Goal: Information Seeking & Learning: Learn about a topic

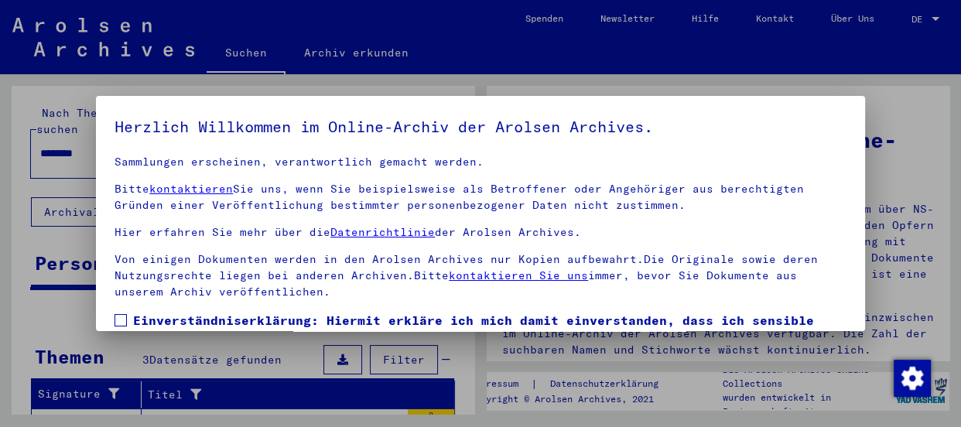
scroll to position [144, 0]
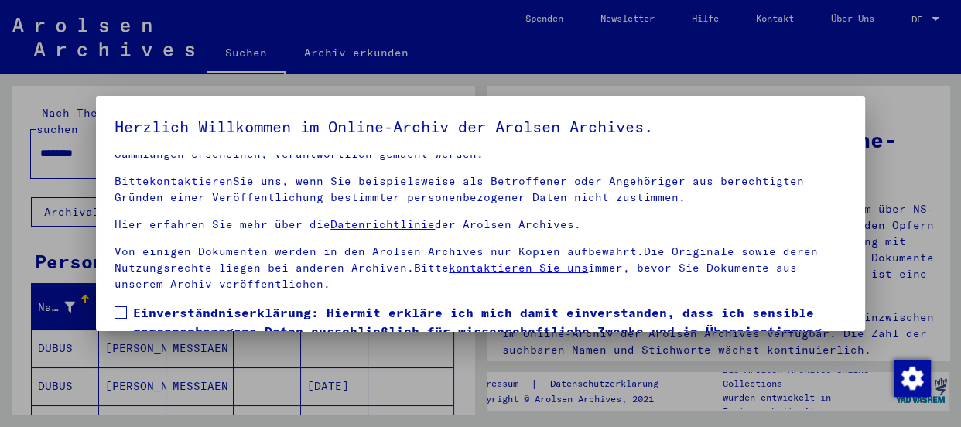
click at [124, 306] on span at bounding box center [121, 312] width 12 height 12
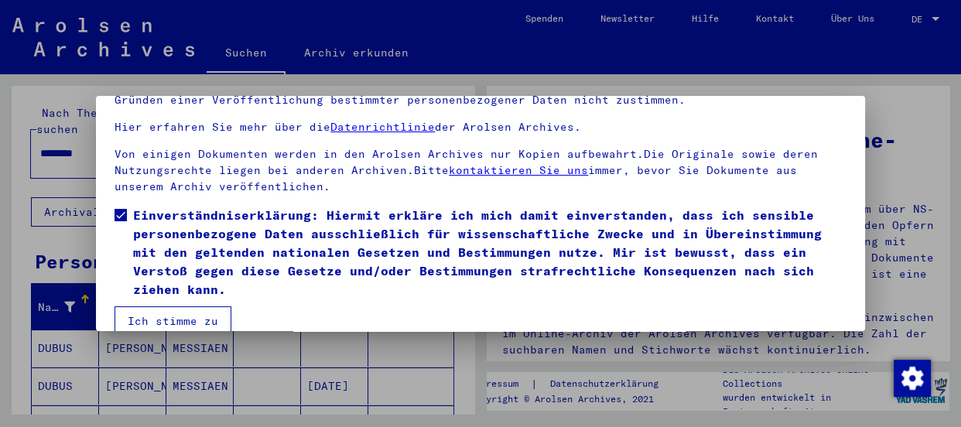
scroll to position [120, 0]
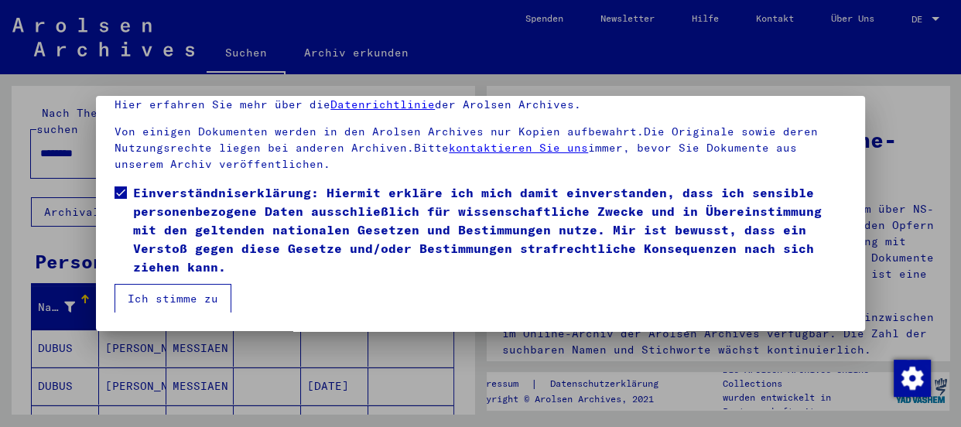
click at [185, 292] on button "Ich stimme zu" at bounding box center [173, 298] width 117 height 29
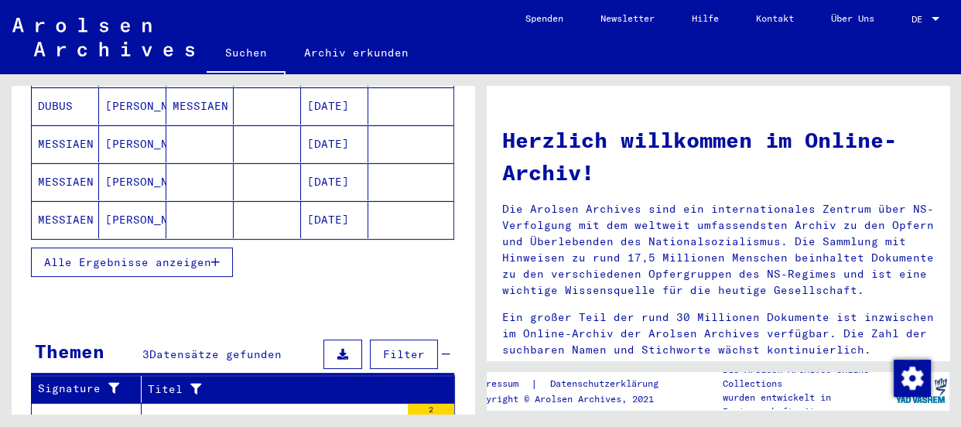
scroll to position [229, 0]
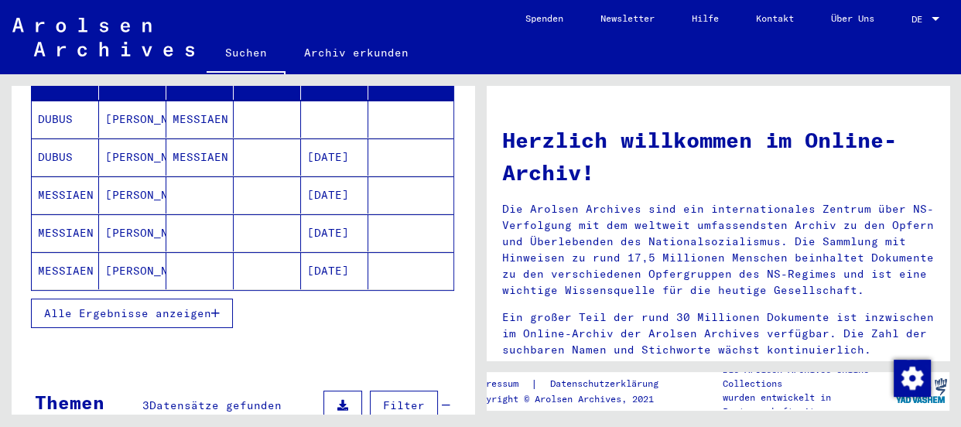
click at [157, 306] on span "Alle Ergebnisse anzeigen" at bounding box center [127, 313] width 167 height 14
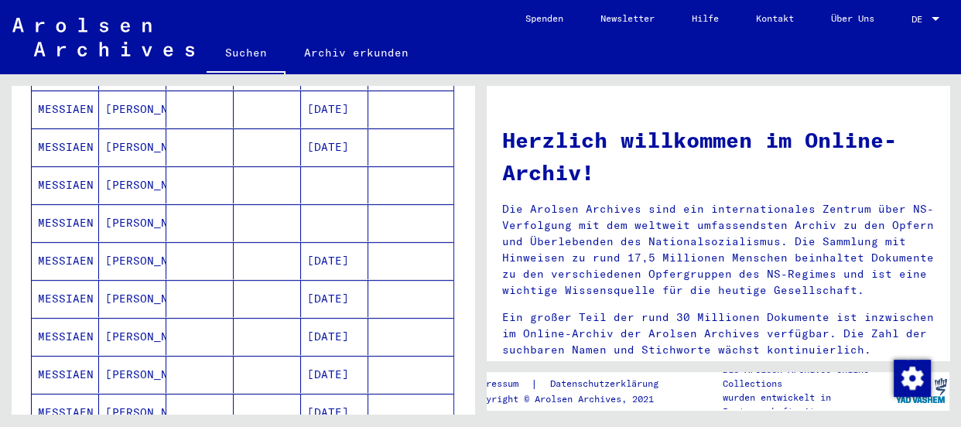
scroll to position [651, 0]
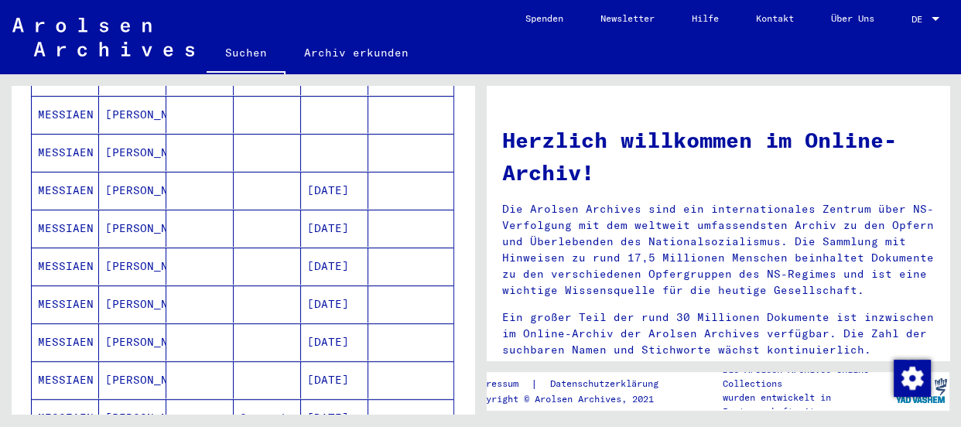
click at [77, 172] on mat-cell "MESSIAEN" at bounding box center [65, 190] width 67 height 37
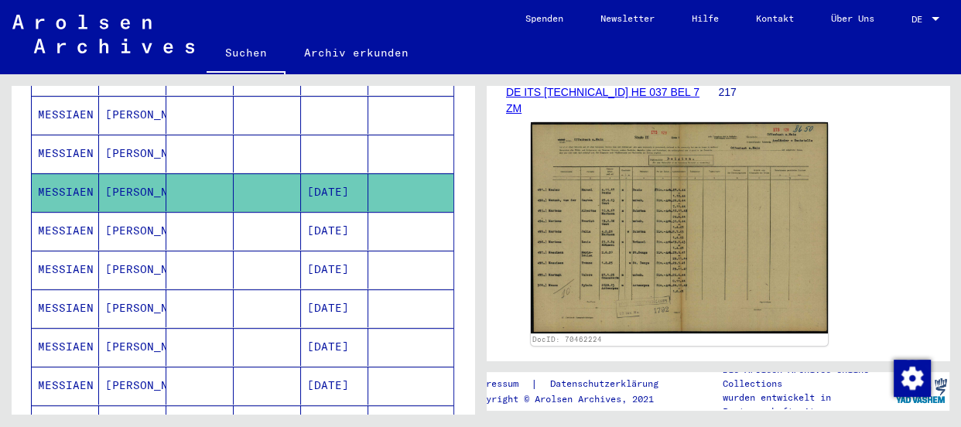
scroll to position [281, 0]
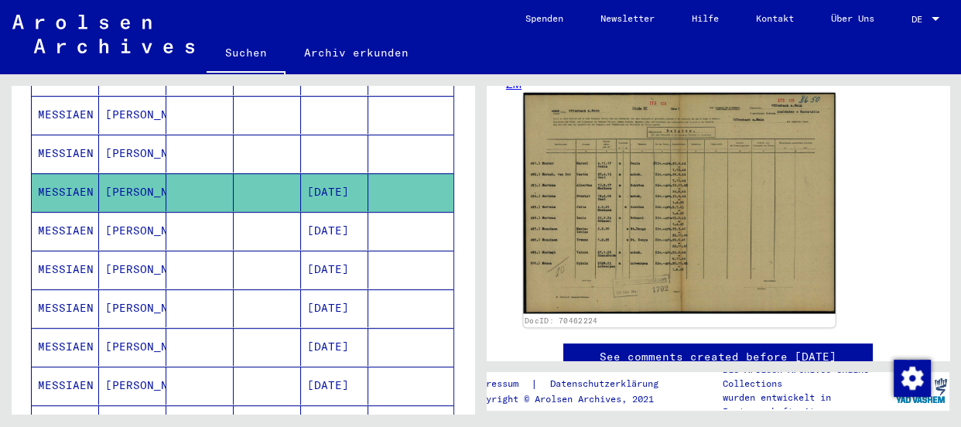
click at [667, 222] on img at bounding box center [679, 203] width 312 height 221
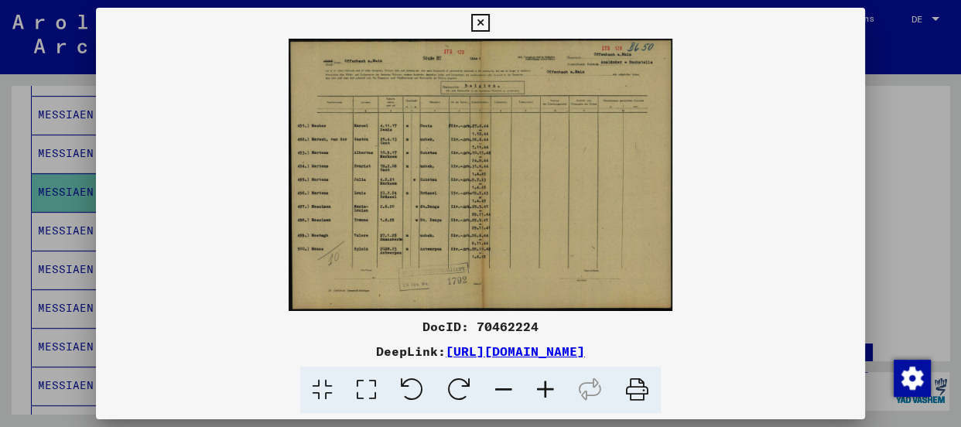
click at [537, 394] on icon at bounding box center [546, 390] width 42 height 47
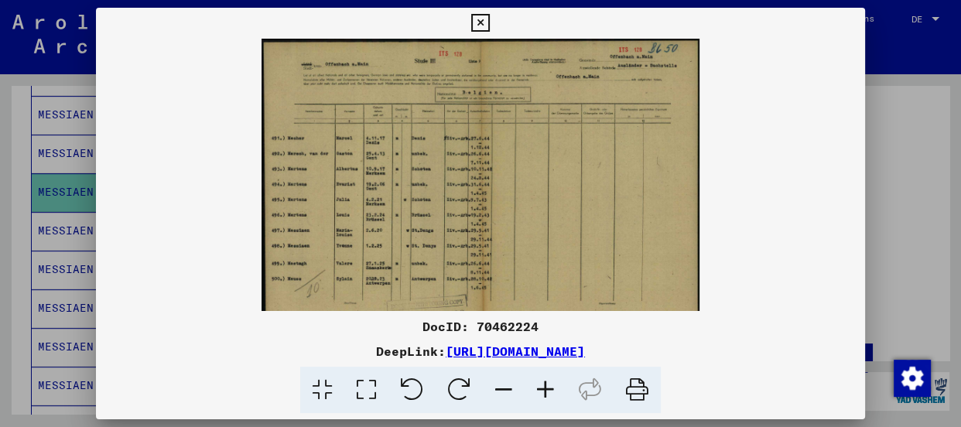
click at [537, 394] on icon at bounding box center [546, 390] width 42 height 47
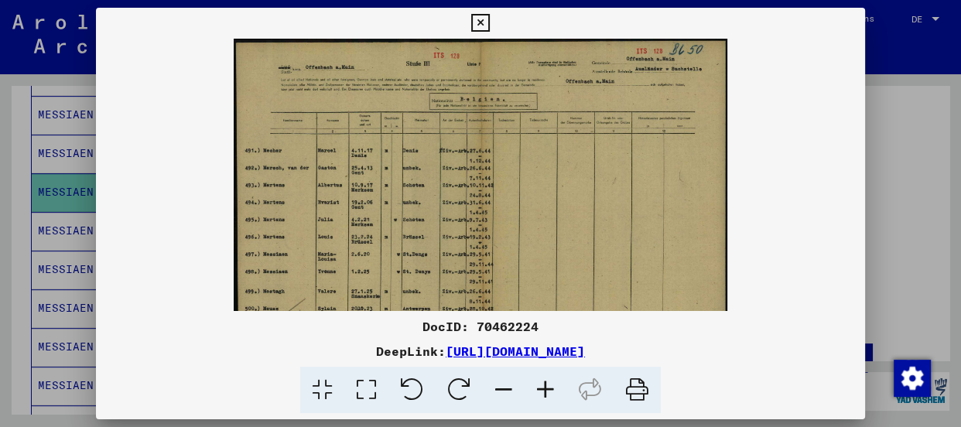
click at [537, 394] on icon at bounding box center [546, 390] width 42 height 47
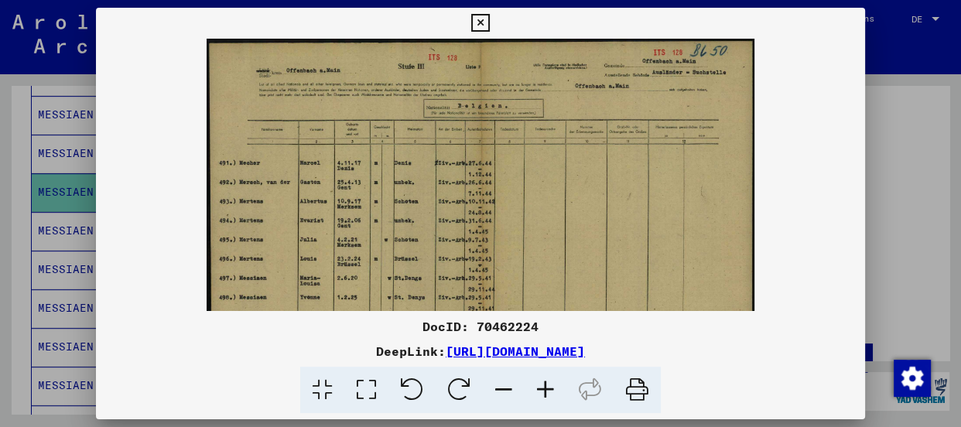
click at [537, 394] on icon at bounding box center [546, 390] width 42 height 47
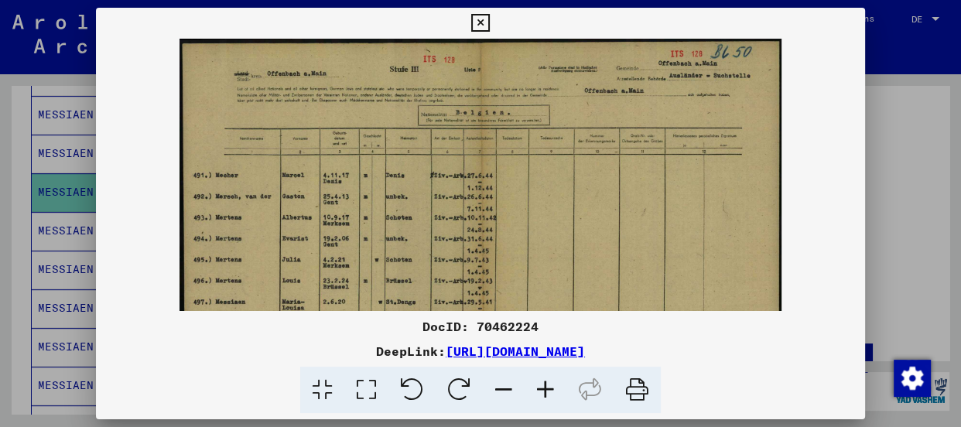
click at [537, 394] on icon at bounding box center [546, 390] width 42 height 47
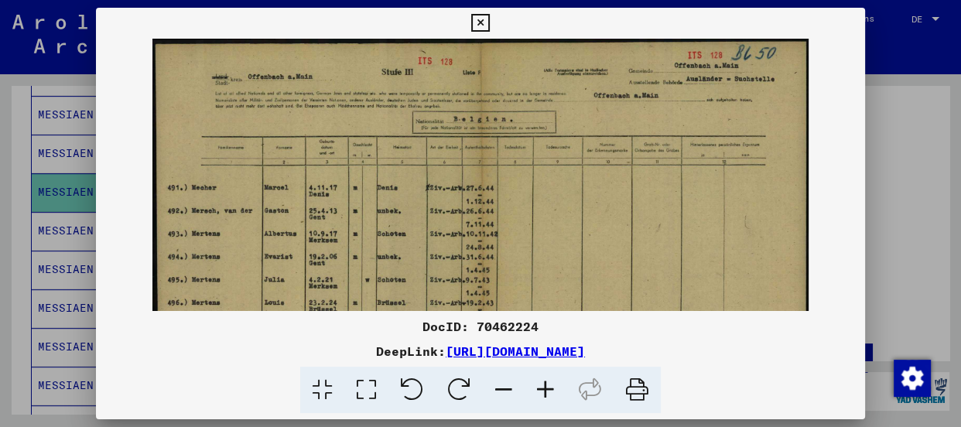
click at [537, 394] on icon at bounding box center [546, 390] width 42 height 47
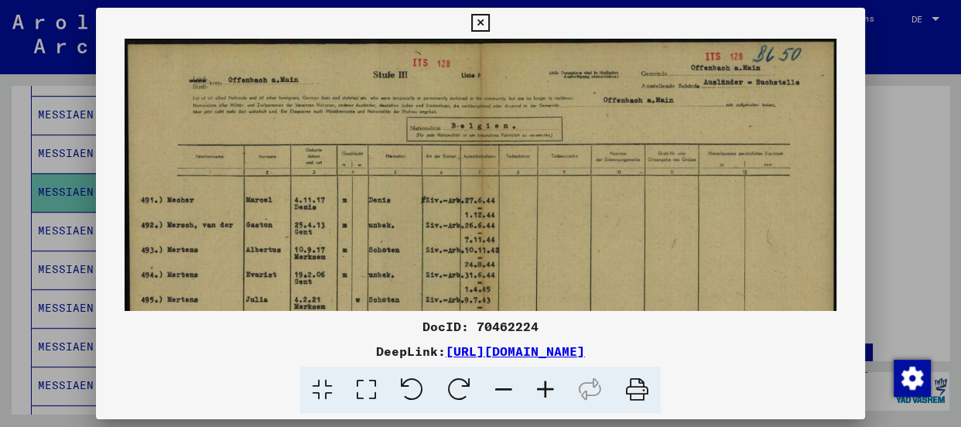
click at [537, 394] on icon at bounding box center [546, 390] width 42 height 47
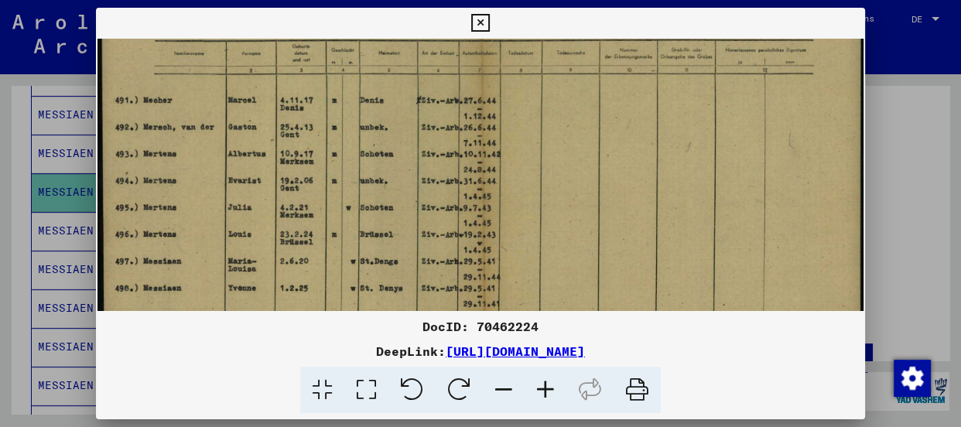
scroll to position [121, 0]
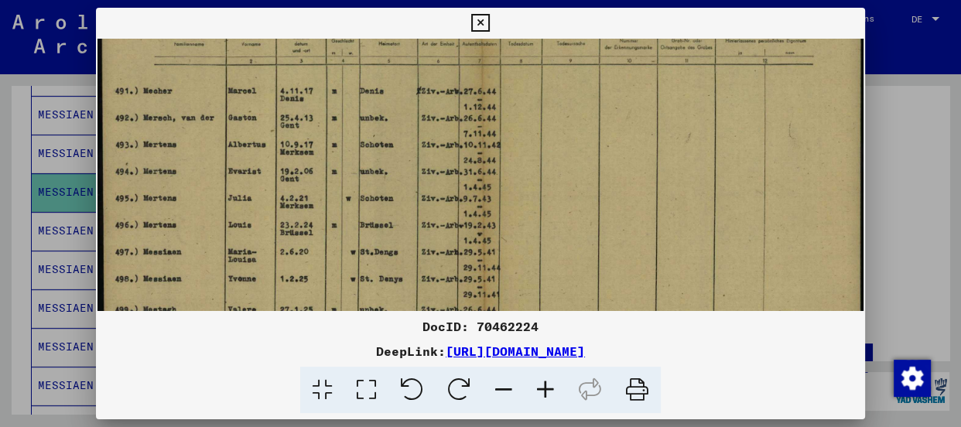
drag, startPoint x: 472, startPoint y: 192, endPoint x: 444, endPoint y: 72, distance: 123.1
click at [444, 72] on img at bounding box center [480, 188] width 766 height 543
click at [547, 388] on icon at bounding box center [546, 390] width 42 height 47
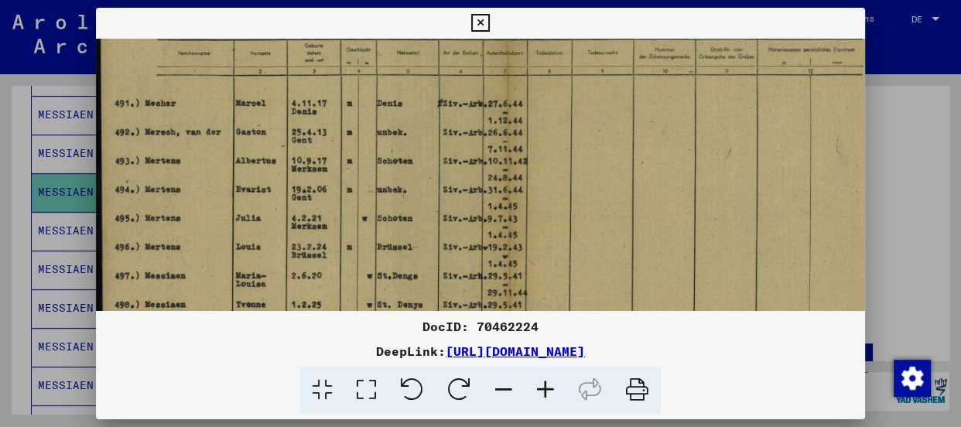
click at [547, 388] on icon at bounding box center [546, 390] width 42 height 47
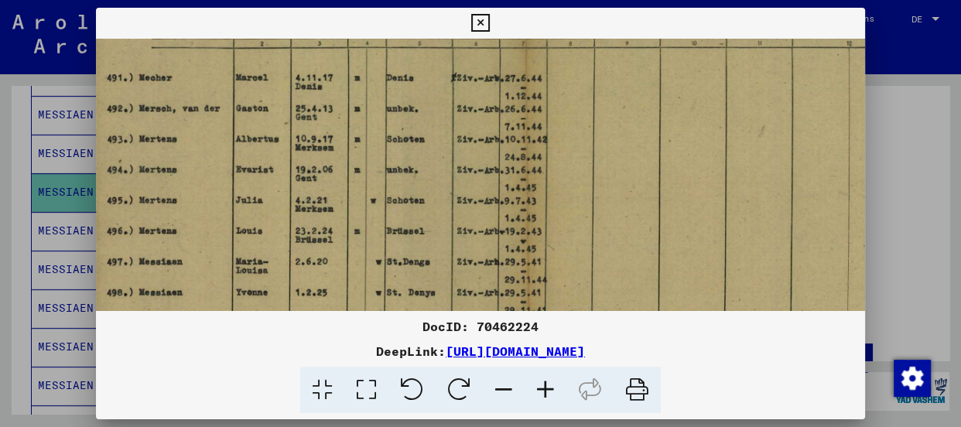
scroll to position [166, 9]
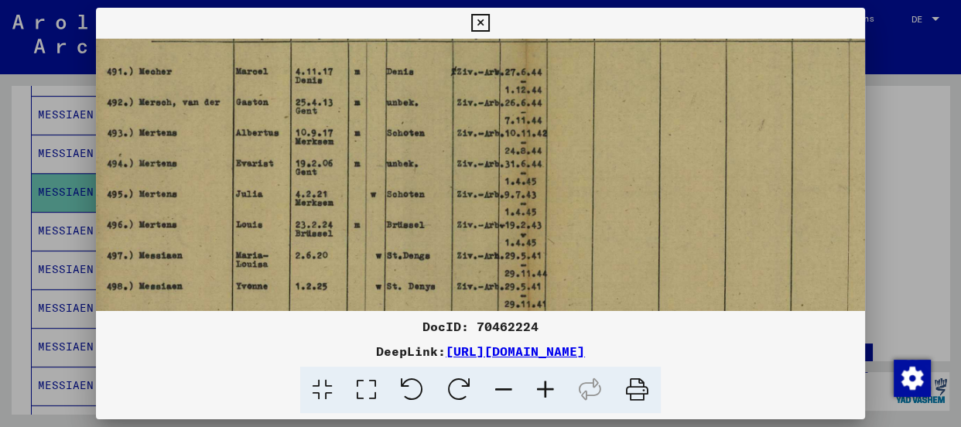
drag, startPoint x: 392, startPoint y: 119, endPoint x: 381, endPoint y: 74, distance: 46.9
click at [381, 74] on img at bounding box center [524, 183] width 875 height 621
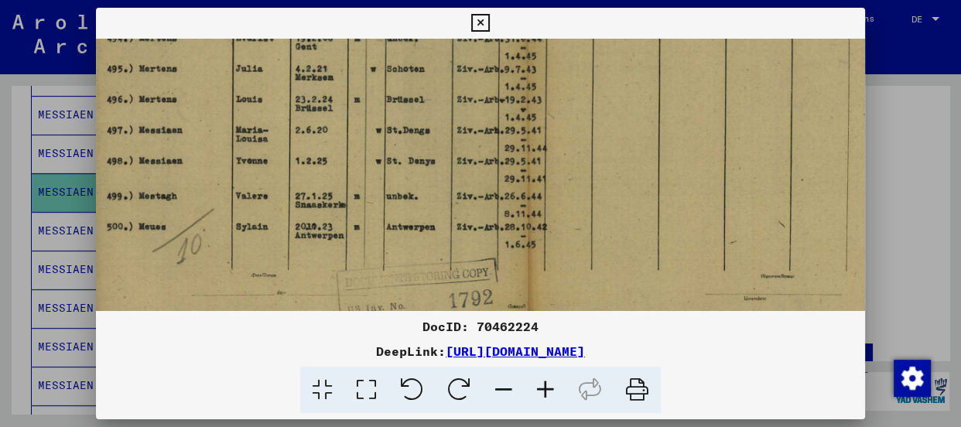
scroll to position [294, 9]
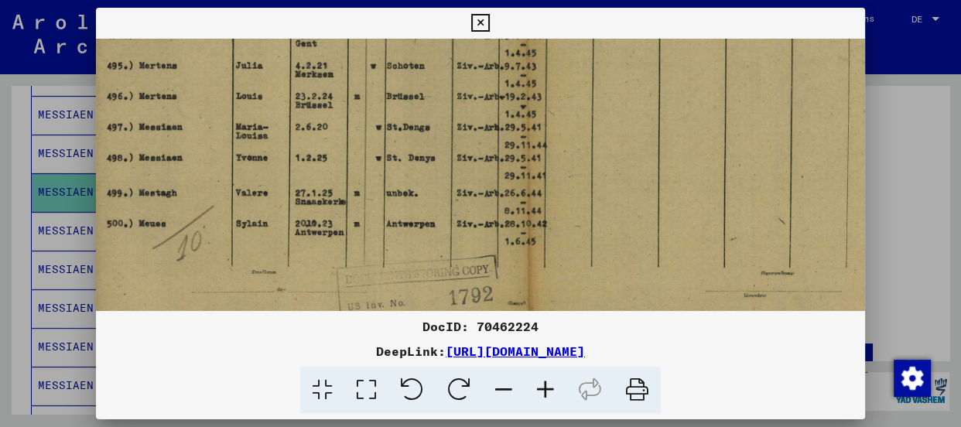
drag, startPoint x: 380, startPoint y: 290, endPoint x: 380, endPoint y: 155, distance: 135.4
click at [380, 155] on img at bounding box center [524, 55] width 875 height 621
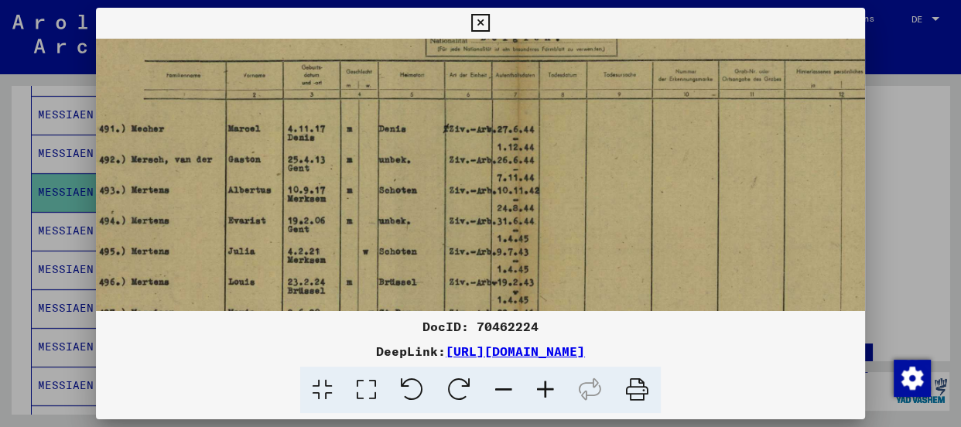
drag, startPoint x: 554, startPoint y: 117, endPoint x: 546, endPoint y: 281, distance: 164.2
click at [546, 281] on img at bounding box center [516, 240] width 875 height 621
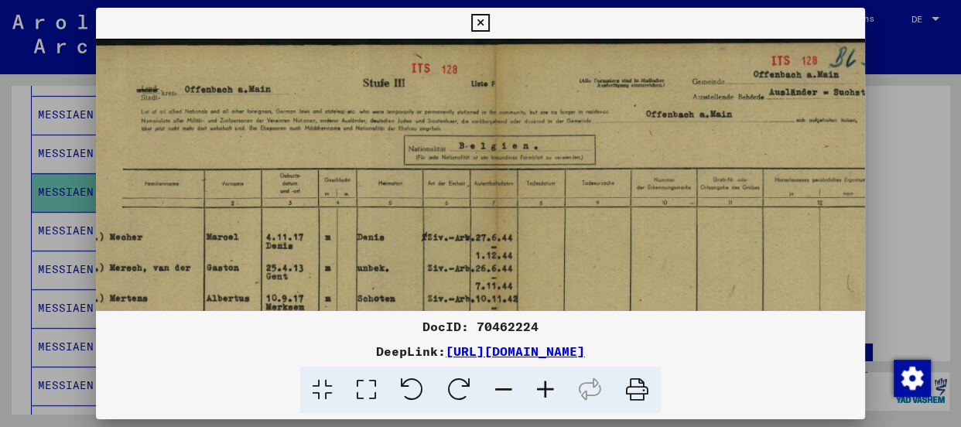
scroll to position [0, 54]
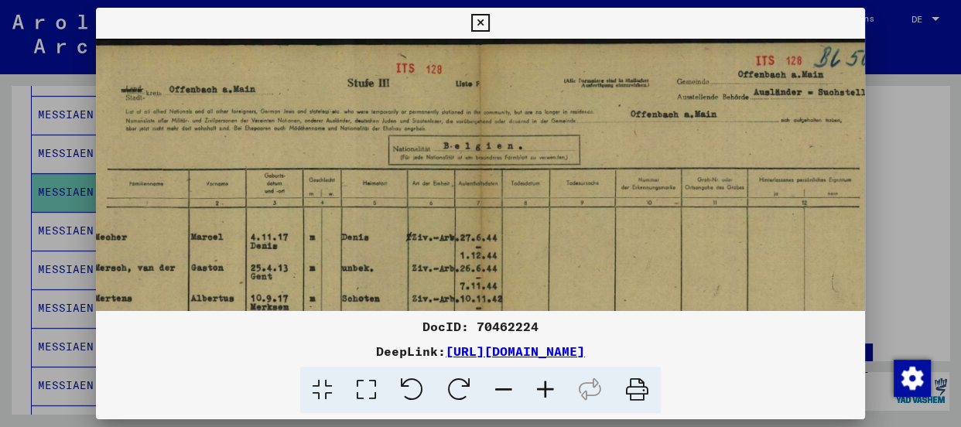
drag, startPoint x: 588, startPoint y: 105, endPoint x: 547, endPoint y: 193, distance: 96.6
click at [547, 193] on img at bounding box center [479, 349] width 875 height 621
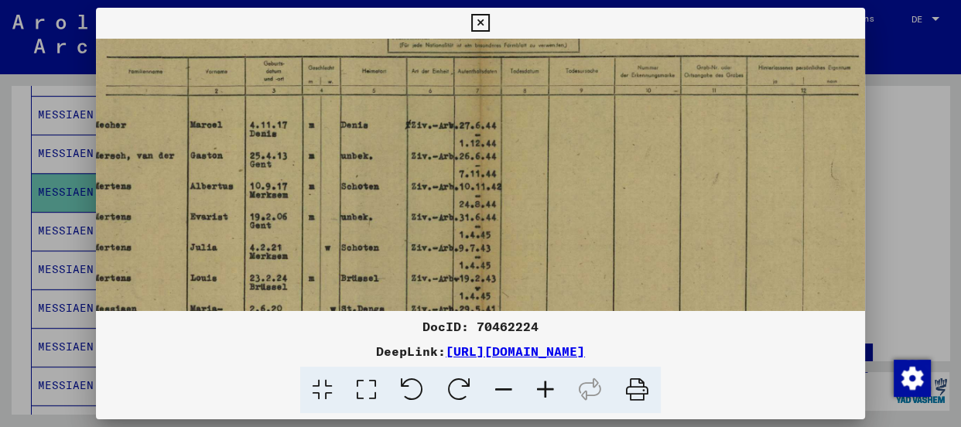
drag, startPoint x: 570, startPoint y: 193, endPoint x: 569, endPoint y: 80, distance: 113.0
click at [569, 80] on img at bounding box center [478, 236] width 875 height 621
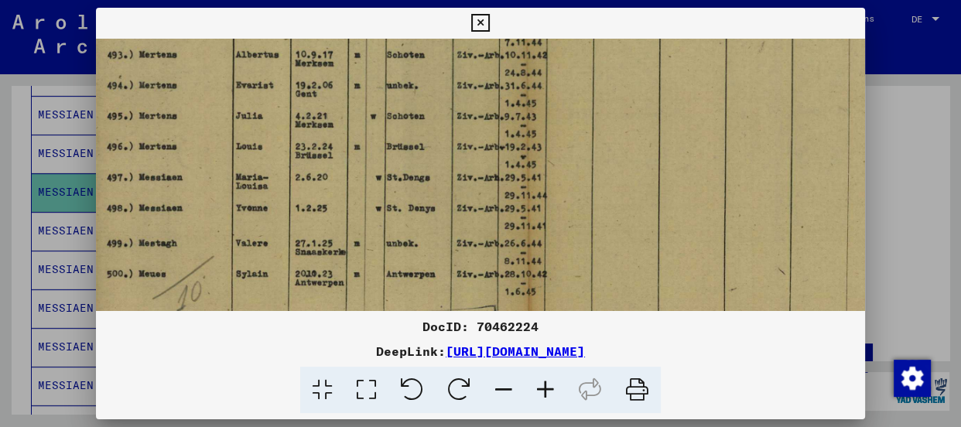
drag, startPoint x: 484, startPoint y: 264, endPoint x: 532, endPoint y: 132, distance: 140.7
click at [532, 132] on img at bounding box center [524, 105] width 875 height 621
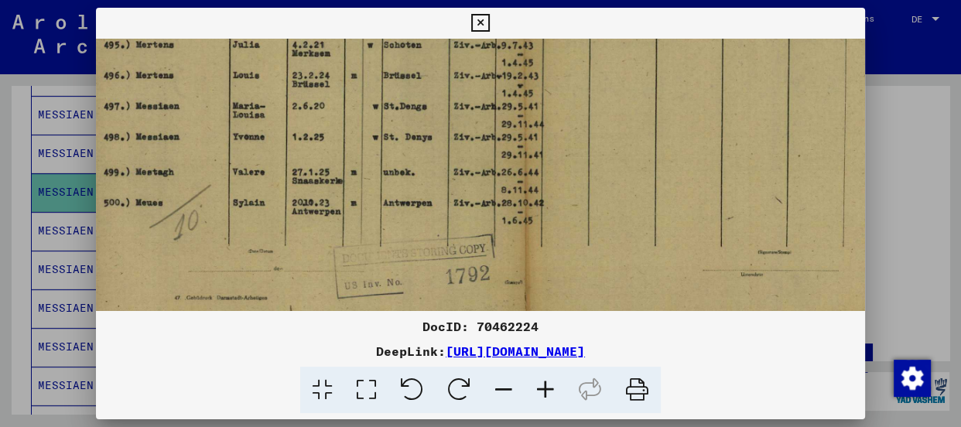
scroll to position [316, 13]
drag, startPoint x: 457, startPoint y: 255, endPoint x: 453, endPoint y: 179, distance: 75.9
click at [453, 179] on img at bounding box center [520, 33] width 875 height 621
click at [480, 22] on icon at bounding box center [480, 23] width 18 height 19
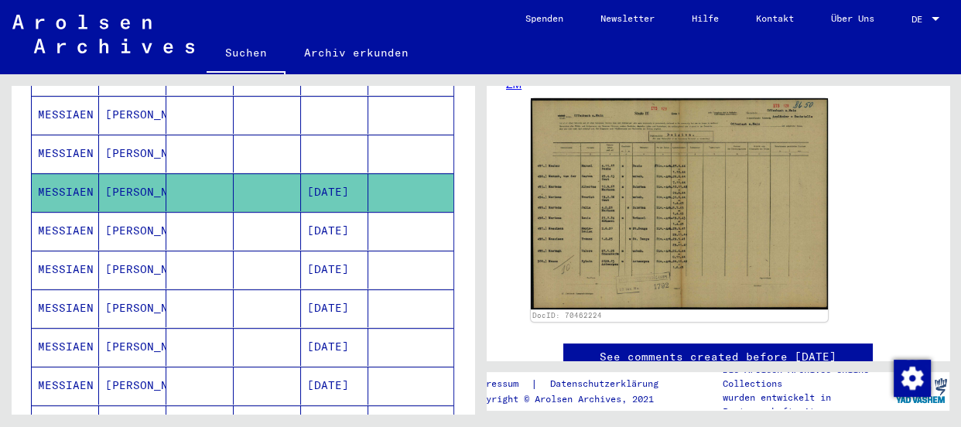
click at [70, 212] on mat-cell "MESSIAEN" at bounding box center [65, 231] width 67 height 38
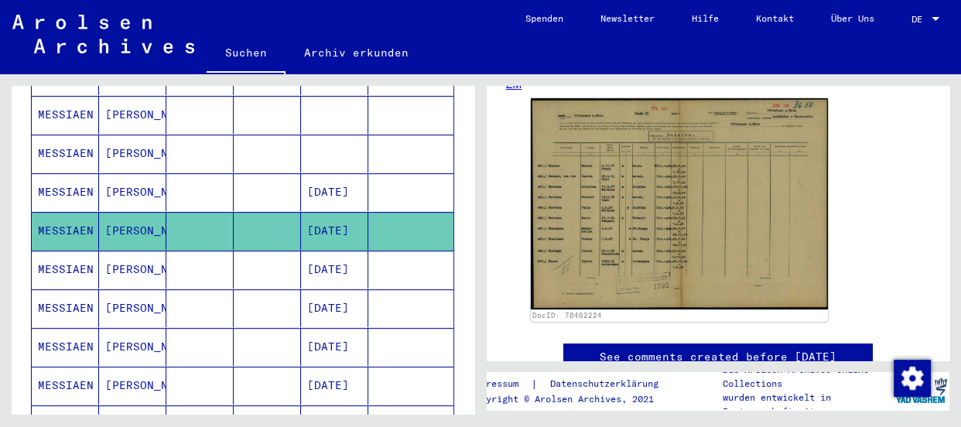
click at [60, 251] on mat-cell "MESSIAEN" at bounding box center [65, 270] width 67 height 38
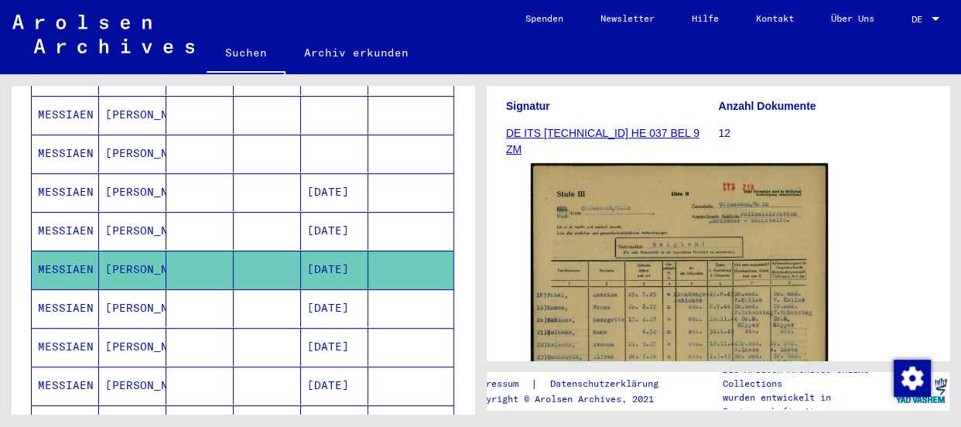
scroll to position [210, 0]
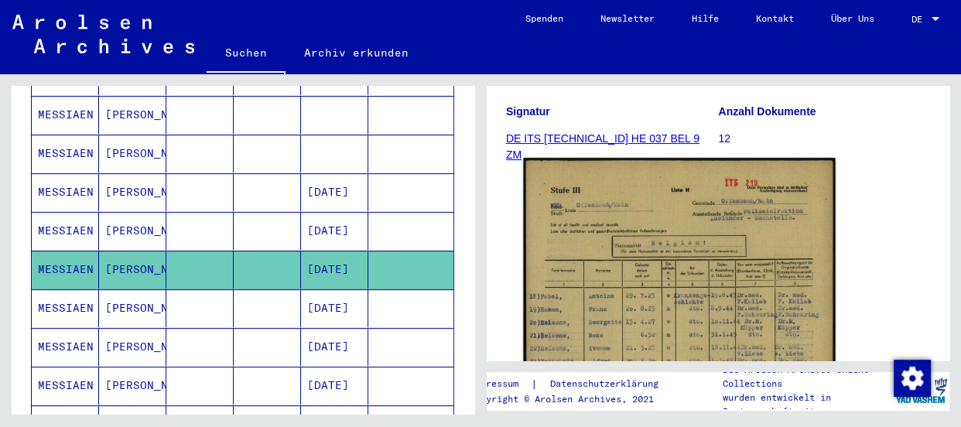
click at [674, 316] on img at bounding box center [679, 377] width 312 height 439
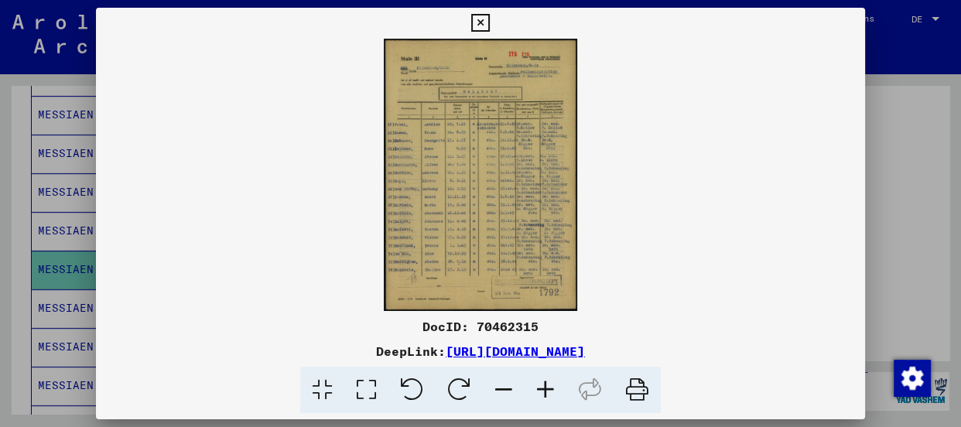
click at [546, 385] on icon at bounding box center [546, 390] width 42 height 47
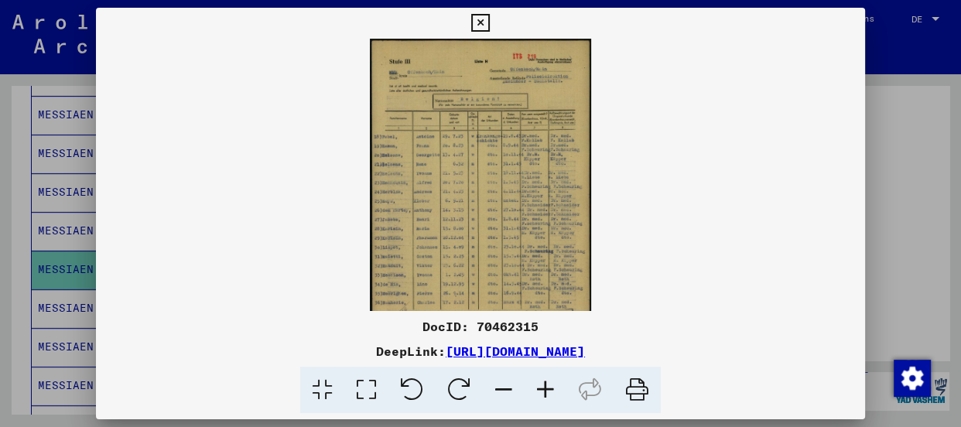
click at [546, 385] on icon at bounding box center [546, 390] width 42 height 47
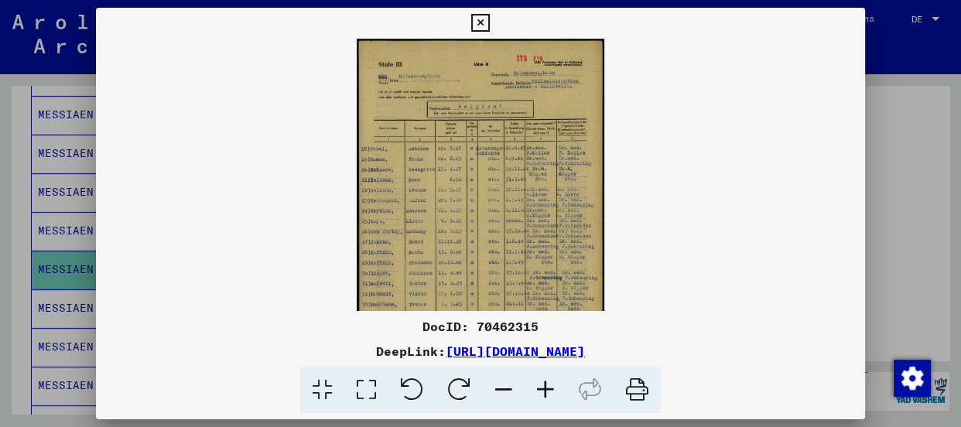
click at [546, 385] on icon at bounding box center [546, 390] width 42 height 47
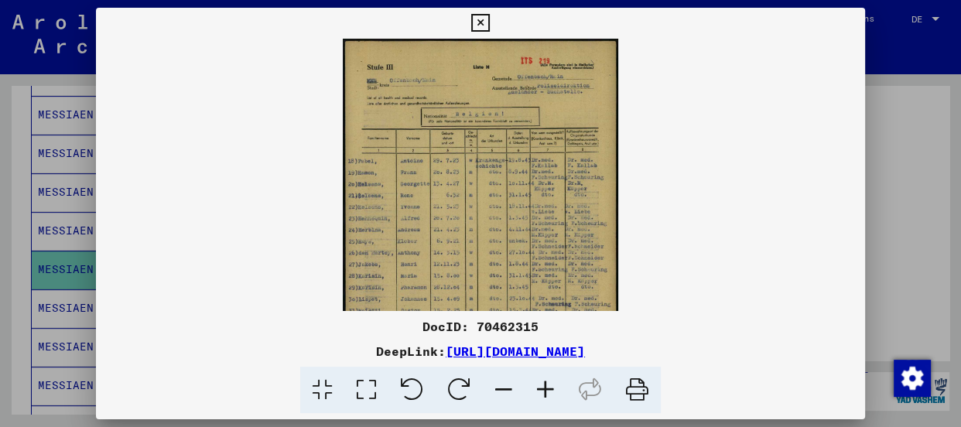
click at [546, 385] on icon at bounding box center [546, 390] width 42 height 47
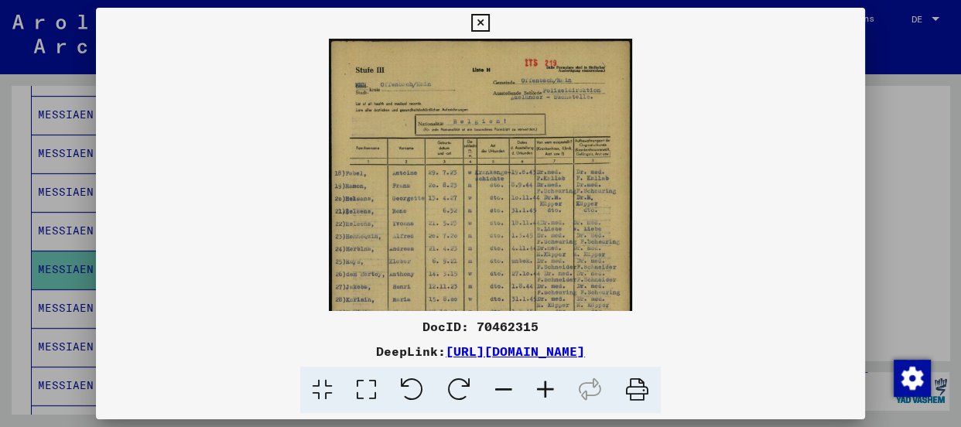
click at [546, 385] on icon at bounding box center [546, 390] width 42 height 47
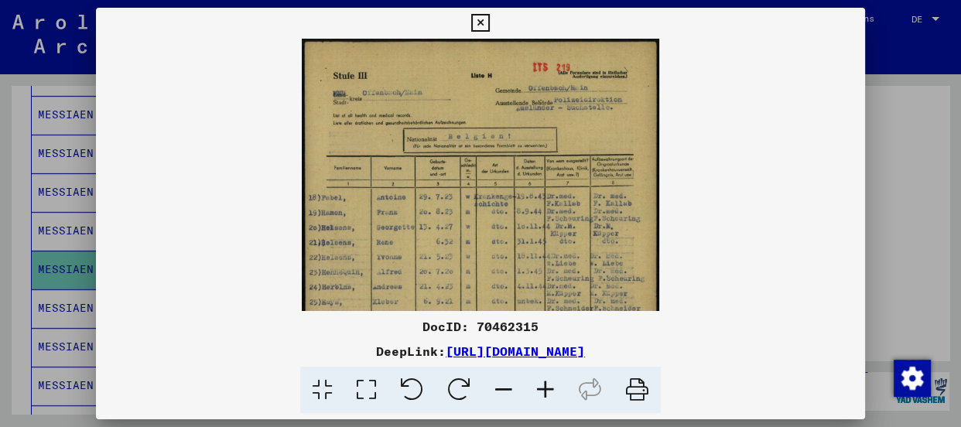
click at [546, 385] on icon at bounding box center [546, 390] width 42 height 47
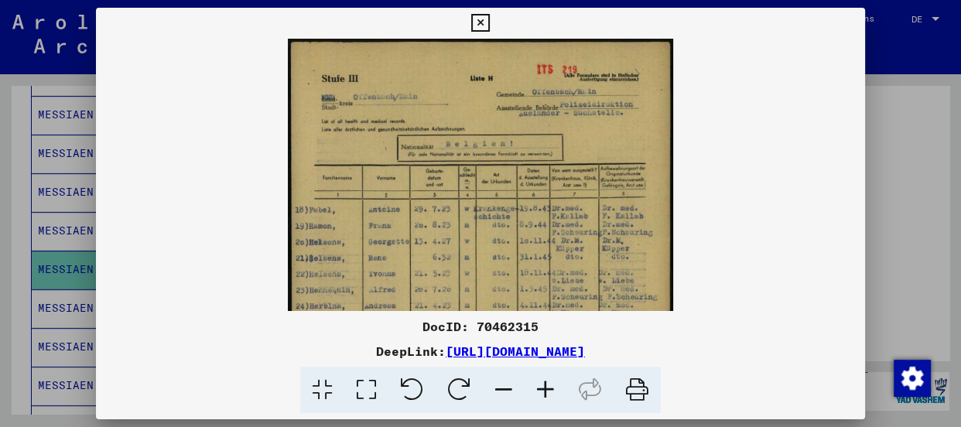
click at [483, 255] on img at bounding box center [480, 310] width 385 height 543
click at [546, 386] on icon at bounding box center [546, 390] width 42 height 47
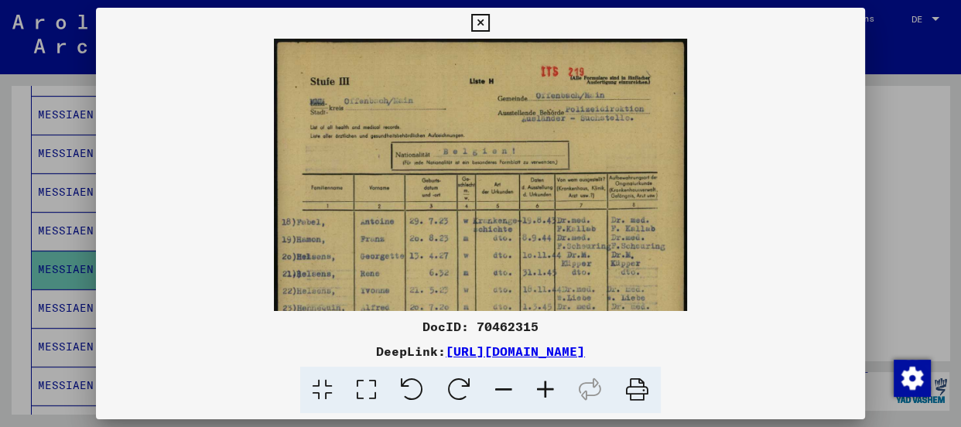
click at [546, 386] on icon at bounding box center [546, 390] width 42 height 47
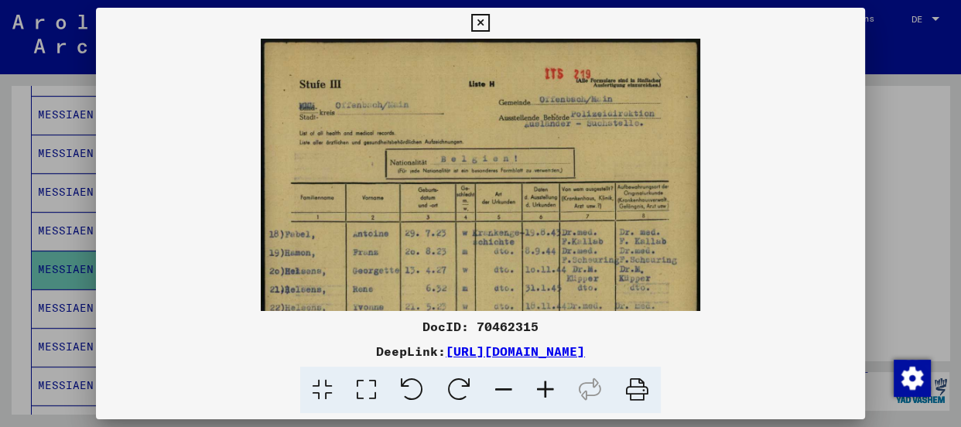
click at [546, 386] on icon at bounding box center [546, 390] width 42 height 47
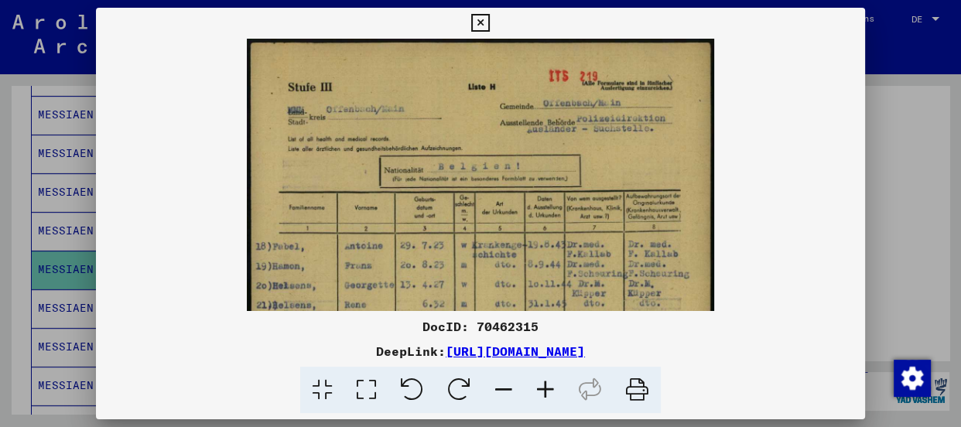
click at [546, 386] on icon at bounding box center [546, 390] width 42 height 47
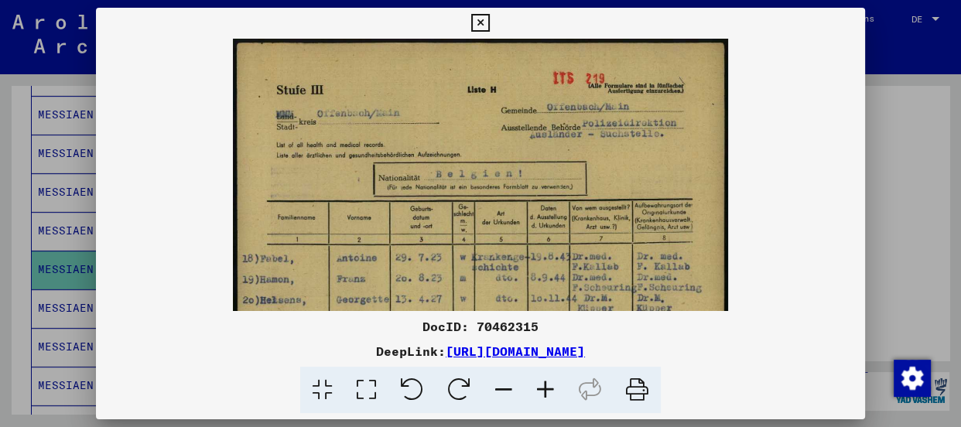
click at [546, 386] on icon at bounding box center [546, 390] width 42 height 47
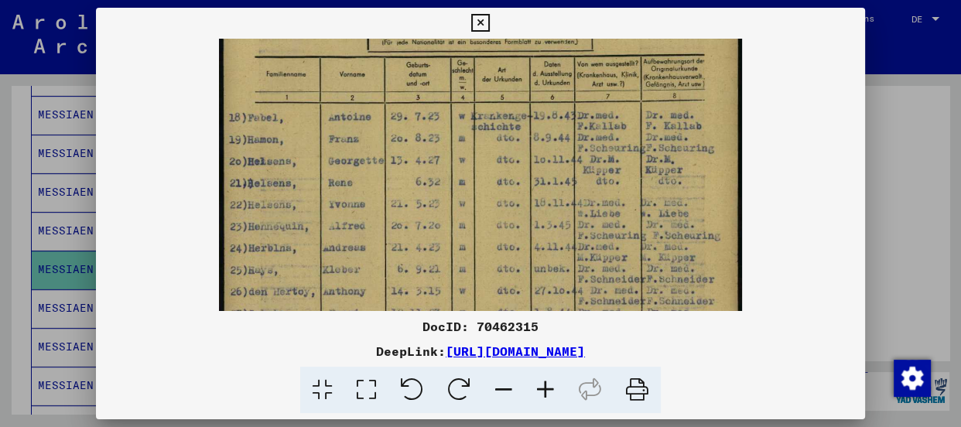
scroll to position [170, 0]
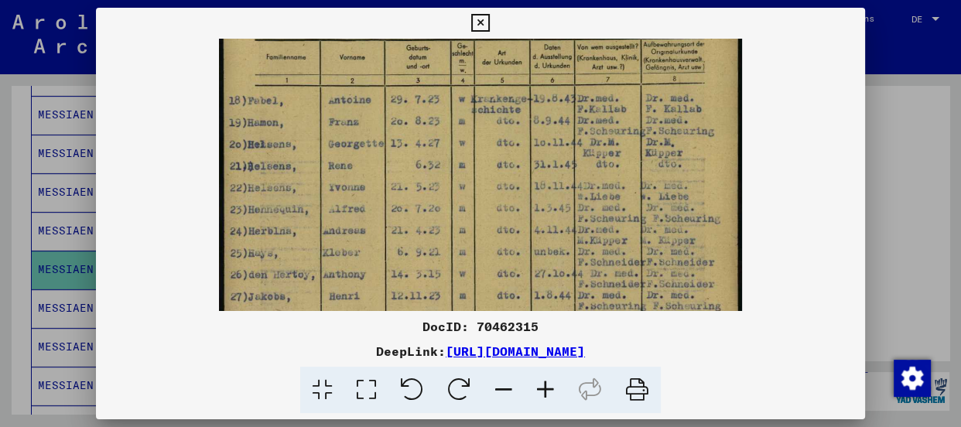
drag, startPoint x: 518, startPoint y: 257, endPoint x: 507, endPoint y: 87, distance: 170.6
click at [507, 87] on img at bounding box center [480, 236] width 522 height 737
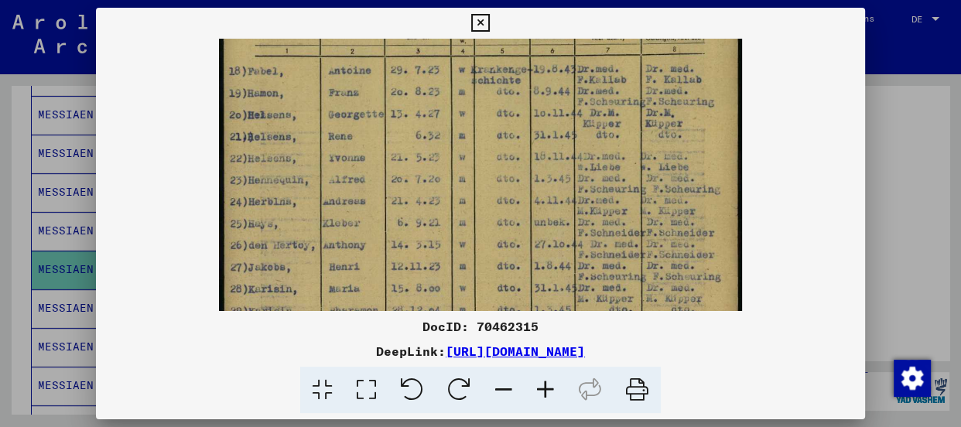
scroll to position [137, 0]
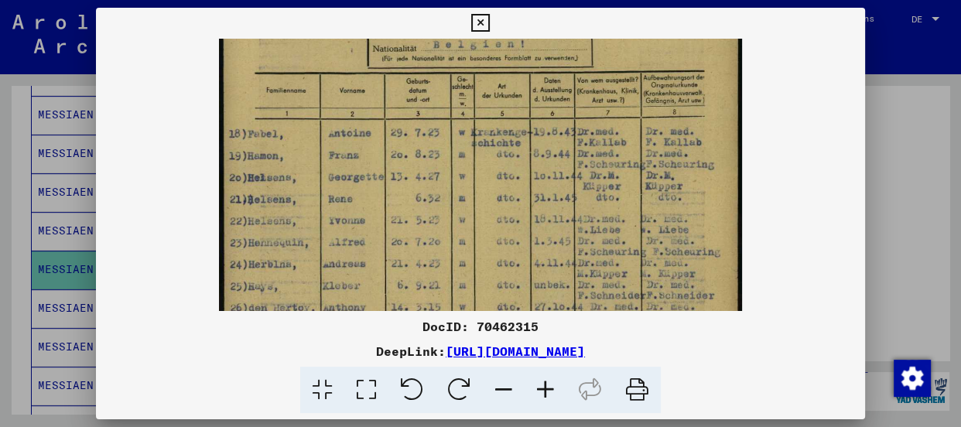
drag, startPoint x: 501, startPoint y: 262, endPoint x: 466, endPoint y: 291, distance: 45.6
click at [466, 291] on img at bounding box center [480, 270] width 522 height 737
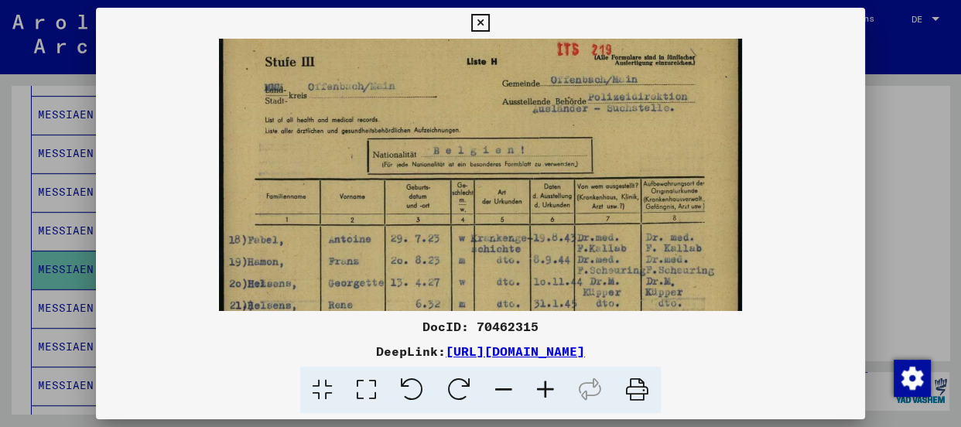
scroll to position [30, 0]
drag, startPoint x: 489, startPoint y: 202, endPoint x: 475, endPoint y: 317, distance: 116.1
click at [475, 317] on div "DocID: 70462315 DeepLink: [URL][DOMAIN_NAME]" at bounding box center [480, 211] width 769 height 406
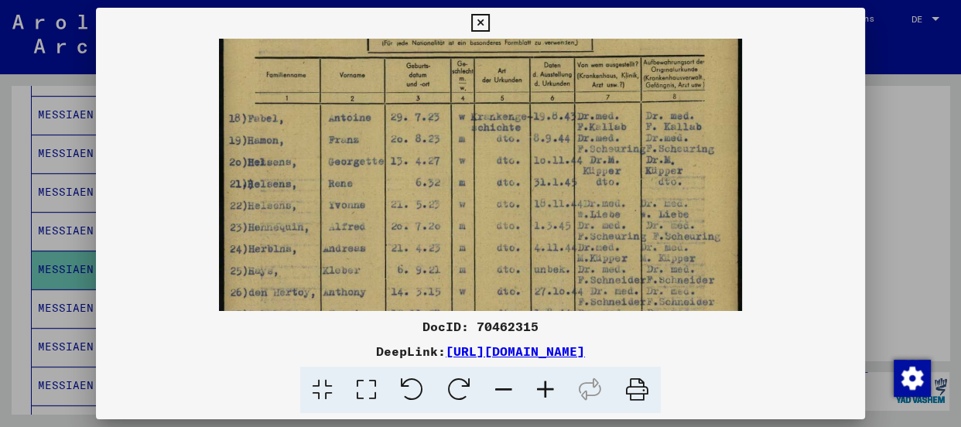
scroll to position [159, 0]
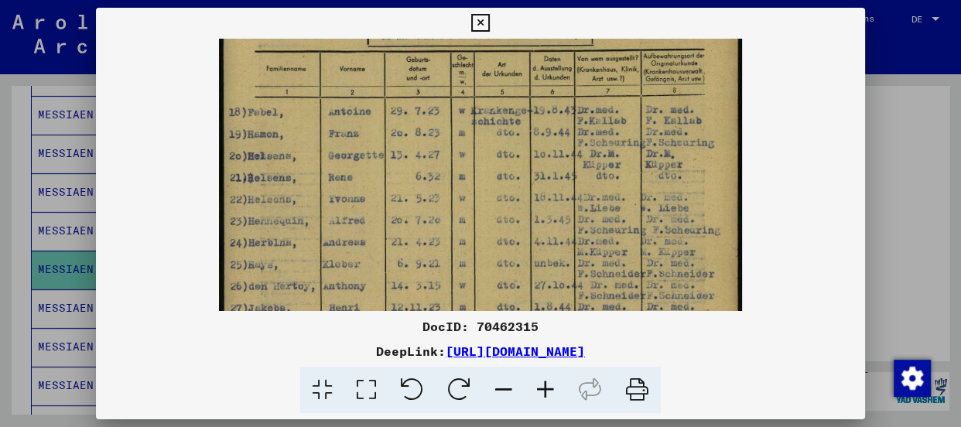
drag, startPoint x: 351, startPoint y: 198, endPoint x: 358, endPoint y: 63, distance: 135.6
click at [358, 63] on img at bounding box center [480, 248] width 522 height 737
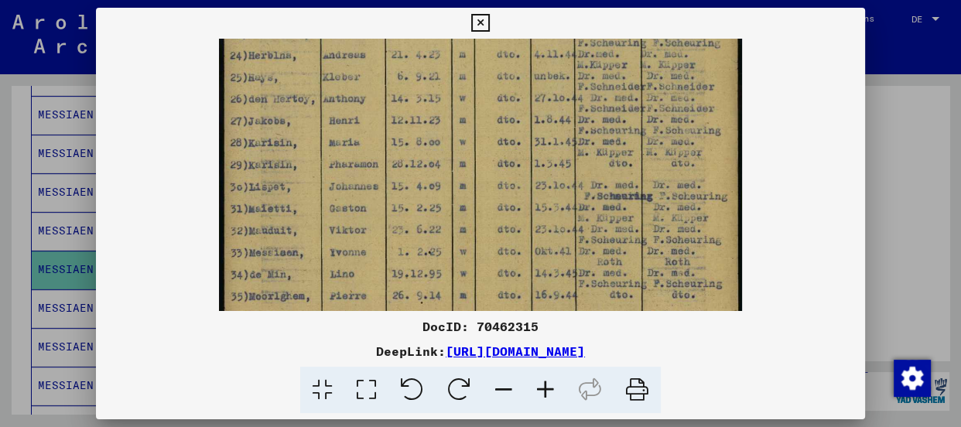
drag, startPoint x: 358, startPoint y: 246, endPoint x: 363, endPoint y: 62, distance: 184.2
click at [363, 62] on img at bounding box center [480, 61] width 522 height 737
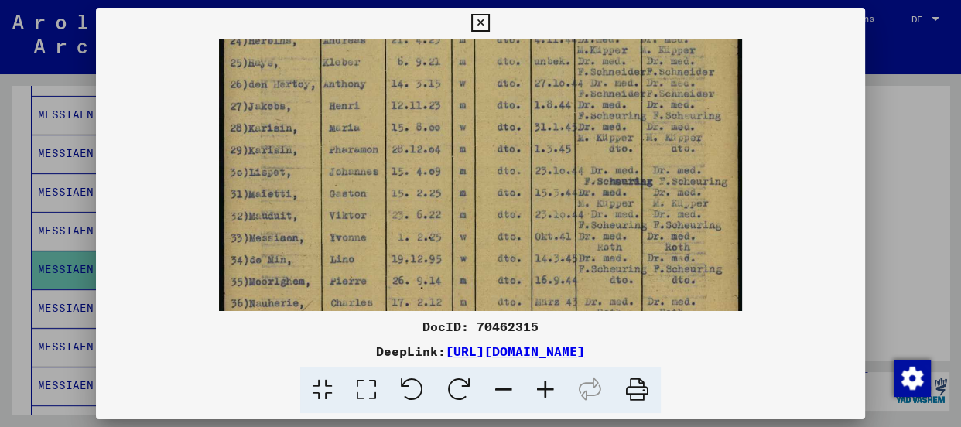
scroll to position [348, 0]
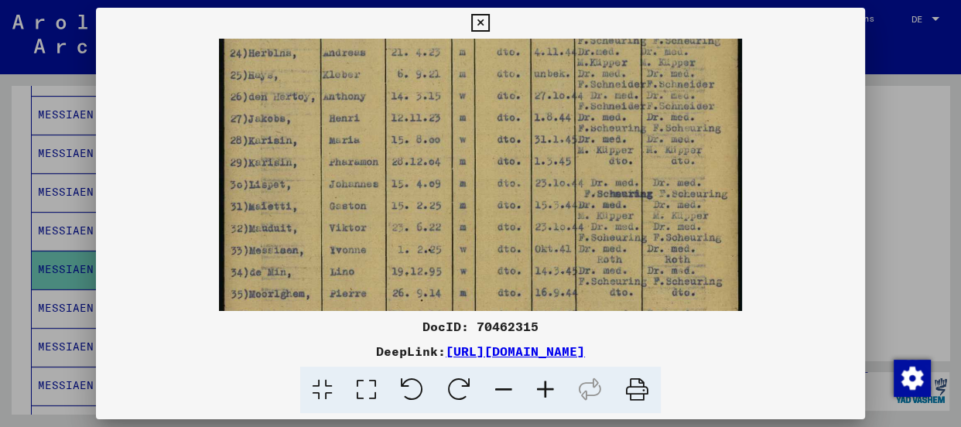
drag, startPoint x: 370, startPoint y: 194, endPoint x: 373, endPoint y: 233, distance: 38.8
click at [373, 233] on img at bounding box center [480, 58] width 522 height 737
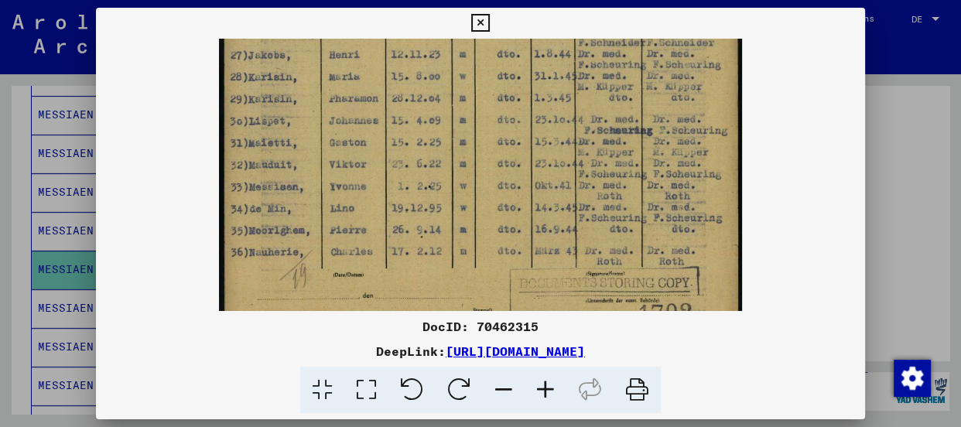
scroll to position [419, 0]
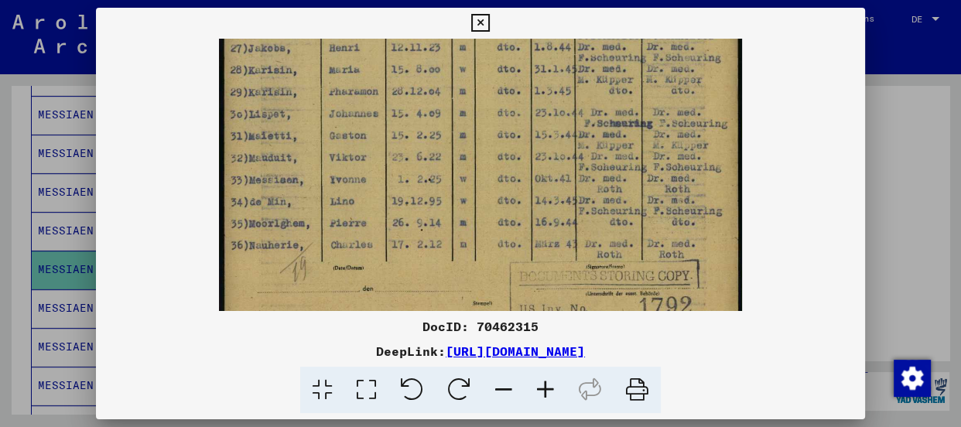
drag, startPoint x: 412, startPoint y: 179, endPoint x: 409, endPoint y: 101, distance: 78.2
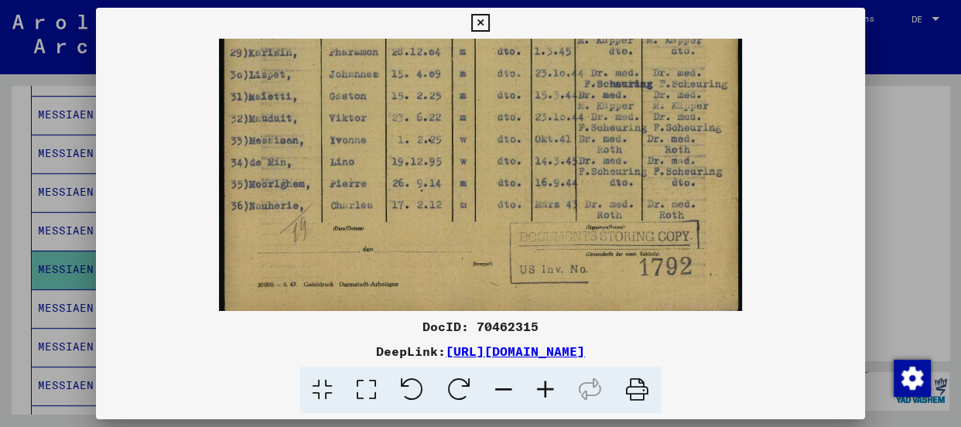
scroll to position [464, 0]
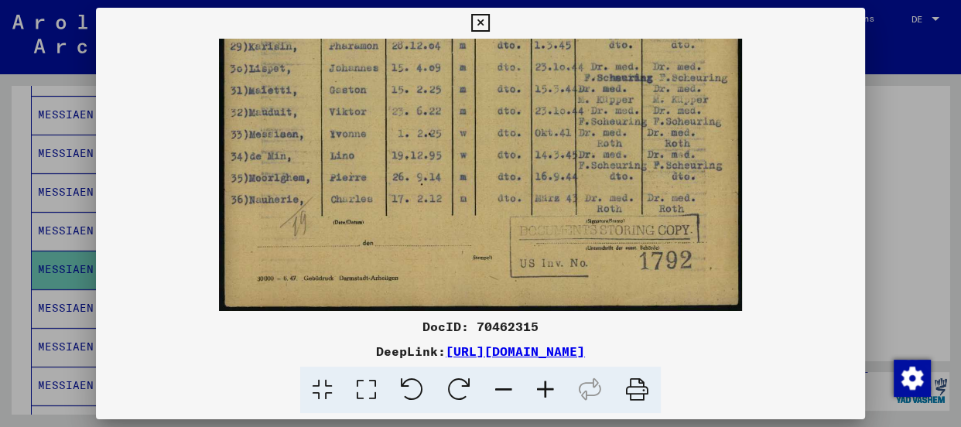
drag, startPoint x: 414, startPoint y: 186, endPoint x: 408, endPoint y: 123, distance: 63.7
click at [179, 168] on div at bounding box center [480, 175] width 769 height 272
click at [474, 21] on icon at bounding box center [480, 23] width 18 height 19
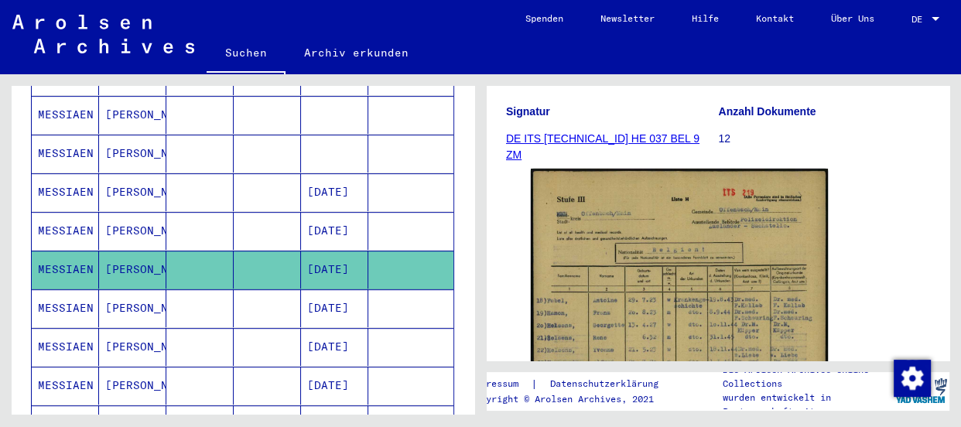
click at [56, 289] on mat-cell "MESSIAEN" at bounding box center [65, 308] width 67 height 38
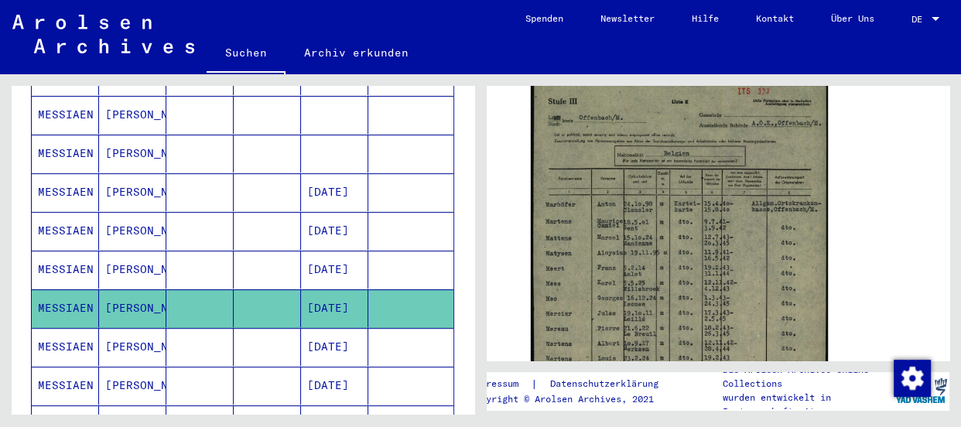
scroll to position [281, 0]
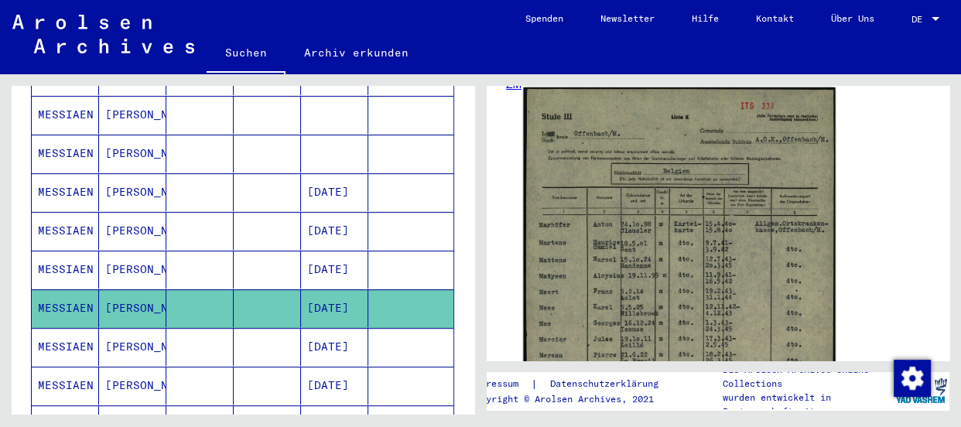
click at [686, 286] on img at bounding box center [679, 310] width 312 height 446
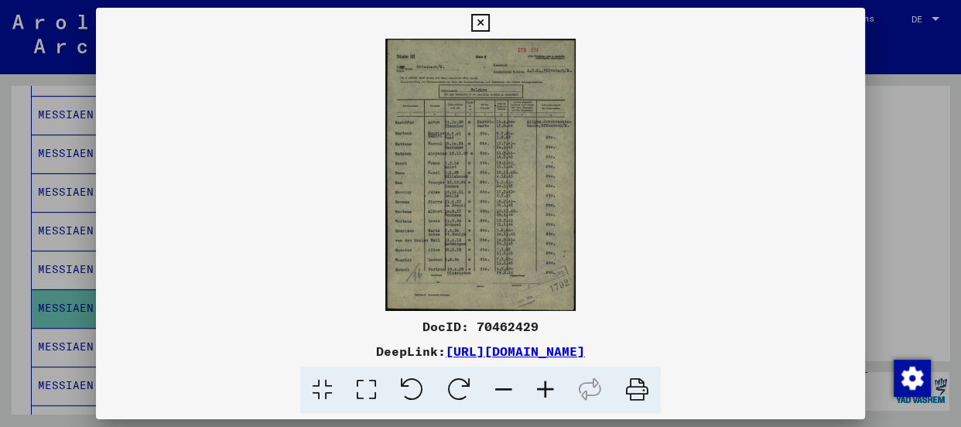
click at [541, 392] on icon at bounding box center [546, 390] width 42 height 47
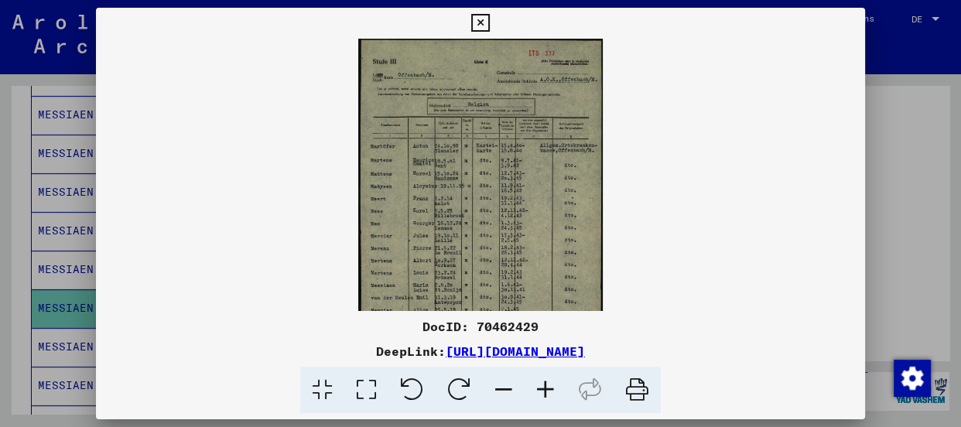
click at [541, 392] on icon at bounding box center [546, 390] width 42 height 47
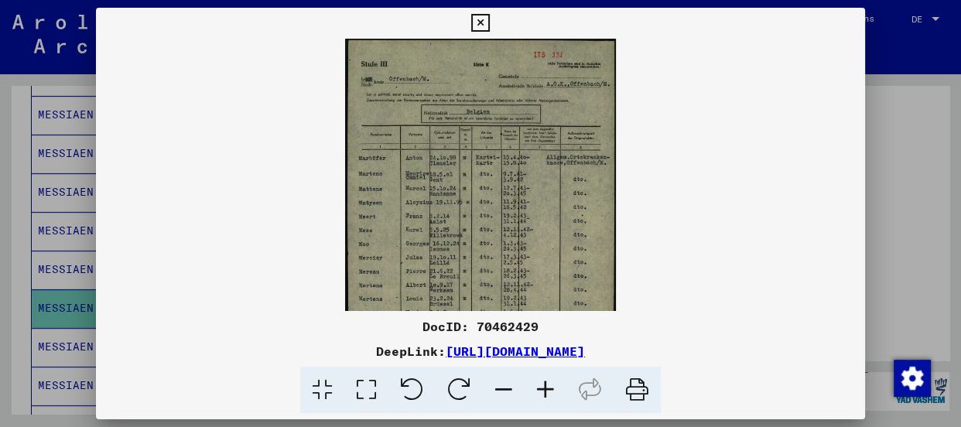
click at [541, 392] on icon at bounding box center [546, 390] width 42 height 47
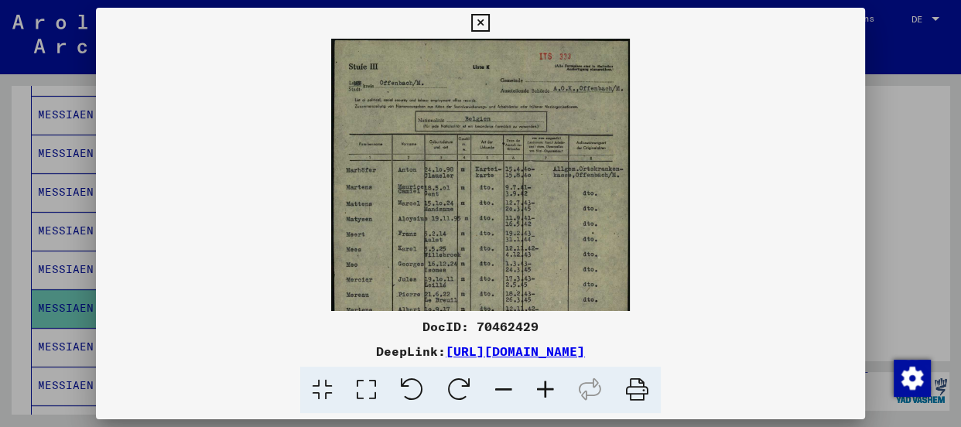
click at [541, 392] on icon at bounding box center [546, 390] width 42 height 47
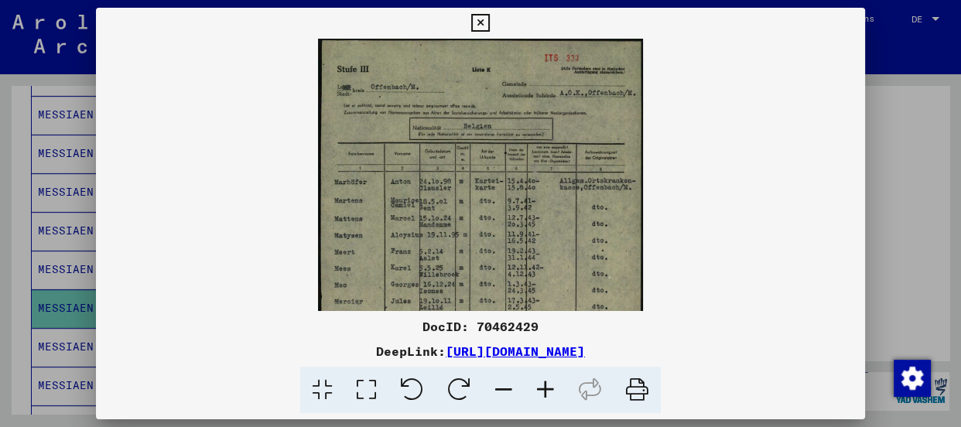
click at [541, 392] on icon at bounding box center [546, 390] width 42 height 47
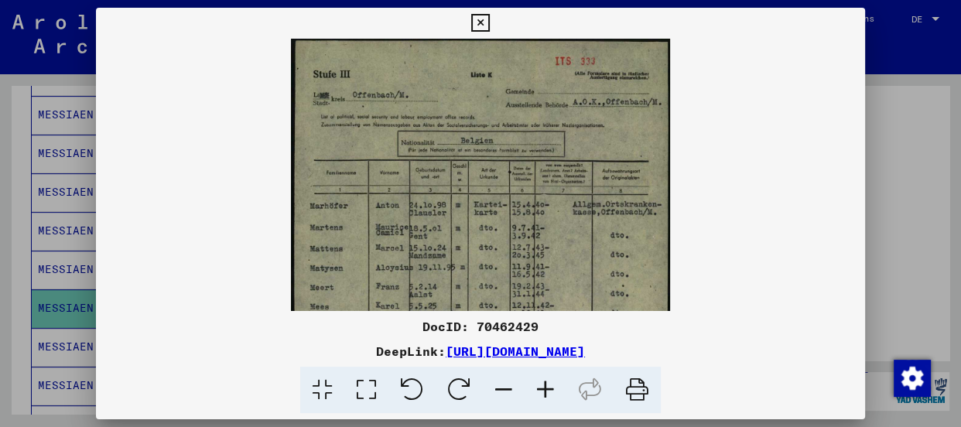
click at [541, 392] on icon at bounding box center [546, 390] width 42 height 47
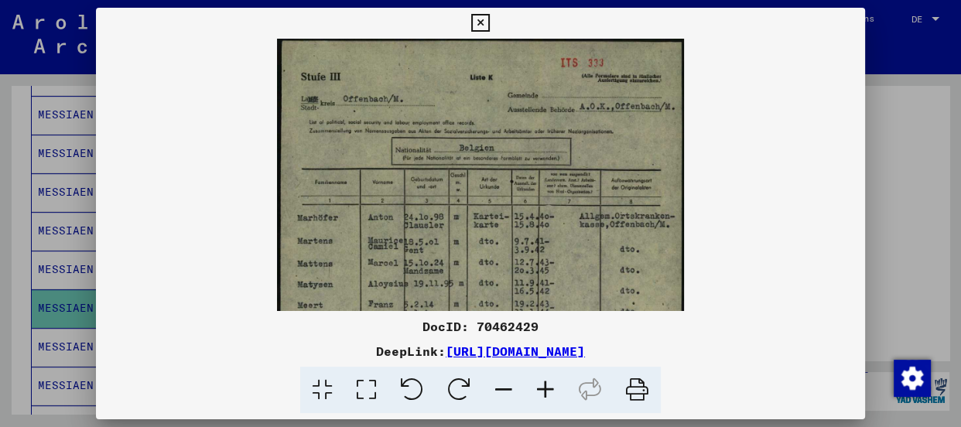
click at [541, 392] on icon at bounding box center [546, 390] width 42 height 47
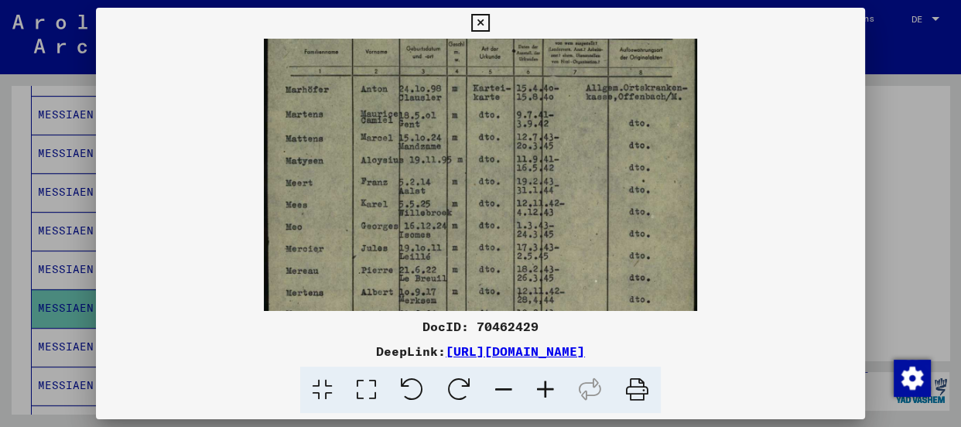
scroll to position [145, 0]
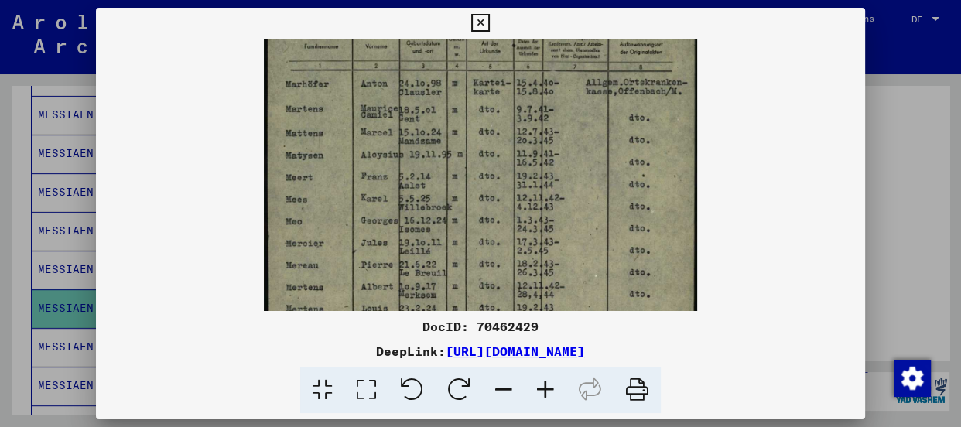
drag, startPoint x: 553, startPoint y: 263, endPoint x: 560, endPoint y: 108, distance: 155.7
click at [560, 108] on img at bounding box center [480, 203] width 433 height 621
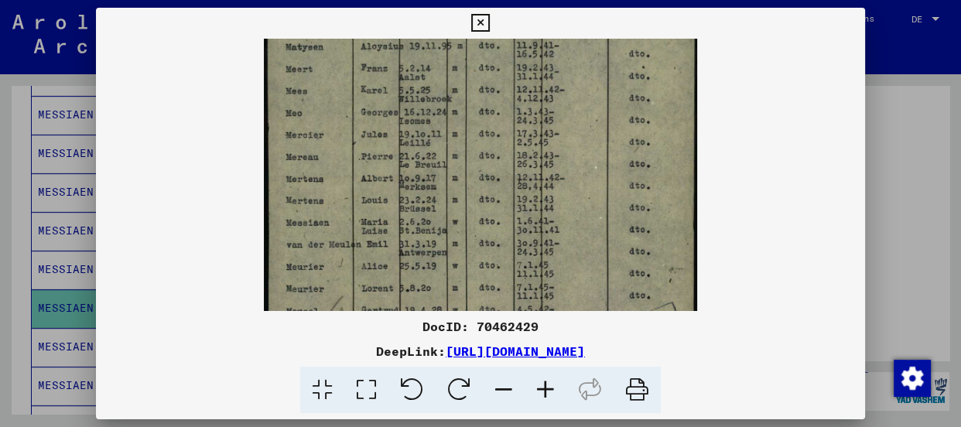
scroll to position [257, 0]
drag, startPoint x: 540, startPoint y: 253, endPoint x: 552, endPoint y: 135, distance: 118.2
click at [552, 135] on img at bounding box center [480, 92] width 433 height 621
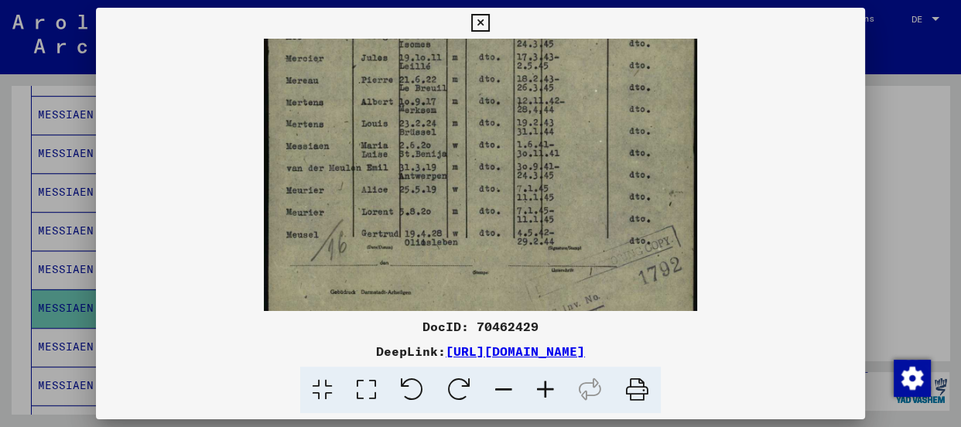
scroll to position [331, 0]
drag, startPoint x: 511, startPoint y: 273, endPoint x: 509, endPoint y: 193, distance: 80.5
click at [509, 193] on img at bounding box center [480, 18] width 433 height 621
click at [738, 112] on div at bounding box center [480, 175] width 769 height 272
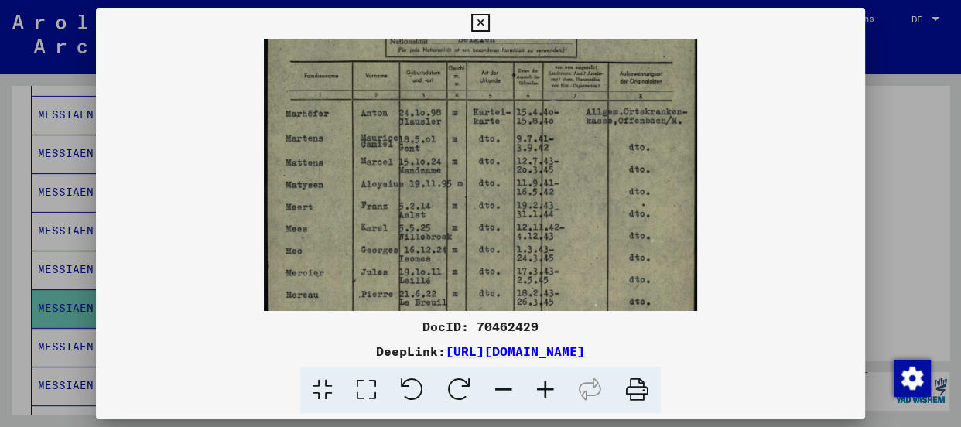
drag, startPoint x: 529, startPoint y: 97, endPoint x: 483, endPoint y: 315, distance: 222.3
click at [483, 315] on div "DocID: 70462429 DeepLink: [URL][DOMAIN_NAME]" at bounding box center [480, 211] width 769 height 406
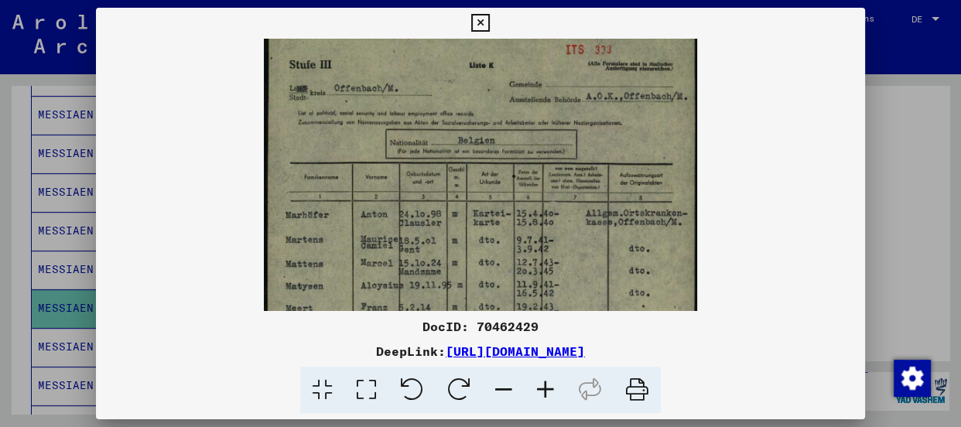
scroll to position [0, 0]
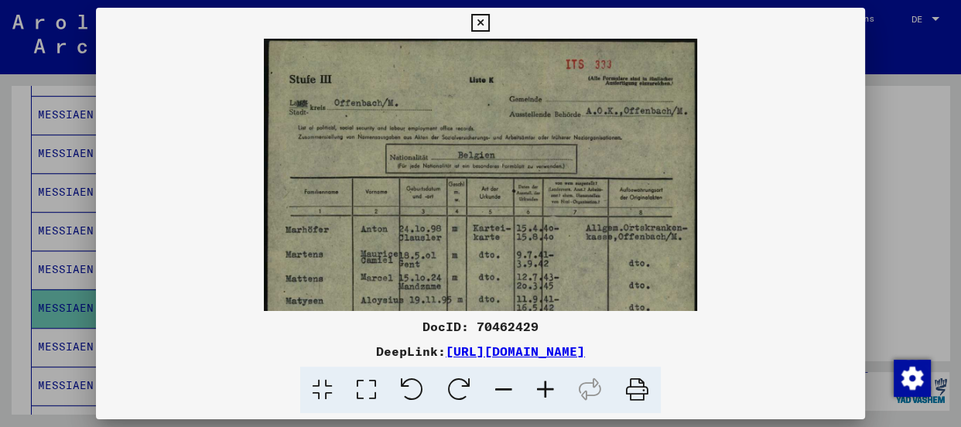
drag, startPoint x: 484, startPoint y: 132, endPoint x: 484, endPoint y: 255, distance: 123.8
click at [484, 255] on img at bounding box center [480, 349] width 433 height 621
click at [737, 115] on viewer-one-image at bounding box center [480, 175] width 769 height 272
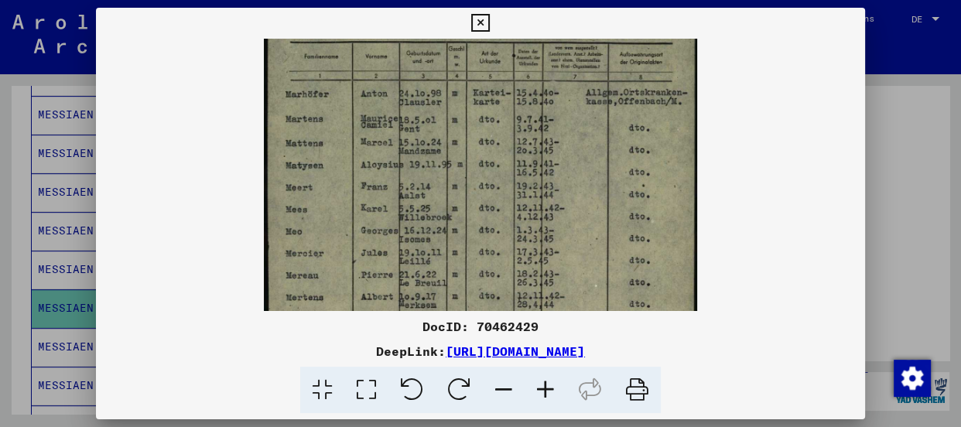
scroll to position [142, 0]
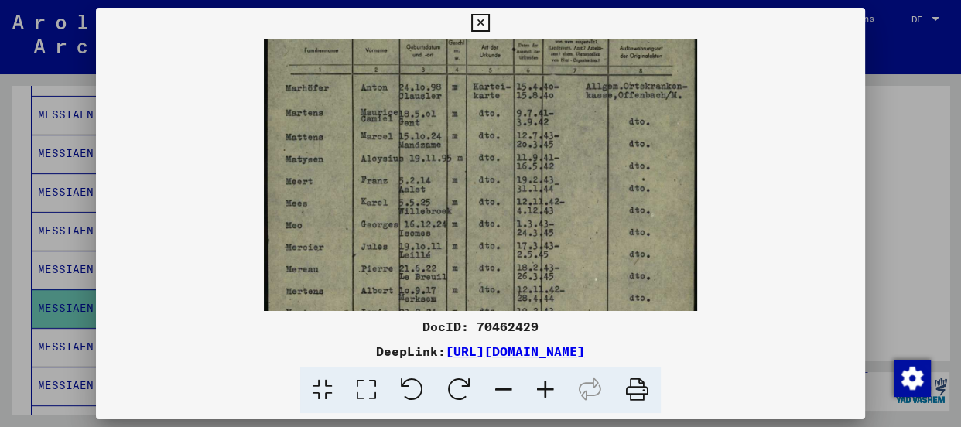
drag, startPoint x: 394, startPoint y: 254, endPoint x: 404, endPoint y: 110, distance: 144.3
click at [404, 110] on img at bounding box center [480, 207] width 433 height 621
click at [480, 19] on icon at bounding box center [480, 23] width 18 height 19
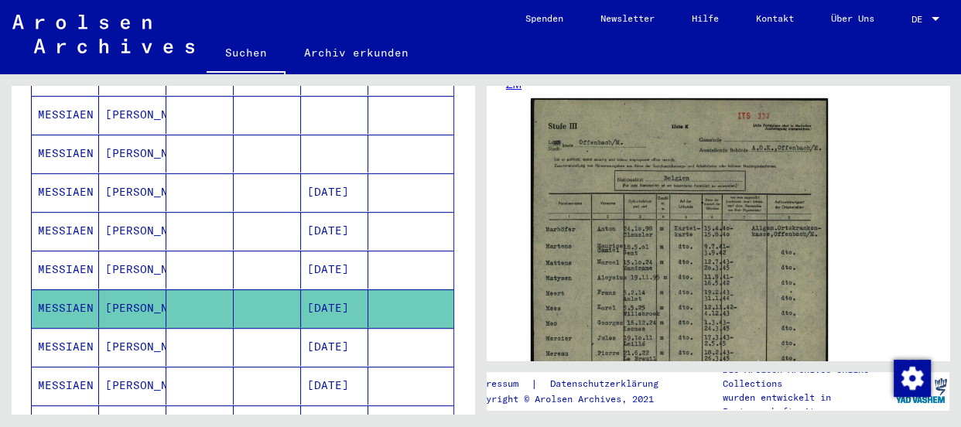
click at [71, 328] on mat-cell "MESSIAEN" at bounding box center [65, 347] width 67 height 38
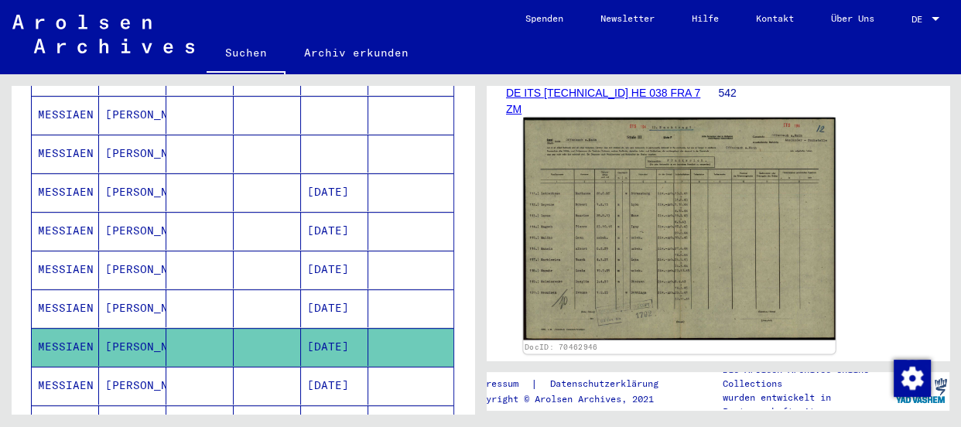
scroll to position [281, 0]
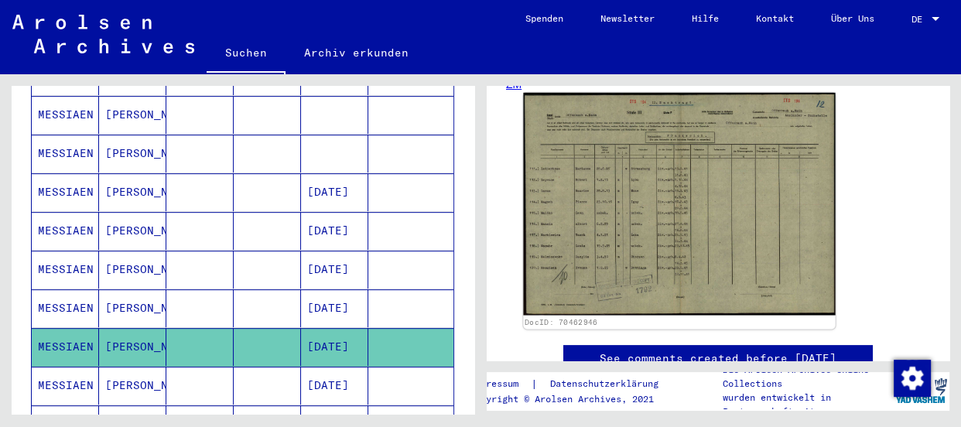
click at [699, 217] on img at bounding box center [679, 204] width 312 height 223
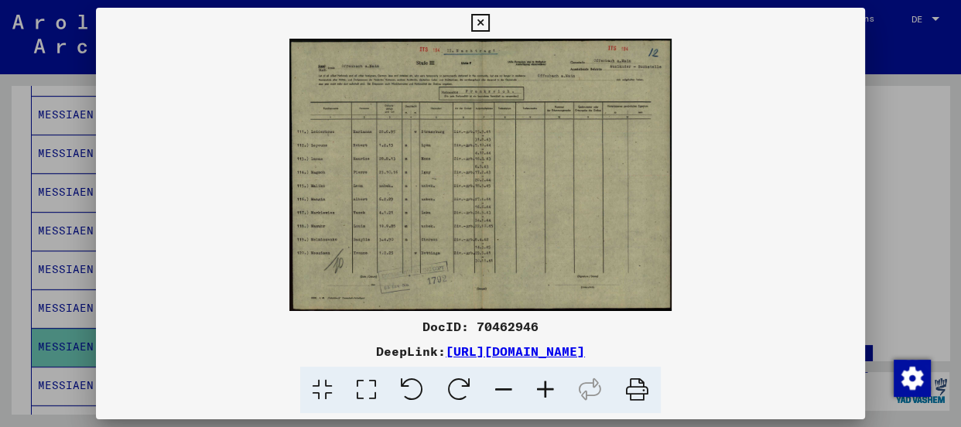
click at [538, 386] on icon at bounding box center [546, 390] width 42 height 47
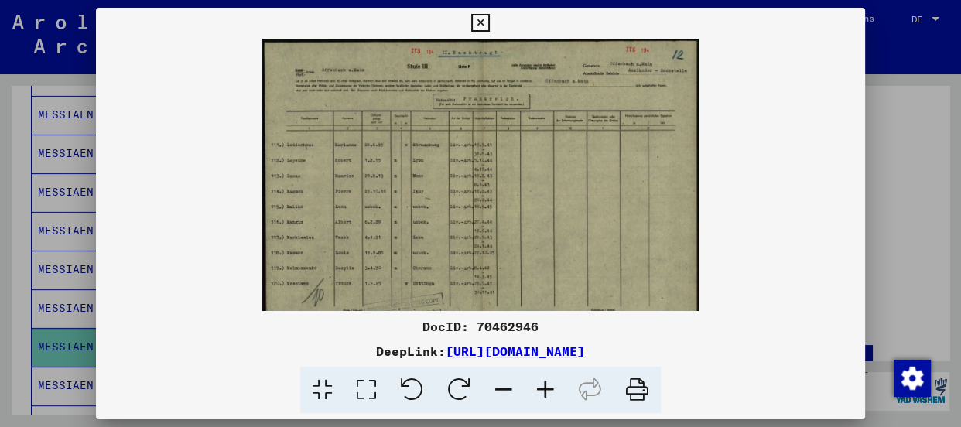
click at [538, 386] on icon at bounding box center [546, 390] width 42 height 47
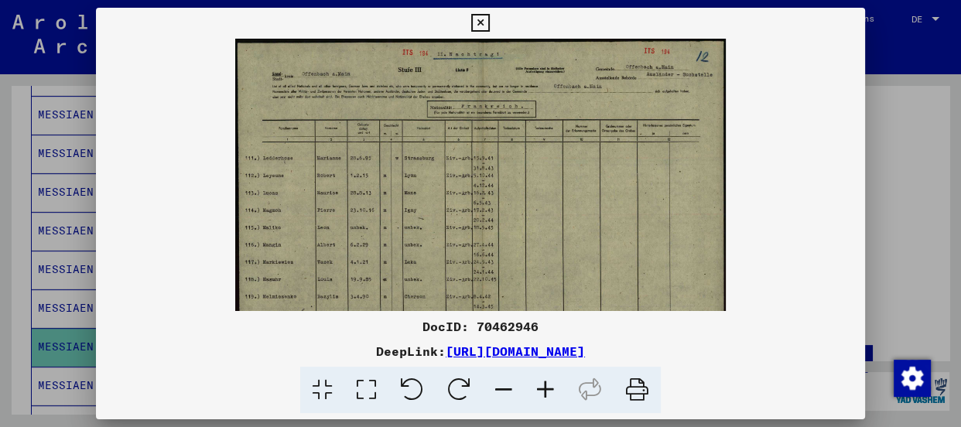
click at [538, 386] on icon at bounding box center [546, 390] width 42 height 47
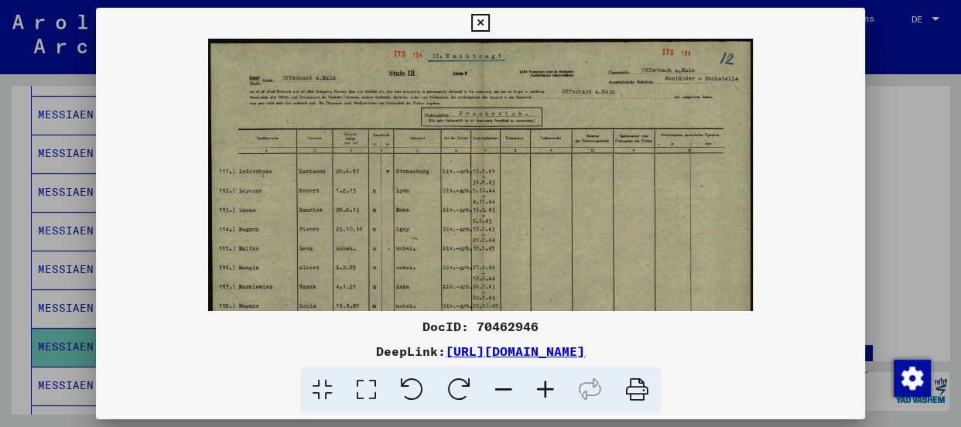
click at [538, 386] on icon at bounding box center [546, 390] width 42 height 47
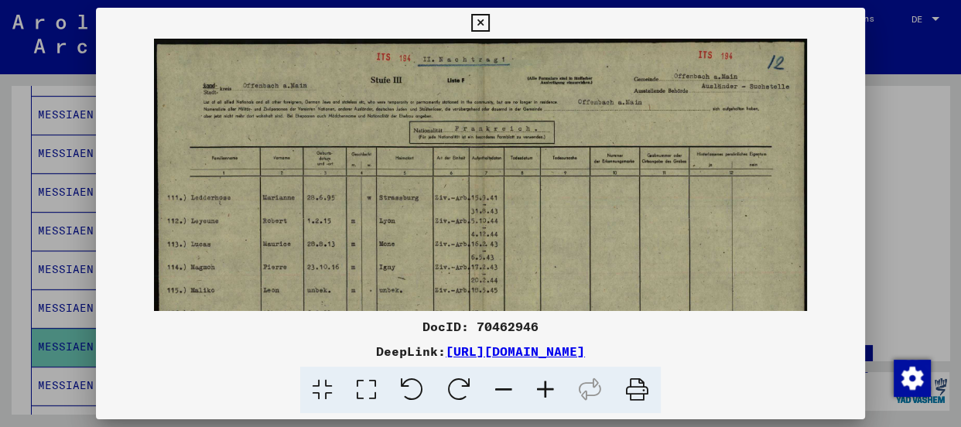
click at [538, 386] on icon at bounding box center [546, 390] width 42 height 47
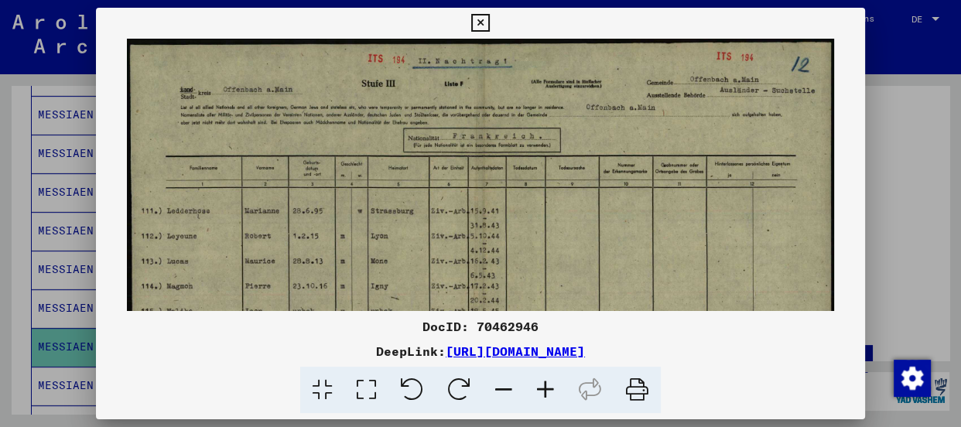
click at [538, 386] on icon at bounding box center [546, 390] width 42 height 47
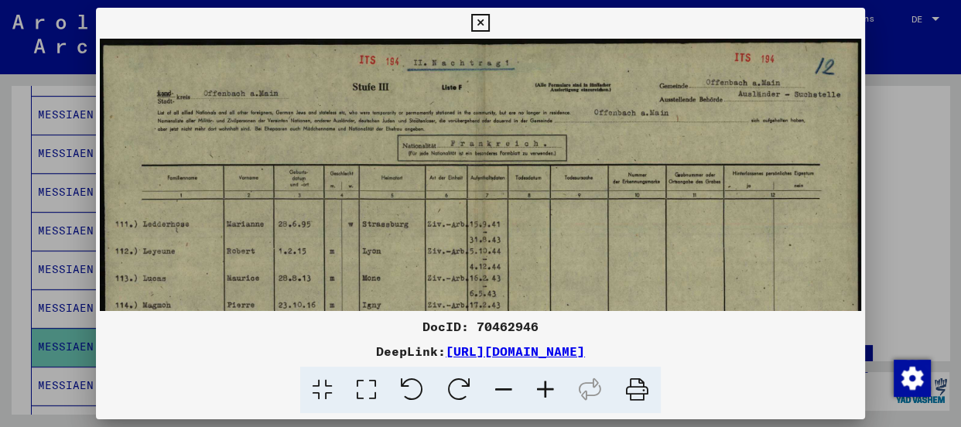
click at [538, 386] on icon at bounding box center [546, 390] width 42 height 47
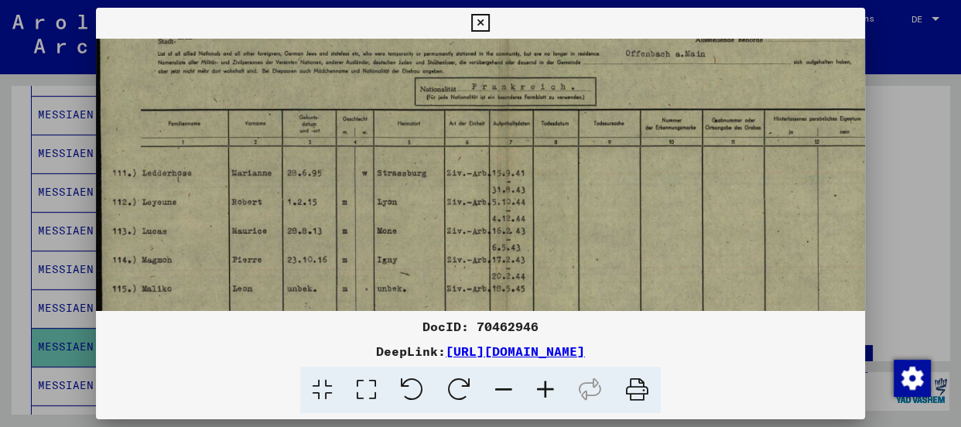
scroll to position [70, 0]
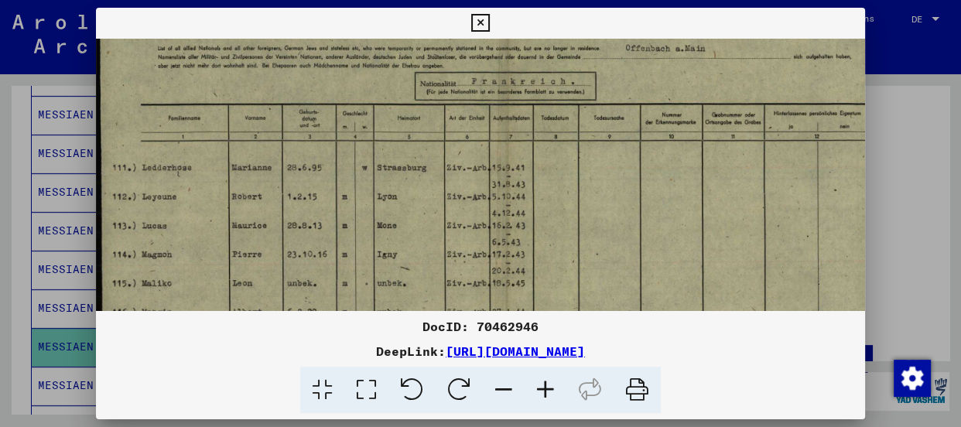
drag, startPoint x: 557, startPoint y: 240, endPoint x: 565, endPoint y: 169, distance: 70.8
click at [565, 169] on img at bounding box center [504, 260] width 816 height 582
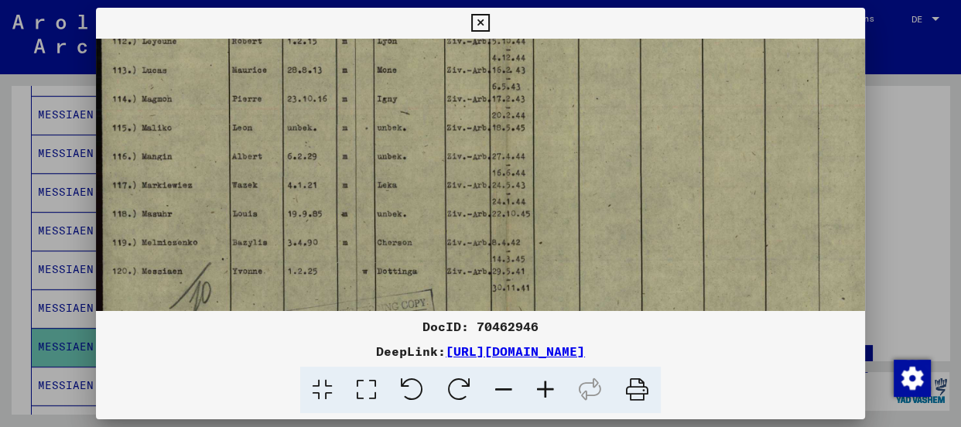
scroll to position [227, 0]
drag, startPoint x: 580, startPoint y: 248, endPoint x: 590, endPoint y: 82, distance: 165.9
click at [590, 82] on img at bounding box center [504, 102] width 816 height 582
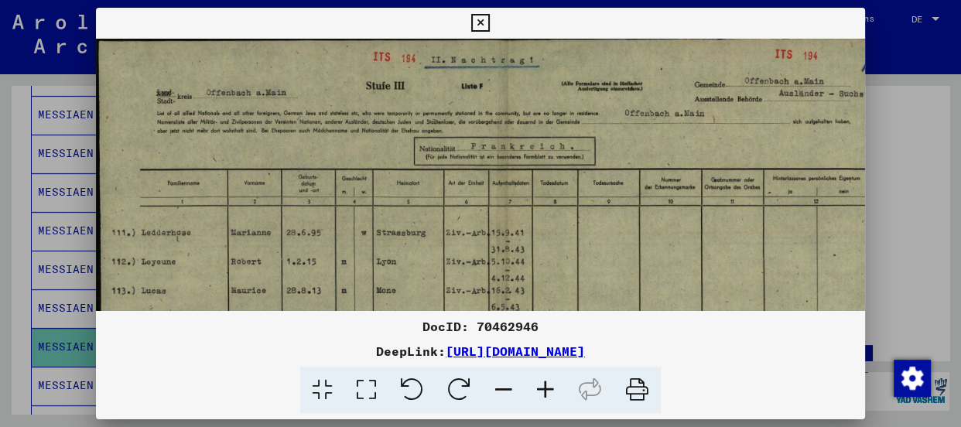
scroll to position [0, 1]
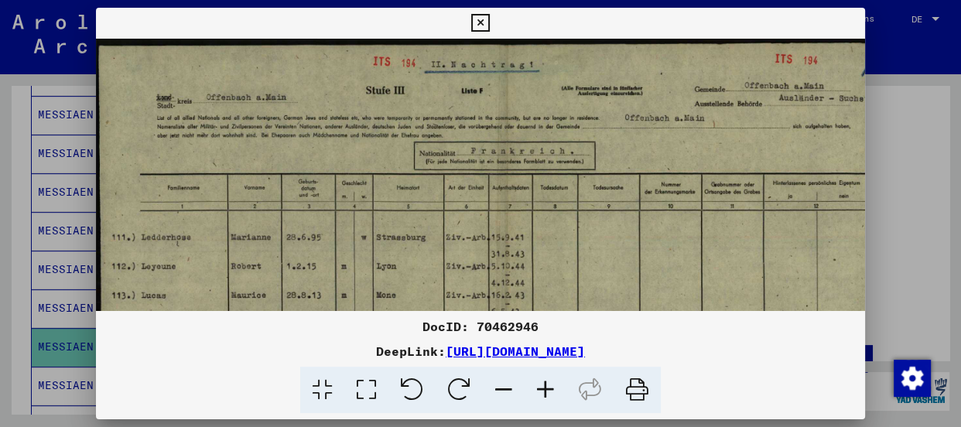
drag, startPoint x: 580, startPoint y: 88, endPoint x: 579, endPoint y: 328, distance: 239.9
click at [579, 328] on div "DocID: 70462946 DeepLink: [URL][DOMAIN_NAME]" at bounding box center [480, 211] width 769 height 406
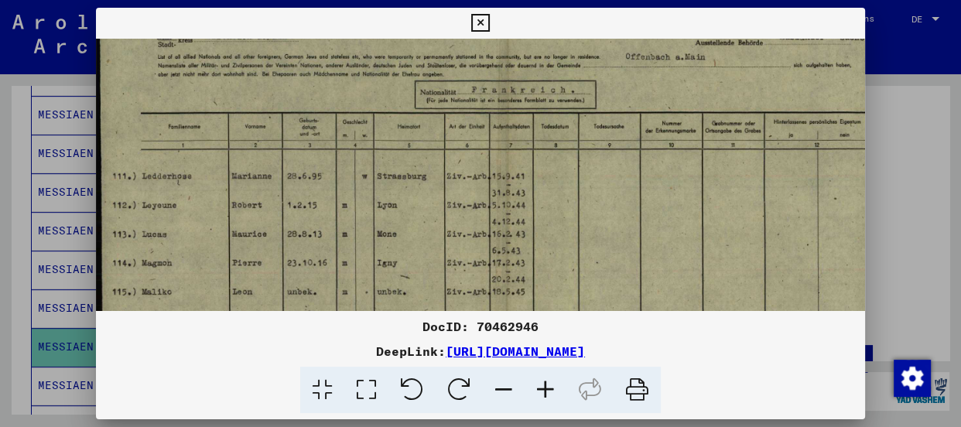
drag, startPoint x: 384, startPoint y: 142, endPoint x: 389, endPoint y: 80, distance: 62.1
click at [389, 80] on img at bounding box center [504, 269] width 816 height 582
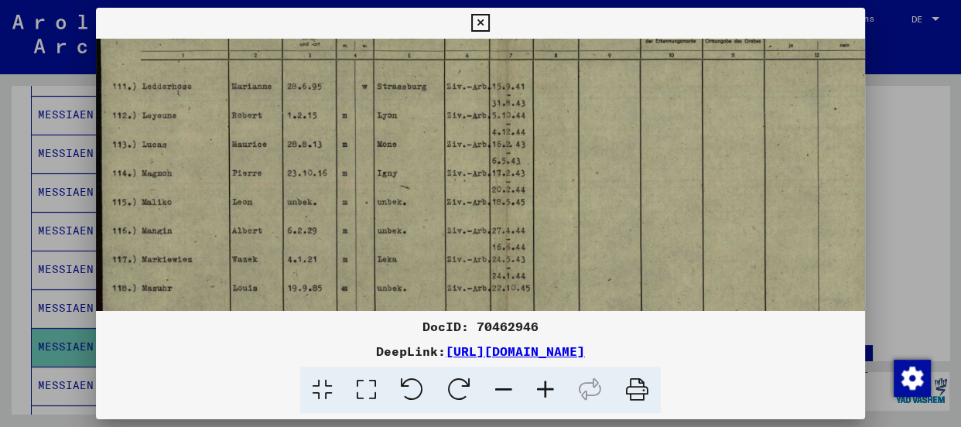
scroll to position [157, 0]
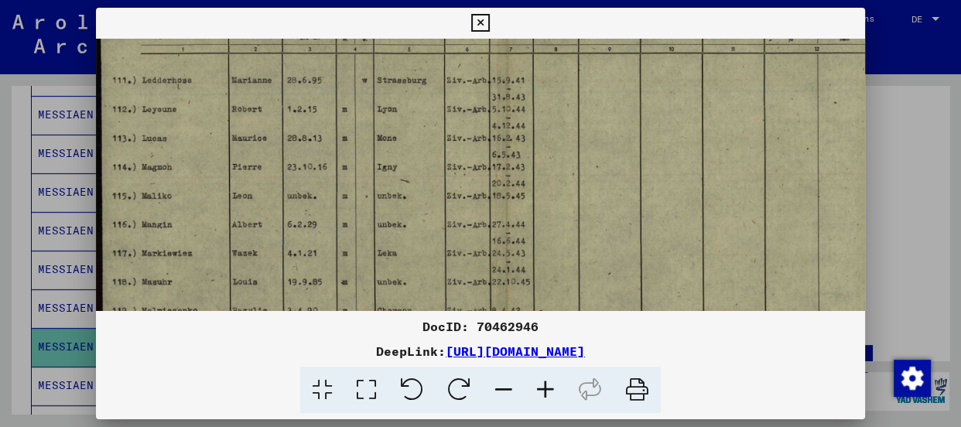
drag, startPoint x: 386, startPoint y: 266, endPoint x: 386, endPoint y: 165, distance: 101.4
click at [386, 165] on img at bounding box center [504, 173] width 816 height 582
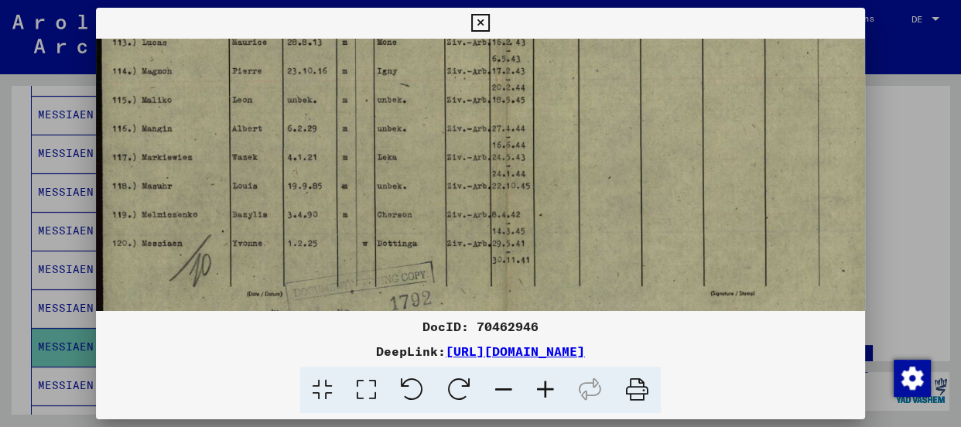
scroll to position [255, 0]
drag, startPoint x: 309, startPoint y: 272, endPoint x: 309, endPoint y: 166, distance: 105.2
click at [309, 166] on img at bounding box center [504, 74] width 816 height 582
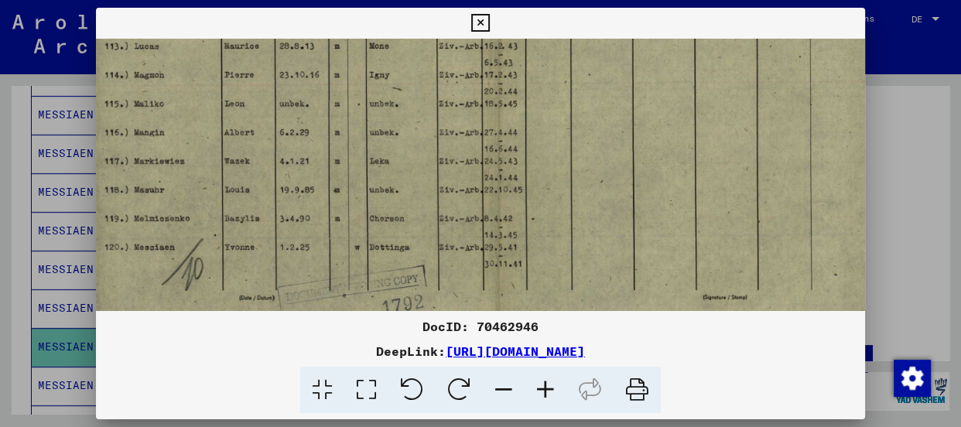
scroll to position [248, 8]
drag, startPoint x: 310, startPoint y: 224, endPoint x: 302, endPoint y: 219, distance: 9.0
click at [302, 219] on img at bounding box center [496, 81] width 816 height 582
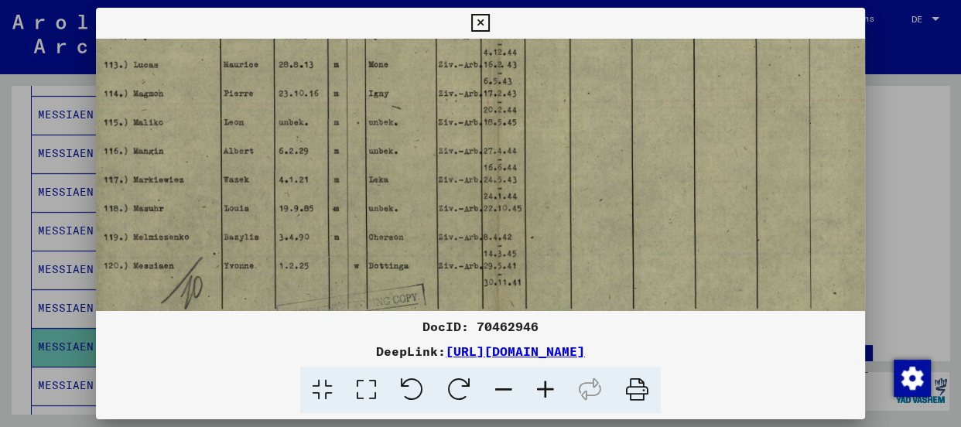
scroll to position [224, 9]
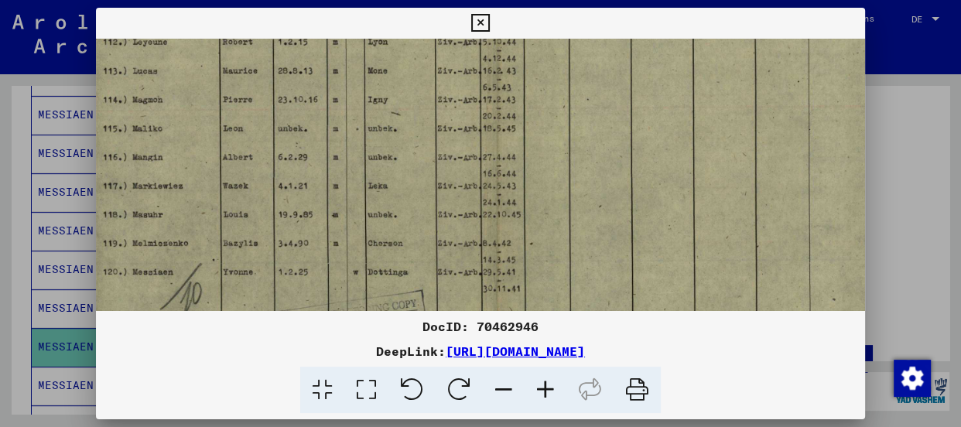
drag, startPoint x: 480, startPoint y: 268, endPoint x: 477, endPoint y: 295, distance: 27.2
click at [477, 295] on img at bounding box center [495, 105] width 816 height 582
click at [583, 284] on img at bounding box center [495, 105] width 816 height 582
click at [480, 22] on icon at bounding box center [480, 23] width 18 height 19
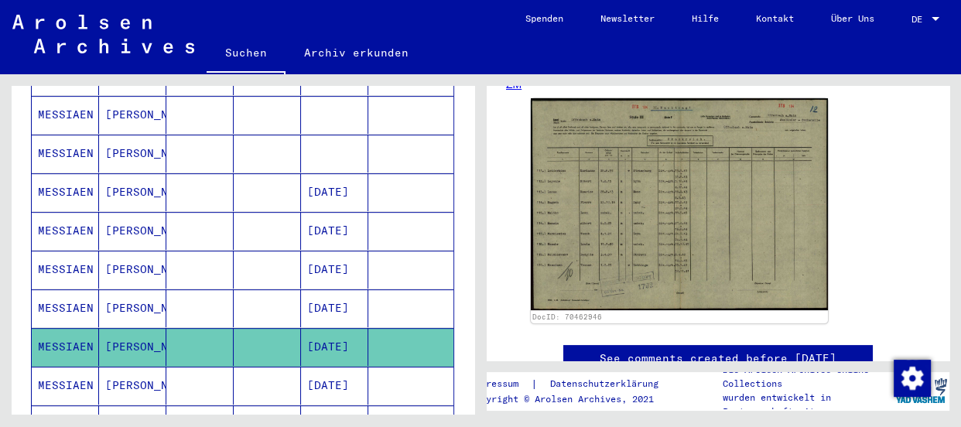
click at [56, 363] on icon at bounding box center [64, 365] width 39 height 62
click at [42, 363] on button at bounding box center [64, 365] width 50 height 50
click at [39, 363] on button at bounding box center [64, 365] width 50 height 50
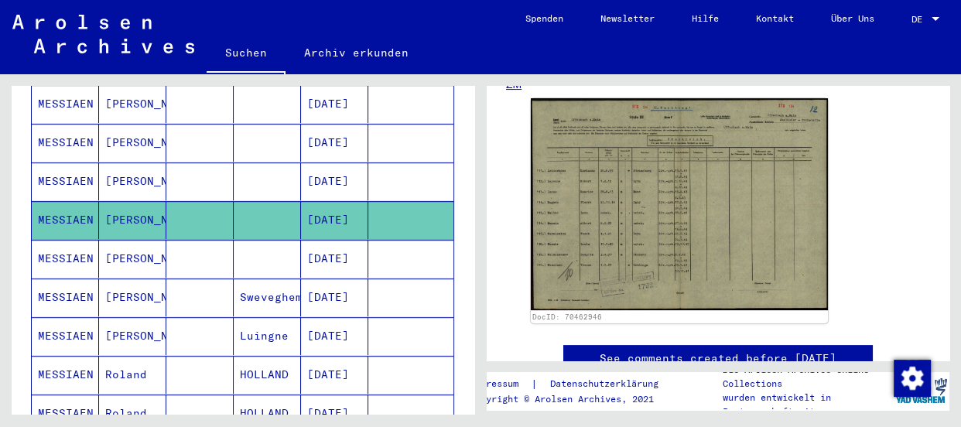
scroll to position [800, 0]
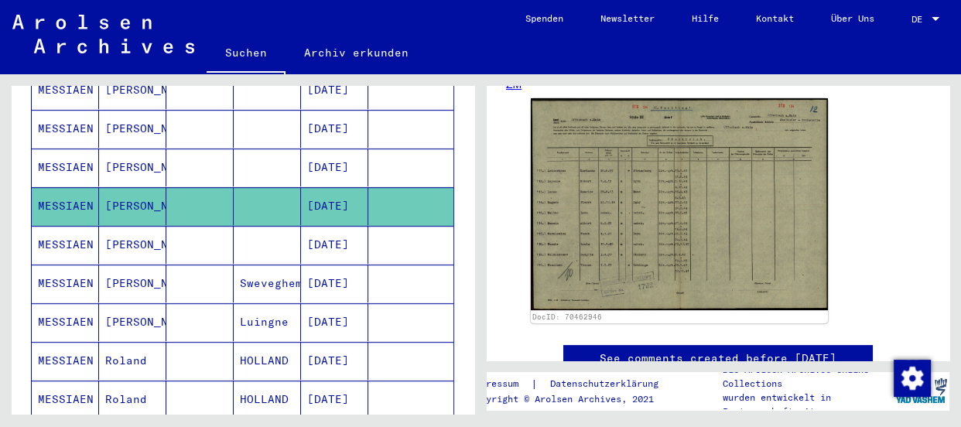
click at [41, 226] on mat-cell "MESSIAEN" at bounding box center [65, 245] width 67 height 38
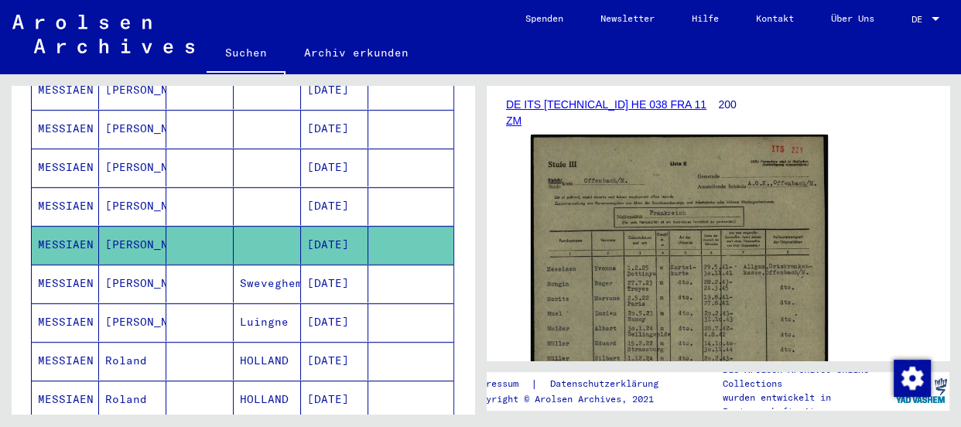
scroll to position [351, 0]
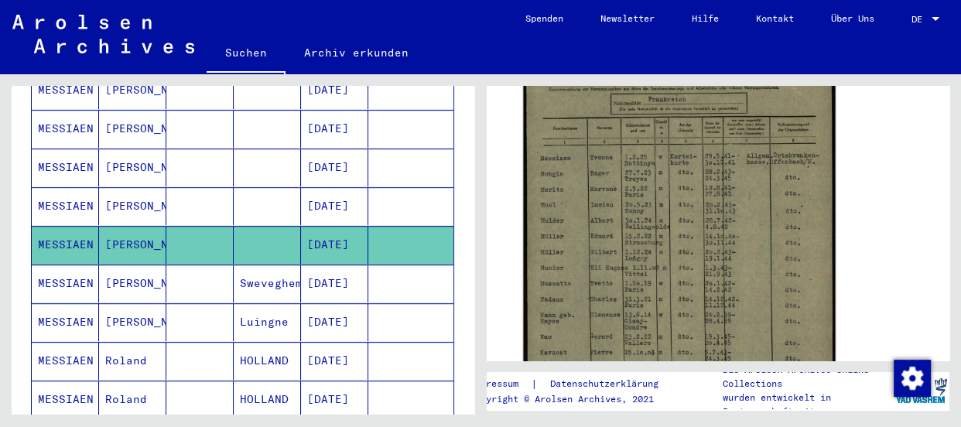
click at [703, 272] on img at bounding box center [679, 237] width 312 height 440
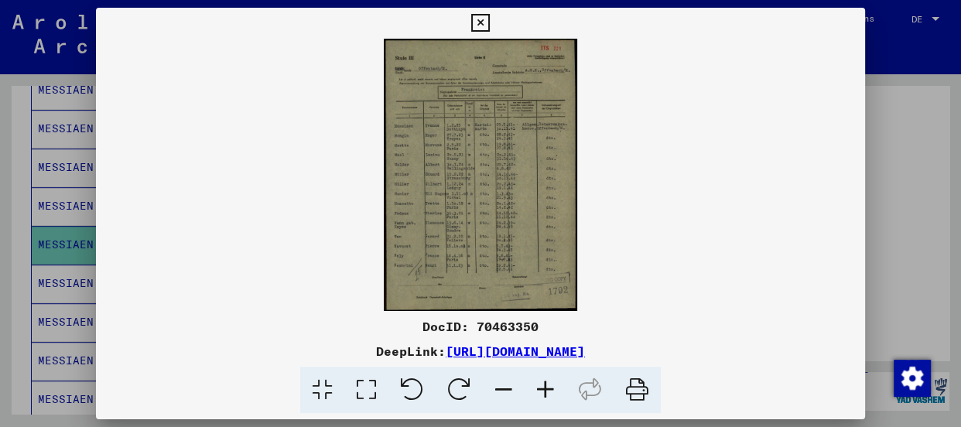
click at [552, 393] on icon at bounding box center [546, 390] width 42 height 47
click at [549, 392] on icon at bounding box center [546, 390] width 42 height 47
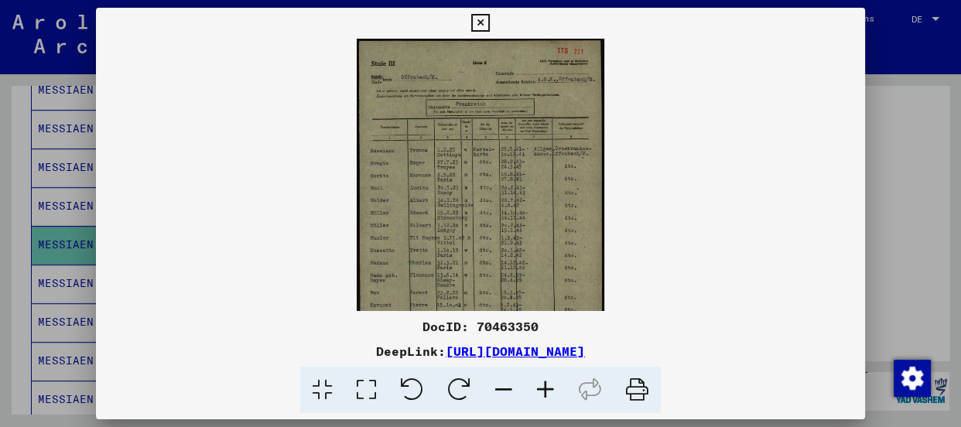
click at [549, 392] on icon at bounding box center [546, 390] width 42 height 47
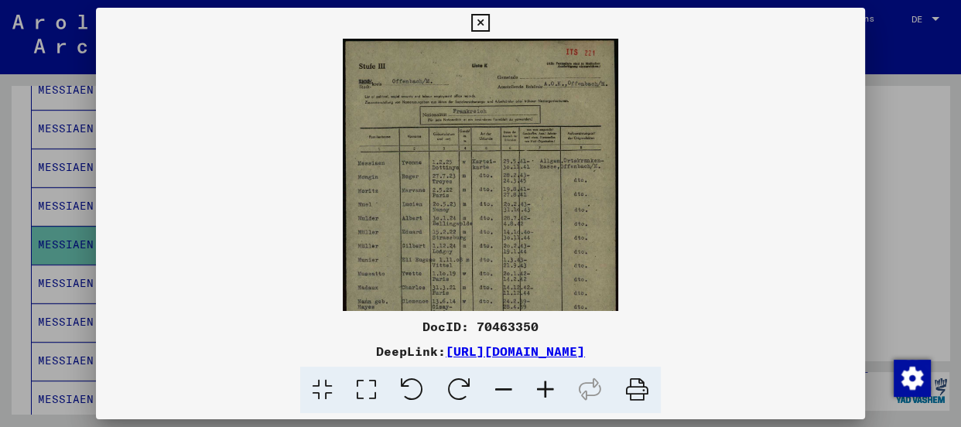
click at [549, 392] on icon at bounding box center [546, 390] width 42 height 47
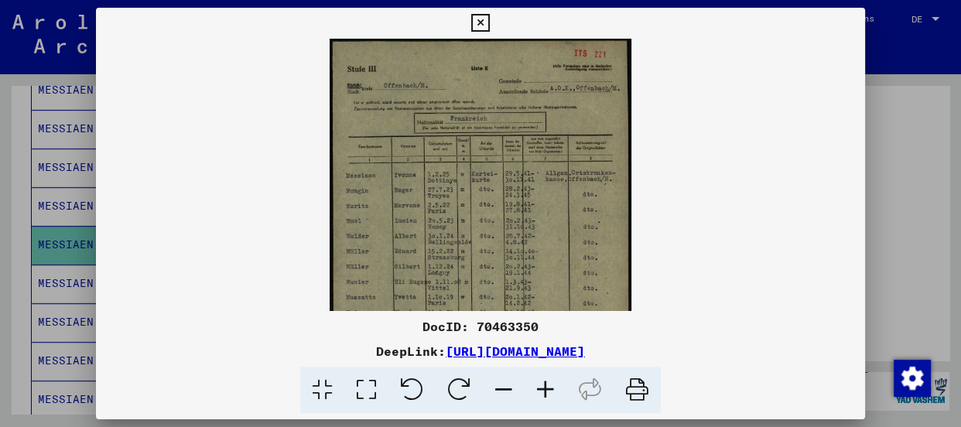
click at [549, 392] on icon at bounding box center [546, 390] width 42 height 47
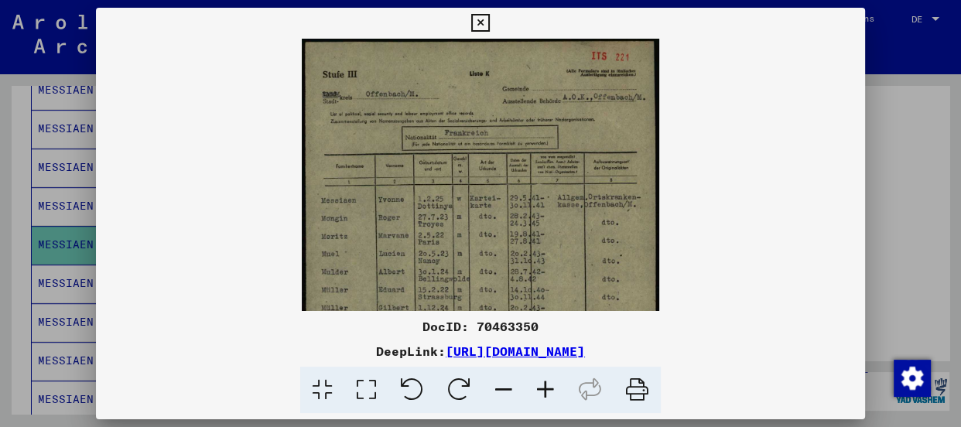
click at [549, 392] on icon at bounding box center [546, 390] width 42 height 47
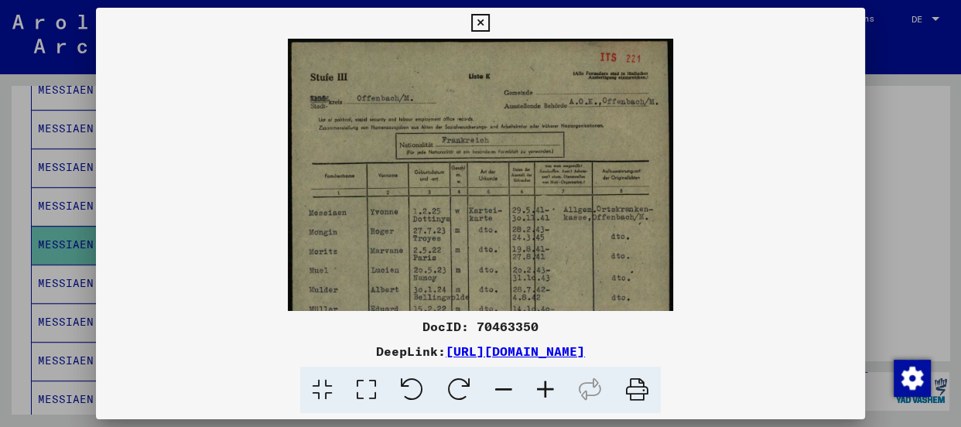
click at [549, 392] on icon at bounding box center [546, 390] width 42 height 47
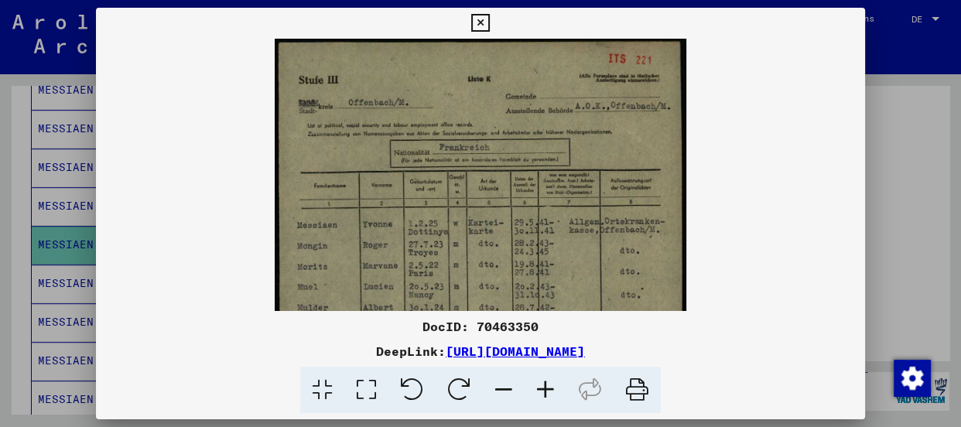
click at [549, 392] on icon at bounding box center [546, 390] width 42 height 47
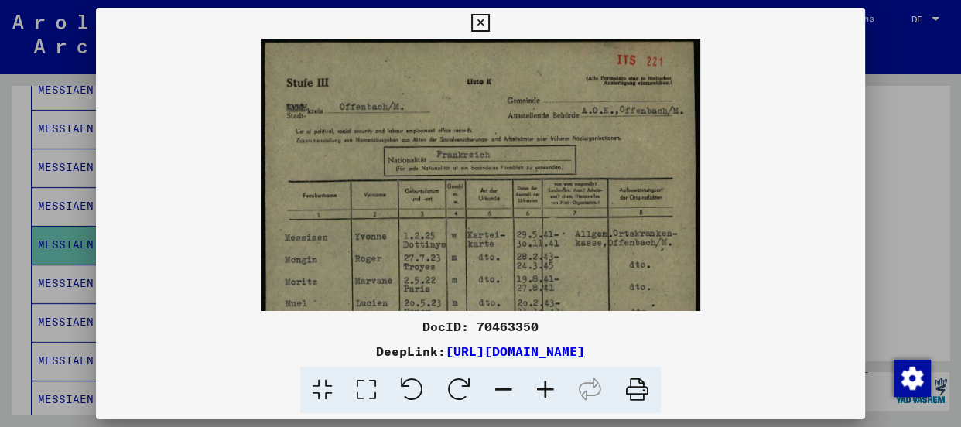
click at [549, 392] on icon at bounding box center [546, 390] width 42 height 47
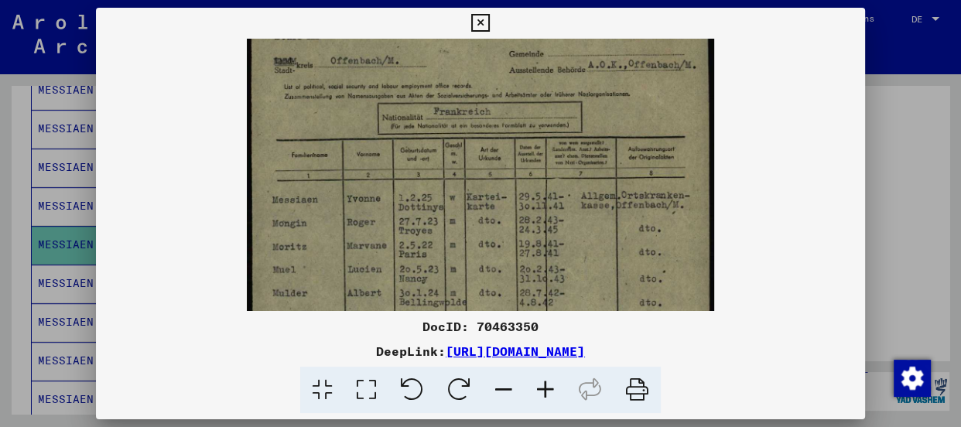
scroll to position [54, 0]
drag, startPoint x: 494, startPoint y: 259, endPoint x: 491, endPoint y: 200, distance: 59.6
click at [491, 200] on img at bounding box center [480, 314] width 467 height 659
click at [727, 124] on viewer-one-image at bounding box center [480, 121] width 769 height 272
click at [481, 22] on icon at bounding box center [480, 23] width 18 height 19
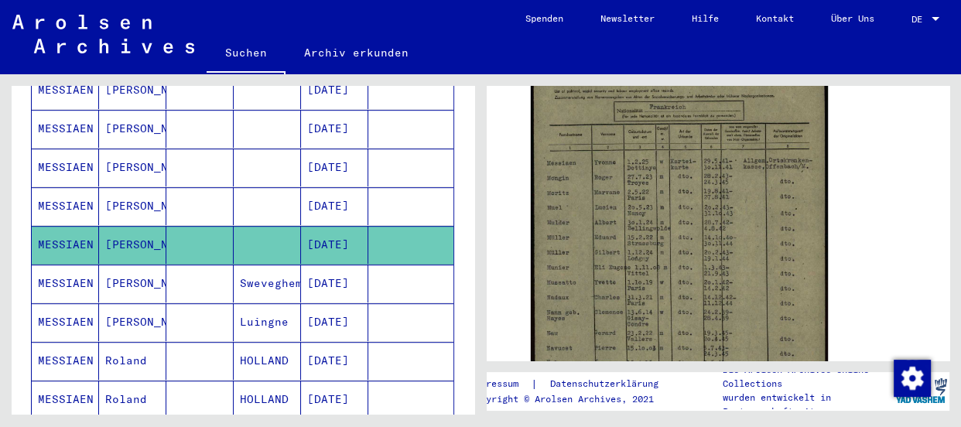
click at [54, 265] on mat-cell "MESSIAEN" at bounding box center [65, 284] width 67 height 38
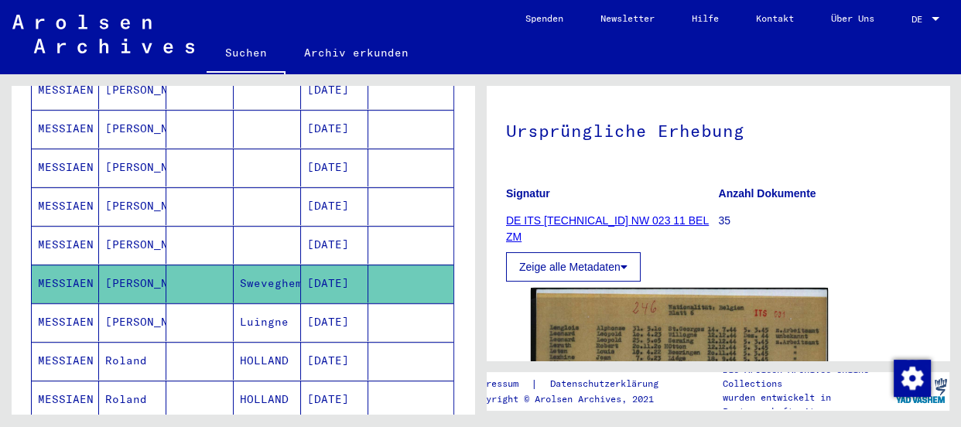
scroll to position [210, 0]
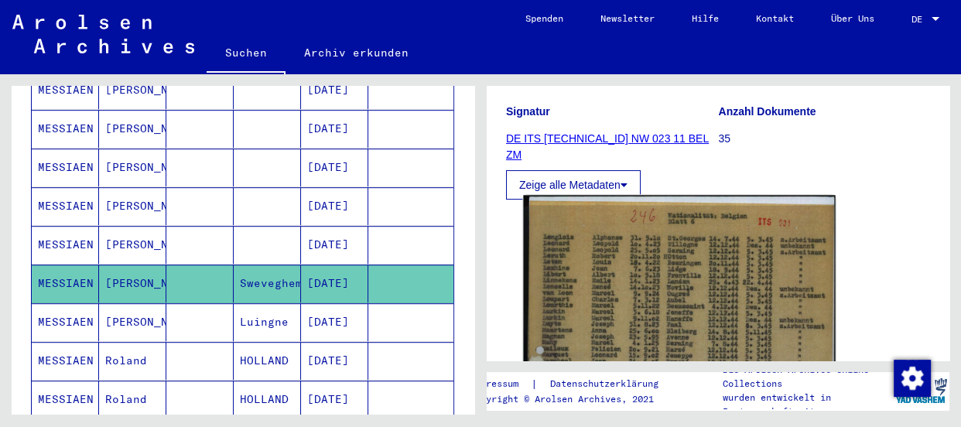
click at [674, 286] on img at bounding box center [679, 411] width 312 height 433
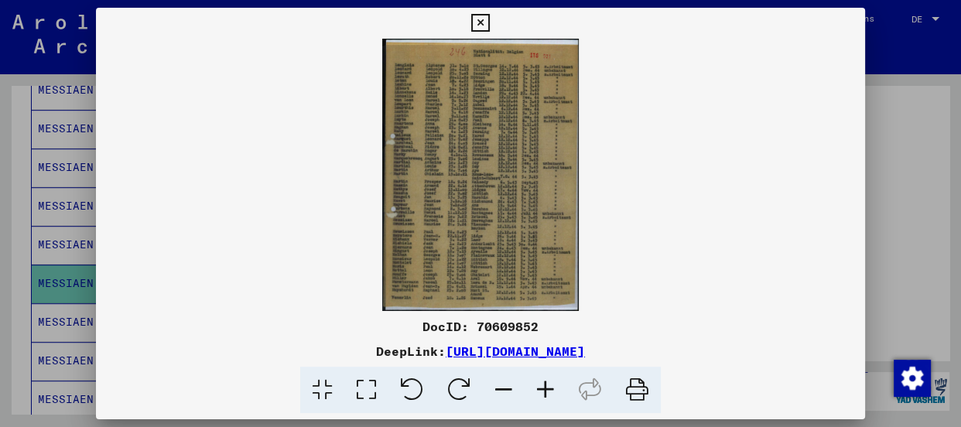
click at [545, 390] on icon at bounding box center [546, 390] width 42 height 47
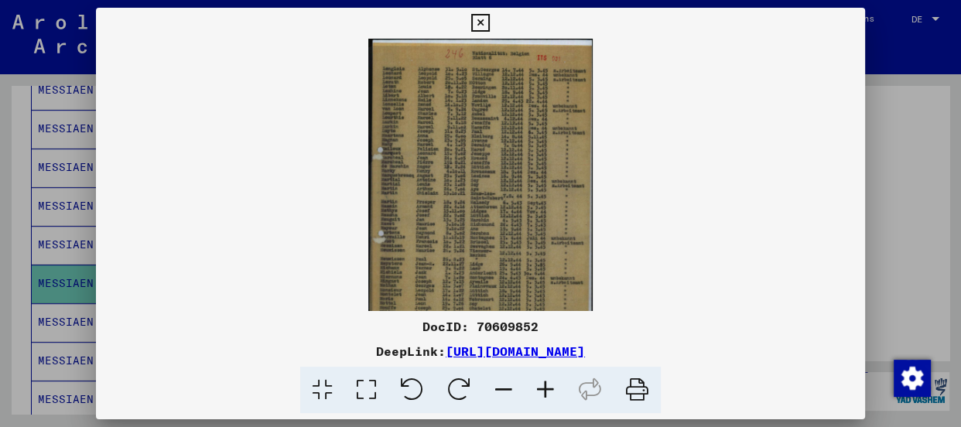
click at [545, 390] on icon at bounding box center [546, 390] width 42 height 47
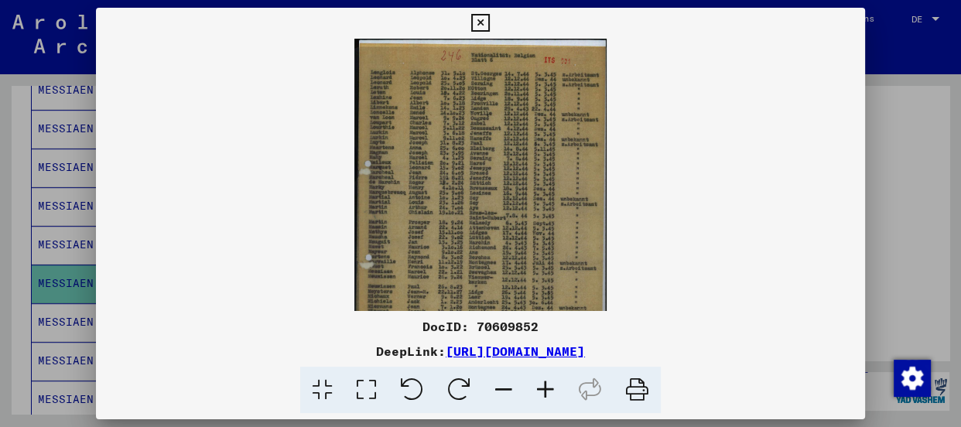
click at [545, 390] on icon at bounding box center [546, 390] width 42 height 47
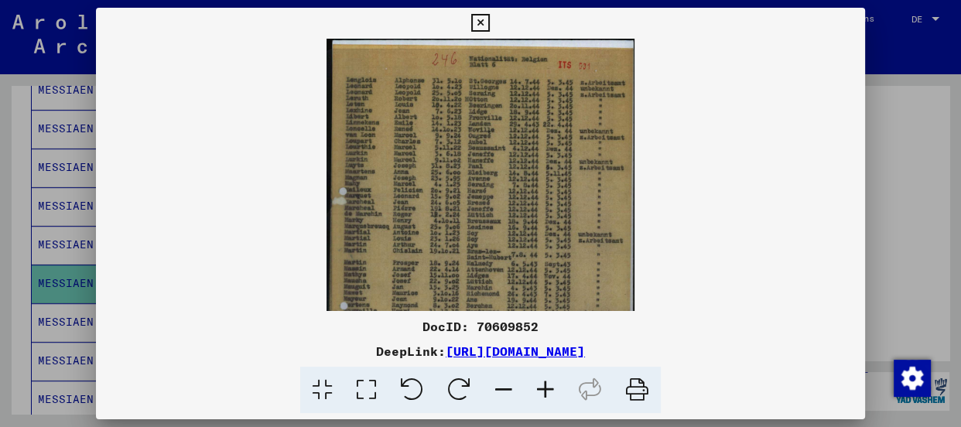
click at [545, 390] on icon at bounding box center [546, 390] width 42 height 47
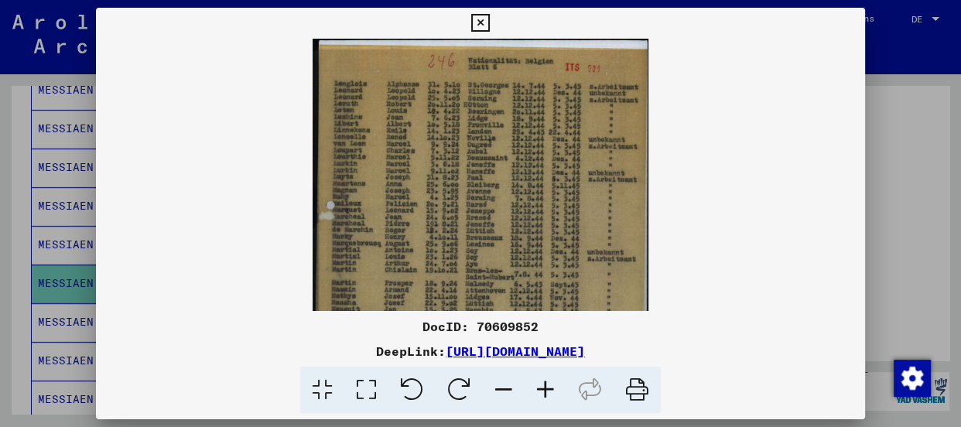
click at [545, 390] on icon at bounding box center [546, 390] width 42 height 47
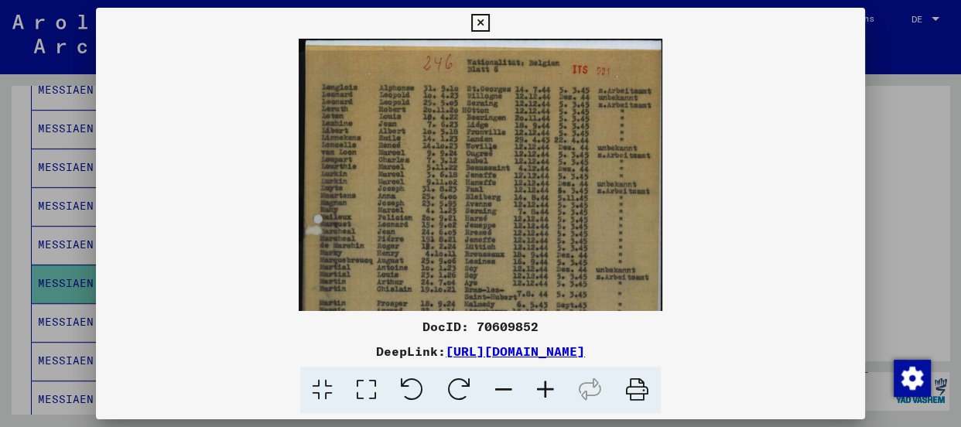
click at [545, 390] on icon at bounding box center [546, 390] width 42 height 47
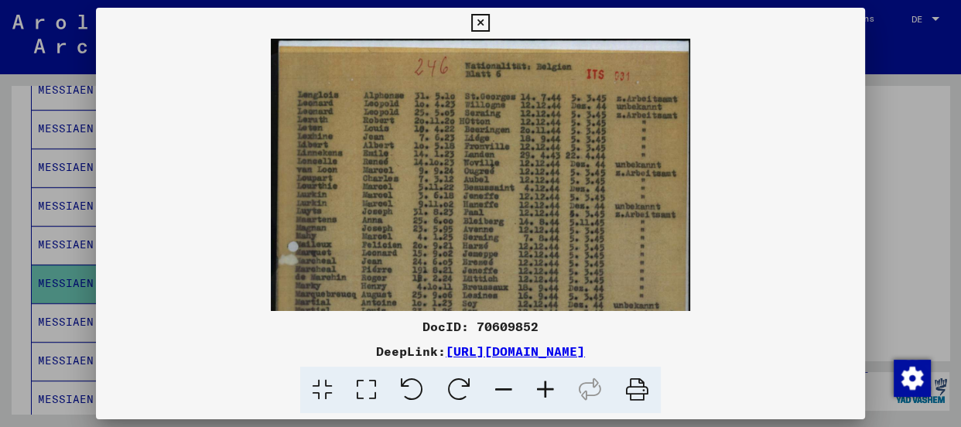
click at [545, 390] on icon at bounding box center [546, 390] width 42 height 47
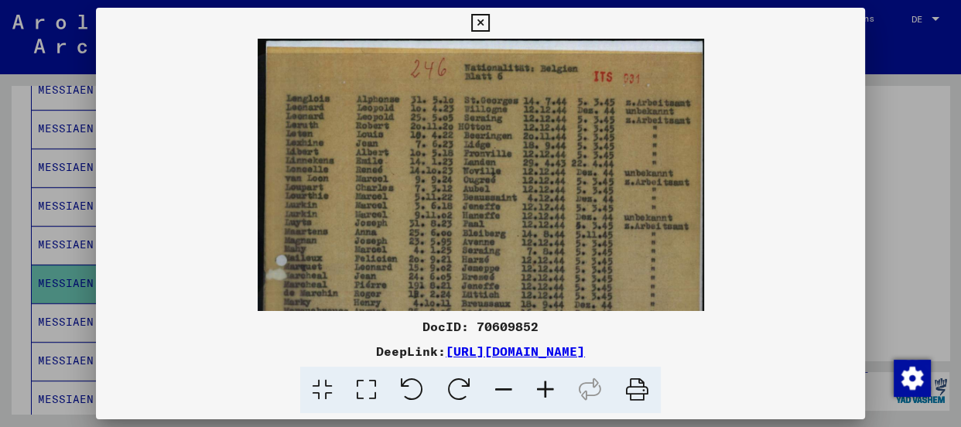
click at [545, 390] on icon at bounding box center [546, 390] width 42 height 47
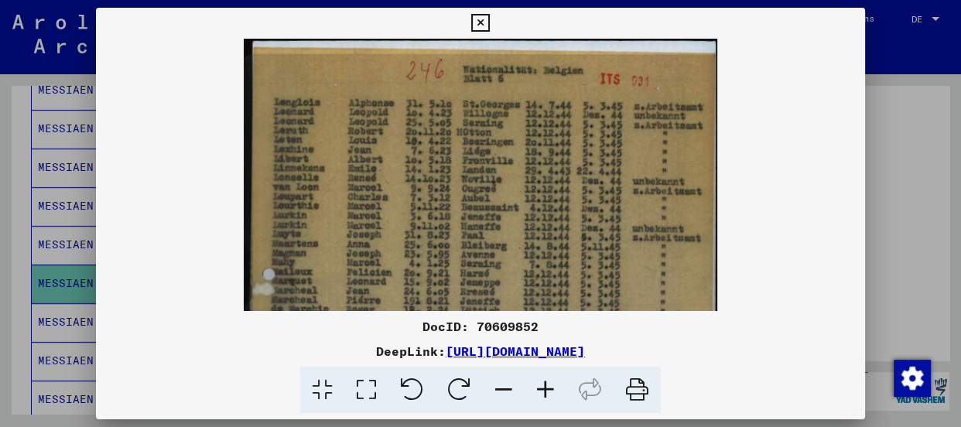
click at [545, 390] on icon at bounding box center [546, 390] width 42 height 47
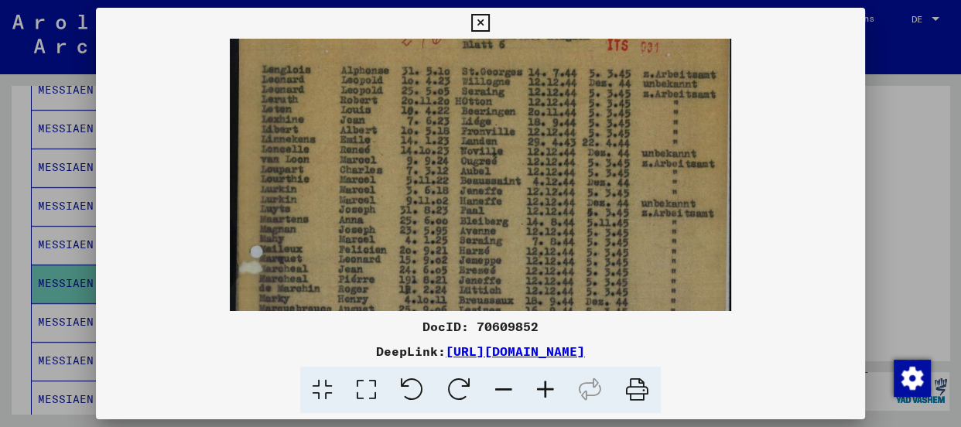
scroll to position [40, 0]
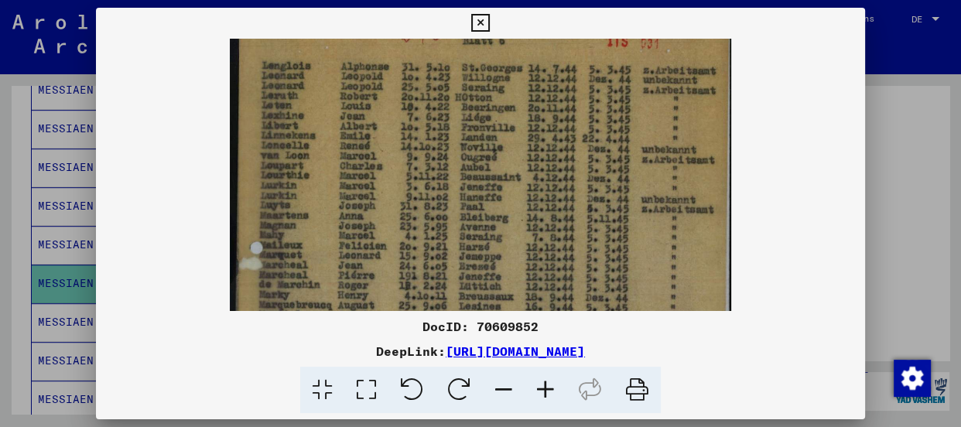
drag, startPoint x: 385, startPoint y: 175, endPoint x: 384, endPoint y: 130, distance: 44.9
click at [384, 130] on img at bounding box center [481, 347] width 502 height 698
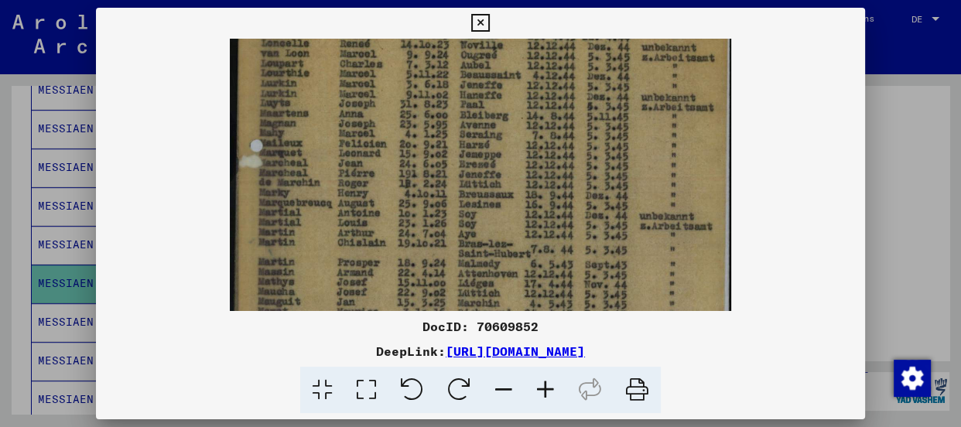
scroll to position [143, 0]
drag, startPoint x: 378, startPoint y: 268, endPoint x: 374, endPoint y: 164, distance: 103.8
click at [374, 164] on img at bounding box center [481, 245] width 502 height 698
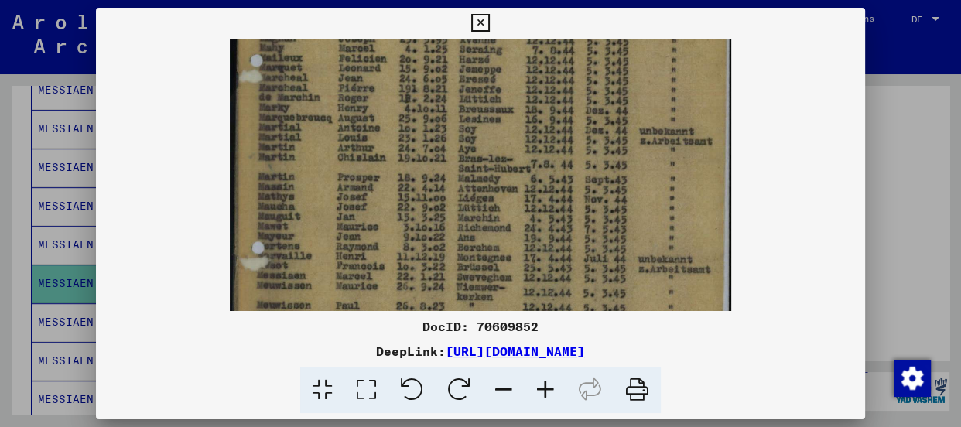
scroll to position [233, 0]
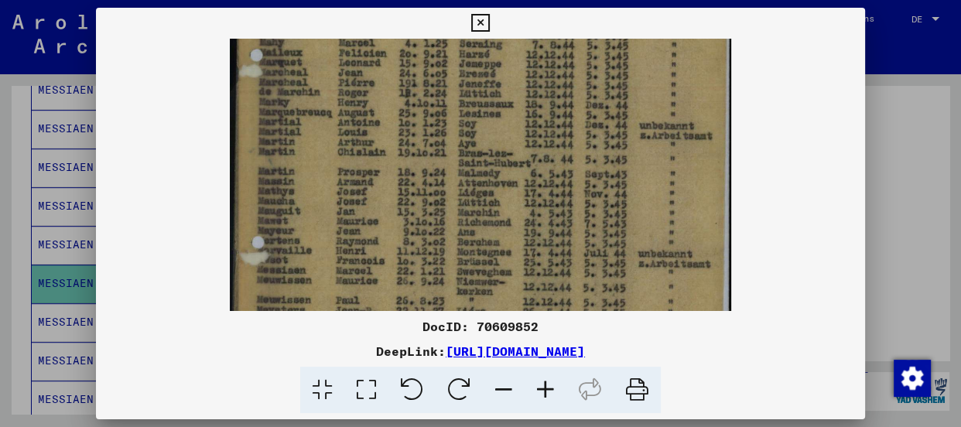
drag, startPoint x: 365, startPoint y: 247, endPoint x: 363, endPoint y: 149, distance: 98.3
click at [363, 149] on img at bounding box center [481, 155] width 502 height 698
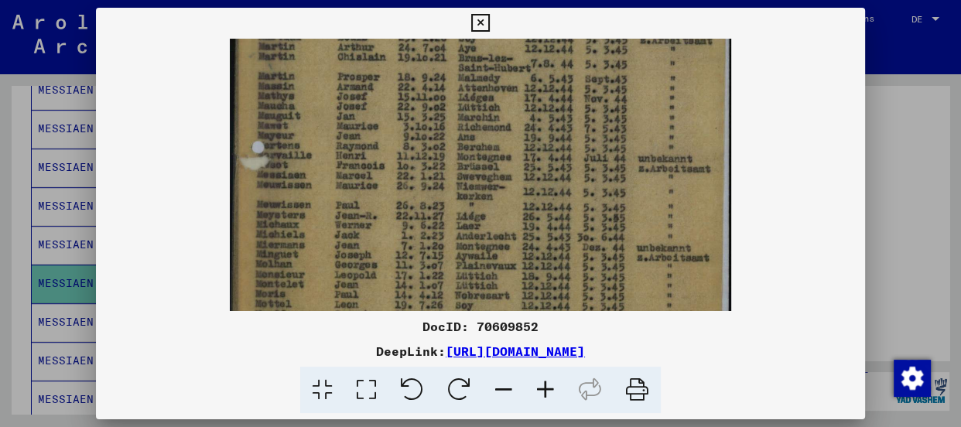
scroll to position [333, 0]
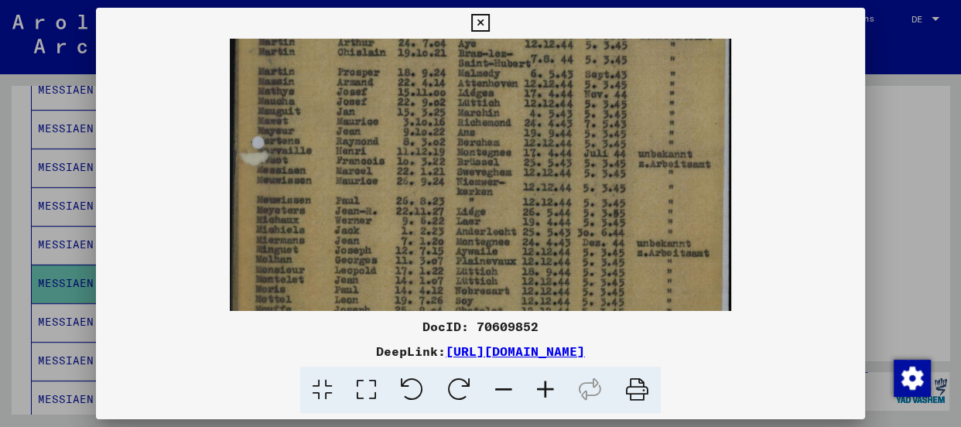
drag, startPoint x: 373, startPoint y: 266, endPoint x: 371, endPoint y: 164, distance: 102.1
click at [371, 164] on img at bounding box center [481, 55] width 502 height 698
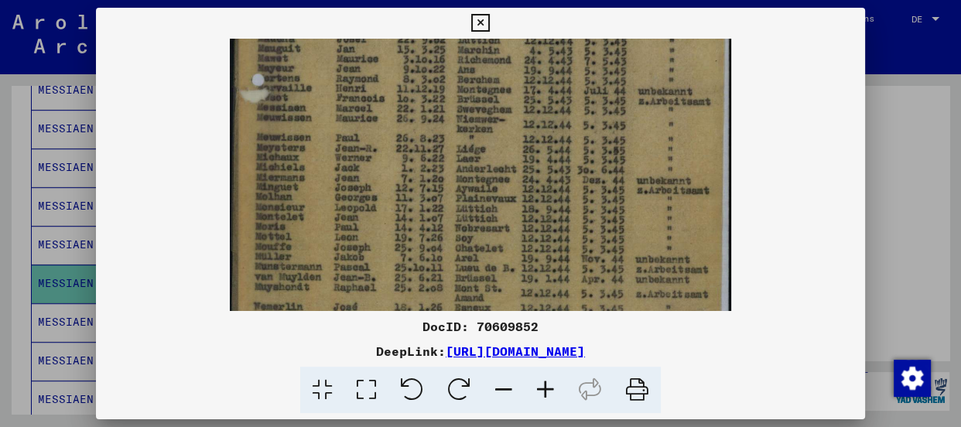
scroll to position [401, 0]
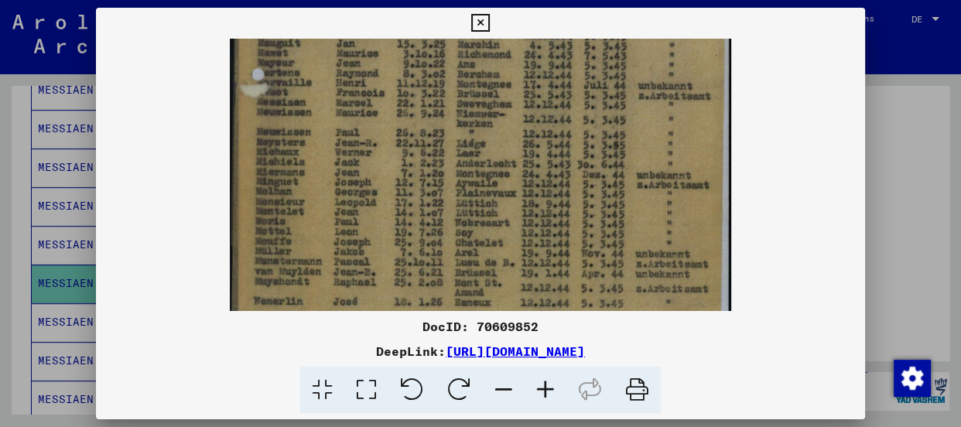
drag, startPoint x: 396, startPoint y: 255, endPoint x: 388, endPoint y: 181, distance: 73.9
click at [758, 141] on div at bounding box center [480, 175] width 769 height 272
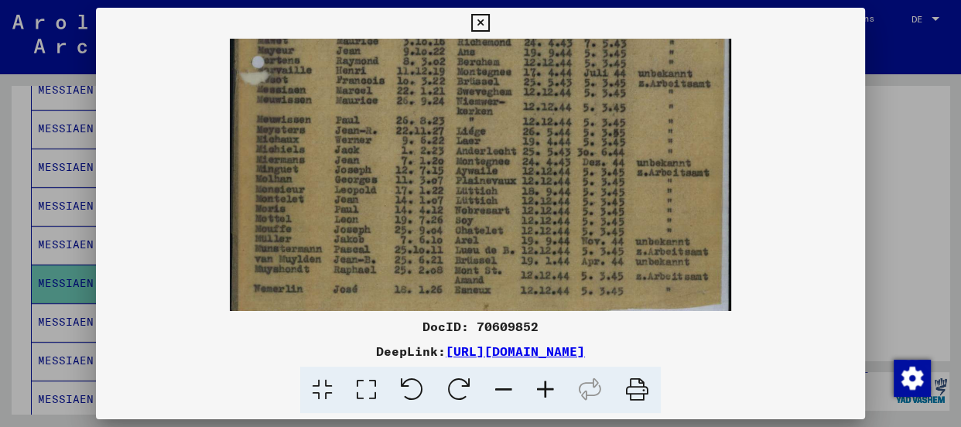
scroll to position [426, 0]
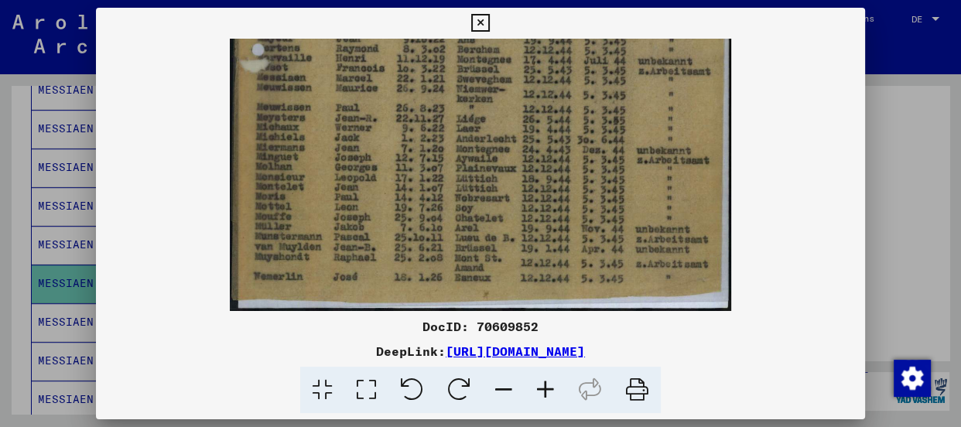
drag, startPoint x: 504, startPoint y: 205, endPoint x: 504, endPoint y: 157, distance: 48.0
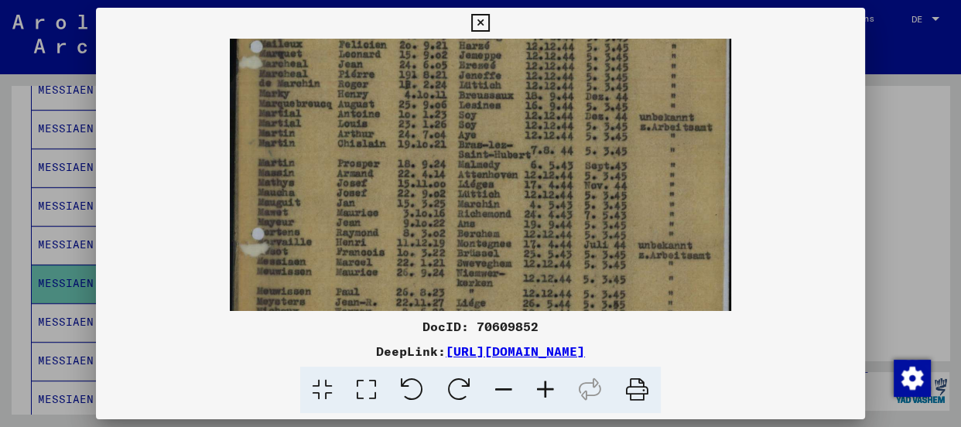
scroll to position [200, 0]
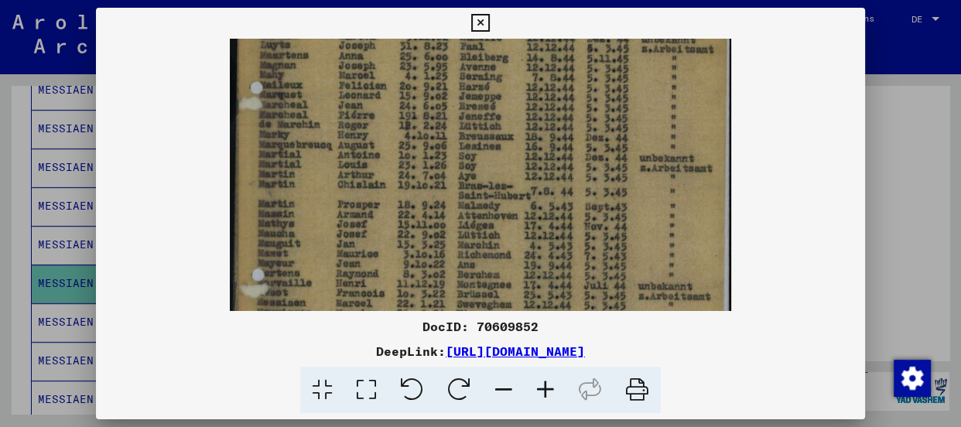
drag, startPoint x: 511, startPoint y: 139, endPoint x: 464, endPoint y: 364, distance: 229.9
click at [464, 364] on div "DocID: 70609852 DeepLink: [URL][DOMAIN_NAME]" at bounding box center [480, 211] width 769 height 406
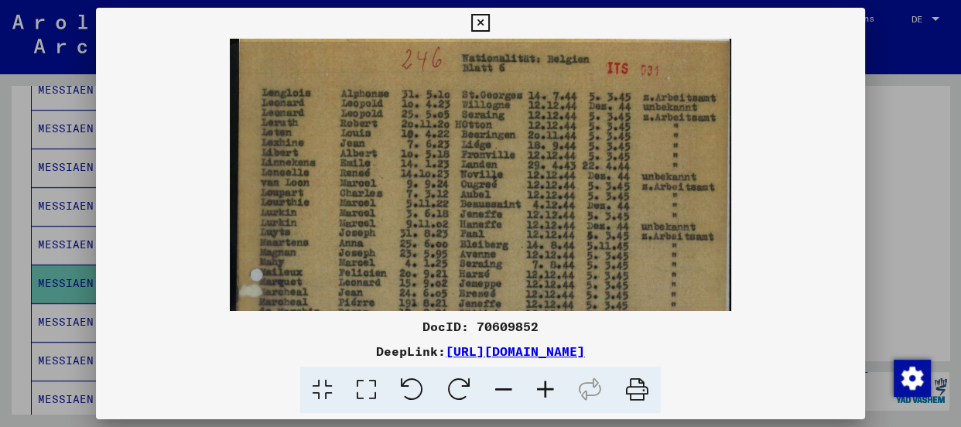
scroll to position [0, 0]
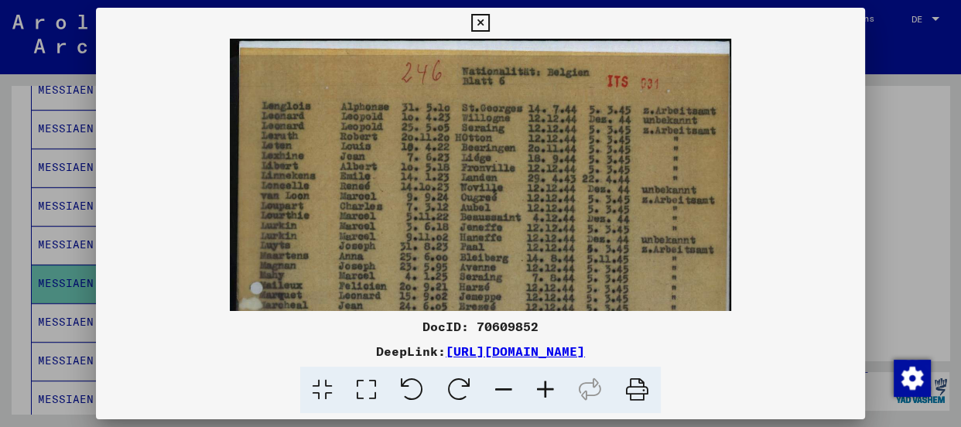
drag, startPoint x: 519, startPoint y: 104, endPoint x: 497, endPoint y: 319, distance: 215.5
click at [497, 319] on div "DocID: 70609852 DeepLink: [URL][DOMAIN_NAME]" at bounding box center [480, 211] width 769 height 406
drag, startPoint x: 514, startPoint y: 166, endPoint x: 510, endPoint y: 212, distance: 45.8
click at [510, 212] on img at bounding box center [481, 388] width 502 height 698
click at [478, 22] on icon at bounding box center [480, 23] width 18 height 19
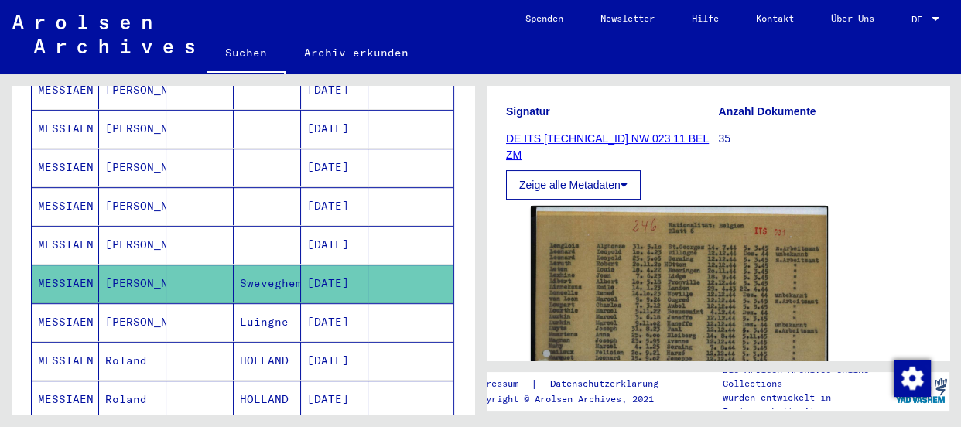
click at [453, 186] on div "Nachname Vorname Geburtsname Geburt‏ Geburtsdatum Prisoner # DUBUS [PERSON_NAME…" at bounding box center [243, 41] width 463 height 1113
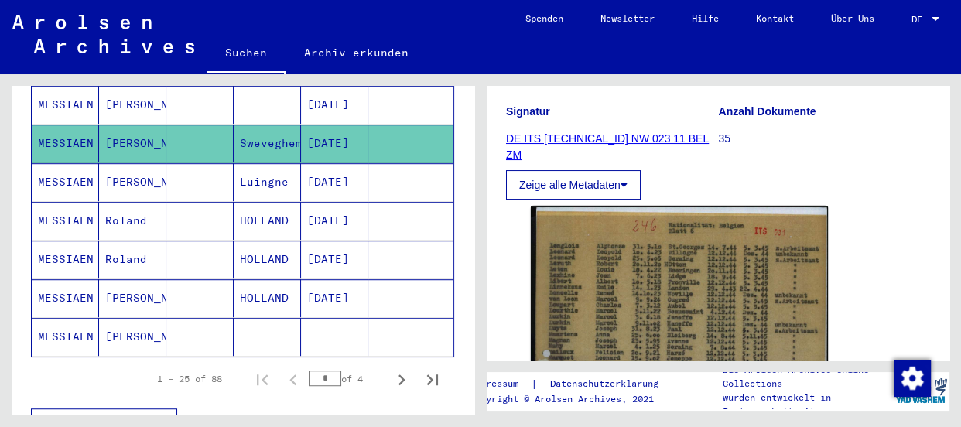
scroll to position [941, 0]
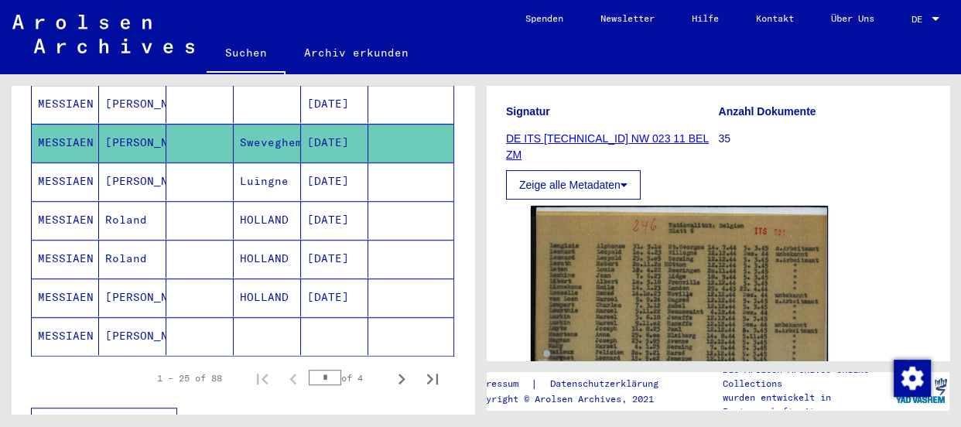
click at [77, 162] on mat-cell "MESSIAEN" at bounding box center [65, 181] width 67 height 38
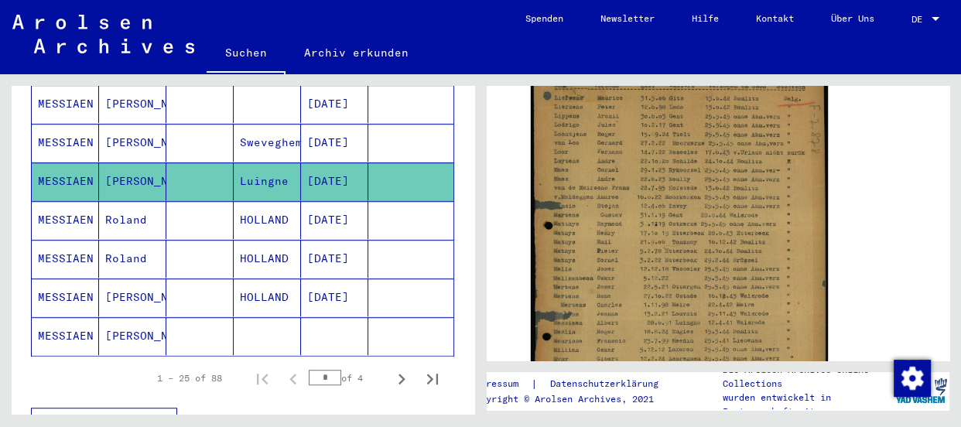
scroll to position [422, 0]
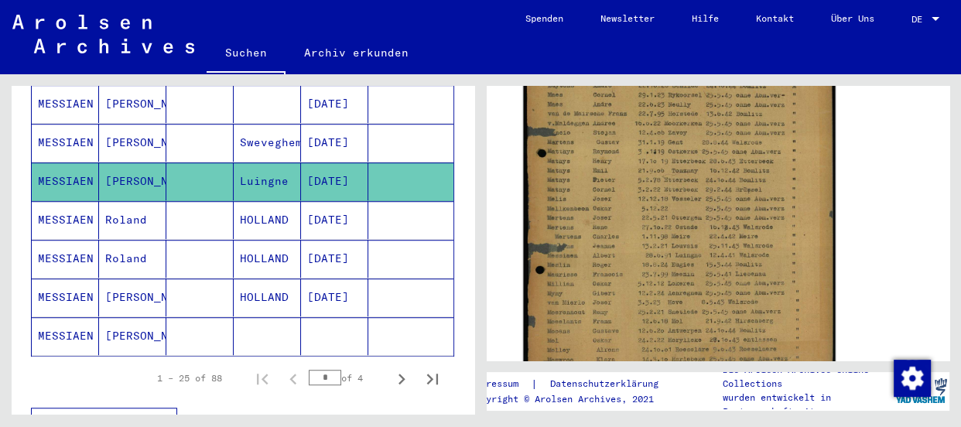
click at [703, 282] on img at bounding box center [679, 202] width 312 height 437
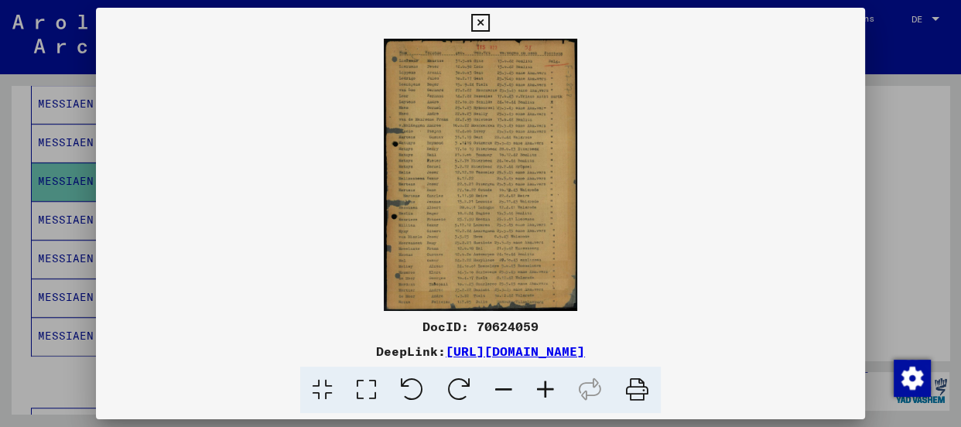
click at [549, 389] on icon at bounding box center [546, 390] width 42 height 47
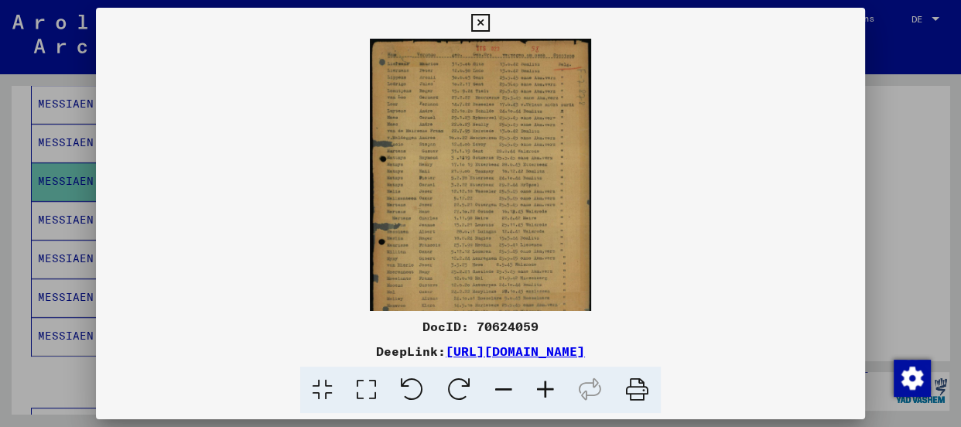
click at [549, 389] on icon at bounding box center [546, 390] width 42 height 47
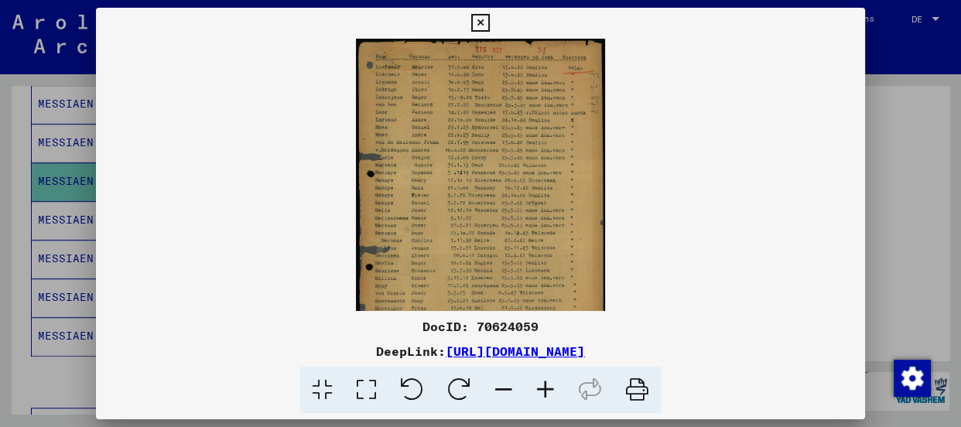
click at [549, 389] on icon at bounding box center [546, 390] width 42 height 47
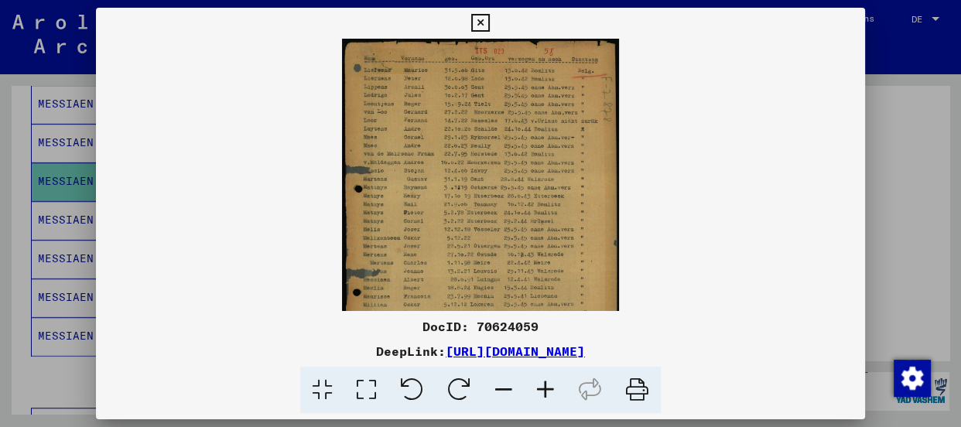
click at [549, 389] on icon at bounding box center [546, 390] width 42 height 47
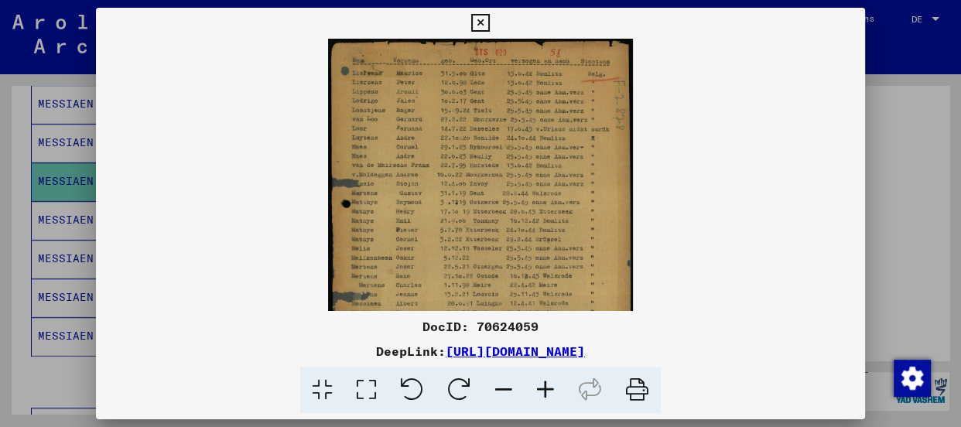
click at [549, 389] on icon at bounding box center [546, 390] width 42 height 47
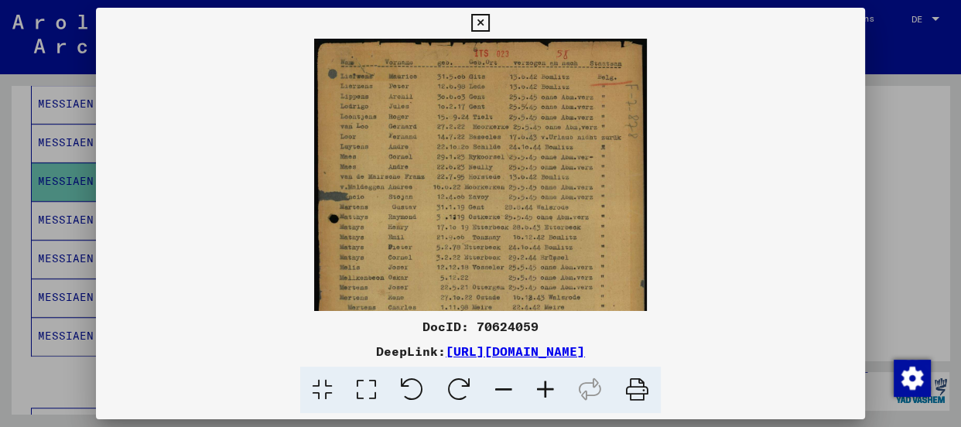
click at [549, 389] on icon at bounding box center [546, 390] width 42 height 47
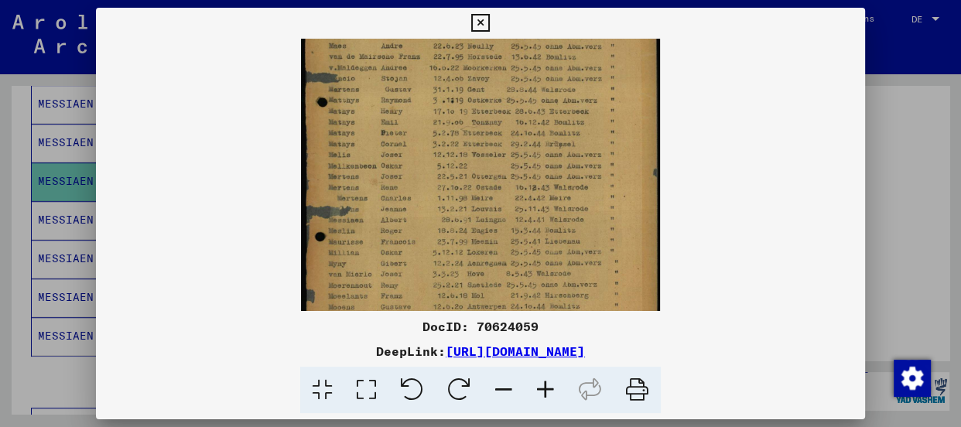
scroll to position [139, 0]
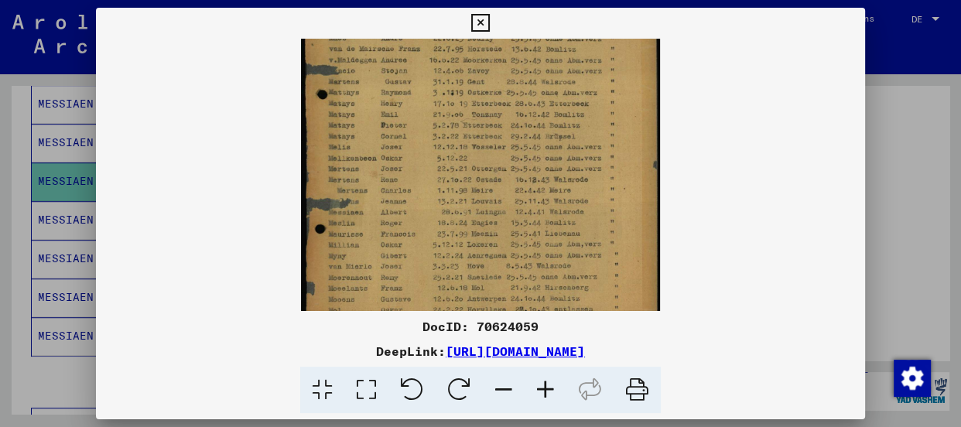
drag, startPoint x: 511, startPoint y: 192, endPoint x: 503, endPoint y: 60, distance: 132.5
click at [503, 60] on img at bounding box center [481, 151] width 360 height 504
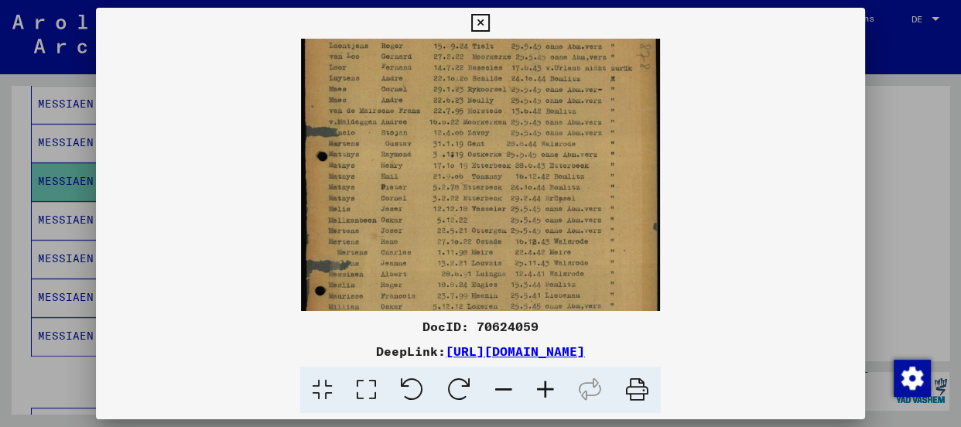
drag, startPoint x: 463, startPoint y: 245, endPoint x: 451, endPoint y: 306, distance: 62.2
click at [451, 306] on img at bounding box center [481, 213] width 360 height 504
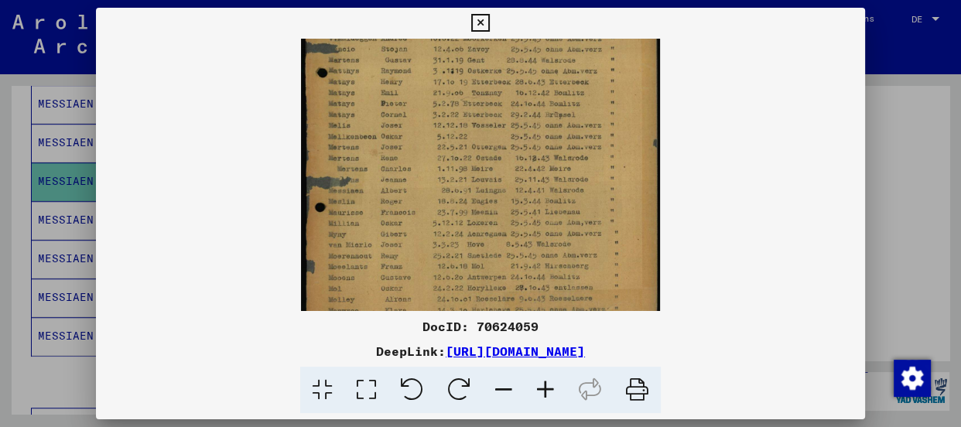
scroll to position [163, 0]
drag, startPoint x: 501, startPoint y: 147, endPoint x: 518, endPoint y: 94, distance: 55.5
click at [518, 94] on img at bounding box center [481, 127] width 360 height 504
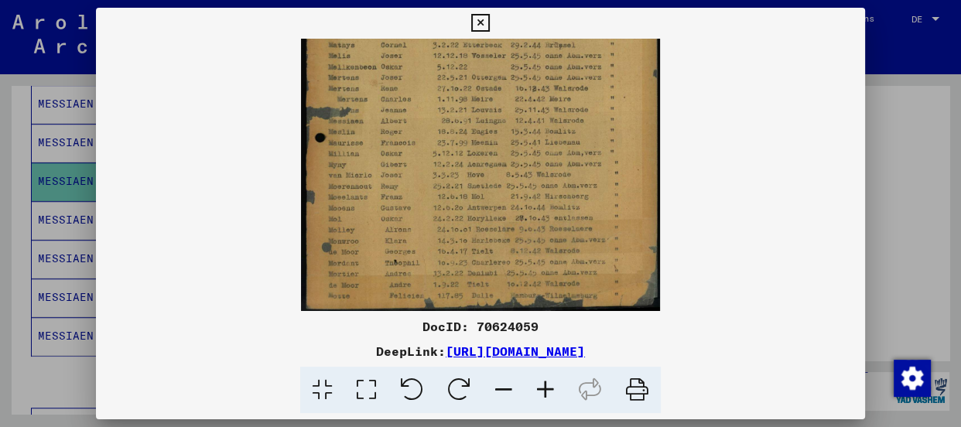
scroll to position [232, 0]
drag, startPoint x: 470, startPoint y: 263, endPoint x: 483, endPoint y: 153, distance: 110.6
click at [483, 153] on img at bounding box center [481, 59] width 360 height 504
click at [534, 142] on img at bounding box center [481, 59] width 360 height 504
click at [541, 385] on icon at bounding box center [546, 390] width 42 height 47
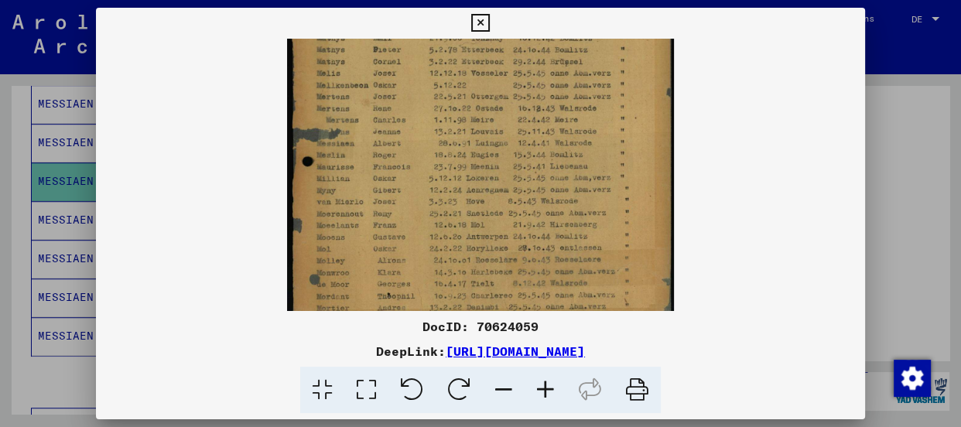
click at [541, 385] on icon at bounding box center [546, 390] width 42 height 47
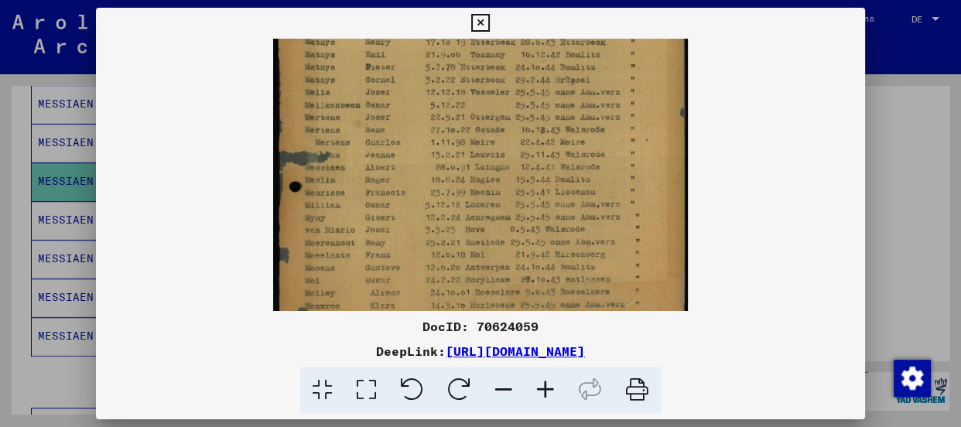
click at [541, 385] on icon at bounding box center [546, 390] width 42 height 47
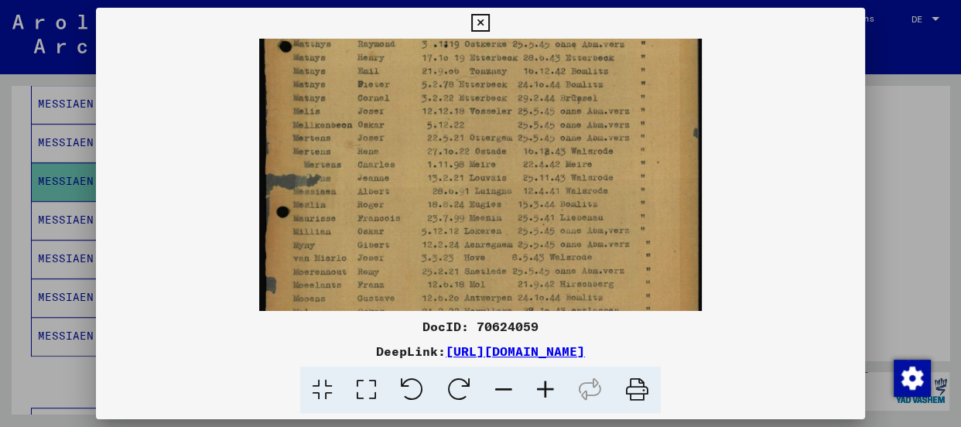
click at [541, 385] on icon at bounding box center [546, 390] width 42 height 47
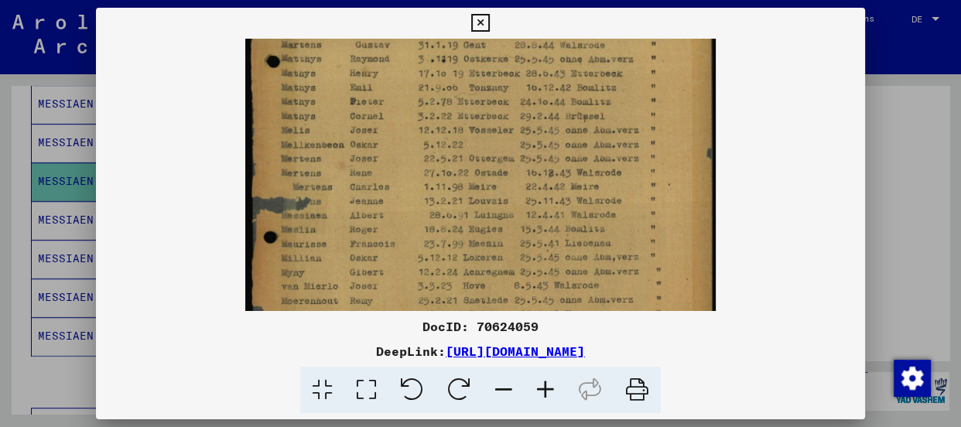
click at [480, 27] on icon at bounding box center [480, 23] width 18 height 19
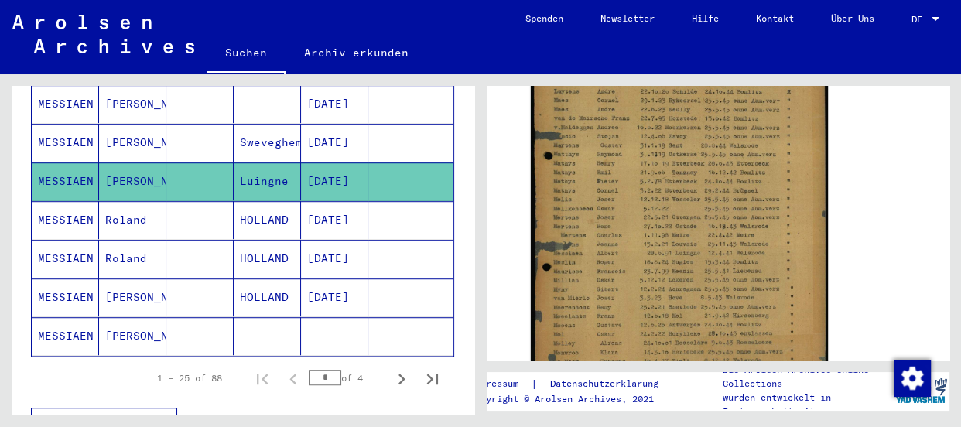
click at [67, 201] on mat-cell "MESSIAEN" at bounding box center [65, 220] width 67 height 38
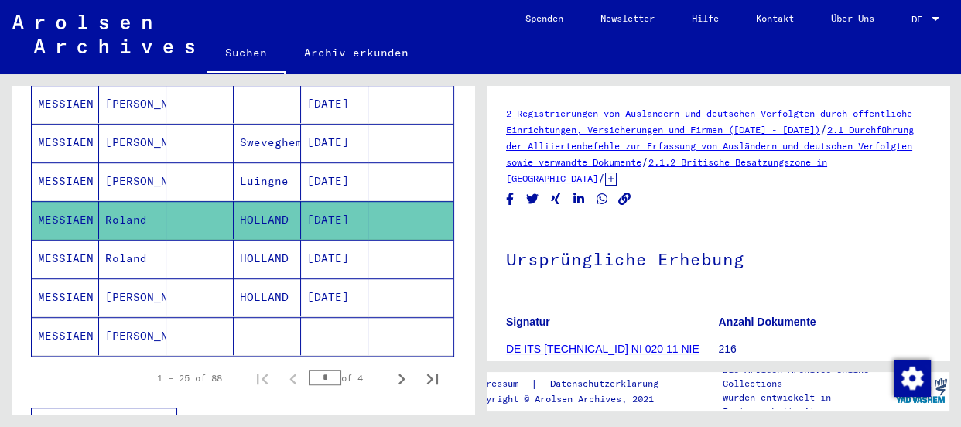
click at [847, 241] on h1 "Ursprüngliche Erhebung" at bounding box center [718, 258] width 424 height 68
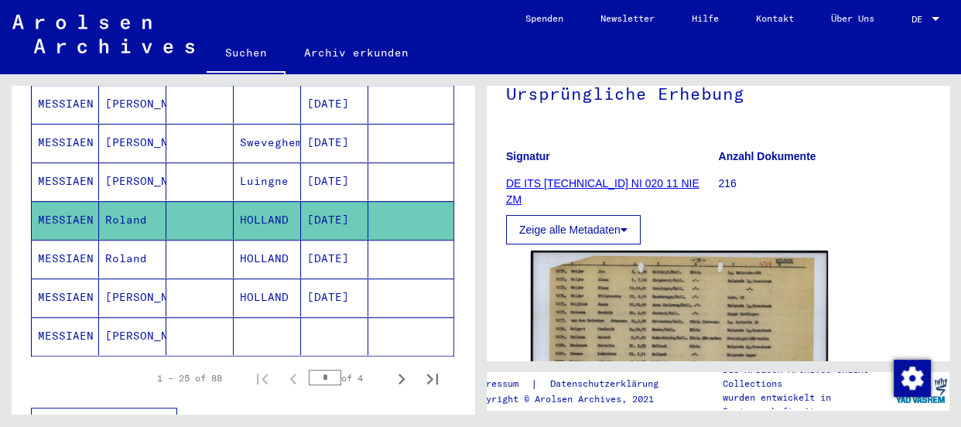
scroll to position [210, 0]
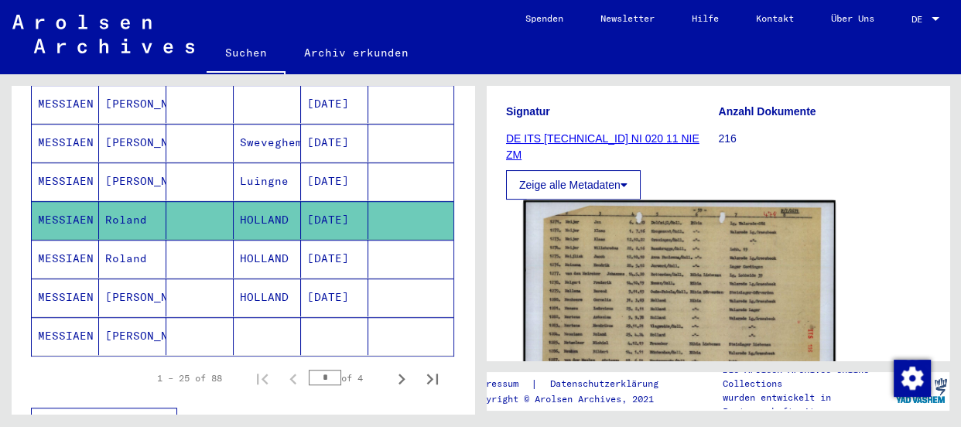
click at [658, 282] on img at bounding box center [679, 310] width 312 height 221
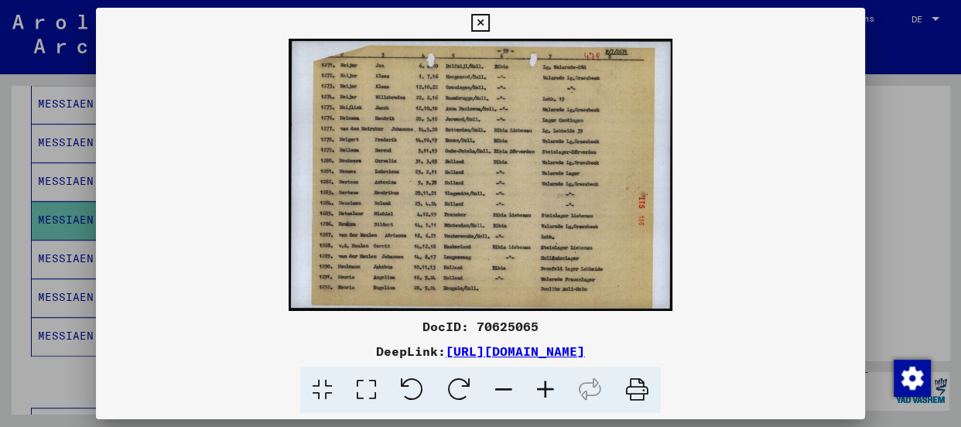
click at [476, 22] on icon at bounding box center [480, 23] width 18 height 19
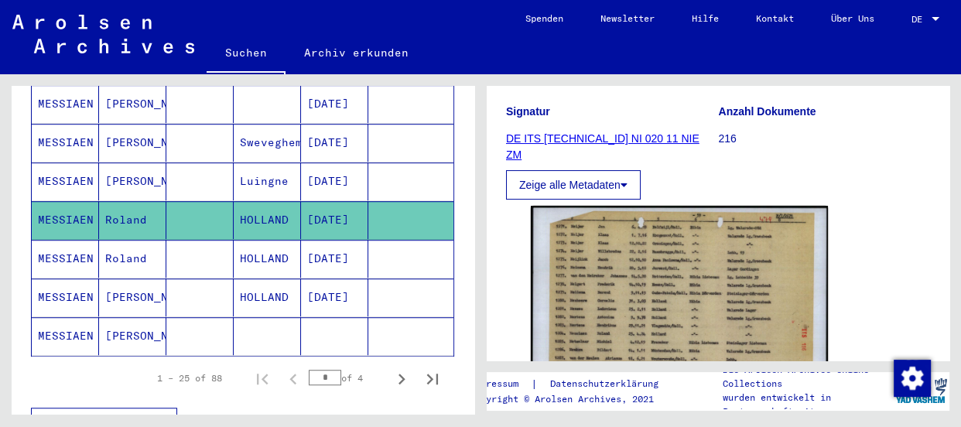
click at [572, 177] on button "Zeige alle Metadaten" at bounding box center [573, 184] width 135 height 29
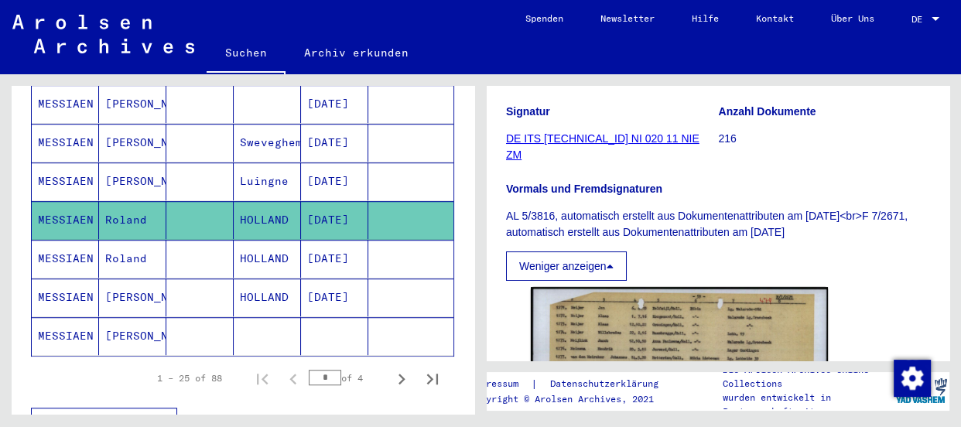
click at [570, 263] on button "Weniger anzeigen" at bounding box center [566, 265] width 121 height 29
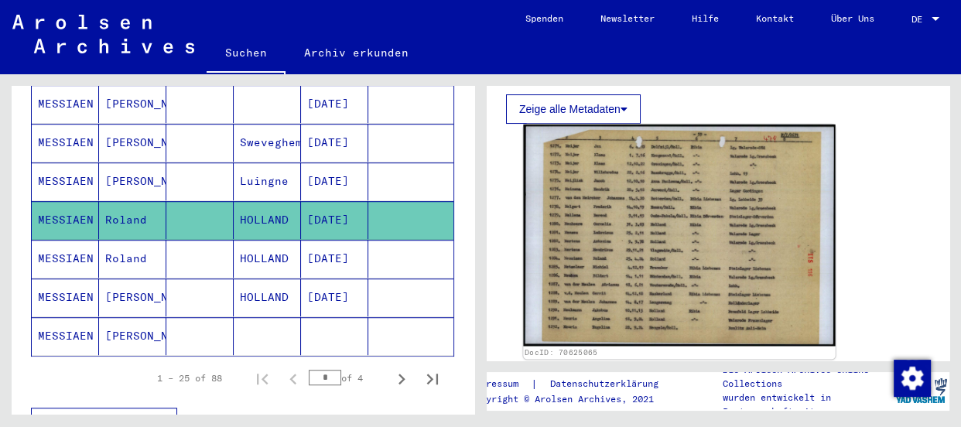
click at [742, 227] on img at bounding box center [679, 235] width 312 height 221
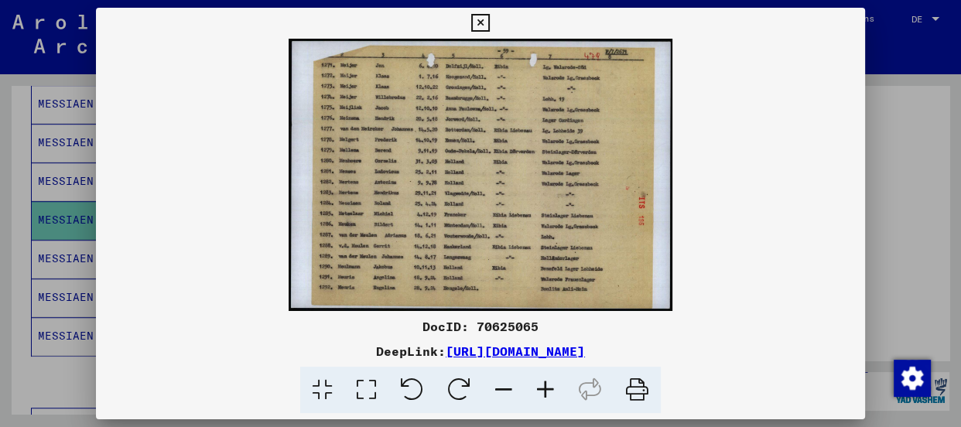
click at [553, 388] on icon at bounding box center [546, 390] width 42 height 47
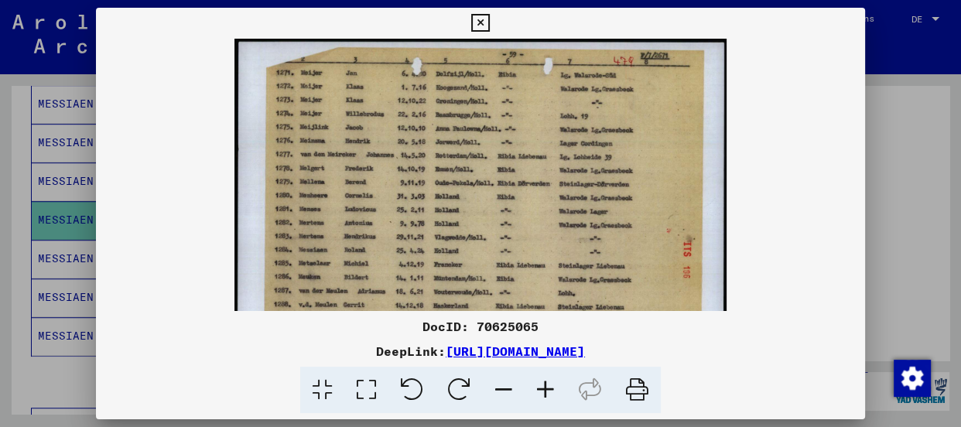
click at [553, 388] on icon at bounding box center [546, 390] width 42 height 47
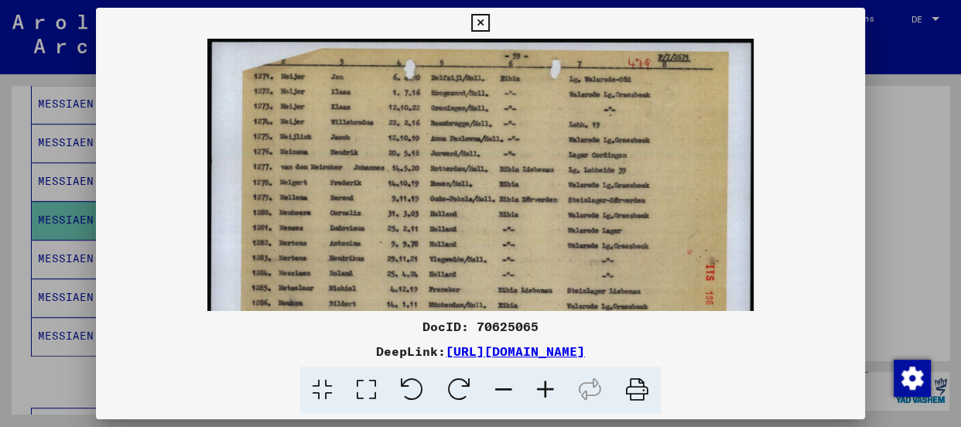
click at [553, 388] on icon at bounding box center [546, 390] width 42 height 47
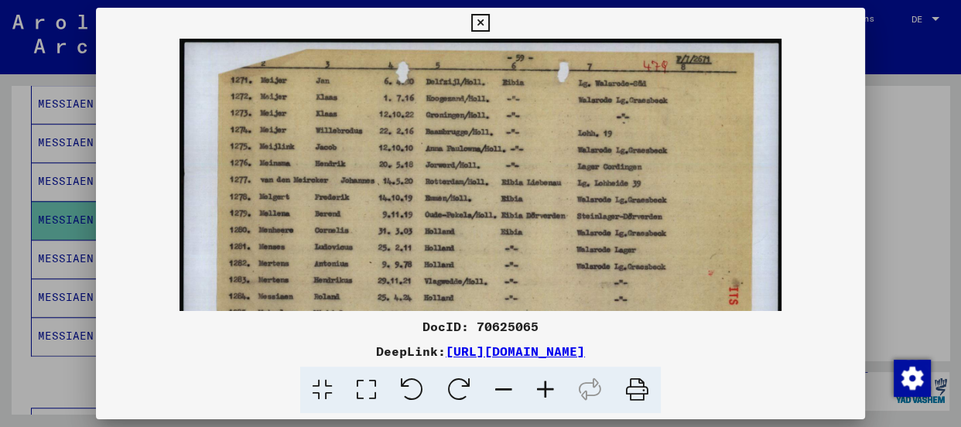
click at [553, 388] on icon at bounding box center [546, 390] width 42 height 47
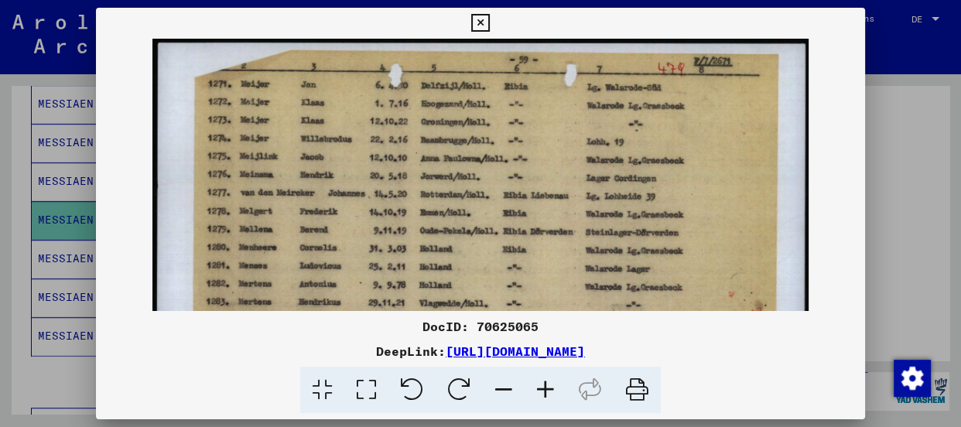
click at [555, 387] on icon at bounding box center [546, 390] width 42 height 47
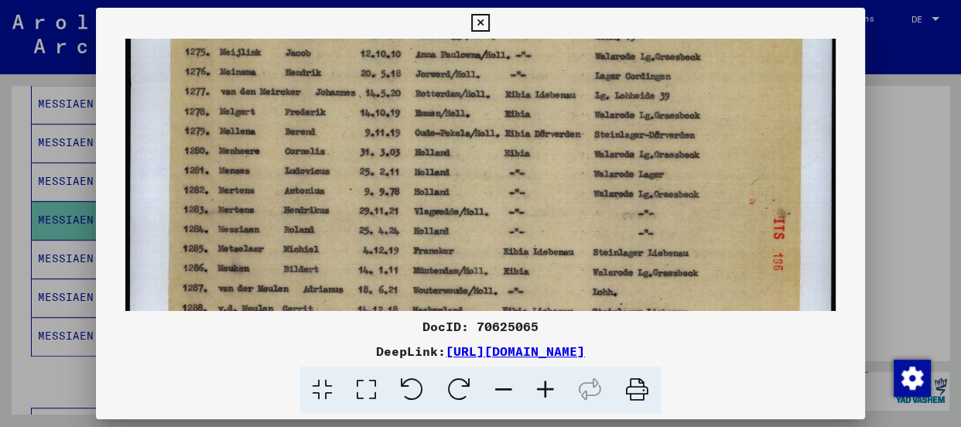
scroll to position [119, 0]
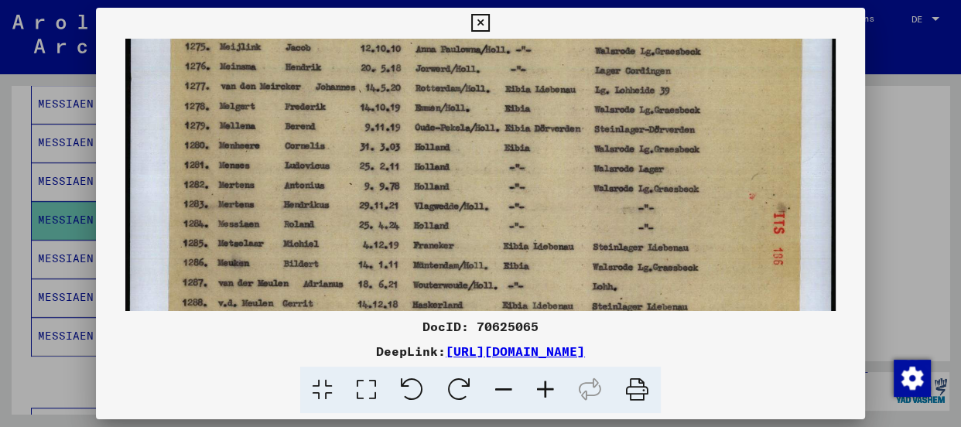
drag, startPoint x: 485, startPoint y: 262, endPoint x: 487, endPoint y: 132, distance: 130.0
click at [487, 132] on img at bounding box center [480, 172] width 710 height 504
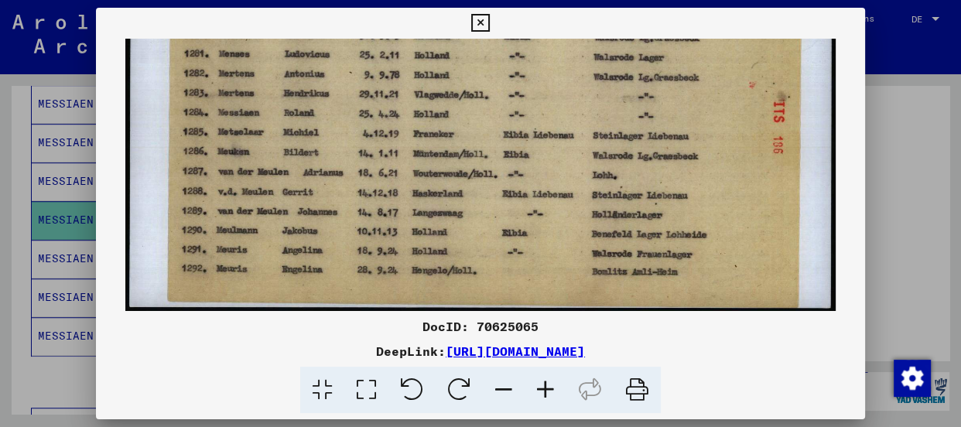
scroll to position [232, 0]
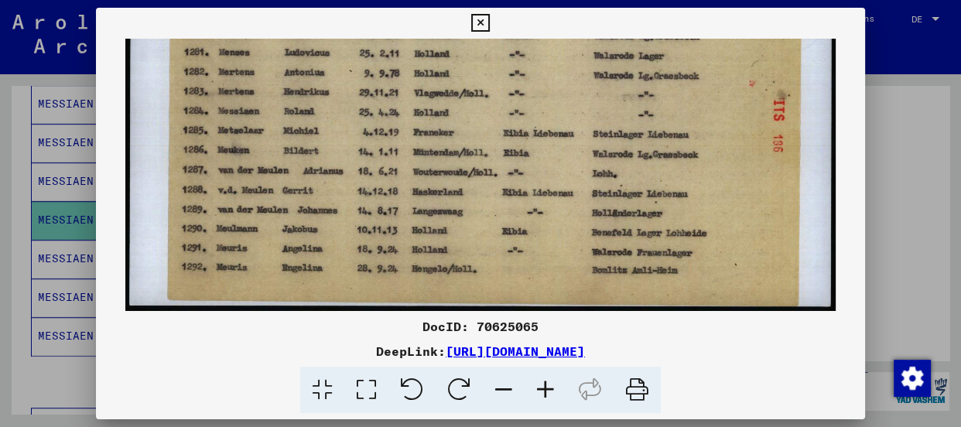
drag, startPoint x: 474, startPoint y: 266, endPoint x: 470, endPoint y: 124, distance: 142.4
click at [470, 124] on img at bounding box center [480, 59] width 710 height 504
click at [812, 77] on img at bounding box center [480, 59] width 710 height 504
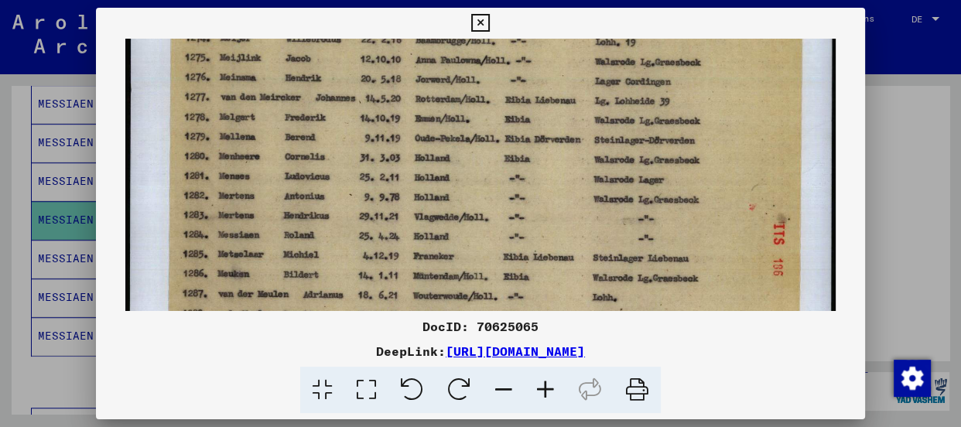
scroll to position [108, 0]
drag, startPoint x: 673, startPoint y: 75, endPoint x: 655, endPoint y: 202, distance: 128.1
click at [655, 202] on img at bounding box center [480, 183] width 710 height 504
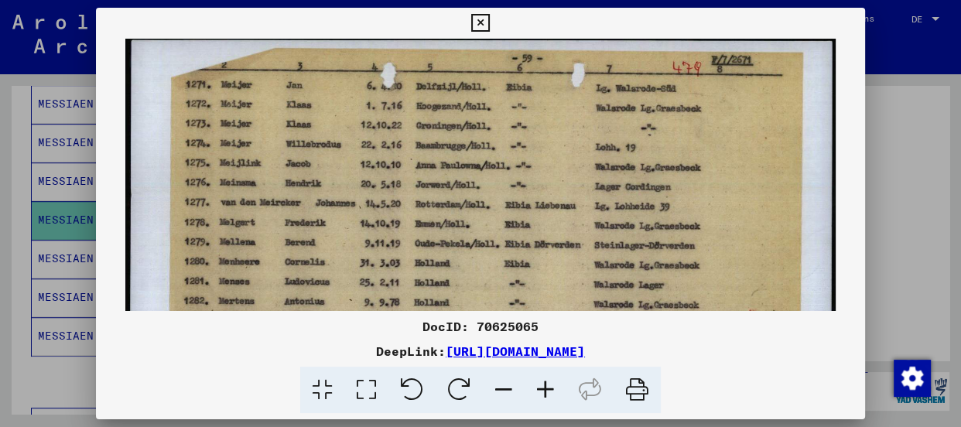
scroll to position [0, 0]
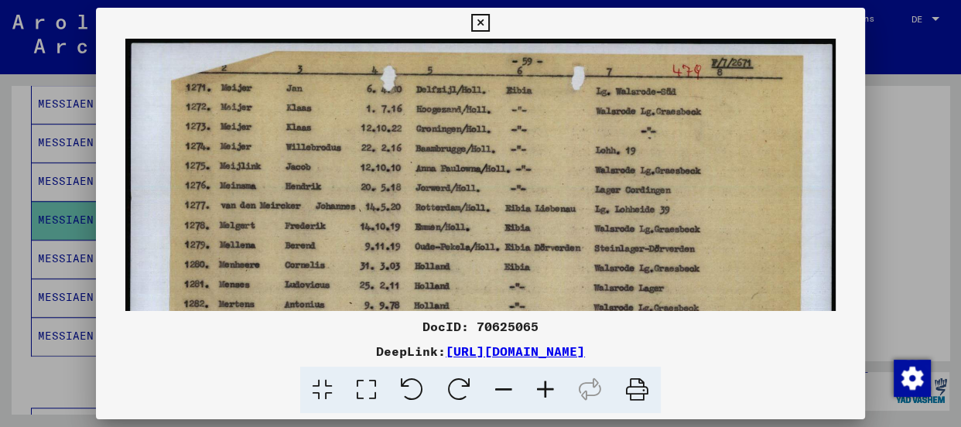
drag, startPoint x: 644, startPoint y: 110, endPoint x: 617, endPoint y: 243, distance: 135.7
click at [617, 243] on img at bounding box center [480, 291] width 710 height 504
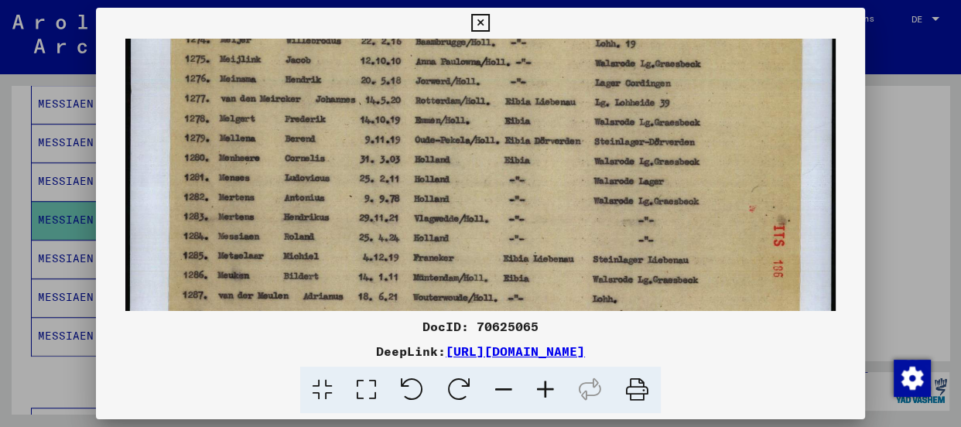
scroll to position [109, 0]
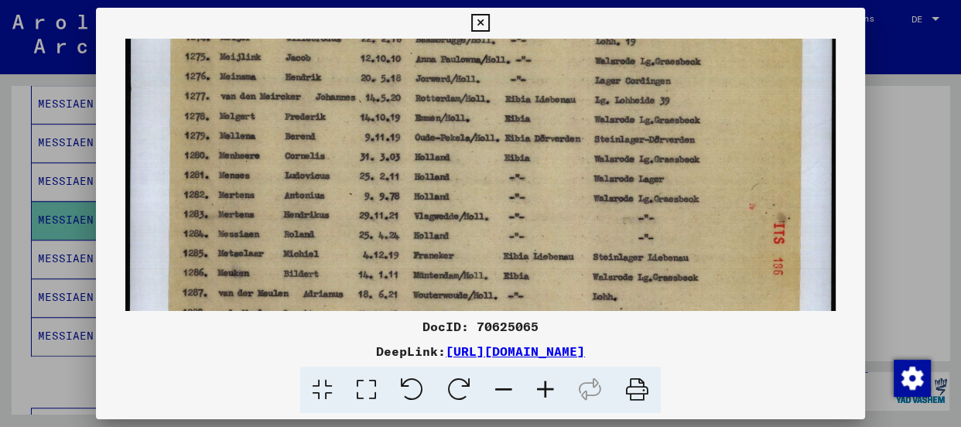
drag, startPoint x: 604, startPoint y: 254, endPoint x: 619, endPoint y: 136, distance: 118.6
click at [619, 136] on img at bounding box center [480, 182] width 710 height 504
click at [737, 101] on img at bounding box center [480, 182] width 710 height 504
click at [475, 19] on icon at bounding box center [480, 23] width 18 height 19
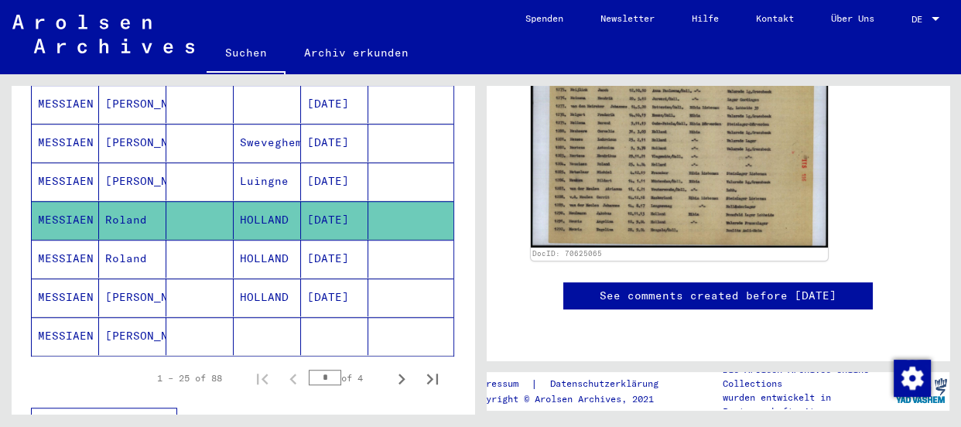
scroll to position [498, 0]
click at [54, 240] on mat-cell "MESSIAEN" at bounding box center [65, 259] width 67 height 38
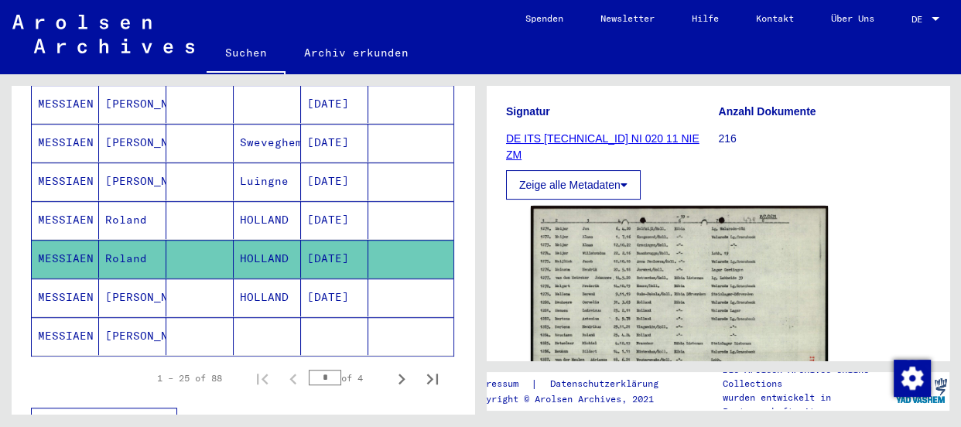
scroll to position [281, 0]
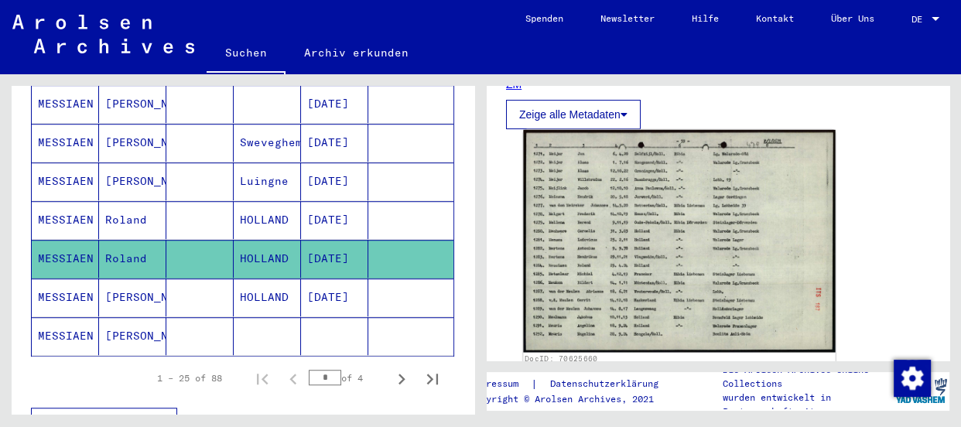
click at [649, 210] on img at bounding box center [679, 241] width 312 height 222
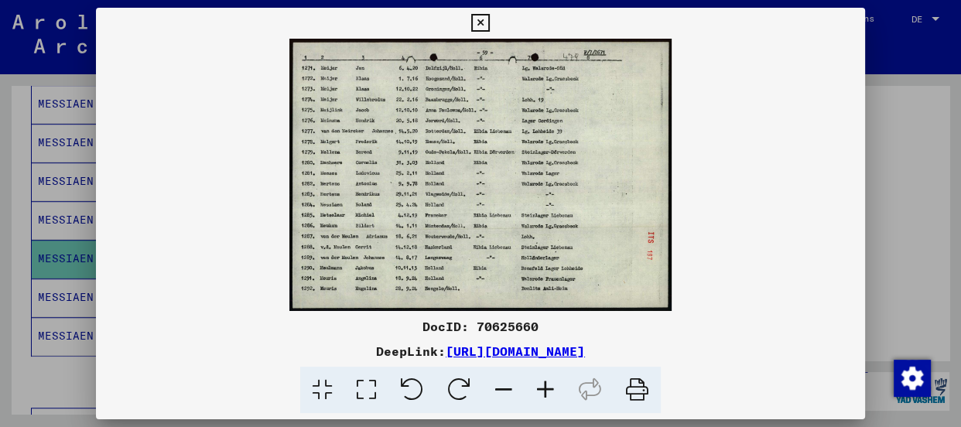
click at [649, 210] on img at bounding box center [480, 175] width 769 height 272
click at [541, 384] on icon at bounding box center [546, 390] width 42 height 47
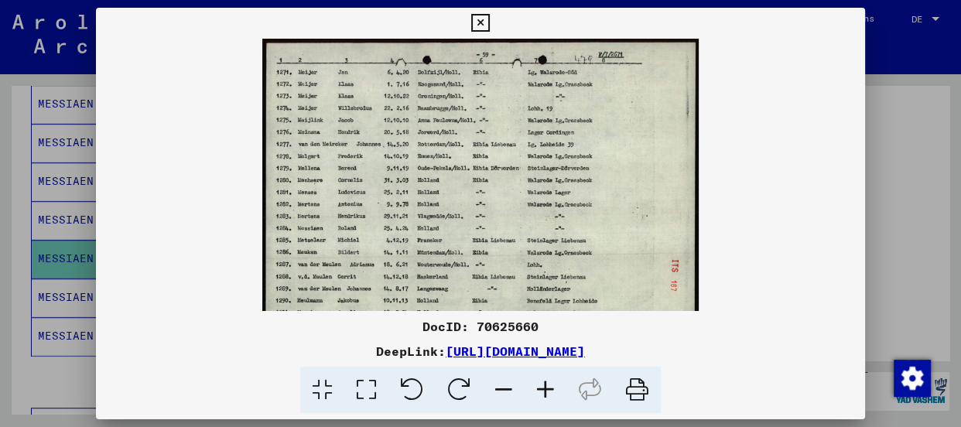
click at [541, 384] on icon at bounding box center [546, 390] width 42 height 47
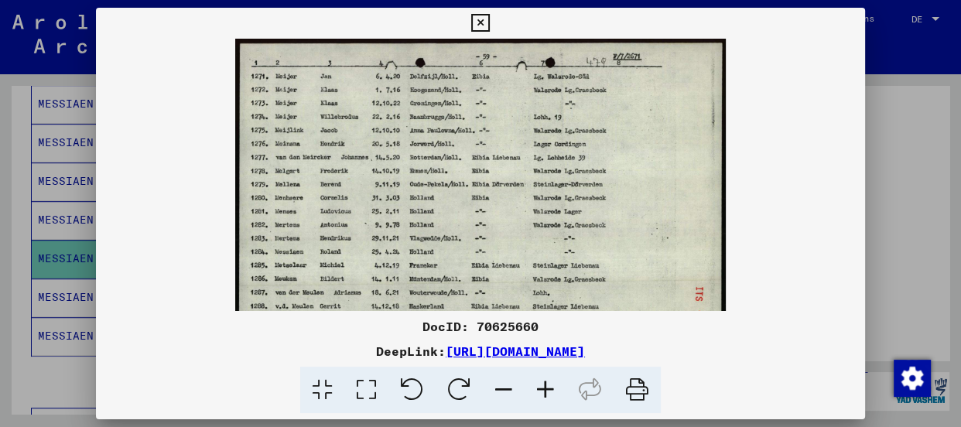
click at [541, 384] on icon at bounding box center [546, 390] width 42 height 47
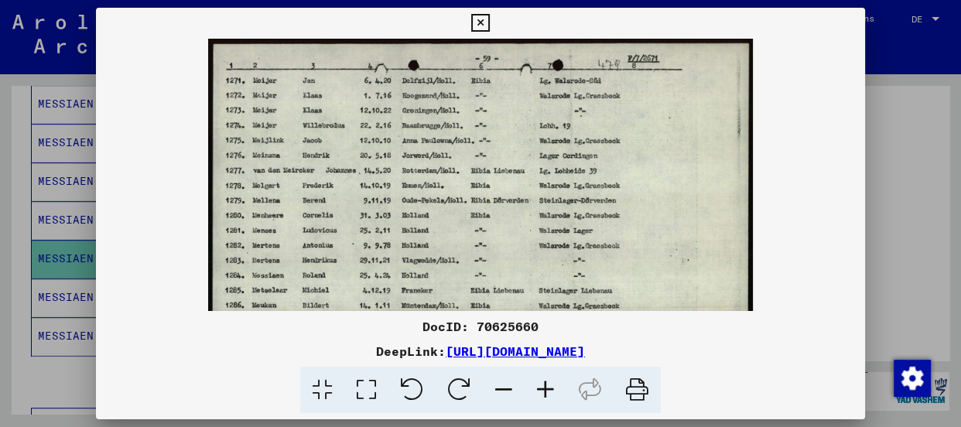
click at [541, 384] on icon at bounding box center [546, 390] width 42 height 47
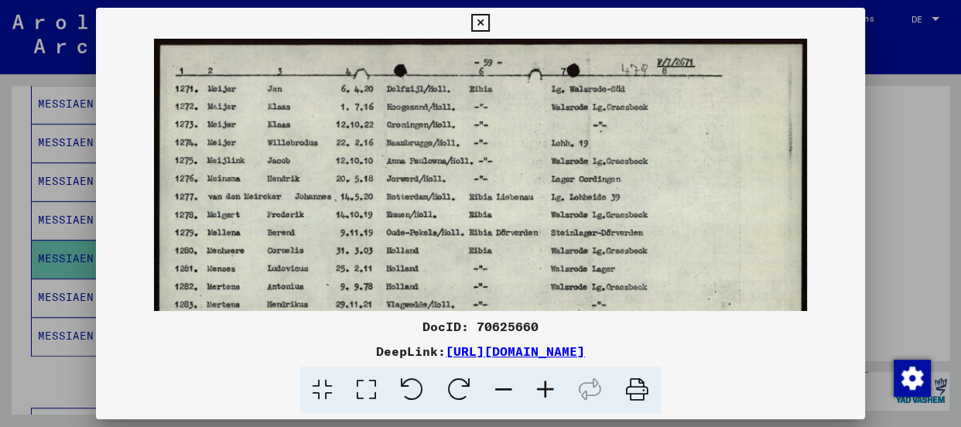
click at [541, 384] on icon at bounding box center [546, 390] width 42 height 47
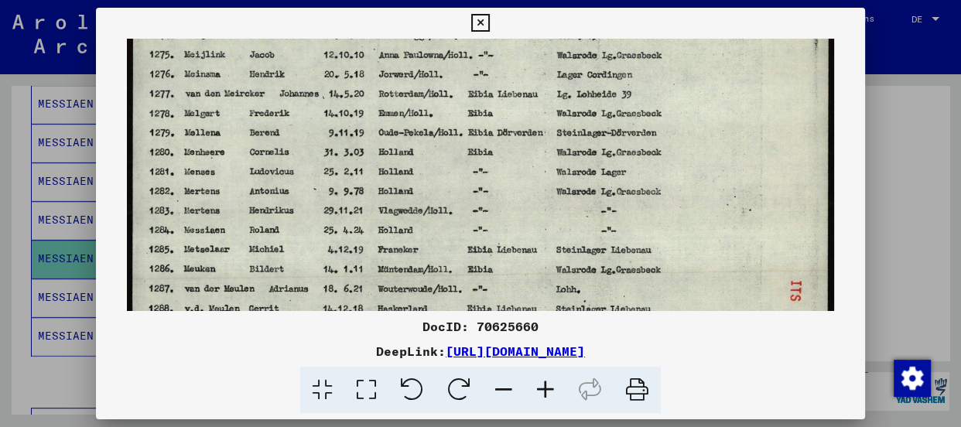
scroll to position [128, 0]
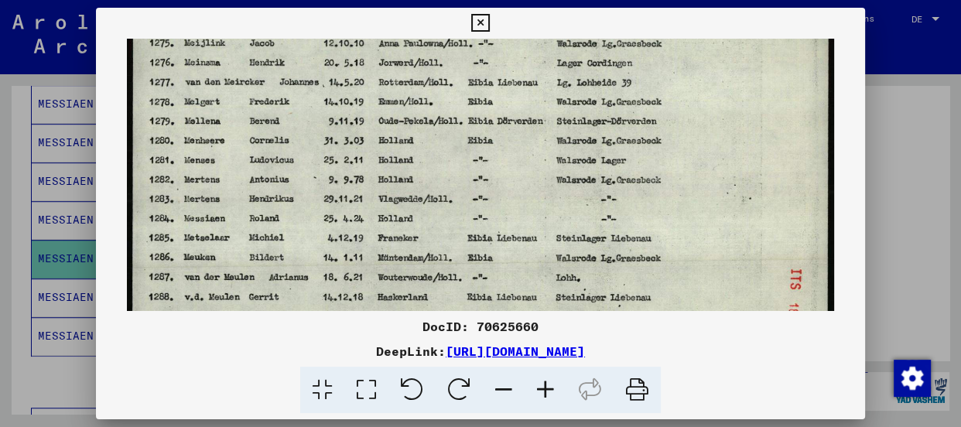
drag, startPoint x: 473, startPoint y: 241, endPoint x: 477, endPoint y: 114, distance: 127.7
click at [477, 114] on img at bounding box center [480, 163] width 707 height 504
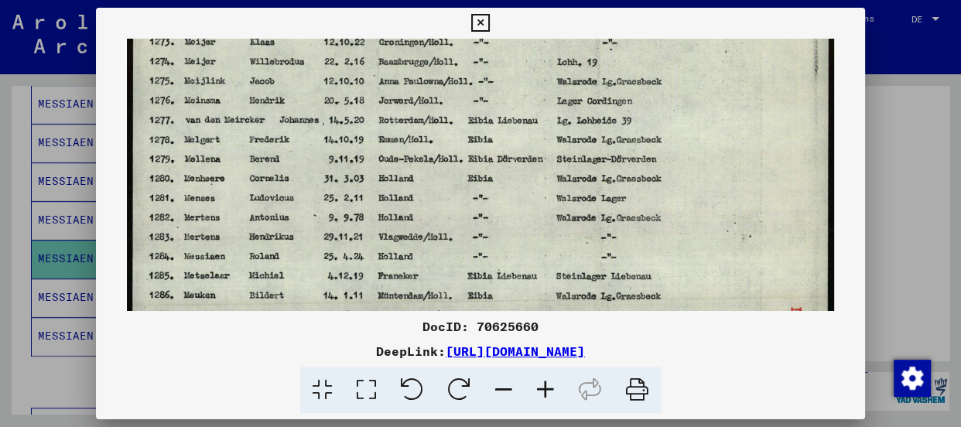
scroll to position [0, 0]
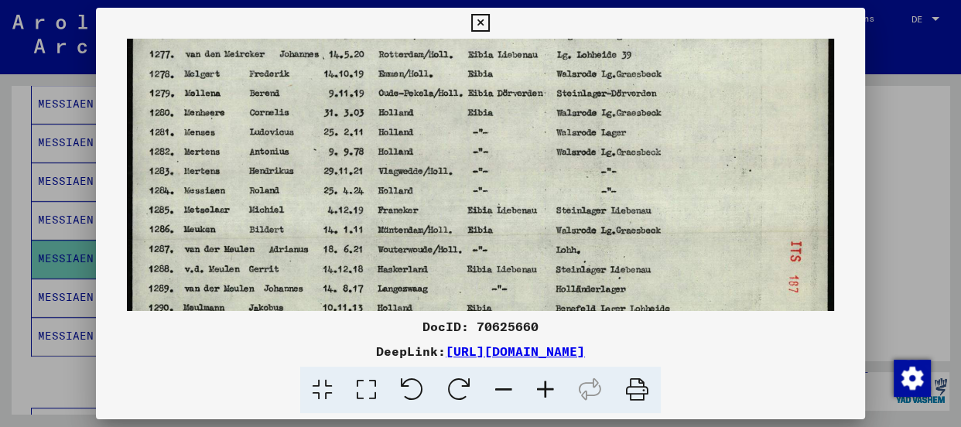
drag, startPoint x: 521, startPoint y: 109, endPoint x: 527, endPoint y: 123, distance: 15.2
click at [527, 123] on img at bounding box center [480, 135] width 707 height 504
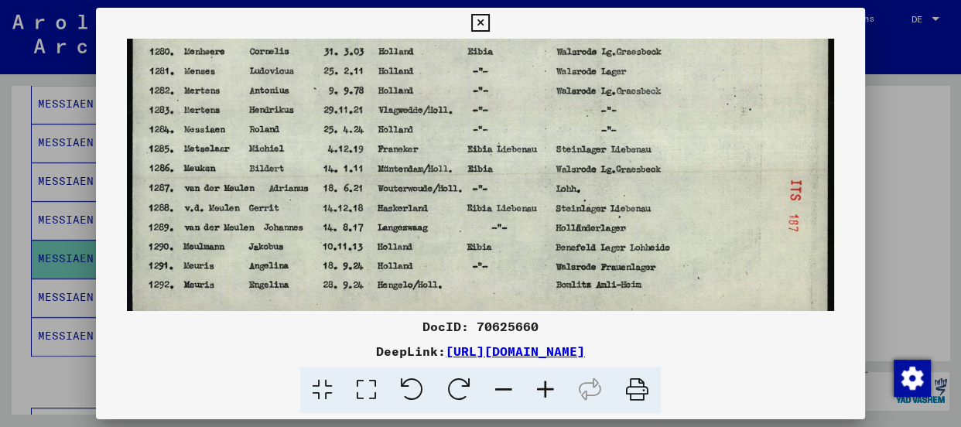
scroll to position [232, 0]
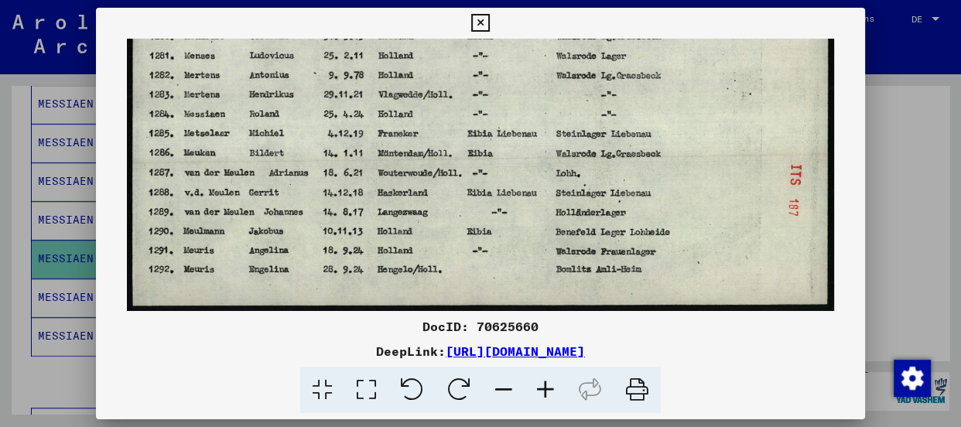
drag, startPoint x: 522, startPoint y: 279, endPoint x: 526, endPoint y: 175, distance: 103.8
click at [526, 175] on img at bounding box center [480, 59] width 707 height 504
click at [474, 17] on icon at bounding box center [480, 23] width 18 height 19
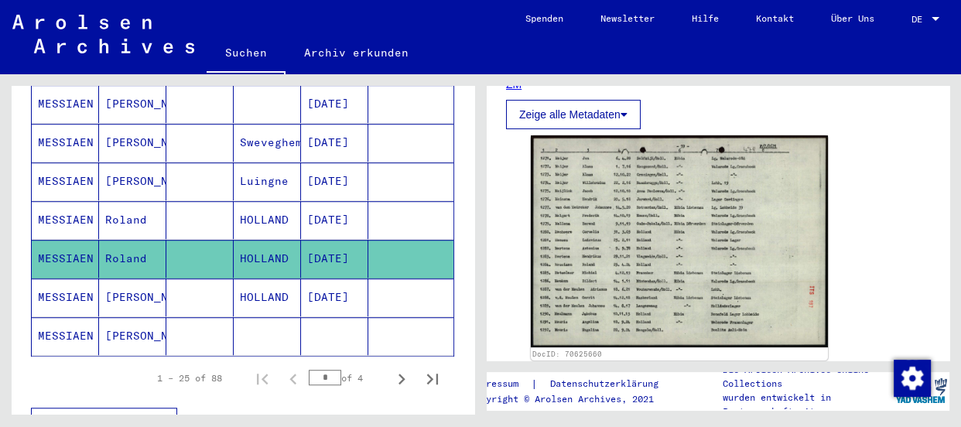
click at [68, 279] on mat-cell "MESSIAEN" at bounding box center [65, 298] width 67 height 38
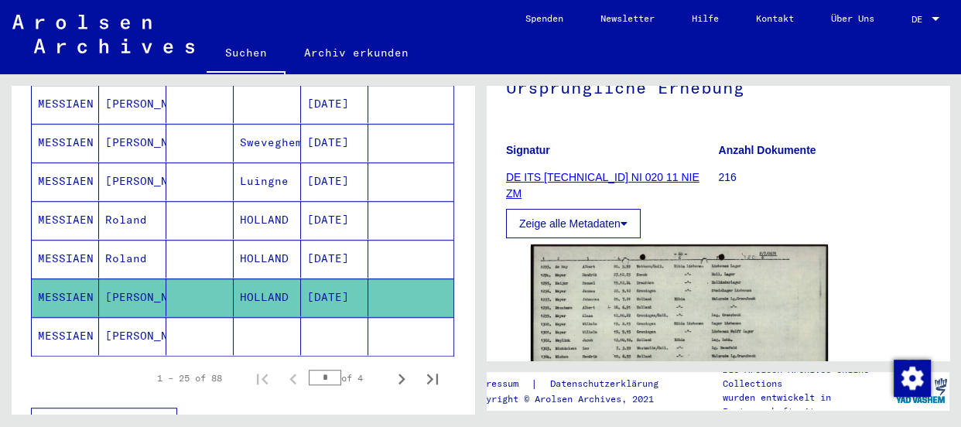
scroll to position [210, 0]
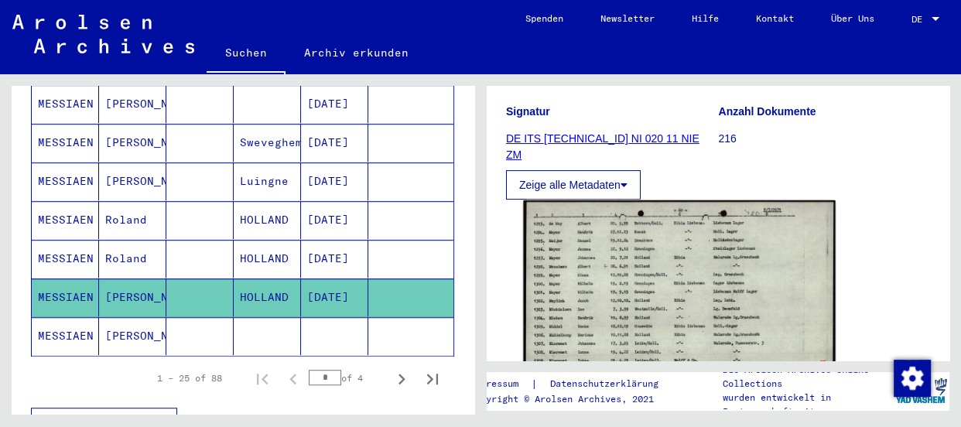
click at [621, 266] on img at bounding box center [679, 310] width 312 height 221
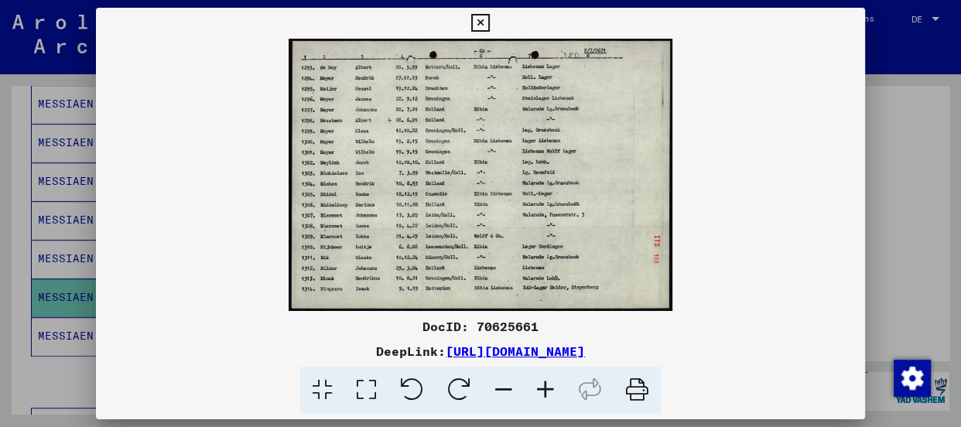
click at [621, 266] on img at bounding box center [480, 175] width 769 height 272
click at [546, 379] on icon at bounding box center [546, 390] width 42 height 47
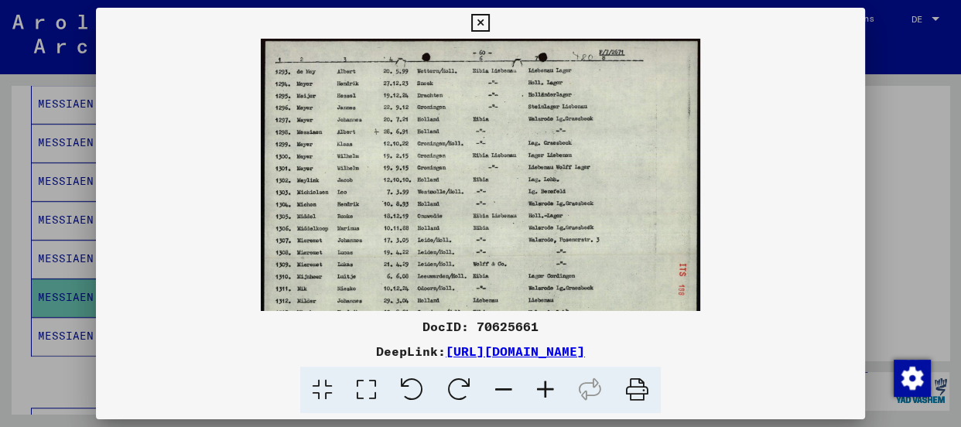
click at [546, 379] on icon at bounding box center [546, 390] width 42 height 47
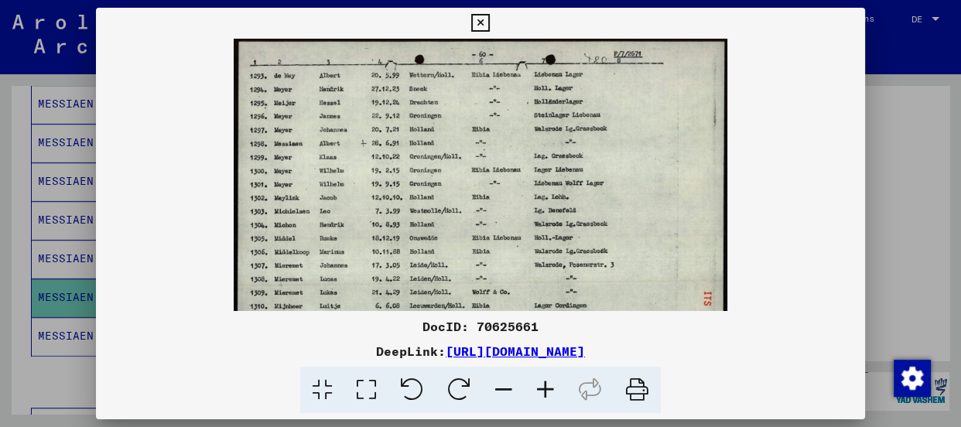
click at [546, 379] on icon at bounding box center [546, 390] width 42 height 47
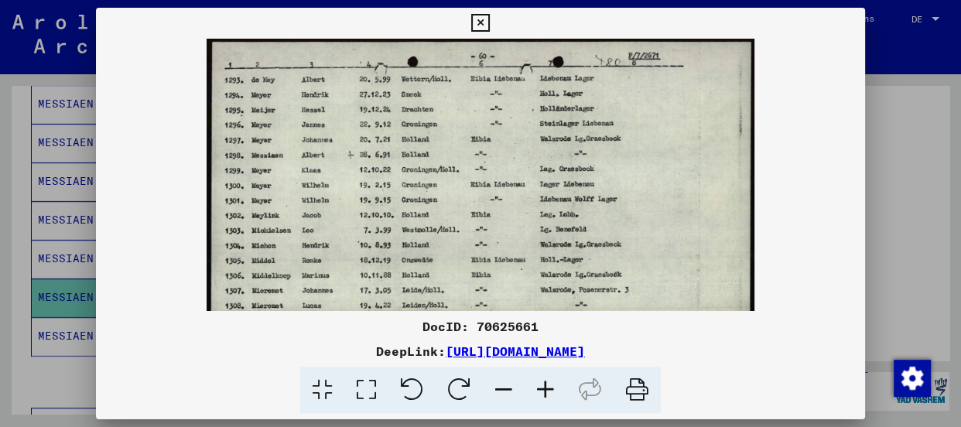
click at [546, 379] on icon at bounding box center [546, 390] width 42 height 47
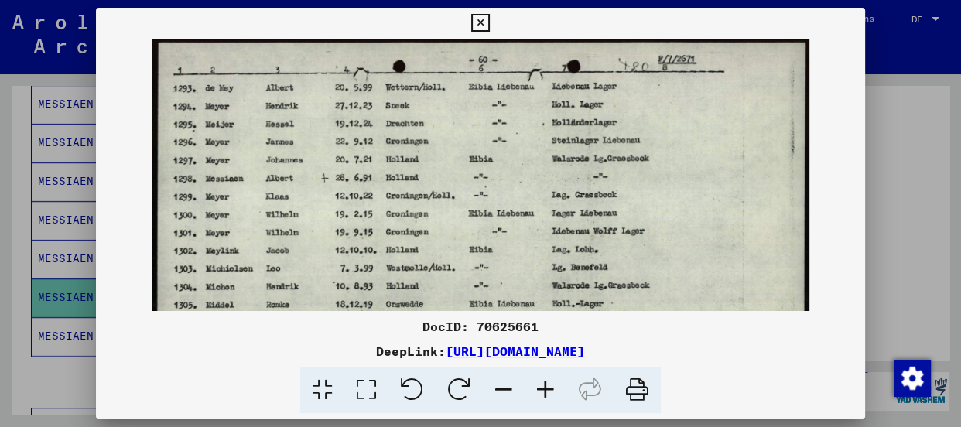
click at [546, 379] on icon at bounding box center [546, 390] width 42 height 47
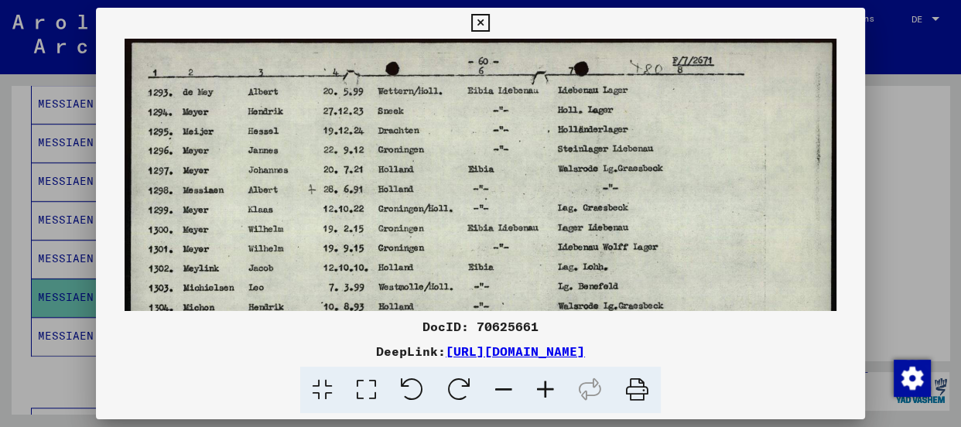
click at [546, 379] on icon at bounding box center [546, 390] width 42 height 47
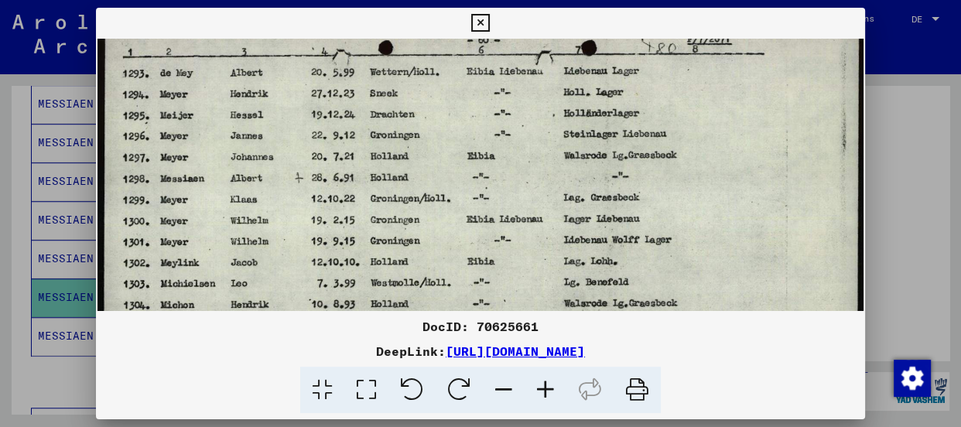
scroll to position [26, 0]
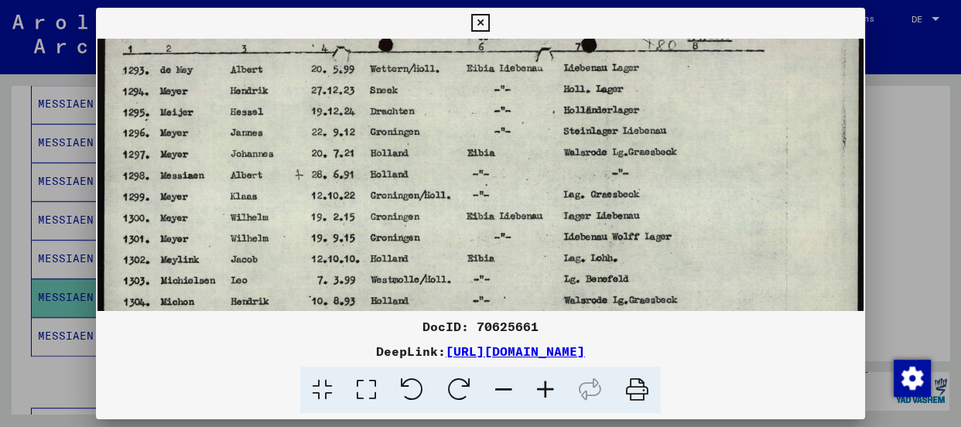
drag, startPoint x: 385, startPoint y: 296, endPoint x: 386, endPoint y: 268, distance: 27.1
click at [386, 268] on img at bounding box center [480, 283] width 767 height 543
click at [479, 12] on button at bounding box center [480, 23] width 27 height 31
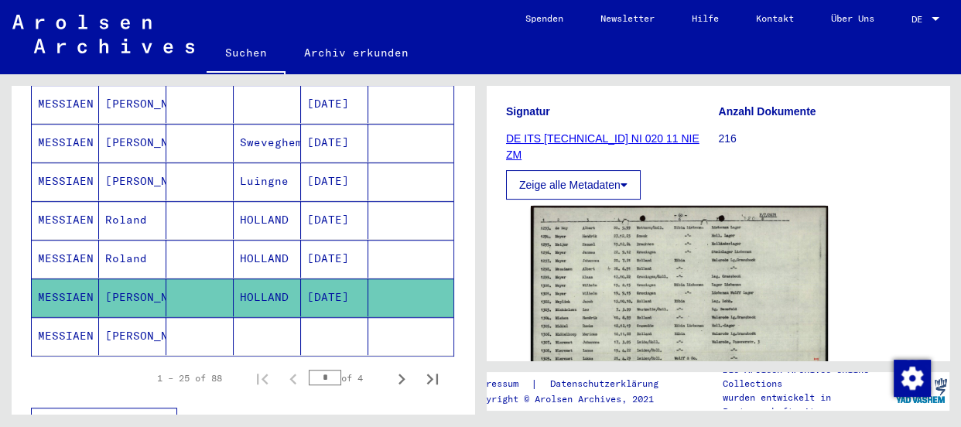
click at [60, 317] on mat-cell "MESSIAEN" at bounding box center [65, 336] width 67 height 38
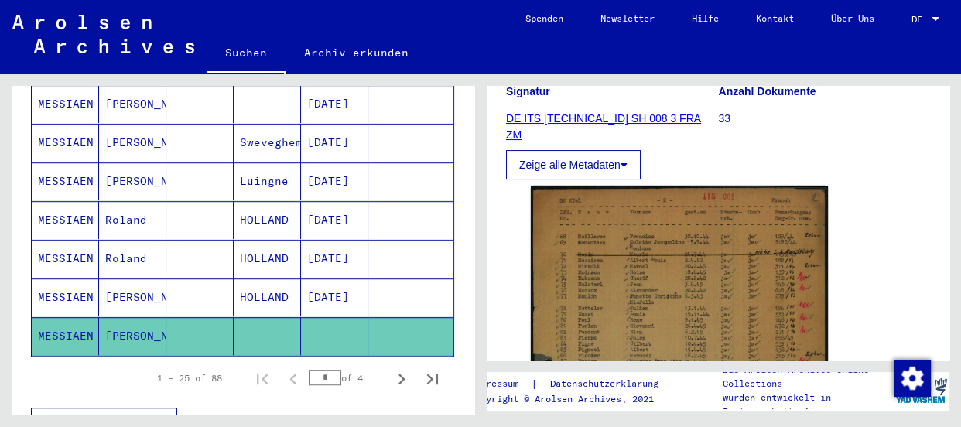
scroll to position [281, 0]
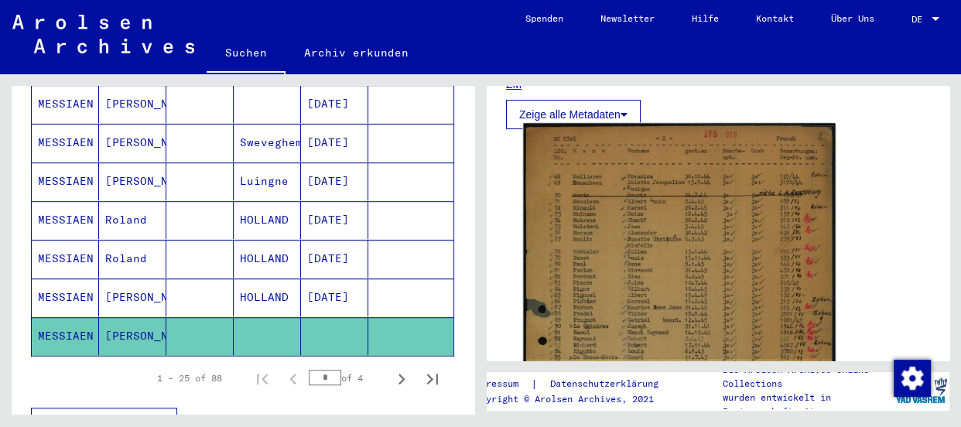
click at [638, 268] on img at bounding box center [679, 373] width 312 height 500
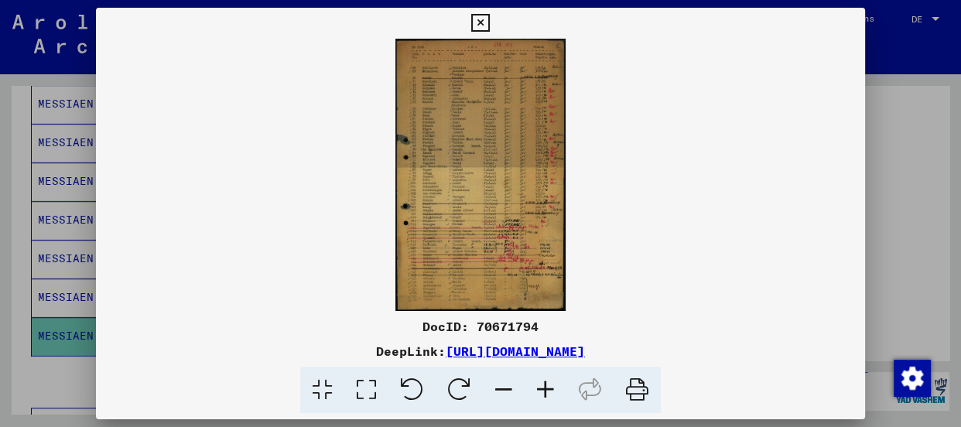
click at [638, 268] on img at bounding box center [480, 175] width 769 height 272
click at [549, 388] on icon at bounding box center [546, 390] width 42 height 47
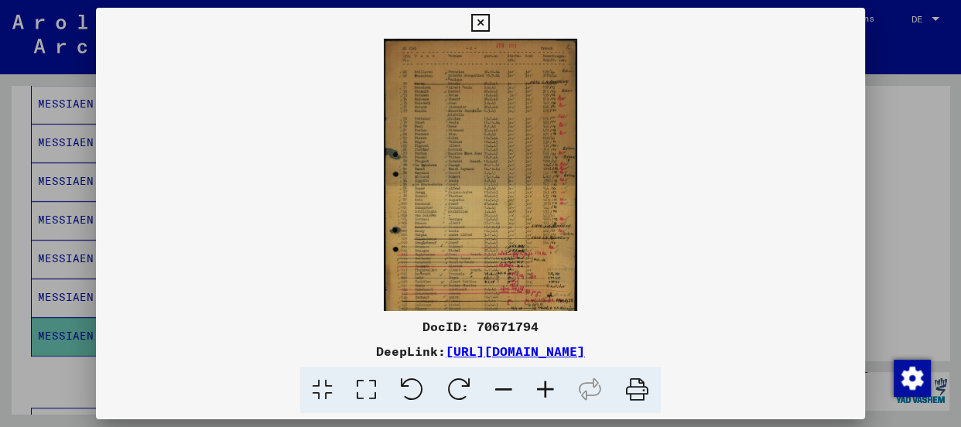
click at [549, 388] on icon at bounding box center [546, 390] width 42 height 47
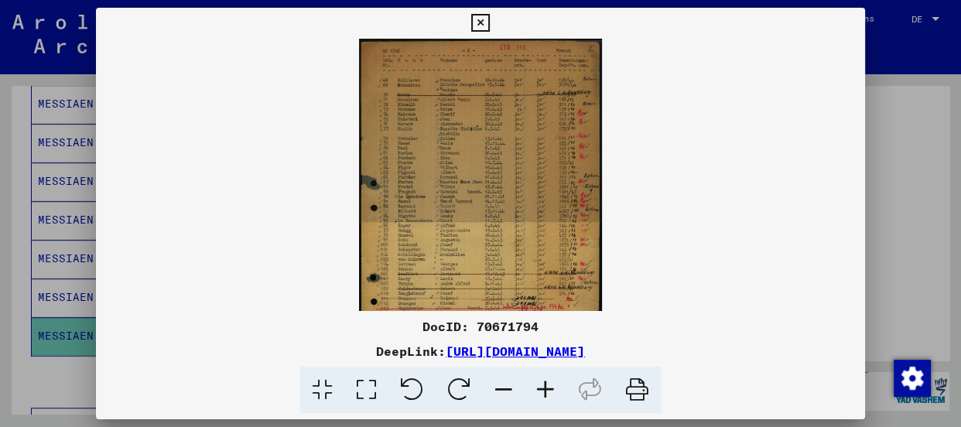
click at [549, 388] on icon at bounding box center [546, 390] width 42 height 47
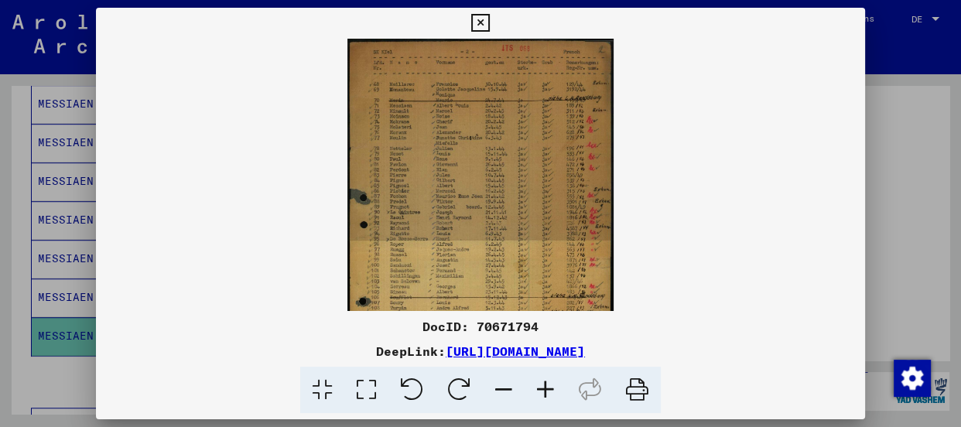
click at [549, 388] on icon at bounding box center [546, 390] width 42 height 47
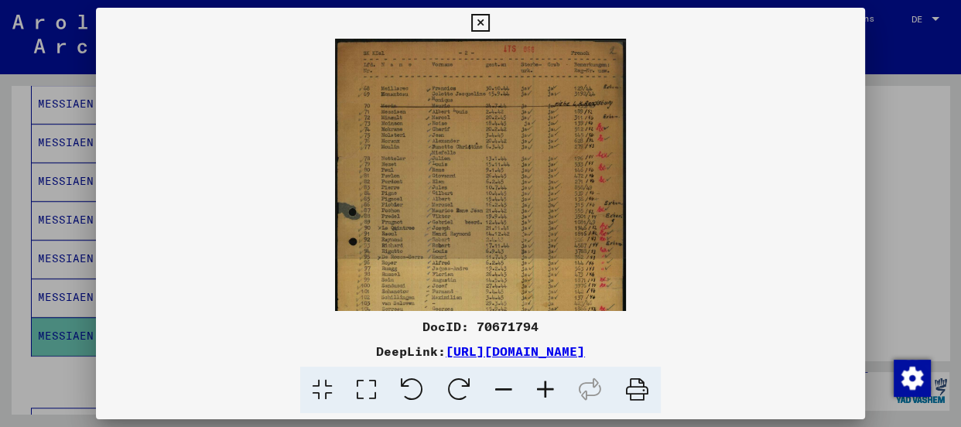
click at [549, 388] on icon at bounding box center [546, 390] width 42 height 47
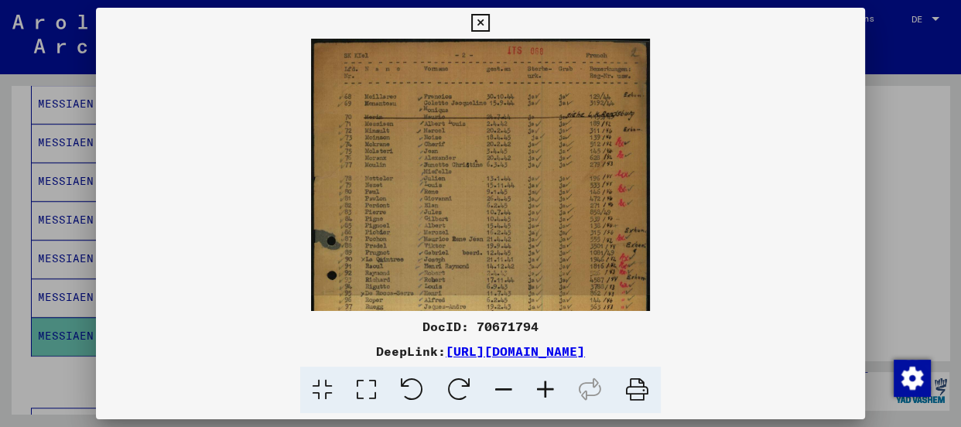
click at [549, 388] on icon at bounding box center [546, 390] width 42 height 47
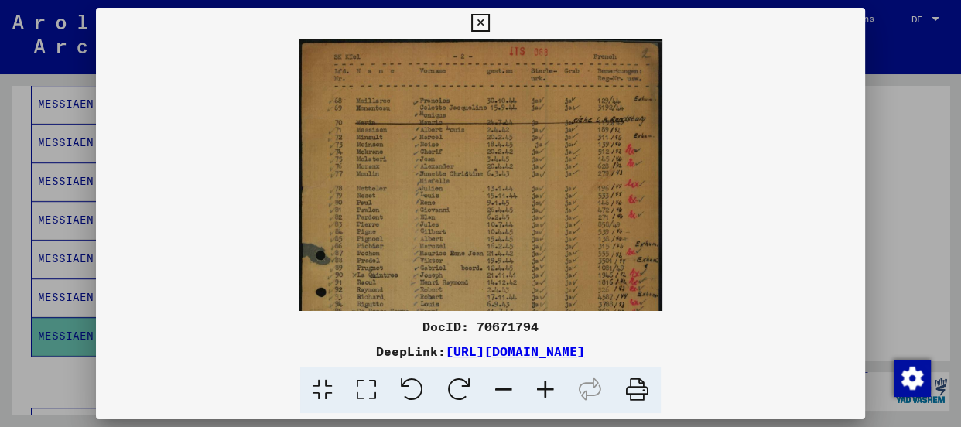
click at [549, 388] on icon at bounding box center [546, 390] width 42 height 47
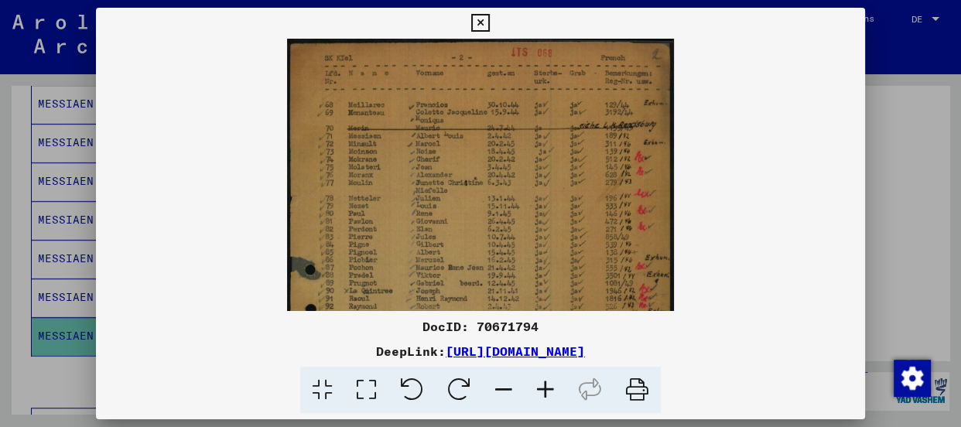
click at [549, 388] on icon at bounding box center [546, 390] width 42 height 47
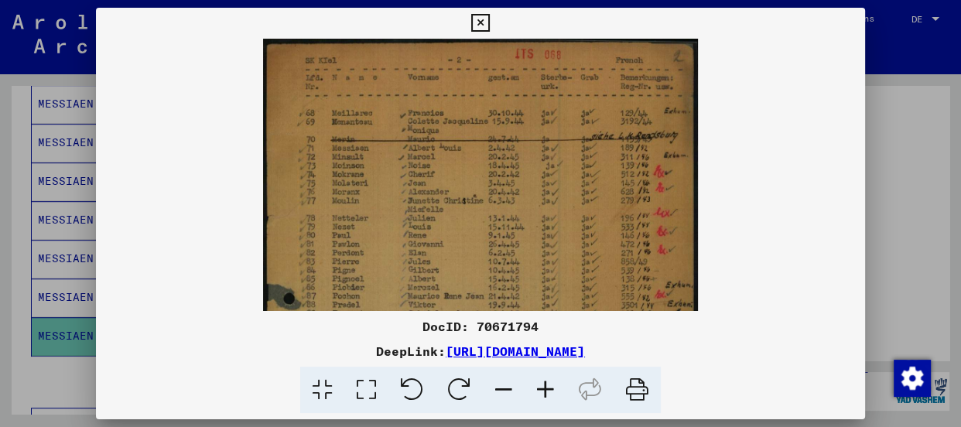
click at [549, 388] on icon at bounding box center [546, 390] width 42 height 47
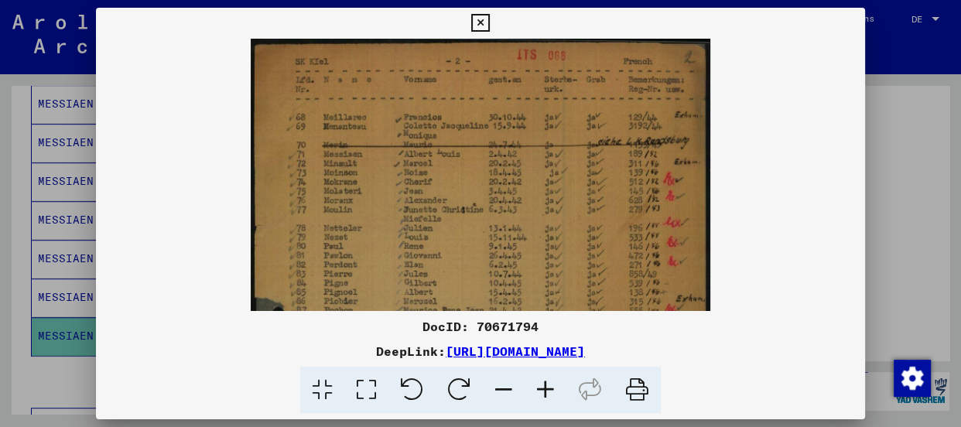
click at [481, 22] on icon at bounding box center [480, 23] width 18 height 19
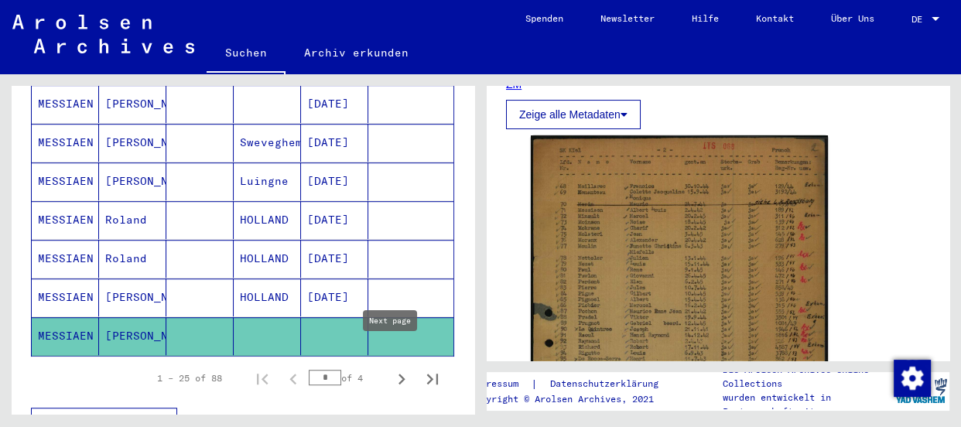
click at [391, 368] on icon "Next page" at bounding box center [402, 379] width 22 height 22
type input "*"
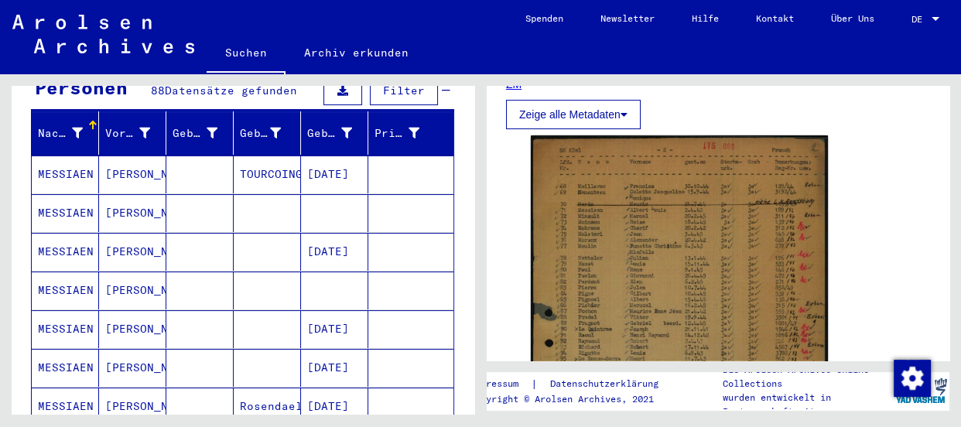
scroll to position [167, 0]
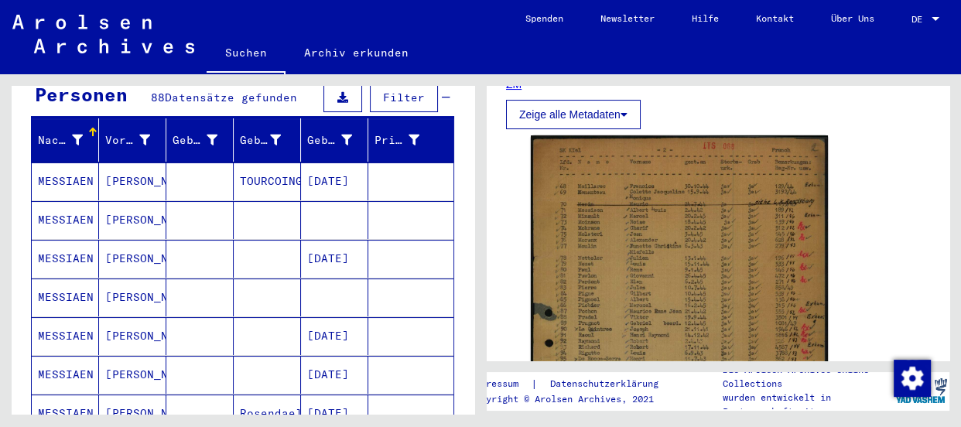
click at [72, 163] on mat-cell "MESSIAEN" at bounding box center [65, 181] width 67 height 38
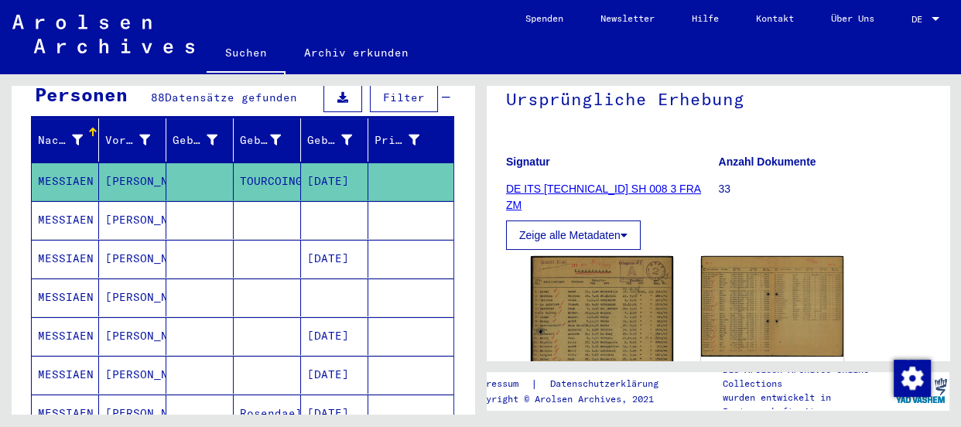
scroll to position [281, 0]
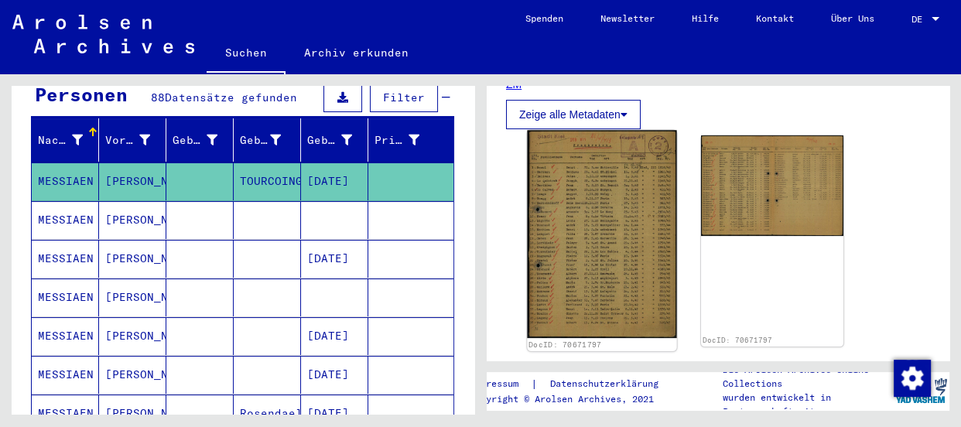
click at [634, 217] on img at bounding box center [601, 234] width 149 height 208
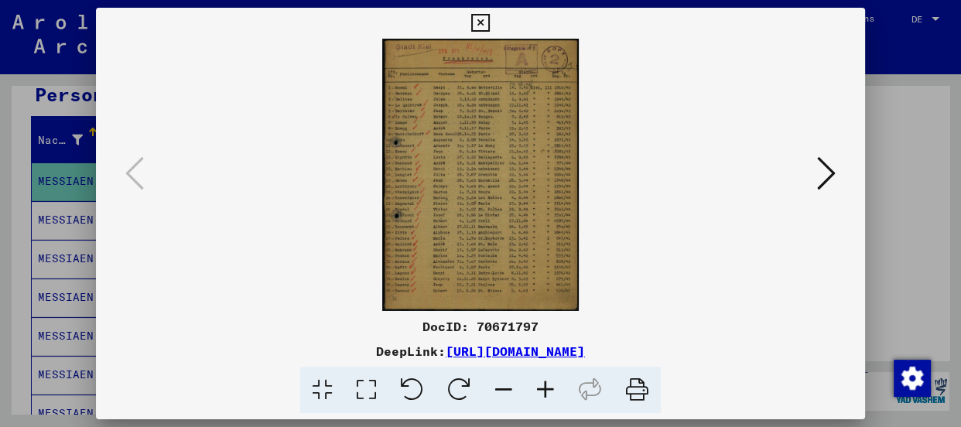
click at [544, 386] on icon at bounding box center [546, 390] width 42 height 47
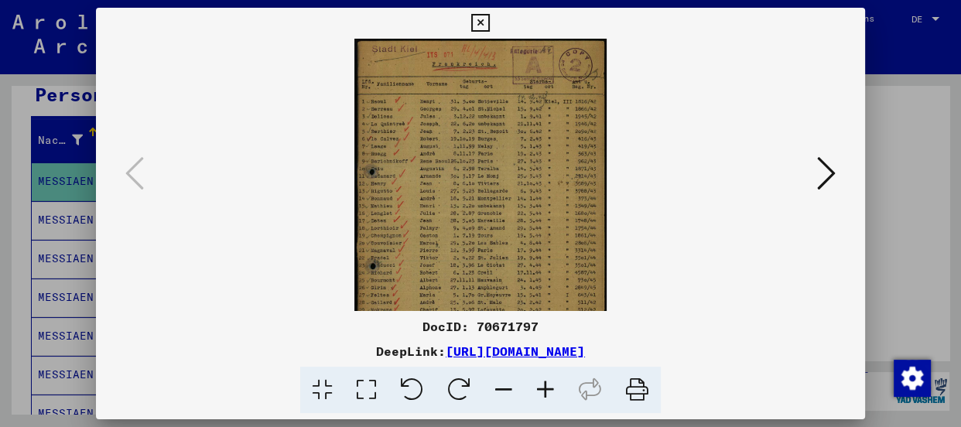
click at [544, 386] on icon at bounding box center [546, 390] width 42 height 47
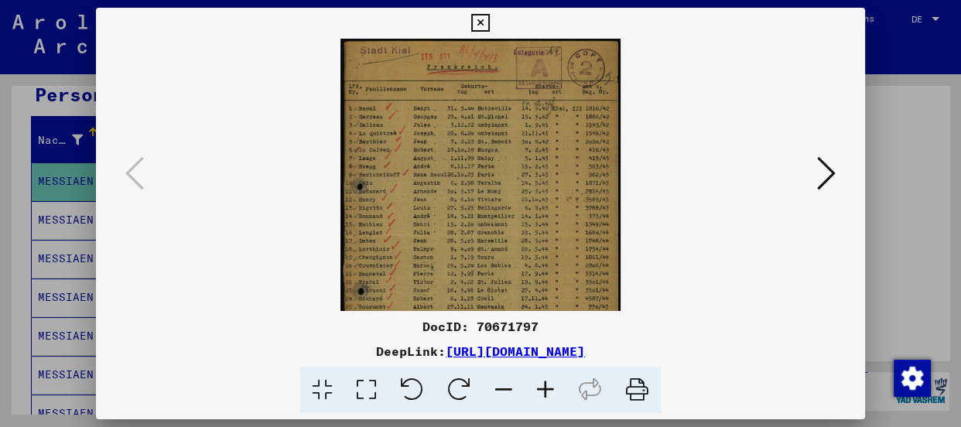
click at [544, 386] on icon at bounding box center [546, 390] width 42 height 47
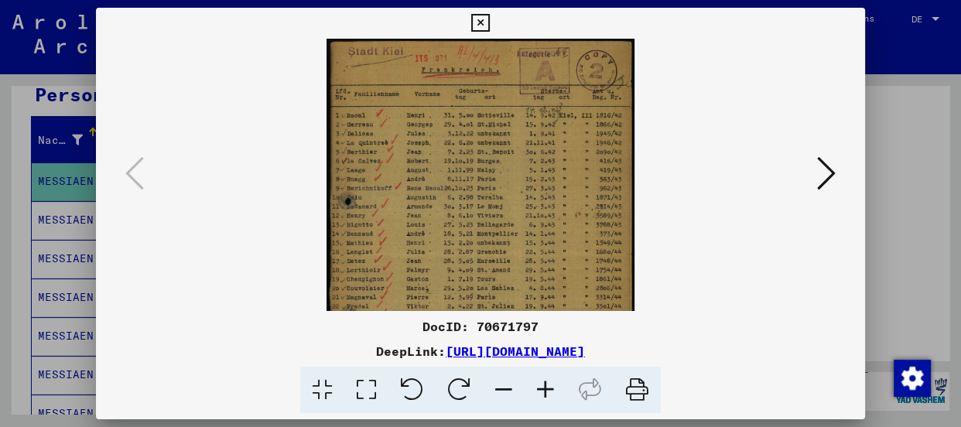
click at [544, 386] on icon at bounding box center [546, 390] width 42 height 47
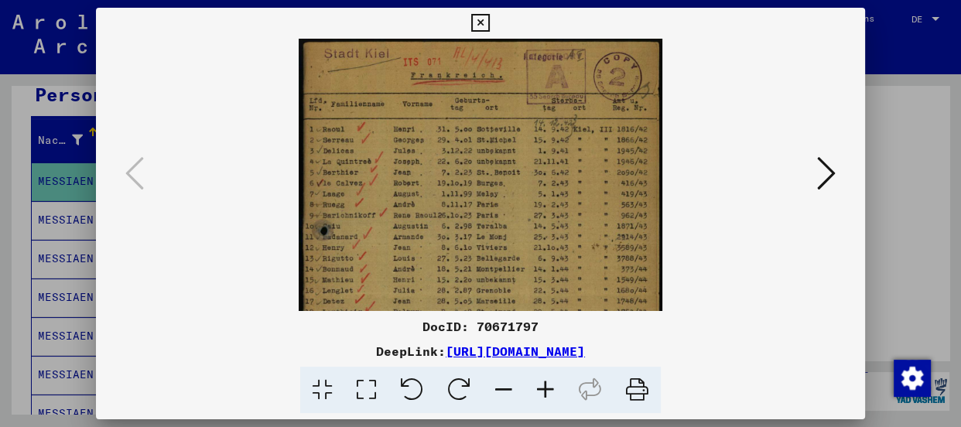
click at [544, 386] on icon at bounding box center [546, 390] width 42 height 47
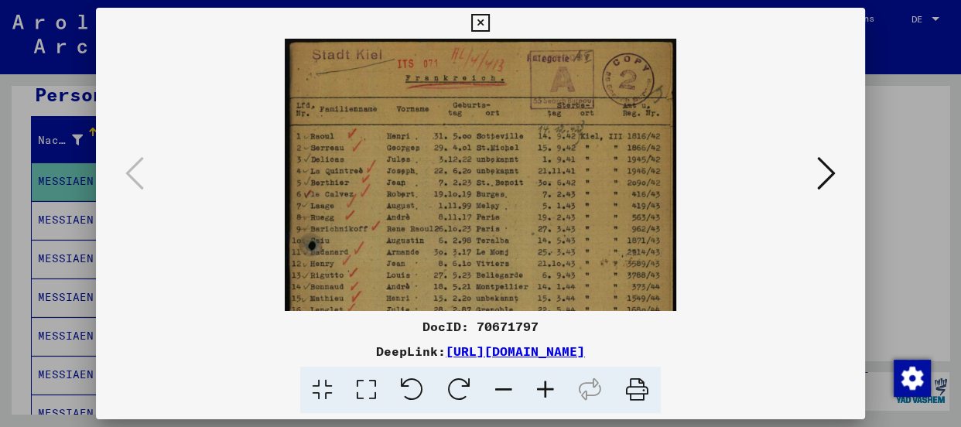
click at [544, 386] on icon at bounding box center [546, 390] width 42 height 47
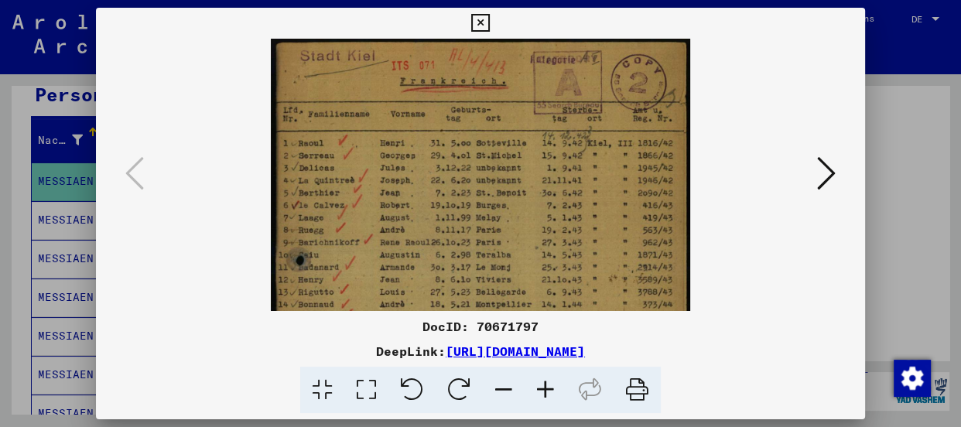
click at [544, 386] on icon at bounding box center [546, 390] width 42 height 47
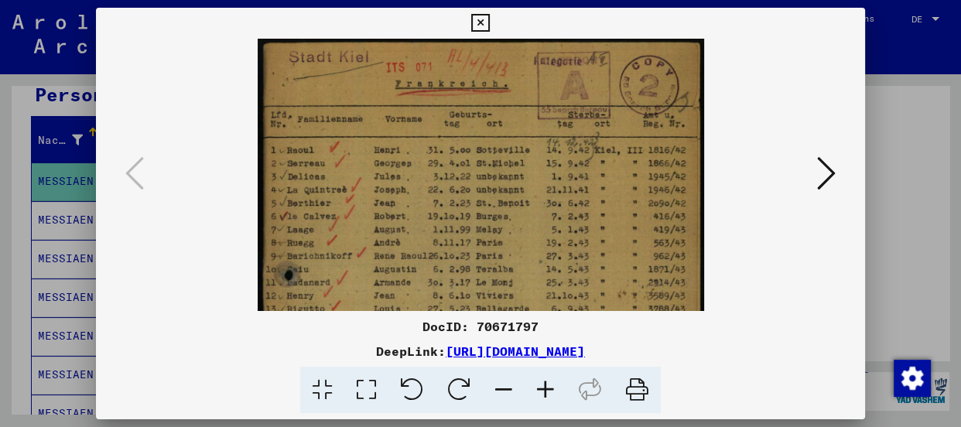
click at [544, 386] on icon at bounding box center [546, 390] width 42 height 47
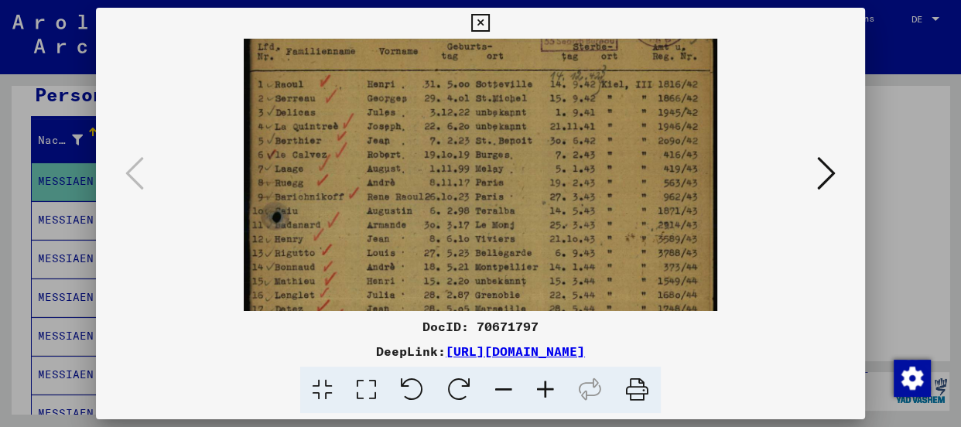
scroll to position [80, 0]
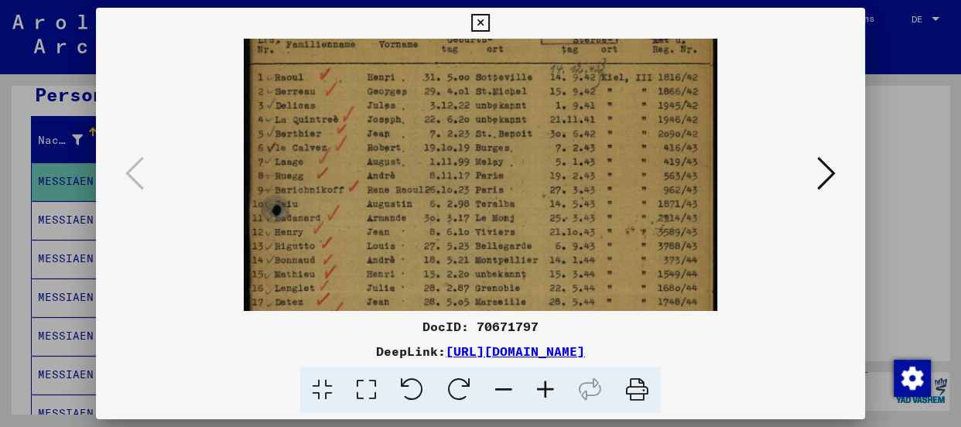
drag, startPoint x: 418, startPoint y: 156, endPoint x: 424, endPoint y: 70, distance: 86.1
click at [424, 70] on img at bounding box center [481, 288] width 474 height 659
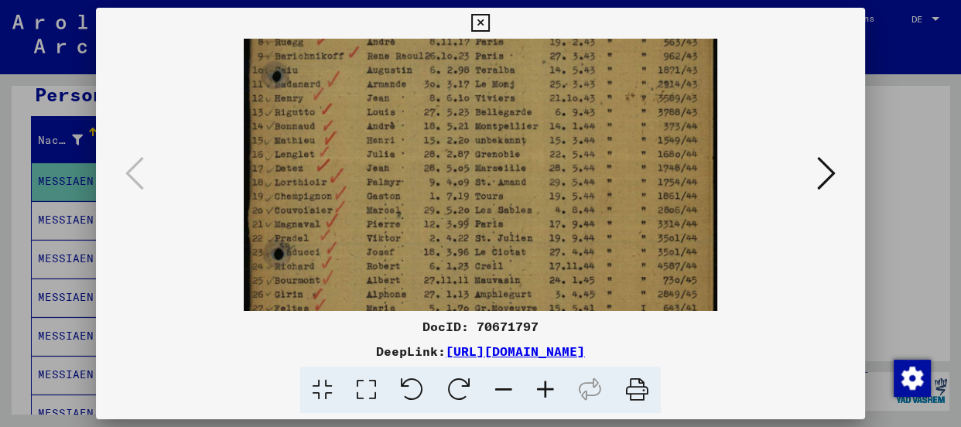
scroll to position [217, 0]
drag, startPoint x: 405, startPoint y: 191, endPoint x: 420, endPoint y: 42, distance: 150.1
click at [420, 42] on img at bounding box center [481, 151] width 474 height 659
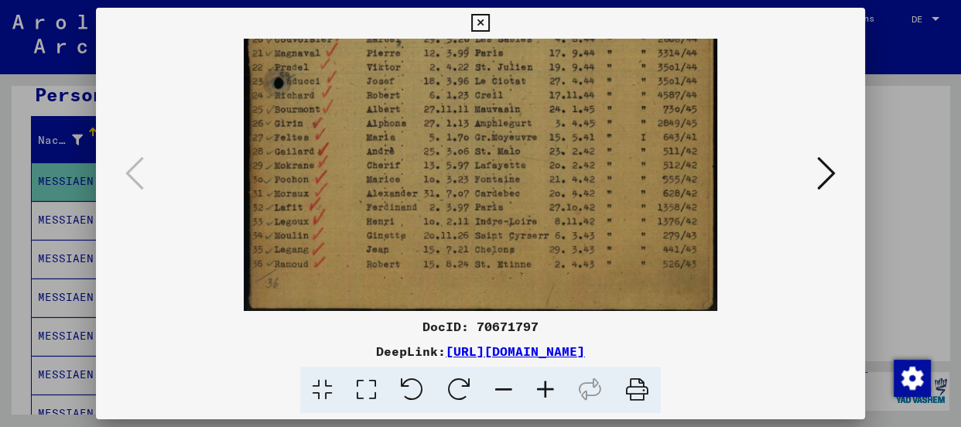
scroll to position [387, 0]
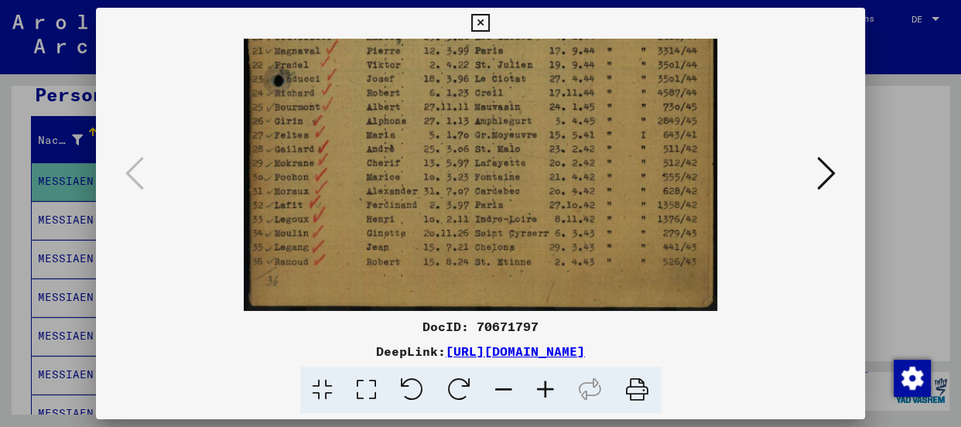
drag, startPoint x: 410, startPoint y: 262, endPoint x: 417, endPoint y: 88, distance: 174.2
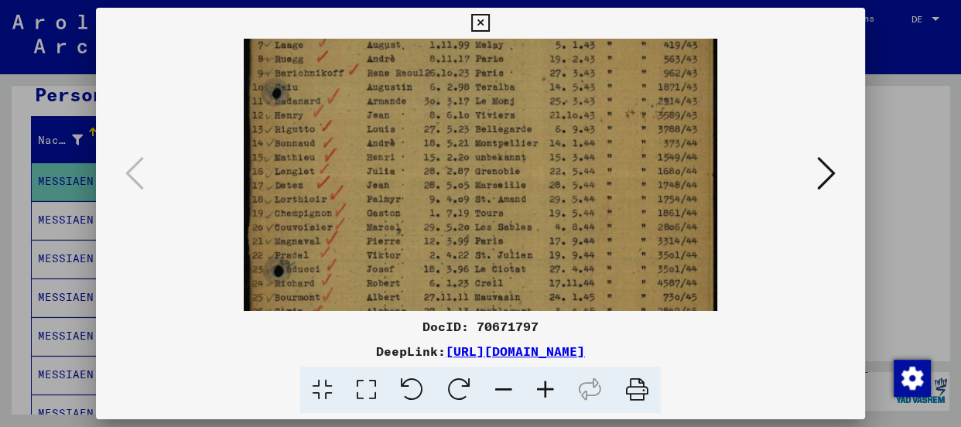
scroll to position [184, 0]
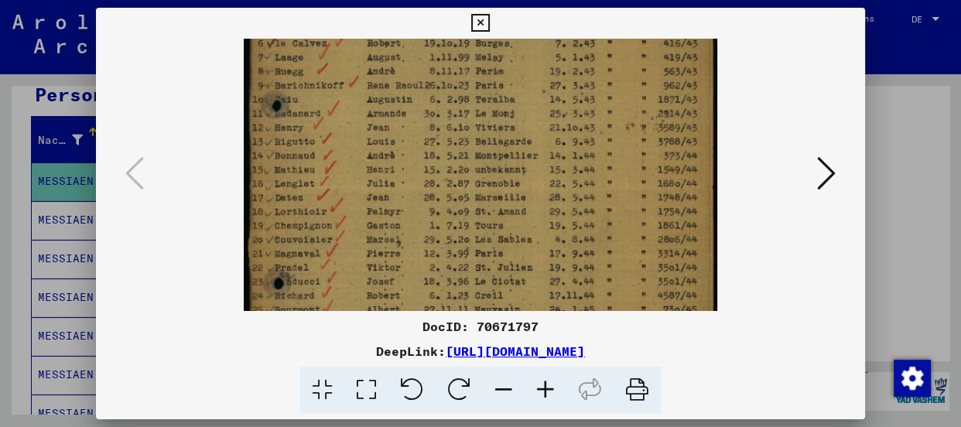
drag, startPoint x: 417, startPoint y: 88, endPoint x: 368, endPoint y: 308, distance: 225.1
click at [368, 308] on img at bounding box center [481, 184] width 474 height 659
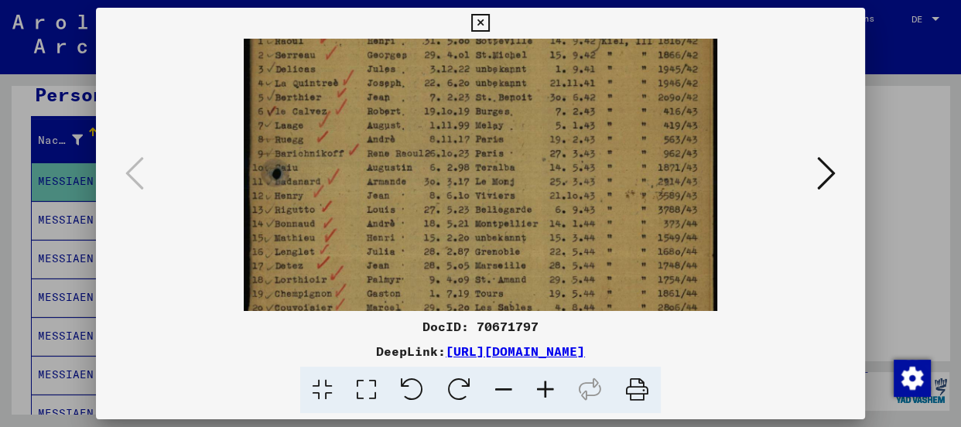
scroll to position [108, 0]
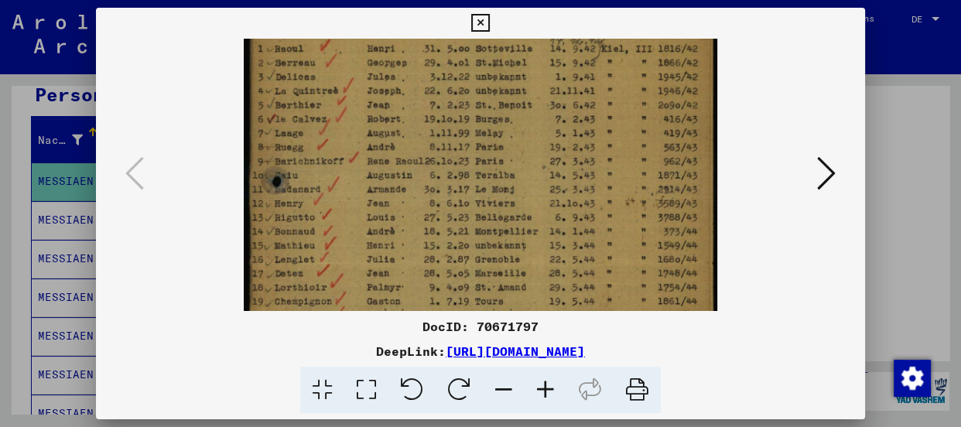
drag, startPoint x: 396, startPoint y: 90, endPoint x: 386, endPoint y: 169, distance: 79.6
click at [386, 169] on img at bounding box center [481, 259] width 474 height 659
click at [825, 174] on icon at bounding box center [826, 173] width 19 height 37
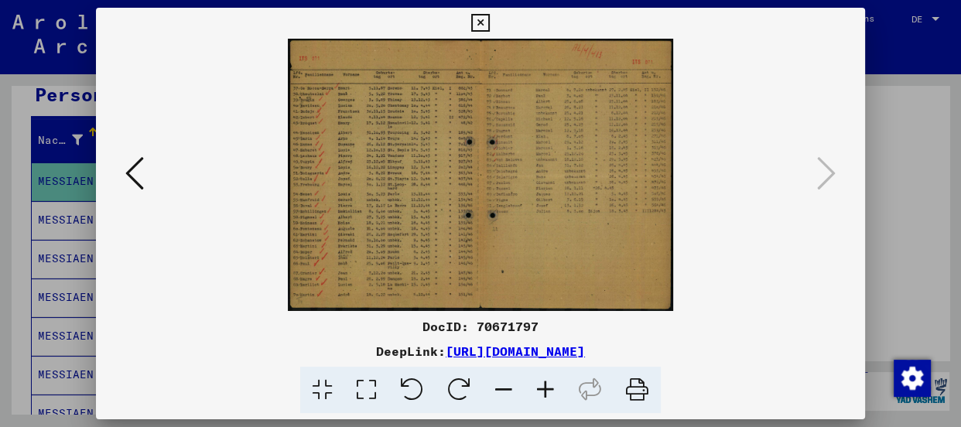
scroll to position [0, 0]
click at [549, 381] on icon at bounding box center [546, 390] width 42 height 47
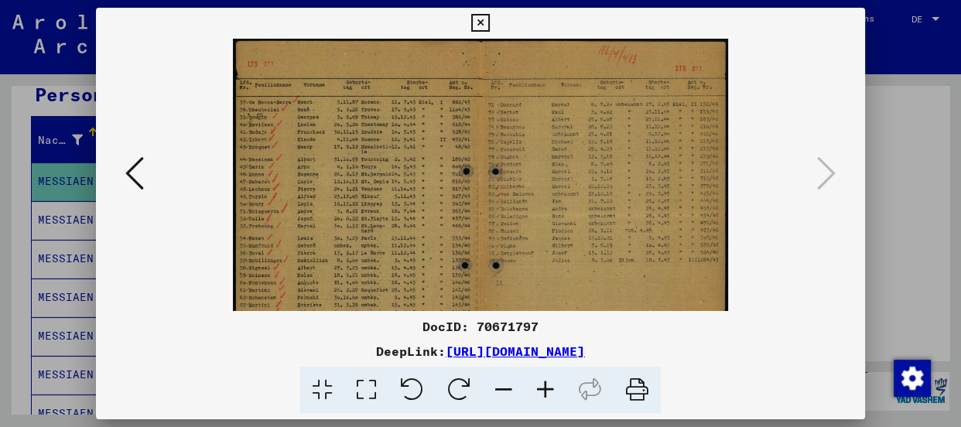
click at [549, 381] on icon at bounding box center [546, 390] width 42 height 47
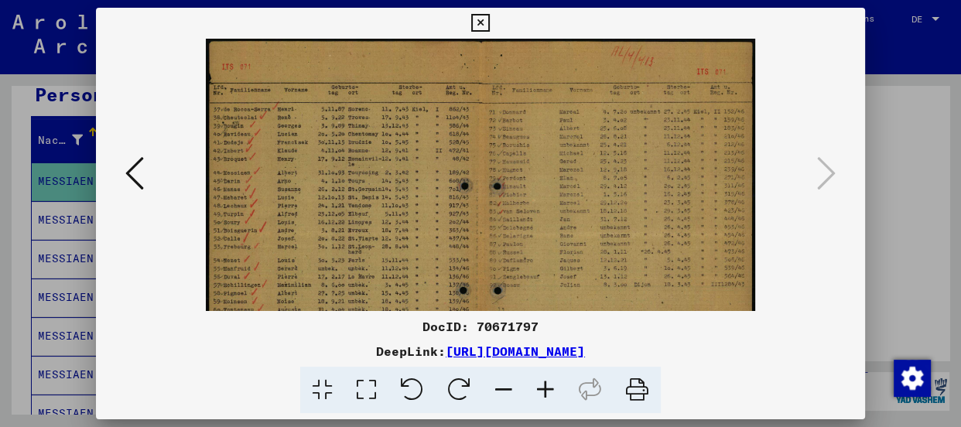
click at [549, 381] on icon at bounding box center [546, 390] width 42 height 47
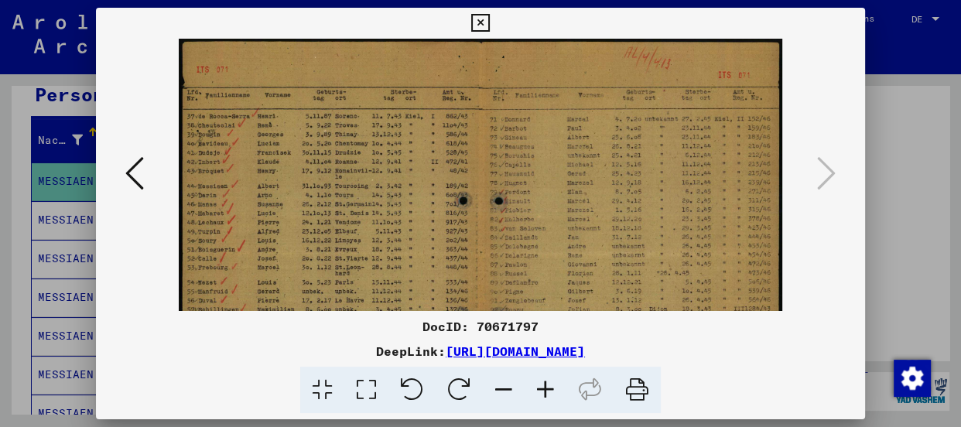
click at [549, 381] on icon at bounding box center [546, 390] width 42 height 47
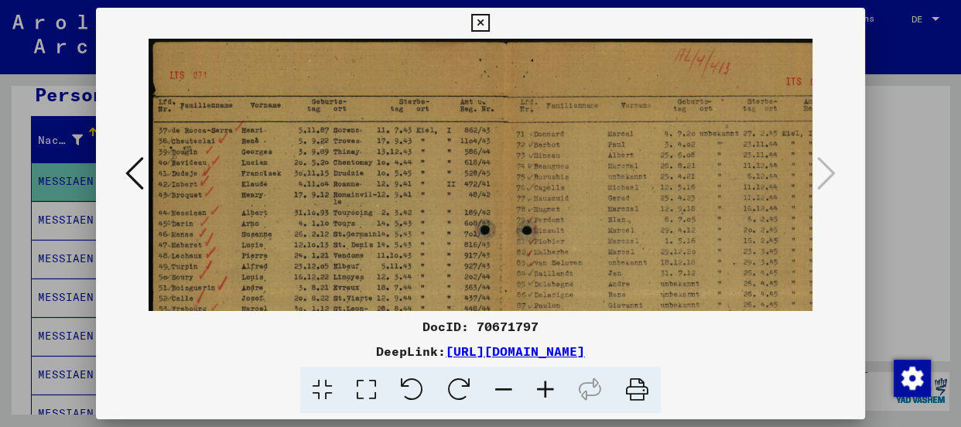
click at [549, 381] on icon at bounding box center [546, 390] width 42 height 47
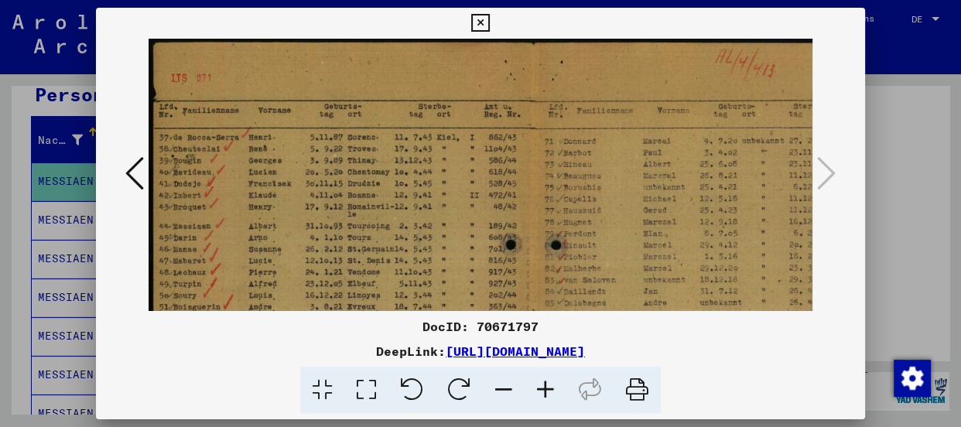
click at [549, 381] on icon at bounding box center [546, 390] width 42 height 47
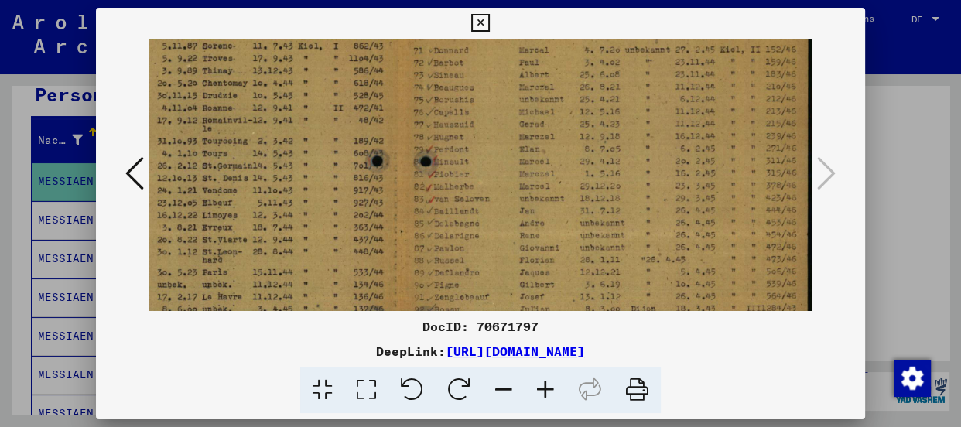
scroll to position [101, 159]
drag, startPoint x: 672, startPoint y: 224, endPoint x: 448, endPoint y: 120, distance: 246.5
click at [448, 120] on img at bounding box center [400, 228] width 823 height 582
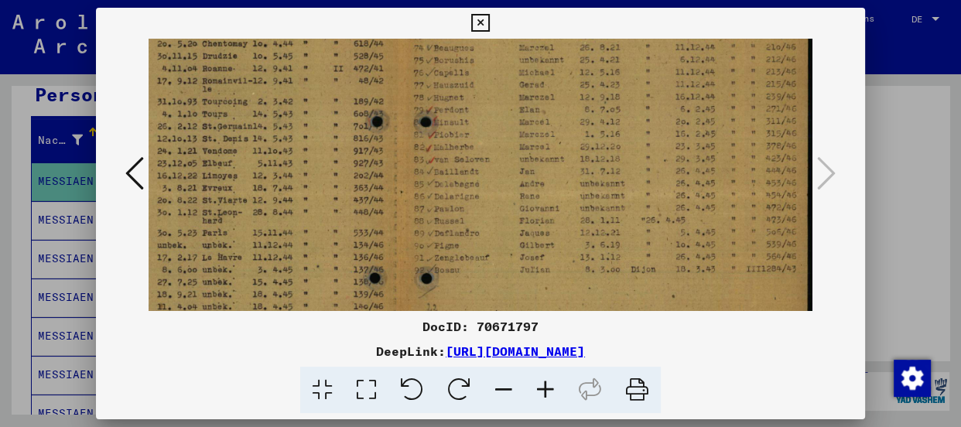
scroll to position [140, 159]
drag, startPoint x: 514, startPoint y: 238, endPoint x: 502, endPoint y: 198, distance: 41.1
click at [502, 198] on img at bounding box center [400, 190] width 823 height 582
click at [539, 380] on icon at bounding box center [546, 390] width 42 height 47
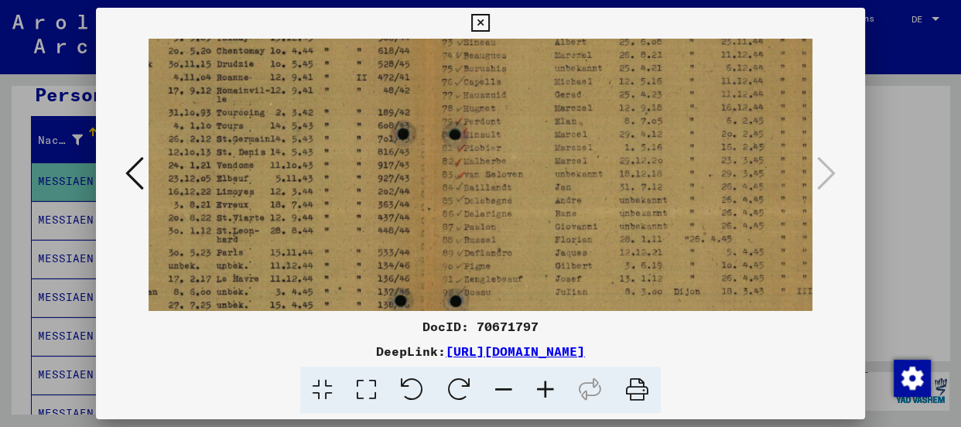
click at [539, 380] on icon at bounding box center [546, 390] width 42 height 47
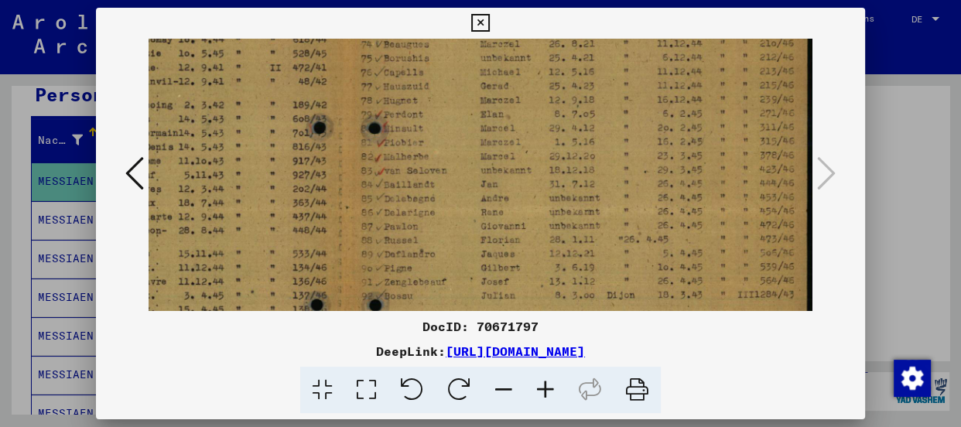
scroll to position [162, 269]
drag, startPoint x: 604, startPoint y: 195, endPoint x: 481, endPoint y: 167, distance: 125.4
click at [481, 167] on img at bounding box center [346, 205] width 932 height 659
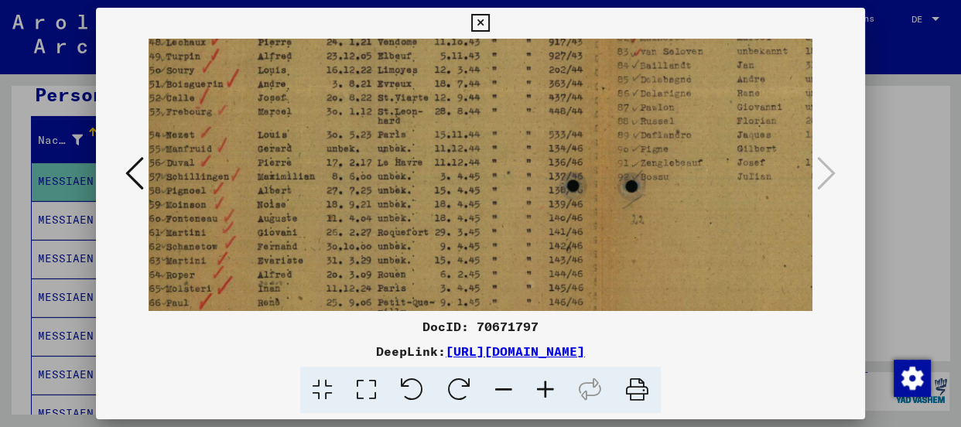
scroll to position [282, 5]
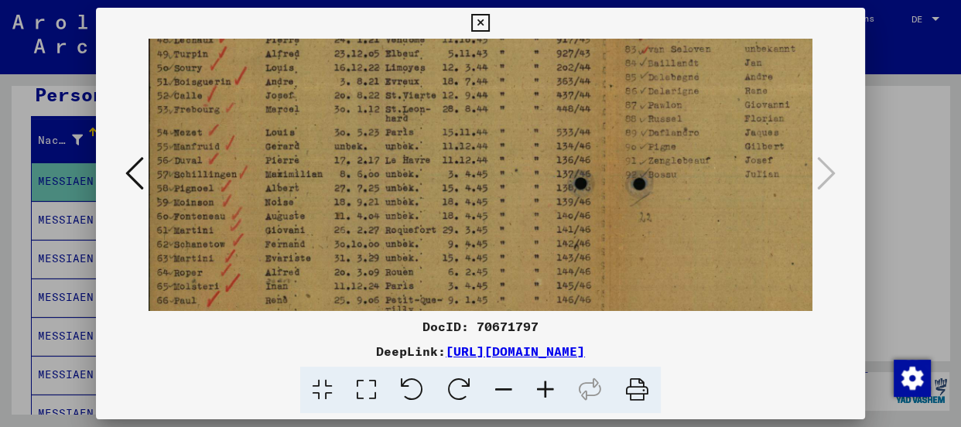
drag, startPoint x: 461, startPoint y: 231, endPoint x: 737, endPoint y: 107, distance: 303.0
click at [737, 107] on img at bounding box center [610, 85] width 932 height 659
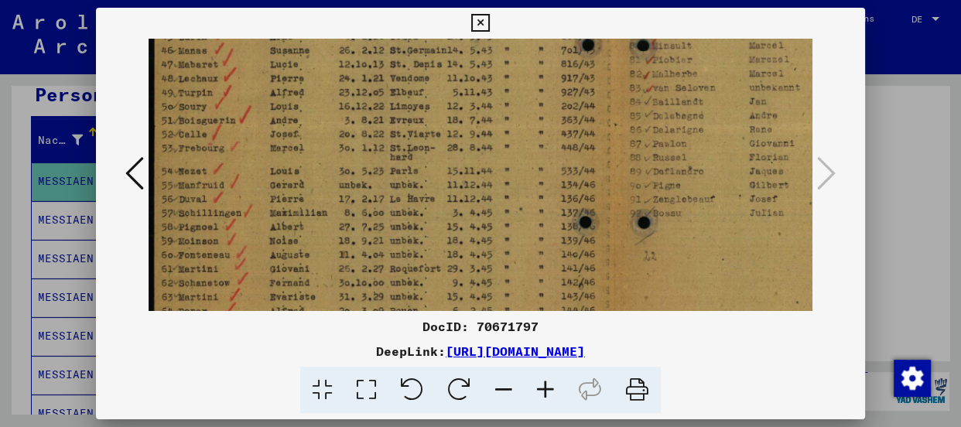
scroll to position [240, 0]
drag, startPoint x: 370, startPoint y: 237, endPoint x: 429, endPoint y: 282, distance: 74.6
click at [429, 282] on img at bounding box center [615, 128] width 932 height 659
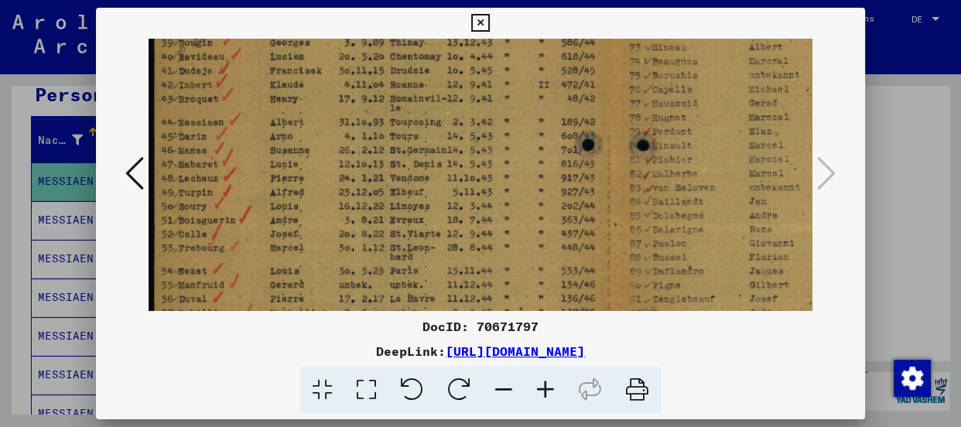
scroll to position [134, 0]
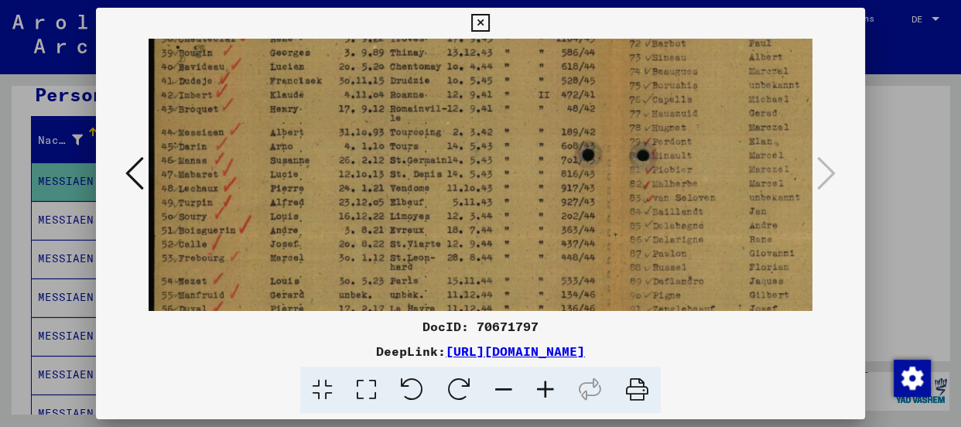
drag, startPoint x: 426, startPoint y: 153, endPoint x: 426, endPoint y: 269, distance: 116.1
click at [426, 269] on img at bounding box center [615, 234] width 932 height 659
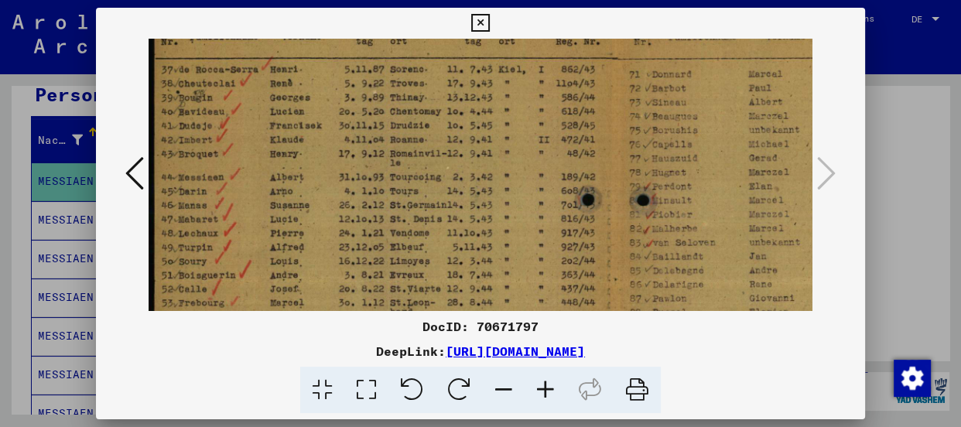
scroll to position [87, 0]
drag, startPoint x: 422, startPoint y: 176, endPoint x: 422, endPoint y: 228, distance: 51.8
click at [422, 228] on img at bounding box center [615, 281] width 932 height 659
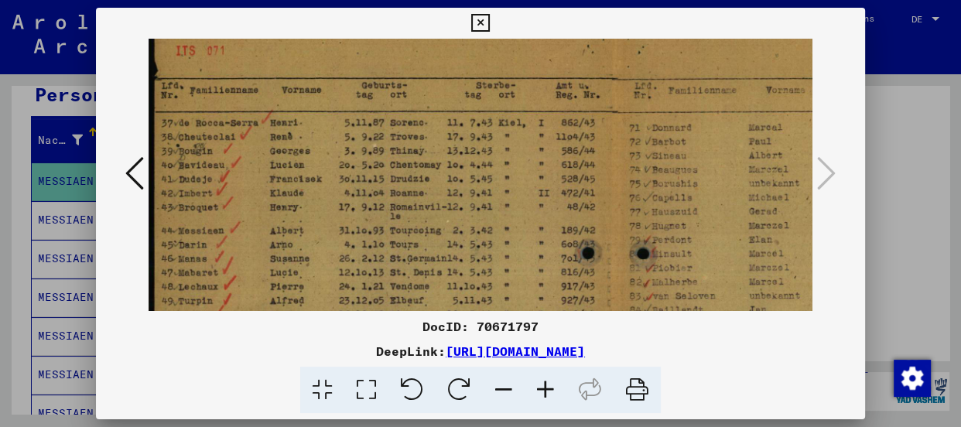
scroll to position [37, 0]
drag, startPoint x: 562, startPoint y: 179, endPoint x: 563, endPoint y: 231, distance: 51.8
click at [563, 231] on img at bounding box center [615, 331] width 932 height 659
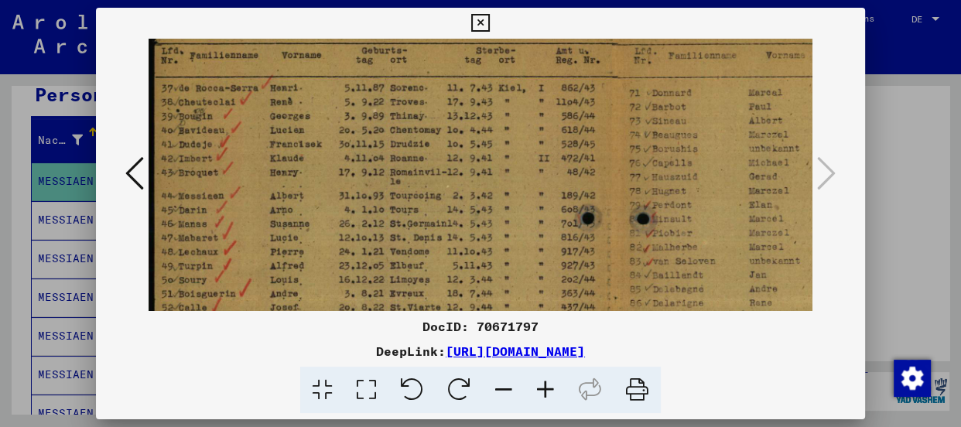
scroll to position [76, 0]
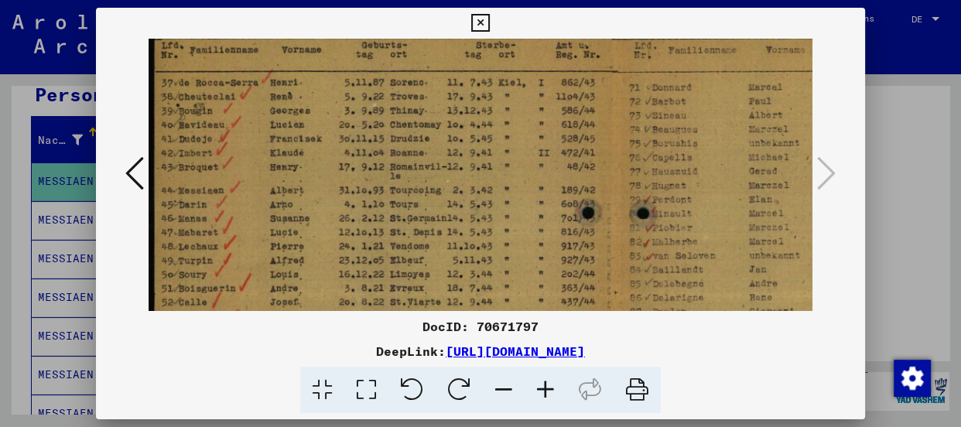
drag, startPoint x: 558, startPoint y: 234, endPoint x: 564, endPoint y: 195, distance: 39.9
click at [564, 195] on img at bounding box center [615, 292] width 932 height 659
click at [823, 111] on div at bounding box center [480, 175] width 769 height 272
click at [478, 19] on icon at bounding box center [480, 23] width 18 height 19
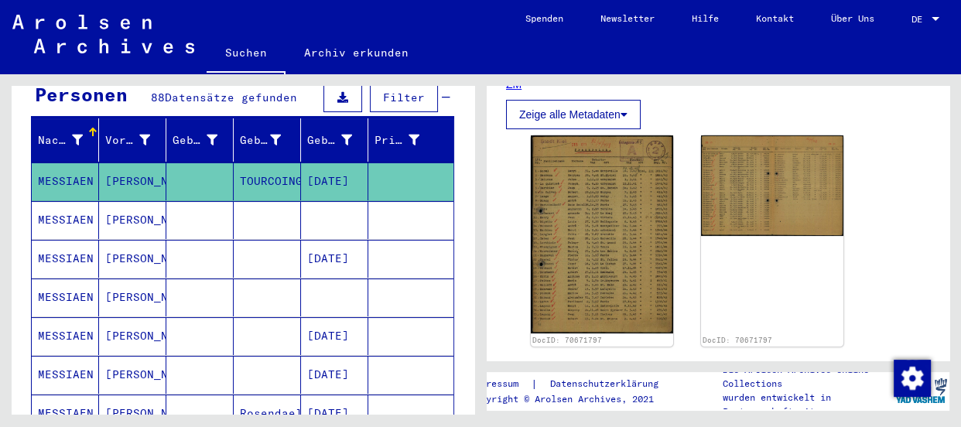
click at [60, 201] on mat-cell "MESSIAEN" at bounding box center [65, 220] width 67 height 38
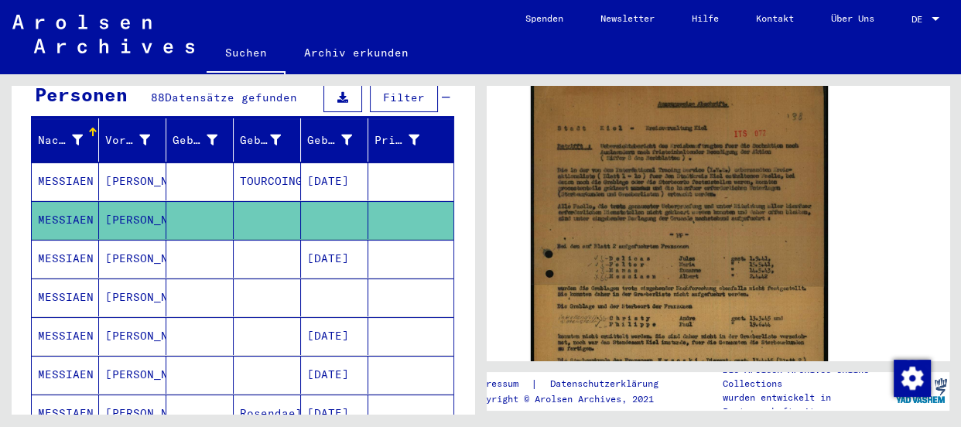
scroll to position [422, 0]
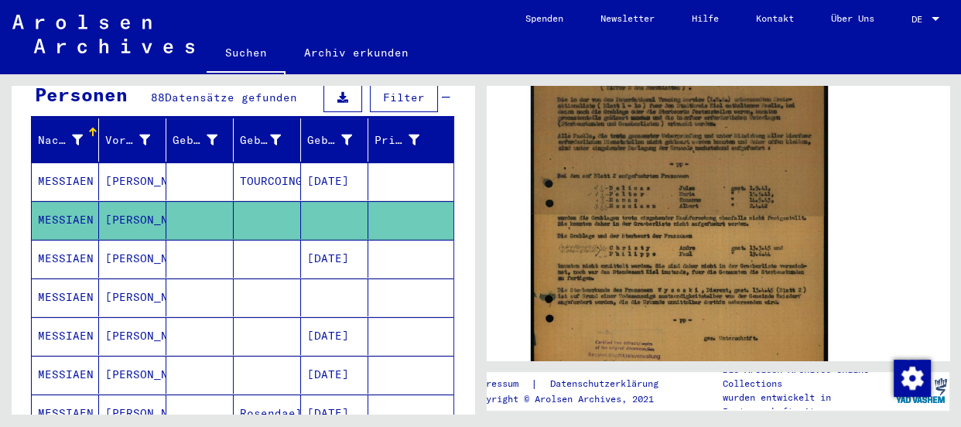
click at [51, 245] on mat-cell "MESSIAEN" at bounding box center [65, 259] width 67 height 38
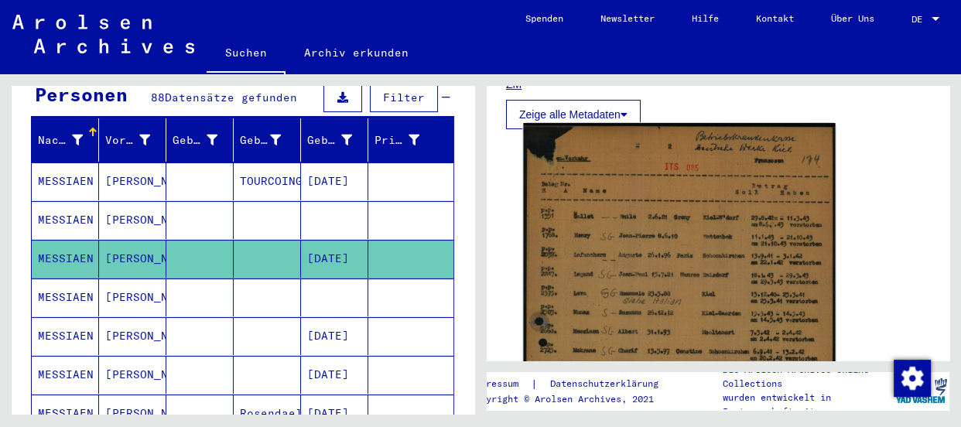
scroll to position [351, 0]
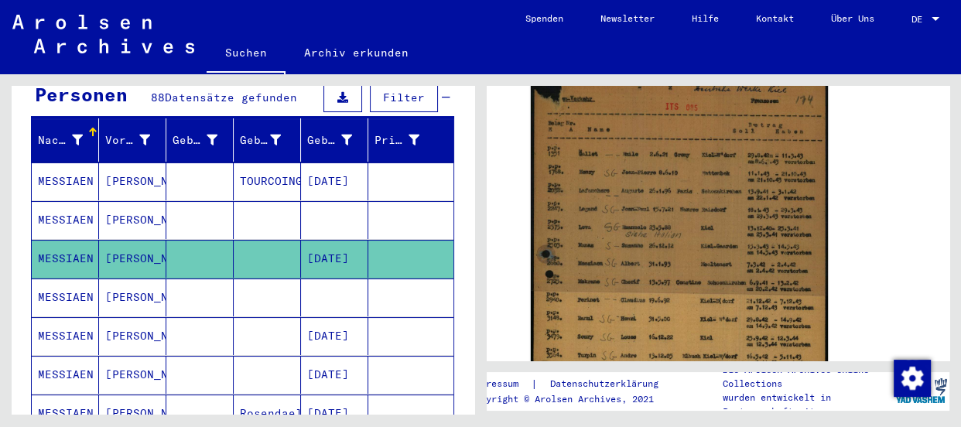
click at [77, 279] on mat-cell "MESSIAEN" at bounding box center [65, 298] width 67 height 38
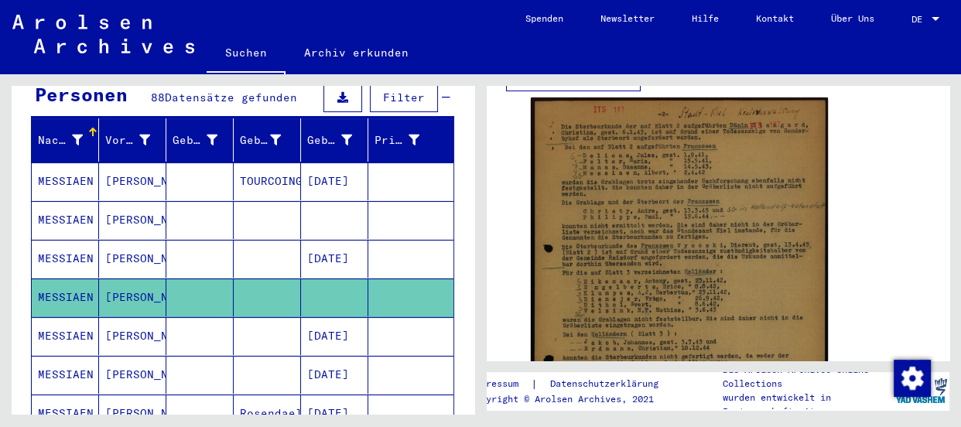
scroll to position [351, 0]
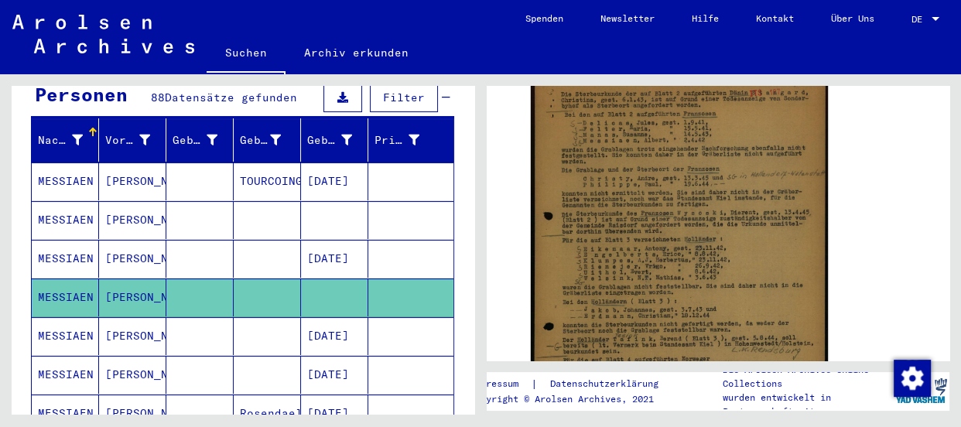
click at [64, 317] on mat-cell "MESSIAEN" at bounding box center [65, 336] width 67 height 38
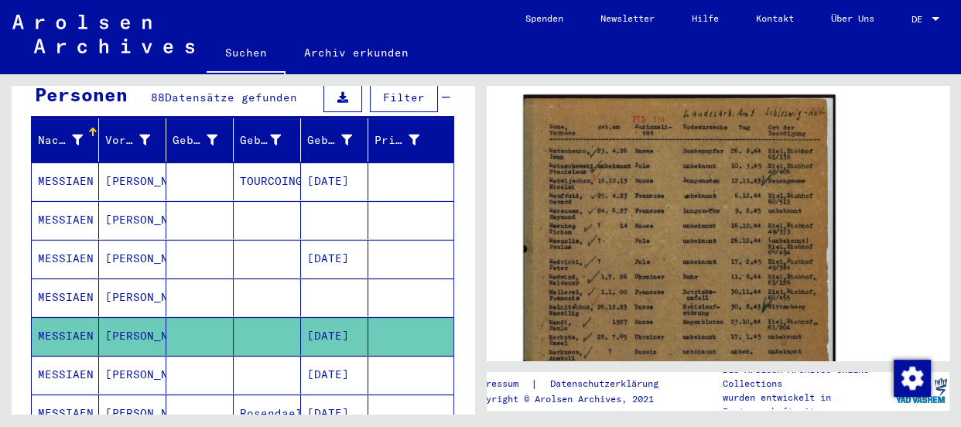
scroll to position [281, 0]
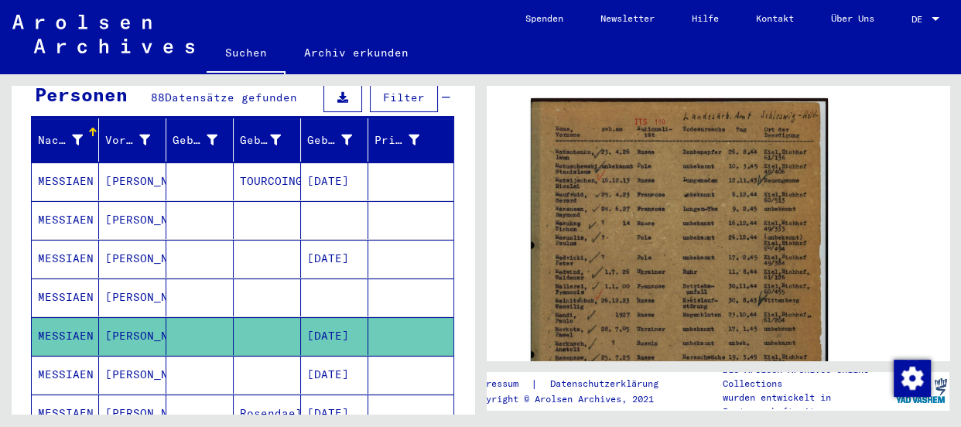
click at [56, 358] on icon at bounding box center [64, 365] width 39 height 62
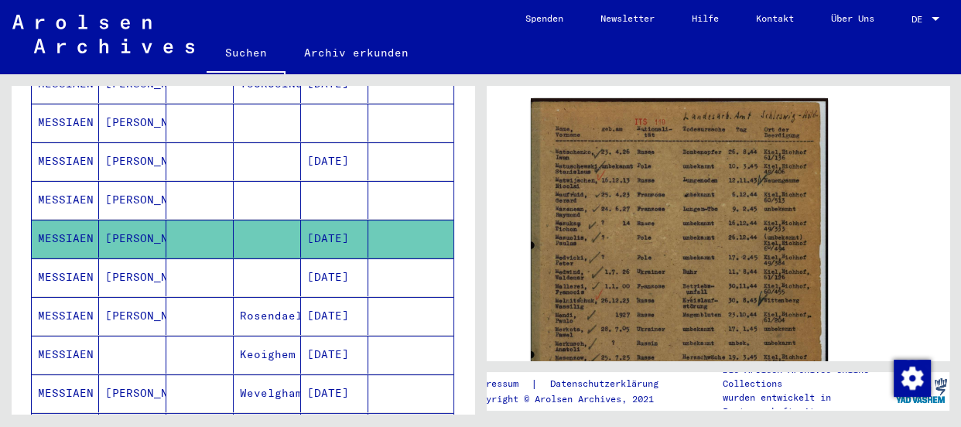
scroll to position [308, 0]
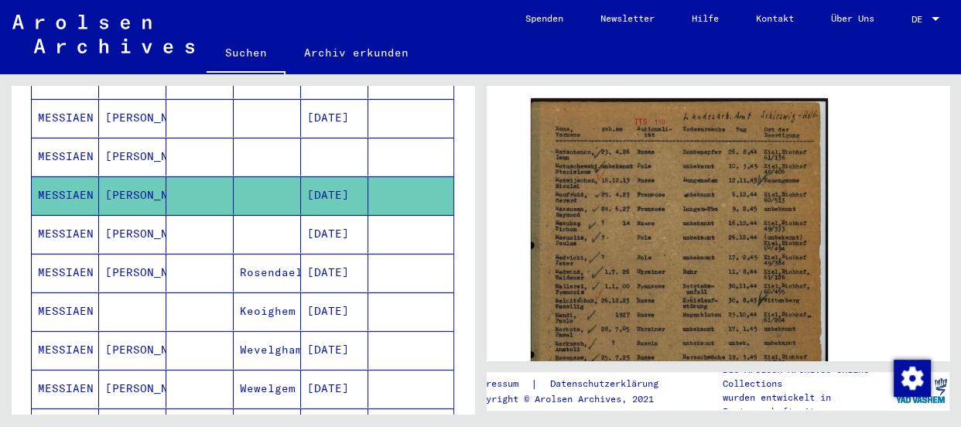
click at [64, 255] on mat-cell "MESSIAEN" at bounding box center [65, 273] width 67 height 38
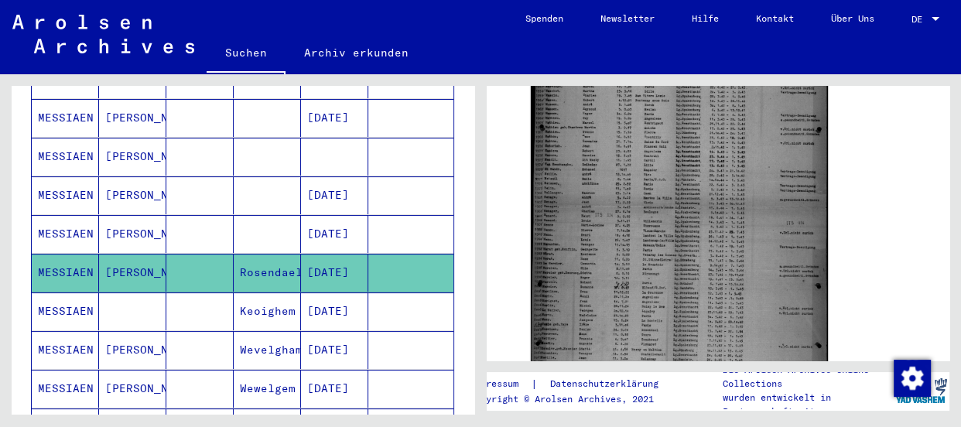
scroll to position [422, 0]
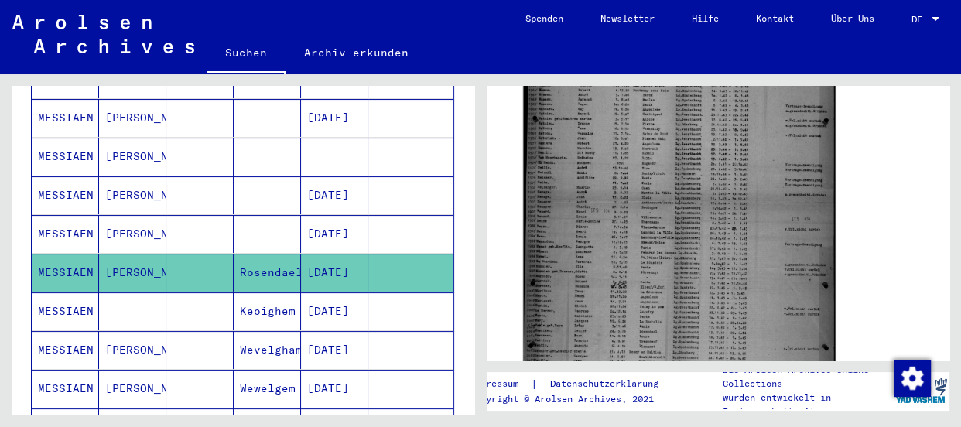
click at [639, 292] on img at bounding box center [679, 198] width 312 height 426
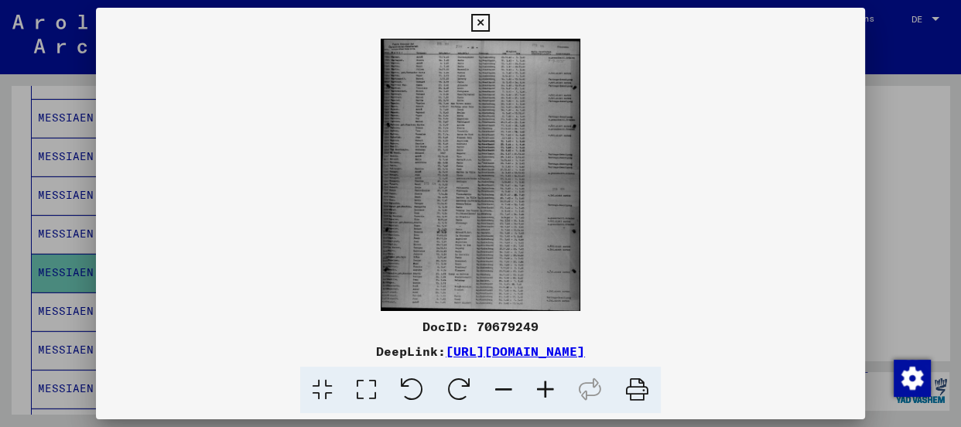
click at [550, 388] on icon at bounding box center [546, 390] width 42 height 47
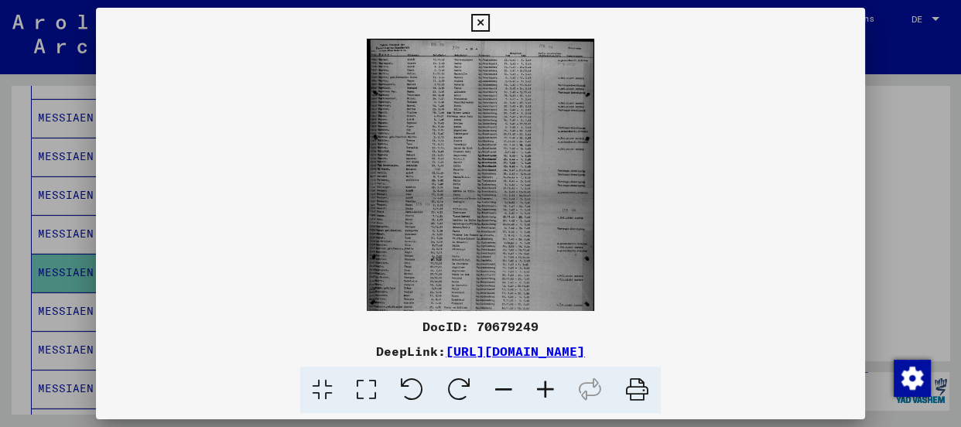
click at [550, 388] on icon at bounding box center [546, 390] width 42 height 47
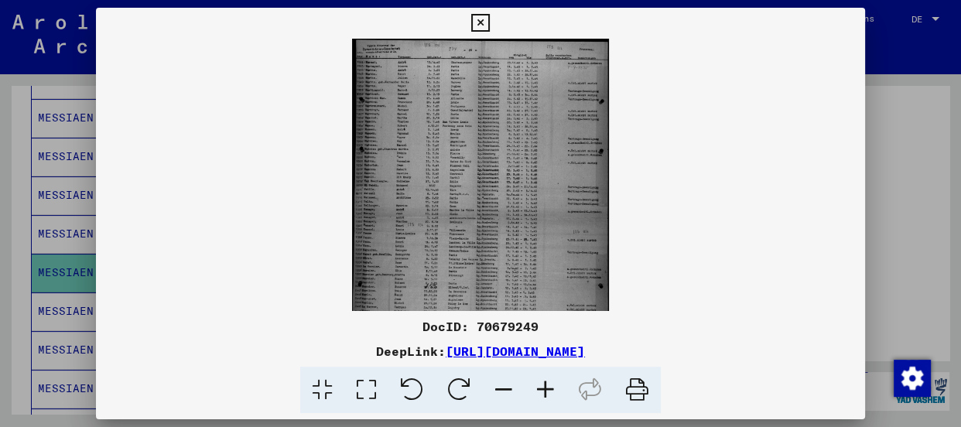
click at [550, 388] on icon at bounding box center [546, 390] width 42 height 47
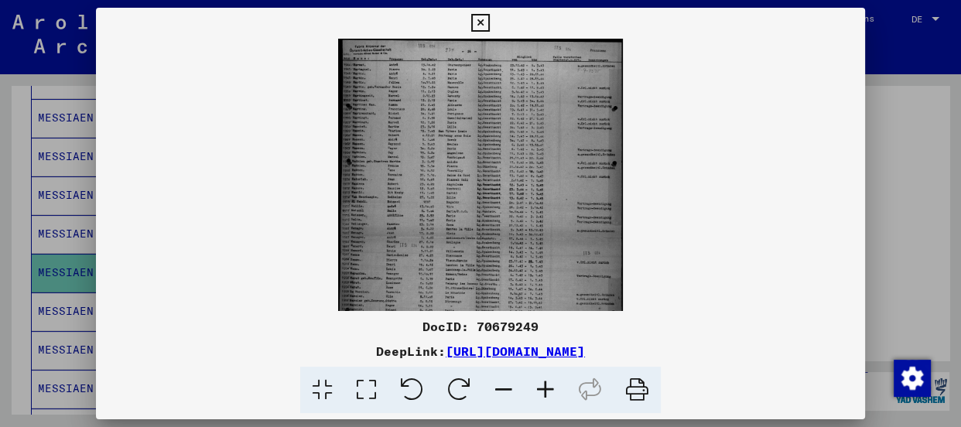
click at [550, 388] on icon at bounding box center [546, 390] width 42 height 47
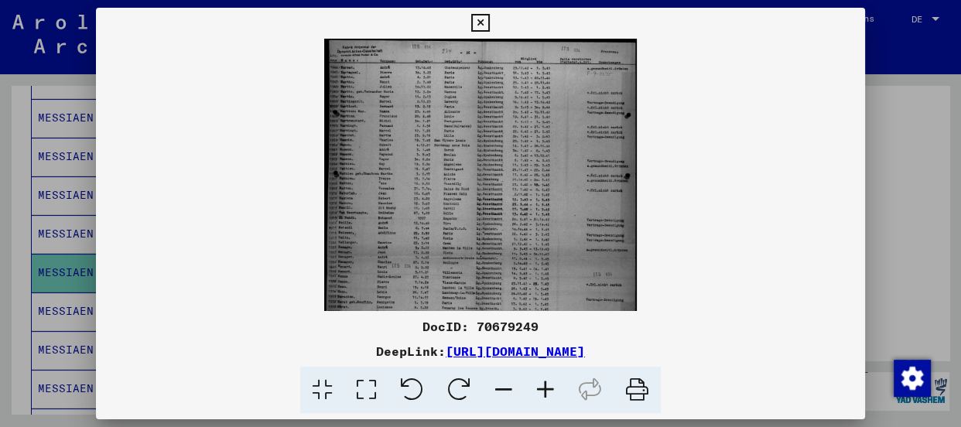
click at [550, 388] on icon at bounding box center [546, 390] width 42 height 47
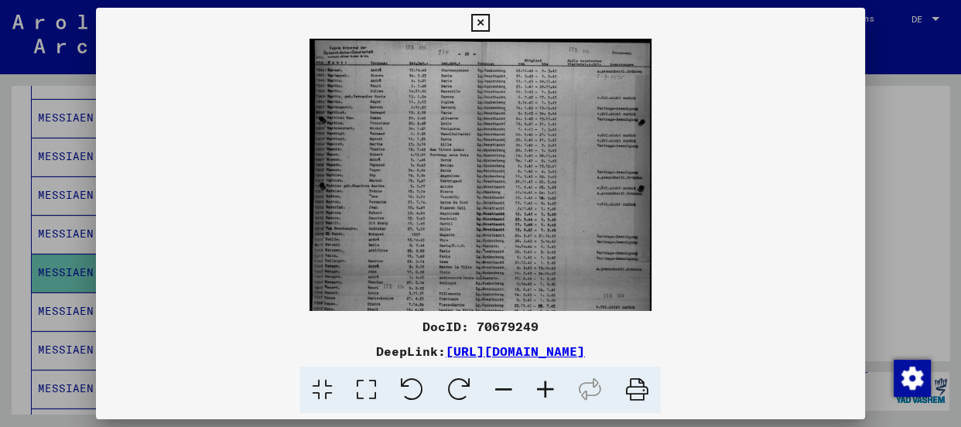
click at [548, 388] on icon at bounding box center [546, 390] width 42 height 47
click at [546, 386] on icon at bounding box center [546, 390] width 42 height 47
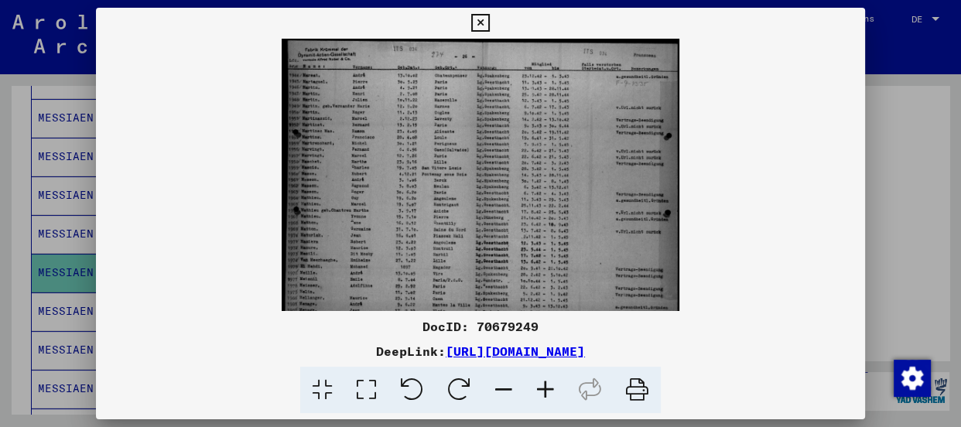
click at [546, 386] on icon at bounding box center [546, 390] width 42 height 47
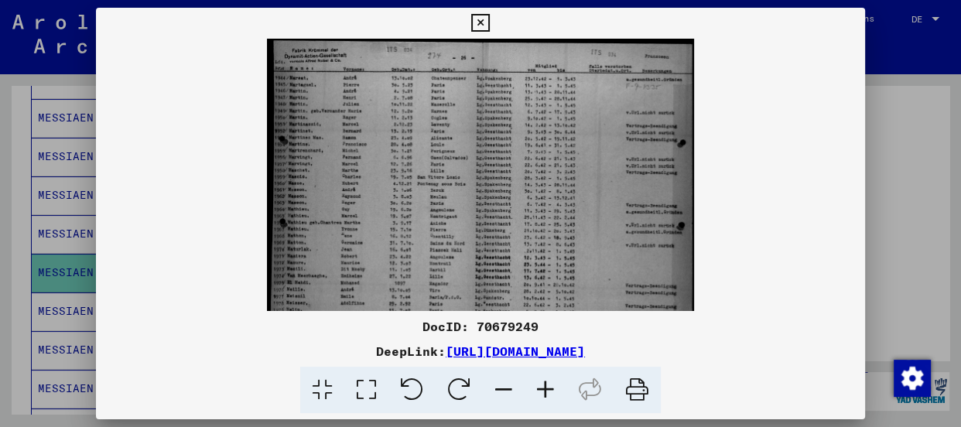
click at [546, 386] on icon at bounding box center [546, 390] width 42 height 47
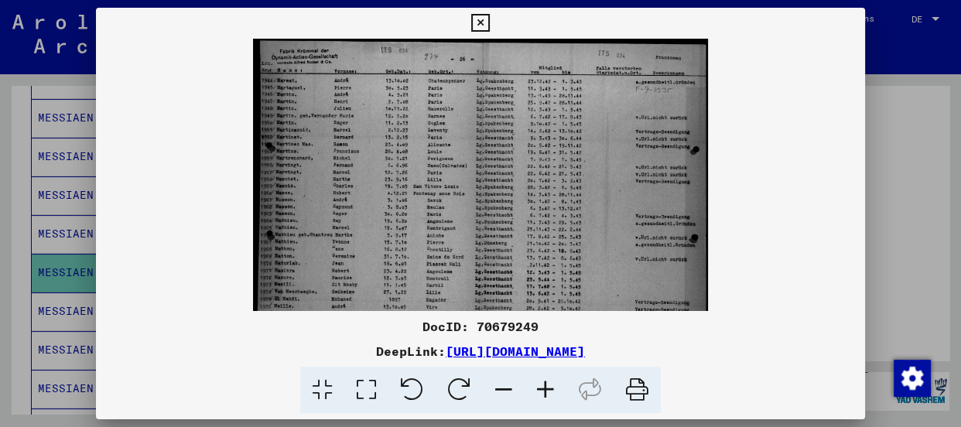
click at [385, 162] on img at bounding box center [480, 349] width 455 height 621
drag, startPoint x: 347, startPoint y: 22, endPoint x: 455, endPoint y: 24, distance: 108.4
click at [455, 24] on div "DocID: 70679249 DeepLink: [URL][DOMAIN_NAME]" at bounding box center [480, 211] width 769 height 406
click at [541, 385] on icon at bounding box center [546, 390] width 42 height 47
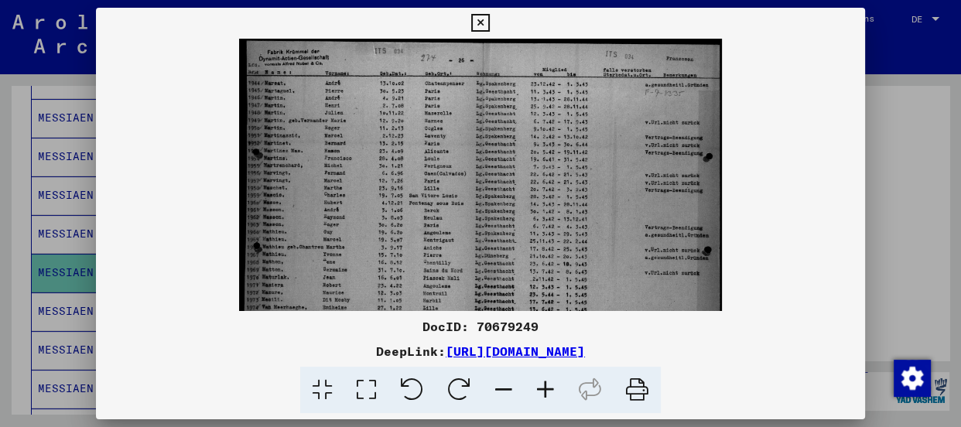
click at [541, 385] on icon at bounding box center [546, 390] width 42 height 47
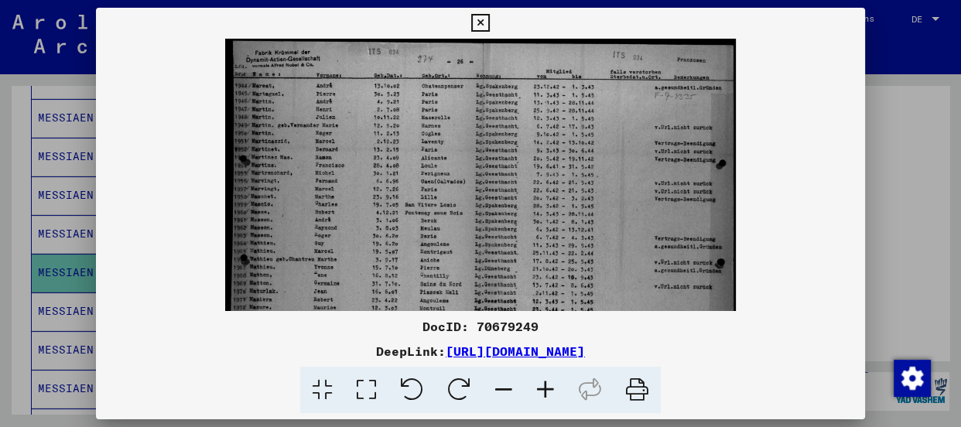
click at [541, 385] on icon at bounding box center [546, 390] width 42 height 47
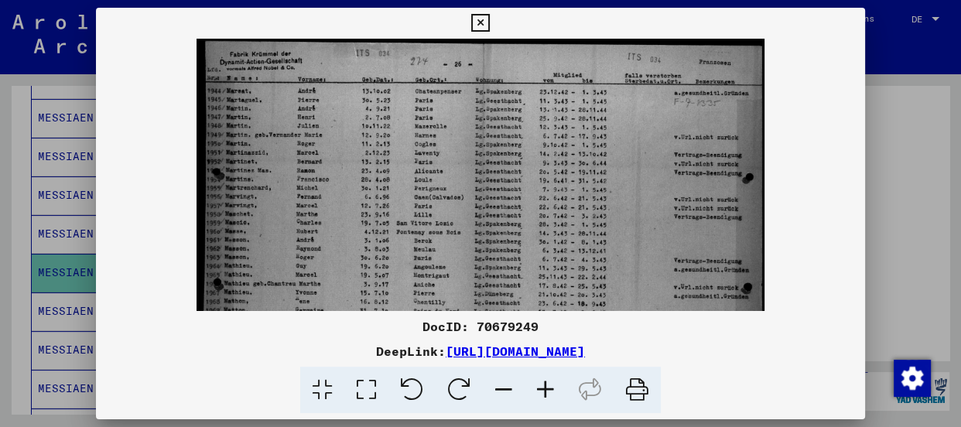
click at [541, 385] on icon at bounding box center [546, 390] width 42 height 47
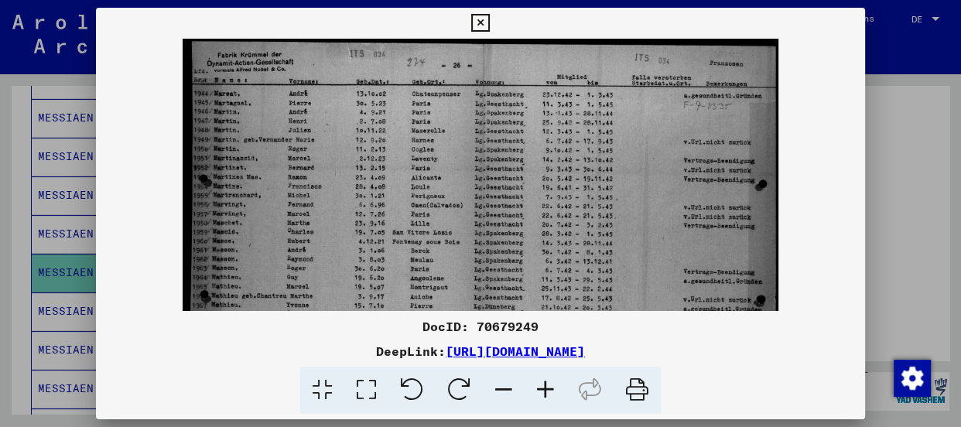
click at [541, 385] on icon at bounding box center [546, 390] width 42 height 47
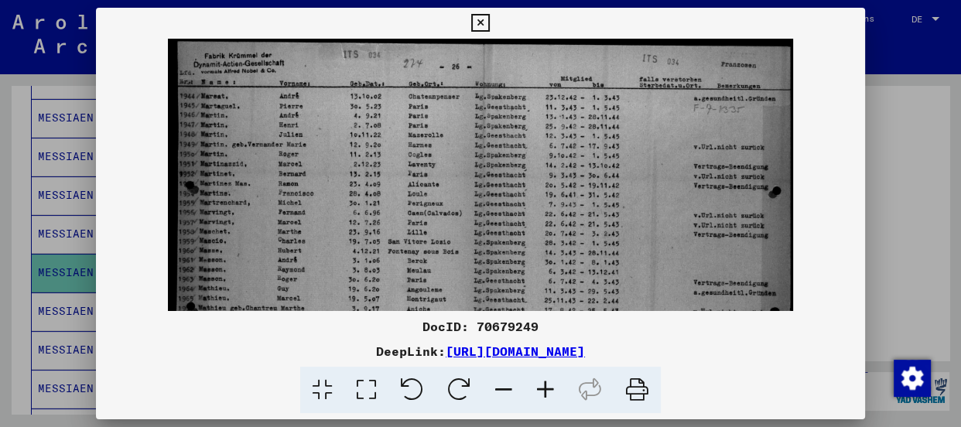
click at [541, 385] on icon at bounding box center [546, 390] width 42 height 47
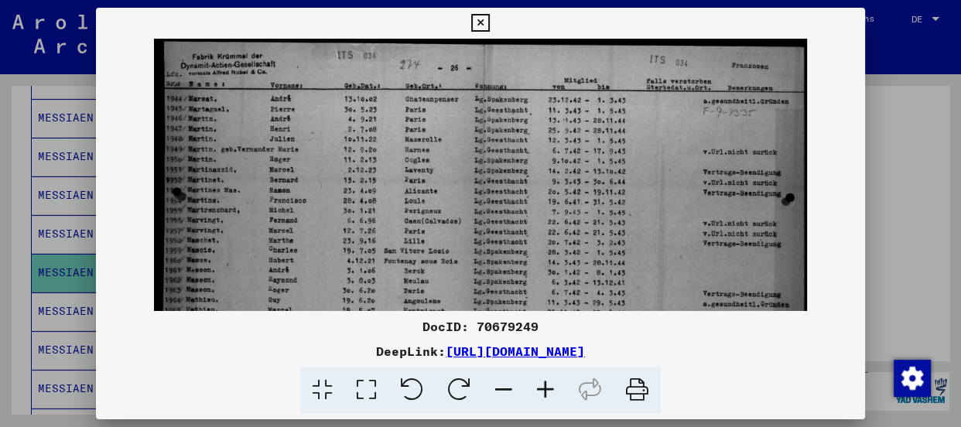
click at [541, 385] on icon at bounding box center [546, 390] width 42 height 47
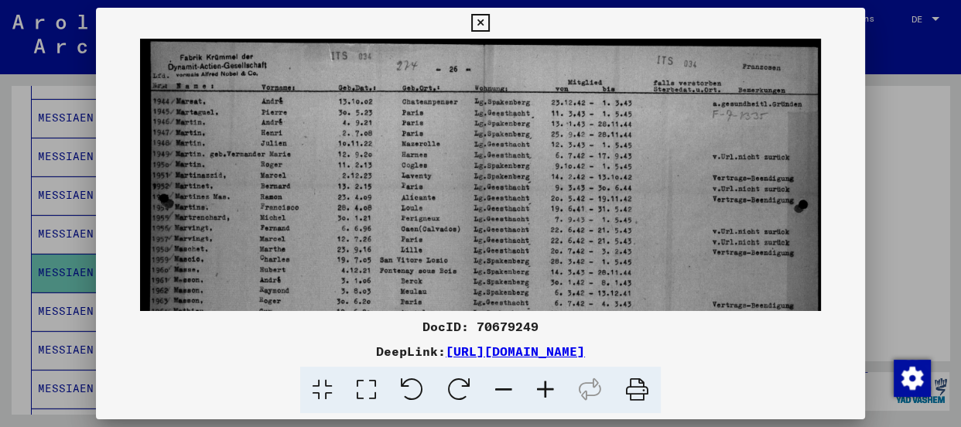
click at [541, 385] on icon at bounding box center [546, 390] width 42 height 47
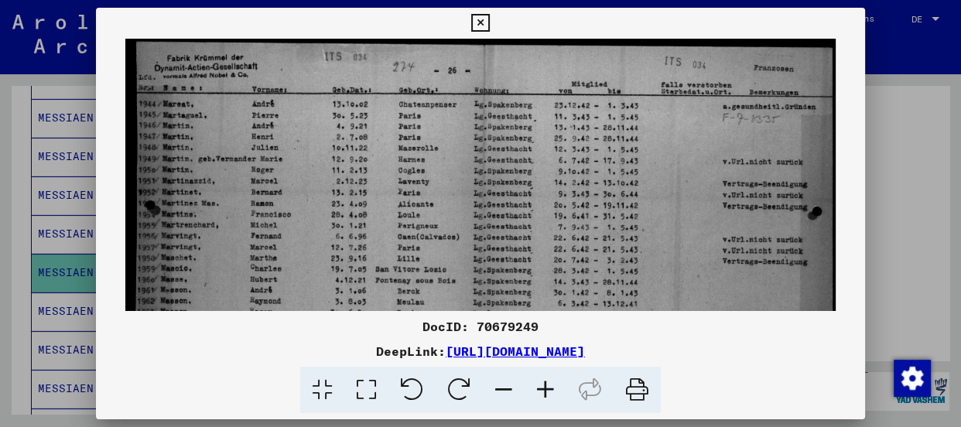
click at [541, 385] on icon at bounding box center [546, 390] width 42 height 47
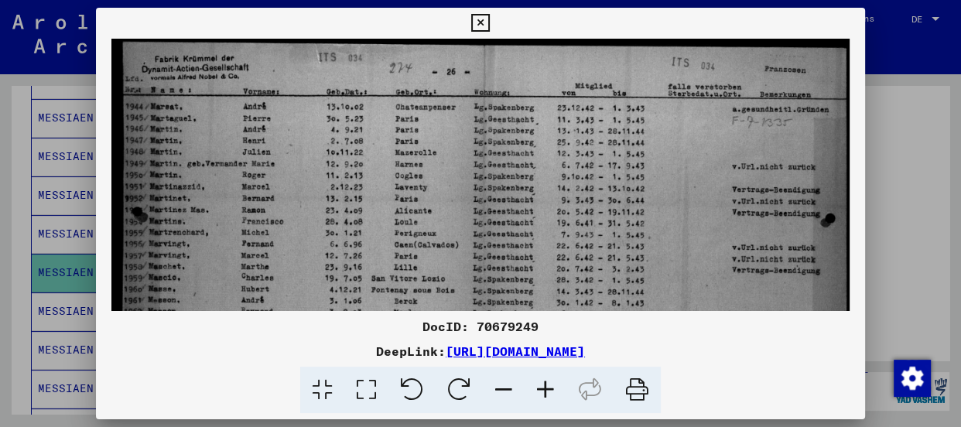
click at [541, 385] on icon at bounding box center [546, 390] width 42 height 47
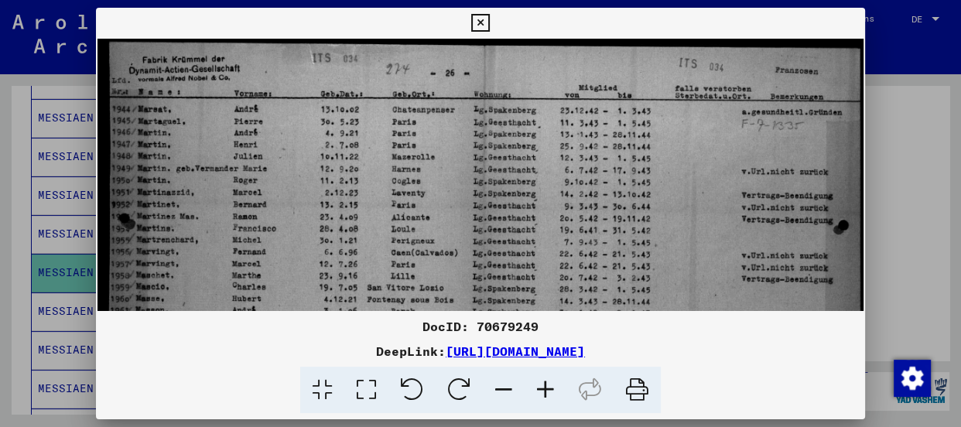
click at [541, 385] on icon at bounding box center [546, 390] width 42 height 47
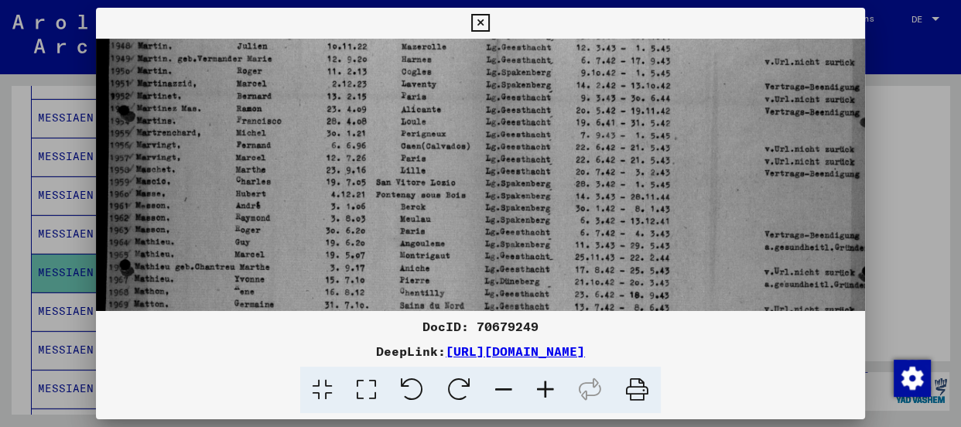
scroll to position [125, 0]
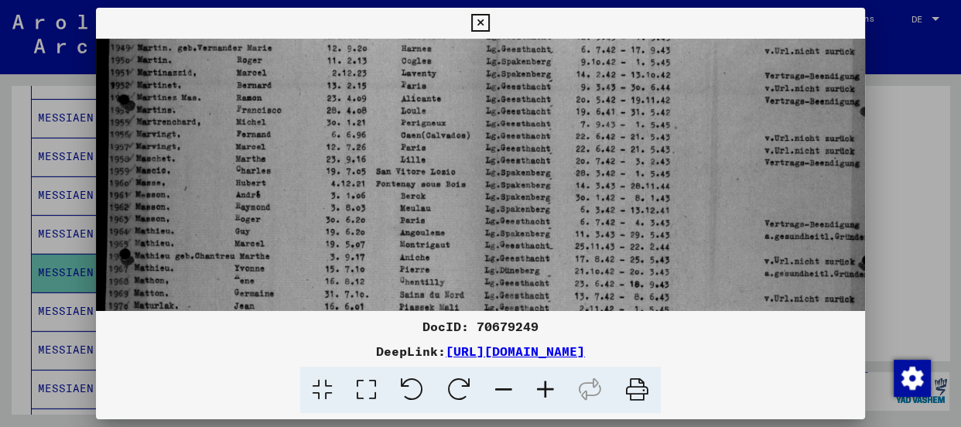
drag, startPoint x: 371, startPoint y: 209, endPoint x: 373, endPoint y: 77, distance: 131.6
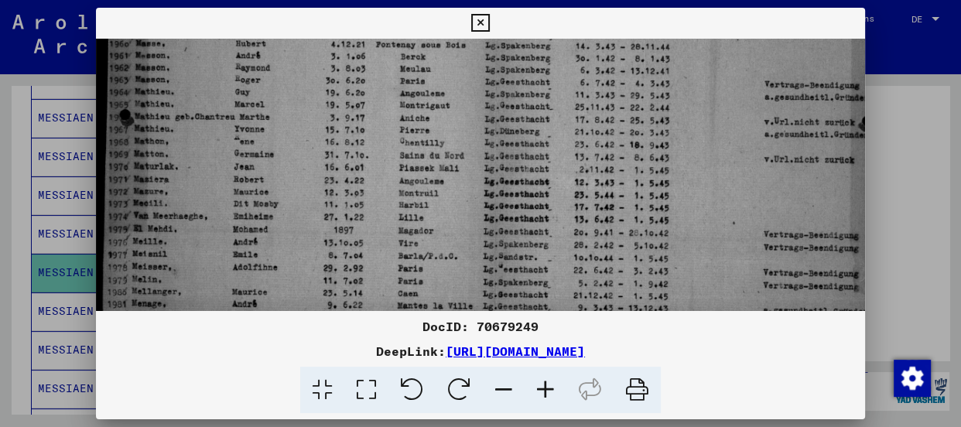
scroll to position [268, 0]
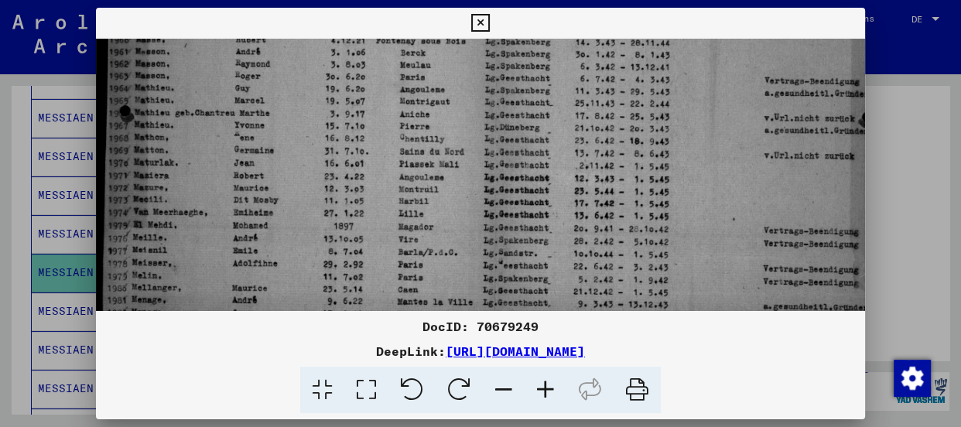
drag, startPoint x: 351, startPoint y: 245, endPoint x: 367, endPoint y: 96, distance: 150.1
click at [367, 96] on img at bounding box center [493, 312] width 795 height 1085
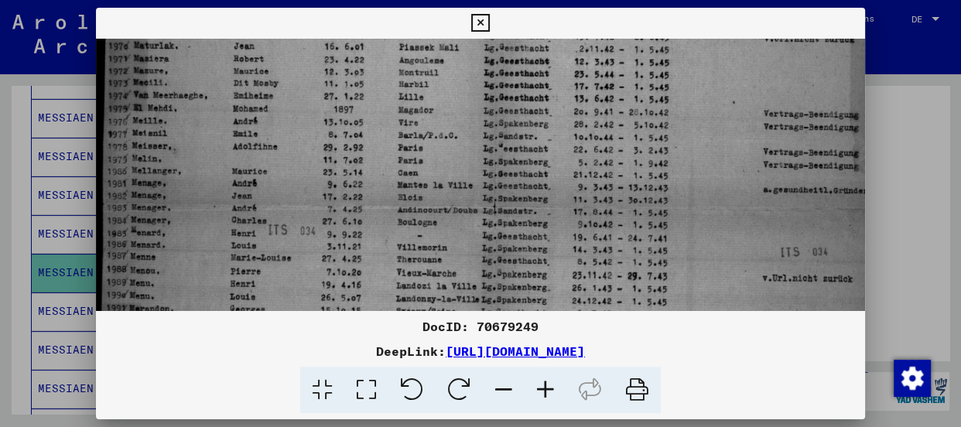
scroll to position [395, 0]
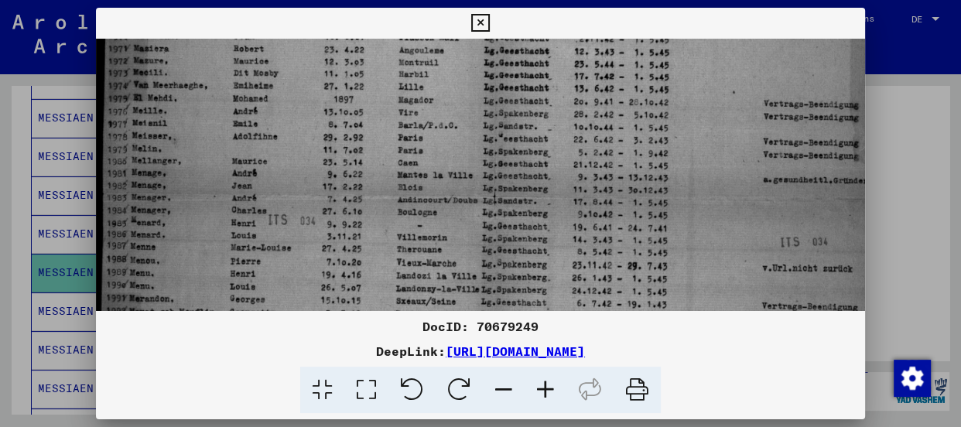
drag, startPoint x: 348, startPoint y: 254, endPoint x: 352, endPoint y: 123, distance: 130.8
click at [352, 123] on img at bounding box center [493, 185] width 795 height 1085
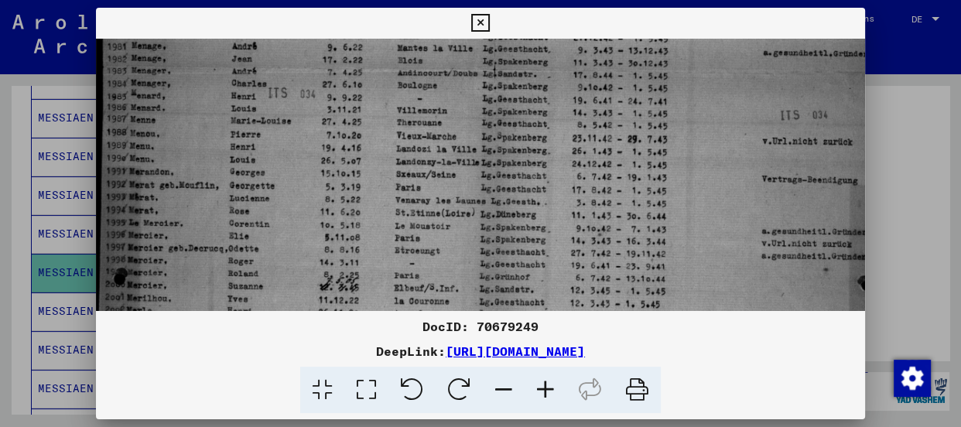
scroll to position [525, 0]
drag, startPoint x: 347, startPoint y: 232, endPoint x: 366, endPoint y: 92, distance: 141.4
click at [366, 92] on img at bounding box center [493, 55] width 795 height 1085
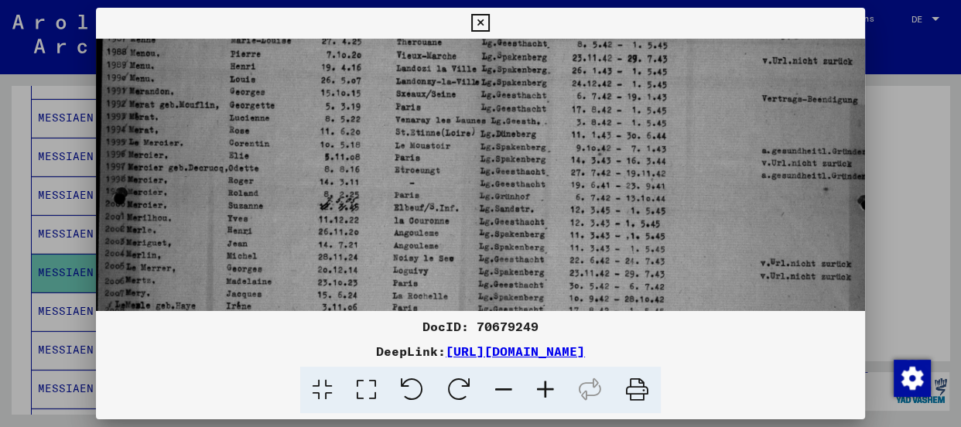
scroll to position [617, 0]
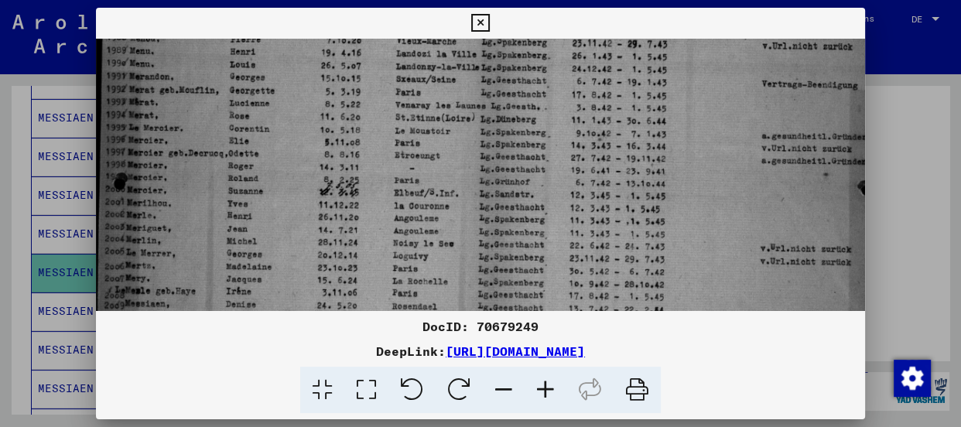
drag, startPoint x: 340, startPoint y: 234, endPoint x: 356, endPoint y: 139, distance: 95.7
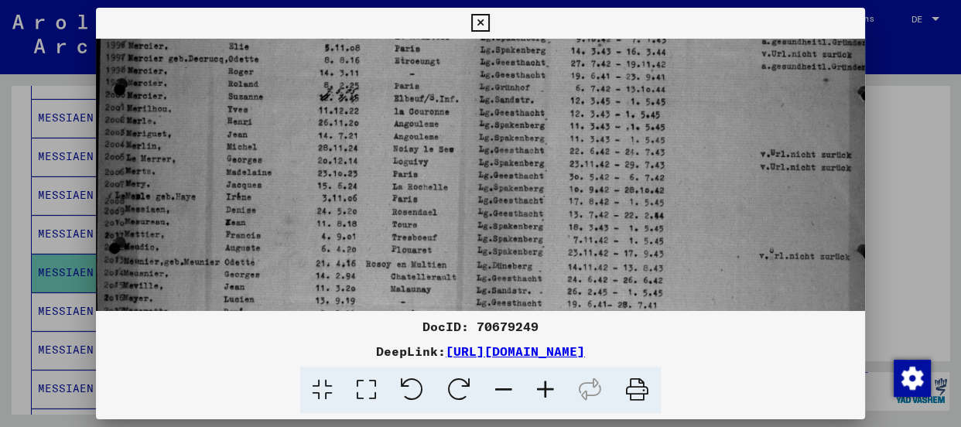
scroll to position [726, 0]
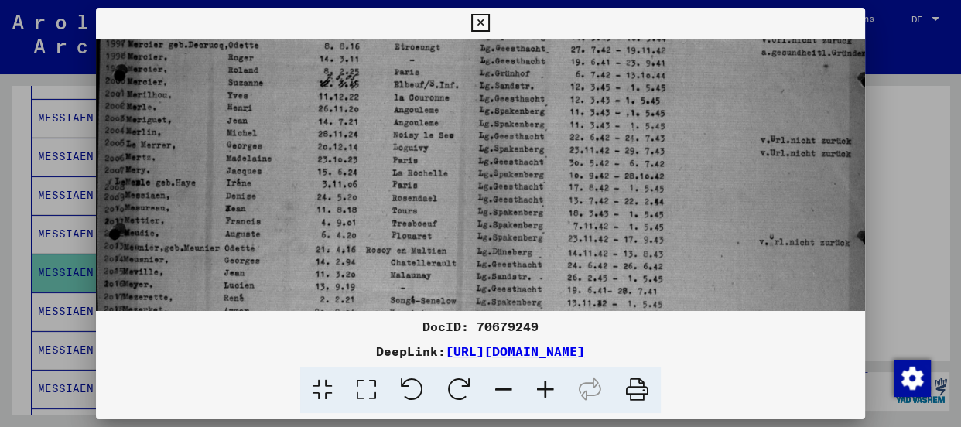
drag, startPoint x: 323, startPoint y: 253, endPoint x: 336, endPoint y: 141, distance: 112.9
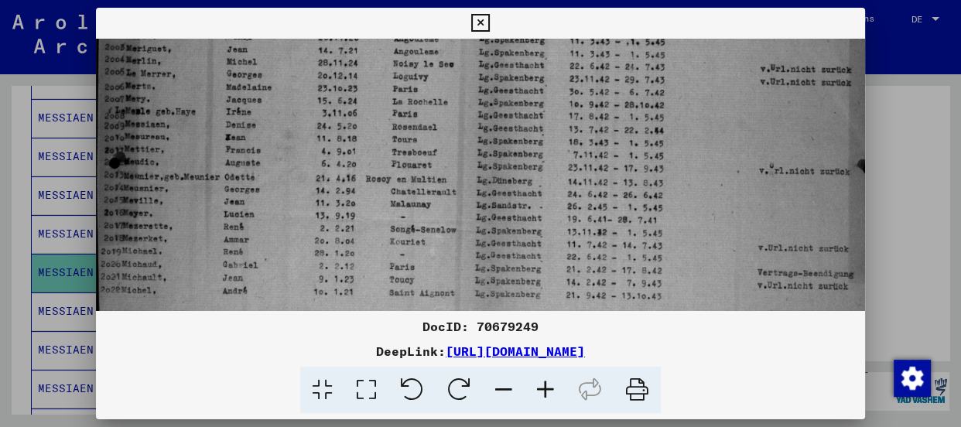
scroll to position [812, 0]
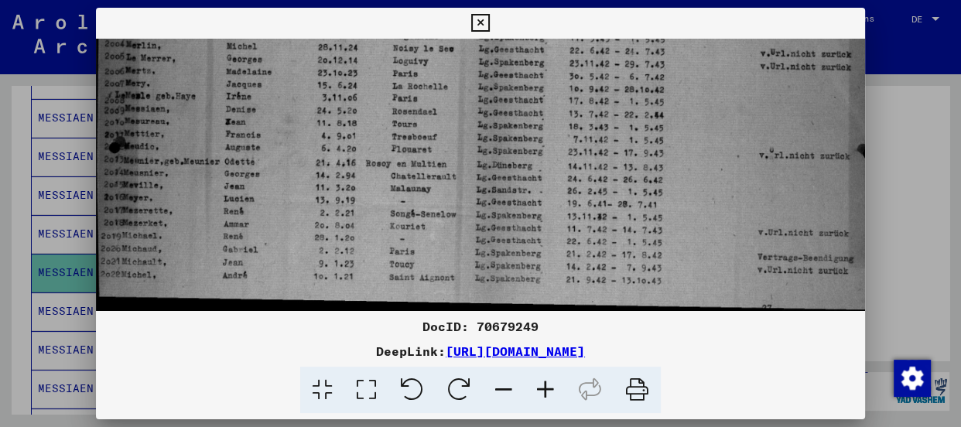
drag, startPoint x: 330, startPoint y: 216, endPoint x: 357, endPoint y: 86, distance: 132.6
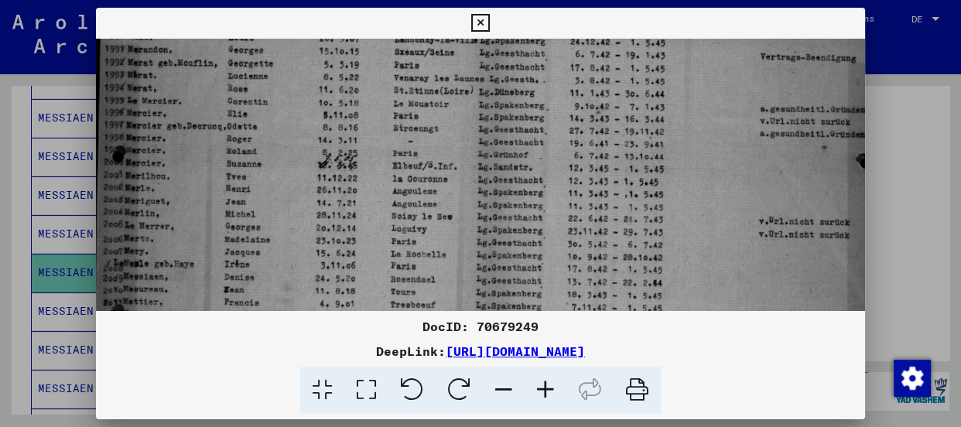
scroll to position [626, 2]
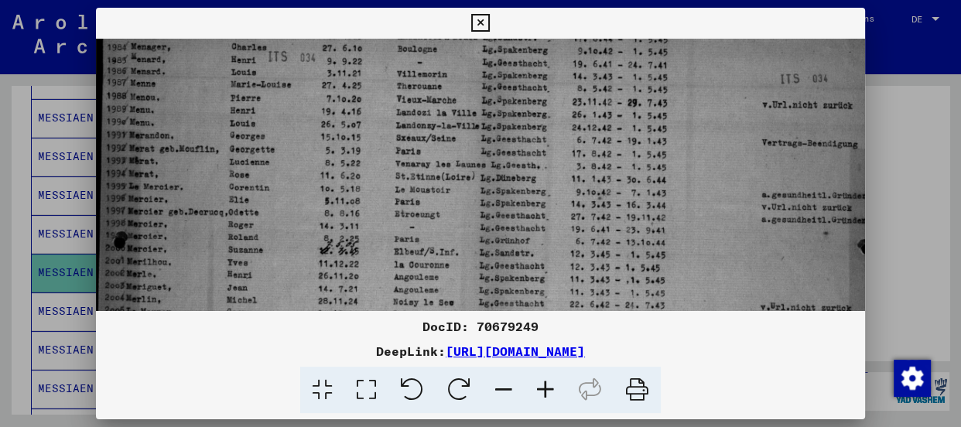
drag, startPoint x: 449, startPoint y: 121, endPoint x: 449, endPoint y: 351, distance: 230.6
click at [449, 351] on div "DocID: 70679249 DeepLink: [URL][DOMAIN_NAME]" at bounding box center [480, 211] width 769 height 406
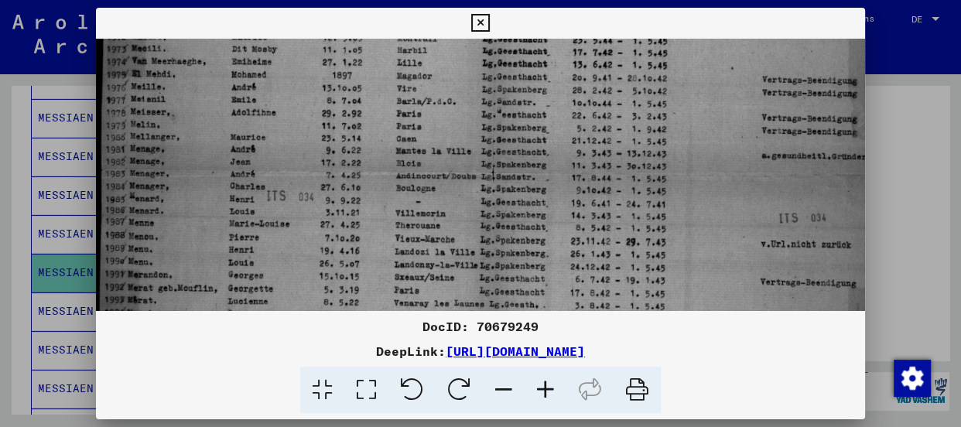
drag, startPoint x: 487, startPoint y: 183, endPoint x: 484, endPoint y: 327, distance: 143.9
click at [484, 327] on div "DocID: 70679249 DeepLink: [URL][DOMAIN_NAME]" at bounding box center [480, 211] width 769 height 406
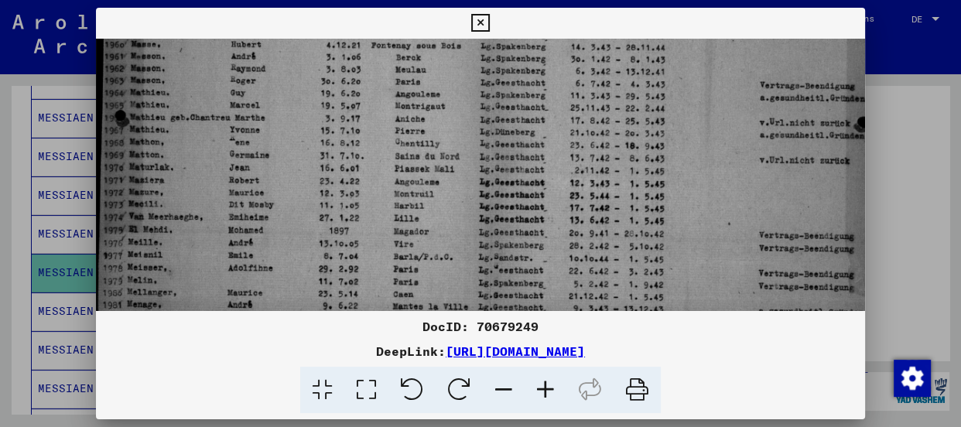
drag, startPoint x: 491, startPoint y: 158, endPoint x: 487, endPoint y: 320, distance: 161.7
click at [487, 320] on div "DocID: 70679249 DeepLink: [URL][DOMAIN_NAME]" at bounding box center [480, 211] width 769 height 406
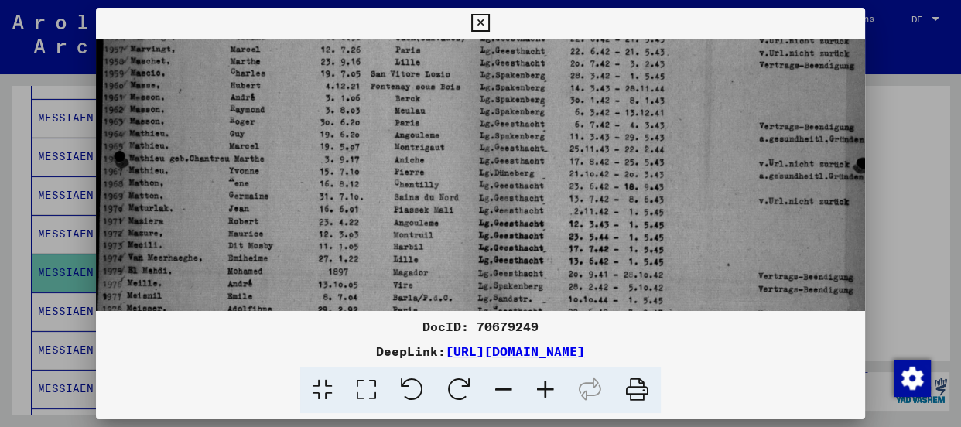
scroll to position [196, 8]
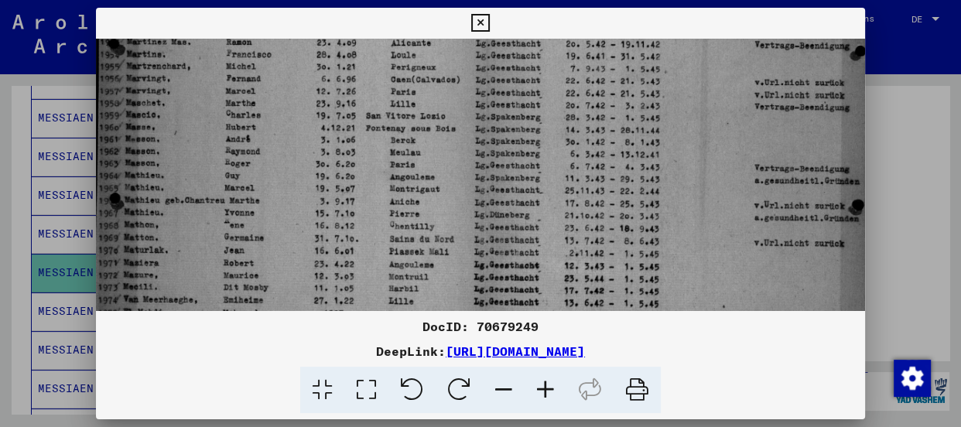
drag, startPoint x: 481, startPoint y: 163, endPoint x: 470, endPoint y: 224, distance: 62.1
click at [474, 248] on img at bounding box center [483, 400] width 795 height 1085
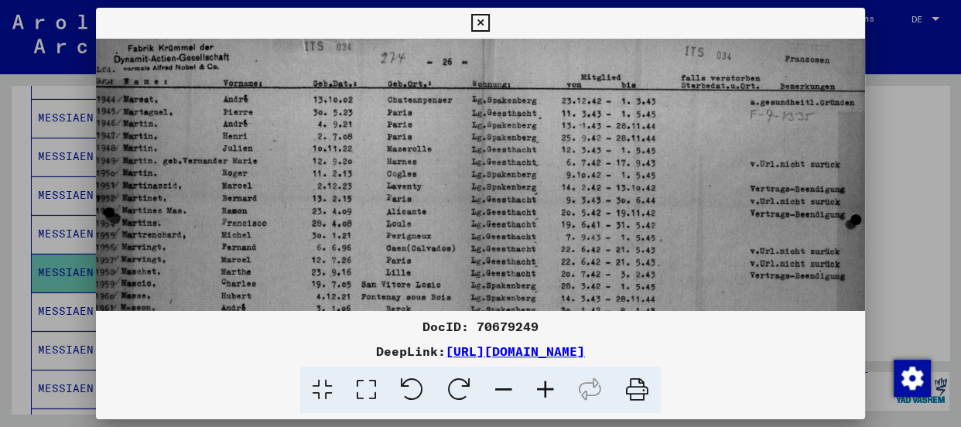
scroll to position [0, 18]
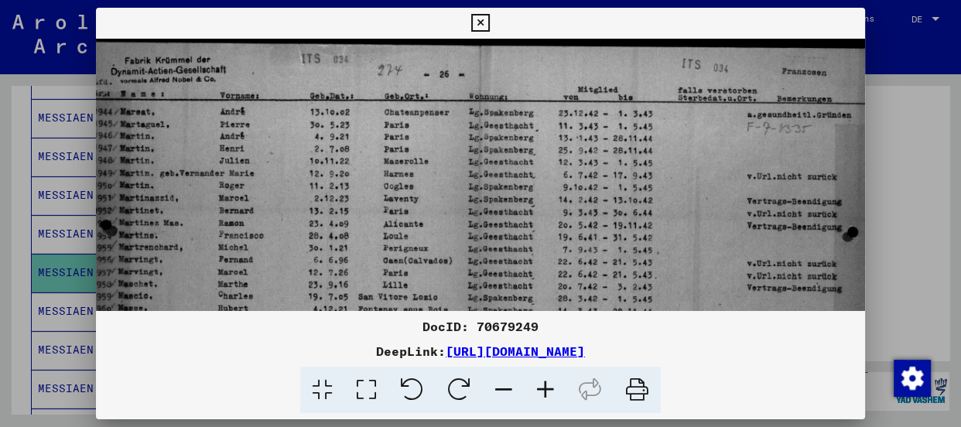
drag, startPoint x: 468, startPoint y: 101, endPoint x: 460, endPoint y: 296, distance: 195.1
click at [485, 22] on icon at bounding box center [480, 23] width 18 height 19
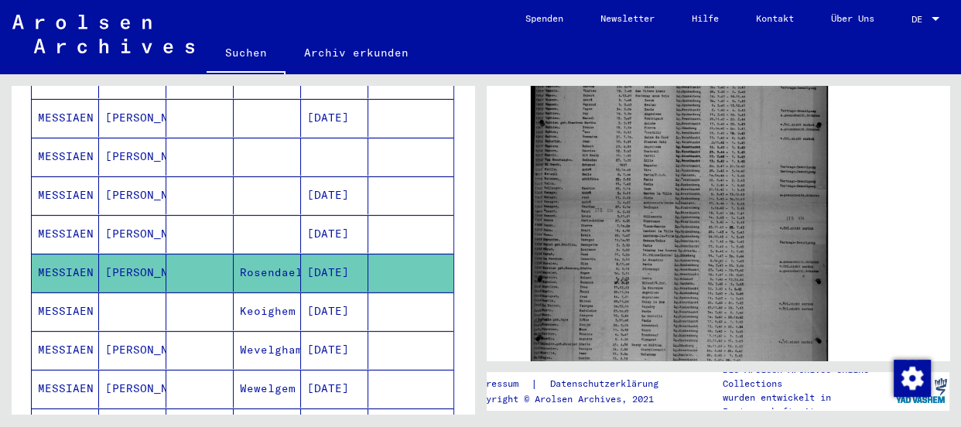
click at [56, 292] on mat-cell "MESSIAEN" at bounding box center [65, 311] width 67 height 38
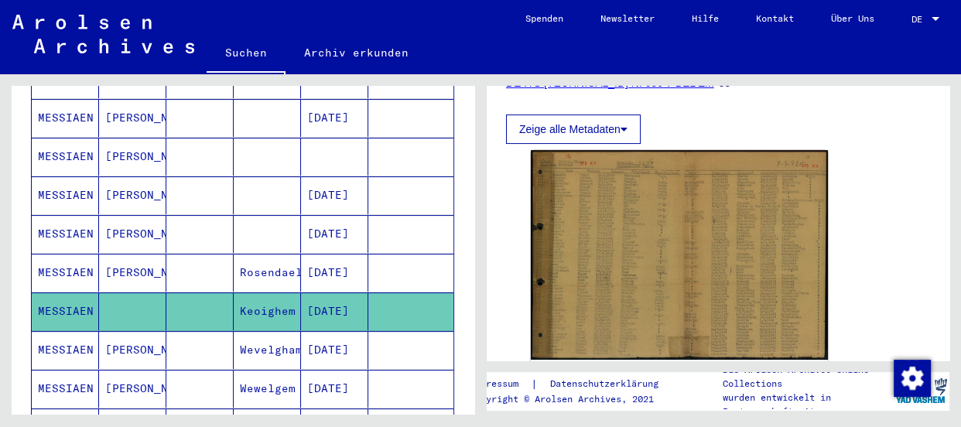
scroll to position [281, 0]
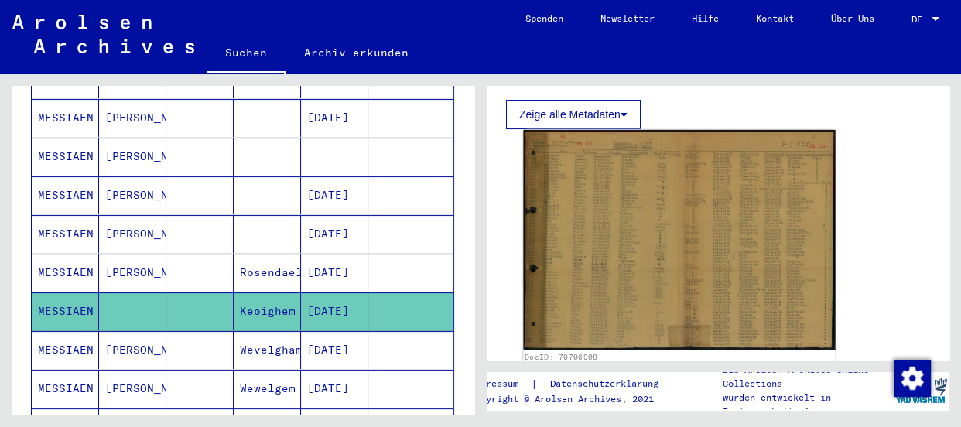
click at [607, 255] on img at bounding box center [679, 240] width 312 height 221
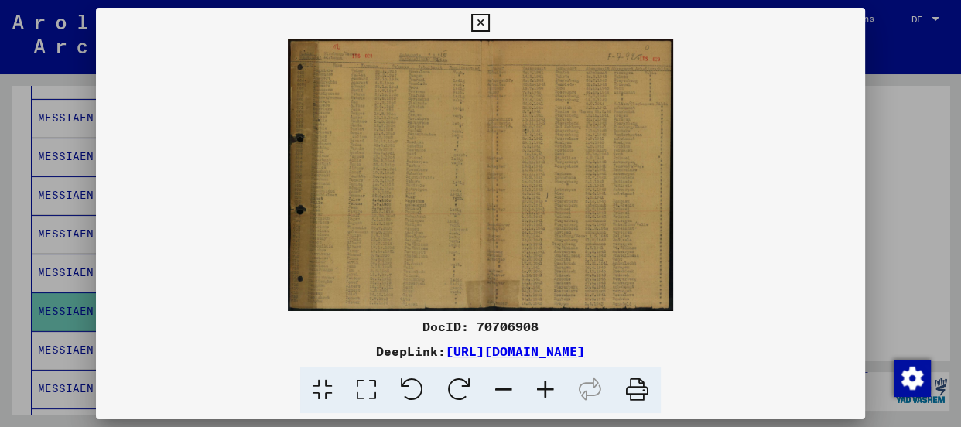
click at [607, 255] on img at bounding box center [480, 175] width 769 height 272
click at [540, 382] on icon at bounding box center [546, 390] width 42 height 47
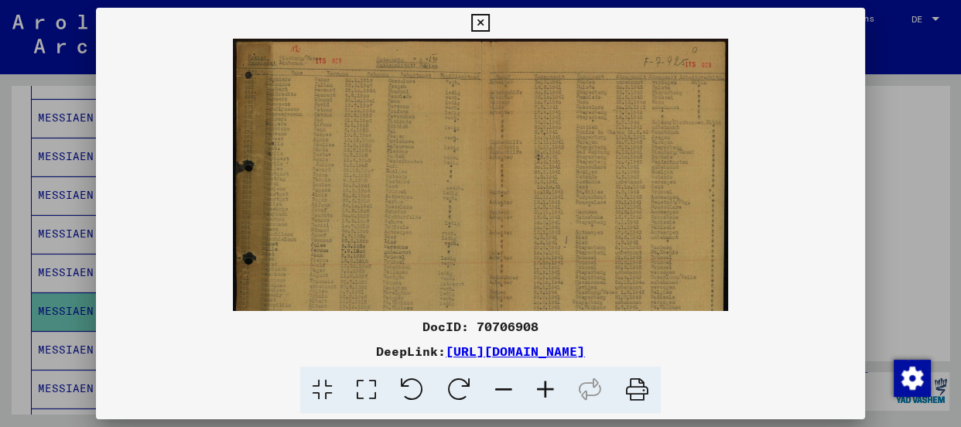
click at [540, 382] on icon at bounding box center [546, 390] width 42 height 47
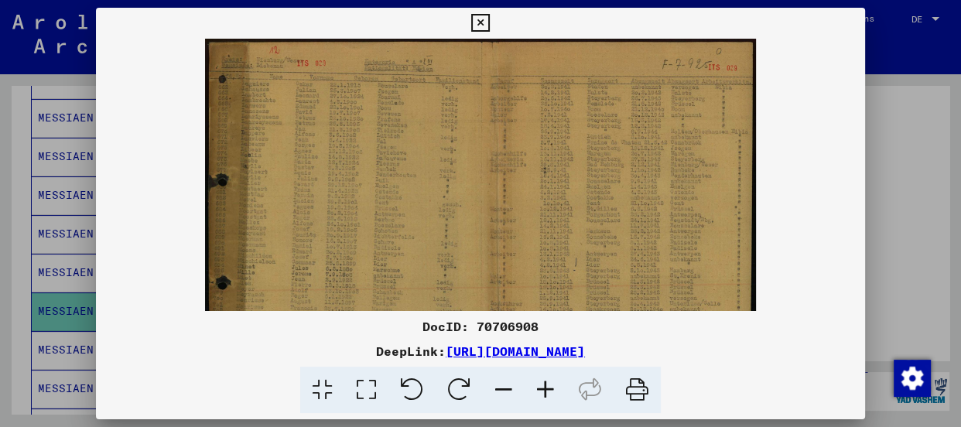
click at [540, 382] on icon at bounding box center [546, 390] width 42 height 47
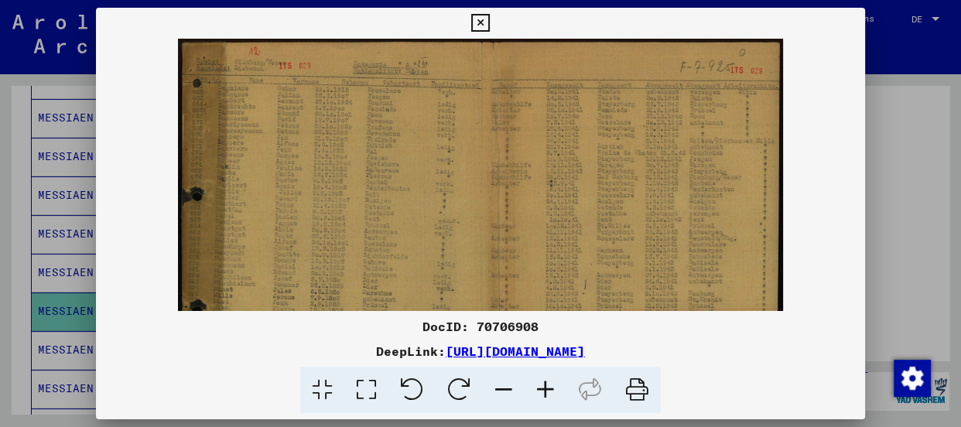
click at [540, 382] on icon at bounding box center [546, 390] width 42 height 47
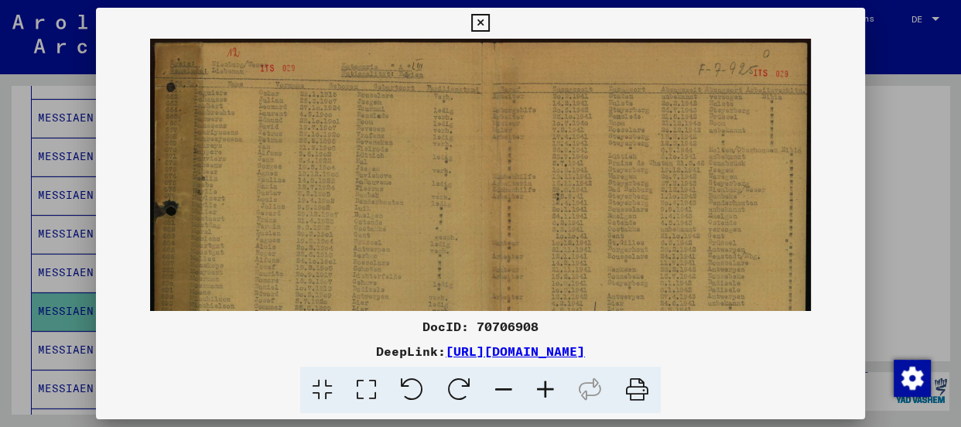
click at [540, 382] on icon at bounding box center [546, 390] width 42 height 47
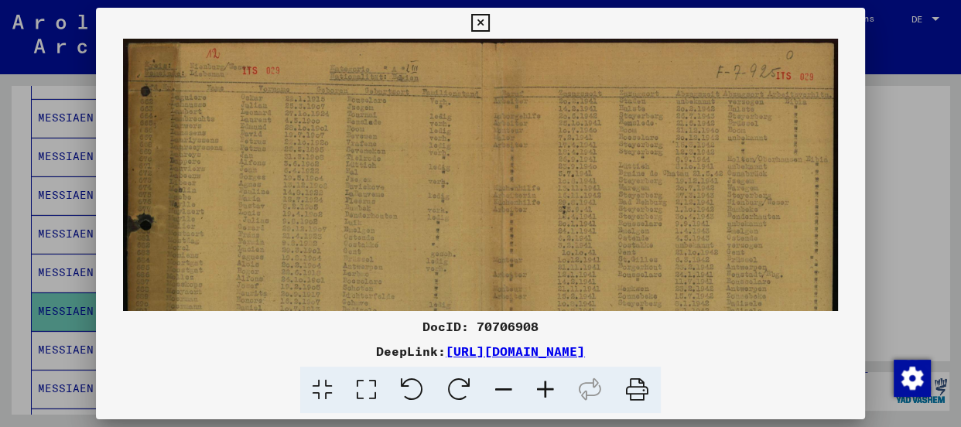
click at [540, 382] on icon at bounding box center [546, 390] width 42 height 47
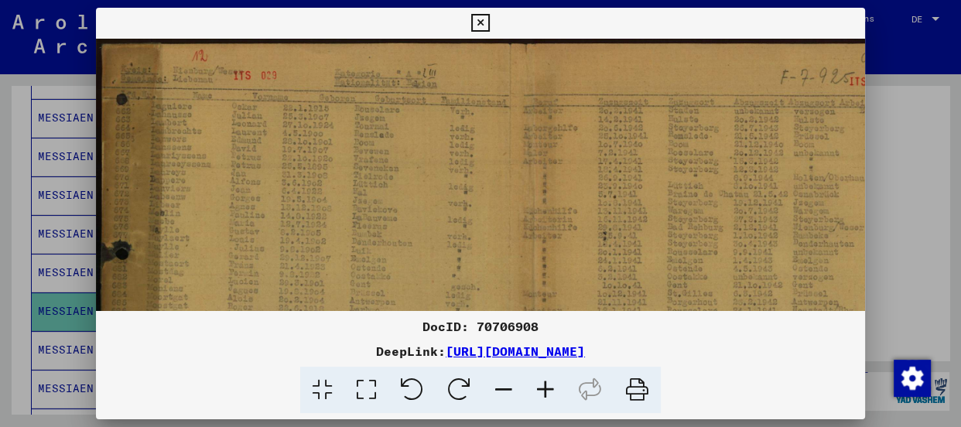
click at [540, 382] on icon at bounding box center [546, 390] width 42 height 47
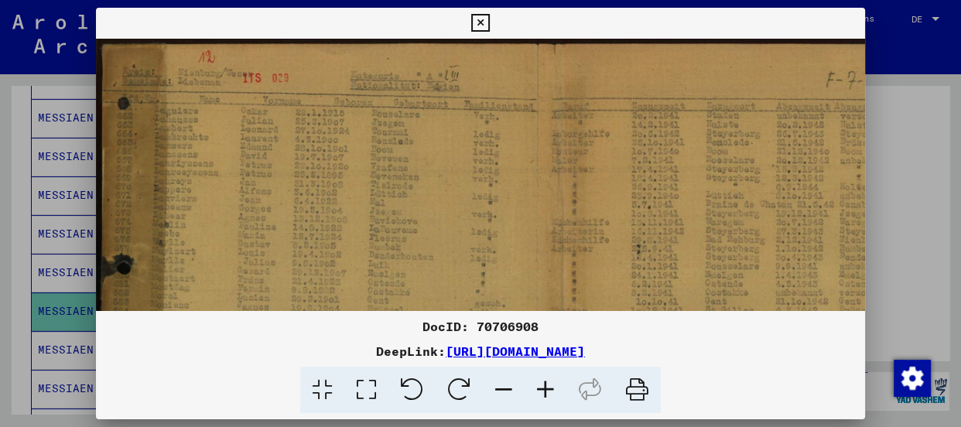
drag, startPoint x: 351, startPoint y: 183, endPoint x: 379, endPoint y: 185, distance: 27.9
click at [379, 185] on img at bounding box center [535, 349] width 879 height 621
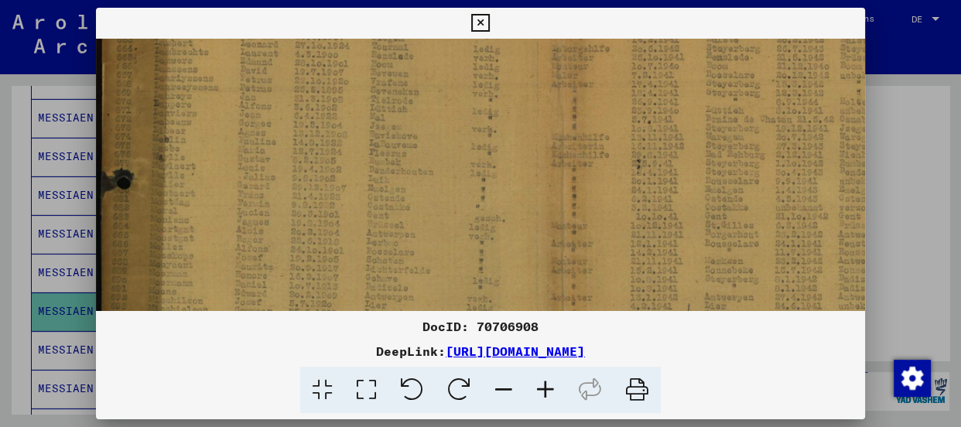
drag, startPoint x: 310, startPoint y: 152, endPoint x: 310, endPoint y: 67, distance: 85.1
click at [310, 67] on img at bounding box center [535, 264] width 879 height 621
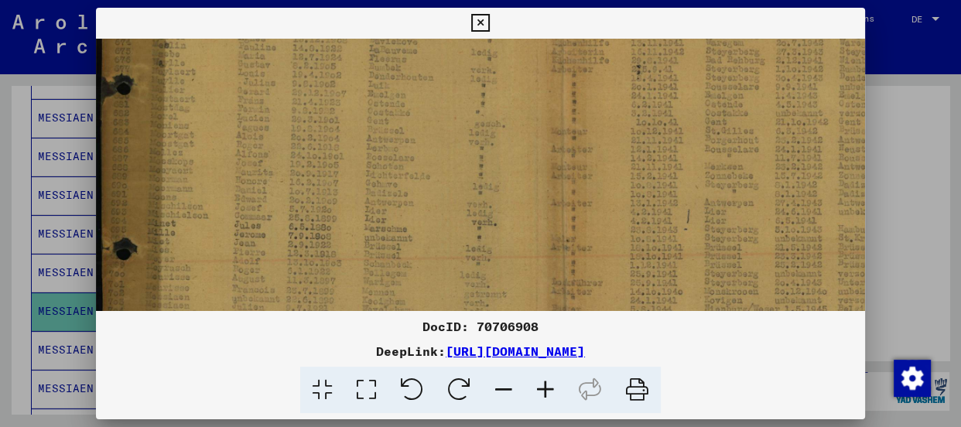
scroll to position [180, 0]
drag, startPoint x: 320, startPoint y: 238, endPoint x: 337, endPoint y: 144, distance: 95.9
click at [337, 144] on img at bounding box center [535, 168] width 879 height 621
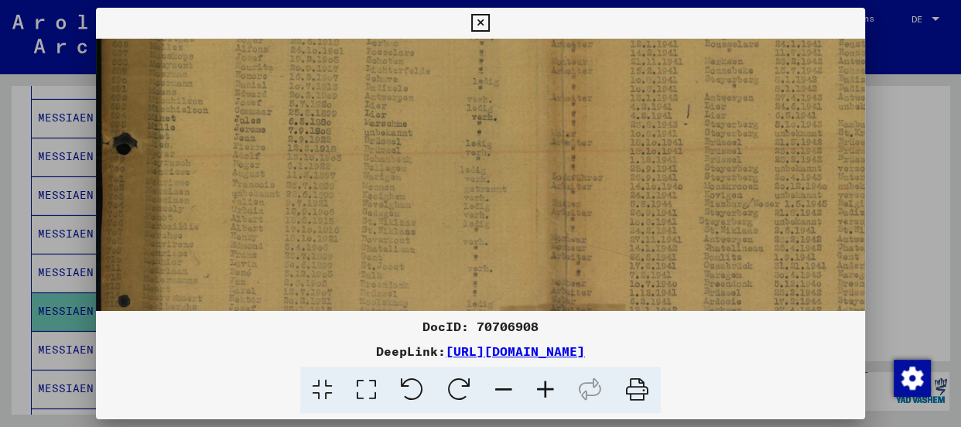
scroll to position [288, 0]
drag, startPoint x: 284, startPoint y: 204, endPoint x: 289, endPoint y: 130, distance: 74.5
click at [289, 130] on img at bounding box center [535, 61] width 879 height 621
click at [477, 17] on icon at bounding box center [480, 23] width 18 height 19
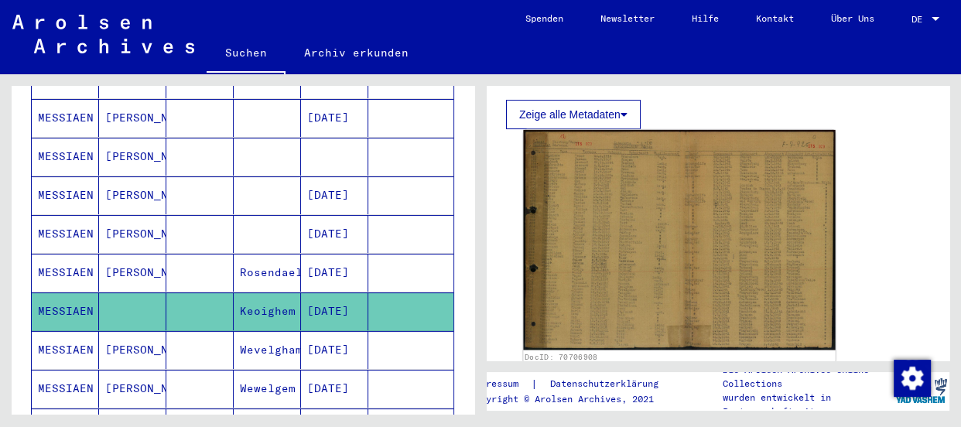
click at [629, 266] on img at bounding box center [679, 240] width 312 height 221
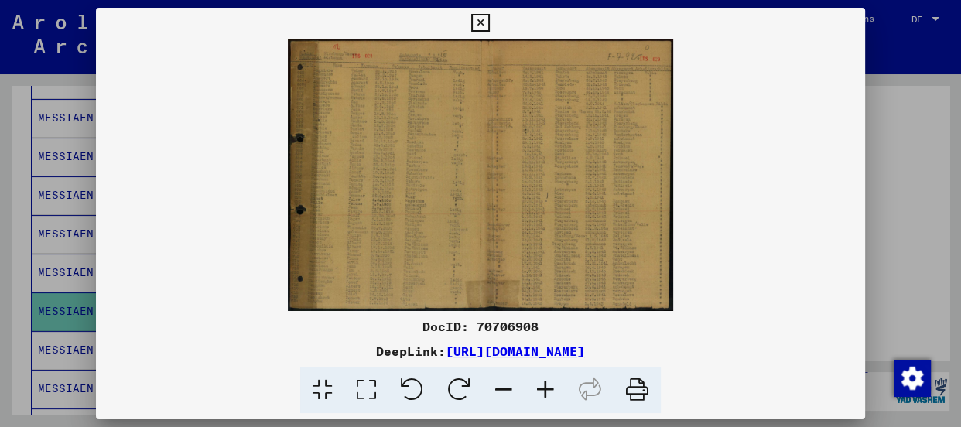
click at [540, 382] on icon at bounding box center [546, 390] width 42 height 47
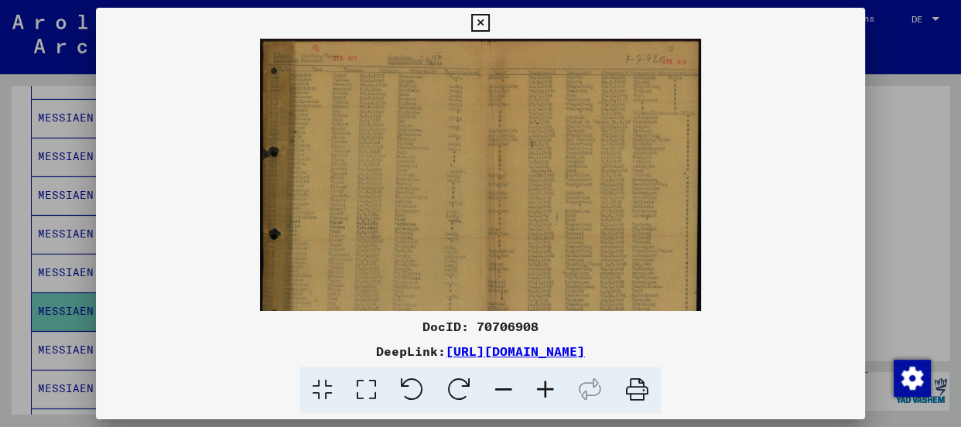
click at [540, 382] on icon at bounding box center [546, 390] width 42 height 47
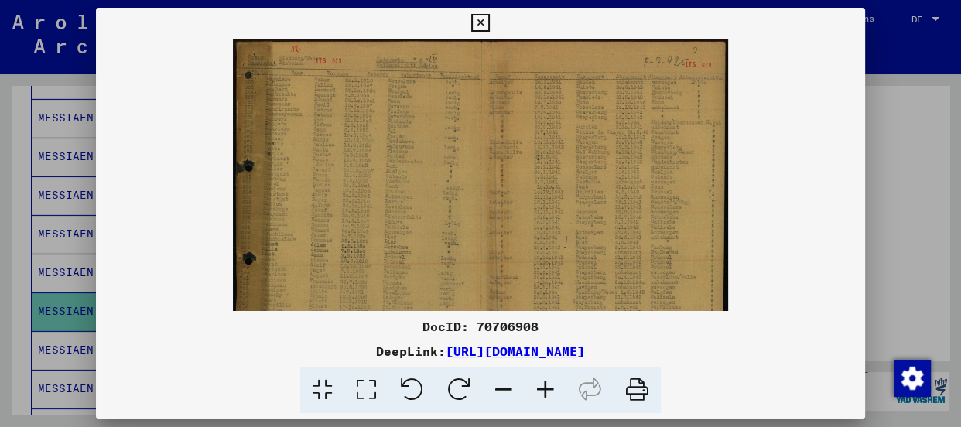
click at [535, 388] on icon at bounding box center [546, 390] width 42 height 47
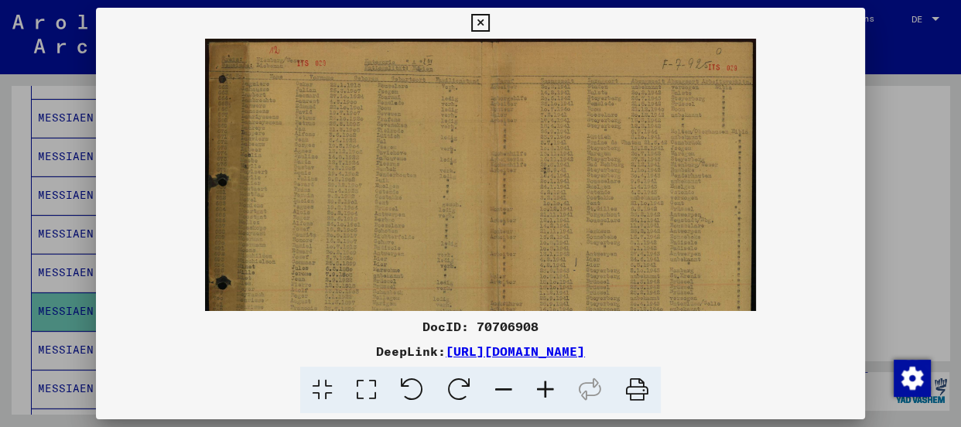
click at [535, 388] on icon at bounding box center [546, 390] width 42 height 47
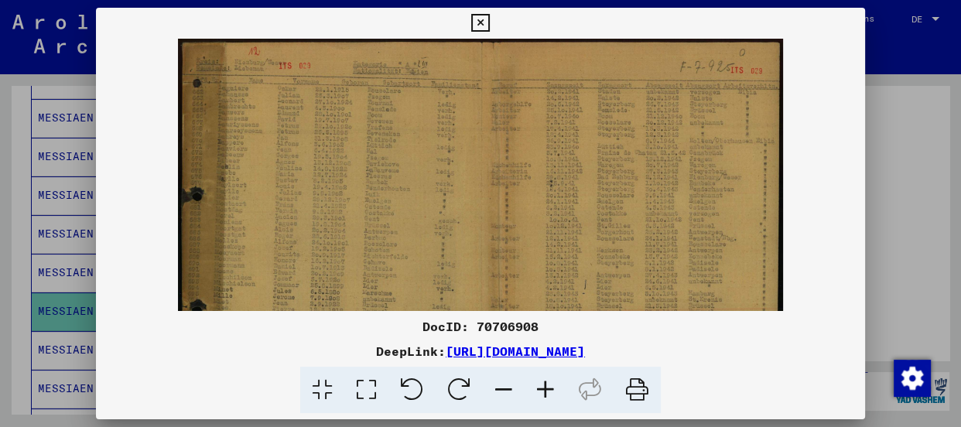
click at [535, 388] on icon at bounding box center [546, 390] width 42 height 47
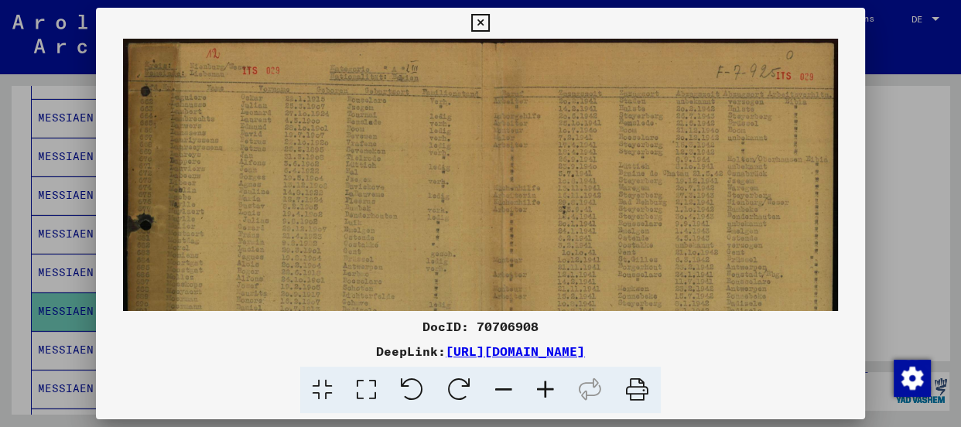
click at [535, 388] on icon at bounding box center [546, 390] width 42 height 47
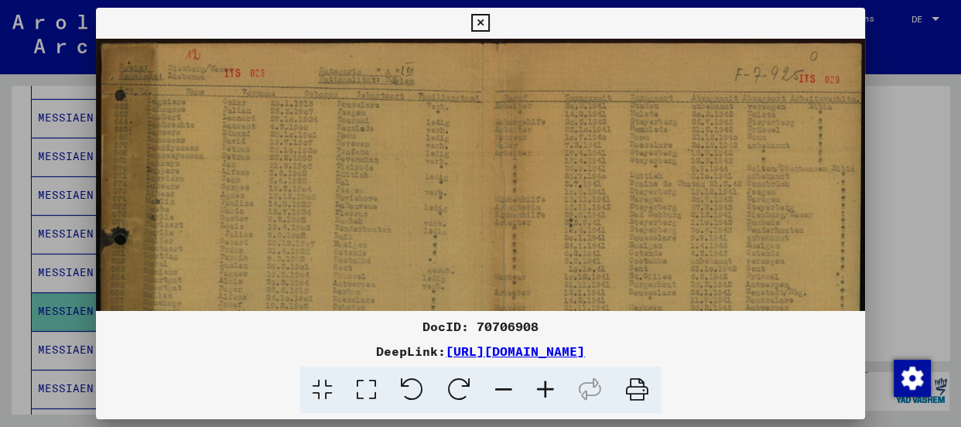
click at [535, 388] on icon at bounding box center [546, 390] width 42 height 47
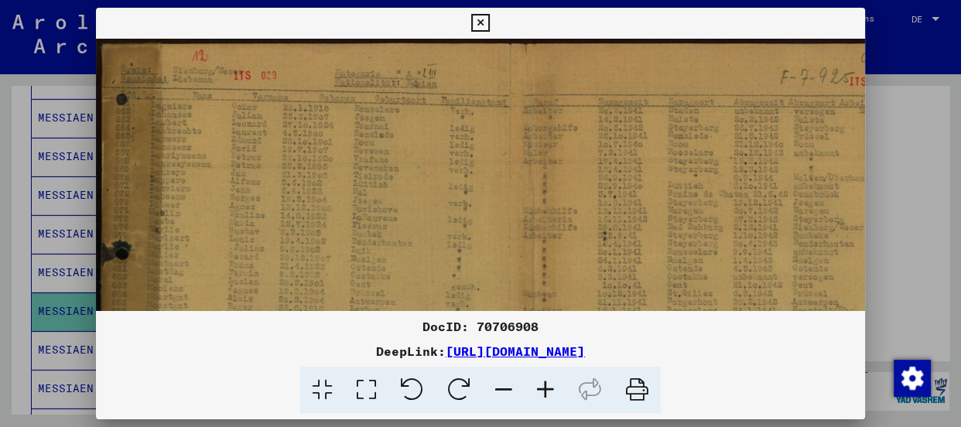
click at [535, 388] on icon at bounding box center [546, 390] width 42 height 47
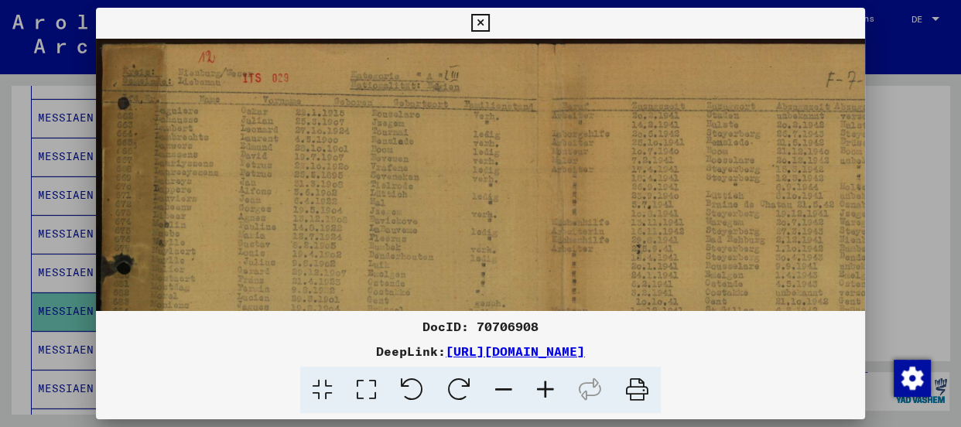
click at [549, 387] on icon at bounding box center [546, 390] width 42 height 47
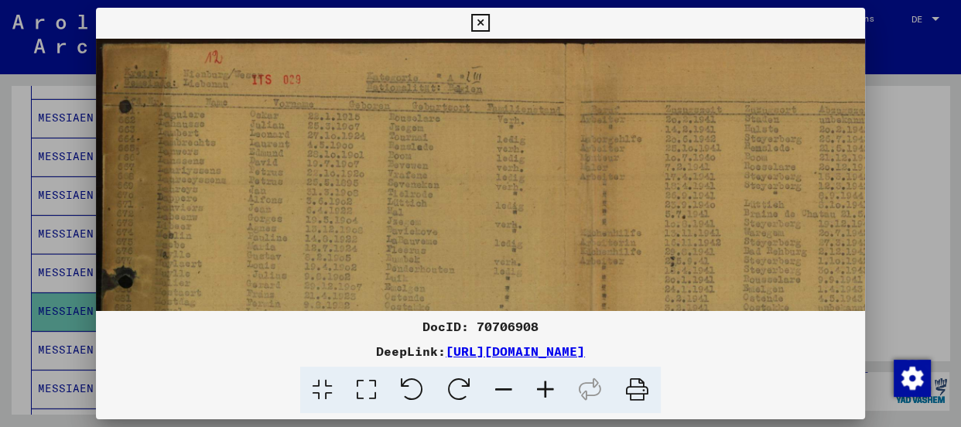
scroll to position [0, 0]
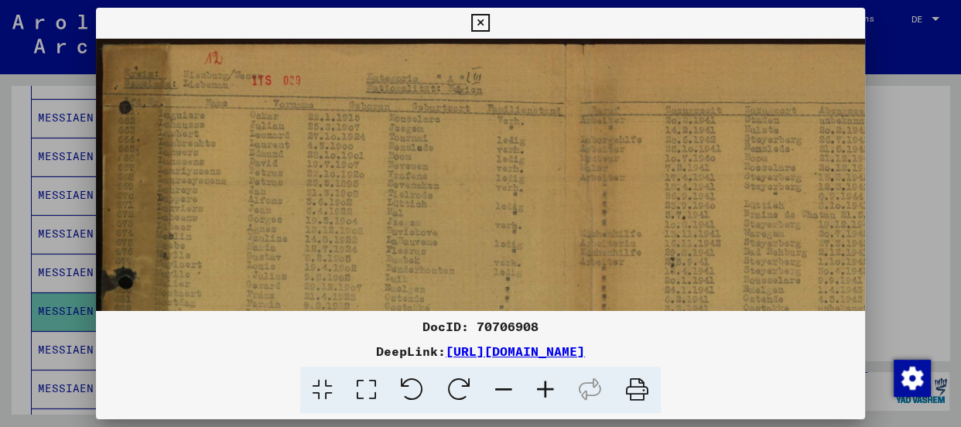
drag, startPoint x: 480, startPoint y: 226, endPoint x: 497, endPoint y: 230, distance: 17.5
click at [497, 230] on img at bounding box center [563, 368] width 934 height 659
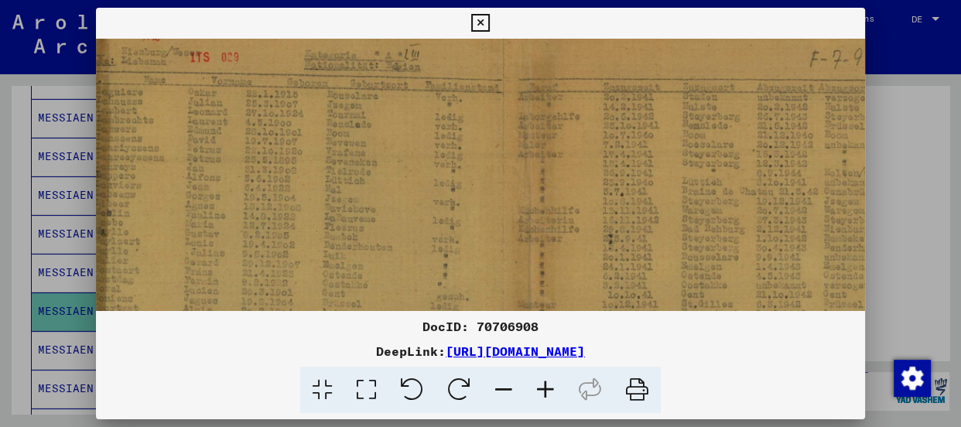
scroll to position [17, 14]
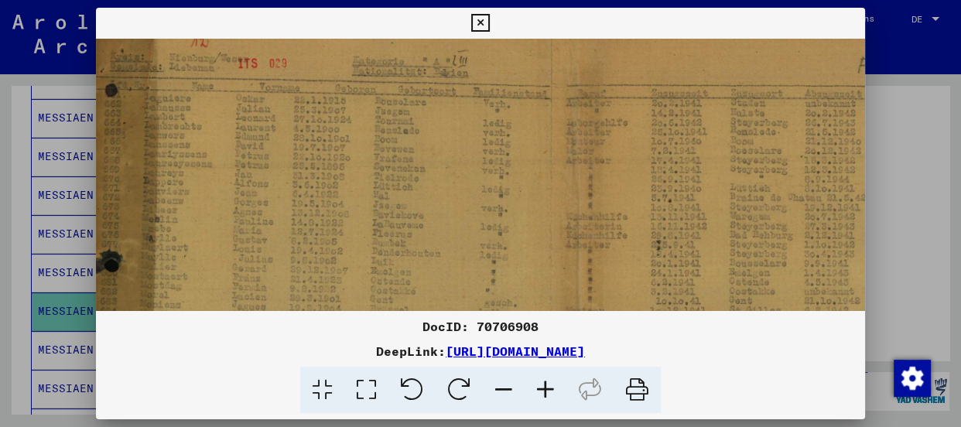
drag, startPoint x: 524, startPoint y: 155, endPoint x: 487, endPoint y: 135, distance: 41.9
click at [487, 135] on img at bounding box center [549, 351] width 934 height 659
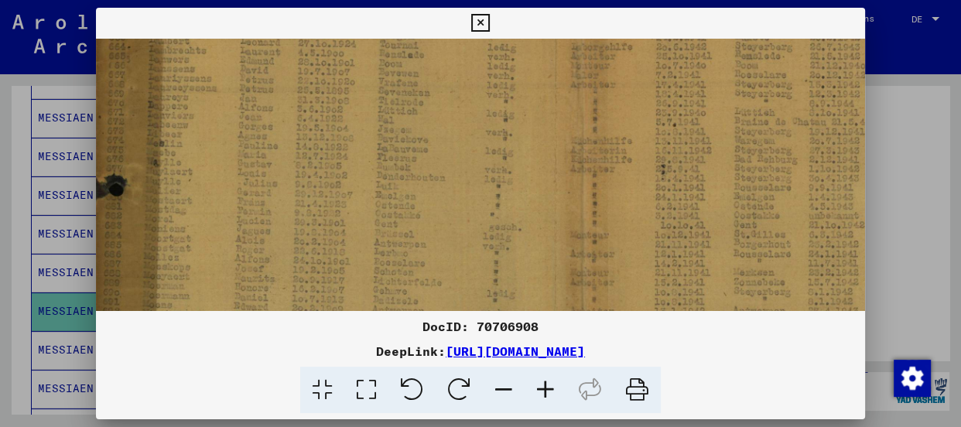
scroll to position [101, 9]
drag, startPoint x: 274, startPoint y: 160, endPoint x: 279, endPoint y: 77, distance: 83.7
click at [279, 77] on img at bounding box center [554, 267] width 934 height 659
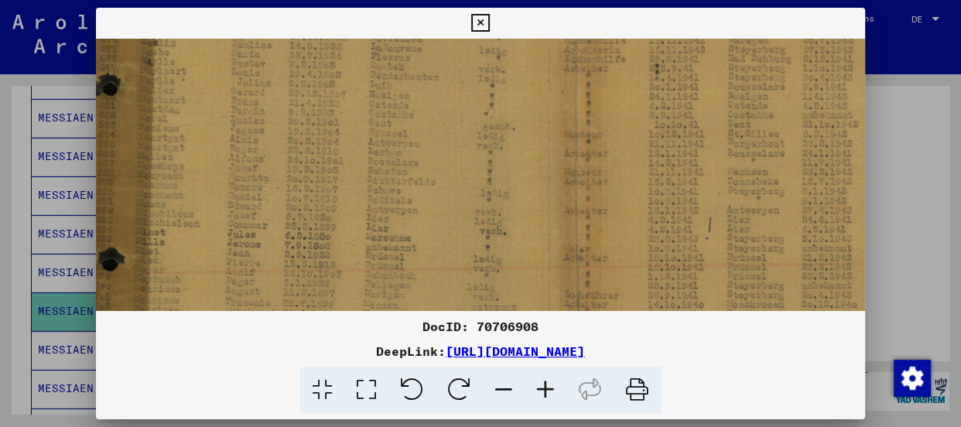
drag, startPoint x: 327, startPoint y: 250, endPoint x: 320, endPoint y: 157, distance: 93.1
click at [320, 157] on img at bounding box center [547, 174] width 934 height 659
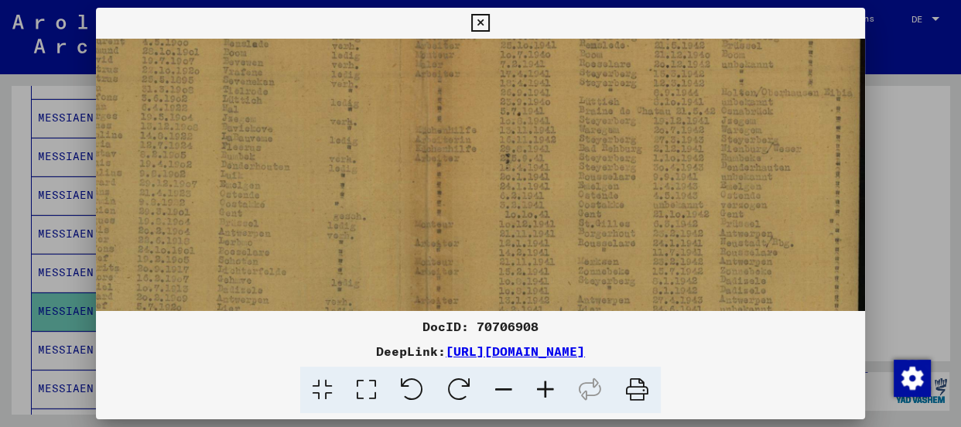
scroll to position [97, 165]
drag, startPoint x: 672, startPoint y: 219, endPoint x: 429, endPoint y: 319, distance: 262.7
click at [429, 319] on div "DocID: 70706908 DeepLink: [URL][DOMAIN_NAME]" at bounding box center [480, 211] width 769 height 406
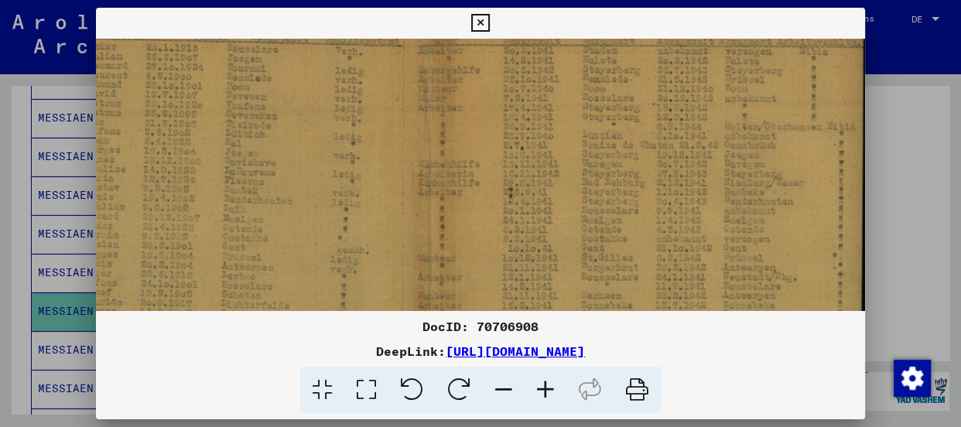
scroll to position [84, 162]
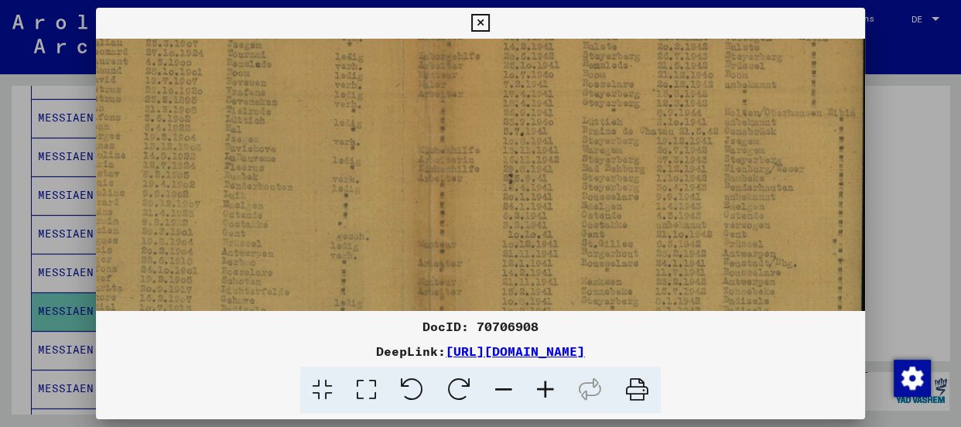
drag, startPoint x: 464, startPoint y: 175, endPoint x: 443, endPoint y: 186, distance: 24.6
click at [443, 186] on img at bounding box center [401, 284] width 934 height 659
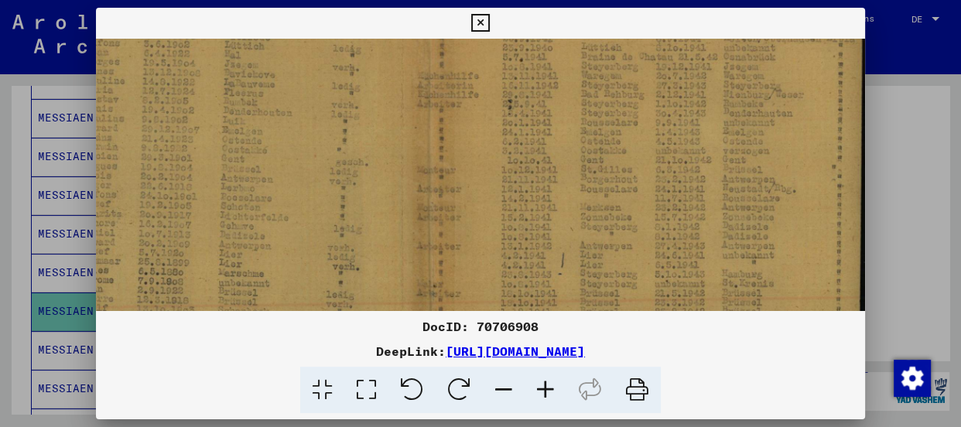
scroll to position [160, 162]
drag, startPoint x: 788, startPoint y: 150, endPoint x: 769, endPoint y: 79, distance: 73.8
click at [769, 79] on img at bounding box center [400, 208] width 934 height 659
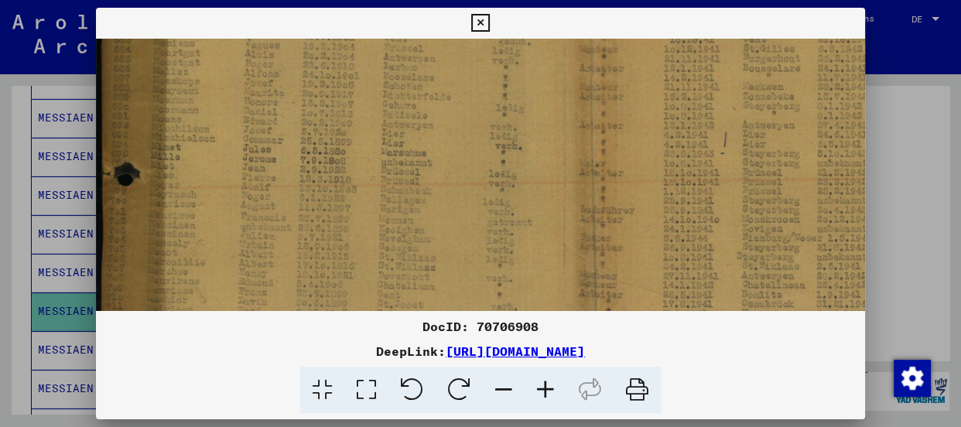
scroll to position [279, 0]
drag, startPoint x: 371, startPoint y: 245, endPoint x: 568, endPoint y: 122, distance: 232.1
click at [568, 122] on img at bounding box center [563, 88] width 934 height 659
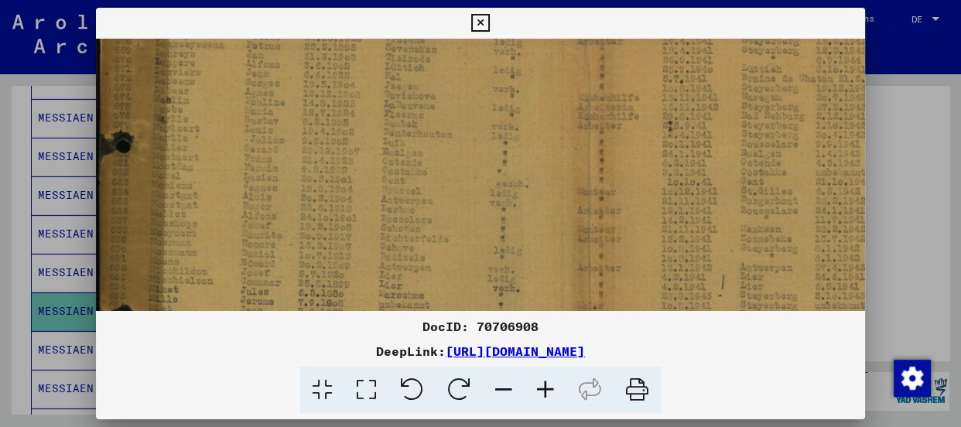
scroll to position [134, 2]
drag, startPoint x: 364, startPoint y: 131, endPoint x: 361, endPoint y: 285, distance: 154.0
click at [361, 285] on img at bounding box center [561, 234] width 934 height 659
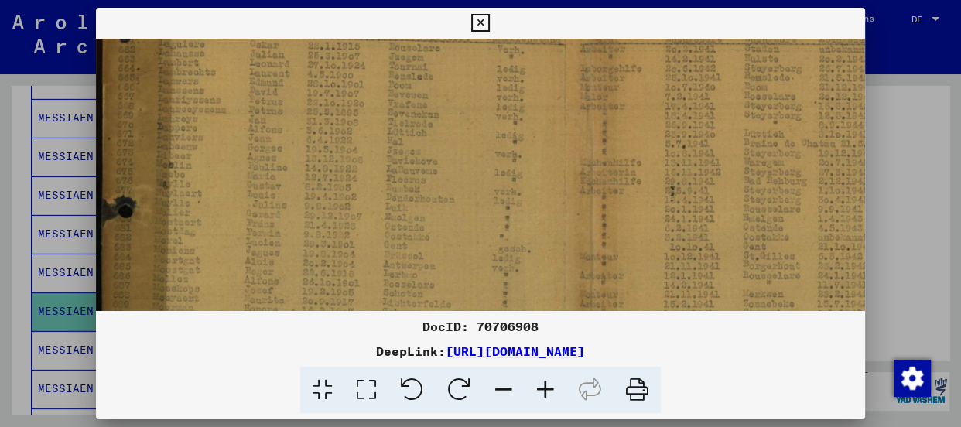
scroll to position [62, 0]
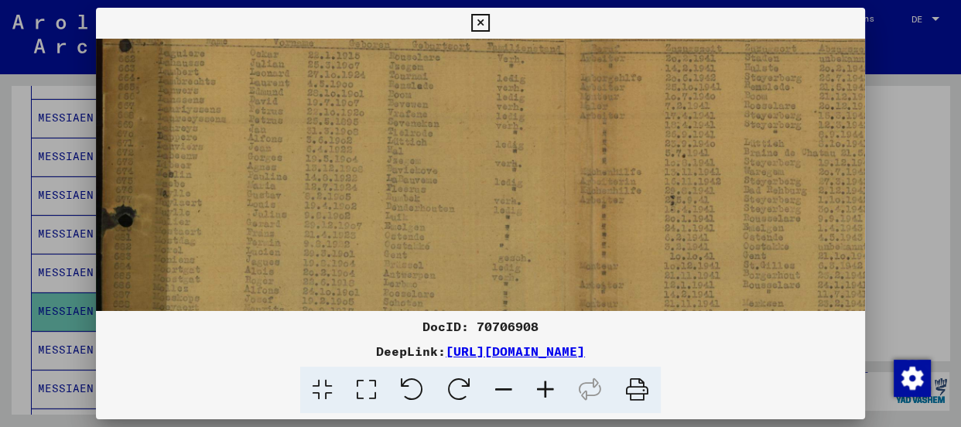
drag, startPoint x: 342, startPoint y: 144, endPoint x: 358, endPoint y: 218, distance: 76.0
click at [358, 218] on img at bounding box center [563, 306] width 934 height 659
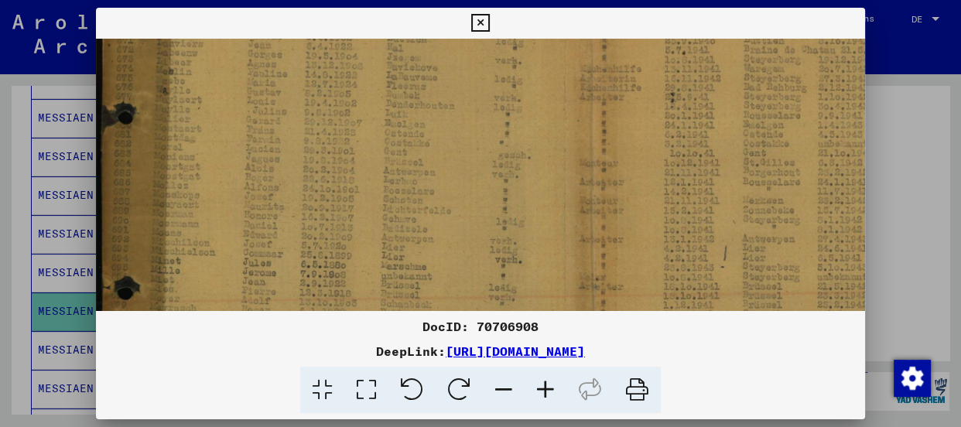
scroll to position [171, 0]
drag, startPoint x: 358, startPoint y: 219, endPoint x: 381, endPoint y: 97, distance: 123.5
click at [381, 97] on img at bounding box center [563, 197] width 934 height 659
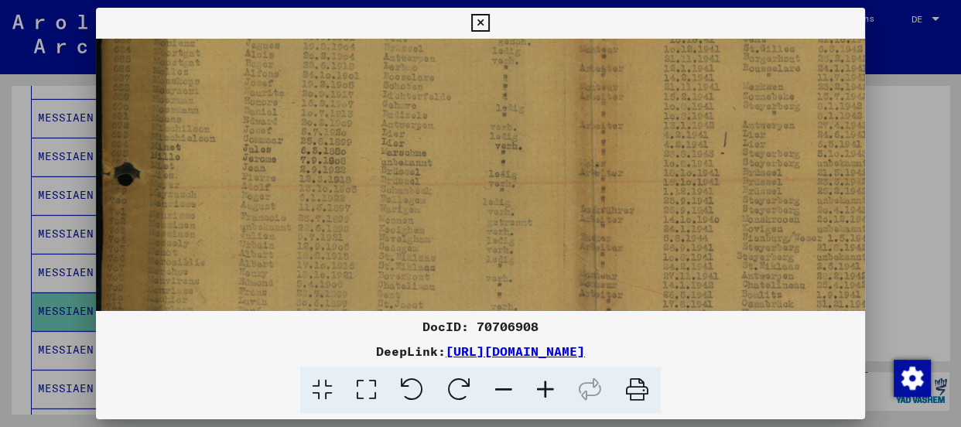
scroll to position [279, 0]
drag, startPoint x: 319, startPoint y: 210, endPoint x: 337, endPoint y: 92, distance: 119.7
click at [337, 92] on img at bounding box center [563, 88] width 934 height 659
click at [320, 186] on img at bounding box center [563, 88] width 934 height 659
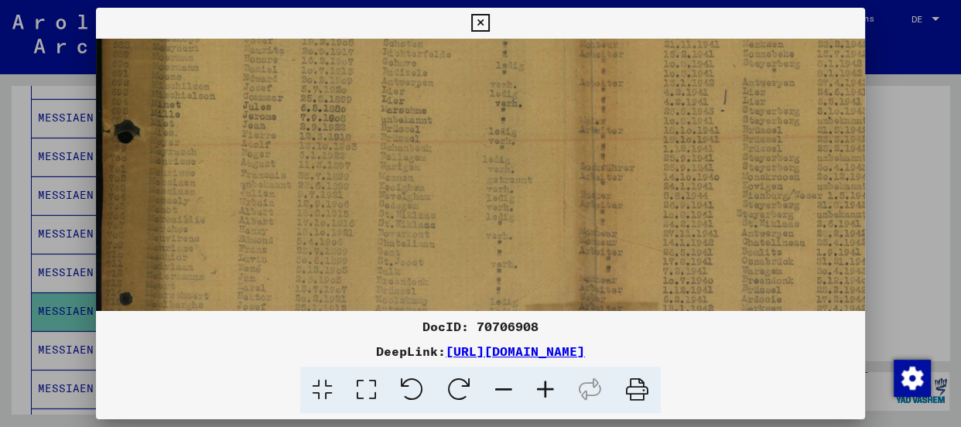
scroll to position [323, 0]
drag, startPoint x: 320, startPoint y: 186, endPoint x: 320, endPoint y: 139, distance: 47.2
click at [320, 139] on img at bounding box center [563, 45] width 934 height 659
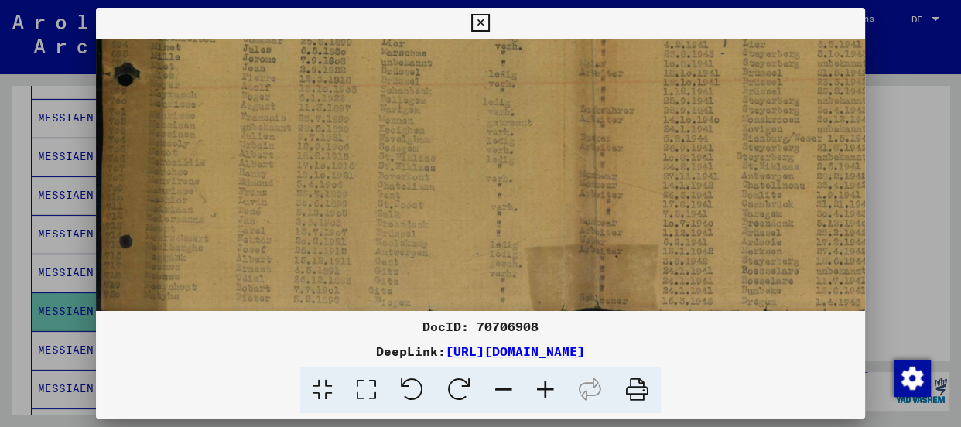
scroll to position [387, 0]
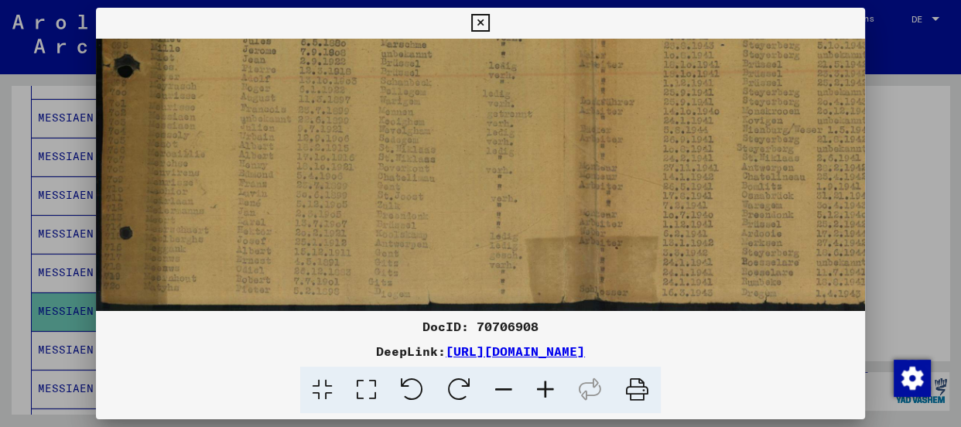
drag, startPoint x: 316, startPoint y: 186, endPoint x: 317, endPoint y: 90, distance: 96.7
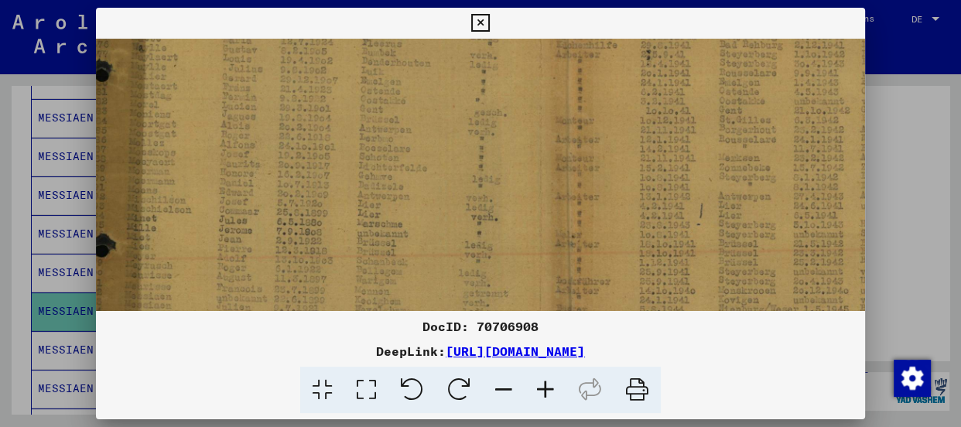
drag, startPoint x: 647, startPoint y: 94, endPoint x: 628, endPoint y: 193, distance: 100.2
click at [621, 278] on img at bounding box center [539, 160] width 934 height 659
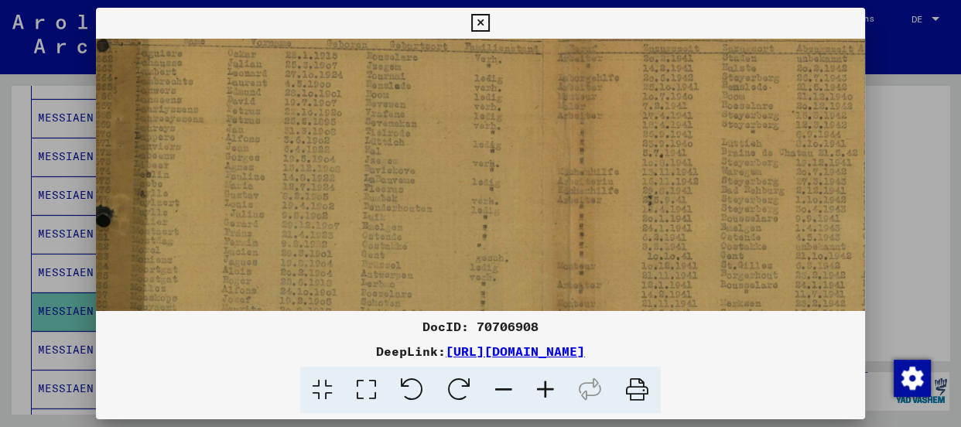
scroll to position [45, 20]
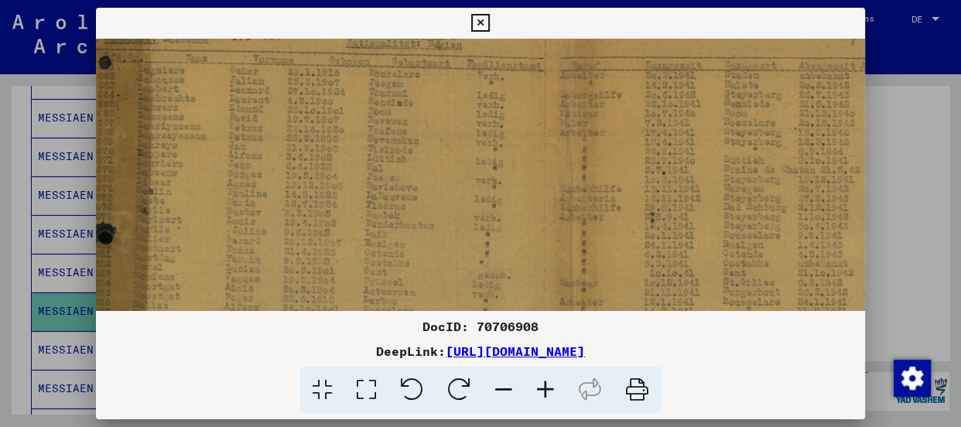
drag, startPoint x: 640, startPoint y: 126, endPoint x: 645, endPoint y: 291, distance: 164.9
click at [645, 291] on img at bounding box center [543, 323] width 934 height 659
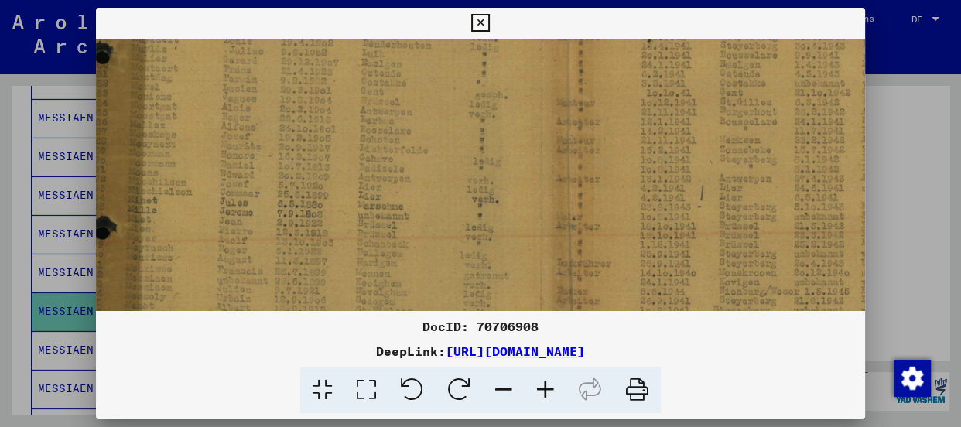
scroll to position [232, 23]
drag, startPoint x: 666, startPoint y: 249, endPoint x: 663, endPoint y: 62, distance: 187.3
click at [663, 62] on img at bounding box center [540, 136] width 934 height 659
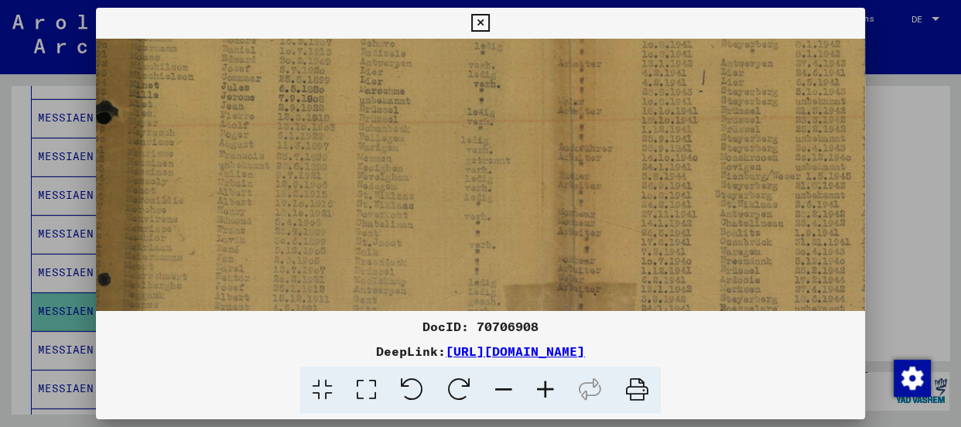
scroll to position [351, 22]
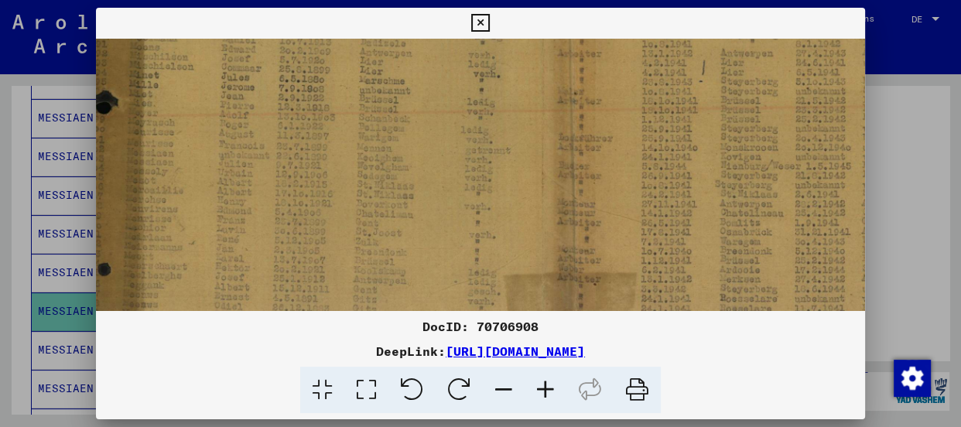
drag, startPoint x: 641, startPoint y: 231, endPoint x: 642, endPoint y: 111, distance: 119.9
click at [642, 111] on img at bounding box center [541, 17] width 934 height 659
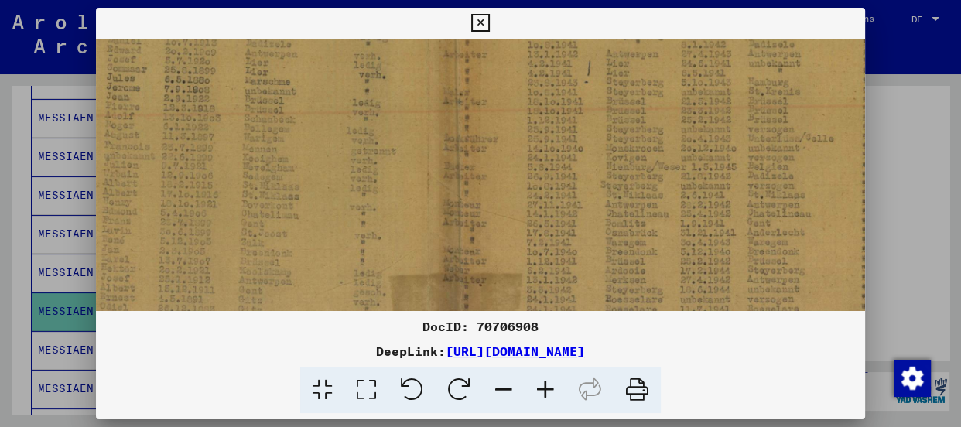
scroll to position [350, 138]
drag, startPoint x: 739, startPoint y: 154, endPoint x: 621, endPoint y: 155, distance: 117.6
click at [621, 155] on img at bounding box center [425, 18] width 934 height 659
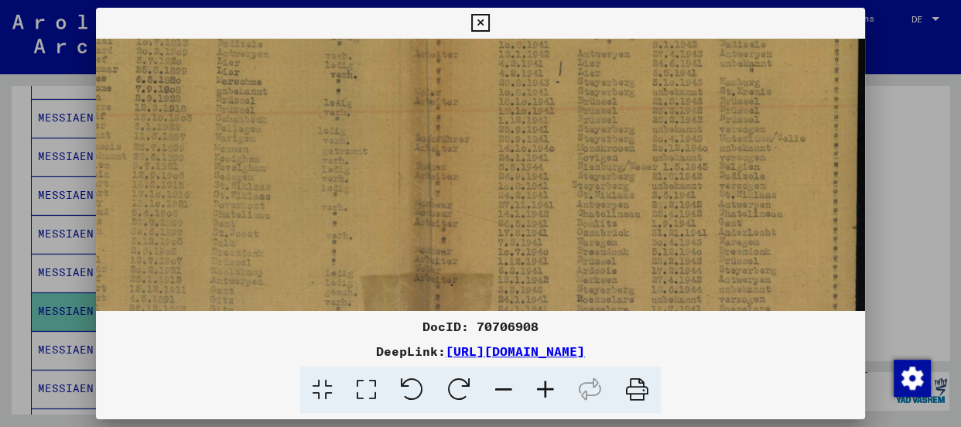
scroll to position [351, 165]
drag, startPoint x: 684, startPoint y: 155, endPoint x: 638, endPoint y: 153, distance: 45.7
click at [638, 153] on img at bounding box center [398, 16] width 934 height 659
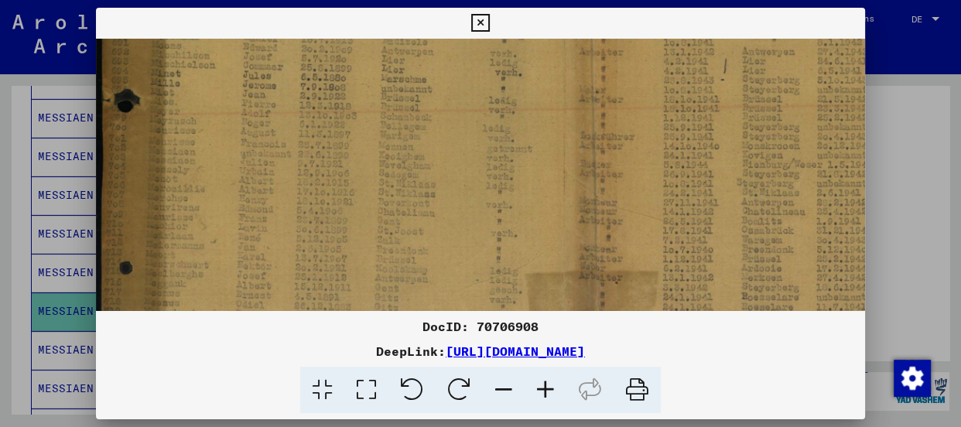
scroll to position [351, 0]
drag, startPoint x: 216, startPoint y: 154, endPoint x: 431, endPoint y: 154, distance: 215.1
click at [431, 154] on img at bounding box center [563, 16] width 934 height 659
click at [638, 159] on img at bounding box center [563, 16] width 934 height 659
click at [547, 387] on icon at bounding box center [546, 390] width 42 height 47
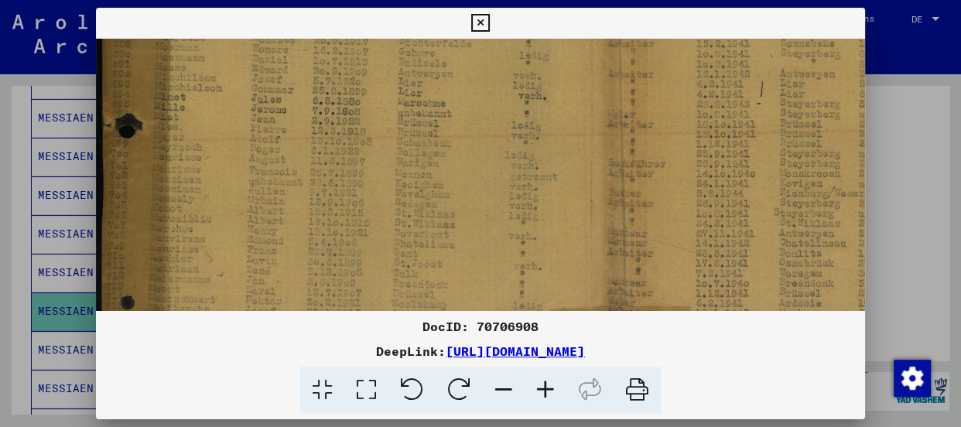
click at [547, 387] on icon at bounding box center [546, 390] width 42 height 47
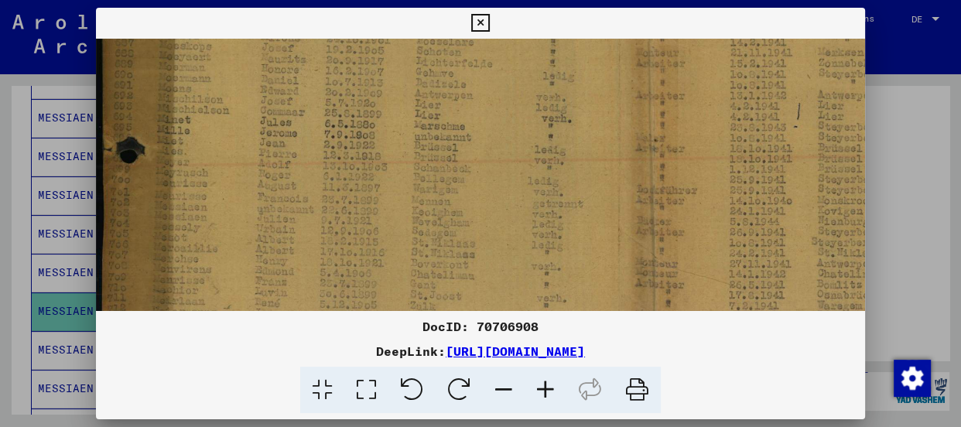
click at [545, 386] on icon at bounding box center [546, 390] width 42 height 47
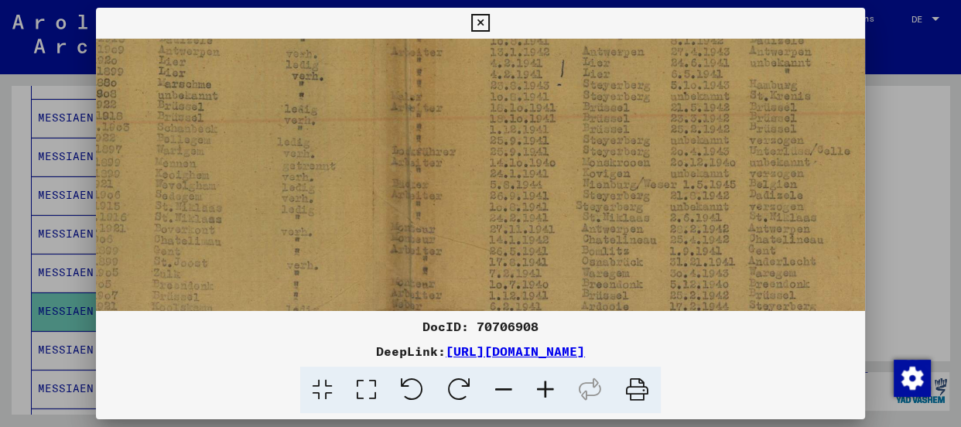
scroll to position [422, 273]
drag, startPoint x: 659, startPoint y: 267, endPoint x: 385, endPoint y: 190, distance: 285.2
click at [385, 190] on img at bounding box center [372, 3] width 1099 height 775
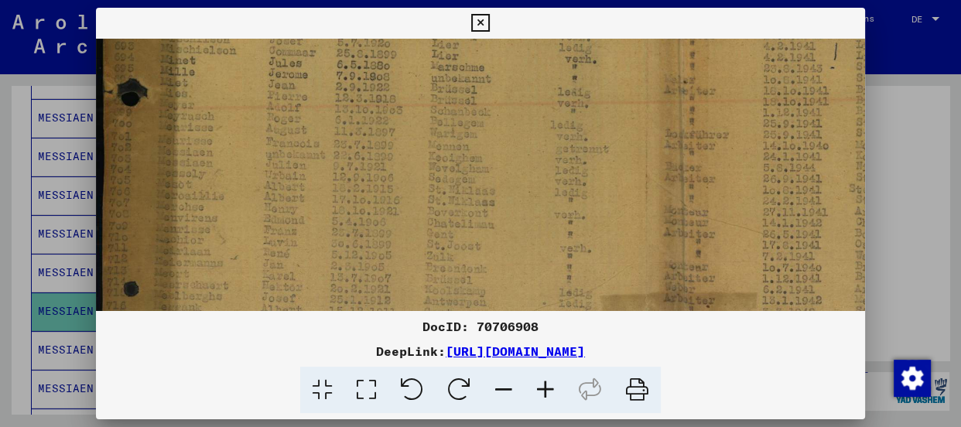
scroll to position [434, 0]
drag, startPoint x: 360, startPoint y: 145, endPoint x: 655, endPoint y: 132, distance: 295.1
click at [478, 23] on icon at bounding box center [480, 23] width 18 height 19
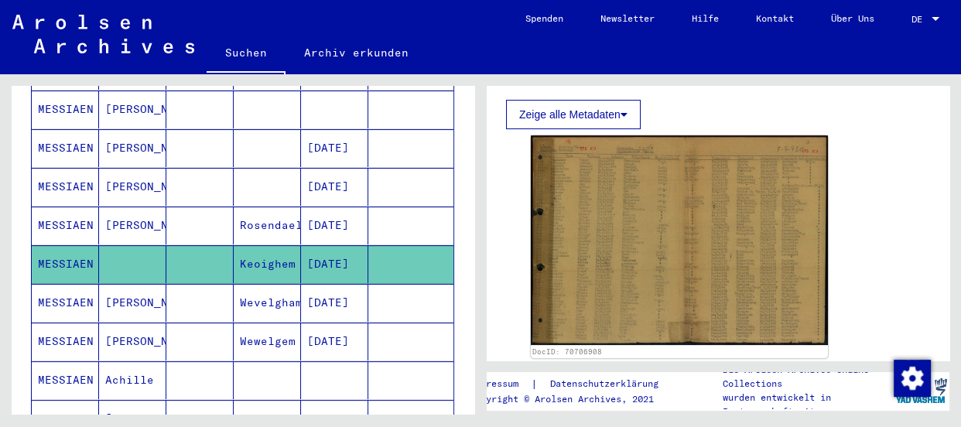
scroll to position [378, 0]
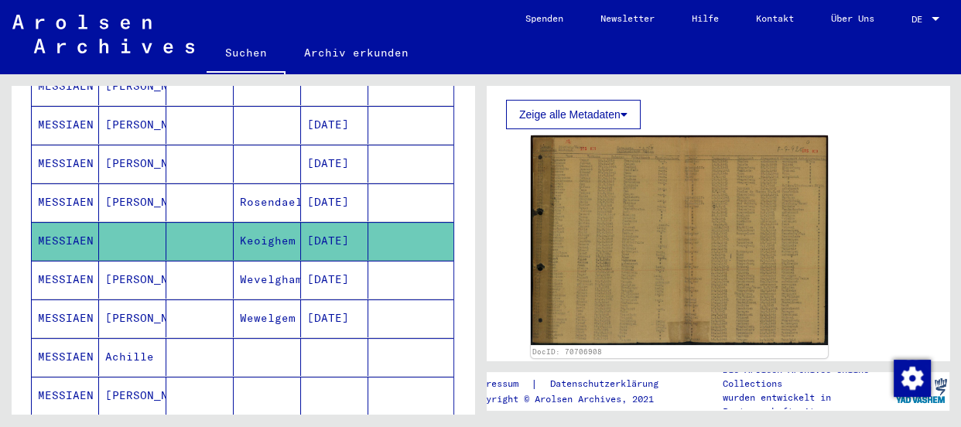
click at [56, 299] on mat-cell "MESSIAEN" at bounding box center [65, 318] width 67 height 38
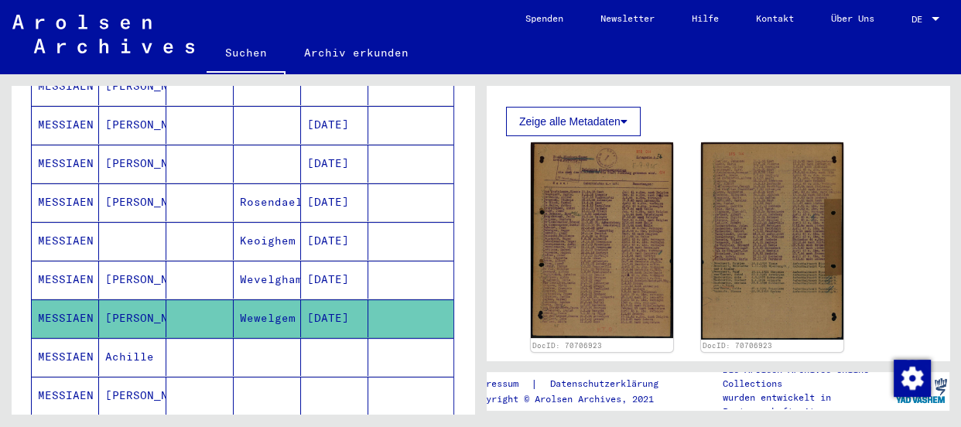
scroll to position [281, 0]
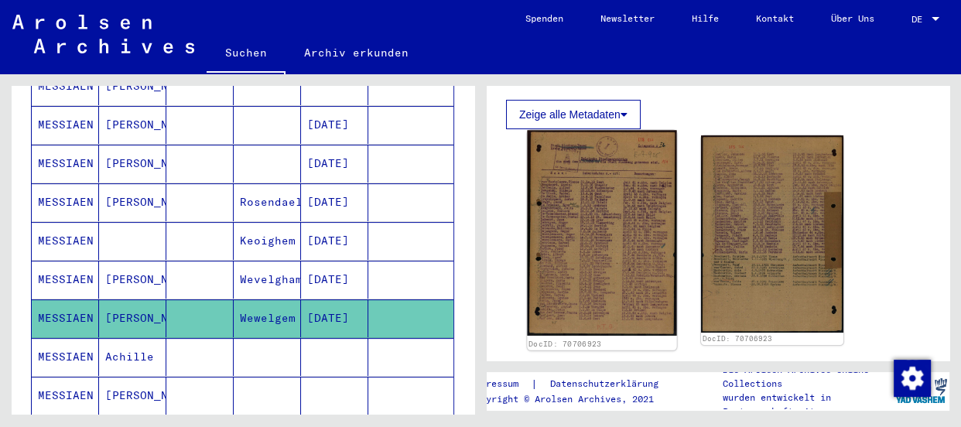
click at [611, 251] on img at bounding box center [601, 232] width 149 height 205
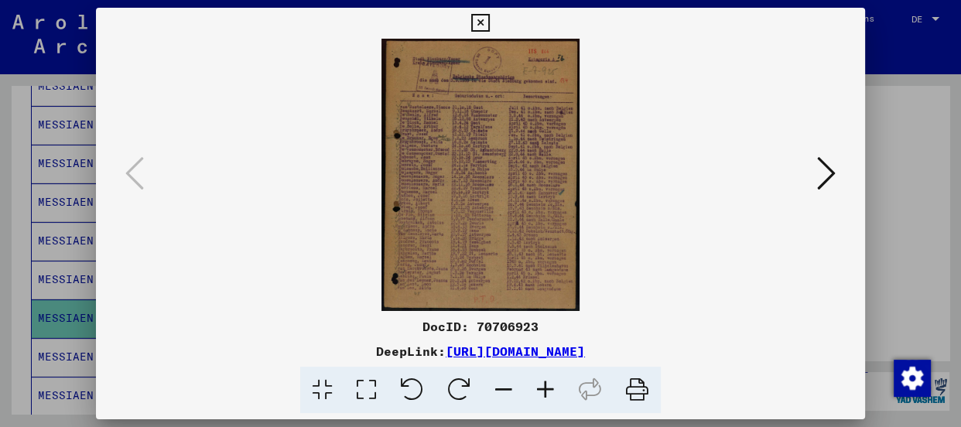
click at [544, 385] on icon at bounding box center [546, 390] width 42 height 47
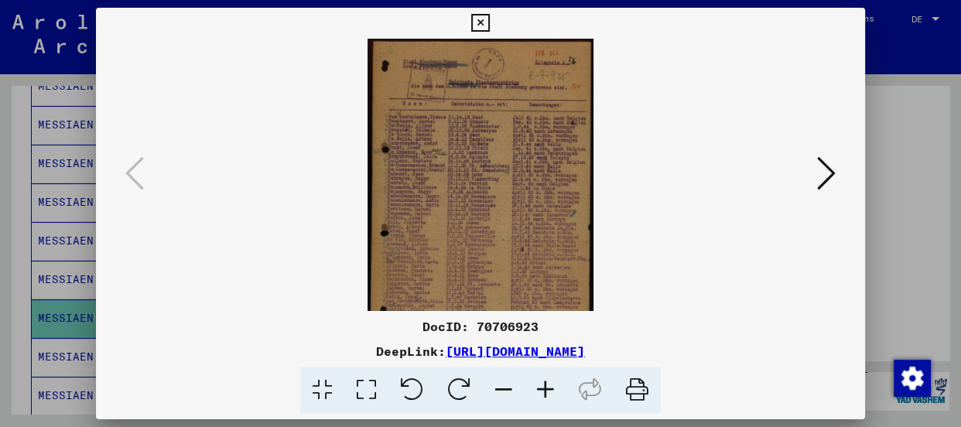
click at [544, 385] on icon at bounding box center [546, 390] width 42 height 47
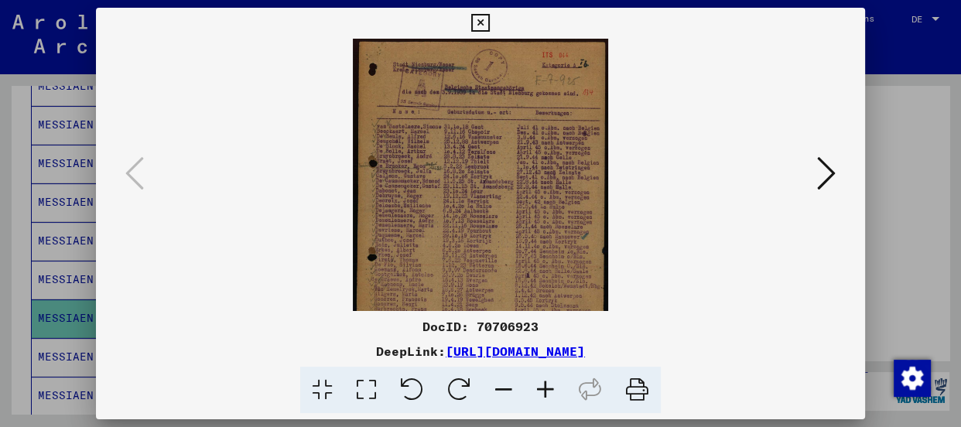
click at [544, 385] on icon at bounding box center [546, 390] width 42 height 47
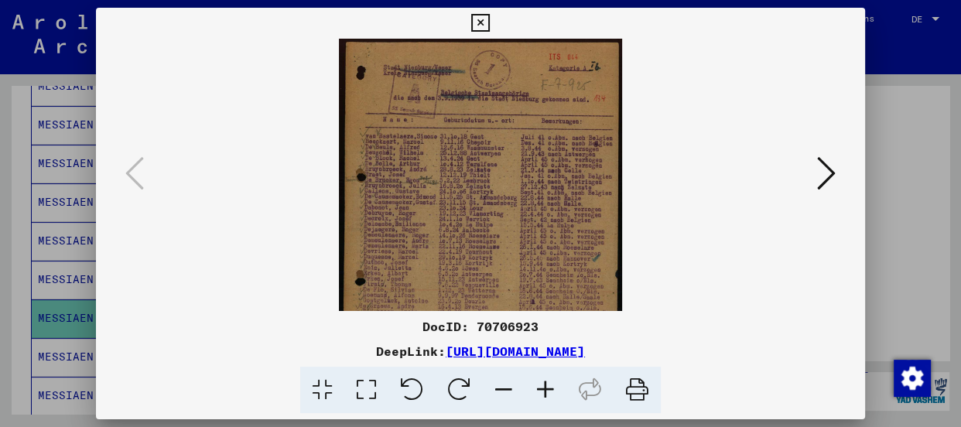
click at [544, 385] on icon at bounding box center [546, 390] width 42 height 47
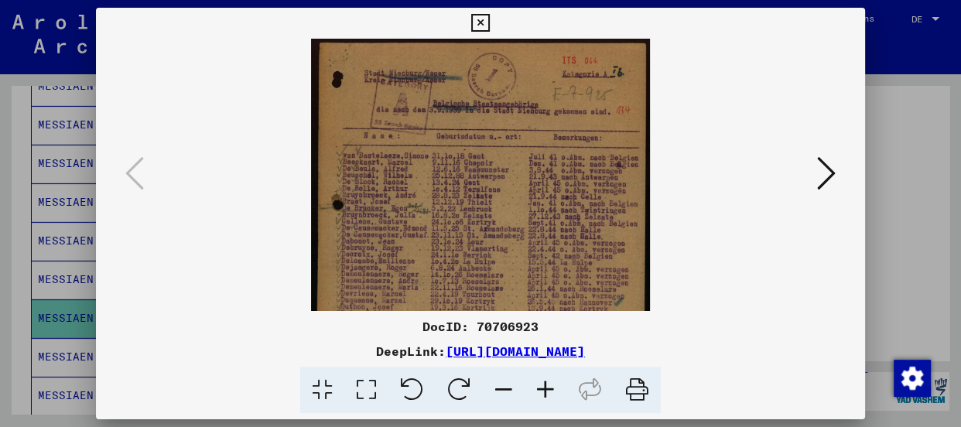
click at [544, 385] on icon at bounding box center [546, 390] width 42 height 47
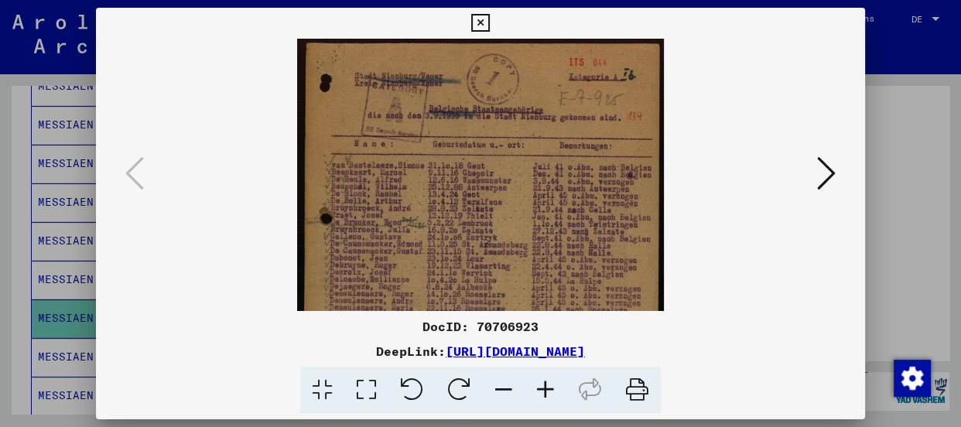
click at [544, 385] on icon at bounding box center [546, 390] width 42 height 47
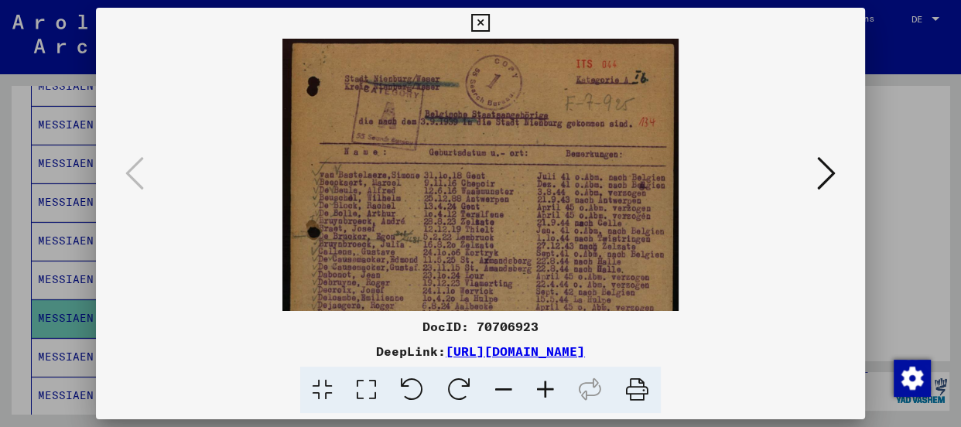
click at [544, 385] on icon at bounding box center [546, 390] width 42 height 47
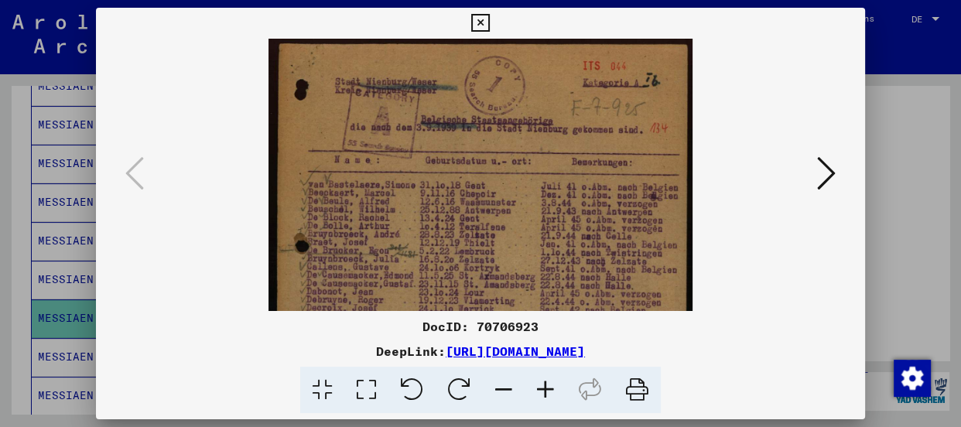
click at [544, 385] on icon at bounding box center [546, 390] width 42 height 47
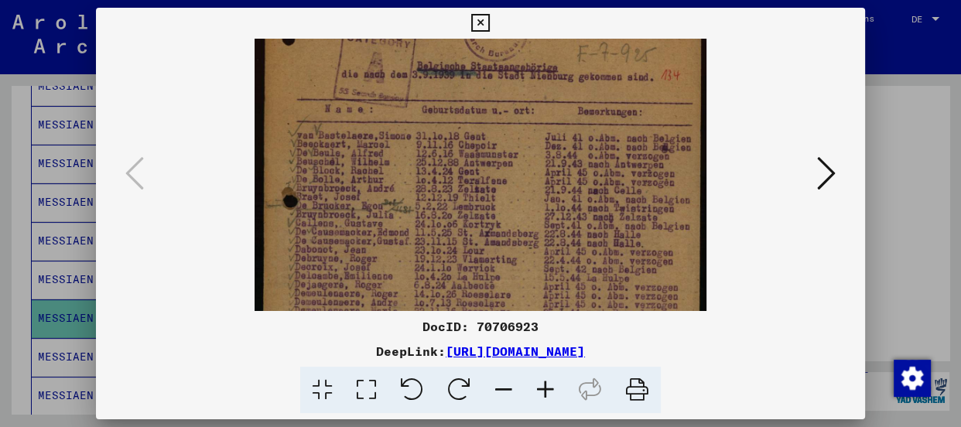
scroll to position [67, 0]
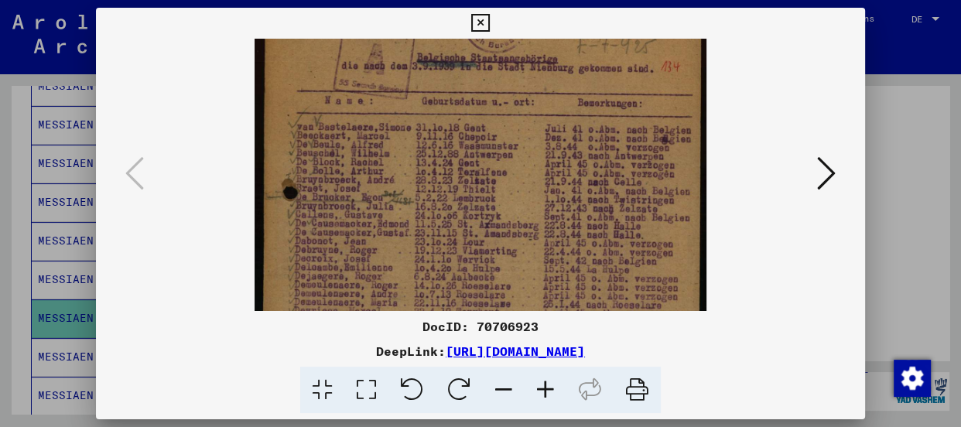
drag, startPoint x: 507, startPoint y: 150, endPoint x: 511, endPoint y: 81, distance: 69.0
click at [511, 81] on img at bounding box center [481, 281] width 452 height 621
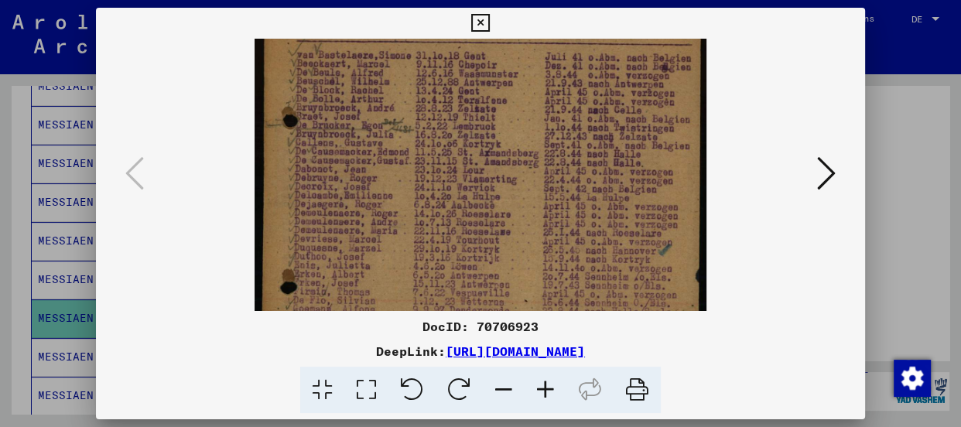
scroll to position [140, 0]
drag, startPoint x: 464, startPoint y: 259, endPoint x: 472, endPoint y: 180, distance: 79.3
click at [472, 180] on img at bounding box center [481, 209] width 452 height 621
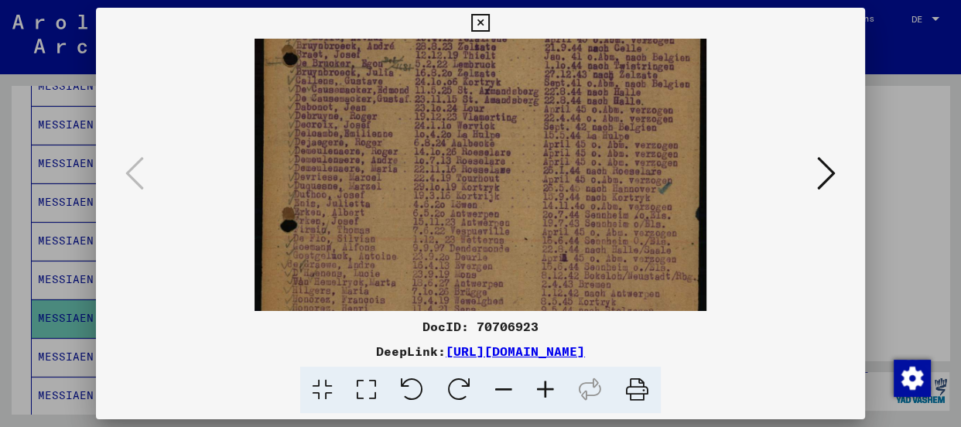
scroll to position [203, 0]
drag, startPoint x: 406, startPoint y: 234, endPoint x: 414, endPoint y: 169, distance: 65.5
click at [414, 169] on img at bounding box center [481, 146] width 452 height 621
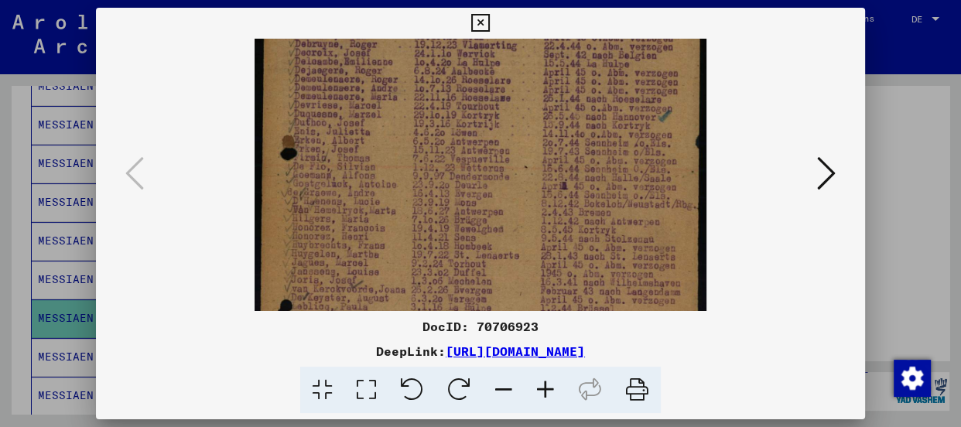
scroll to position [274, 0]
drag, startPoint x: 409, startPoint y: 201, endPoint x: 409, endPoint y: 125, distance: 76.6
click at [409, 125] on img at bounding box center [481, 75] width 452 height 621
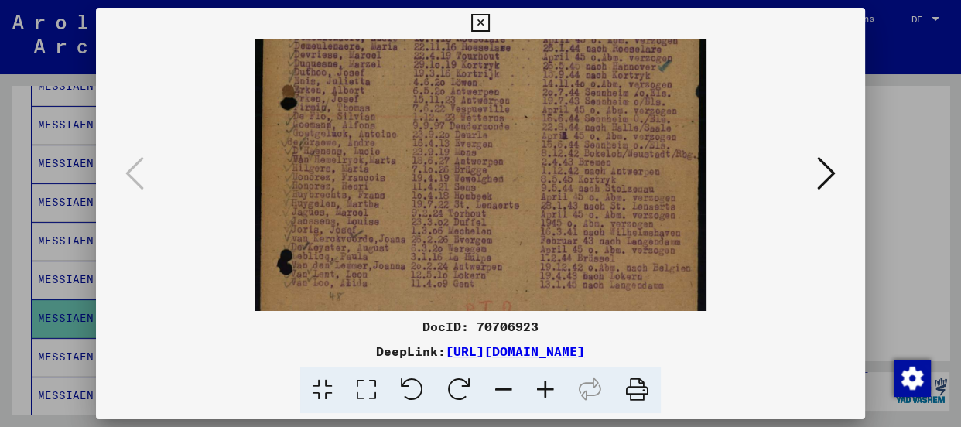
scroll to position [326, 0]
drag, startPoint x: 404, startPoint y: 207, endPoint x: 404, endPoint y: 152, distance: 55.7
click at [404, 152] on img at bounding box center [481, 23] width 452 height 621
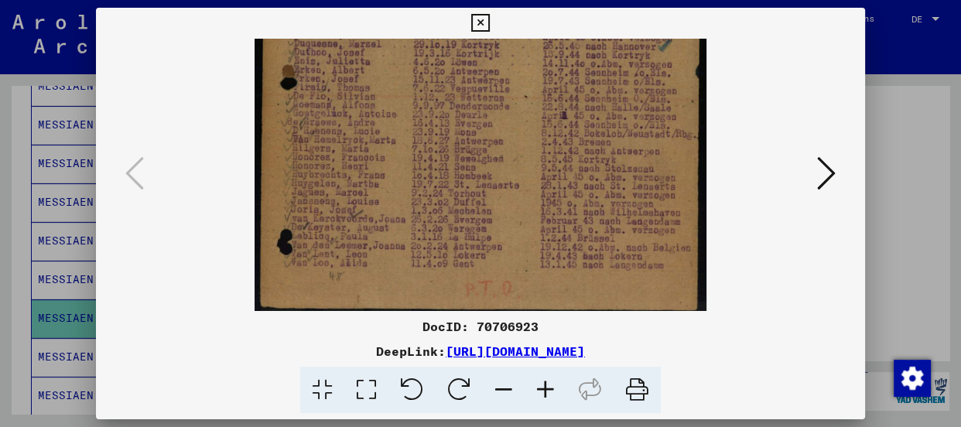
scroll to position [348, 0]
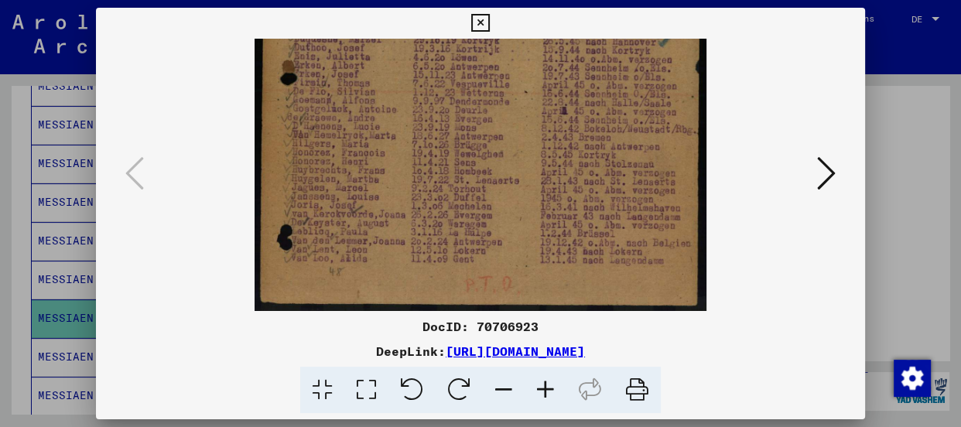
drag, startPoint x: 441, startPoint y: 131, endPoint x: 444, endPoint y: 88, distance: 42.7
click at [444, 88] on img at bounding box center [481, 0] width 452 height 621
drag, startPoint x: 393, startPoint y: 198, endPoint x: 395, endPoint y: 159, distance: 39.5
click at [395, 159] on img at bounding box center [481, 0] width 452 height 621
click at [831, 173] on icon at bounding box center [826, 173] width 19 height 37
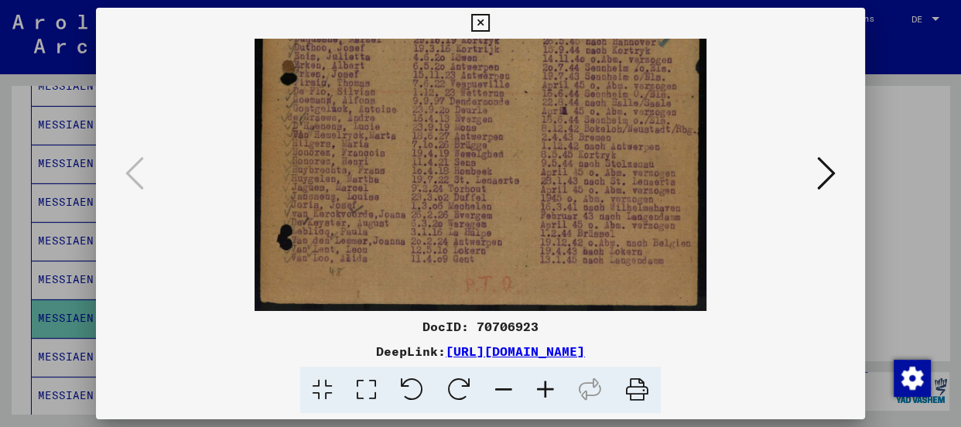
scroll to position [0, 0]
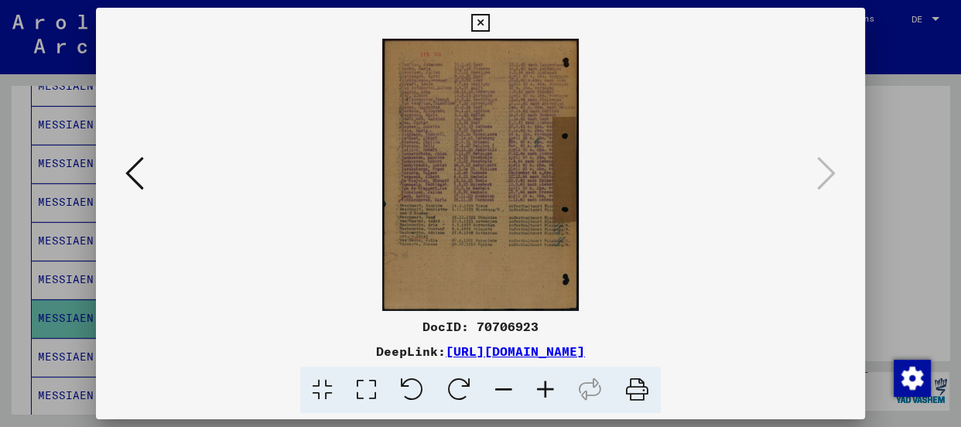
click at [540, 394] on icon at bounding box center [546, 390] width 42 height 47
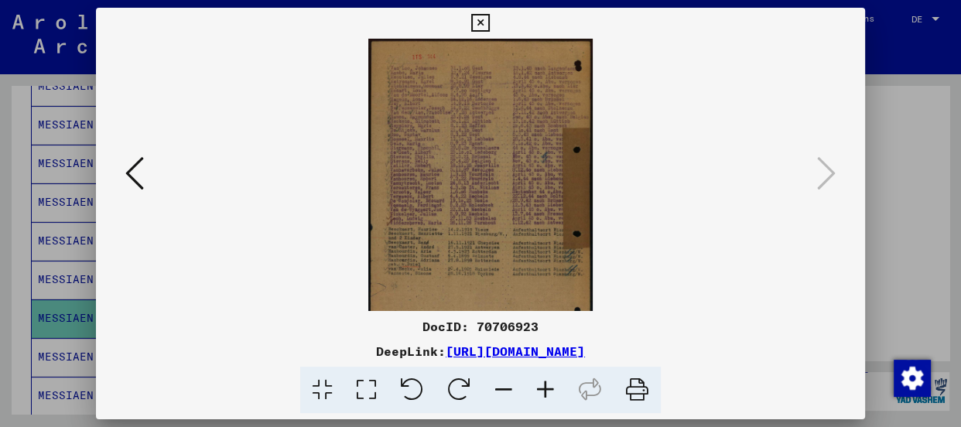
click at [540, 394] on icon at bounding box center [546, 390] width 42 height 47
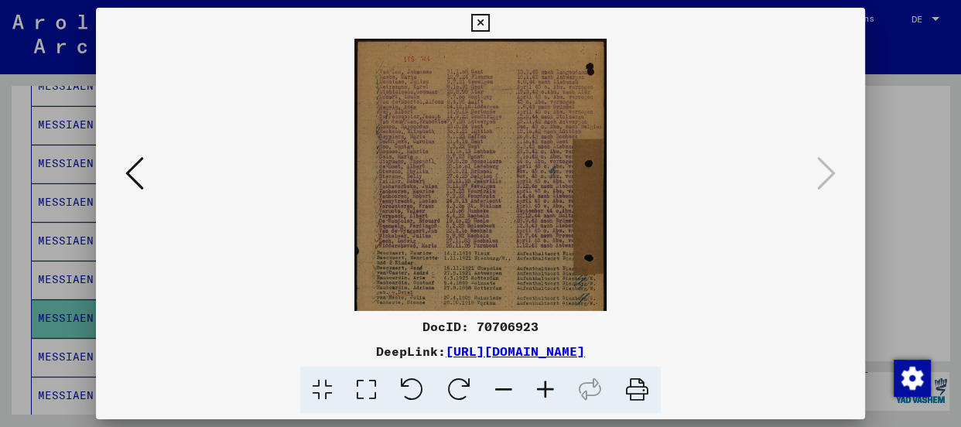
click at [540, 394] on icon at bounding box center [546, 390] width 42 height 47
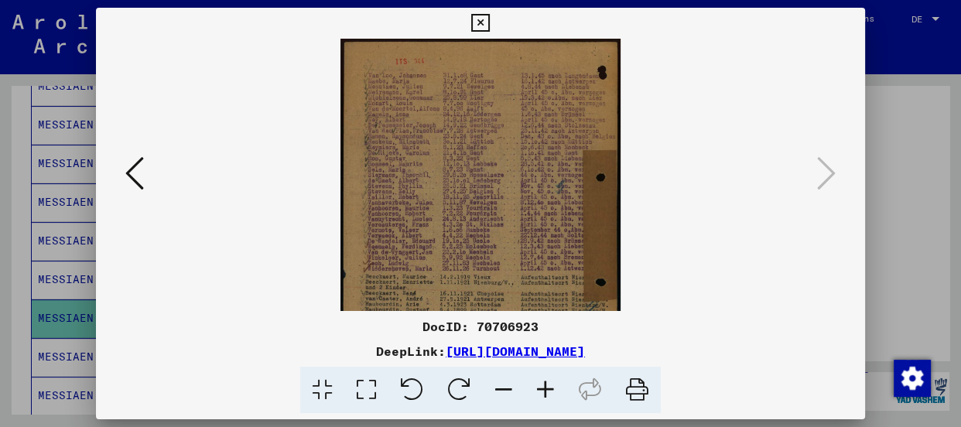
click at [540, 394] on icon at bounding box center [546, 390] width 42 height 47
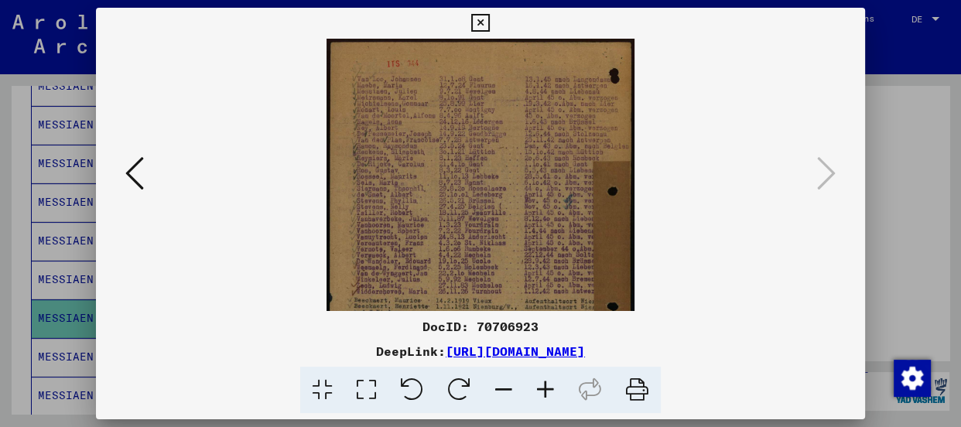
click at [540, 394] on icon at bounding box center [546, 390] width 42 height 47
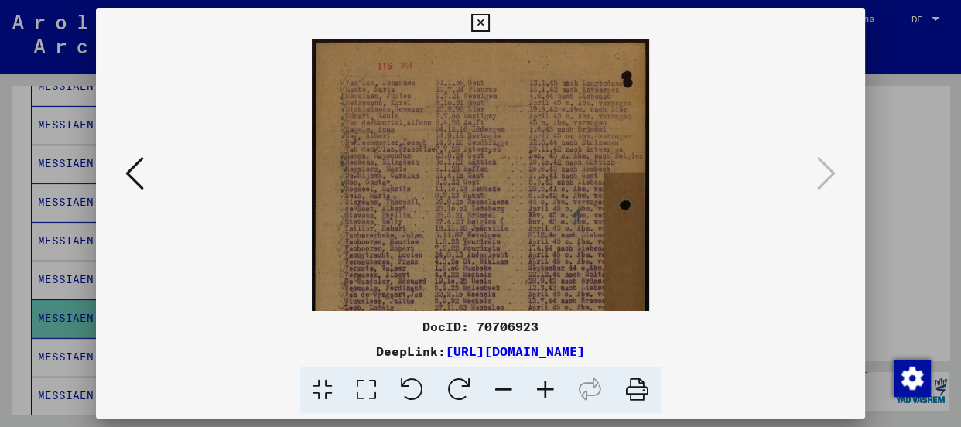
click at [540, 394] on icon at bounding box center [546, 390] width 42 height 47
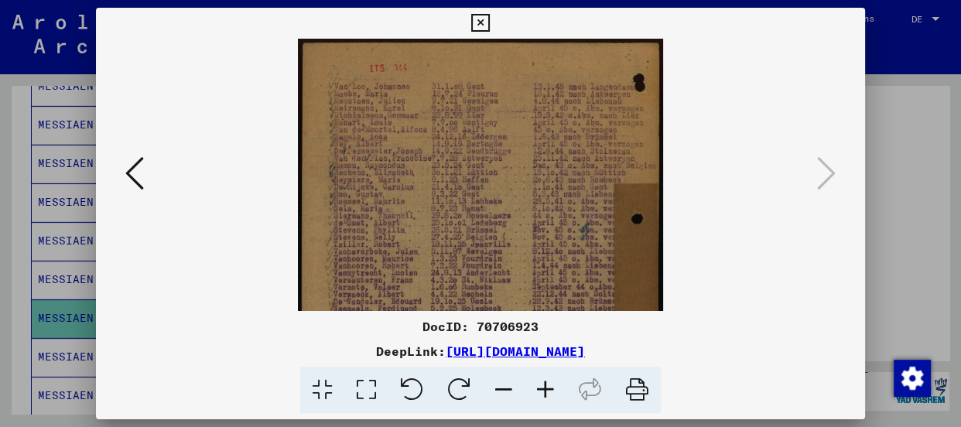
click at [540, 394] on icon at bounding box center [546, 390] width 42 height 47
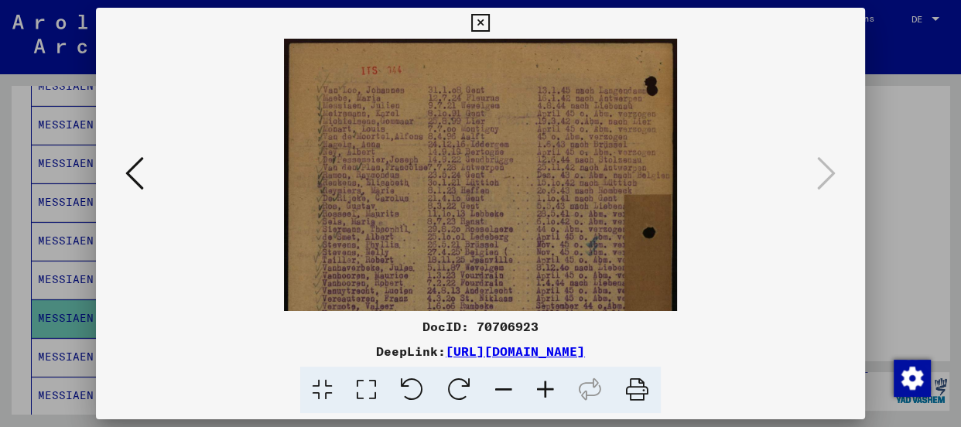
click at [540, 394] on icon at bounding box center [546, 390] width 42 height 47
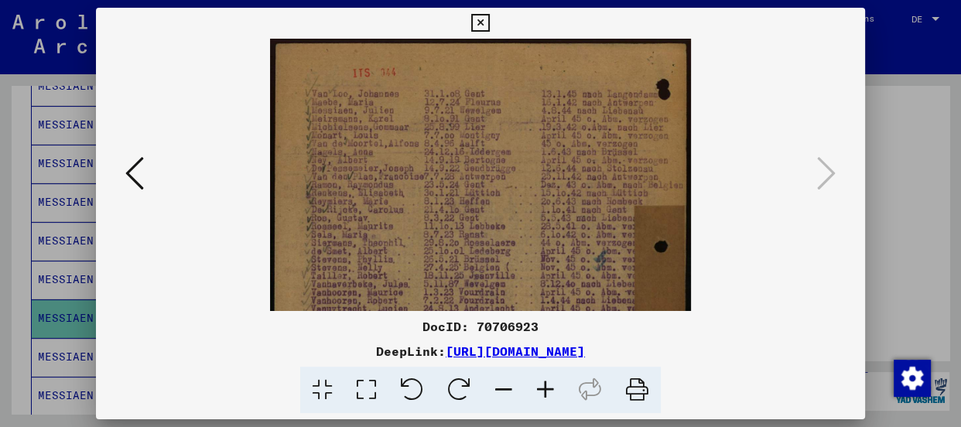
click at [540, 394] on icon at bounding box center [546, 390] width 42 height 47
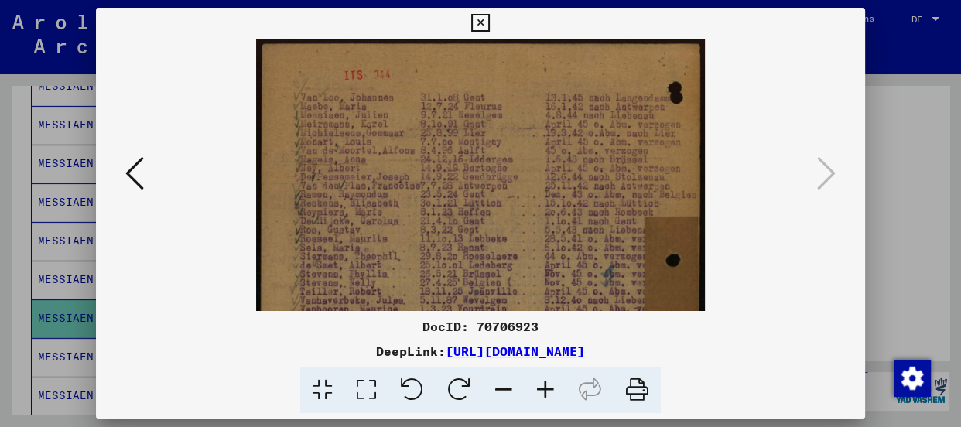
click at [540, 394] on icon at bounding box center [546, 390] width 42 height 47
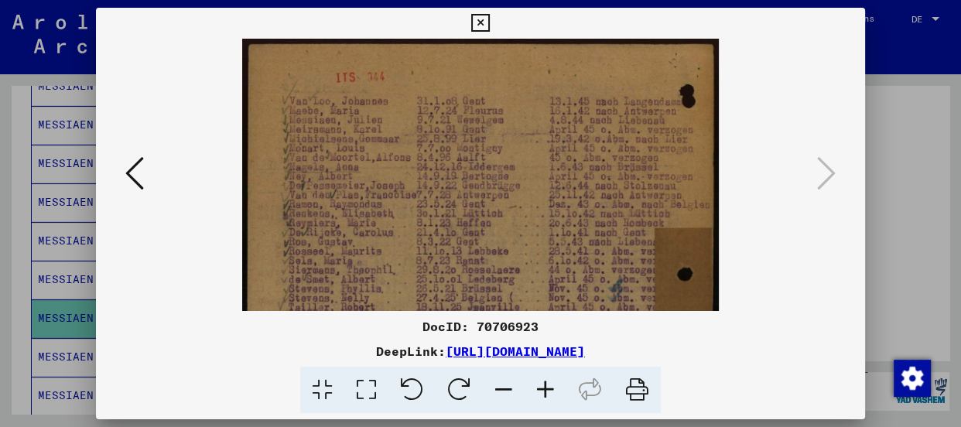
click at [540, 394] on icon at bounding box center [546, 390] width 42 height 47
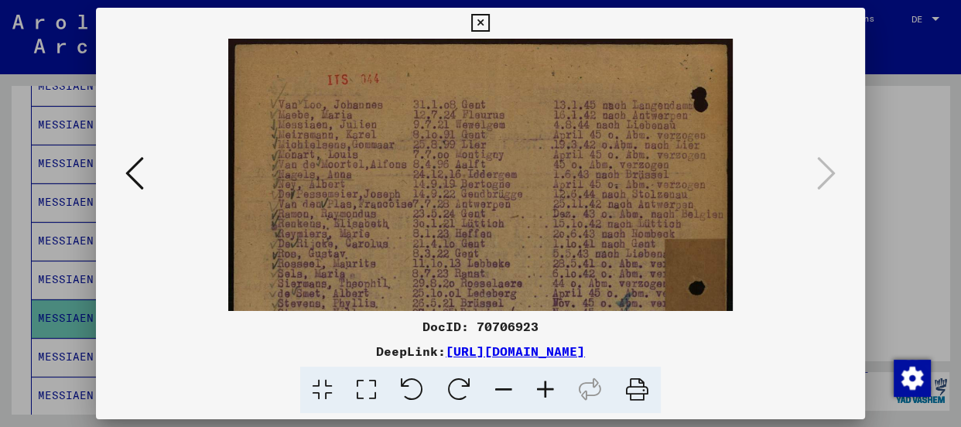
click at [540, 394] on icon at bounding box center [546, 390] width 42 height 47
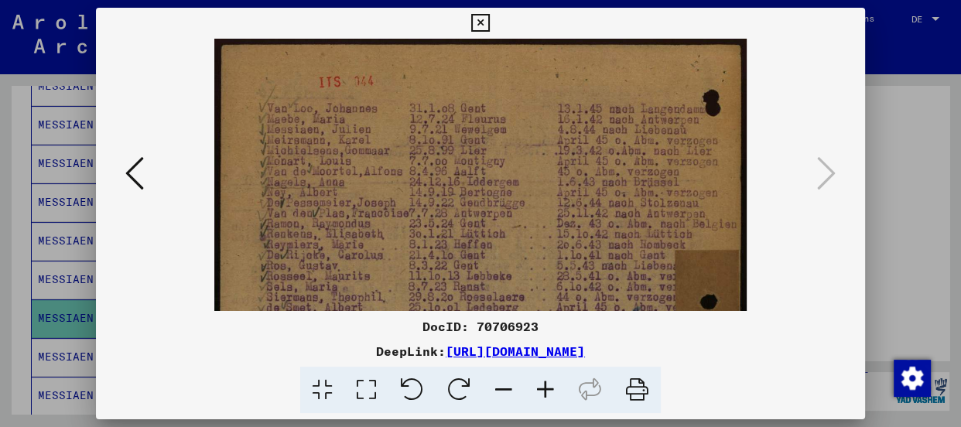
click at [398, 203] on img at bounding box center [480, 407] width 532 height 737
click at [395, 206] on img at bounding box center [480, 407] width 532 height 737
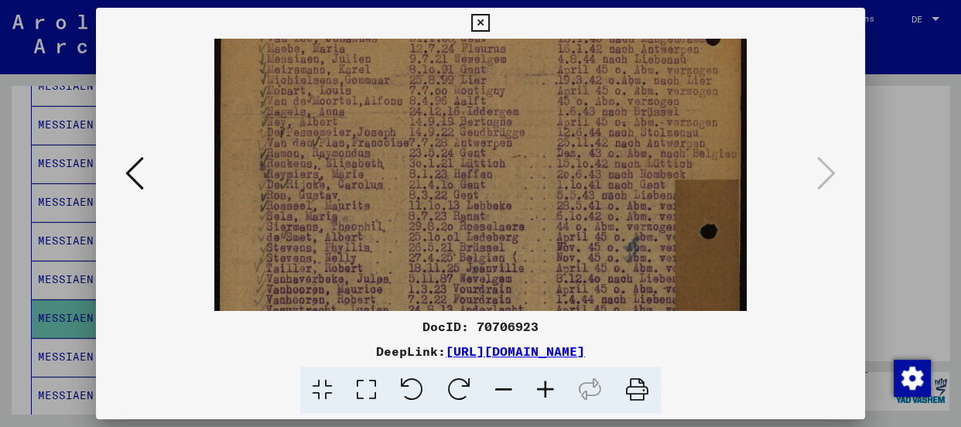
scroll to position [71, 0]
drag, startPoint x: 410, startPoint y: 242, endPoint x: 411, endPoint y: 166, distance: 76.6
click at [411, 166] on img at bounding box center [480, 336] width 532 height 737
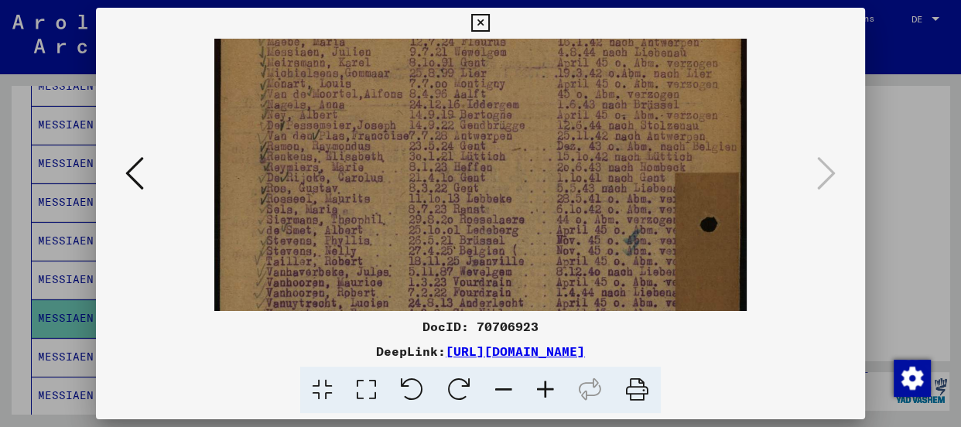
drag, startPoint x: 569, startPoint y: 118, endPoint x: 582, endPoint y: 132, distance: 18.6
click at [582, 132] on img at bounding box center [480, 329] width 532 height 737
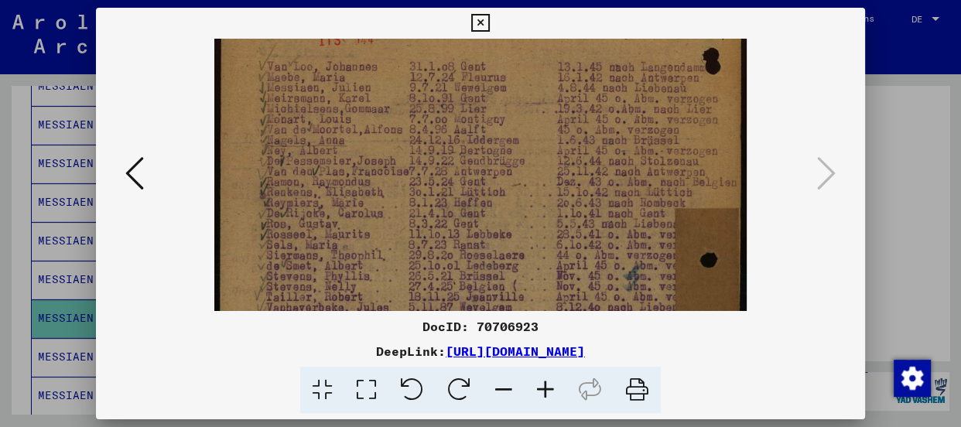
scroll to position [48, 0]
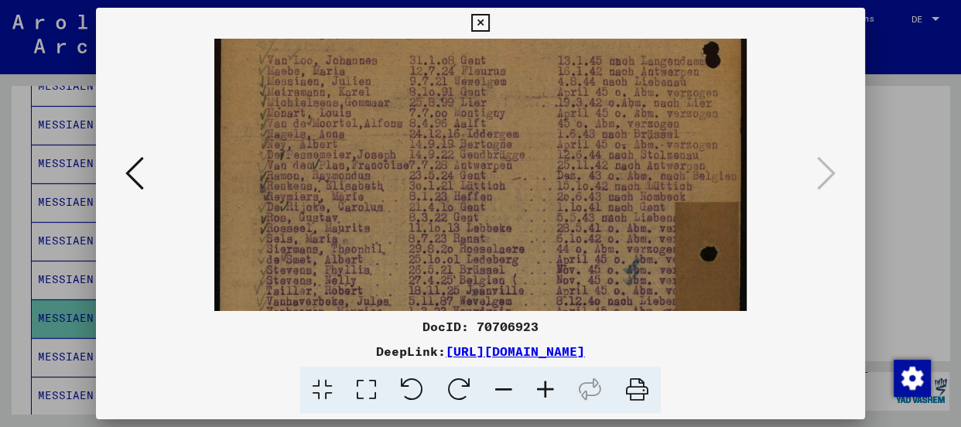
drag, startPoint x: 484, startPoint y: 67, endPoint x: 476, endPoint y: 99, distance: 33.6
click at [476, 99] on img at bounding box center [480, 359] width 532 height 737
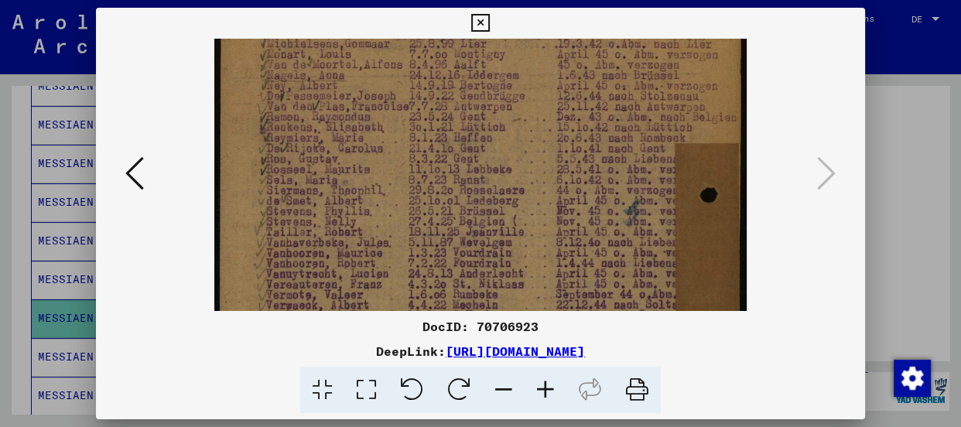
scroll to position [115, 0]
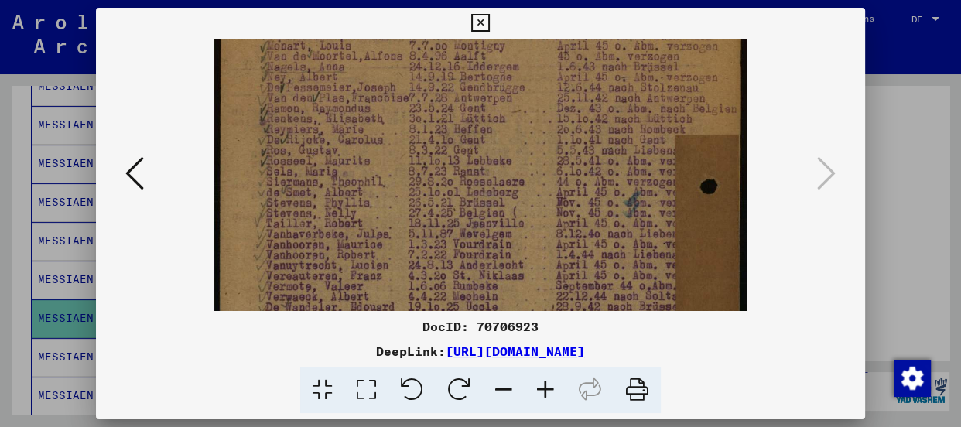
drag, startPoint x: 513, startPoint y: 131, endPoint x: 515, endPoint y: 109, distance: 21.7
click at [515, 109] on img at bounding box center [480, 291] width 532 height 737
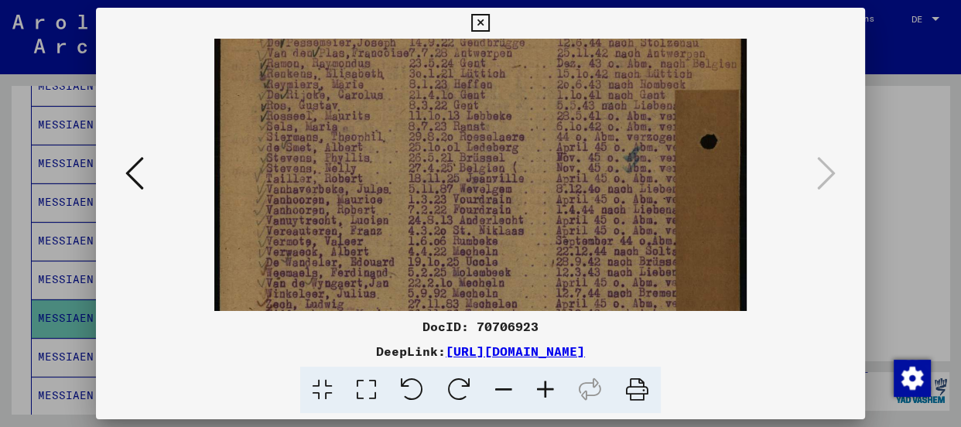
scroll to position [163, 0]
drag, startPoint x: 443, startPoint y: 249, endPoint x: 444, endPoint y: 196, distance: 53.4
click at [444, 196] on img at bounding box center [480, 243] width 532 height 737
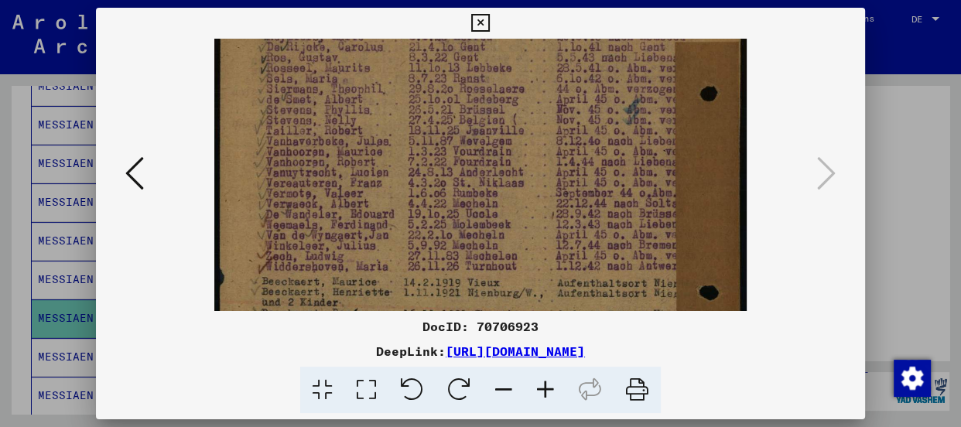
scroll to position [210, 0]
drag, startPoint x: 444, startPoint y: 221, endPoint x: 449, endPoint y: 169, distance: 51.3
click at [449, 169] on img at bounding box center [480, 197] width 532 height 737
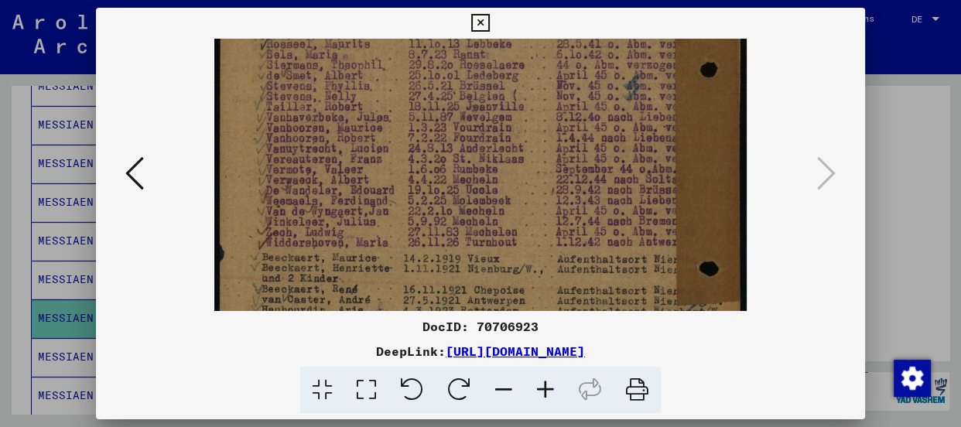
scroll to position [233, 0]
drag, startPoint x: 476, startPoint y: 217, endPoint x: 480, endPoint y: 191, distance: 25.8
click at [480, 191] on img at bounding box center [480, 174] width 532 height 737
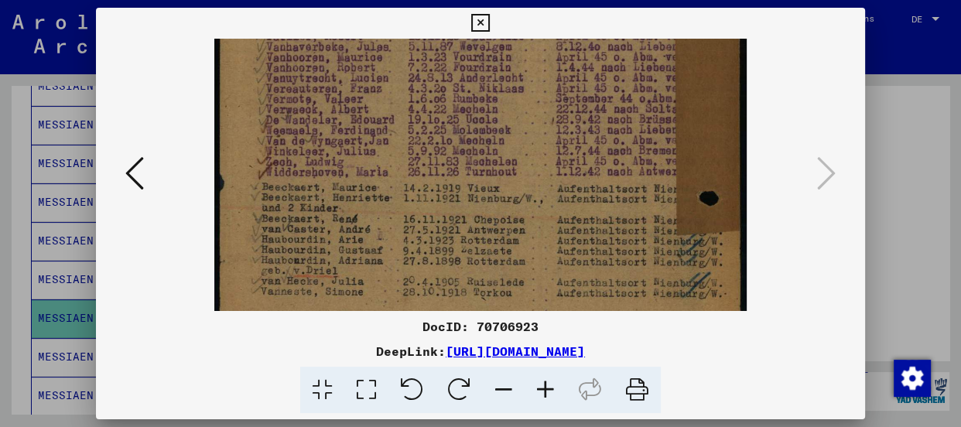
scroll to position [306, 0]
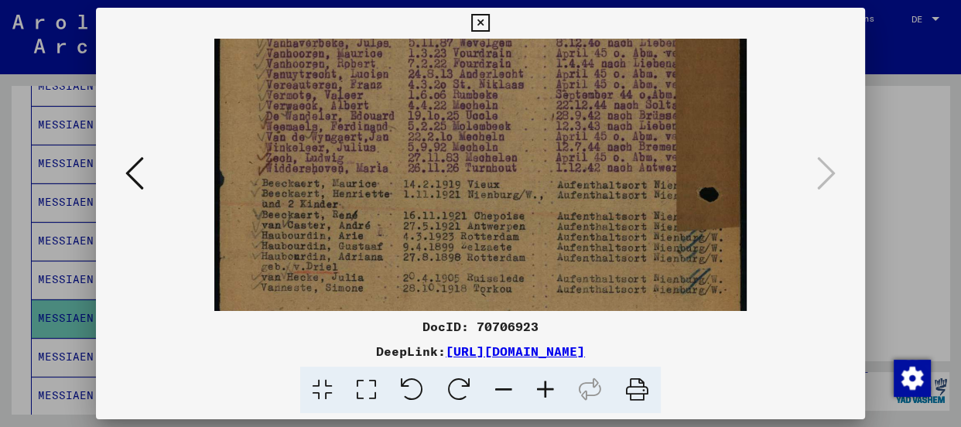
drag, startPoint x: 511, startPoint y: 220, endPoint x: 515, endPoint y: 140, distance: 79.8
click at [515, 140] on img at bounding box center [480, 100] width 532 height 737
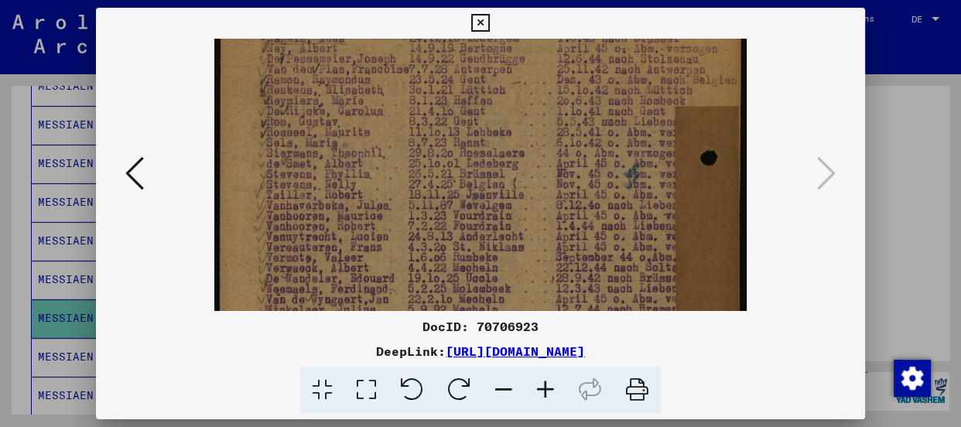
scroll to position [128, 0]
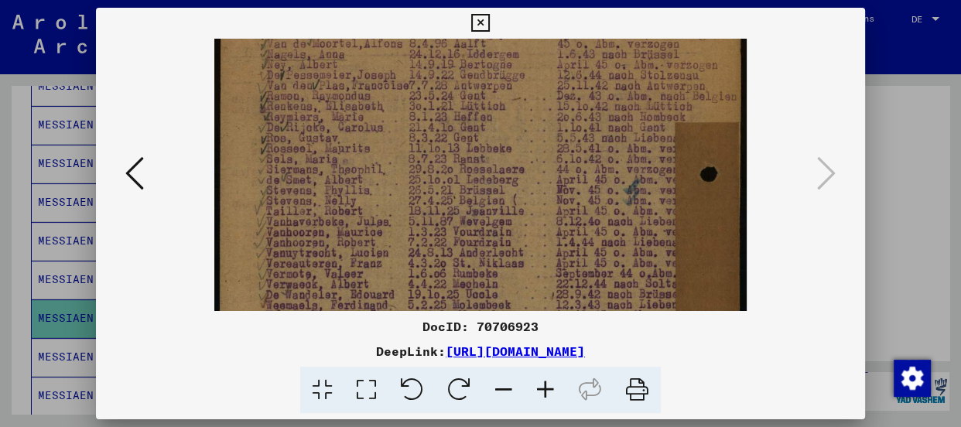
drag, startPoint x: 542, startPoint y: 108, endPoint x: 534, endPoint y: 289, distance: 181.3
click at [534, 289] on img at bounding box center [480, 279] width 532 height 737
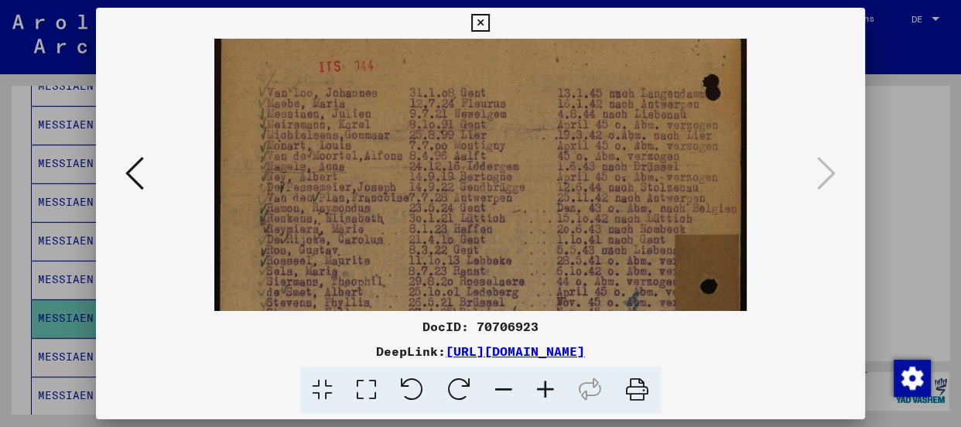
scroll to position [15, 0]
drag, startPoint x: 534, startPoint y: 109, endPoint x: 535, endPoint y: 230, distance: 120.7
click at [535, 230] on img at bounding box center [480, 391] width 532 height 737
click at [474, 19] on icon at bounding box center [480, 23] width 18 height 19
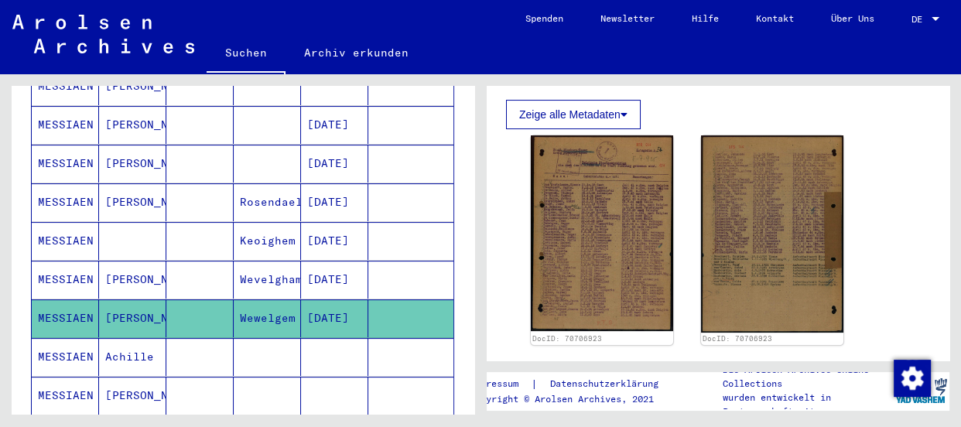
click at [60, 337] on icon at bounding box center [64, 365] width 39 height 62
click at [41, 338] on mat-cell "MESSIAEN" at bounding box center [65, 357] width 67 height 38
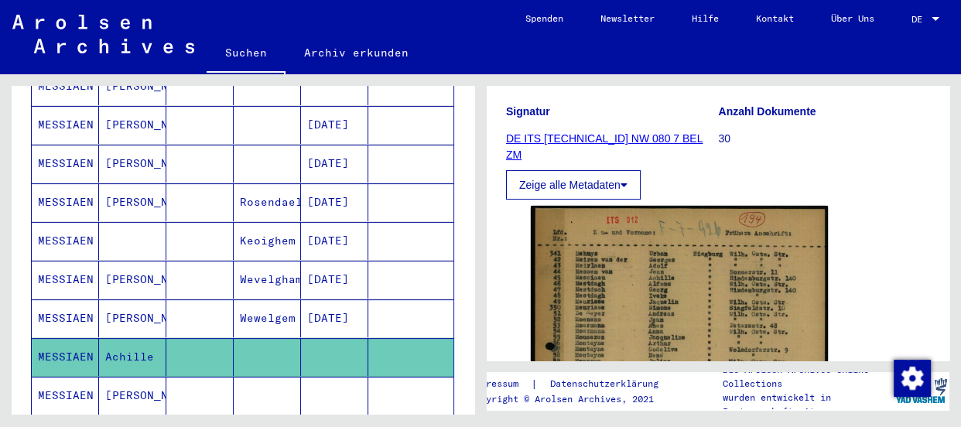
scroll to position [281, 0]
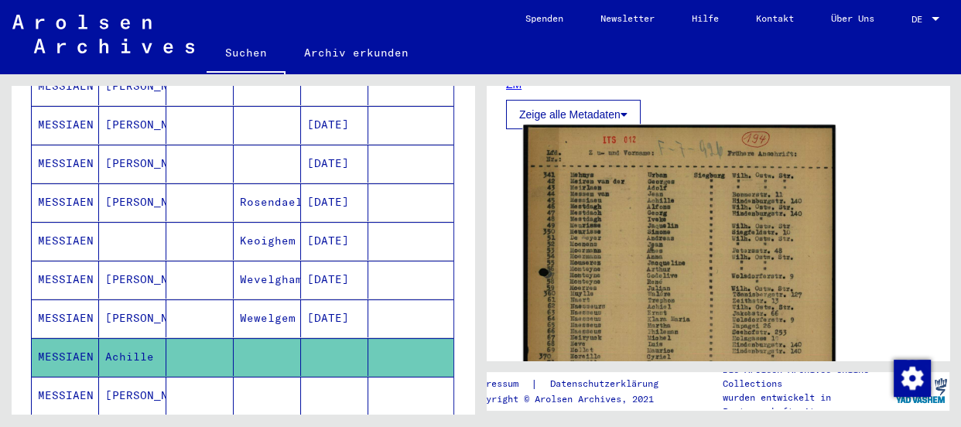
click at [658, 286] on img at bounding box center [679, 340] width 312 height 431
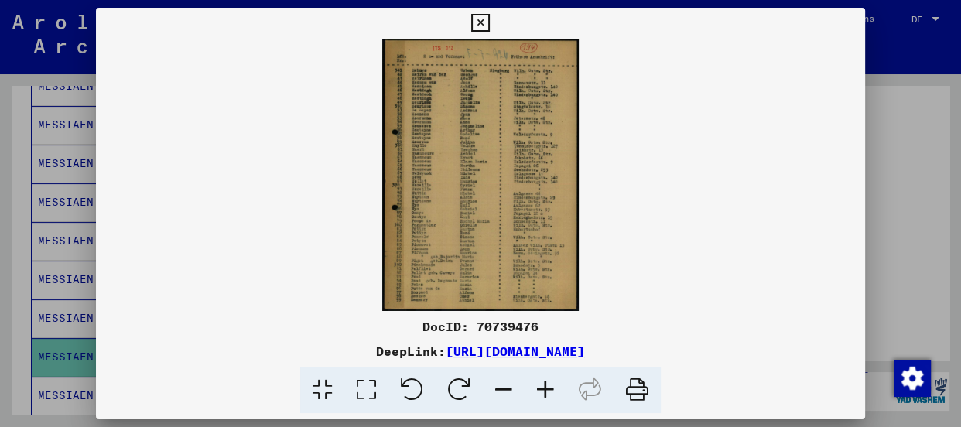
click at [542, 386] on icon at bounding box center [546, 390] width 42 height 47
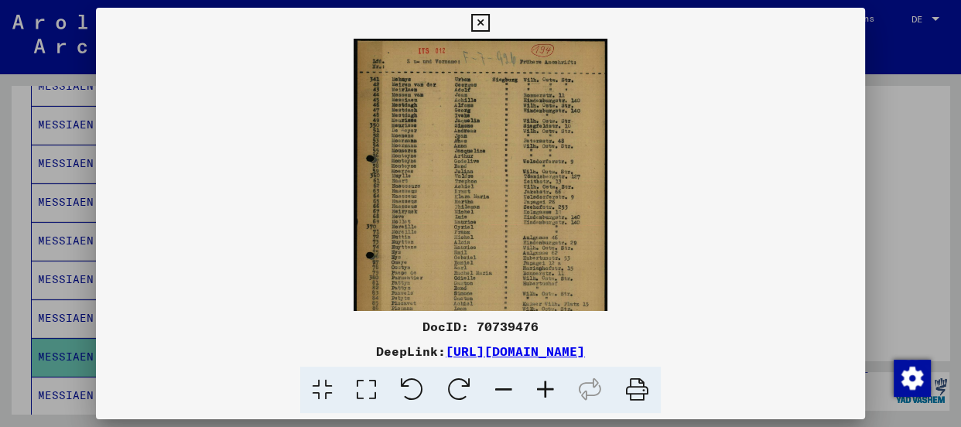
click at [542, 386] on icon at bounding box center [546, 390] width 42 height 47
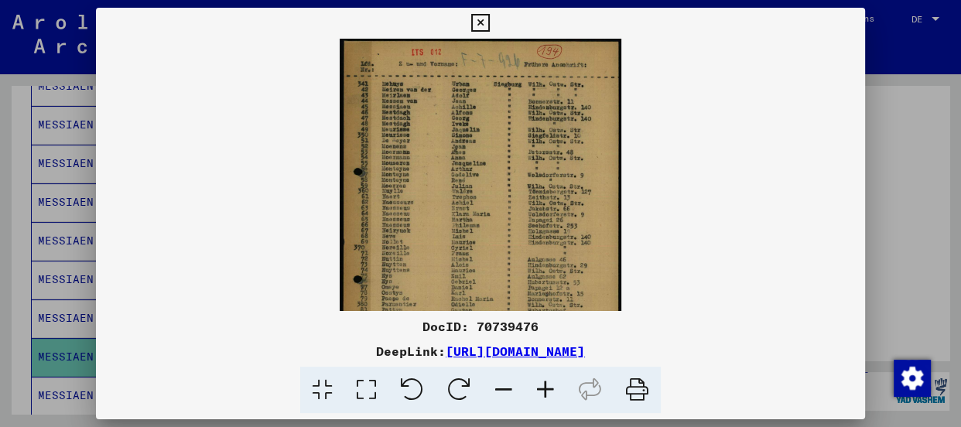
click at [542, 386] on icon at bounding box center [546, 390] width 42 height 47
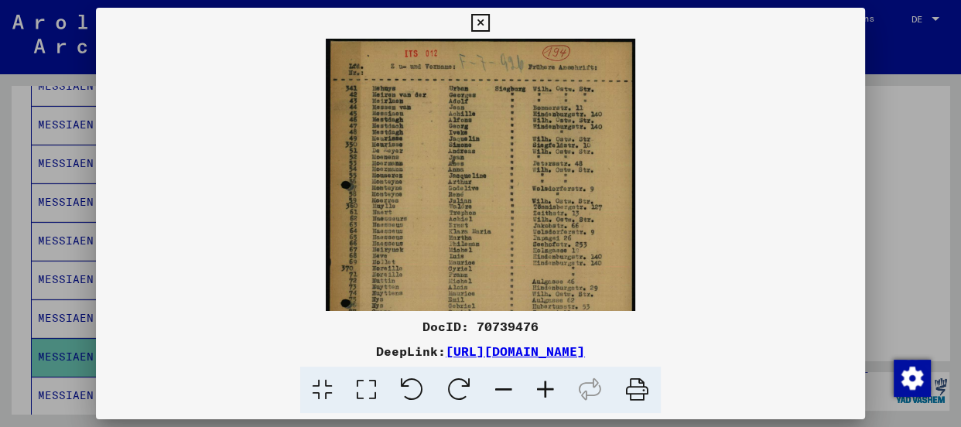
click at [542, 386] on icon at bounding box center [546, 390] width 42 height 47
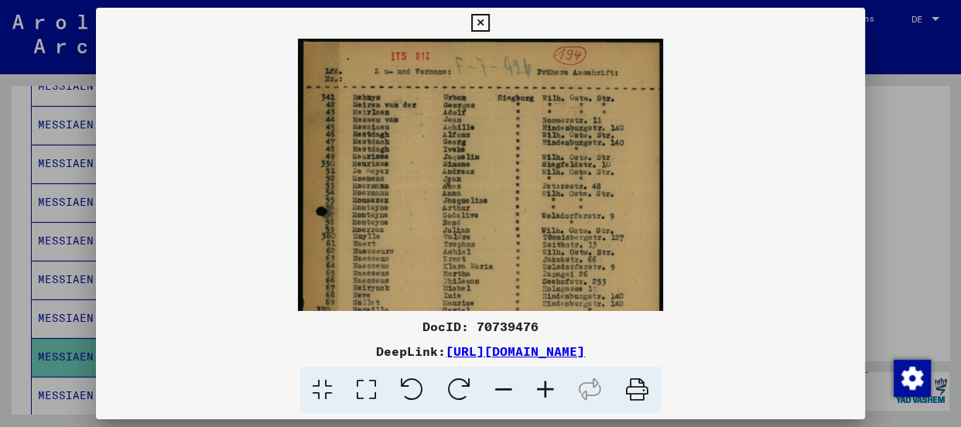
click at [542, 386] on icon at bounding box center [546, 390] width 42 height 47
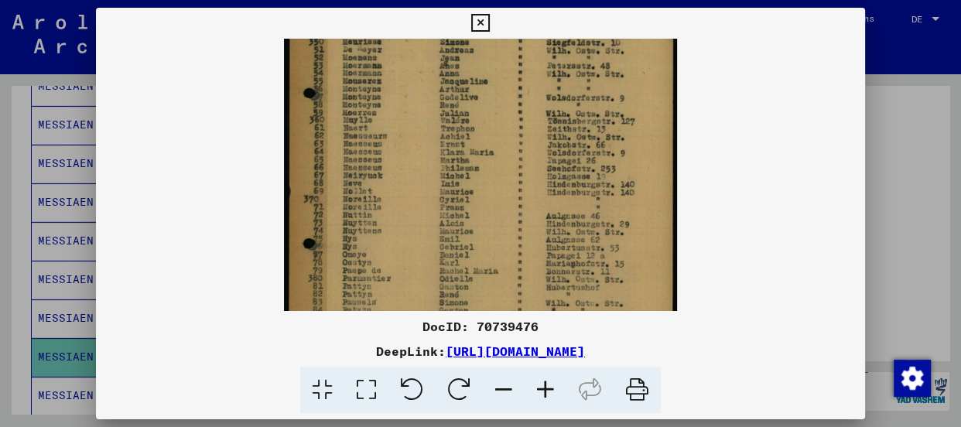
drag, startPoint x: 512, startPoint y: 229, endPoint x: 526, endPoint y: 119, distance: 110.8
click at [526, 119] on img at bounding box center [480, 178] width 393 height 543
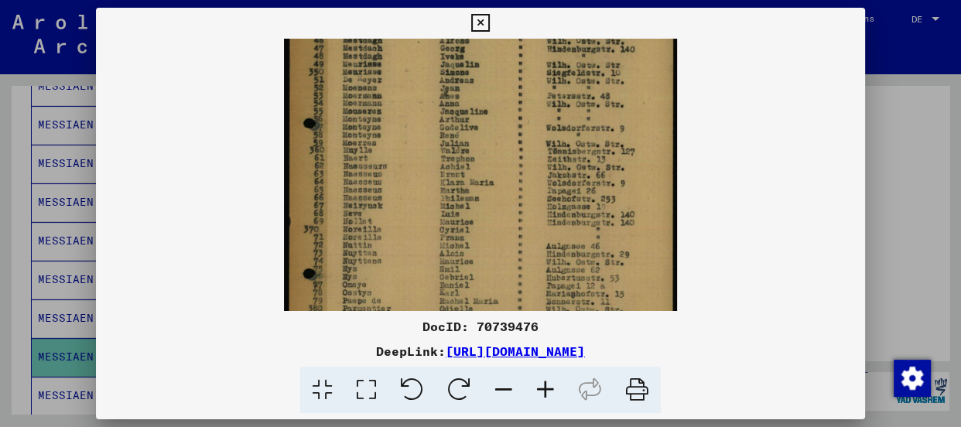
scroll to position [96, 0]
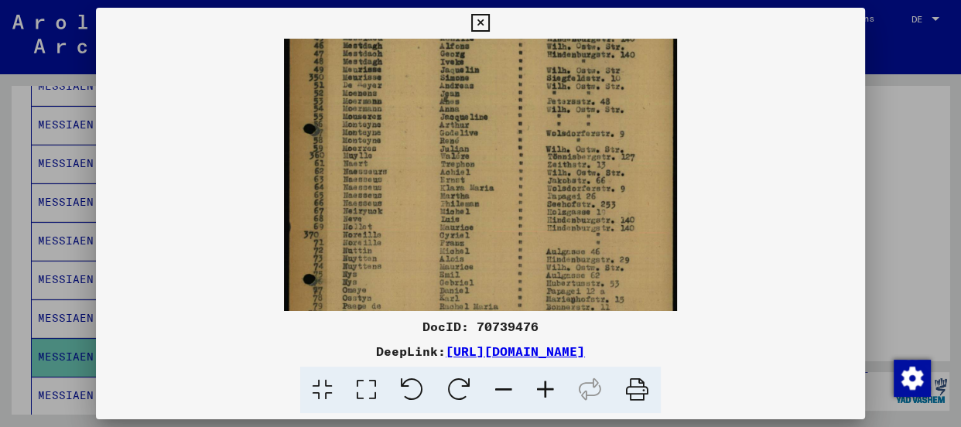
drag, startPoint x: 526, startPoint y: 294, endPoint x: 476, endPoint y: 292, distance: 50.3
click at [476, 292] on img at bounding box center [480, 214] width 393 height 543
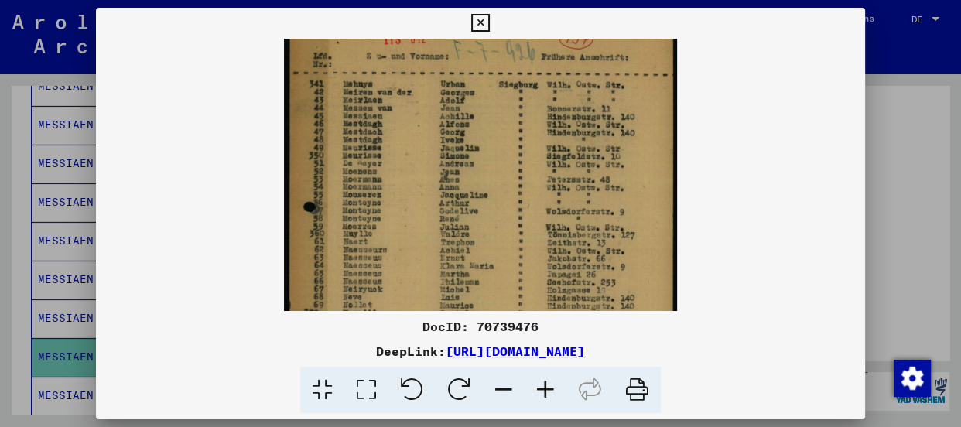
scroll to position [15, 0]
drag, startPoint x: 487, startPoint y: 98, endPoint x: 474, endPoint y: 183, distance: 86.1
click at [474, 183] on img at bounding box center [480, 294] width 393 height 543
click at [539, 386] on icon at bounding box center [546, 390] width 42 height 47
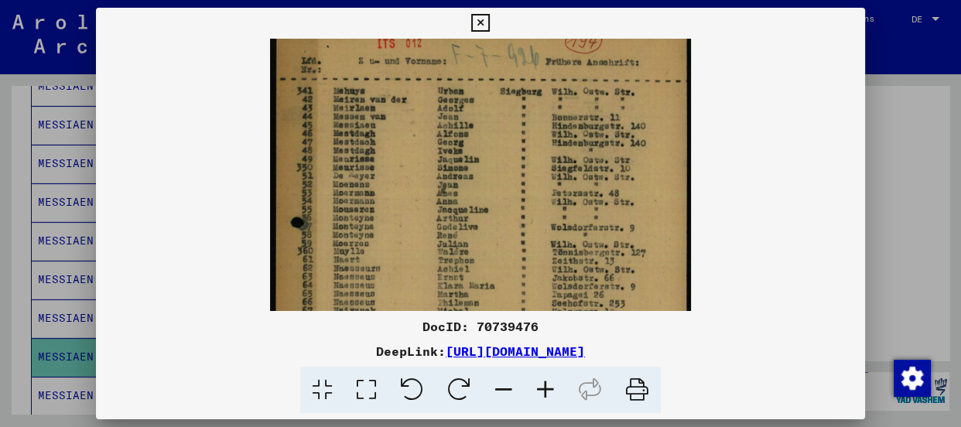
click at [539, 386] on icon at bounding box center [546, 390] width 42 height 47
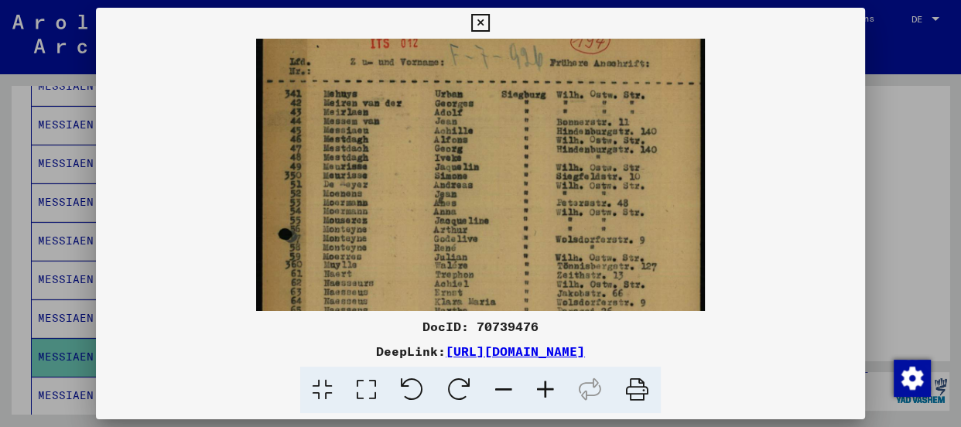
scroll to position [19, 0]
click at [516, 113] on img at bounding box center [481, 330] width 450 height 621
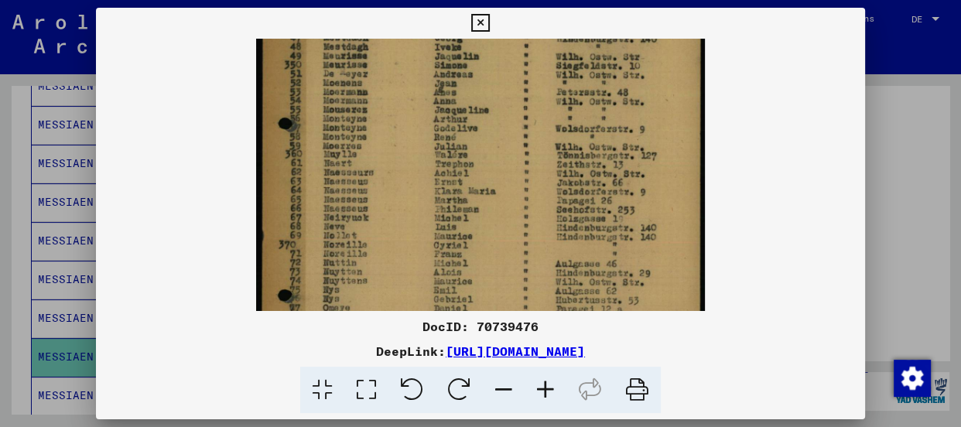
scroll to position [132, 0]
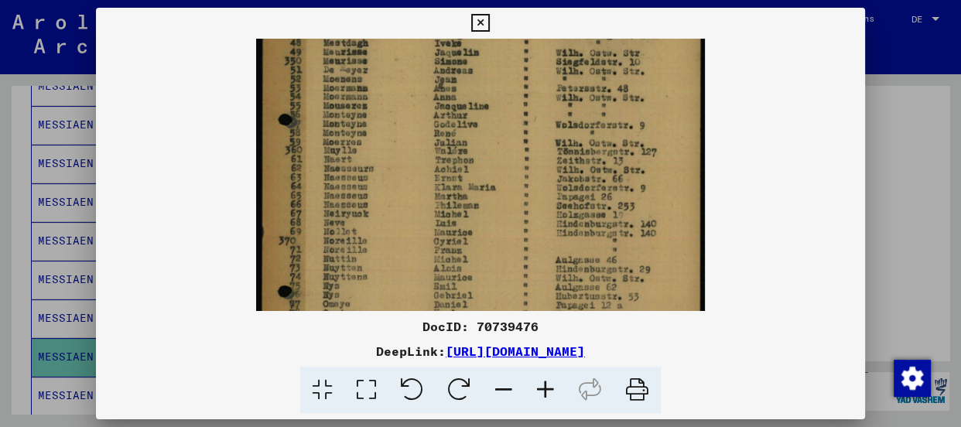
drag, startPoint x: 392, startPoint y: 250, endPoint x: 402, endPoint y: 130, distance: 120.4
click at [402, 130] on img at bounding box center [481, 217] width 450 height 621
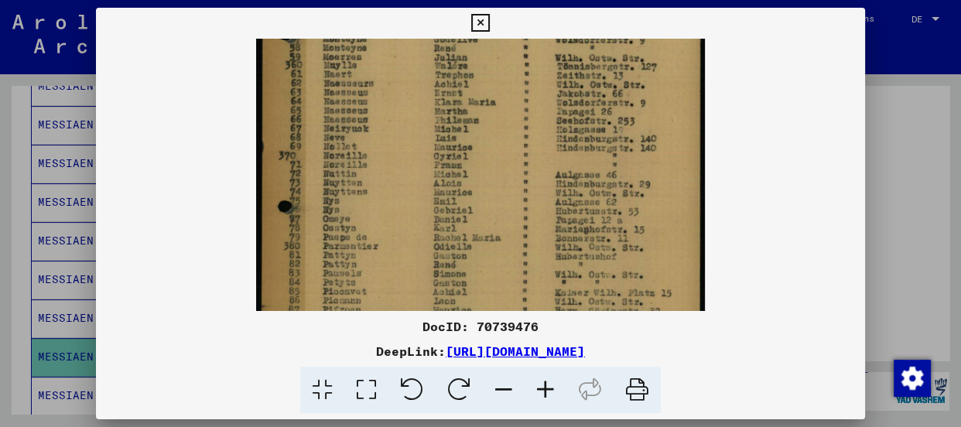
scroll to position [218, 0]
drag, startPoint x: 369, startPoint y: 221, endPoint x: 386, endPoint y: 130, distance: 92.9
click at [386, 130] on img at bounding box center [481, 130] width 450 height 621
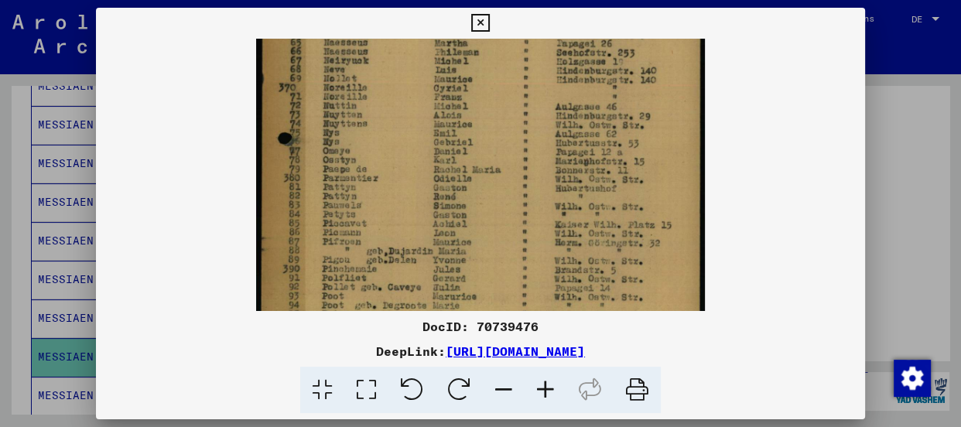
scroll to position [292, 0]
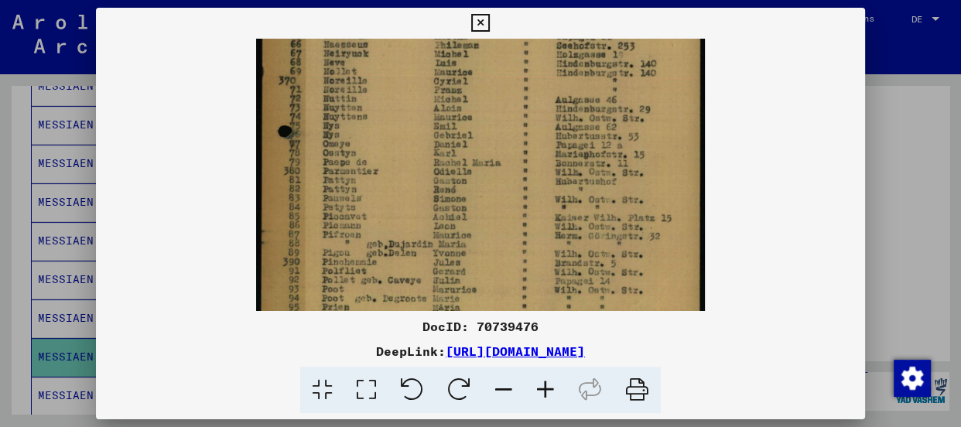
drag, startPoint x: 402, startPoint y: 219, endPoint x: 407, endPoint y: 139, distance: 79.8
click at [407, 139] on img at bounding box center [481, 57] width 450 height 621
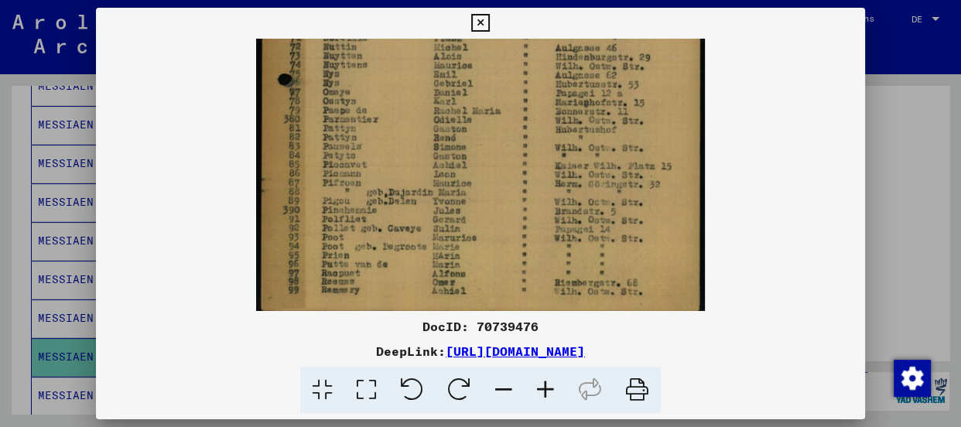
scroll to position [348, 0]
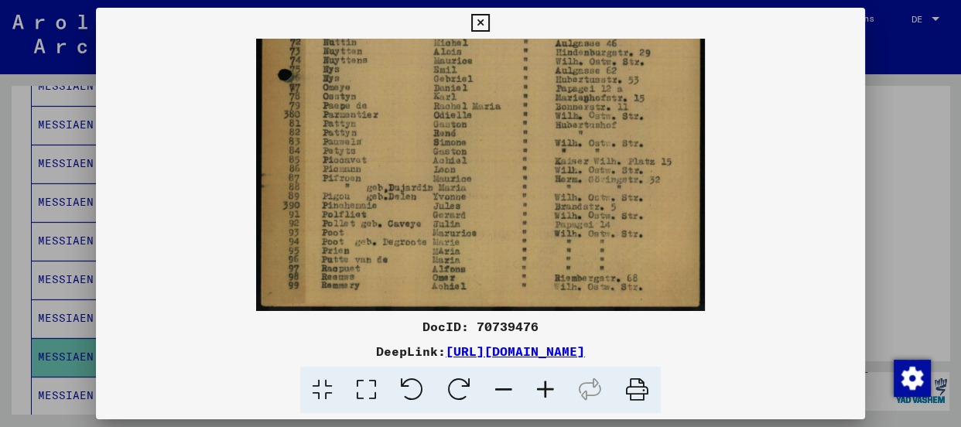
drag, startPoint x: 414, startPoint y: 193, endPoint x: 423, endPoint y: 111, distance: 81.8
click at [423, 111] on img at bounding box center [481, 0] width 450 height 621
click at [478, 21] on icon at bounding box center [480, 23] width 18 height 19
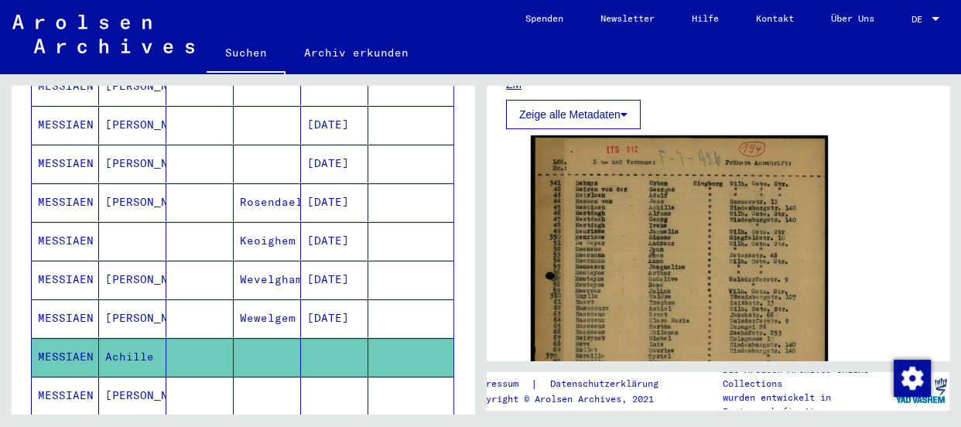
scroll to position [449, 0]
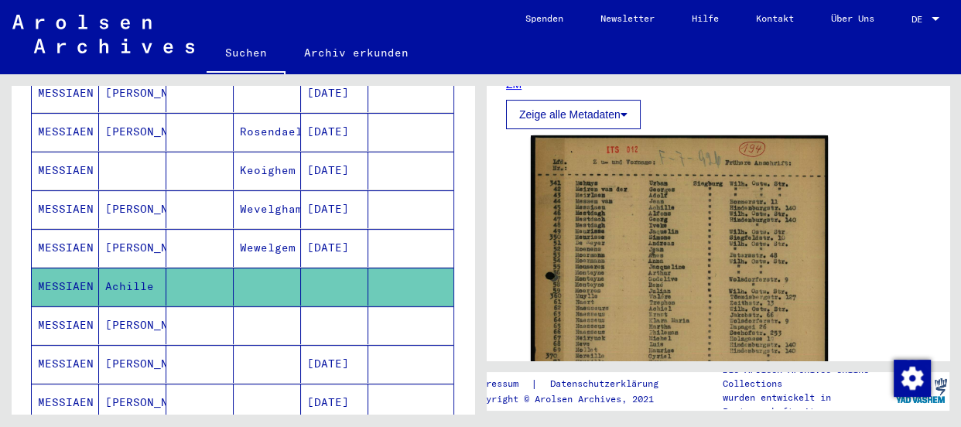
click at [56, 306] on mat-cell "MESSIAEN" at bounding box center [65, 325] width 67 height 38
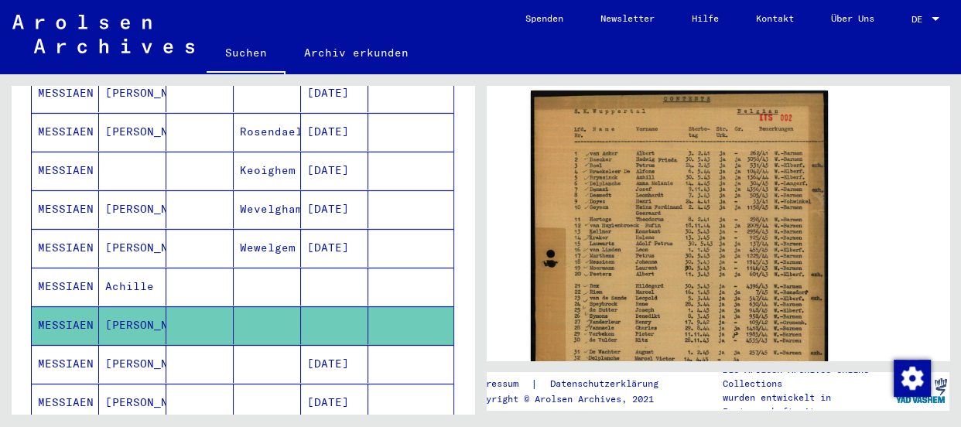
scroll to position [351, 0]
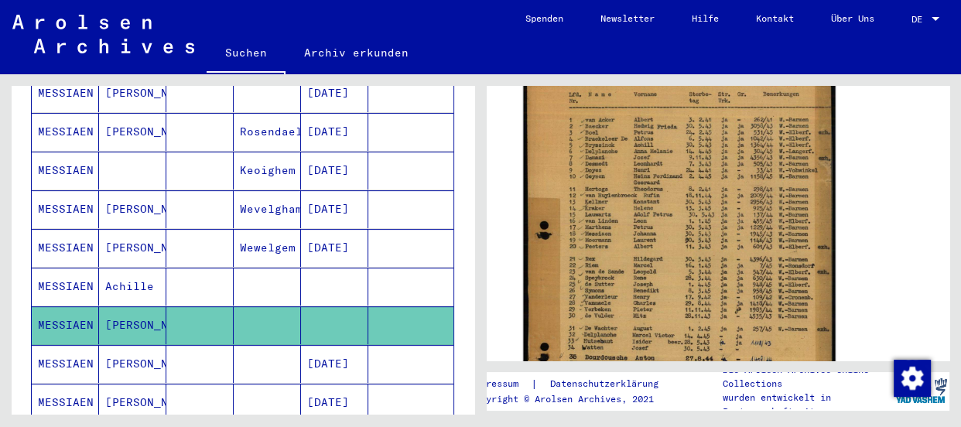
click at [635, 210] on img at bounding box center [679, 282] width 312 height 457
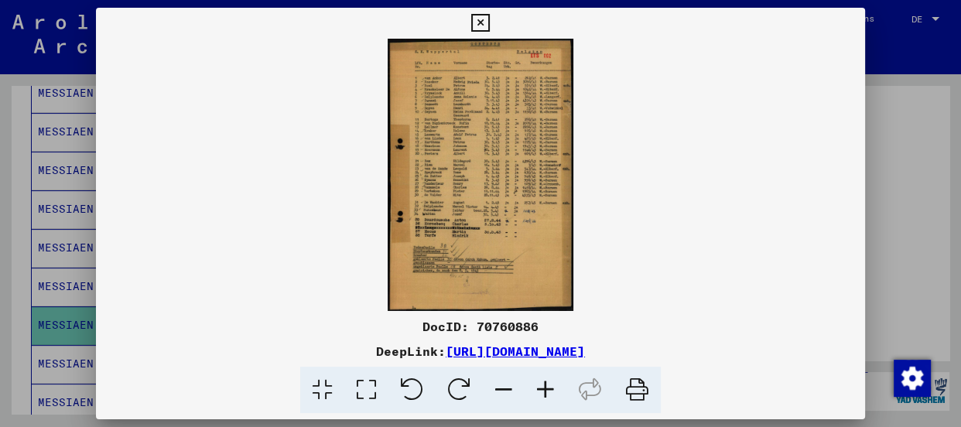
scroll to position [351, 0]
click at [542, 386] on icon at bounding box center [546, 390] width 42 height 47
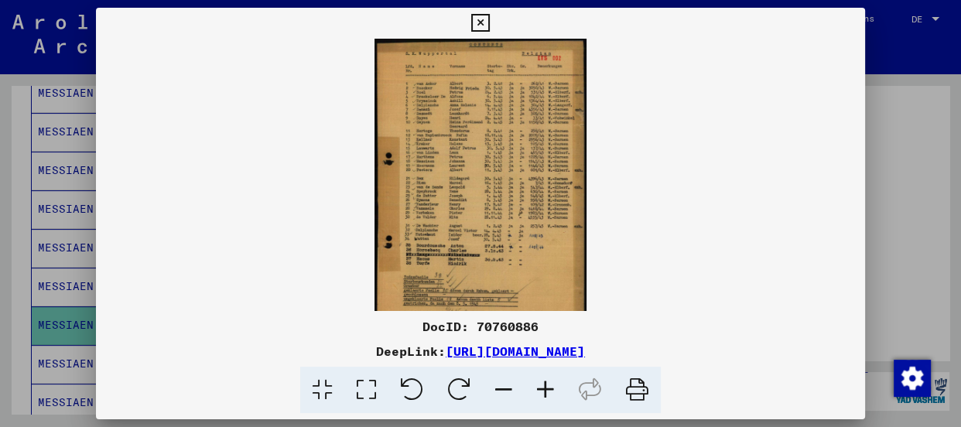
click at [539, 383] on icon at bounding box center [546, 390] width 42 height 47
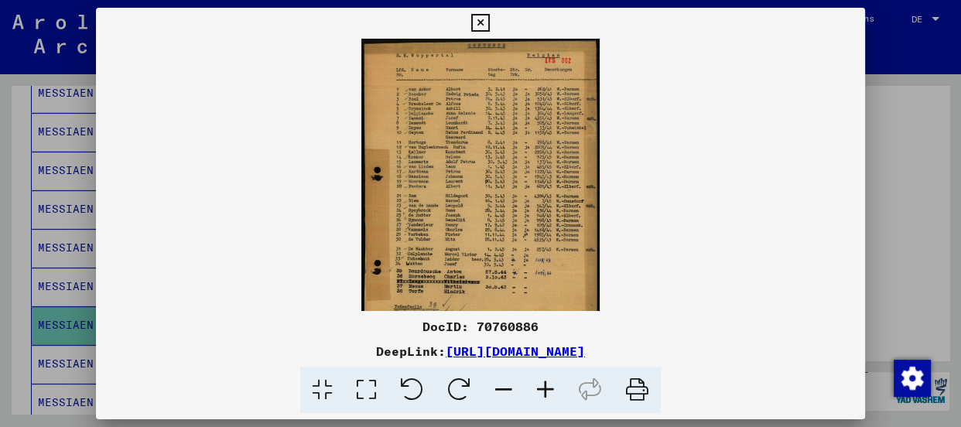
click at [539, 383] on icon at bounding box center [546, 390] width 42 height 47
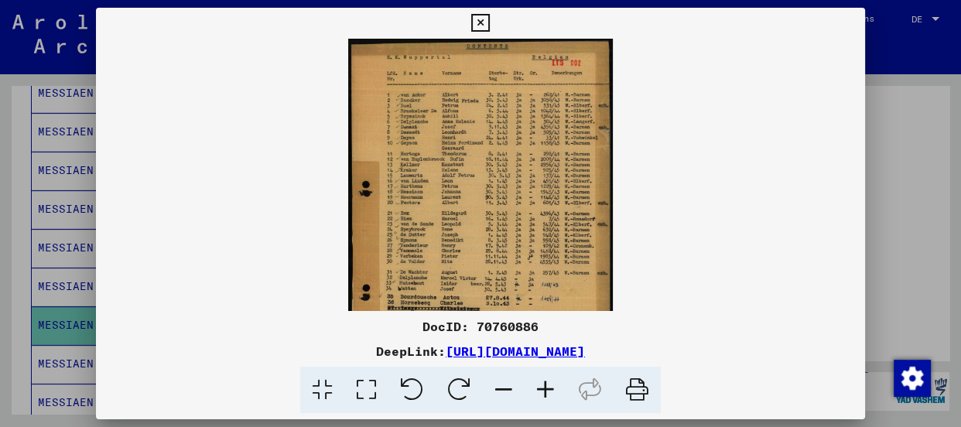
click at [539, 383] on icon at bounding box center [546, 390] width 42 height 47
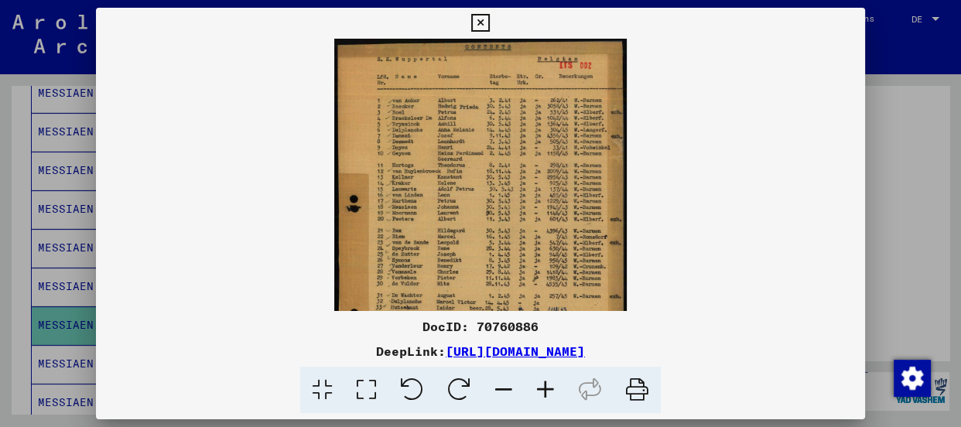
click at [539, 383] on icon at bounding box center [546, 390] width 42 height 47
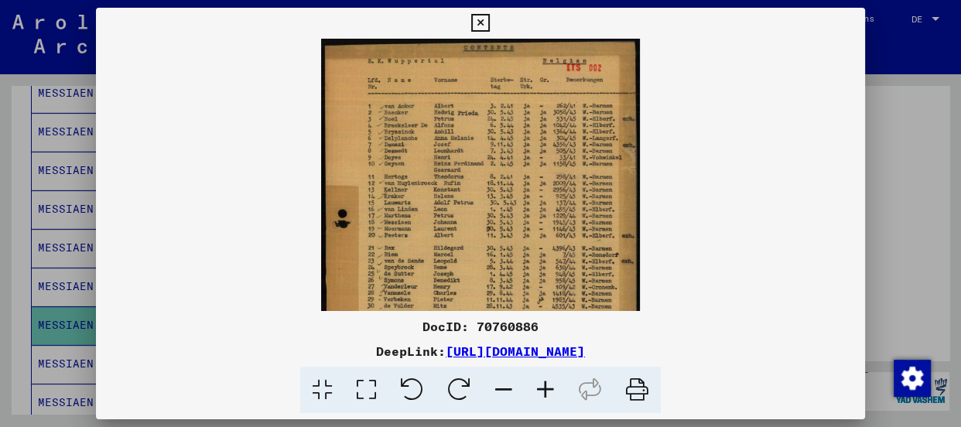
click at [539, 383] on icon at bounding box center [546, 390] width 42 height 47
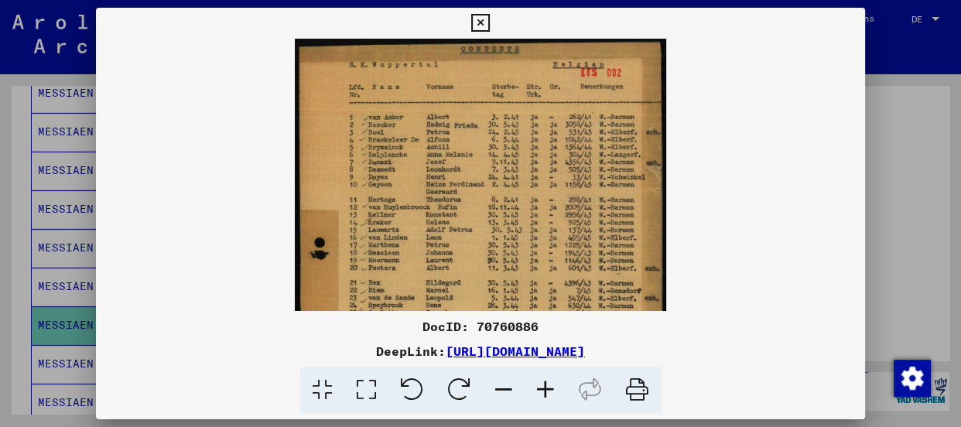
click at [539, 383] on icon at bounding box center [546, 390] width 42 height 47
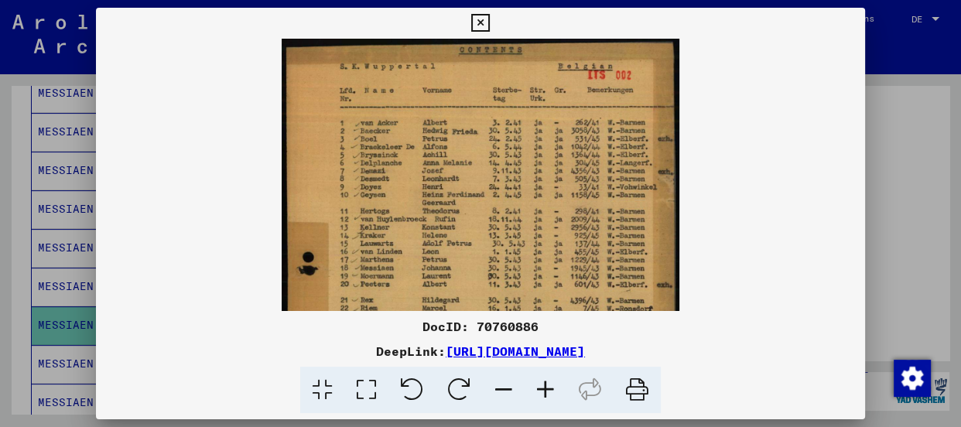
click at [539, 383] on icon at bounding box center [546, 390] width 42 height 47
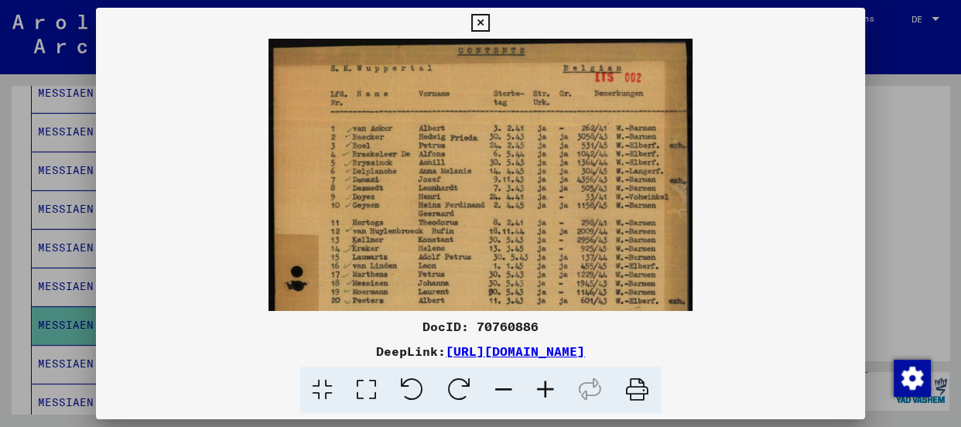
click at [539, 383] on icon at bounding box center [546, 390] width 42 height 47
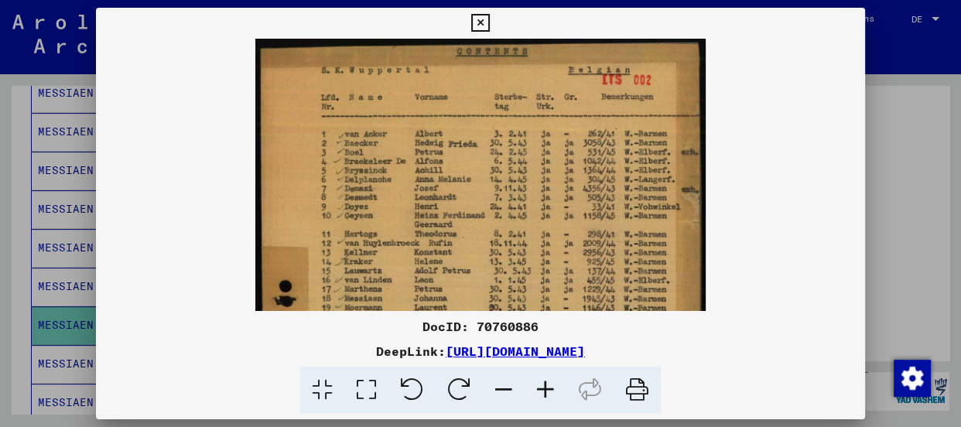
click at [539, 383] on icon at bounding box center [546, 390] width 42 height 47
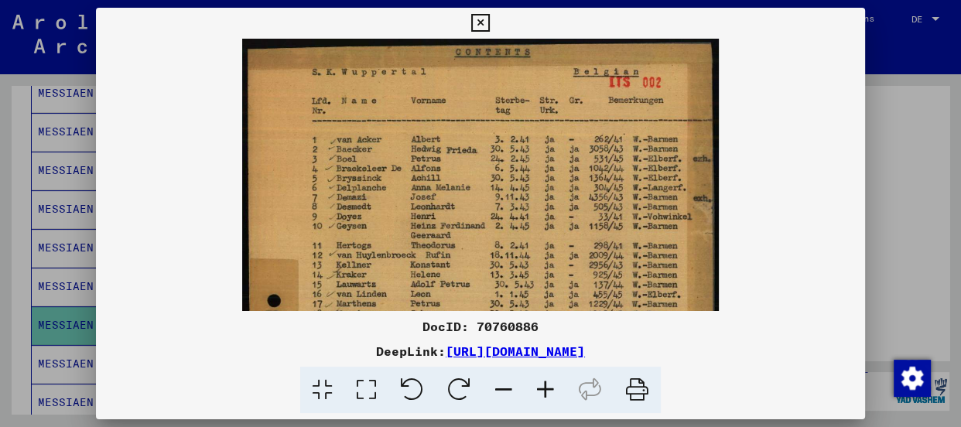
click at [378, 157] on img at bounding box center [480, 388] width 477 height 698
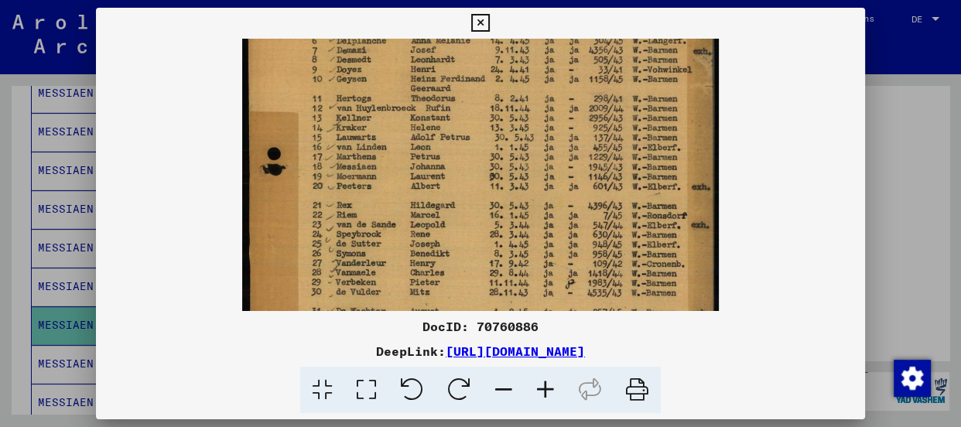
scroll to position [147, 0]
drag, startPoint x: 381, startPoint y: 259, endPoint x: 397, endPoint y: 98, distance: 161.7
click at [397, 98] on img at bounding box center [480, 241] width 477 height 698
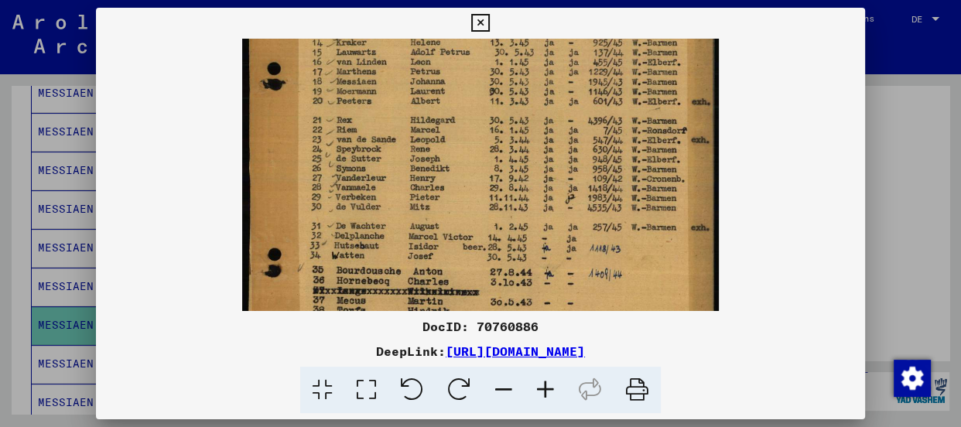
scroll to position [236, 0]
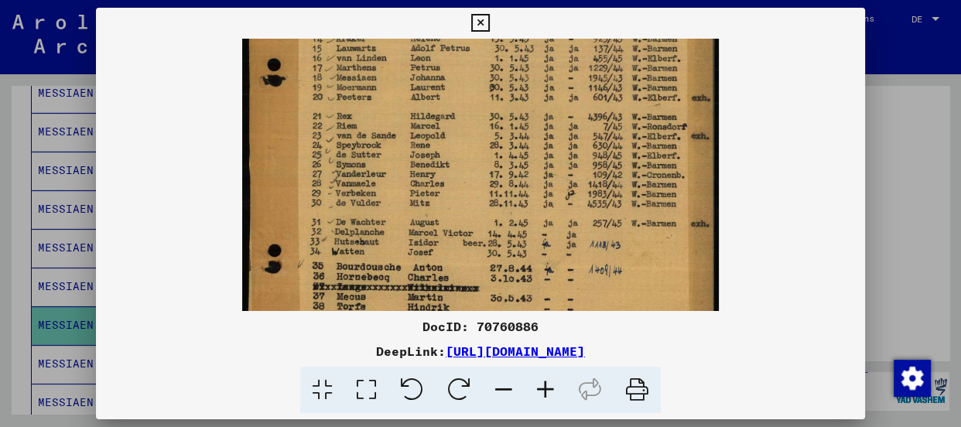
drag, startPoint x: 391, startPoint y: 255, endPoint x: 392, endPoint y: 158, distance: 97.5
click at [392, 158] on img at bounding box center [480, 152] width 477 height 698
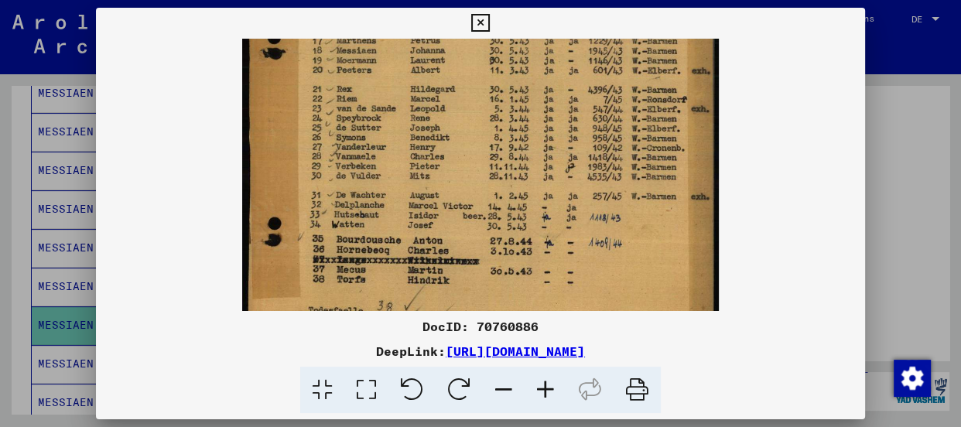
scroll to position [265, 0]
drag, startPoint x: 393, startPoint y: 204, endPoint x: 394, endPoint y: 172, distance: 32.5
click at [394, 172] on img at bounding box center [480, 122] width 477 height 698
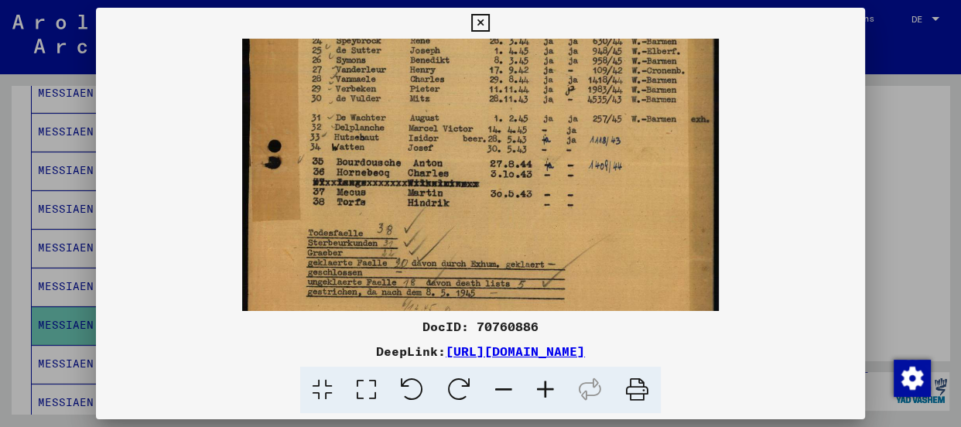
scroll to position [344, 0]
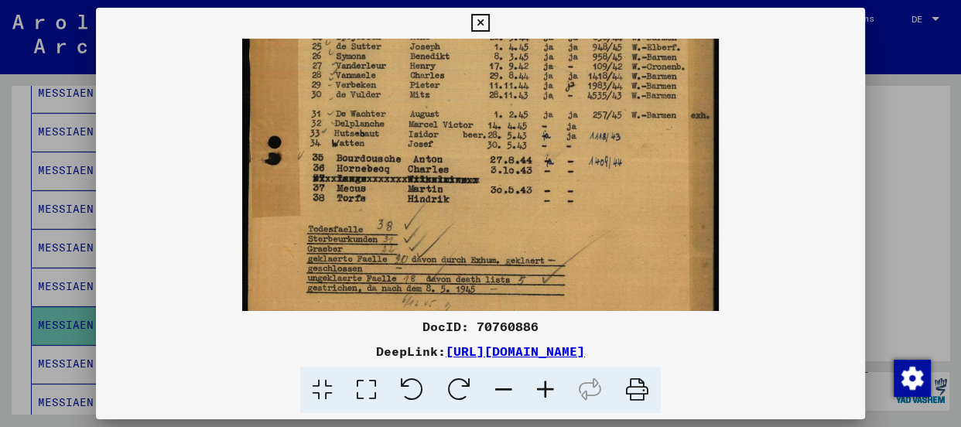
drag, startPoint x: 394, startPoint y: 172, endPoint x: 399, endPoint y: 87, distance: 85.3
click at [399, 87] on img at bounding box center [480, 43] width 477 height 698
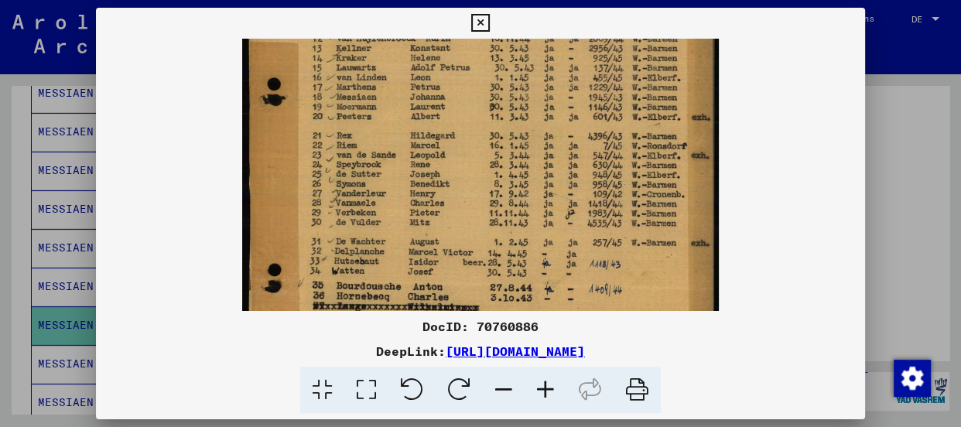
scroll to position [206, 0]
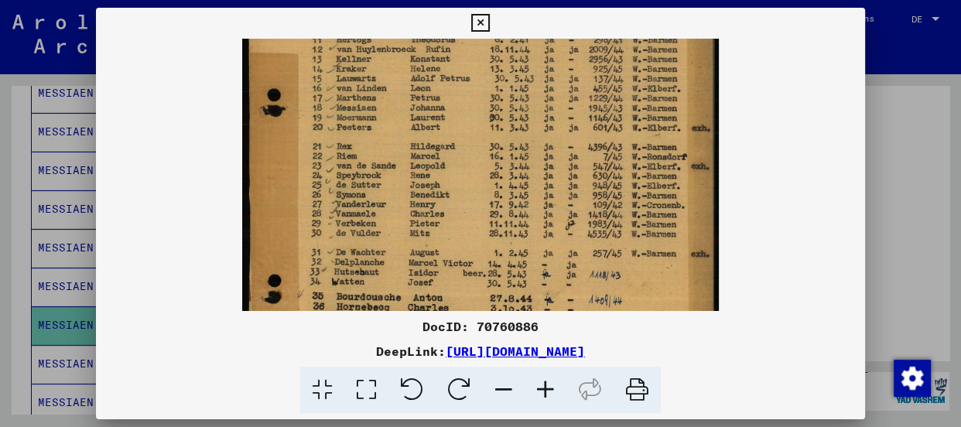
drag, startPoint x: 400, startPoint y: 86, endPoint x: 384, endPoint y: 231, distance: 146.4
click at [384, 231] on img at bounding box center [480, 182] width 477 height 698
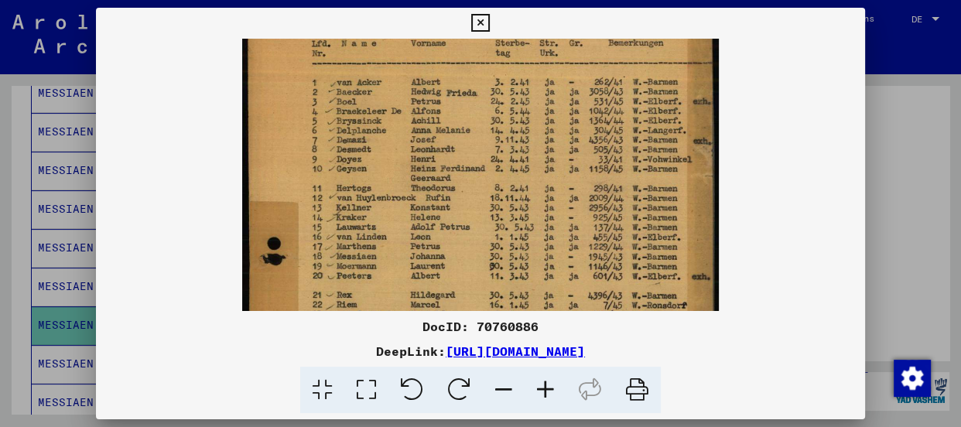
scroll to position [52, 0]
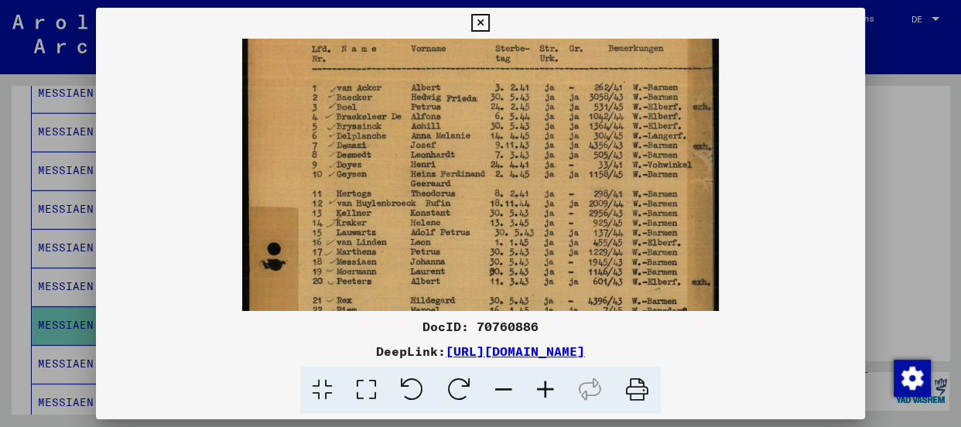
drag, startPoint x: 402, startPoint y: 101, endPoint x: 380, endPoint y: 261, distance: 161.0
click at [380, 261] on img at bounding box center [480, 336] width 477 height 698
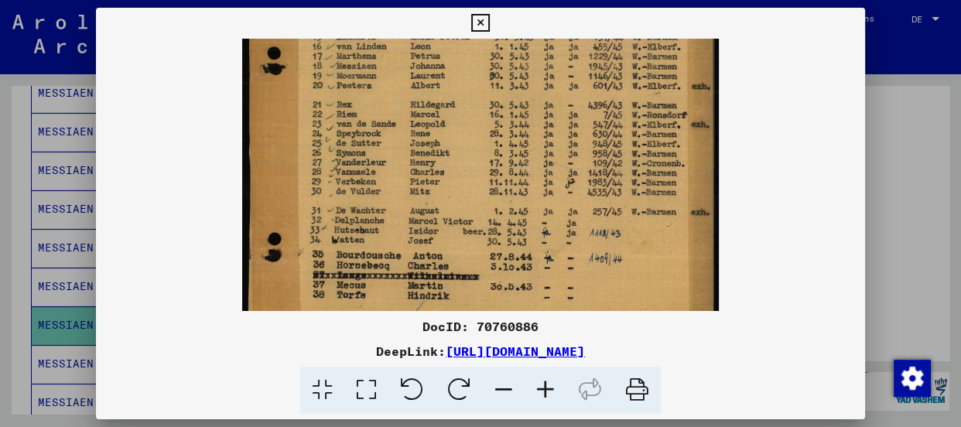
scroll to position [248, 0]
drag, startPoint x: 392, startPoint y: 279, endPoint x: 402, endPoint y: 81, distance: 197.6
click at [402, 81] on img at bounding box center [480, 140] width 477 height 698
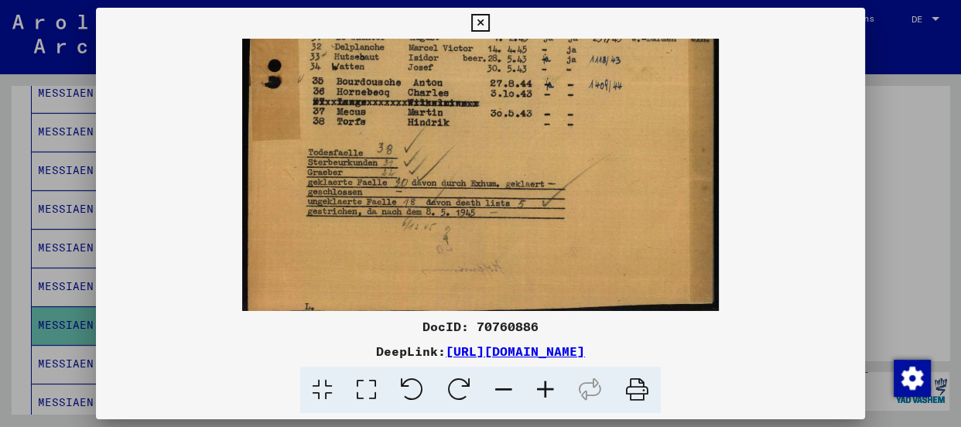
scroll to position [426, 0]
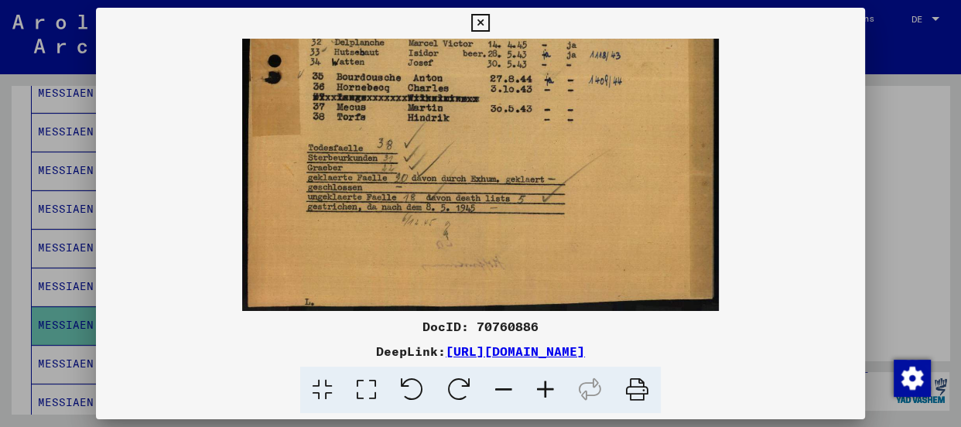
drag, startPoint x: 484, startPoint y: 248, endPoint x: 485, endPoint y: 61, distance: 186.5
click at [478, 22] on icon at bounding box center [480, 23] width 18 height 19
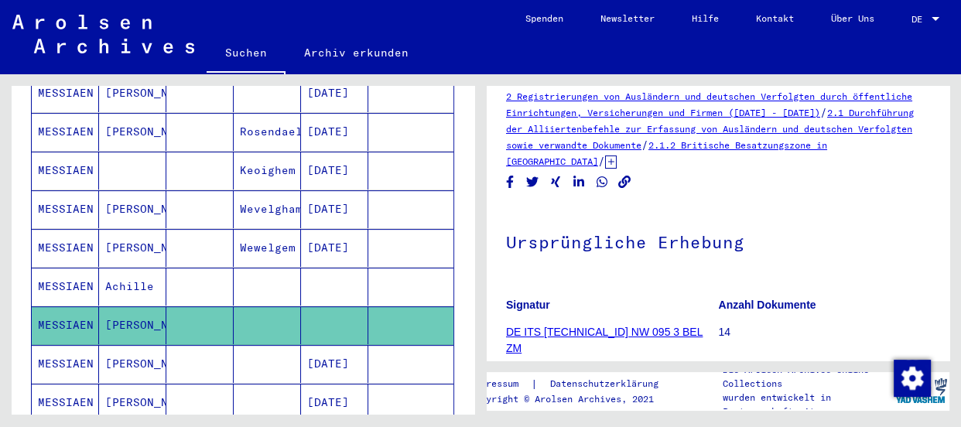
scroll to position [0, 0]
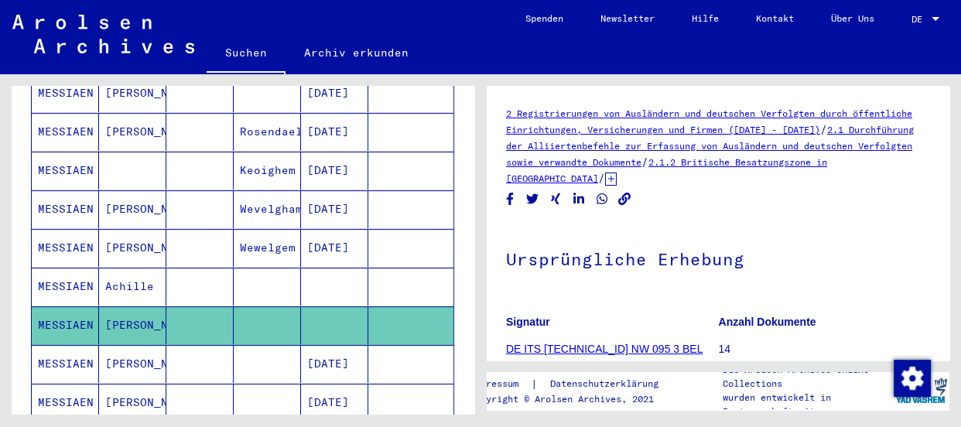
click at [571, 65] on mat-toolbar "Suchen Archiv erkunden Detailfragen/-infos zu den Dokumenten? Stelle hier einen…" at bounding box center [480, 37] width 961 height 74
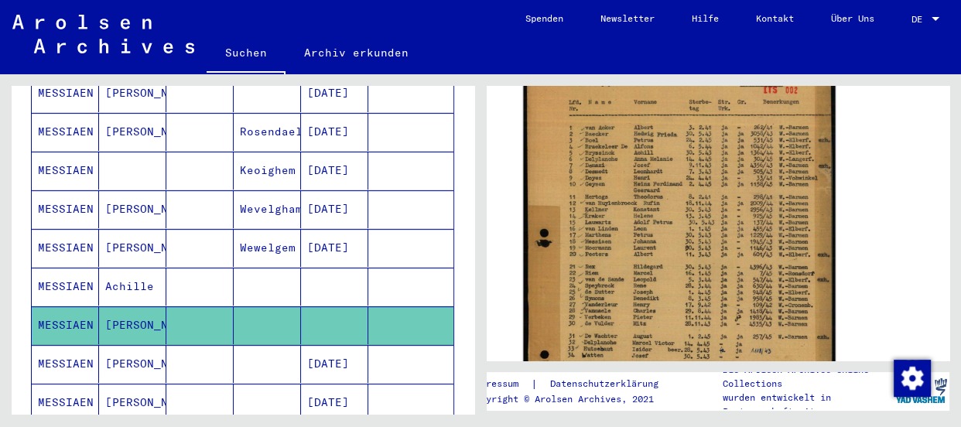
scroll to position [351, 0]
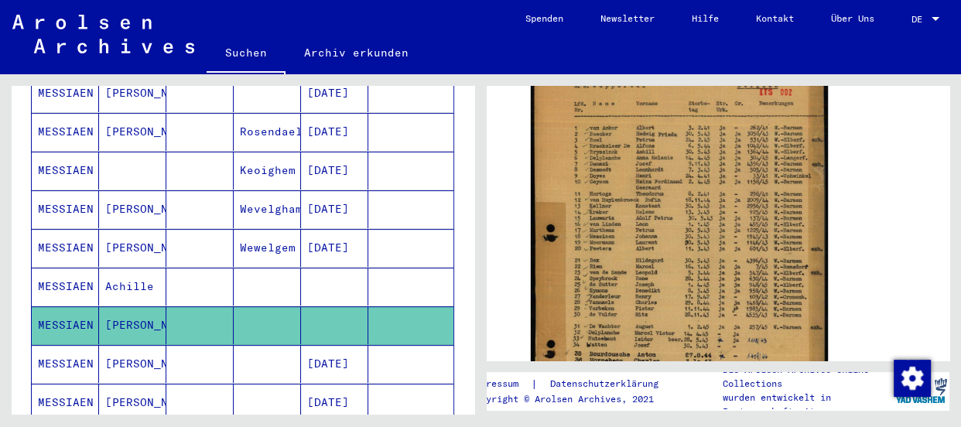
click at [451, 60] on div "Suchen Archiv erkunden" at bounding box center [357, 54] width 300 height 40
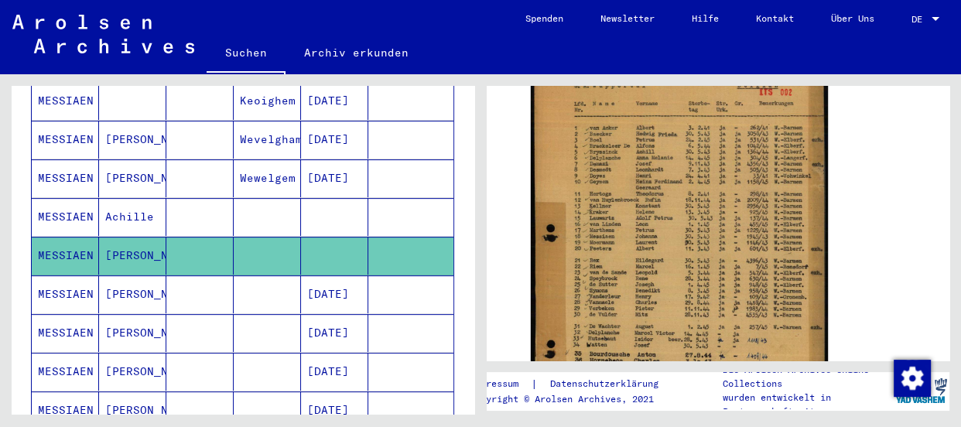
click at [62, 275] on mat-cell "MESSIAEN" at bounding box center [65, 294] width 67 height 38
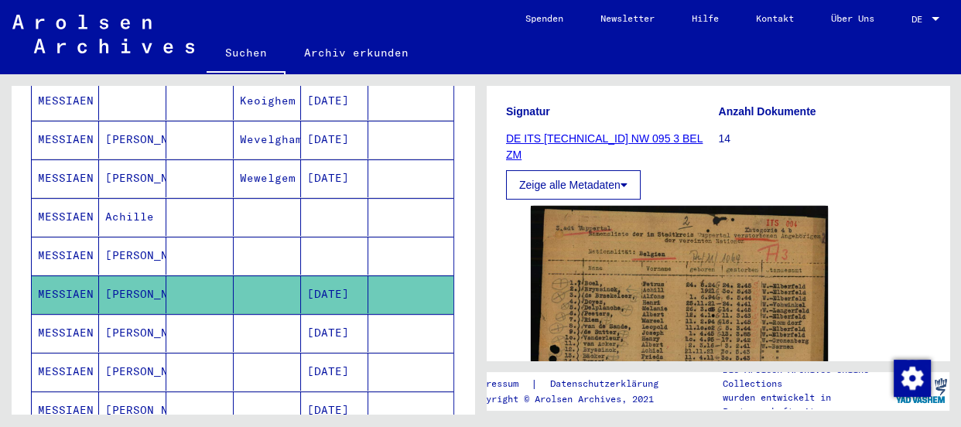
scroll to position [281, 0]
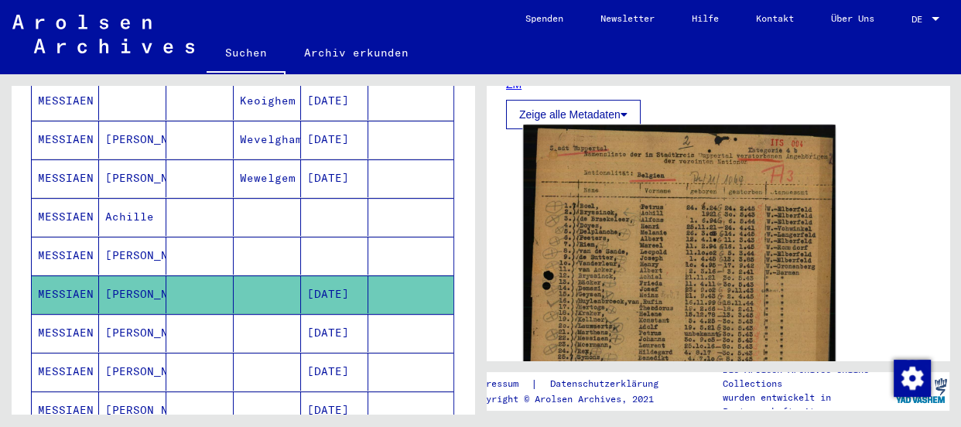
click at [641, 262] on img at bounding box center [679, 342] width 312 height 435
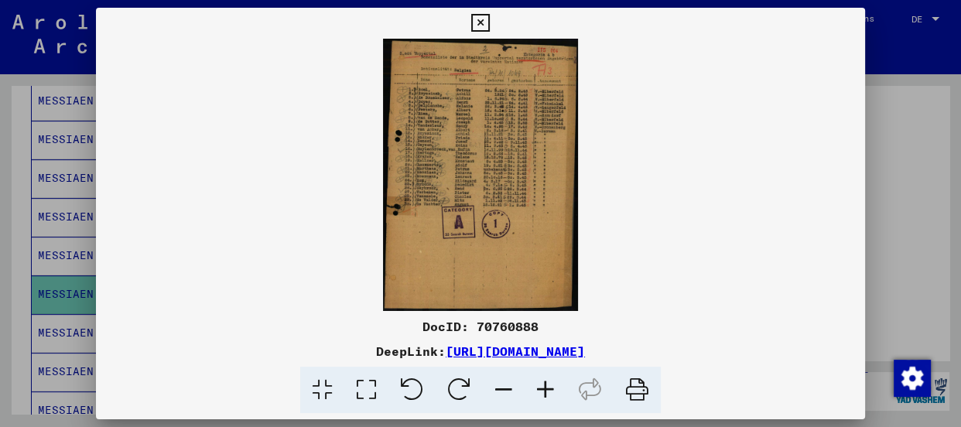
click at [546, 388] on icon at bounding box center [546, 390] width 42 height 47
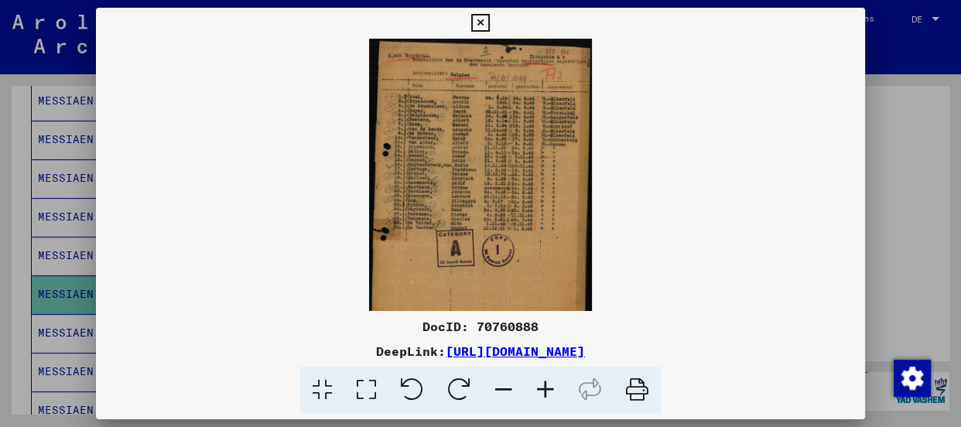
click at [546, 388] on icon at bounding box center [546, 390] width 42 height 47
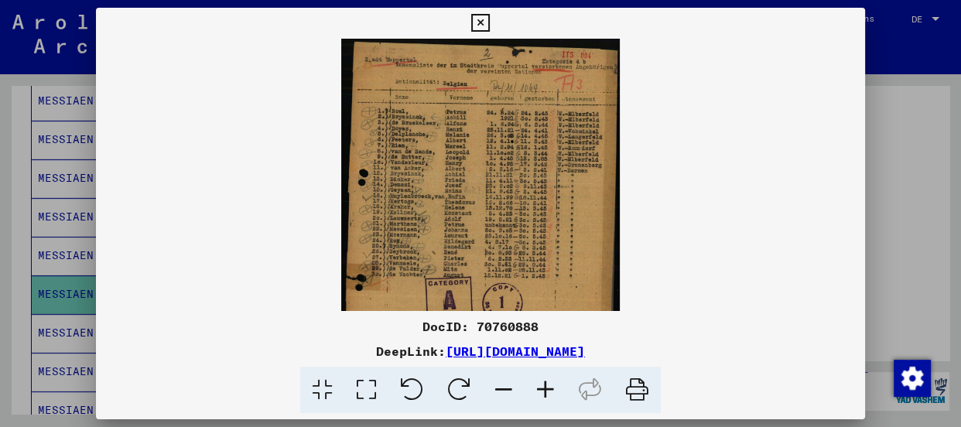
click at [546, 388] on icon at bounding box center [546, 390] width 42 height 47
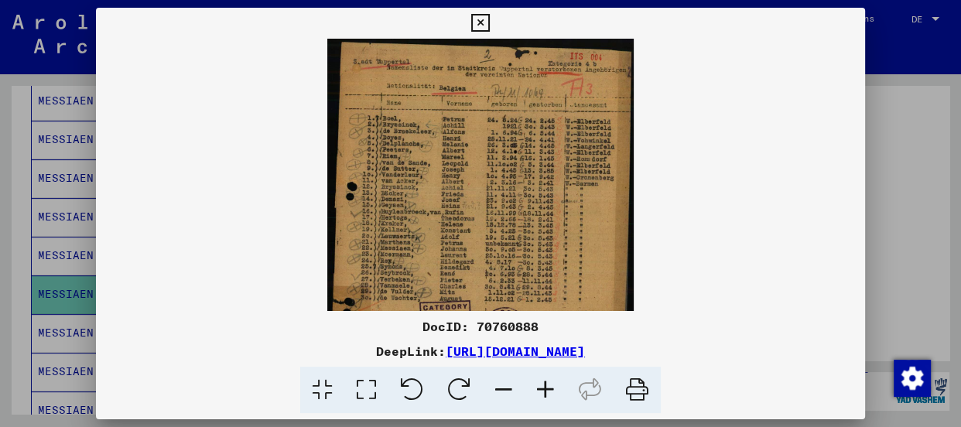
click at [546, 388] on icon at bounding box center [546, 390] width 42 height 47
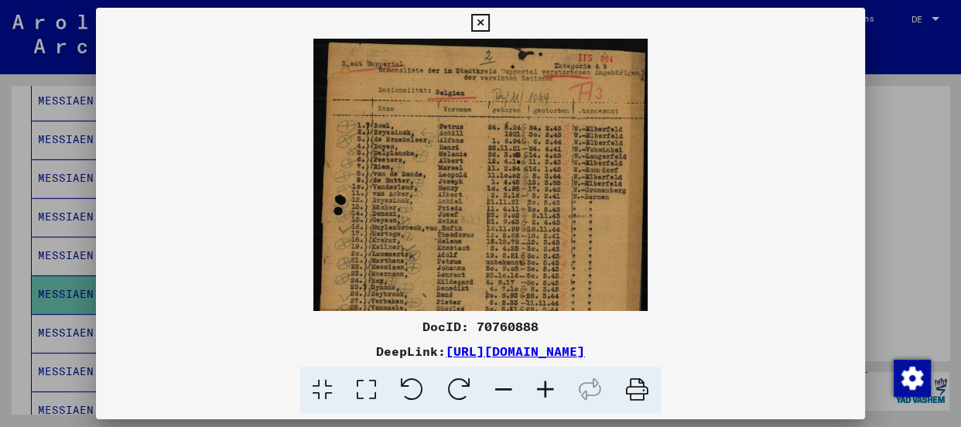
click at [546, 388] on icon at bounding box center [546, 390] width 42 height 47
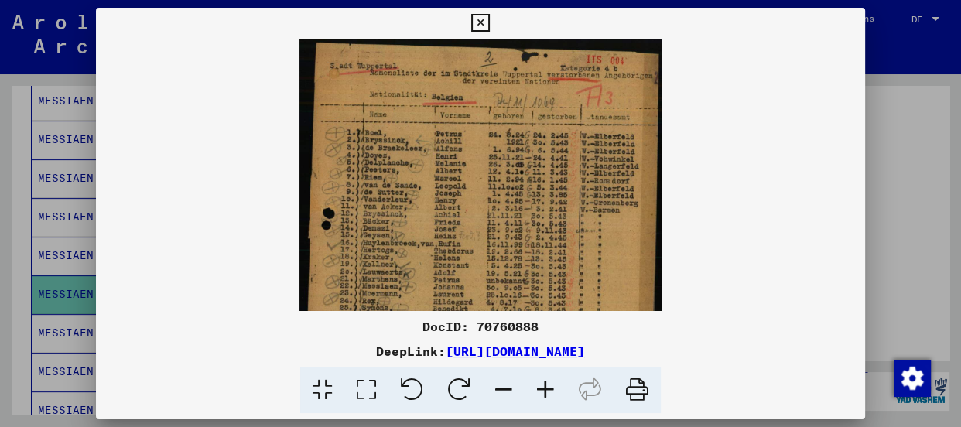
click at [546, 388] on icon at bounding box center [546, 390] width 42 height 47
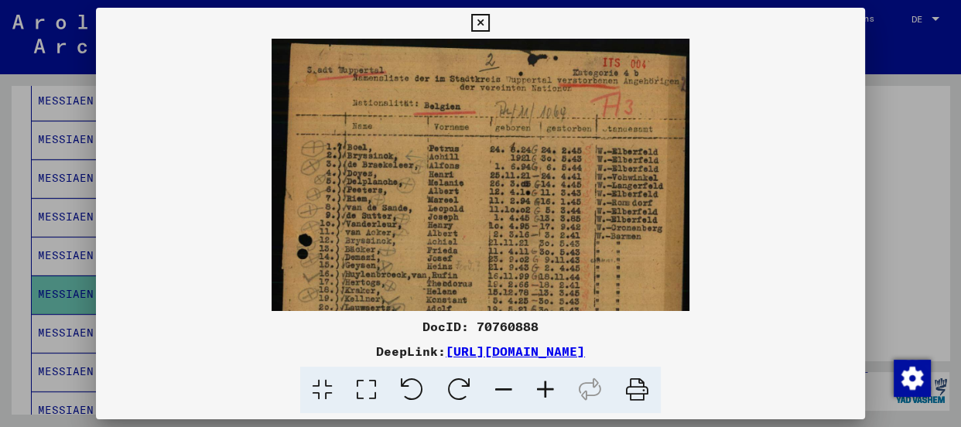
click at [546, 388] on icon at bounding box center [546, 390] width 42 height 47
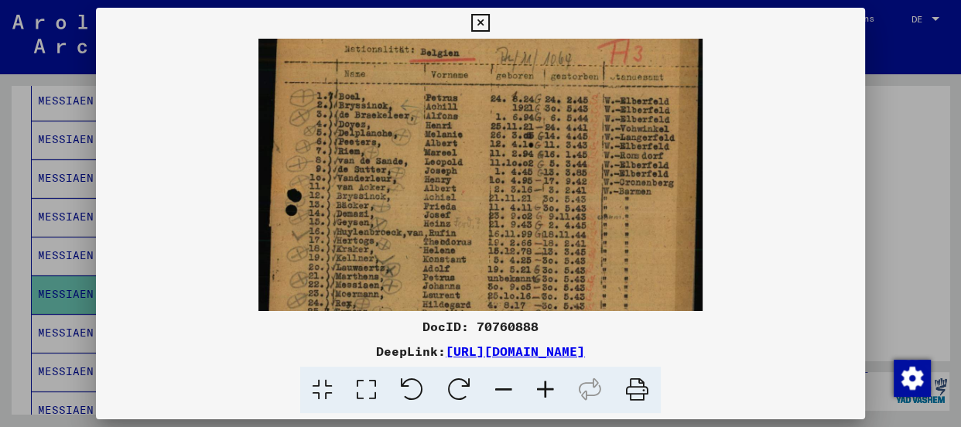
scroll to position [68, 0]
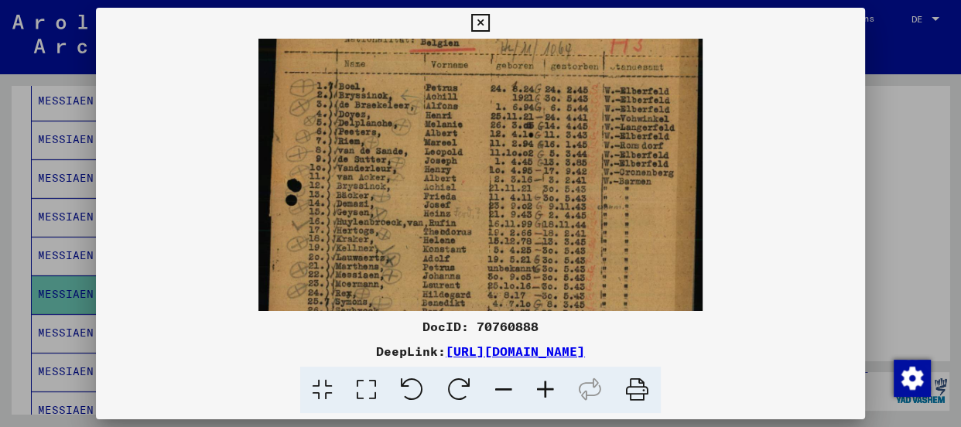
drag, startPoint x: 497, startPoint y: 177, endPoint x: 496, endPoint y: 103, distance: 74.3
click at [496, 103] on img at bounding box center [480, 281] width 445 height 621
click at [545, 387] on icon at bounding box center [546, 390] width 42 height 47
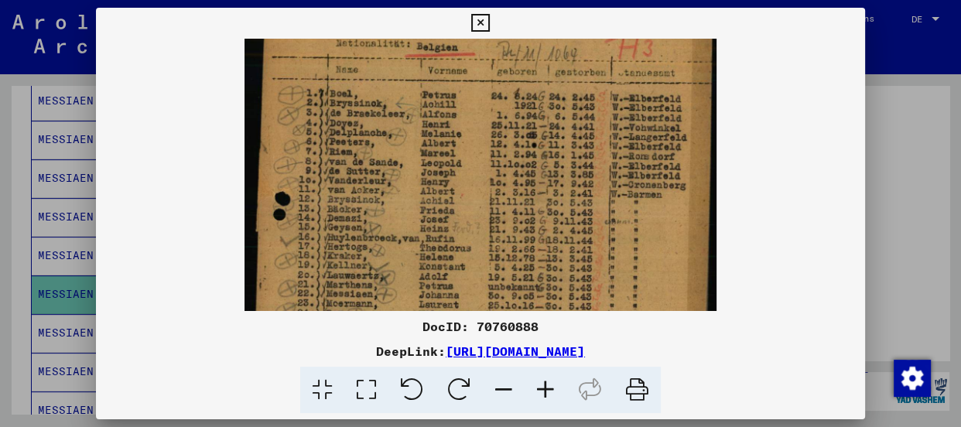
click at [545, 387] on icon at bounding box center [546, 390] width 42 height 47
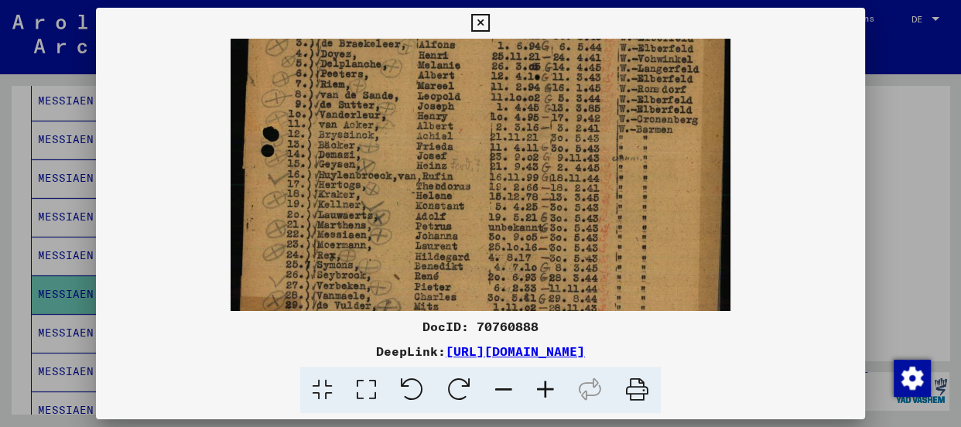
scroll to position [156, 0]
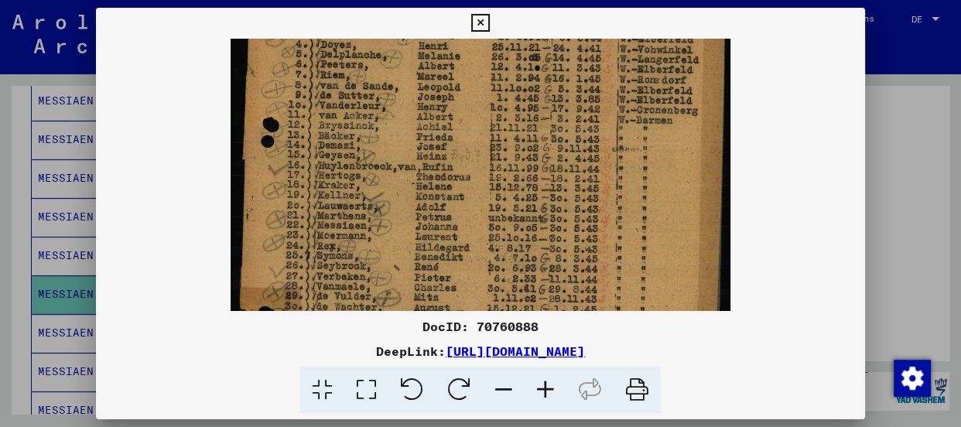
drag, startPoint x: 522, startPoint y: 267, endPoint x: 521, endPoint y: 173, distance: 94.4
click at [521, 173] on img at bounding box center [481, 232] width 501 height 698
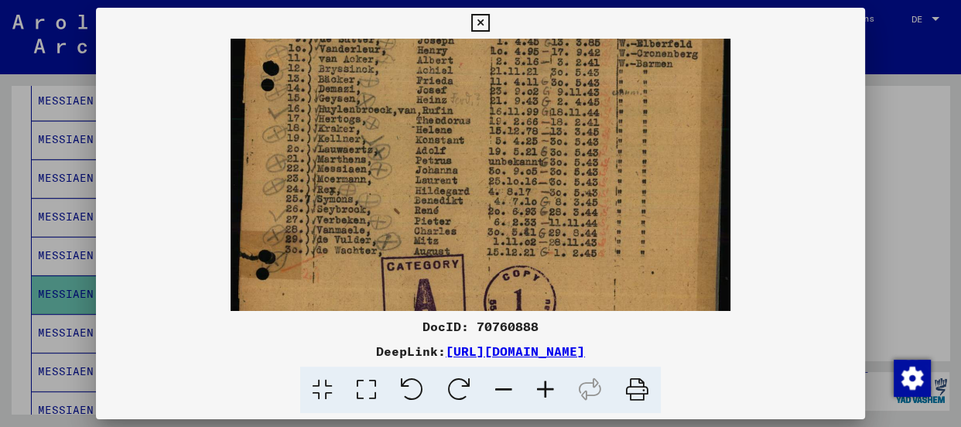
scroll to position [216, 0]
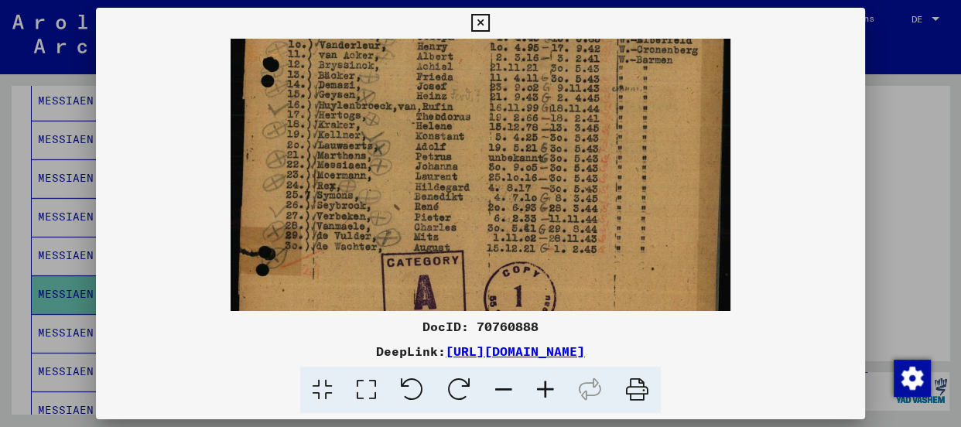
drag, startPoint x: 460, startPoint y: 231, endPoint x: 467, endPoint y: 165, distance: 66.1
click at [467, 165] on img at bounding box center [481, 172] width 501 height 698
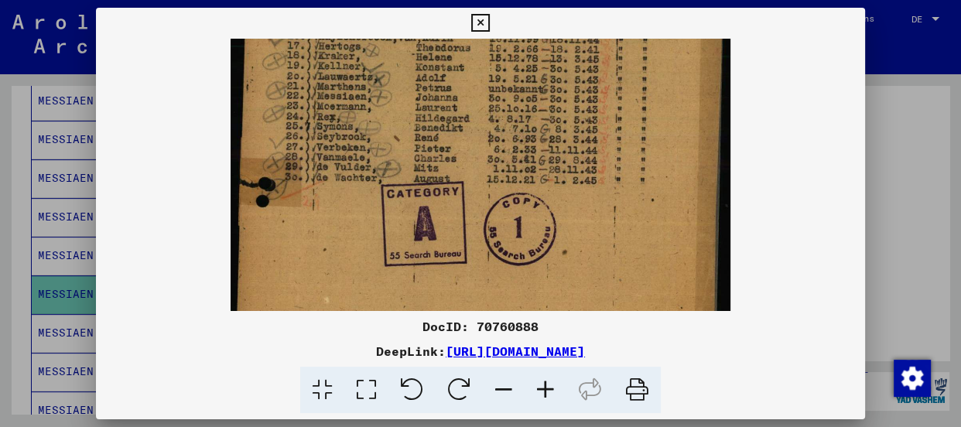
scroll to position [288, 0]
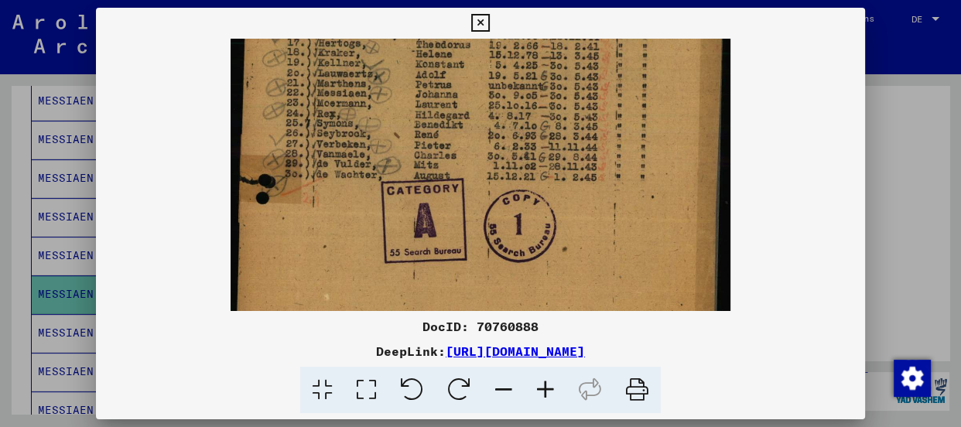
drag, startPoint x: 467, startPoint y: 165, endPoint x: 473, endPoint y: 87, distance: 78.4
click at [473, 87] on img at bounding box center [481, 100] width 501 height 698
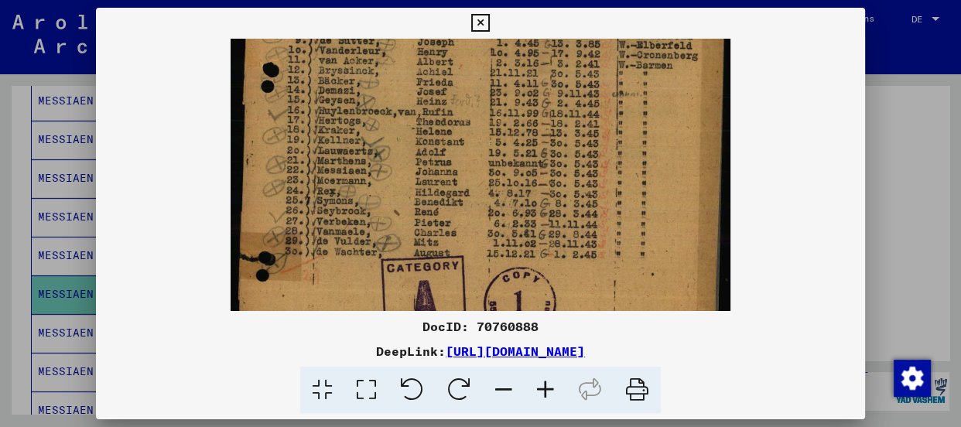
scroll to position [248, 0]
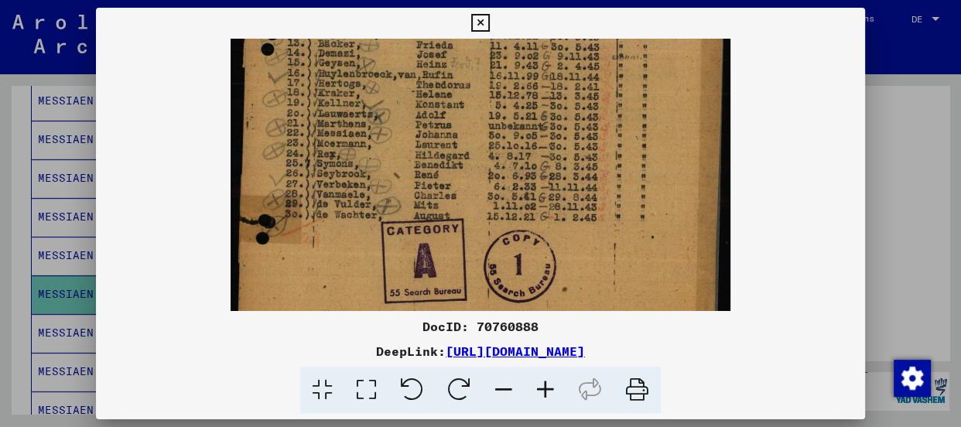
drag, startPoint x: 634, startPoint y: 70, endPoint x: 618, endPoint y: 119, distance: 51.1
click at [618, 119] on img at bounding box center [481, 140] width 501 height 698
click at [370, 71] on img at bounding box center [481, 140] width 501 height 698
click at [480, 27] on icon at bounding box center [480, 23] width 18 height 19
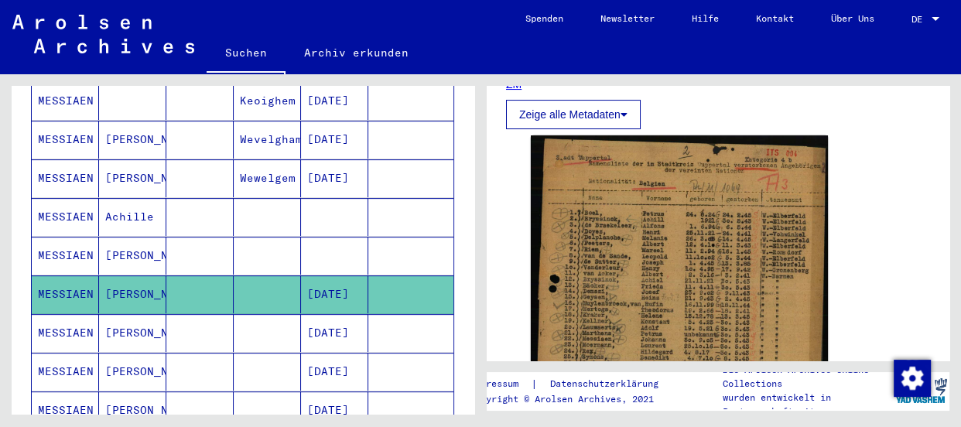
click at [60, 314] on mat-cell "MESSIAEN" at bounding box center [65, 333] width 67 height 38
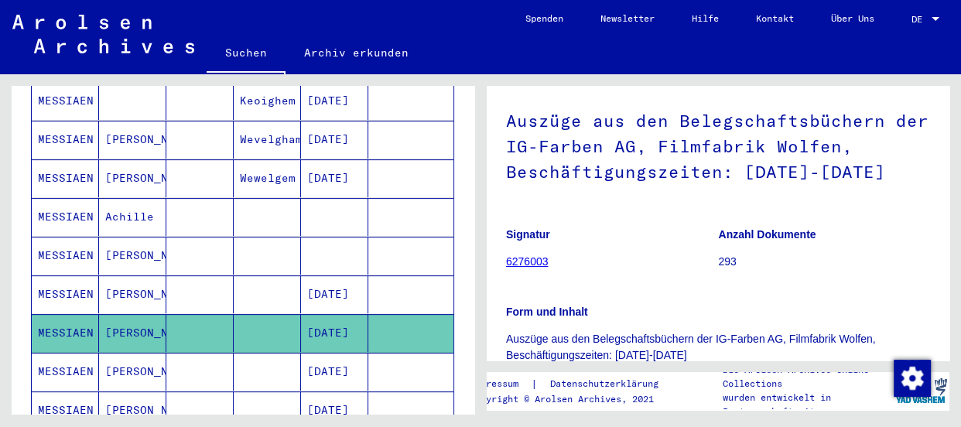
scroll to position [140, 0]
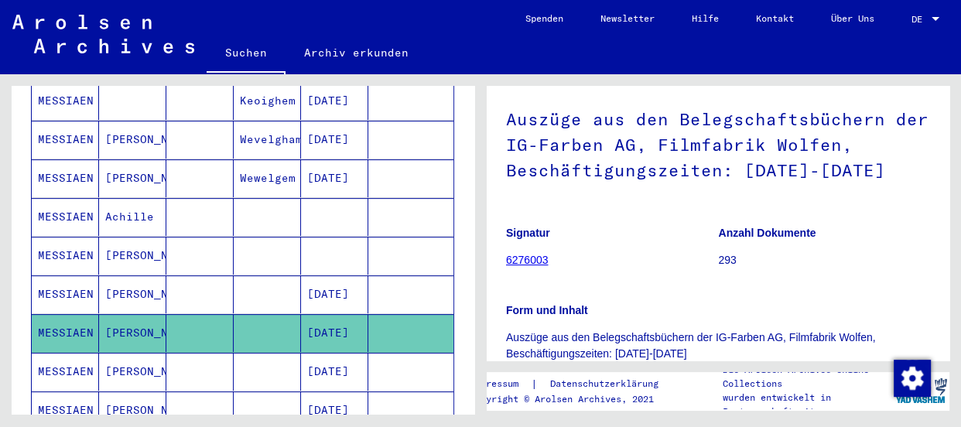
click at [553, 148] on h1 "Auszüge aus den Belegschaftsbüchern der IG-Farben AG, Filmfabrik Wolfen, Beschä…" at bounding box center [718, 143] width 424 height 119
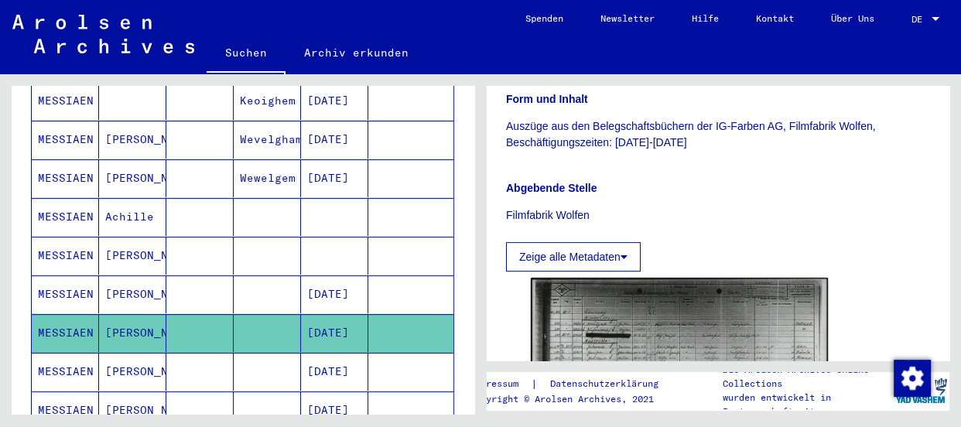
scroll to position [422, 0]
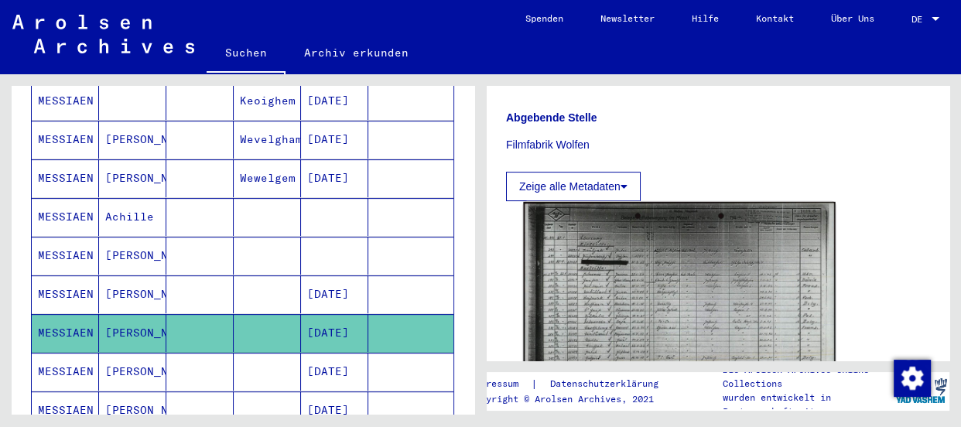
click at [592, 256] on img at bounding box center [679, 313] width 312 height 223
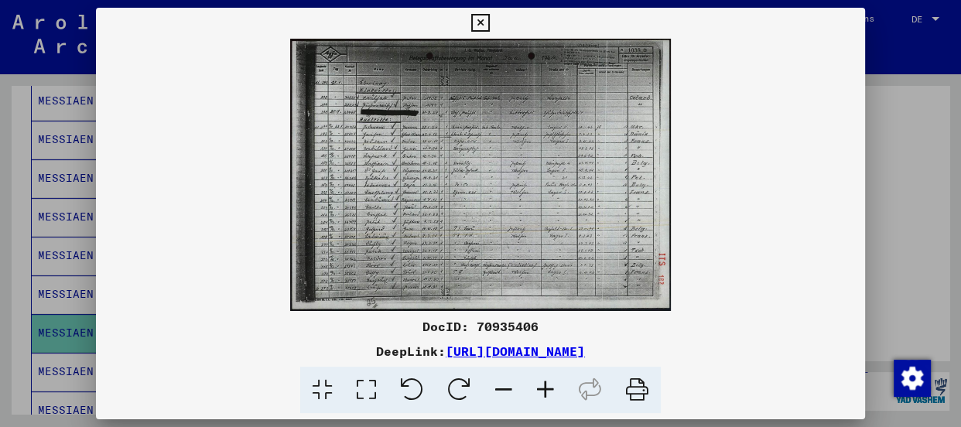
click at [542, 383] on icon at bounding box center [546, 390] width 42 height 47
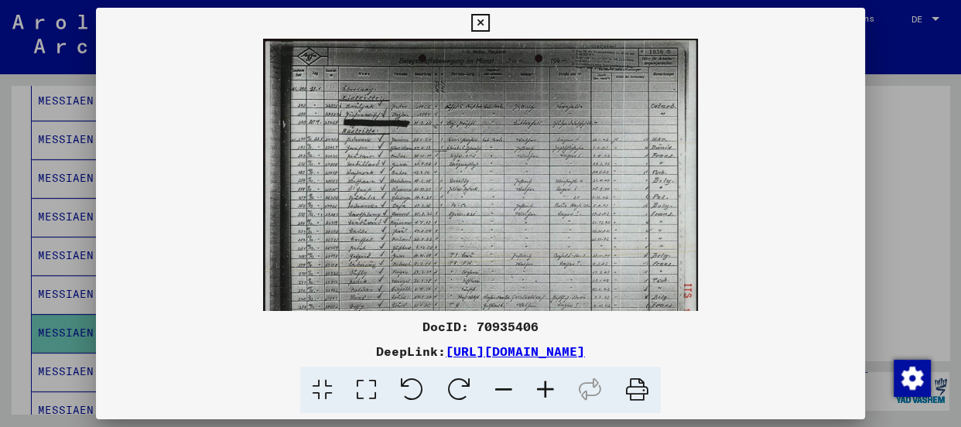
click at [542, 383] on icon at bounding box center [546, 390] width 42 height 47
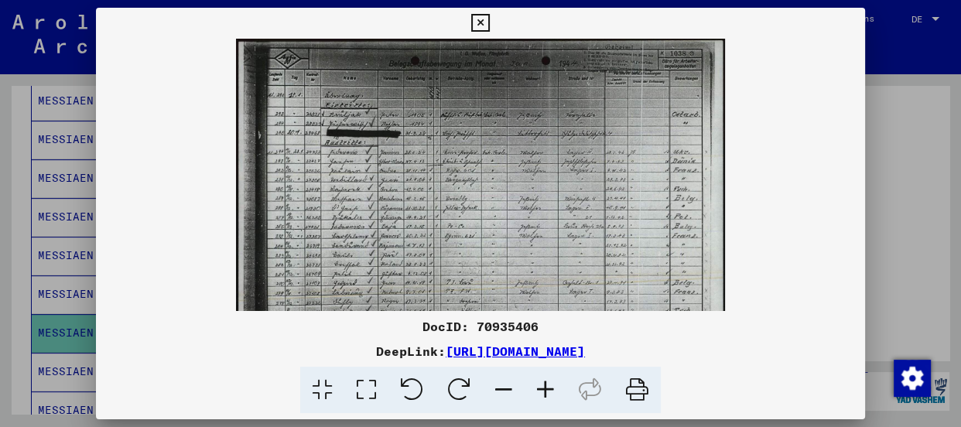
click at [542, 383] on icon at bounding box center [546, 390] width 42 height 47
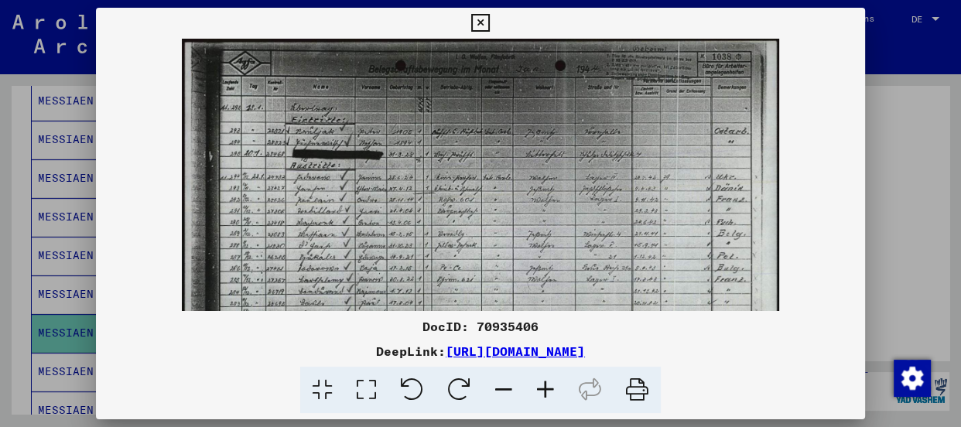
click at [542, 383] on icon at bounding box center [546, 390] width 42 height 47
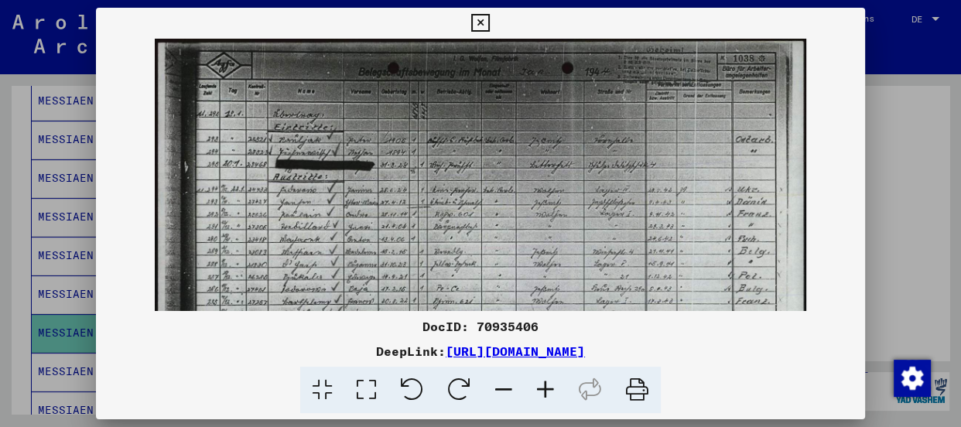
click at [542, 383] on icon at bounding box center [546, 390] width 42 height 47
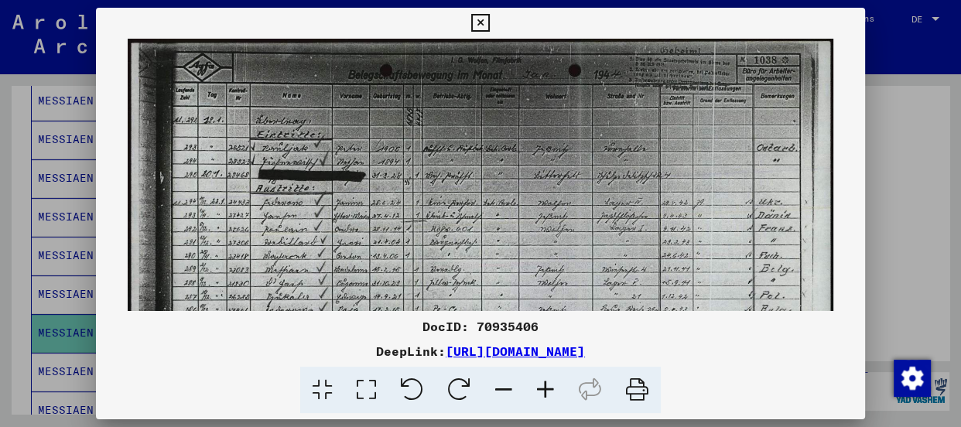
click at [542, 383] on icon at bounding box center [546, 390] width 42 height 47
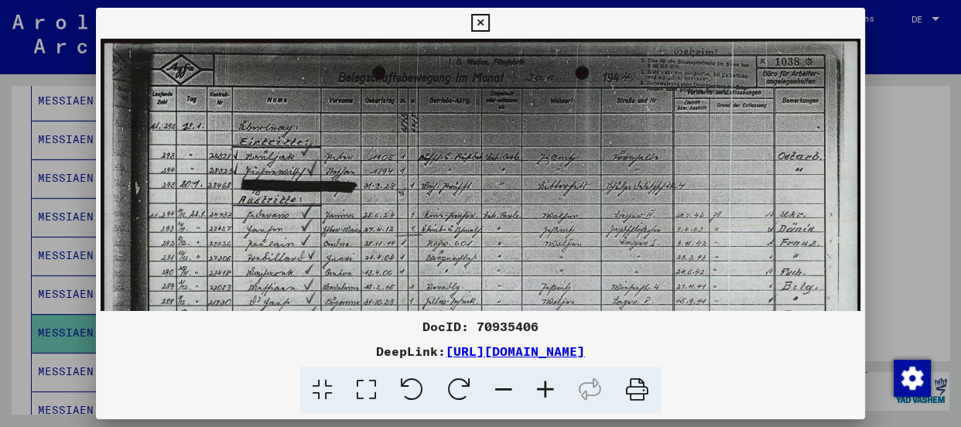
click at [542, 383] on icon at bounding box center [546, 390] width 42 height 47
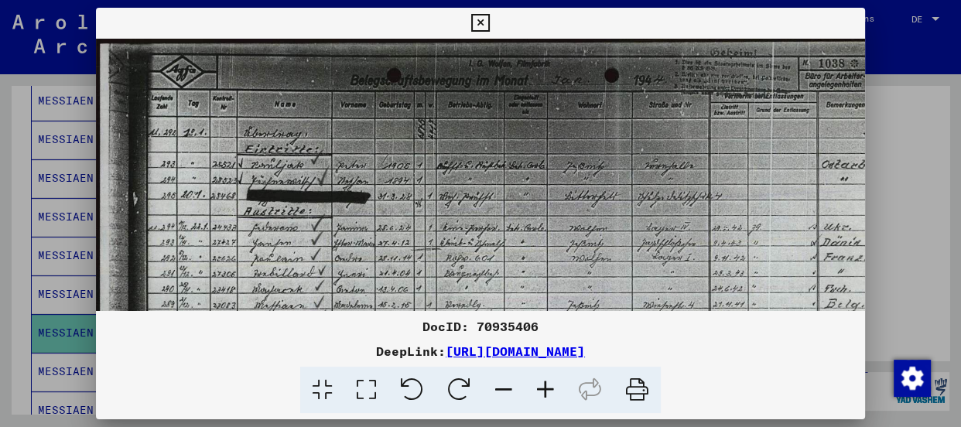
click at [542, 383] on icon at bounding box center [546, 390] width 42 height 47
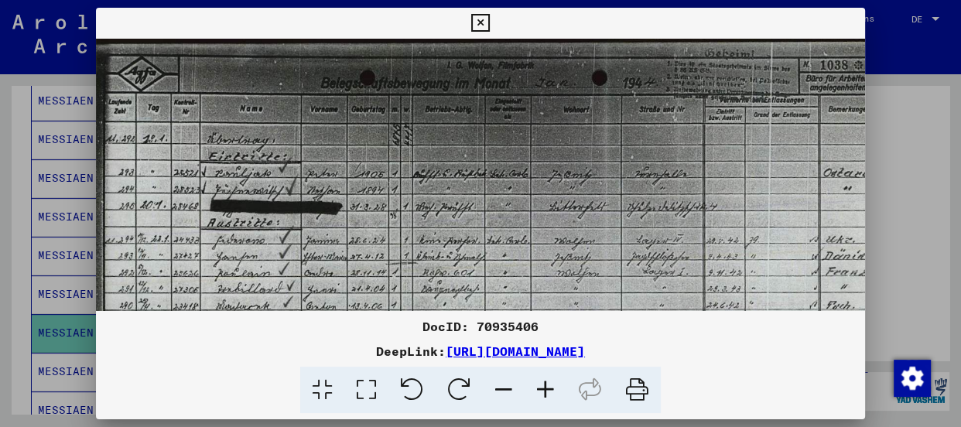
scroll to position [0, 70]
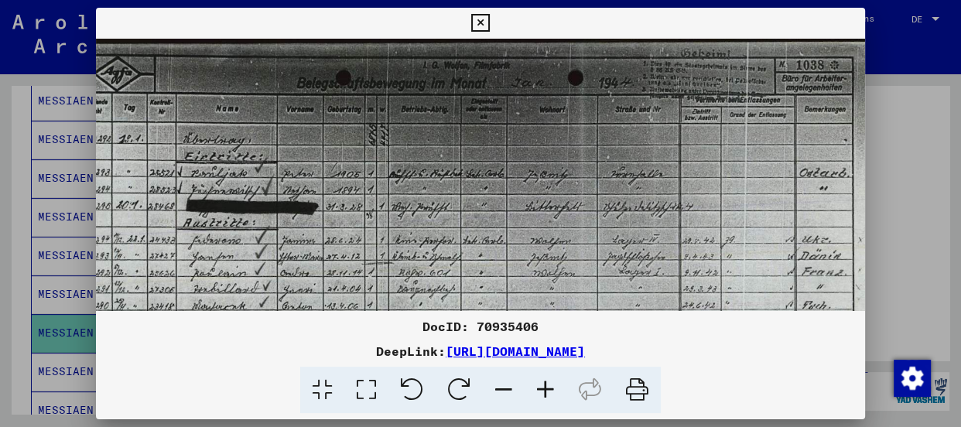
drag, startPoint x: 556, startPoint y: 193, endPoint x: 485, endPoint y: 219, distance: 74.9
click at [485, 219] on img at bounding box center [460, 349] width 868 height 621
click at [545, 387] on icon at bounding box center [546, 390] width 42 height 47
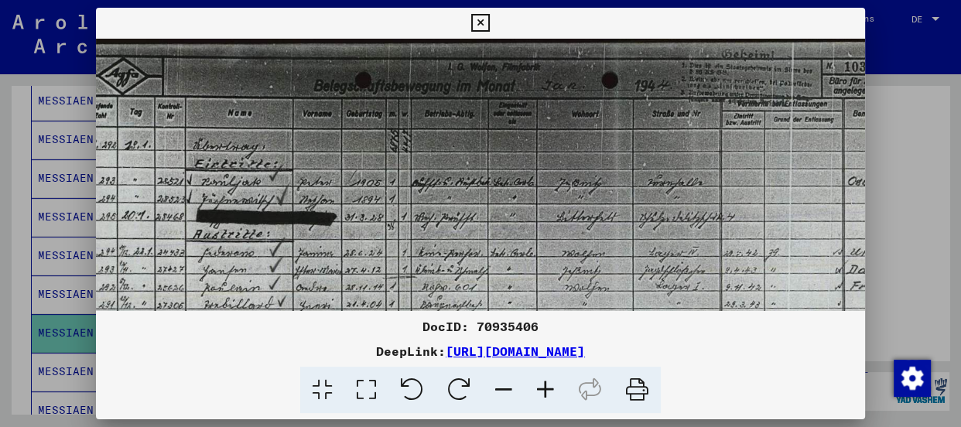
click at [545, 387] on icon at bounding box center [546, 390] width 42 height 47
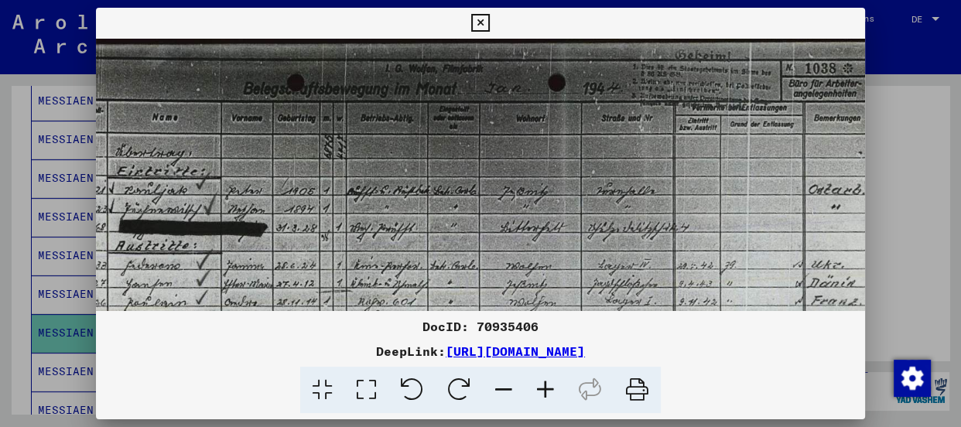
scroll to position [0, 207]
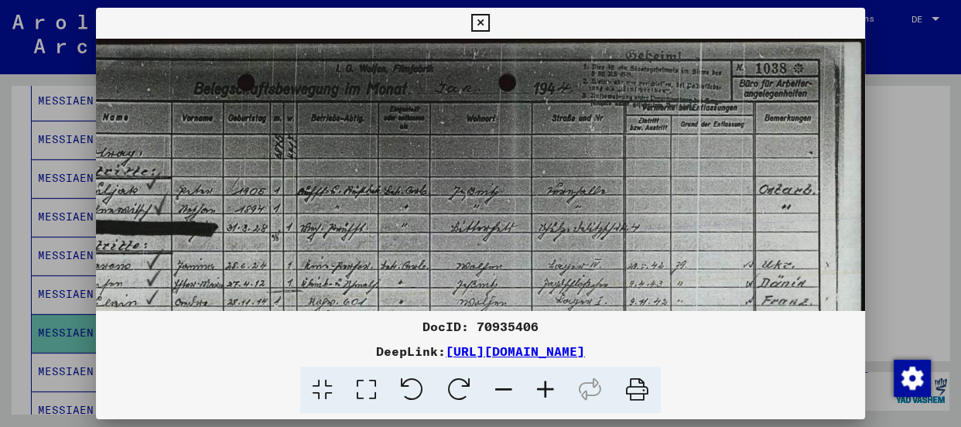
drag, startPoint x: 638, startPoint y: 155, endPoint x: 484, endPoint y: 161, distance: 154.9
click at [484, 161] on img at bounding box center [377, 388] width 976 height 698
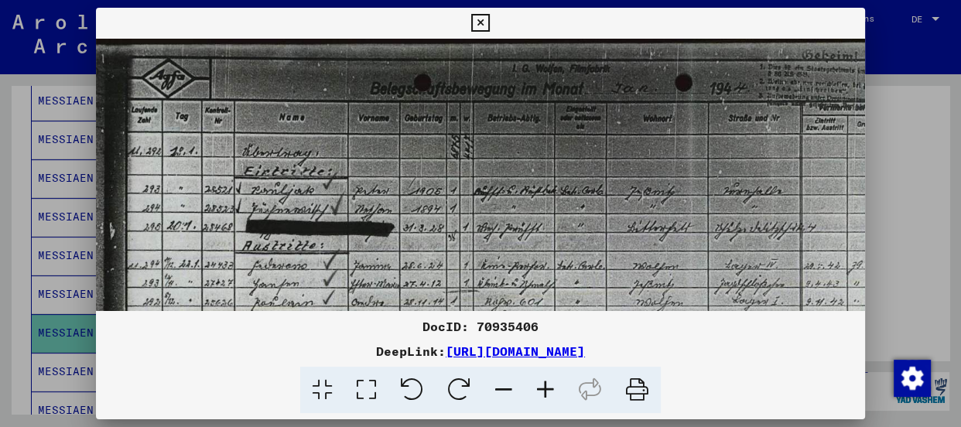
scroll to position [0, 32]
drag, startPoint x: 474, startPoint y: 155, endPoint x: 653, endPoint y: 169, distance: 180.1
click at [653, 169] on img at bounding box center [552, 388] width 976 height 698
click at [367, 162] on img at bounding box center [552, 388] width 976 height 698
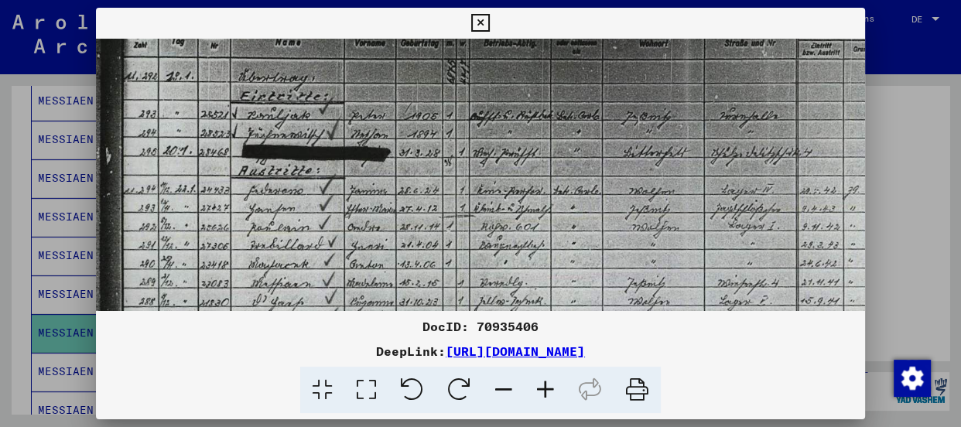
scroll to position [77, 35]
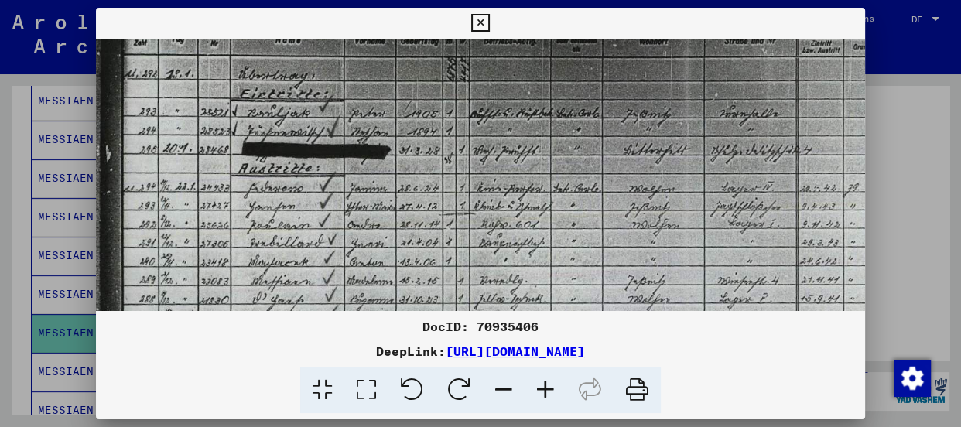
drag, startPoint x: 397, startPoint y: 247, endPoint x: 394, endPoint y: 162, distance: 85.2
click at [394, 162] on img at bounding box center [549, 310] width 976 height 698
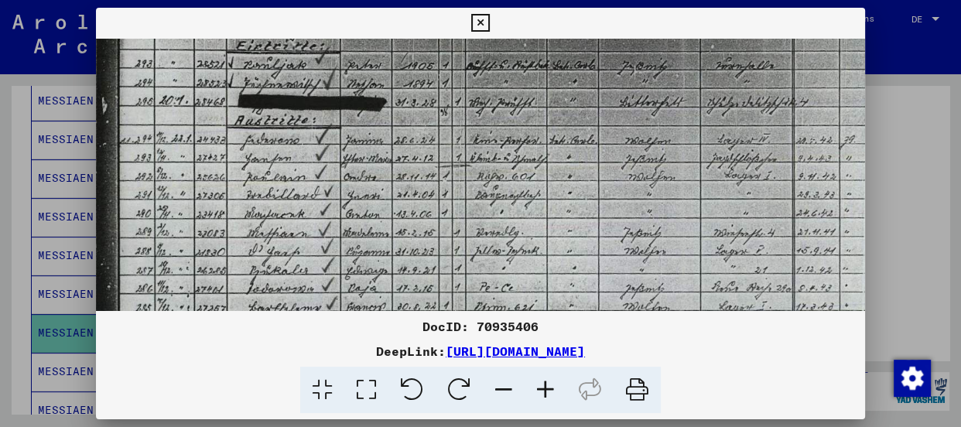
scroll to position [126, 39]
drag, startPoint x: 375, startPoint y: 234, endPoint x: 371, endPoint y: 180, distance: 54.3
click at [371, 180] on img at bounding box center [545, 262] width 976 height 698
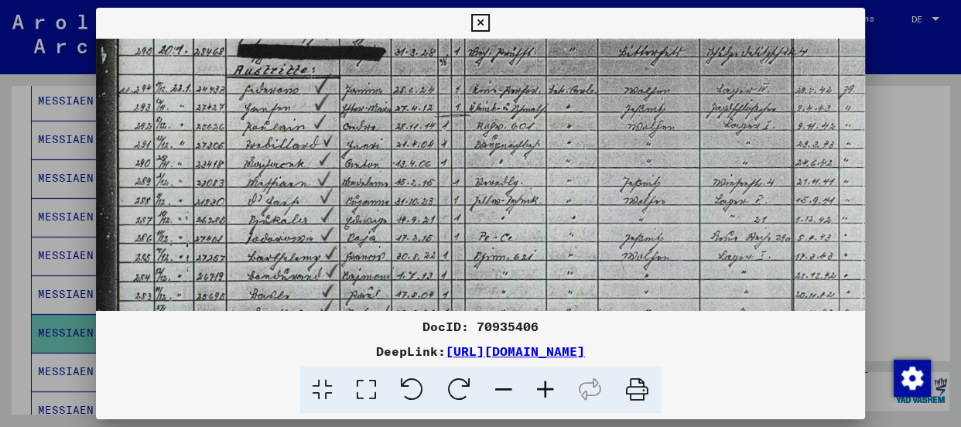
scroll to position [178, 39]
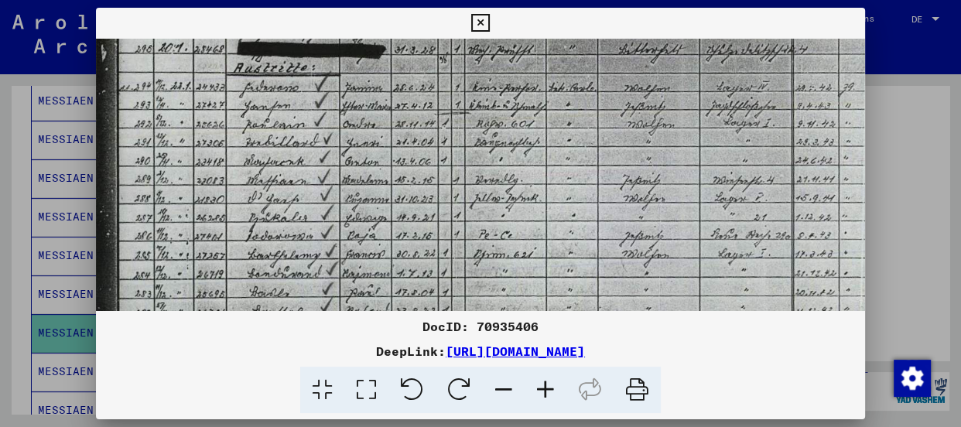
drag, startPoint x: 363, startPoint y: 234, endPoint x: 361, endPoint y: 178, distance: 56.5
click at [361, 178] on img at bounding box center [544, 210] width 976 height 698
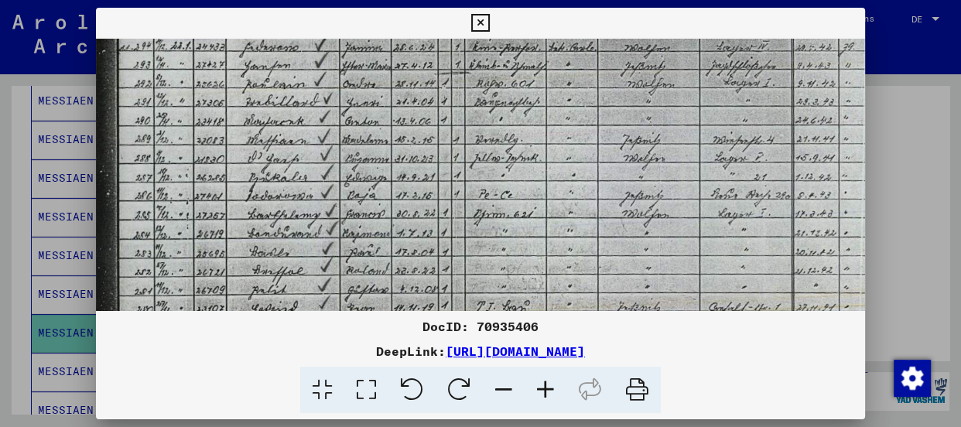
scroll to position [224, 39]
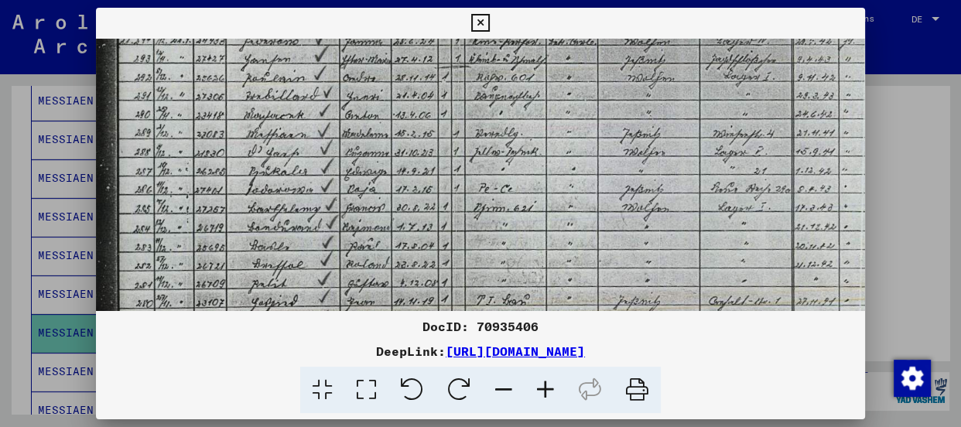
drag, startPoint x: 357, startPoint y: 240, endPoint x: 357, endPoint y: 188, distance: 51.8
click at [357, 188] on img at bounding box center [544, 163] width 976 height 698
click at [543, 382] on icon at bounding box center [546, 390] width 42 height 47
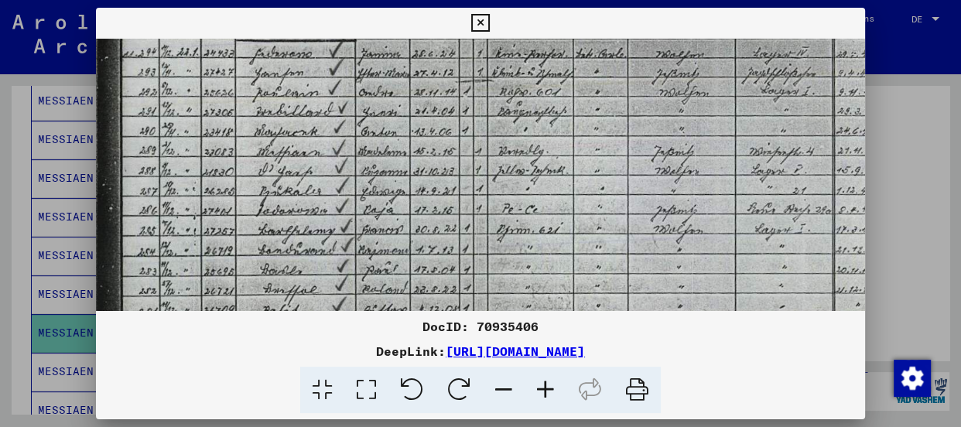
click at [543, 382] on icon at bounding box center [546, 390] width 42 height 47
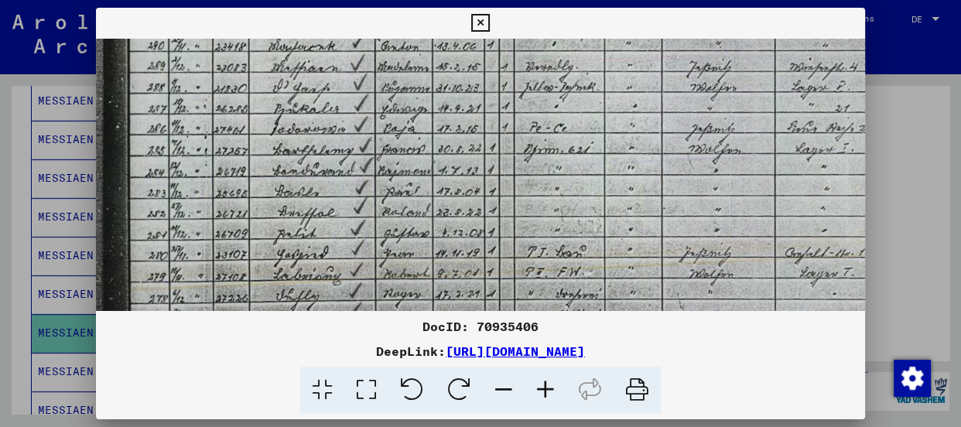
scroll to position [331, 35]
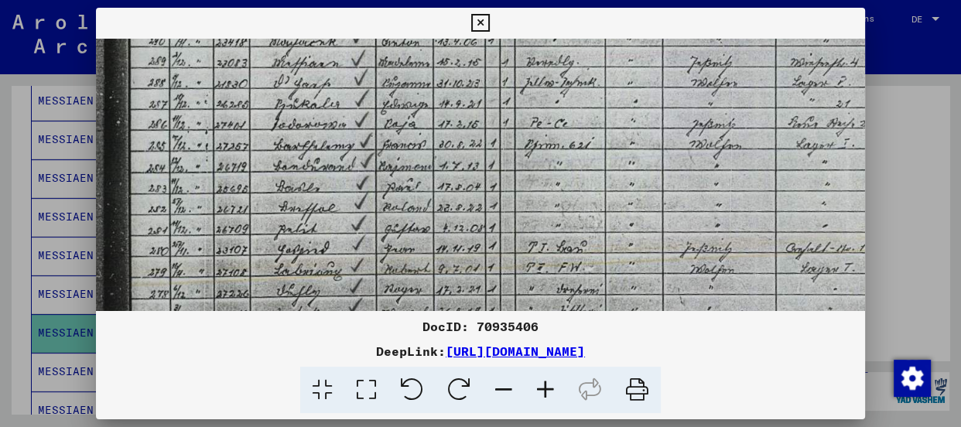
drag, startPoint x: 440, startPoint y: 227, endPoint x: 446, endPoint y: 113, distance: 113.9
click at [446, 113] on img at bounding box center [603, 95] width 1085 height 775
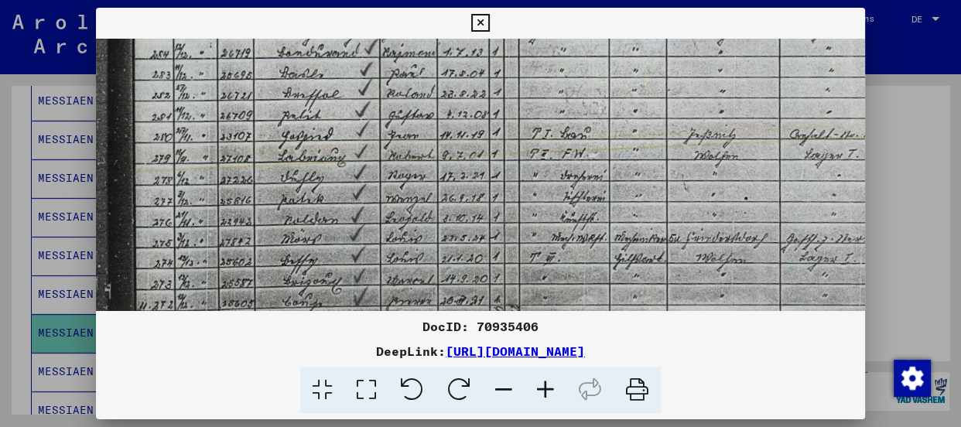
scroll to position [446, 31]
drag, startPoint x: 402, startPoint y: 245, endPoint x: 407, endPoint y: 119, distance: 126.2
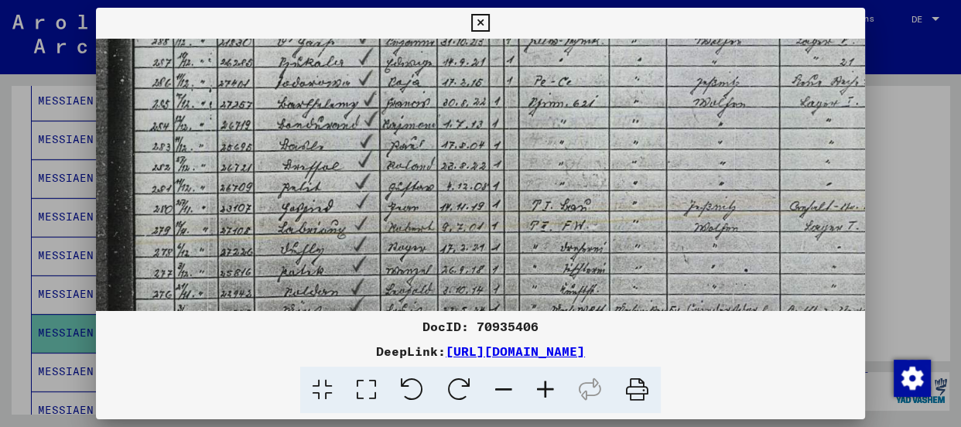
scroll to position [365, 31]
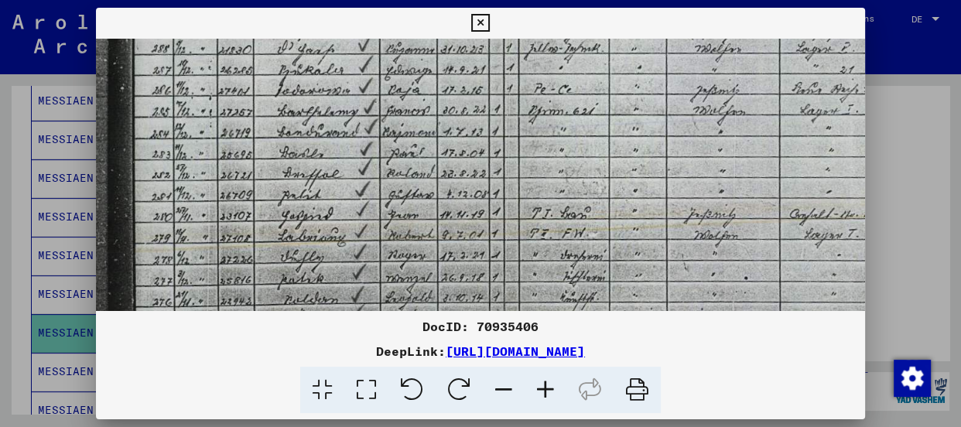
drag, startPoint x: 402, startPoint y: 231, endPoint x: 402, endPoint y: 286, distance: 54.2
click at [402, 286] on img at bounding box center [607, 60] width 1085 height 775
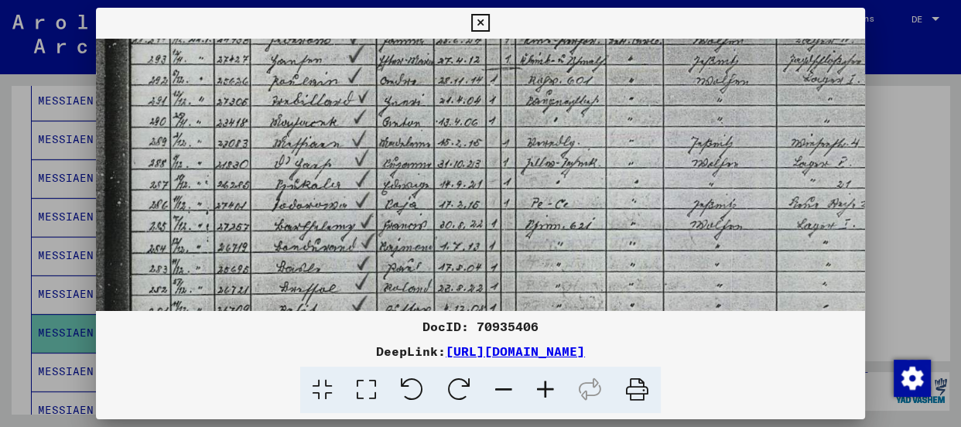
scroll to position [249, 34]
drag, startPoint x: 410, startPoint y: 152, endPoint x: 407, endPoint y: 279, distance: 126.2
click at [407, 279] on img at bounding box center [604, 177] width 1085 height 775
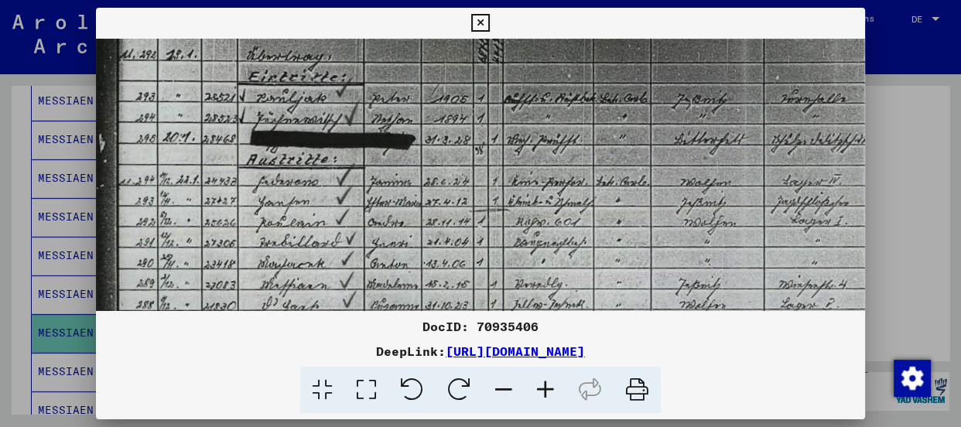
scroll to position [107, 47]
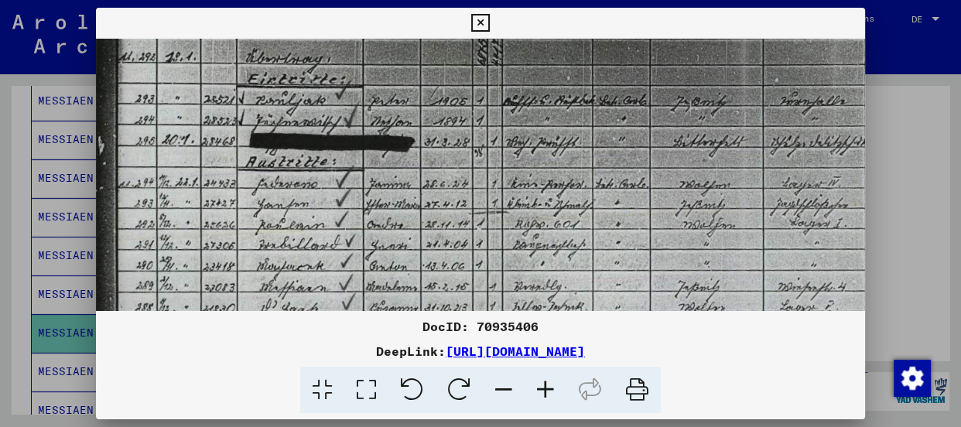
drag, startPoint x: 398, startPoint y: 152, endPoint x: 383, endPoint y: 308, distance: 156.2
click at [383, 308] on img at bounding box center [591, 319] width 1085 height 775
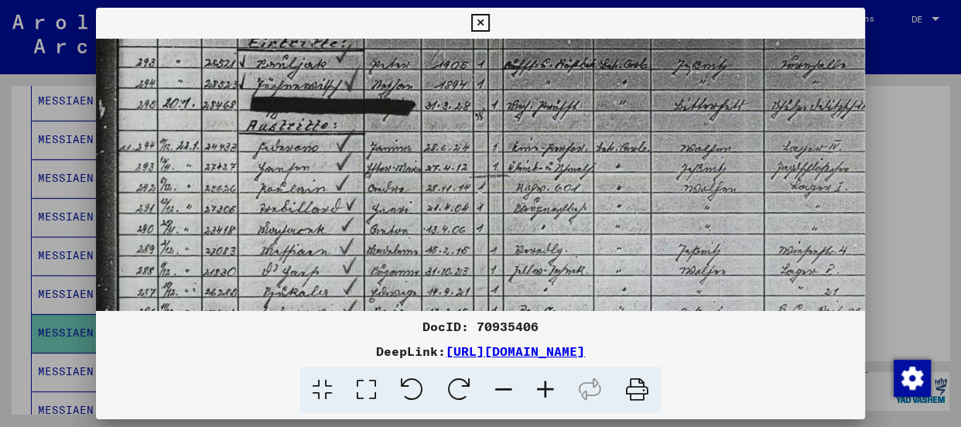
scroll to position [144, 46]
drag, startPoint x: 338, startPoint y: 242, endPoint x: 340, endPoint y: 201, distance: 41.0
click at [340, 201] on img at bounding box center [592, 282] width 1085 height 775
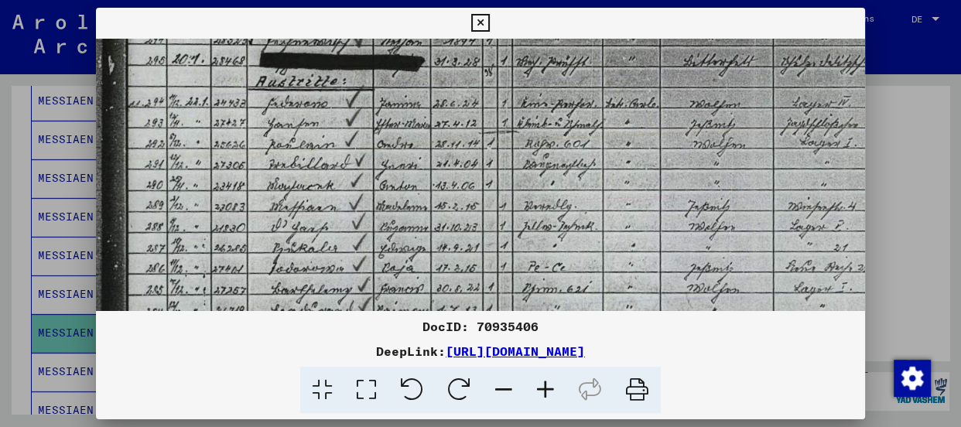
scroll to position [194, 39]
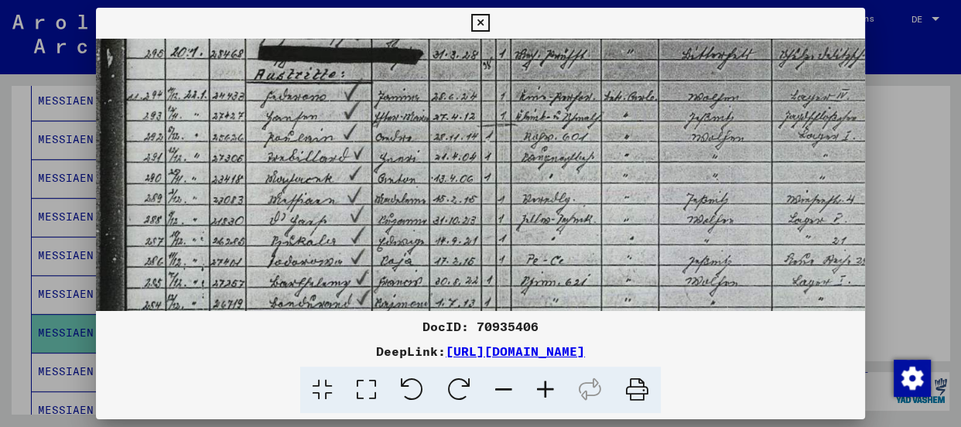
drag, startPoint x: 313, startPoint y: 233, endPoint x: 321, endPoint y: 169, distance: 64.0
click at [321, 169] on img at bounding box center [599, 231] width 1085 height 775
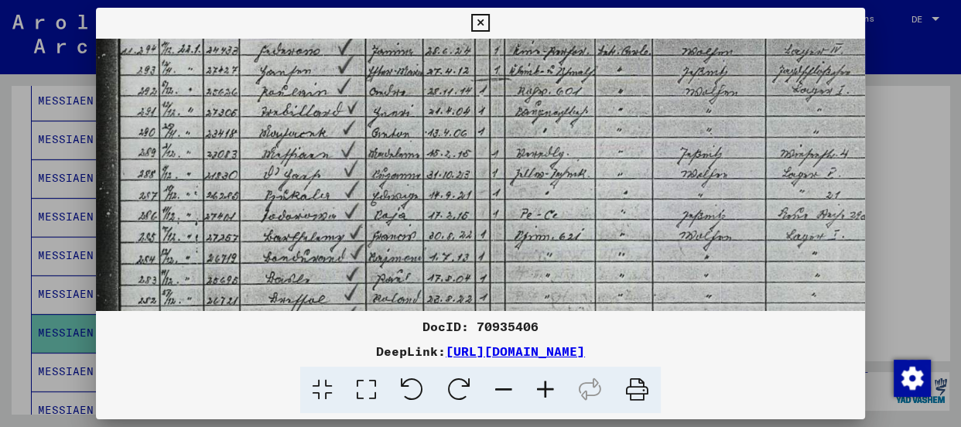
scroll to position [244, 45]
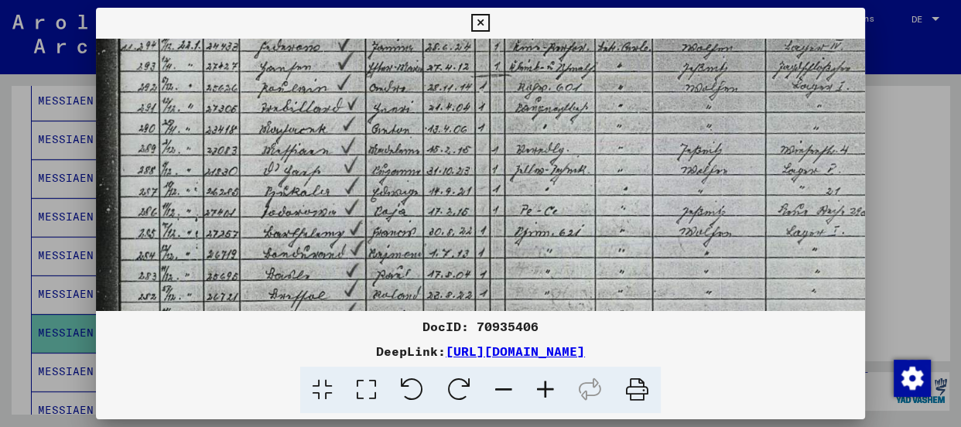
drag, startPoint x: 299, startPoint y: 191, endPoint x: 292, endPoint y: 134, distance: 57.7
click at [292, 134] on img at bounding box center [593, 182] width 1085 height 775
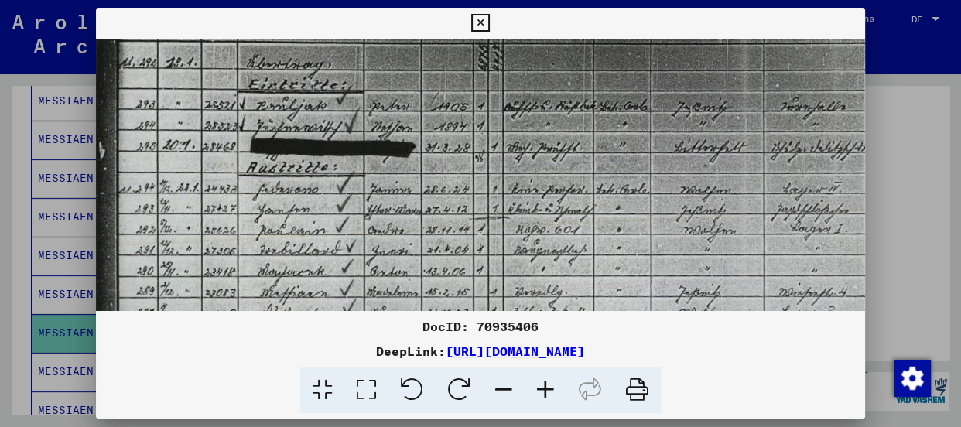
drag, startPoint x: 645, startPoint y: 130, endPoint x: 644, endPoint y: 286, distance: 155.5
click at [644, 286] on img at bounding box center [592, 324] width 1085 height 775
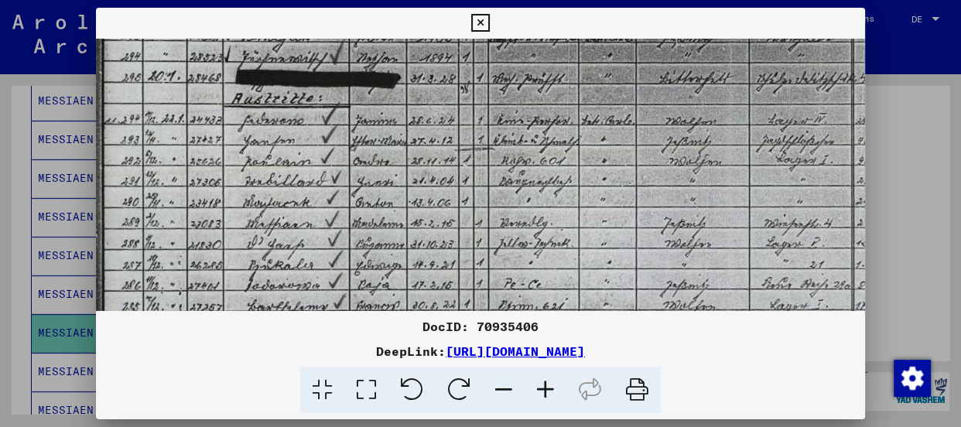
scroll to position [173, 61]
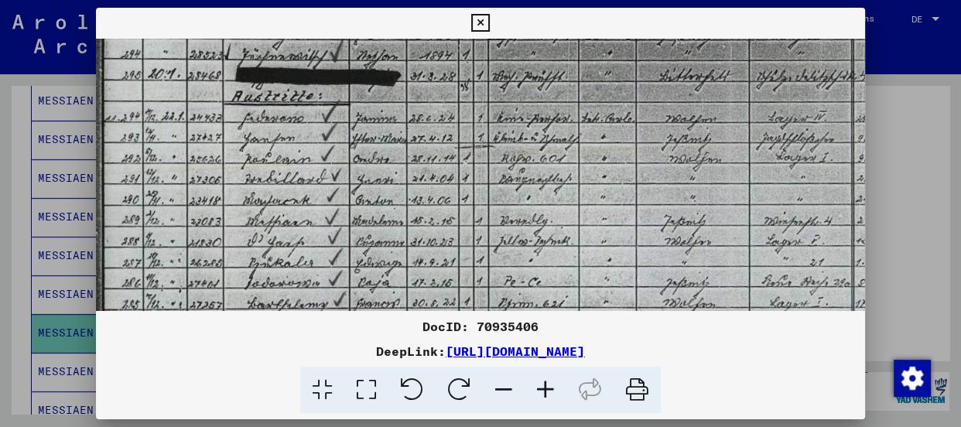
drag, startPoint x: 622, startPoint y: 181, endPoint x: 606, endPoint y: 101, distance: 82.1
click at [606, 101] on img at bounding box center [577, 253] width 1085 height 775
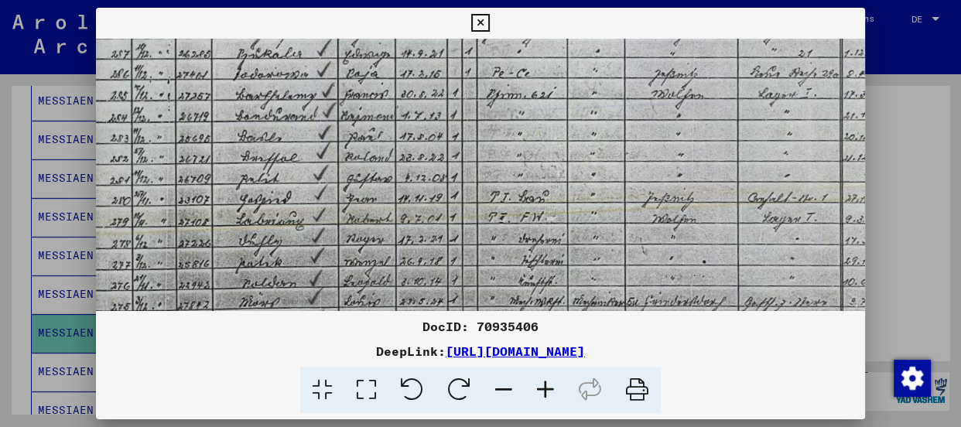
scroll to position [384, 73]
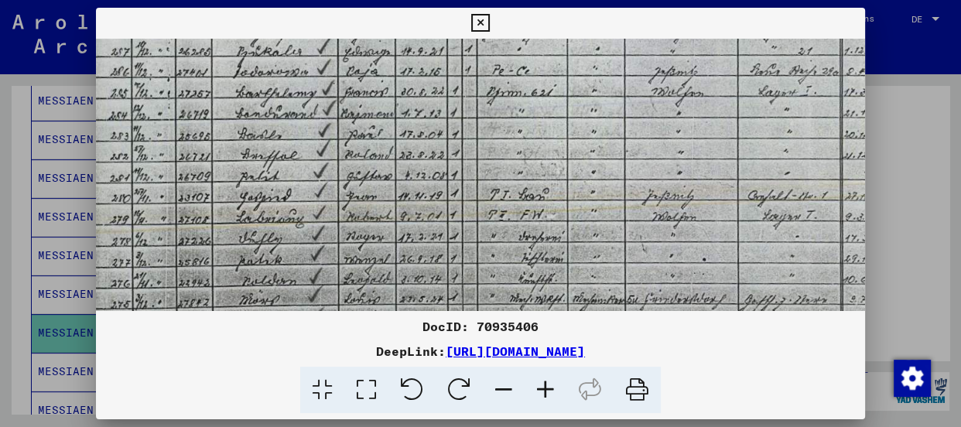
drag, startPoint x: 611, startPoint y: 284, endPoint x: 598, endPoint y: 65, distance: 219.4
click at [598, 65] on img at bounding box center [565, 42] width 1085 height 775
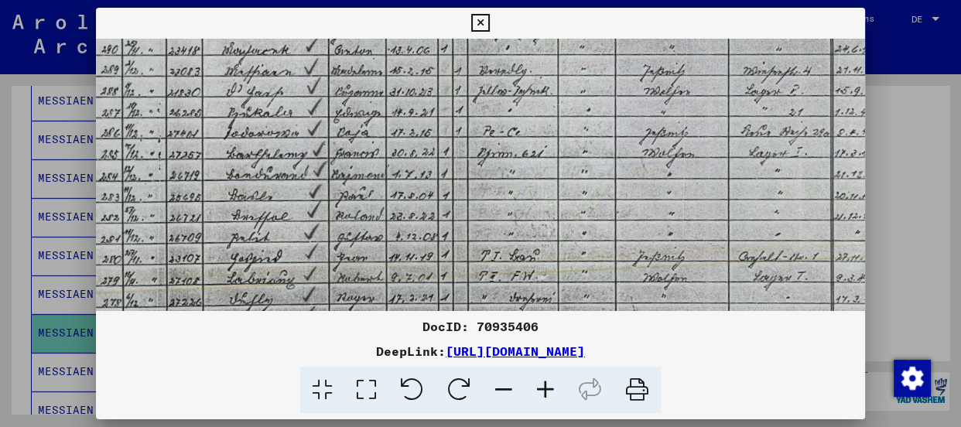
scroll to position [316, 82]
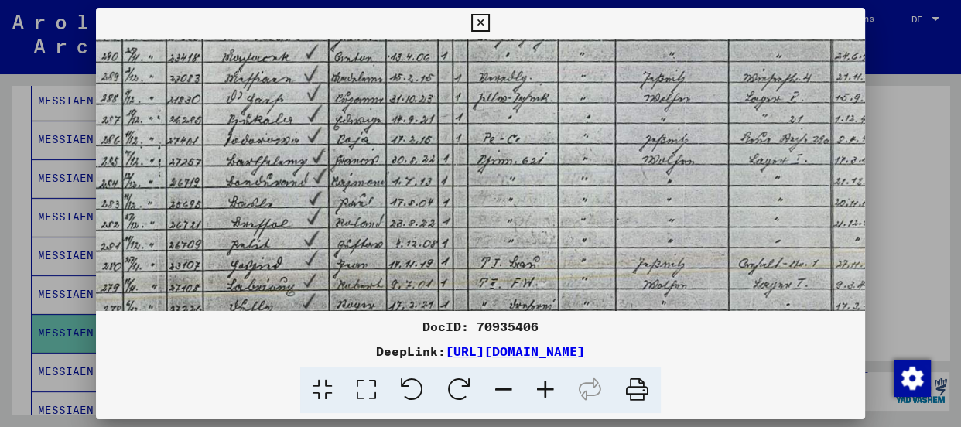
drag, startPoint x: 546, startPoint y: 225, endPoint x: 535, endPoint y: 301, distance: 76.5
click at [535, 301] on img at bounding box center [556, 110] width 1085 height 775
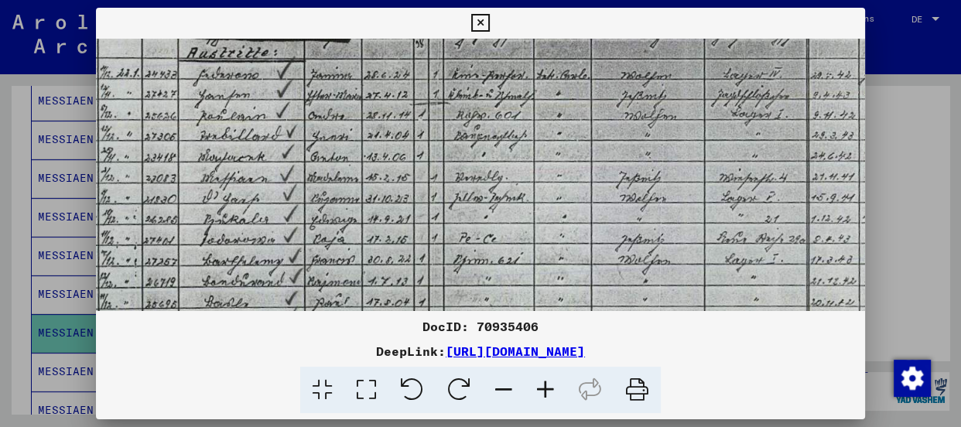
scroll to position [217, 106]
drag, startPoint x: 615, startPoint y: 109, endPoint x: 589, endPoint y: 226, distance: 119.8
click at [589, 226] on img at bounding box center [532, 208] width 1085 height 775
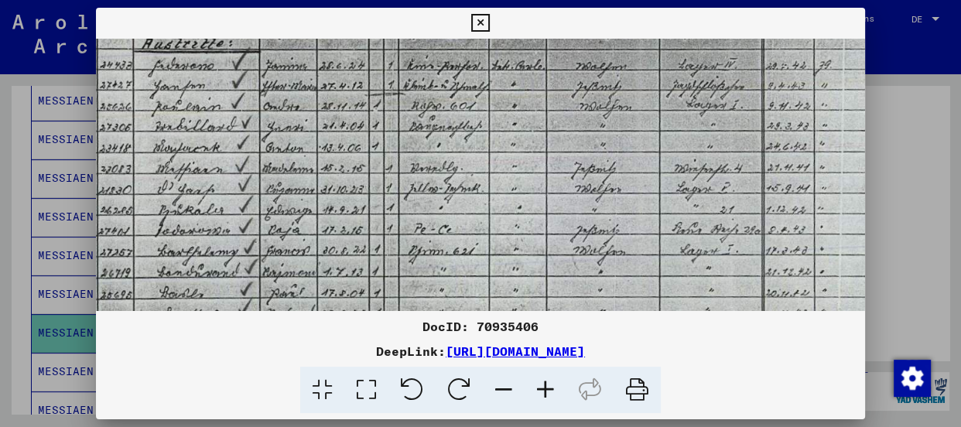
scroll to position [229, 151]
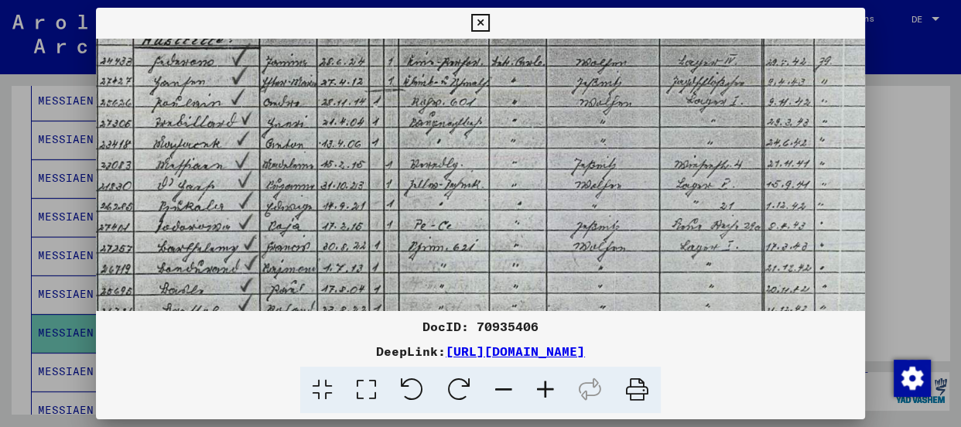
drag, startPoint x: 641, startPoint y: 121, endPoint x: 596, endPoint y: 108, distance: 46.6
click at [596, 108] on img at bounding box center [487, 197] width 1085 height 775
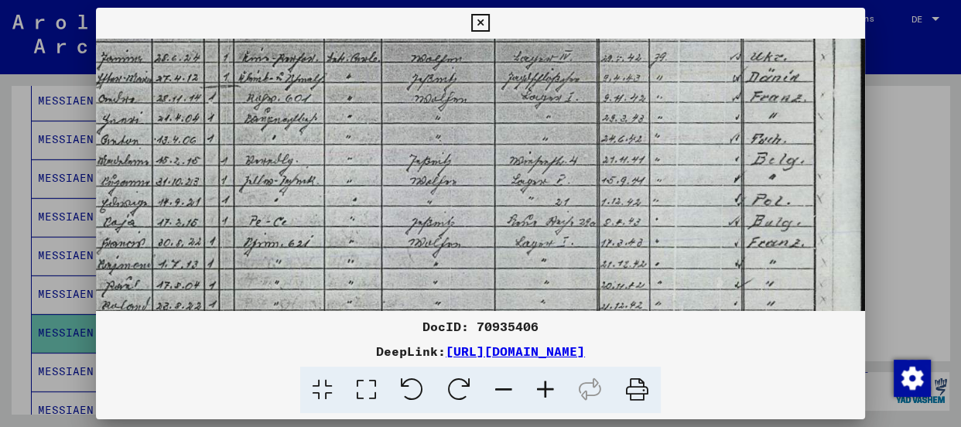
scroll to position [234, 316]
drag, startPoint x: 682, startPoint y: 168, endPoint x: 490, endPoint y: 162, distance: 192.0
click at [490, 162] on img at bounding box center [322, 192] width 1085 height 775
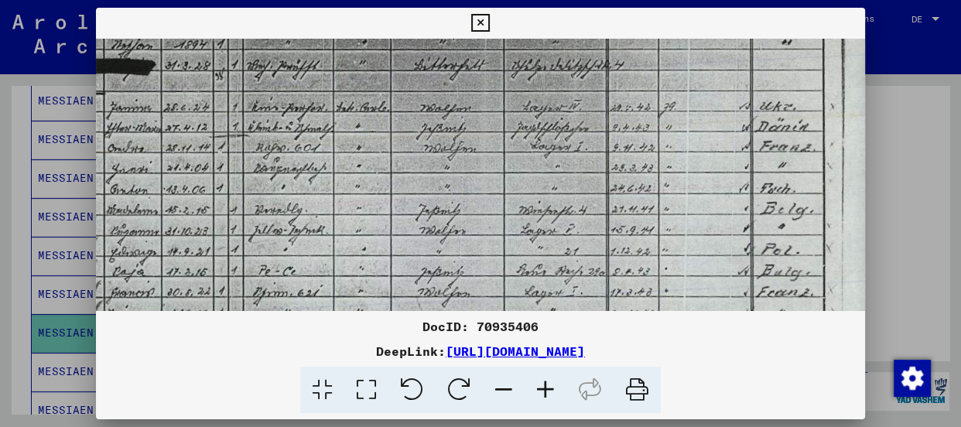
scroll to position [186, 306]
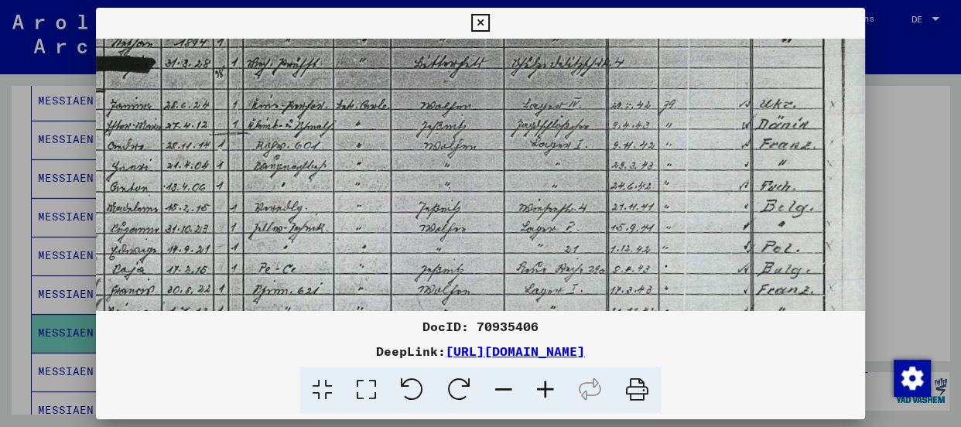
drag, startPoint x: 635, startPoint y: 77, endPoint x: 614, endPoint y: 121, distance: 49.1
click at [614, 121] on img at bounding box center [332, 240] width 1085 height 775
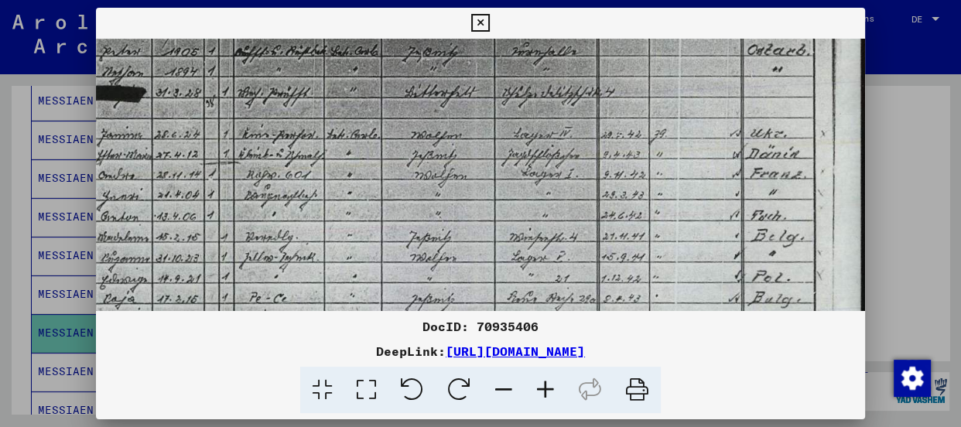
scroll to position [162, 316]
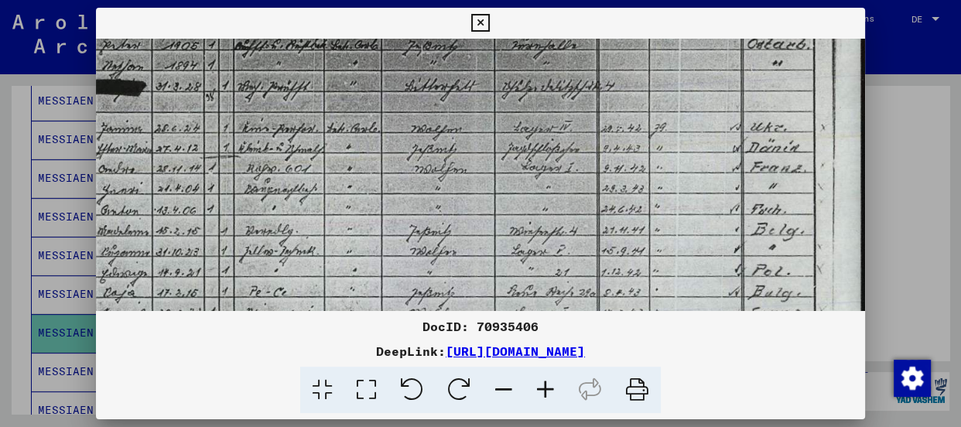
drag, startPoint x: 573, startPoint y: 101, endPoint x: 559, endPoint y: 125, distance: 27.7
click at [559, 125] on img at bounding box center [322, 263] width 1085 height 775
click at [546, 379] on icon at bounding box center [546, 390] width 42 height 47
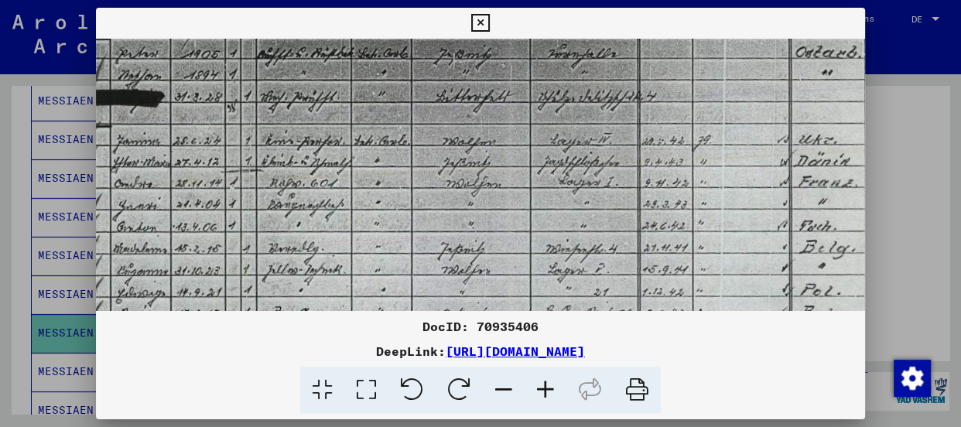
click at [546, 379] on icon at bounding box center [546, 390] width 42 height 47
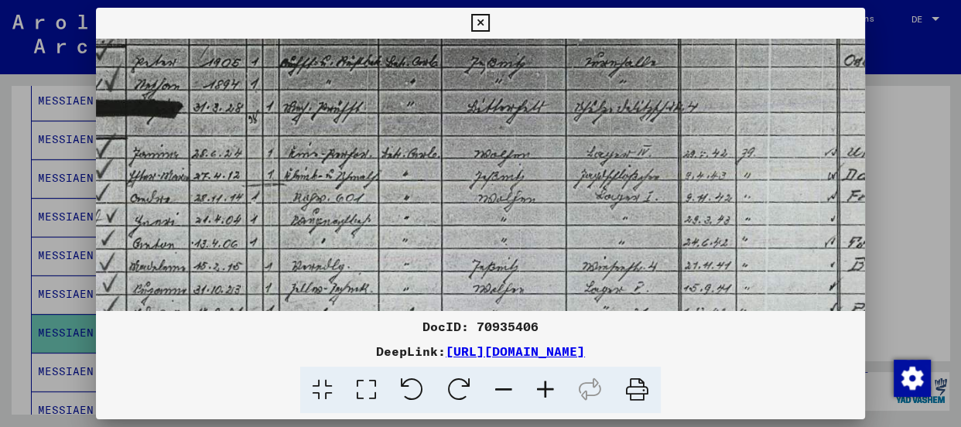
click at [546, 379] on icon at bounding box center [546, 390] width 42 height 47
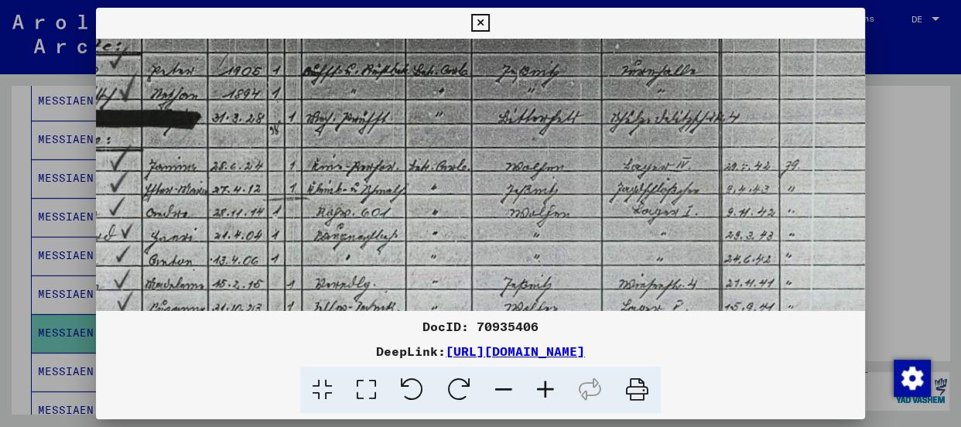
click at [546, 379] on icon at bounding box center [546, 390] width 42 height 47
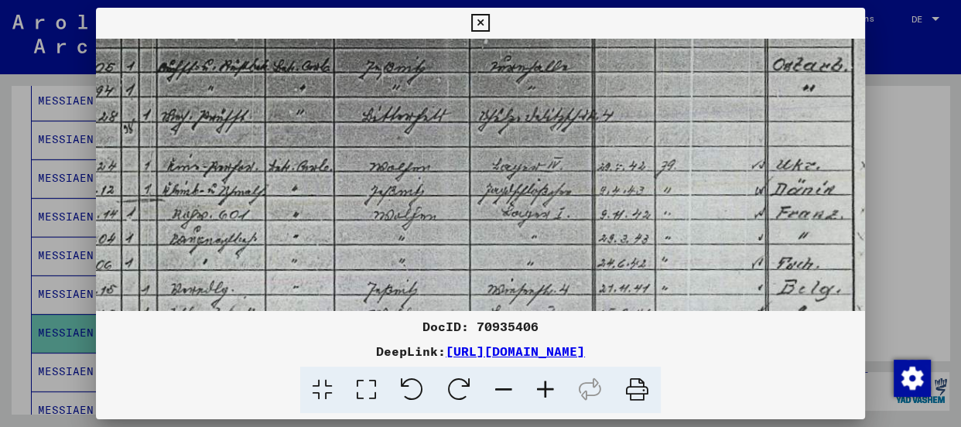
scroll to position [173, 495]
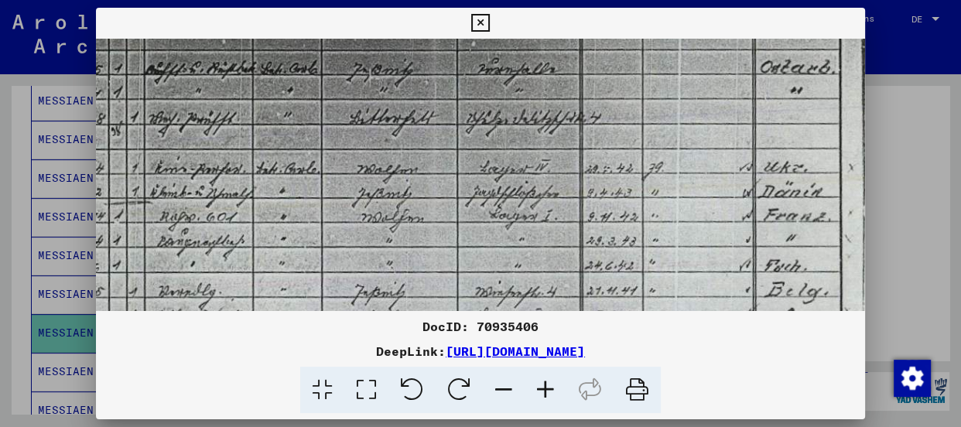
drag, startPoint x: 655, startPoint y: 257, endPoint x: 476, endPoint y: 247, distance: 179.8
click at [476, 247] on img at bounding box center [251, 331] width 1301 height 930
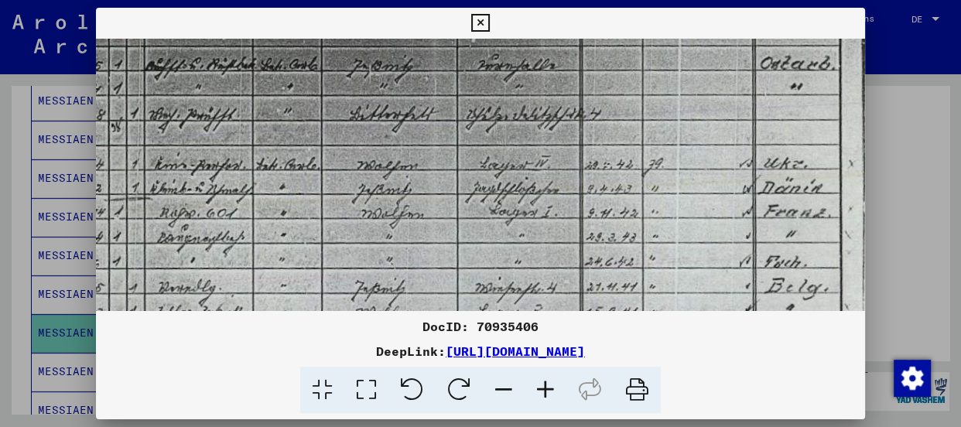
scroll to position [178, 494]
drag, startPoint x: 489, startPoint y: 149, endPoint x: 491, endPoint y: 135, distance: 14.0
click at [491, 135] on img at bounding box center [252, 326] width 1301 height 930
click at [631, 157] on img at bounding box center [252, 326] width 1301 height 930
click at [481, 22] on icon at bounding box center [480, 23] width 18 height 19
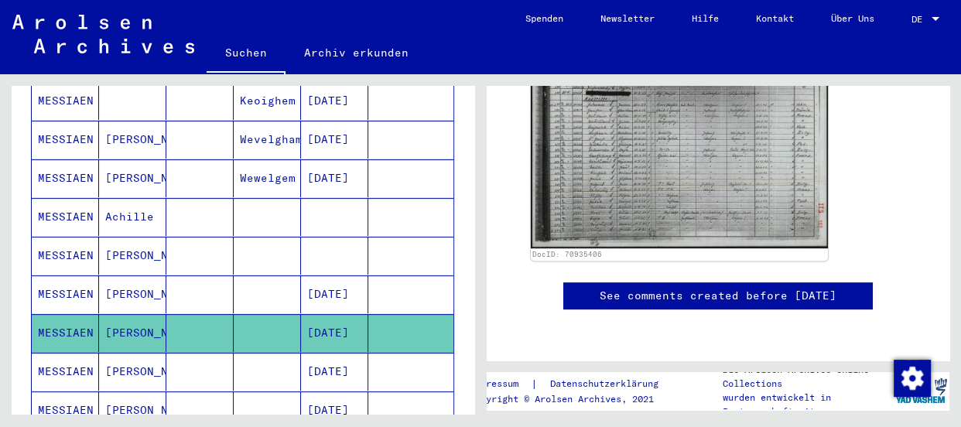
scroll to position [633, 0]
click at [59, 350] on icon at bounding box center [64, 365] width 39 height 62
click at [57, 351] on icon at bounding box center [64, 365] width 39 height 62
click at [39, 353] on mat-cell "MESSIAEN" at bounding box center [65, 372] width 67 height 38
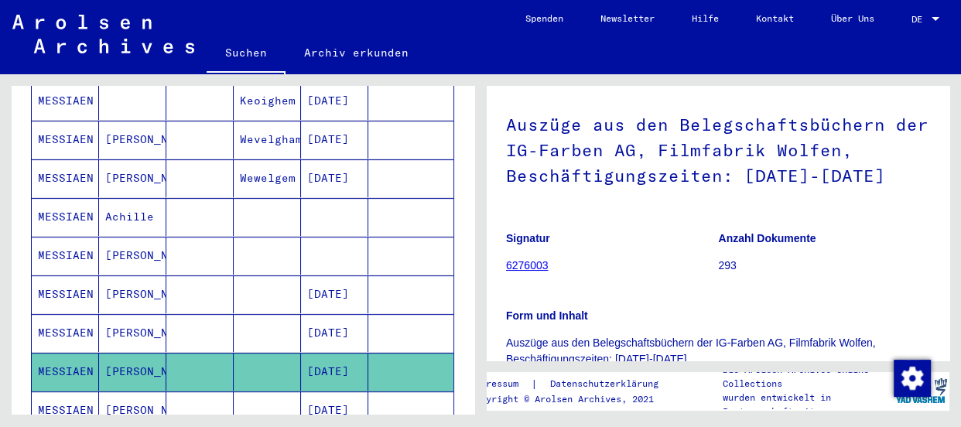
scroll to position [140, 0]
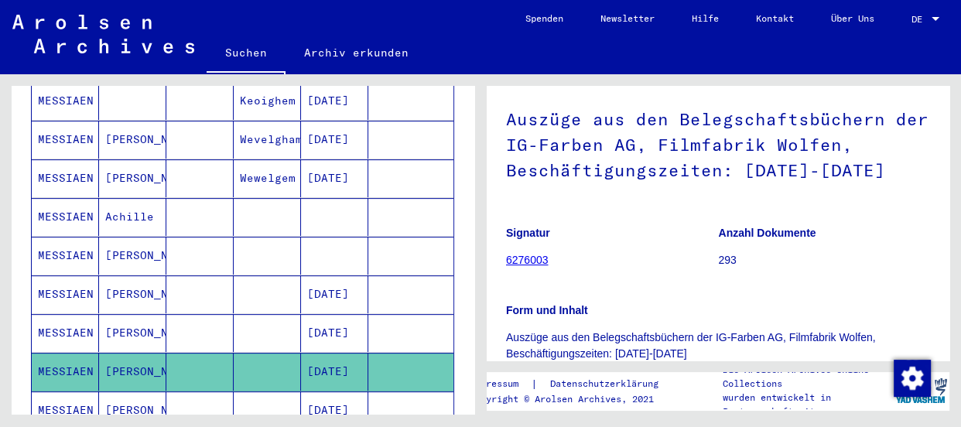
click at [584, 174] on h1 "Auszüge aus den Belegschaftsbüchern der IG-Farben AG, Filmfabrik Wolfen, Beschä…" at bounding box center [718, 143] width 424 height 119
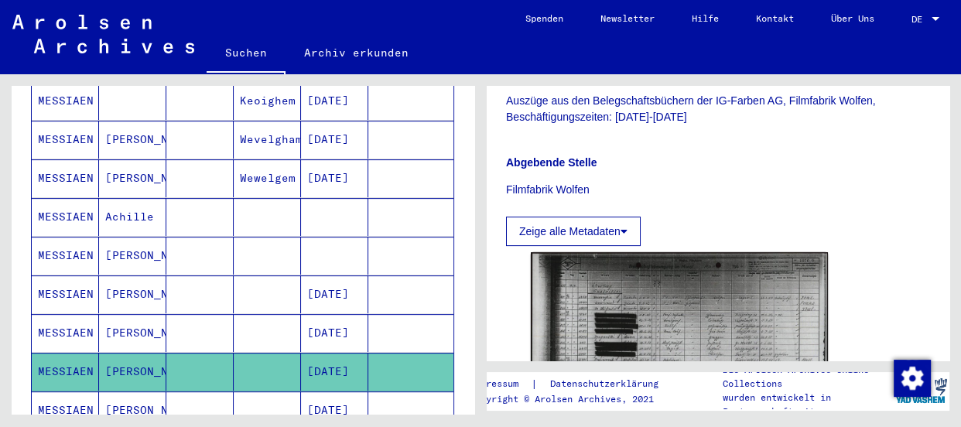
scroll to position [422, 0]
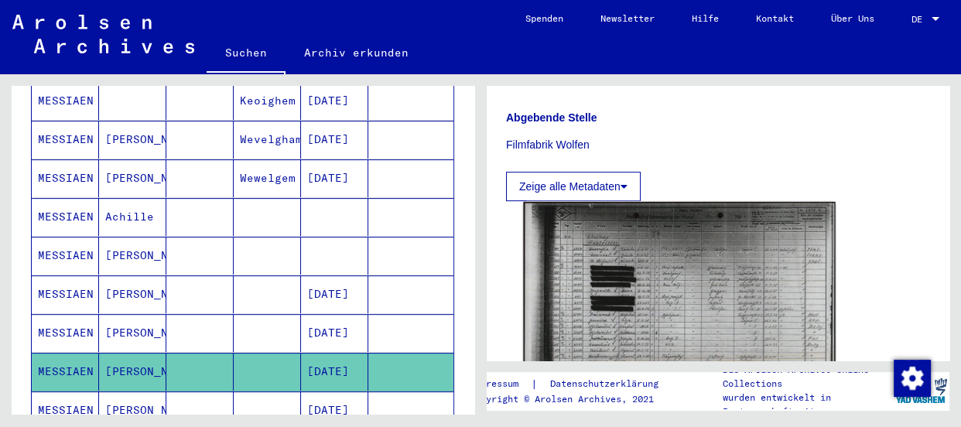
click at [701, 262] on img at bounding box center [679, 312] width 312 height 221
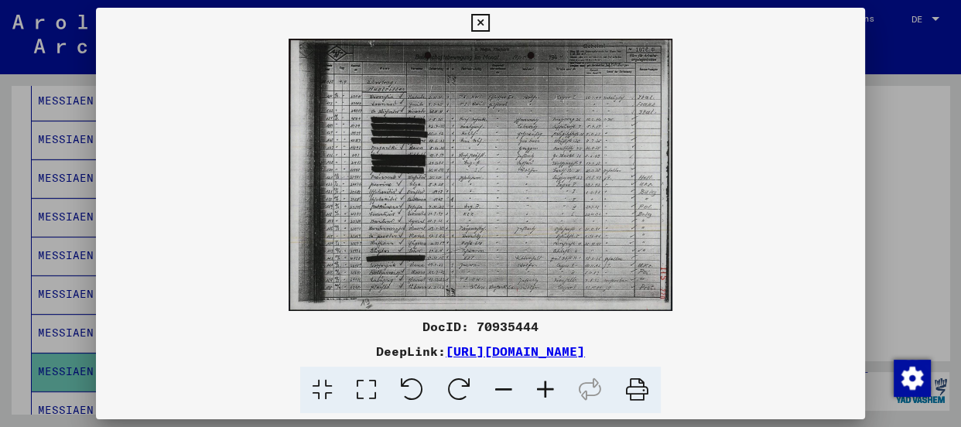
click at [543, 388] on icon at bounding box center [546, 390] width 42 height 47
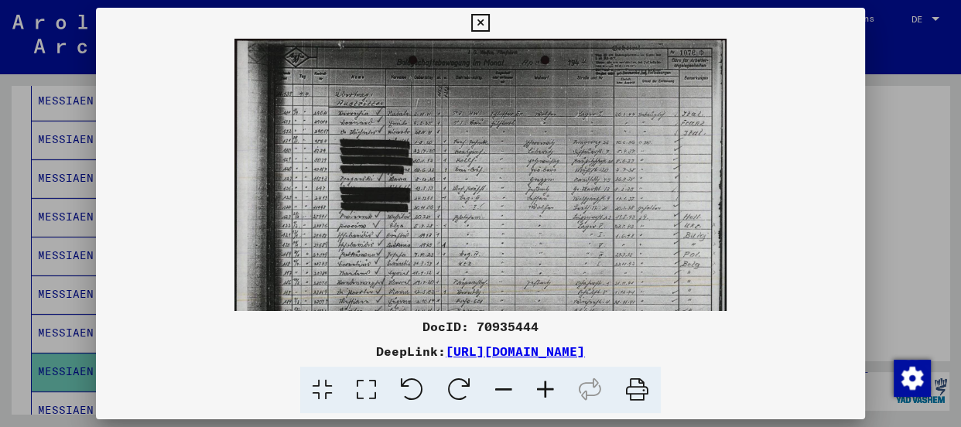
click at [543, 388] on icon at bounding box center [546, 390] width 42 height 47
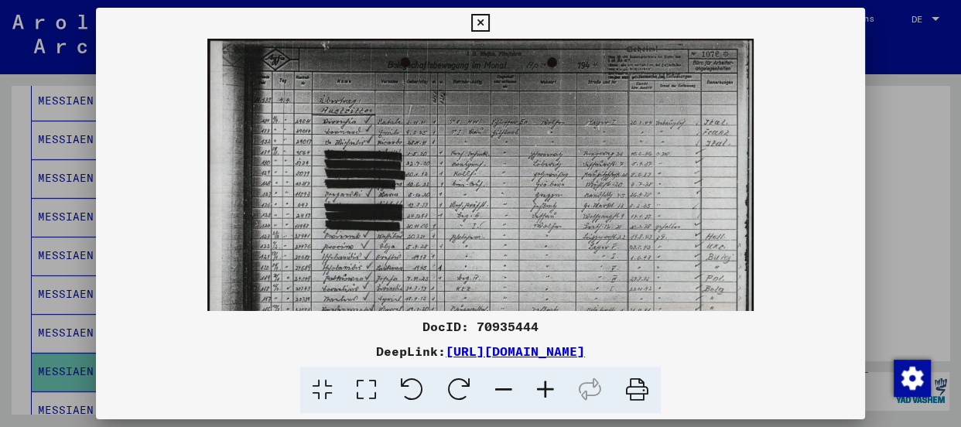
click at [543, 388] on icon at bounding box center [546, 390] width 42 height 47
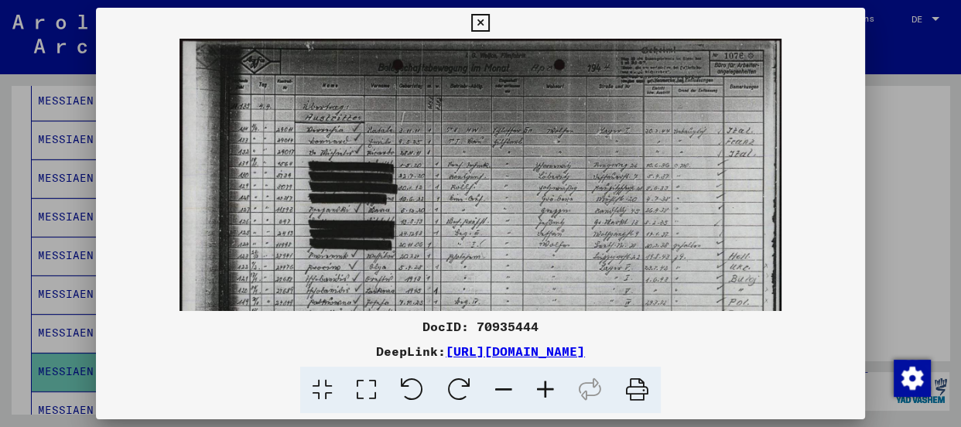
click at [543, 388] on icon at bounding box center [546, 390] width 42 height 47
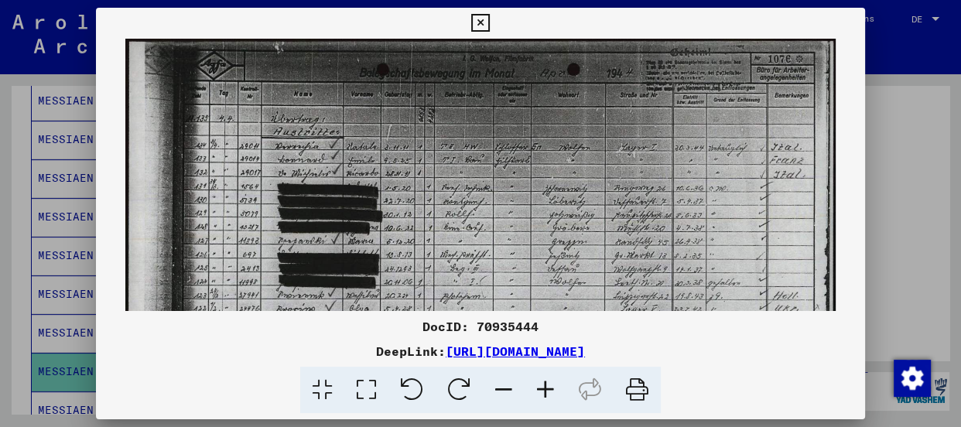
click at [543, 388] on icon at bounding box center [546, 390] width 42 height 47
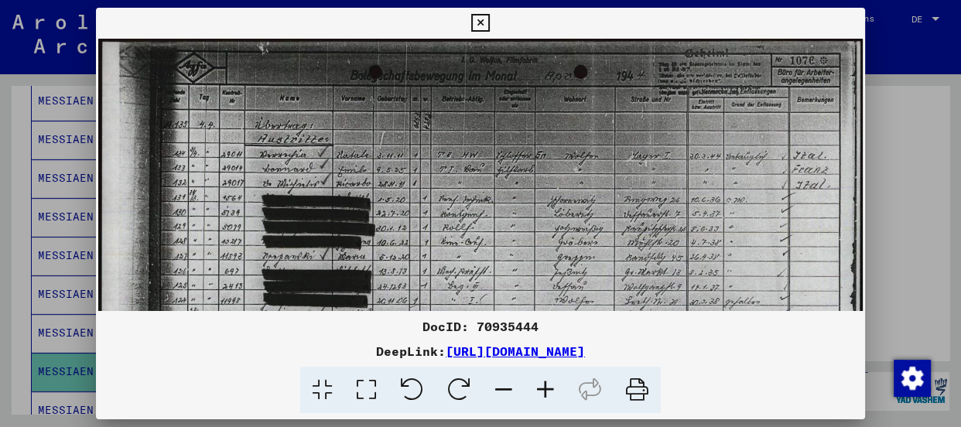
click at [543, 388] on icon at bounding box center [546, 390] width 42 height 47
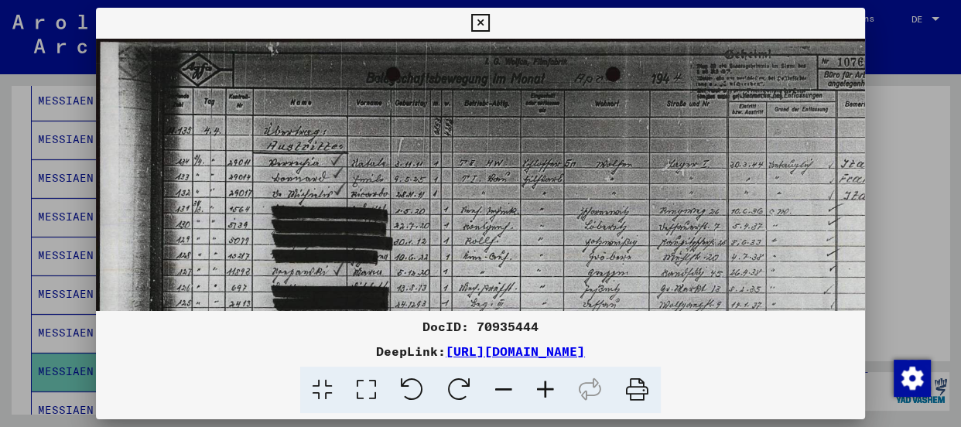
click at [543, 388] on icon at bounding box center [546, 390] width 42 height 47
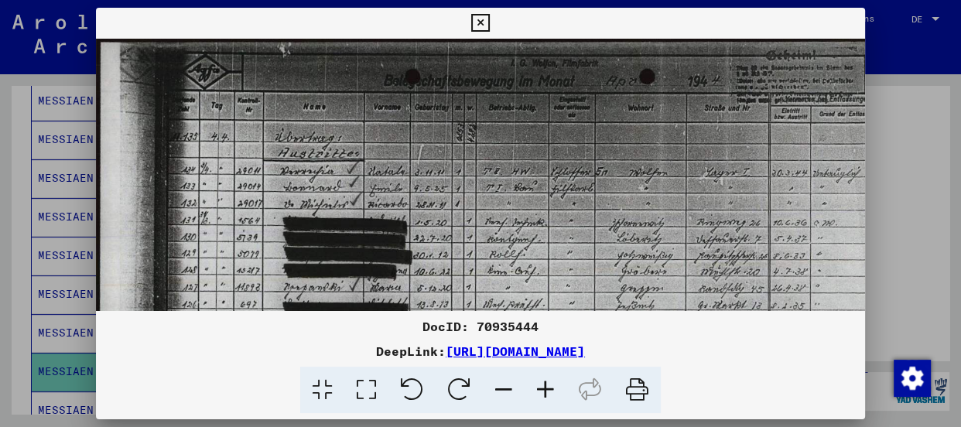
click at [480, 24] on icon at bounding box center [480, 23] width 18 height 19
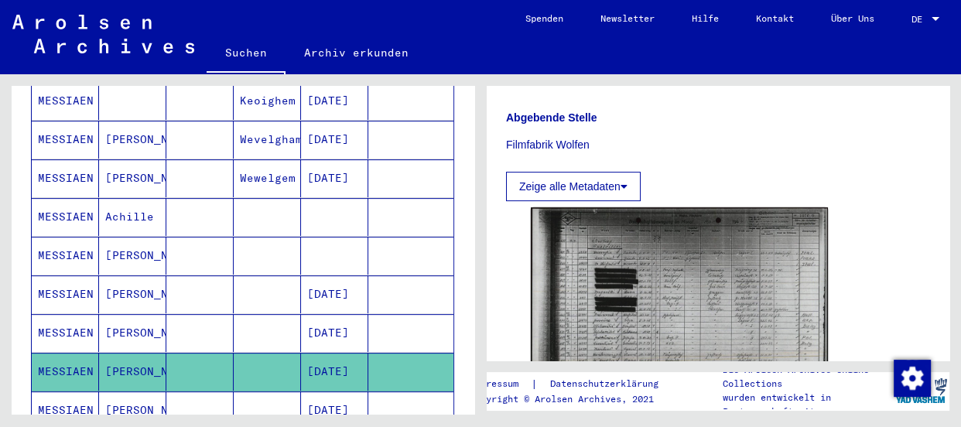
click at [65, 316] on mat-cell "MESSIAEN" at bounding box center [65, 333] width 67 height 38
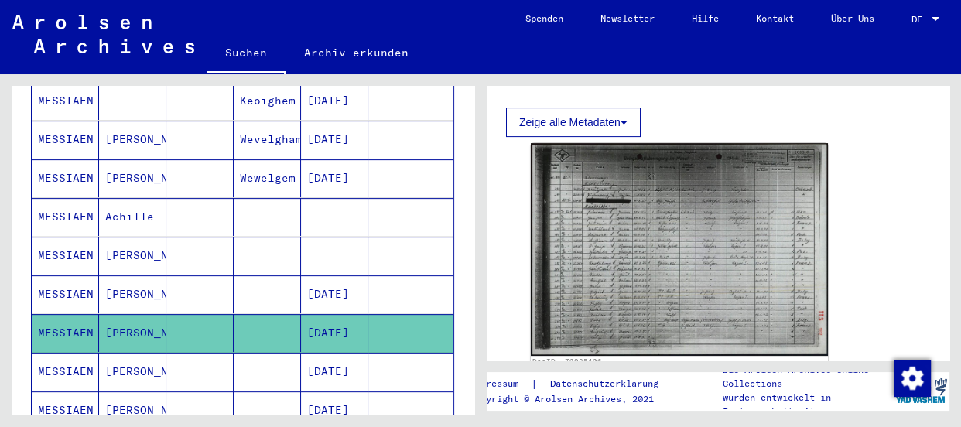
scroll to position [492, 0]
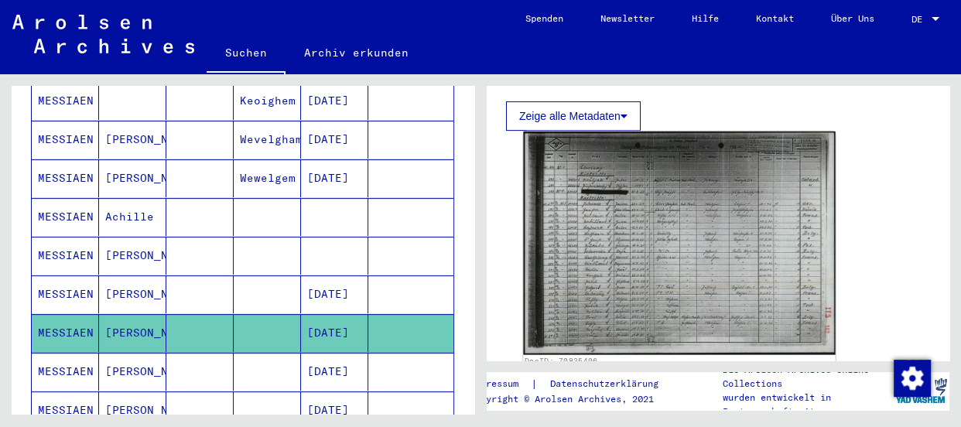
click at [683, 175] on img at bounding box center [679, 243] width 312 height 223
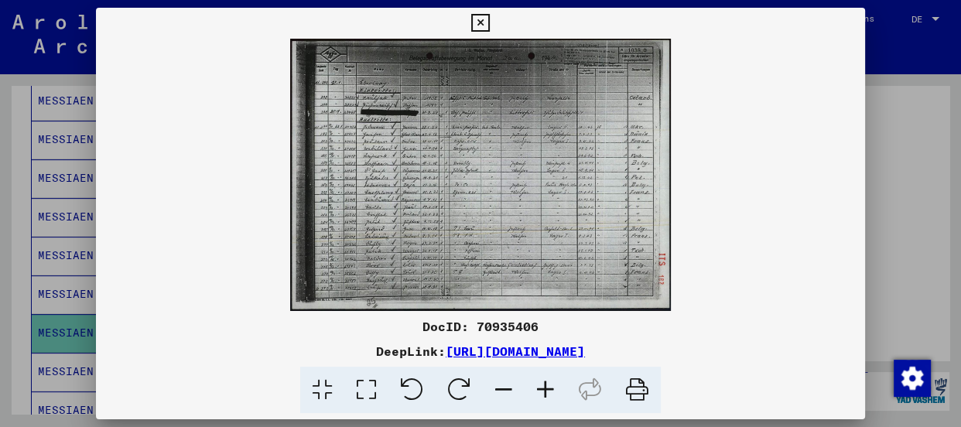
click at [552, 381] on icon at bounding box center [546, 390] width 42 height 47
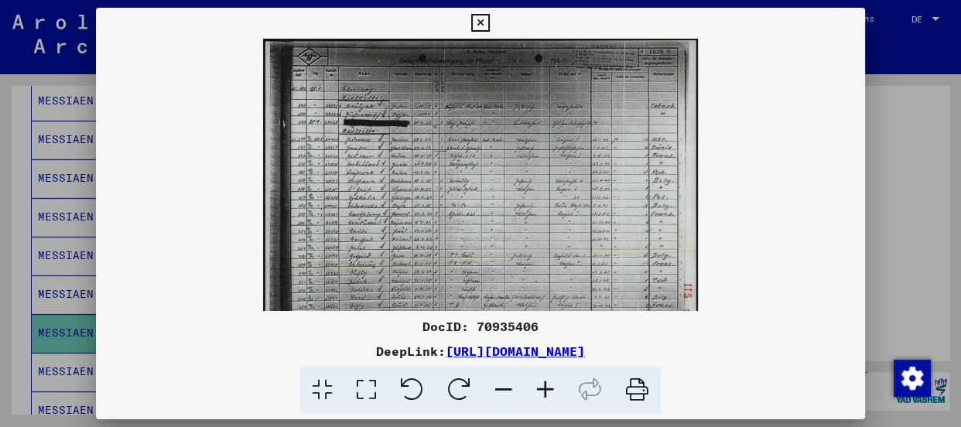
click at [551, 383] on icon at bounding box center [546, 390] width 42 height 47
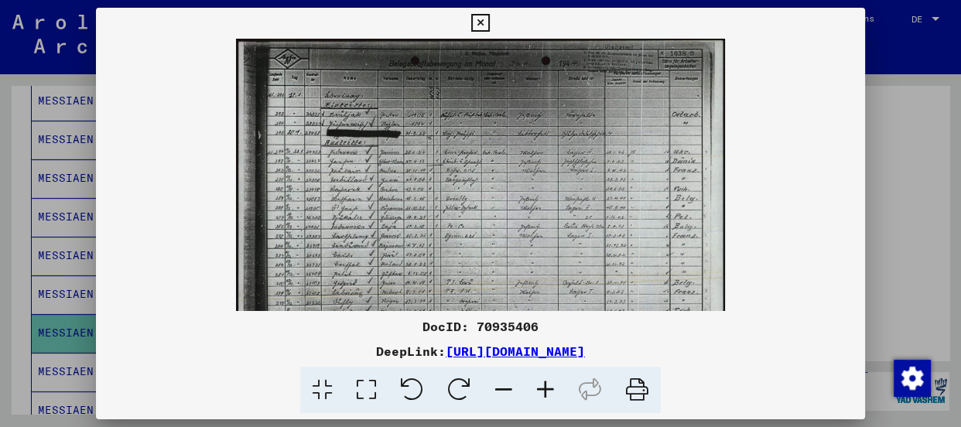
click at [551, 383] on icon at bounding box center [546, 390] width 42 height 47
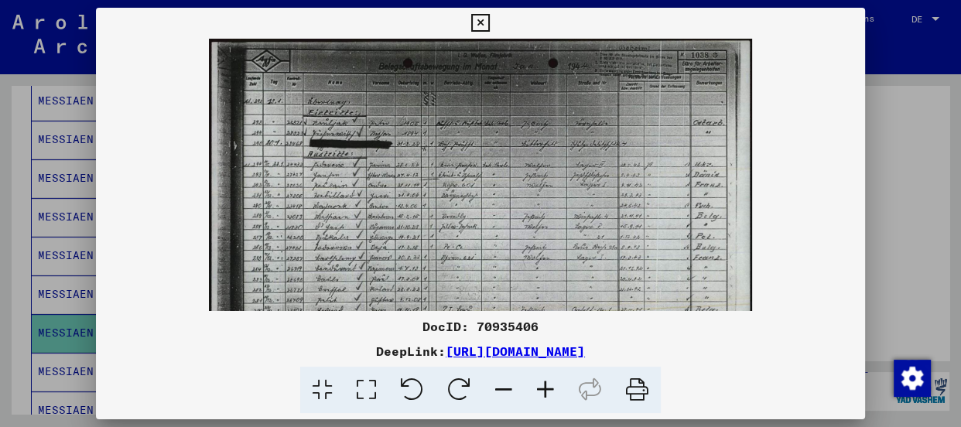
click at [551, 383] on icon at bounding box center [546, 390] width 42 height 47
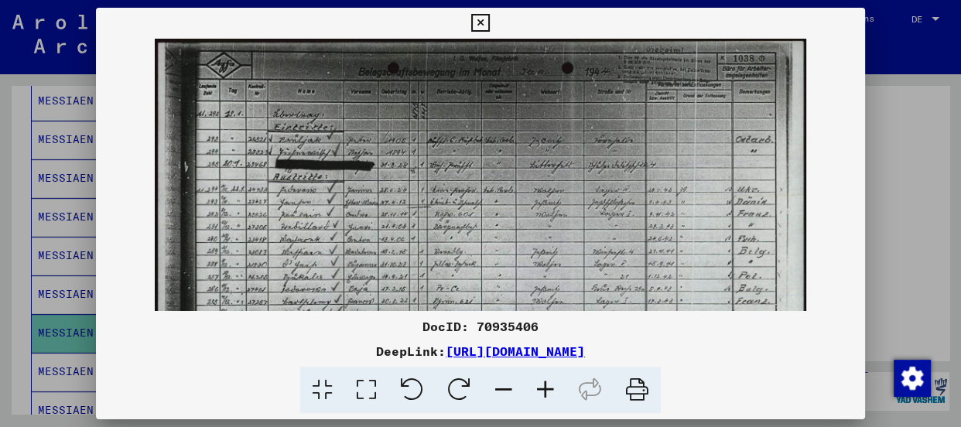
click at [551, 383] on icon at bounding box center [546, 390] width 42 height 47
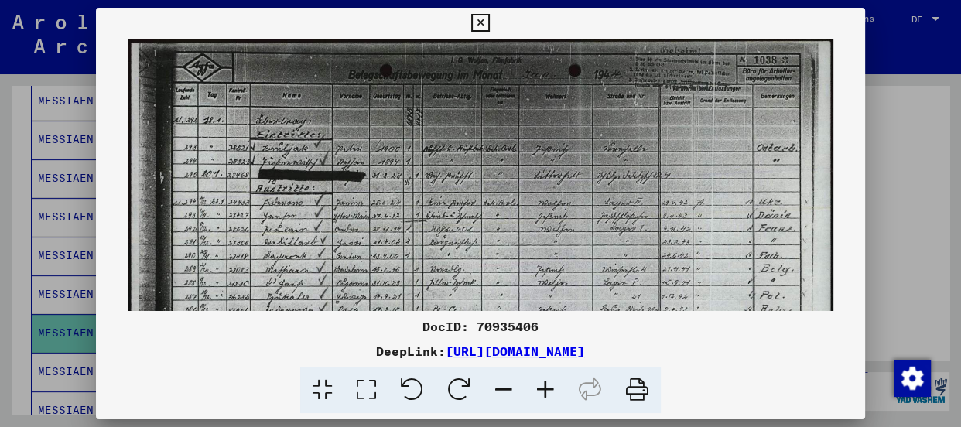
click at [551, 383] on icon at bounding box center [546, 390] width 42 height 47
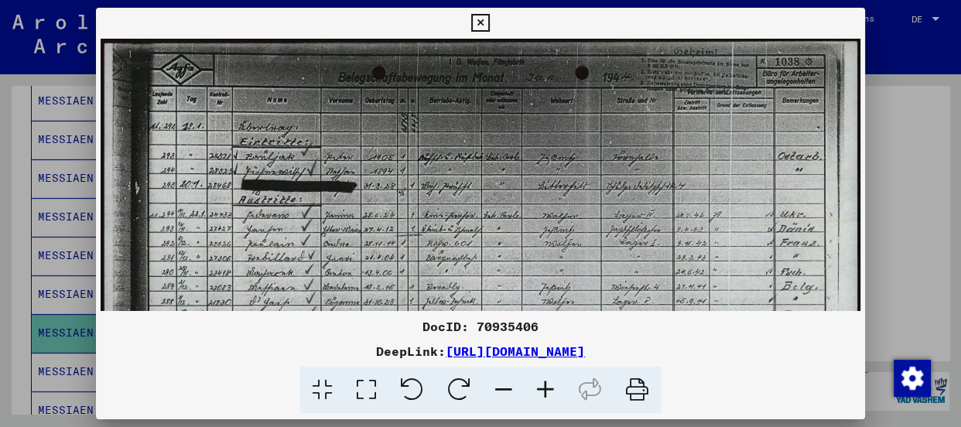
click at [551, 383] on icon at bounding box center [546, 390] width 42 height 47
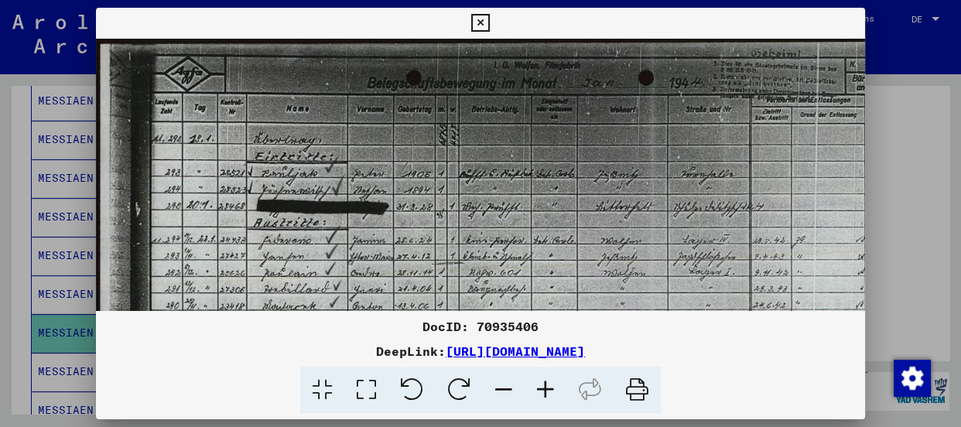
click at [551, 383] on icon at bounding box center [546, 390] width 42 height 47
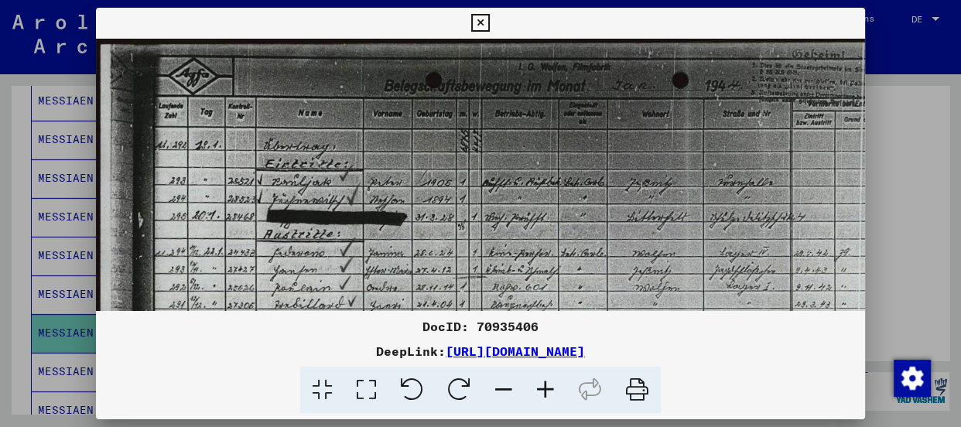
click at [480, 19] on icon at bounding box center [480, 23] width 18 height 19
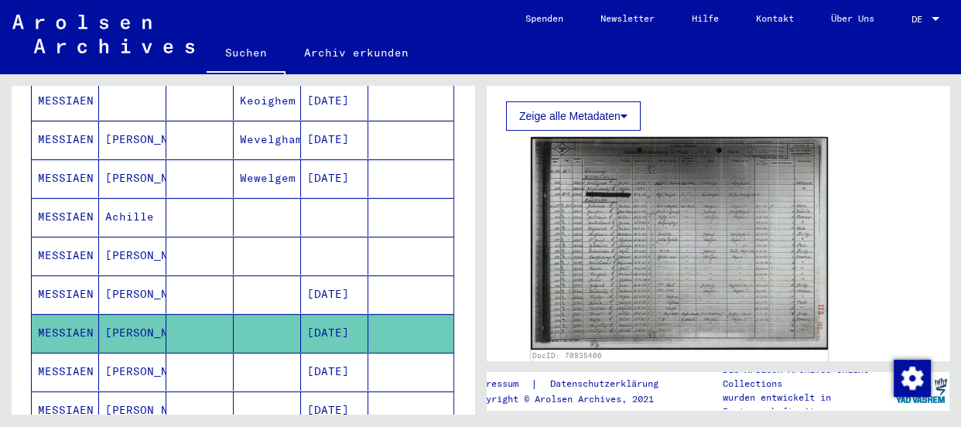
click at [71, 354] on icon at bounding box center [64, 365] width 39 height 62
click at [39, 353] on mat-cell "MESSIAEN" at bounding box center [65, 372] width 67 height 38
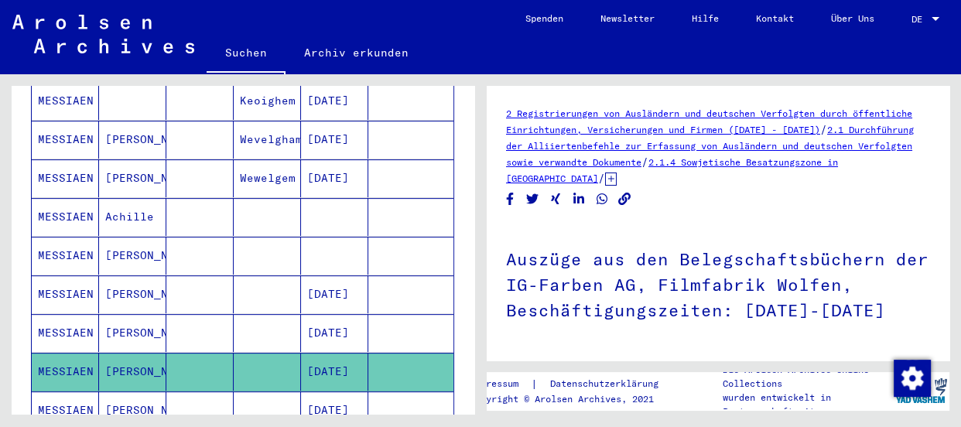
scroll to position [351, 0]
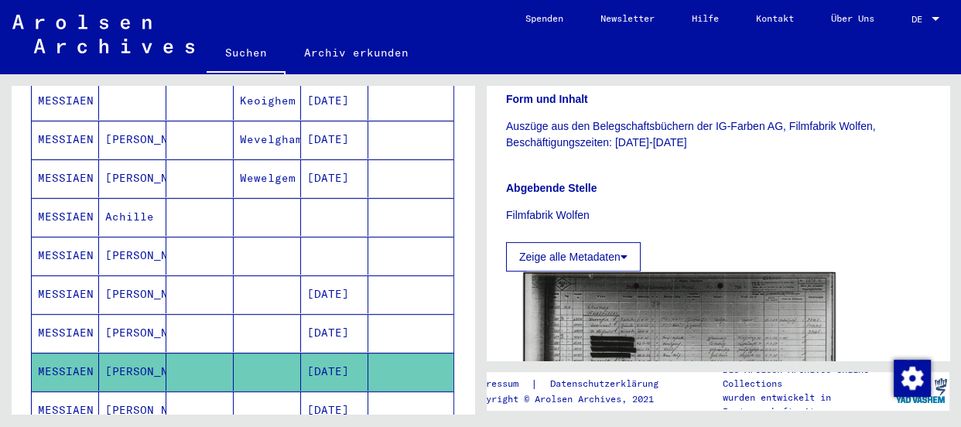
click at [676, 330] on img at bounding box center [679, 382] width 312 height 221
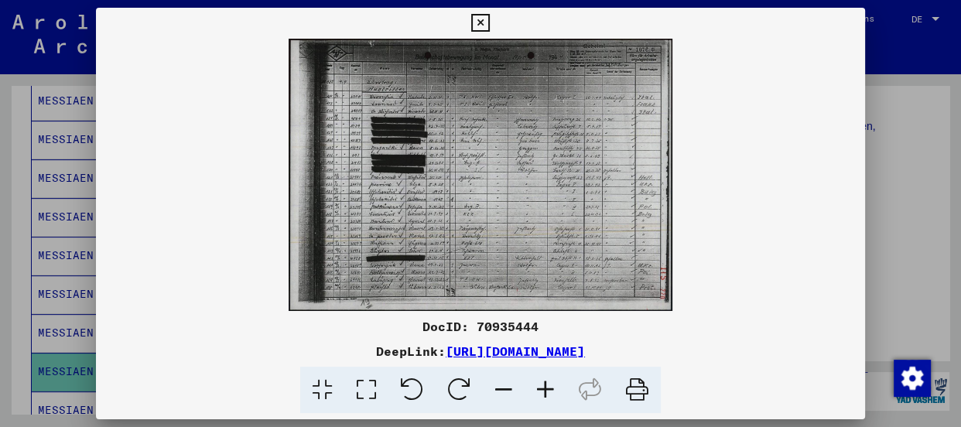
click at [543, 386] on icon at bounding box center [546, 390] width 42 height 47
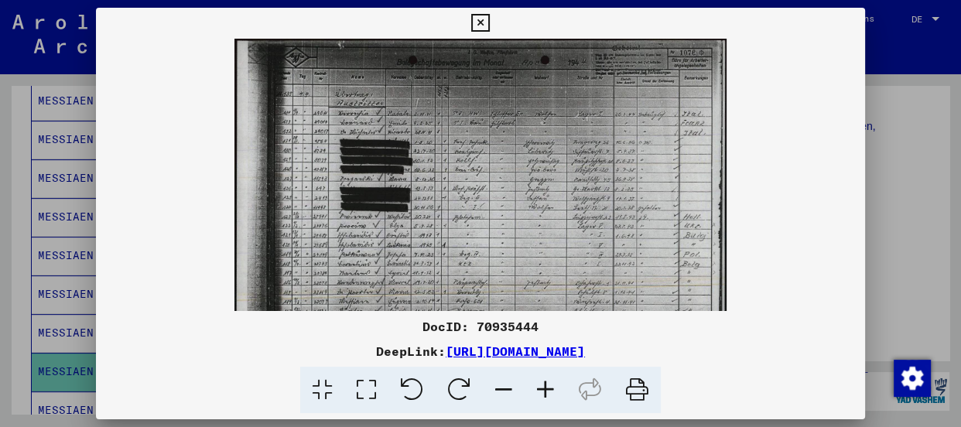
click at [543, 386] on icon at bounding box center [546, 390] width 42 height 47
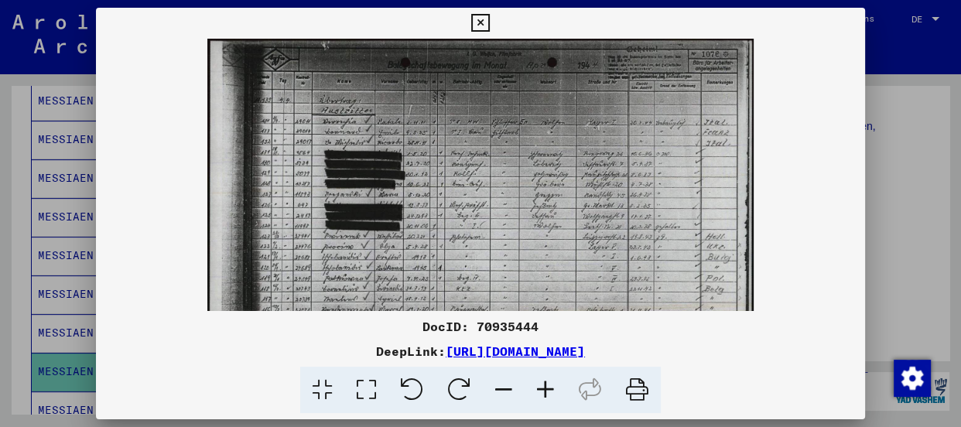
click at [543, 386] on icon at bounding box center [546, 390] width 42 height 47
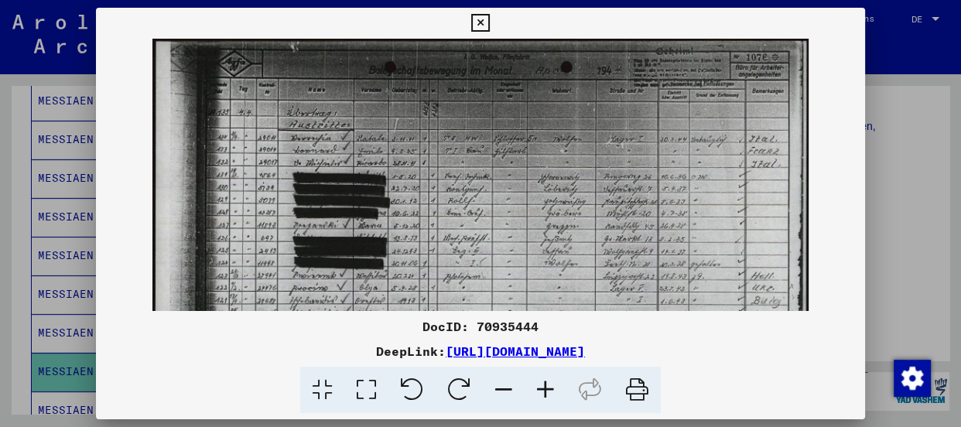
click at [543, 386] on icon at bounding box center [546, 390] width 42 height 47
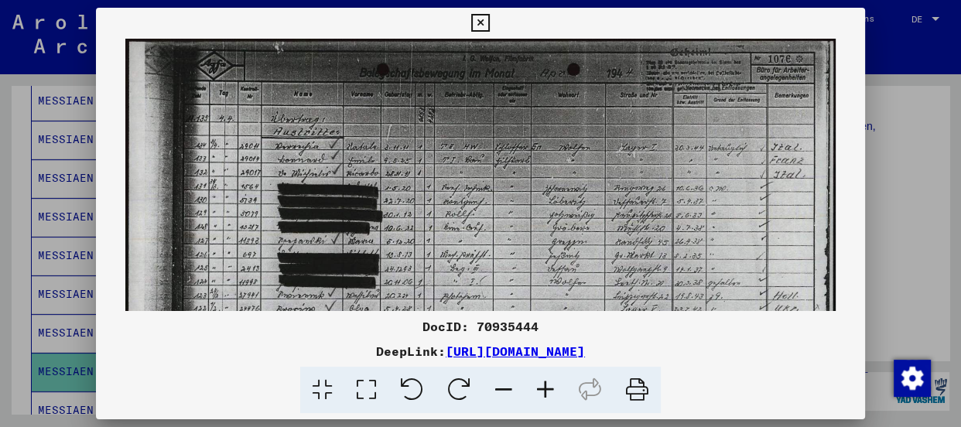
click at [543, 386] on icon at bounding box center [546, 390] width 42 height 47
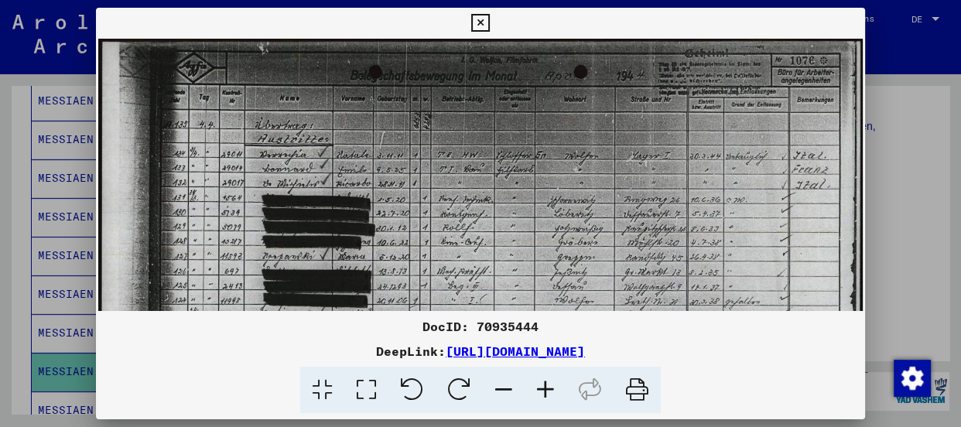
click at [543, 386] on icon at bounding box center [546, 390] width 42 height 47
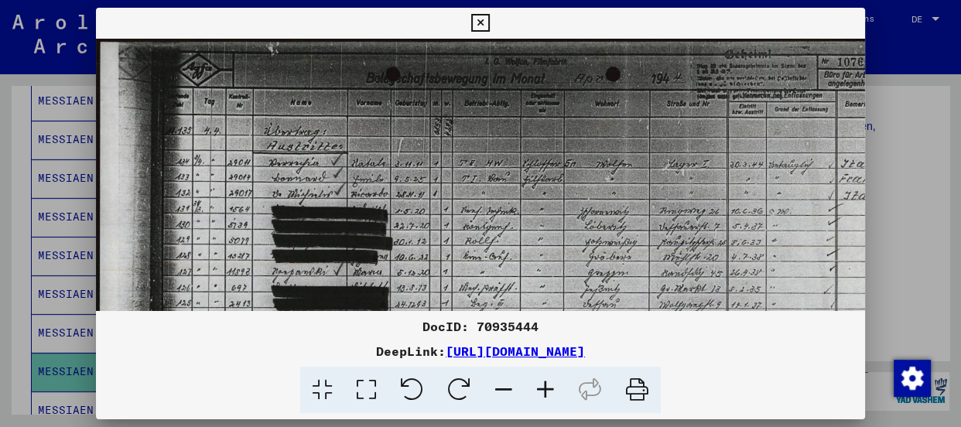
click at [543, 386] on icon at bounding box center [546, 390] width 42 height 47
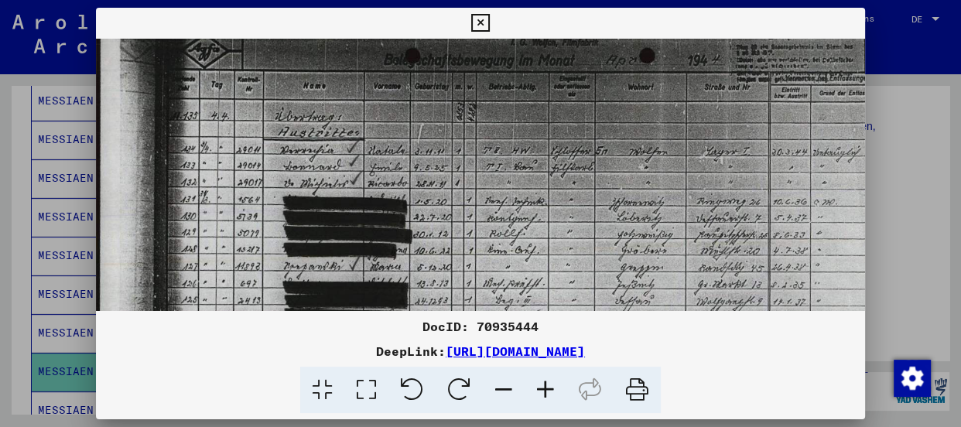
scroll to position [31, 0]
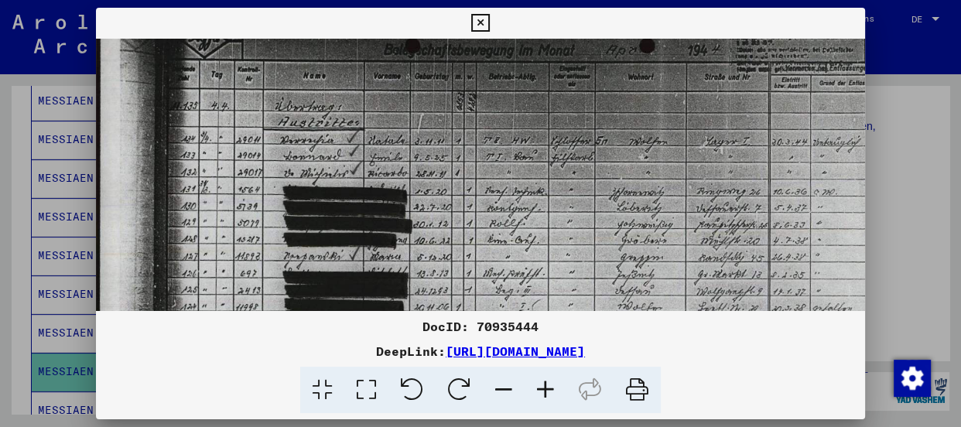
drag, startPoint x: 395, startPoint y: 195, endPoint x: 410, endPoint y: 161, distance: 37.1
click at [410, 161] on img at bounding box center [533, 318] width 874 height 621
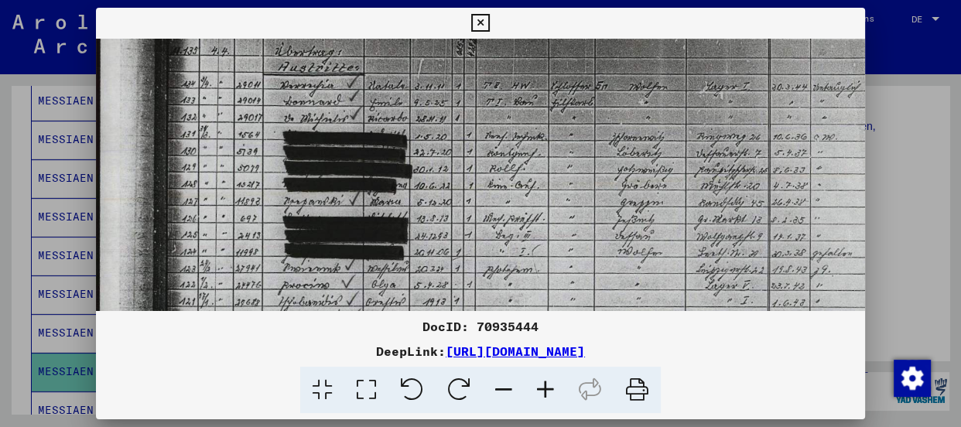
scroll to position [87, 0]
drag, startPoint x: 466, startPoint y: 272, endPoint x: 481, endPoint y: 210, distance: 63.8
click at [481, 210] on img at bounding box center [533, 262] width 874 height 621
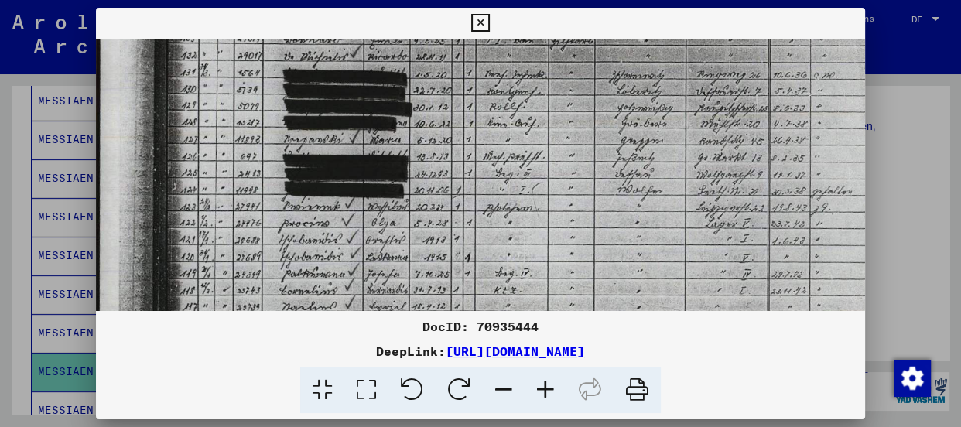
scroll to position [152, 0]
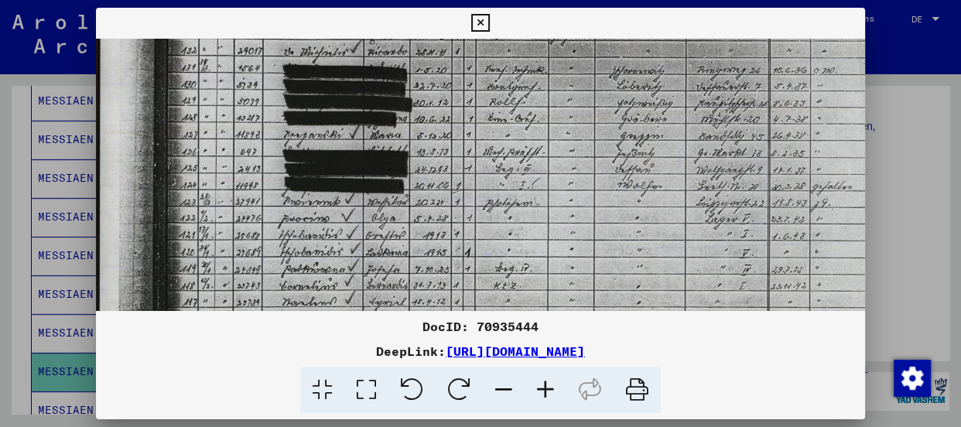
drag, startPoint x: 474, startPoint y: 258, endPoint x: 477, endPoint y: 181, distance: 76.6
click at [477, 181] on img at bounding box center [533, 196] width 874 height 621
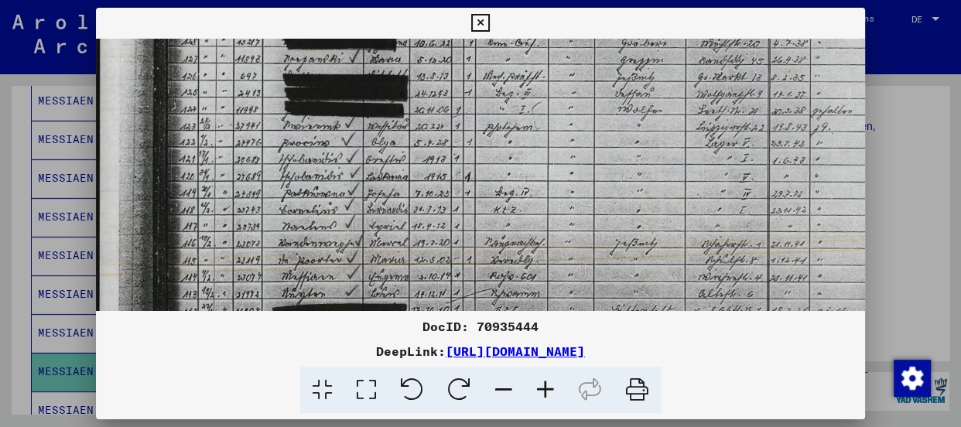
scroll to position [231, 0]
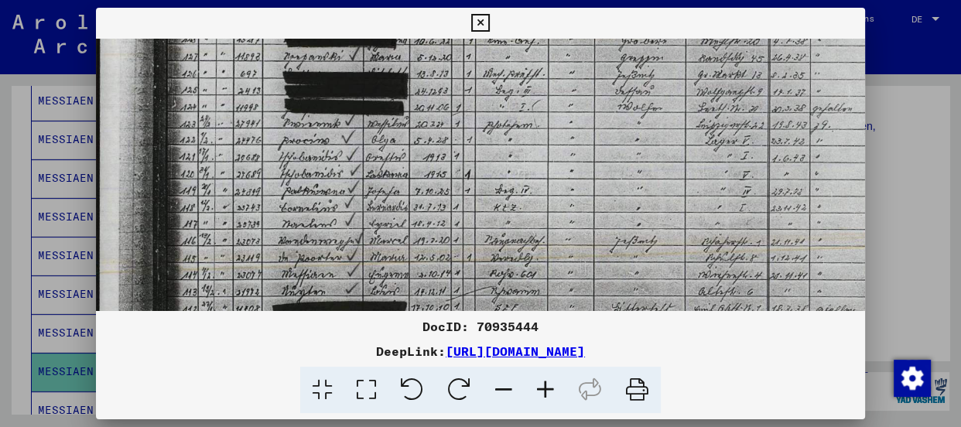
drag, startPoint x: 426, startPoint y: 259, endPoint x: 433, endPoint y: 173, distance: 86.2
click at [433, 173] on img at bounding box center [533, 118] width 874 height 621
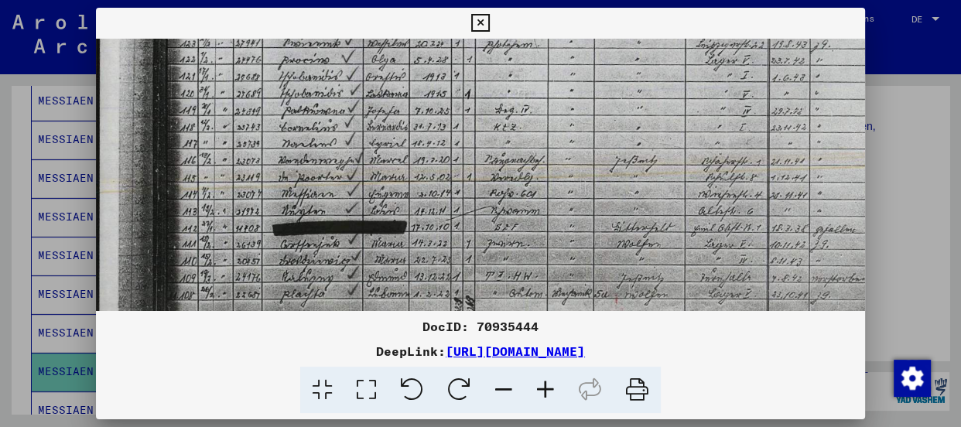
scroll to position [313, 0]
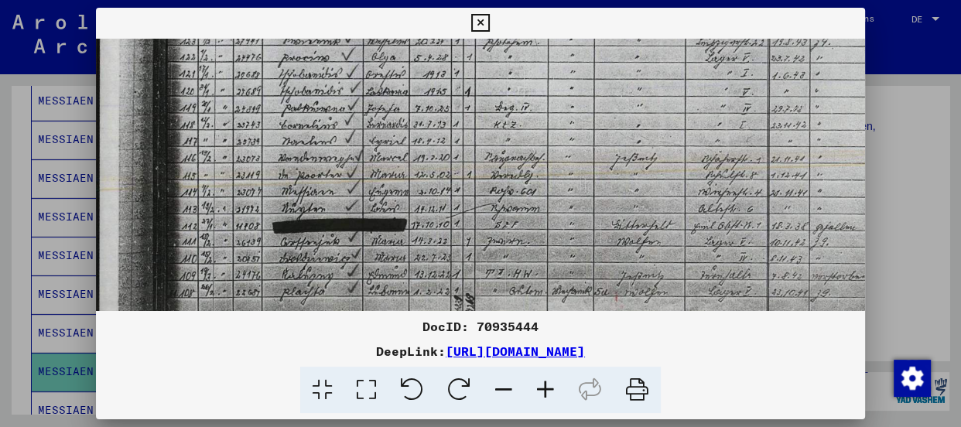
drag, startPoint x: 409, startPoint y: 262, endPoint x: 413, endPoint y: 173, distance: 89.1
click at [413, 173] on img at bounding box center [533, 35] width 874 height 621
click at [538, 383] on icon at bounding box center [546, 390] width 42 height 47
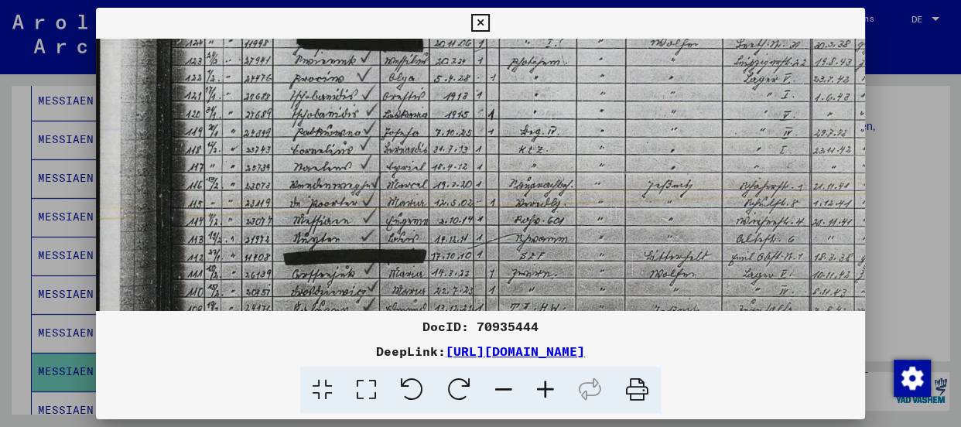
click at [538, 383] on icon at bounding box center [546, 390] width 42 height 47
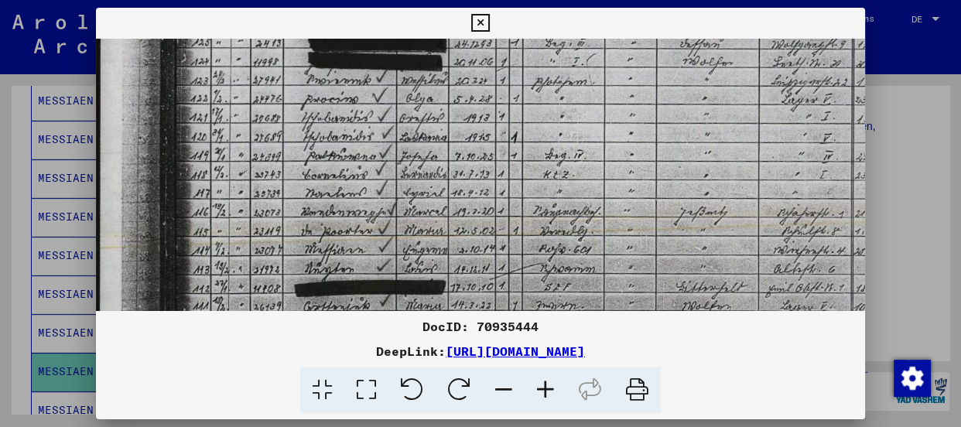
click at [538, 383] on icon at bounding box center [546, 390] width 42 height 47
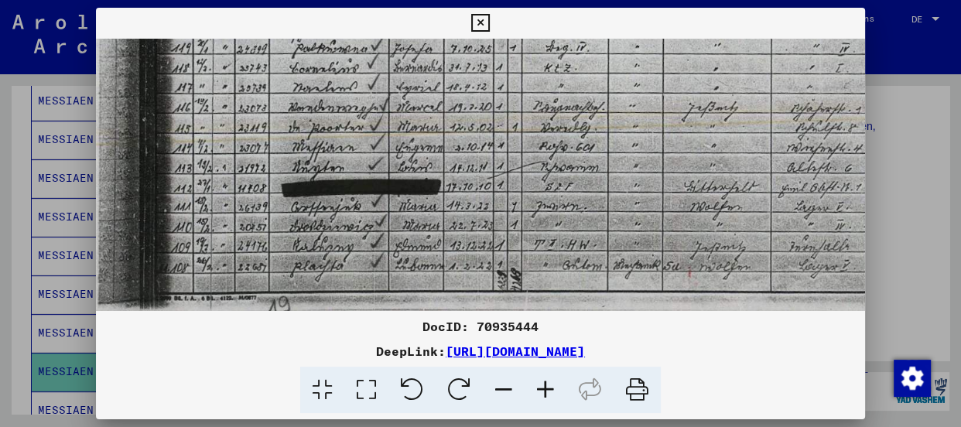
scroll to position [449, 25]
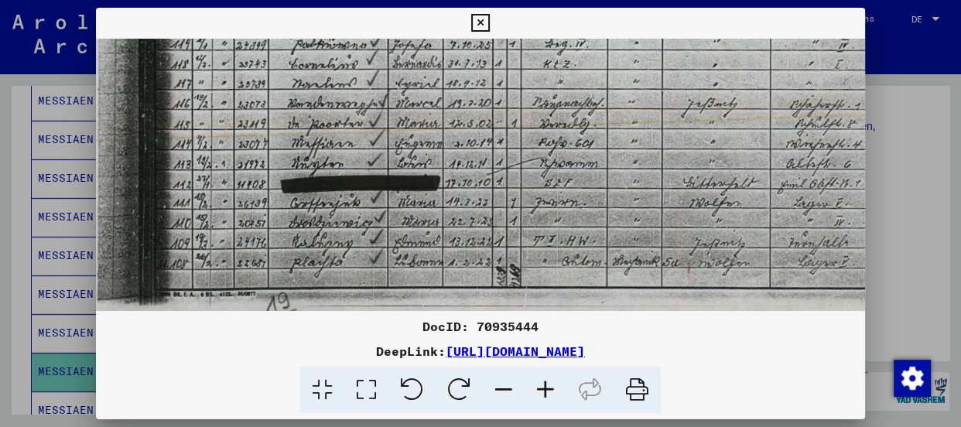
drag, startPoint x: 487, startPoint y: 263, endPoint x: 461, endPoint y: 135, distance: 130.2
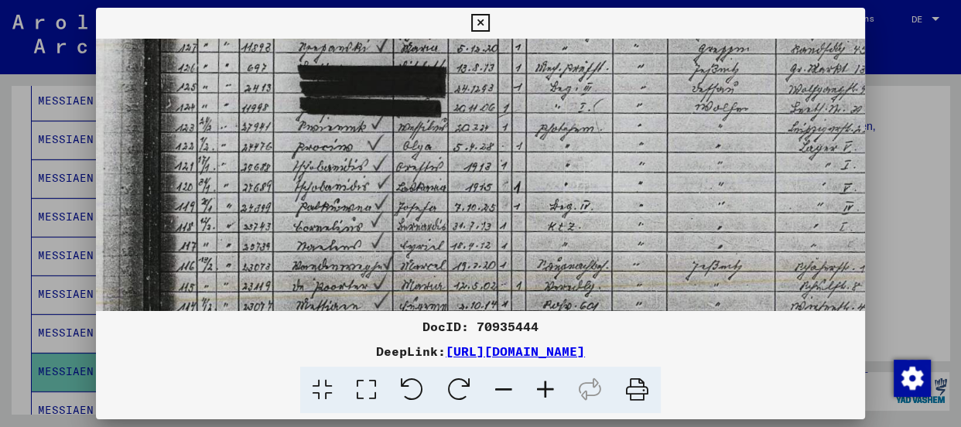
drag, startPoint x: 299, startPoint y: 93, endPoint x: 304, endPoint y: 263, distance: 170.3
click at [304, 263] on img at bounding box center [594, 120] width 1037 height 737
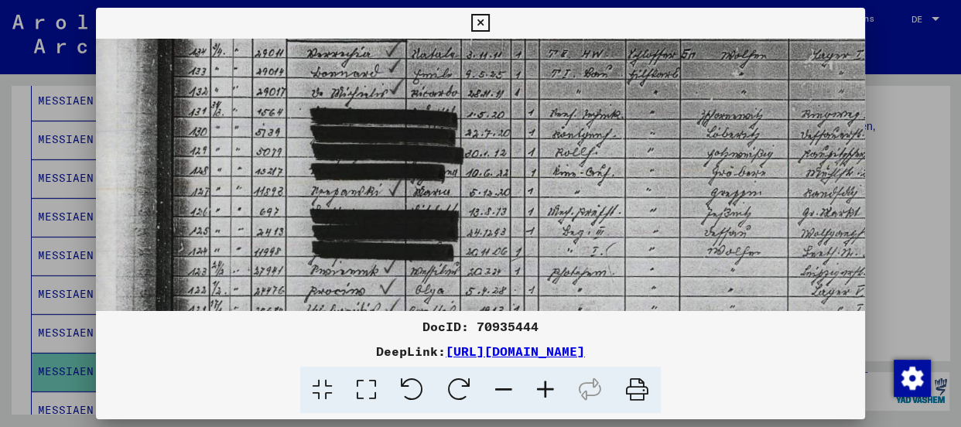
drag, startPoint x: 311, startPoint y: 174, endPoint x: 321, endPoint y: 296, distance: 122.7
click at [321, 296] on img at bounding box center [606, 264] width 1037 height 737
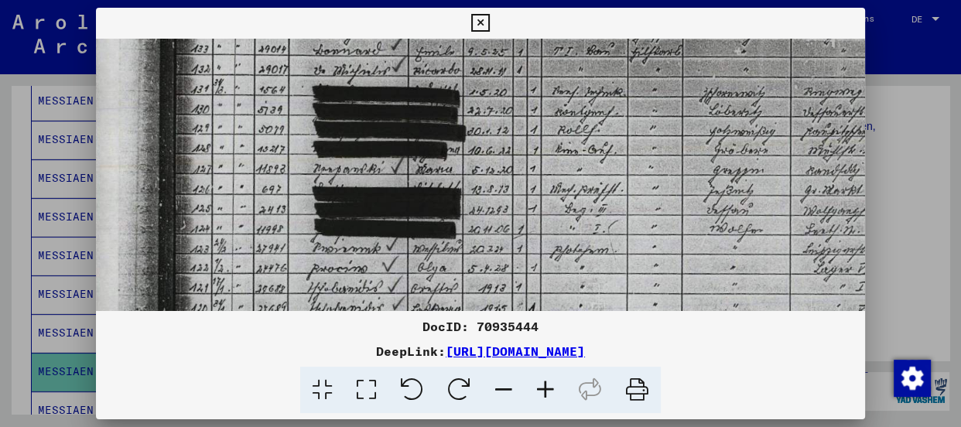
scroll to position [190, 4]
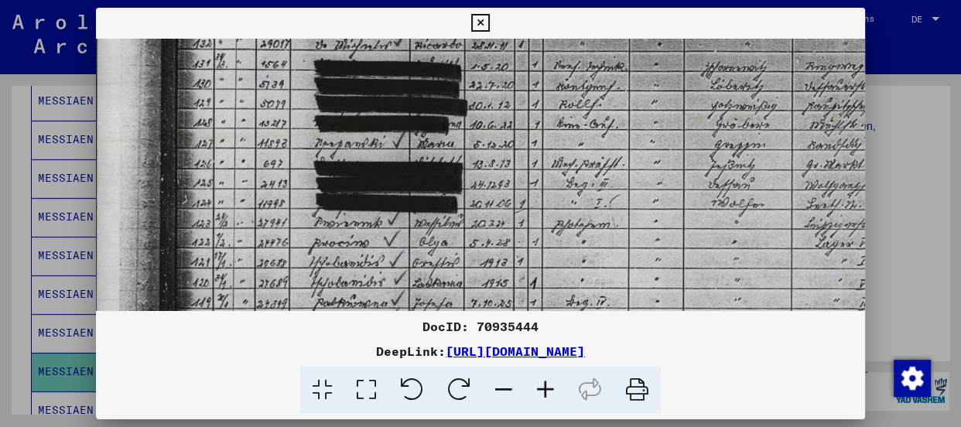
drag, startPoint x: 285, startPoint y: 144, endPoint x: 289, endPoint y: 74, distance: 69.7
click at [289, 74] on img at bounding box center [610, 216] width 1037 height 737
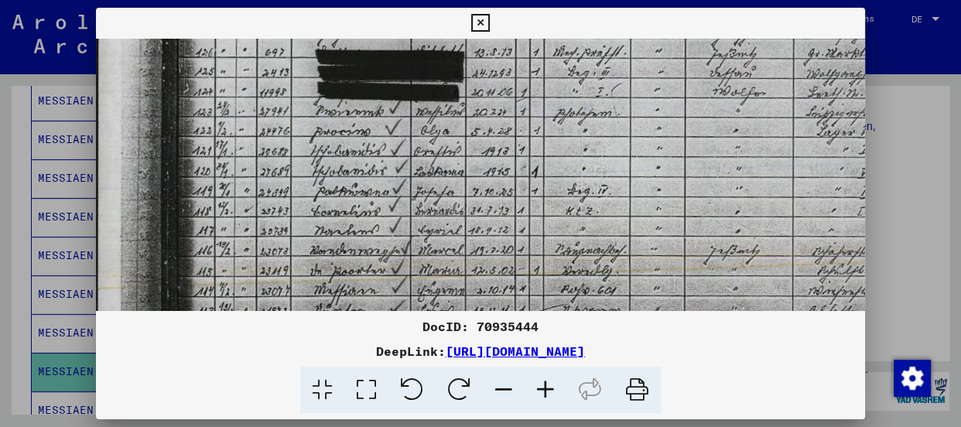
scroll to position [307, 2]
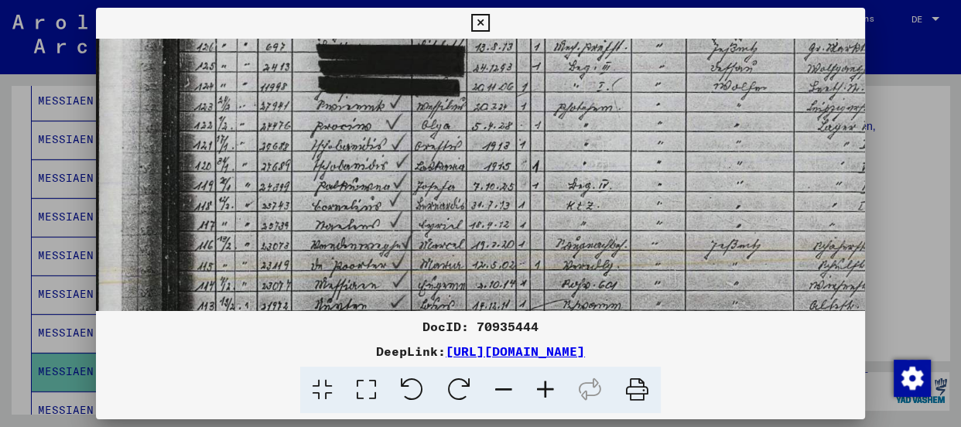
drag, startPoint x: 282, startPoint y: 281, endPoint x: 285, endPoint y: 162, distance: 119.2
click at [285, 162] on img at bounding box center [612, 100] width 1037 height 737
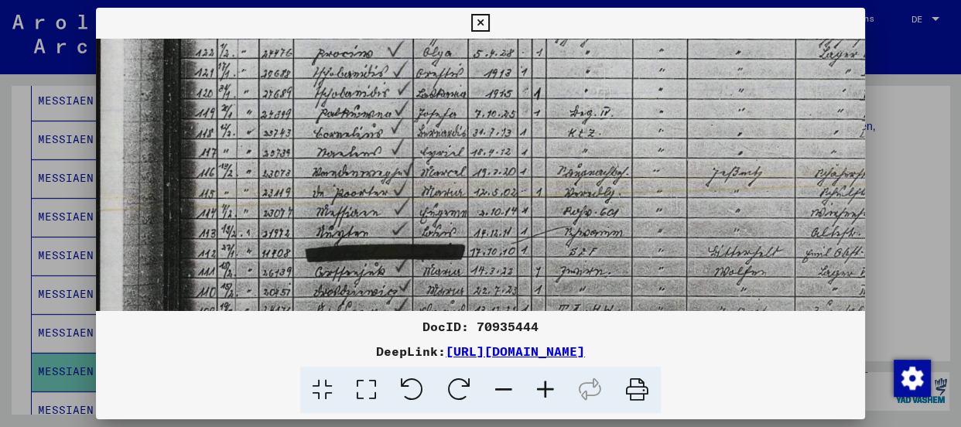
scroll to position [383, 0]
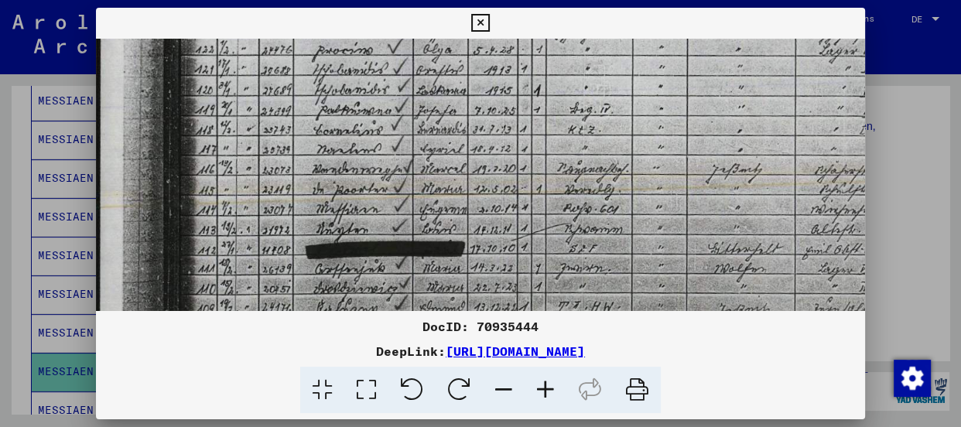
drag, startPoint x: 306, startPoint y: 201, endPoint x: 306, endPoint y: 134, distance: 67.3
click at [306, 134] on img at bounding box center [614, 24] width 1037 height 737
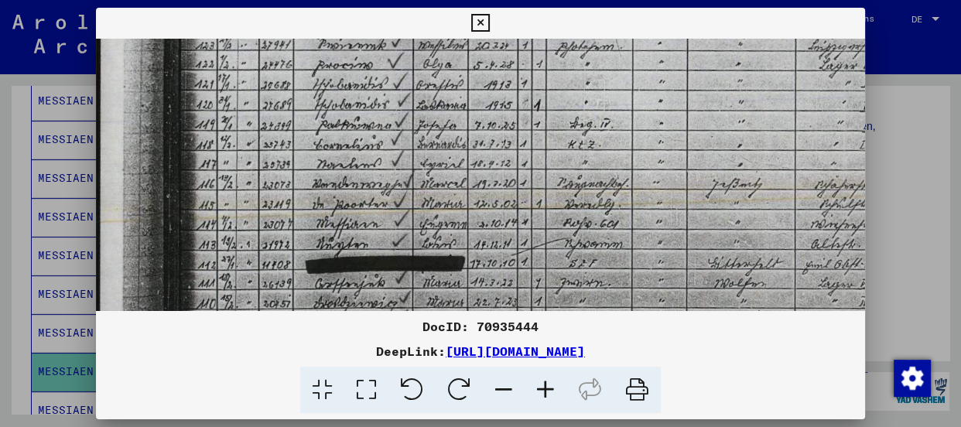
scroll to position [357, 0]
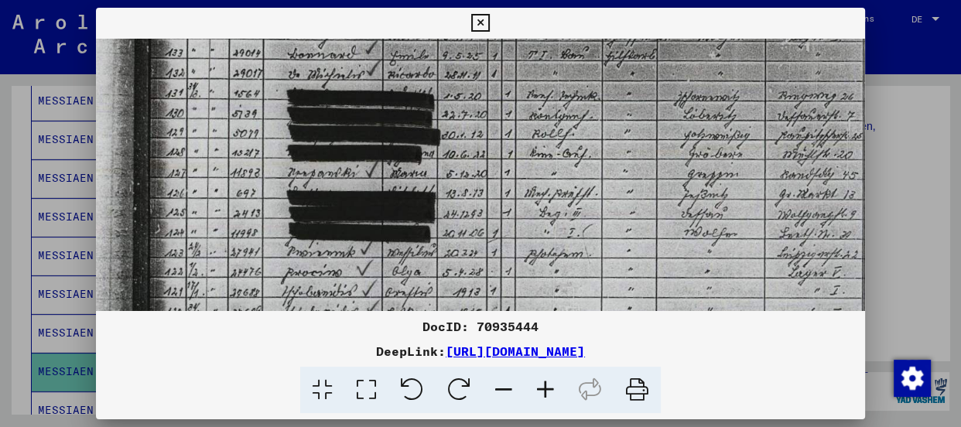
drag, startPoint x: 306, startPoint y: 119, endPoint x: 272, endPoint y: 357, distance: 240.0
click at [272, 357] on div "DocID: 70935444 DeepLink: [URL][DOMAIN_NAME]" at bounding box center [480, 211] width 769 height 406
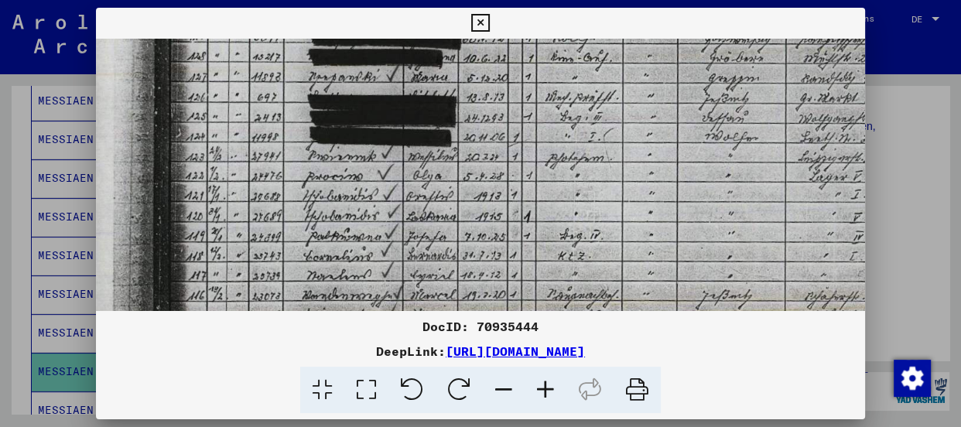
scroll to position [258, 10]
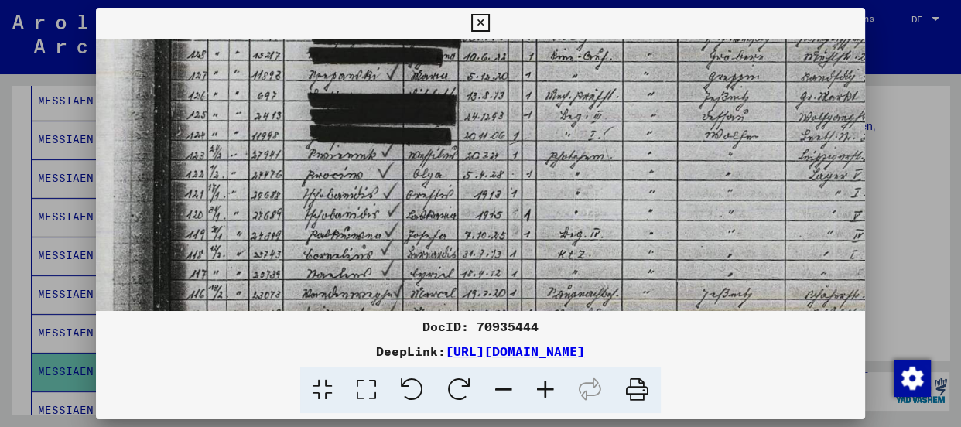
drag, startPoint x: 255, startPoint y: 162, endPoint x: 278, endPoint y: 53, distance: 111.5
click at [278, 53] on img at bounding box center [604, 148] width 1037 height 737
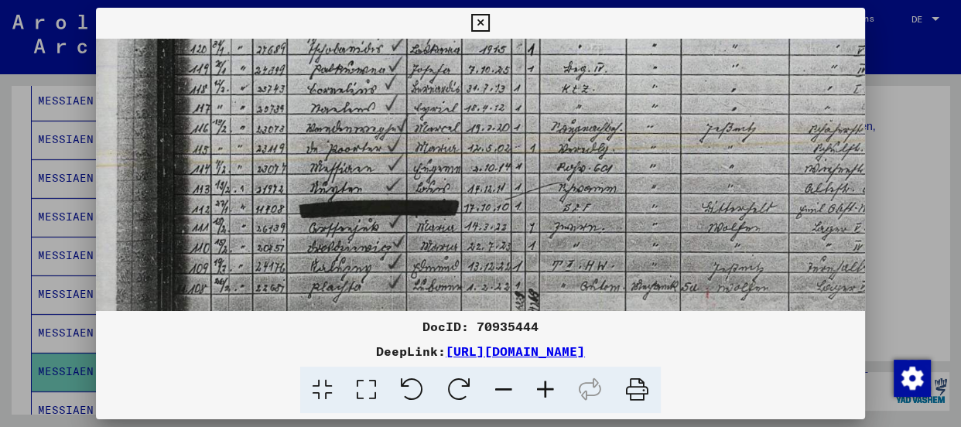
scroll to position [426, 6]
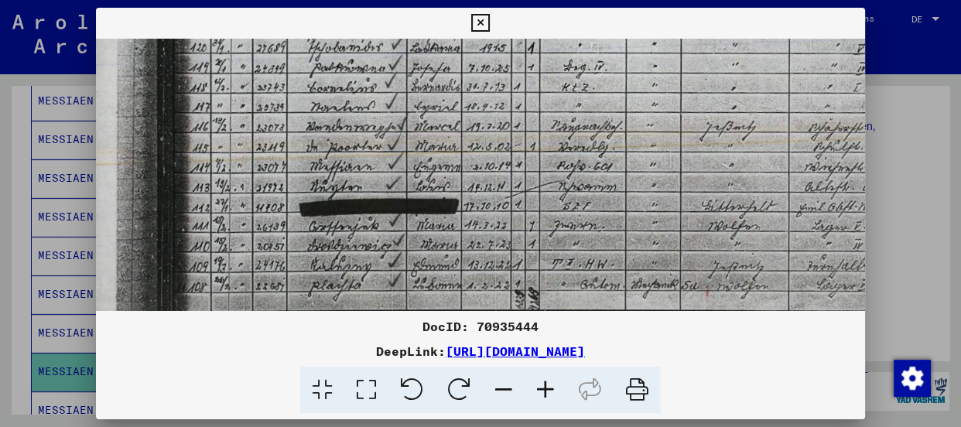
drag, startPoint x: 262, startPoint y: 231, endPoint x: 266, endPoint y: 53, distance: 178.0
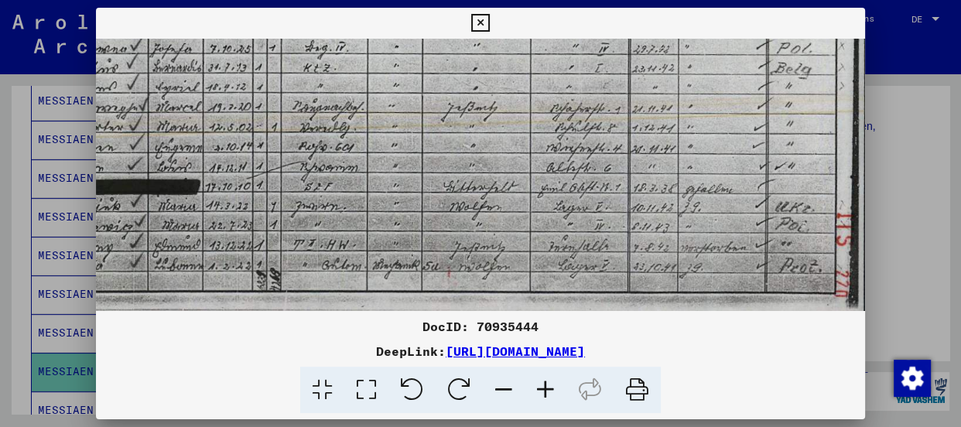
scroll to position [445, 266]
drag, startPoint x: 696, startPoint y: 137, endPoint x: 426, endPoint y: 116, distance: 270.8
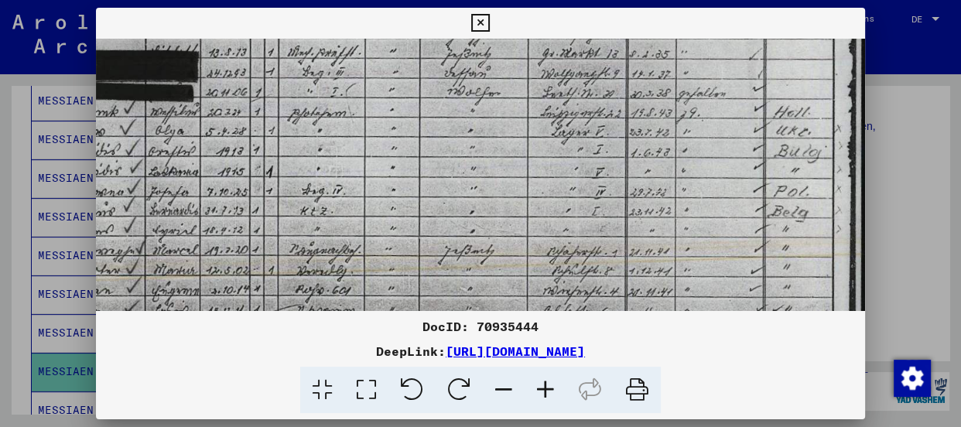
scroll to position [299, 268]
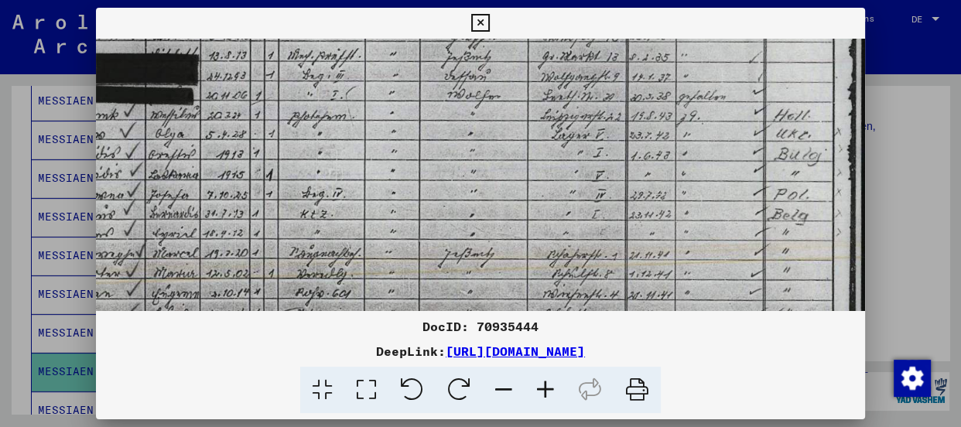
drag, startPoint x: 508, startPoint y: 124, endPoint x: 499, endPoint y: 278, distance: 154.3
click at [499, 278] on img at bounding box center [346, 108] width 1037 height 737
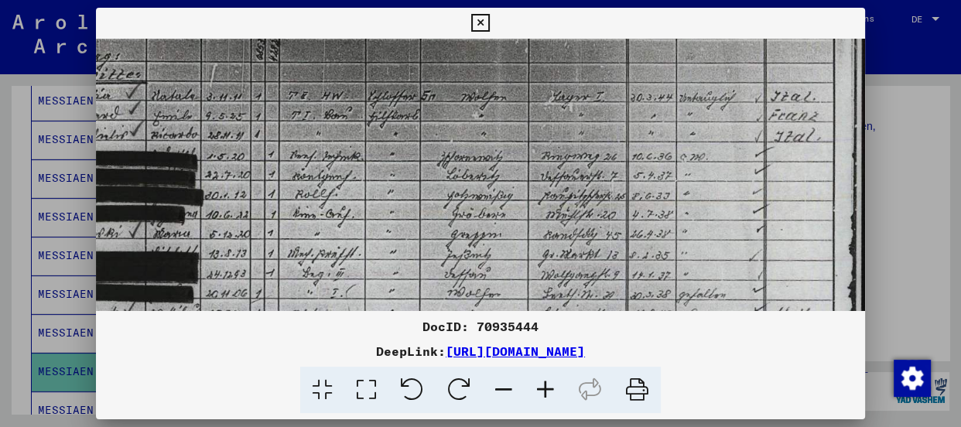
drag, startPoint x: 525, startPoint y: 109, endPoint x: 516, endPoint y: 319, distance: 209.9
click at [516, 319] on div "DocID: 70935444 DeepLink: [URL][DOMAIN_NAME]" at bounding box center [480, 211] width 769 height 406
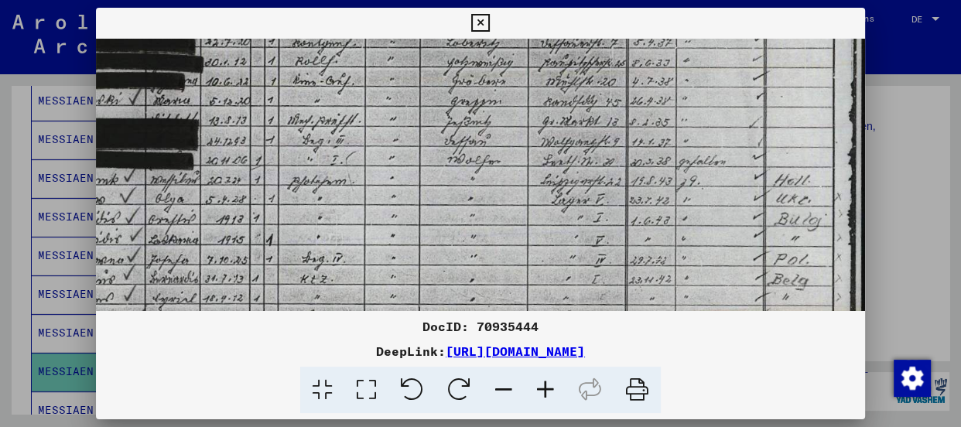
scroll to position [235, 268]
drag, startPoint x: 518, startPoint y: 156, endPoint x: 515, endPoint y: 29, distance: 127.7
click at [515, 29] on div "DocID: 70935444 DeepLink: [URL][DOMAIN_NAME]" at bounding box center [480, 211] width 769 height 406
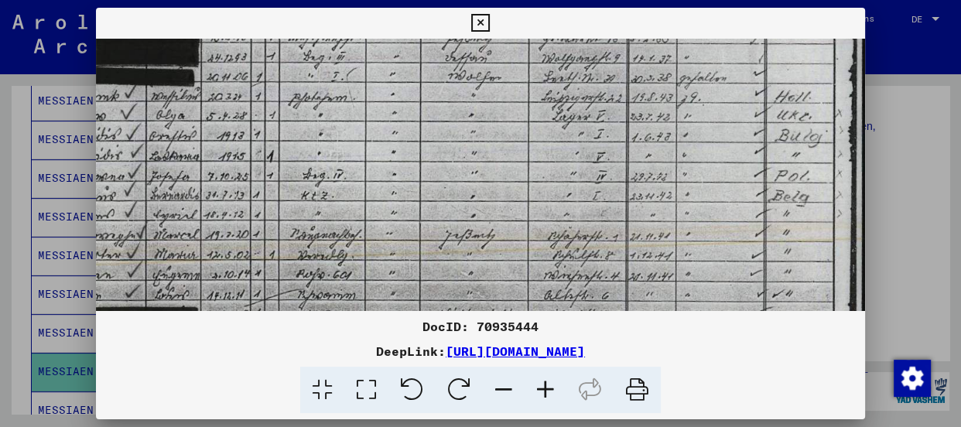
scroll to position [328, 267]
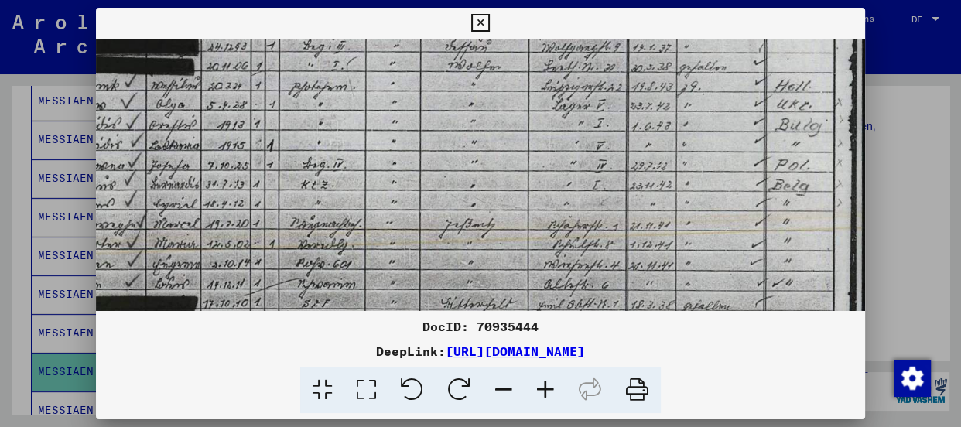
drag, startPoint x: 523, startPoint y: 243, endPoint x: 524, endPoint y: 148, distance: 95.2
click at [524, 148] on img at bounding box center [347, 79] width 1037 height 737
drag, startPoint x: 340, startPoint y: 118, endPoint x: 365, endPoint y: 104, distance: 28.7
click at [340, 118] on img at bounding box center [347, 79] width 1037 height 737
click at [480, 23] on icon at bounding box center [480, 23] width 18 height 19
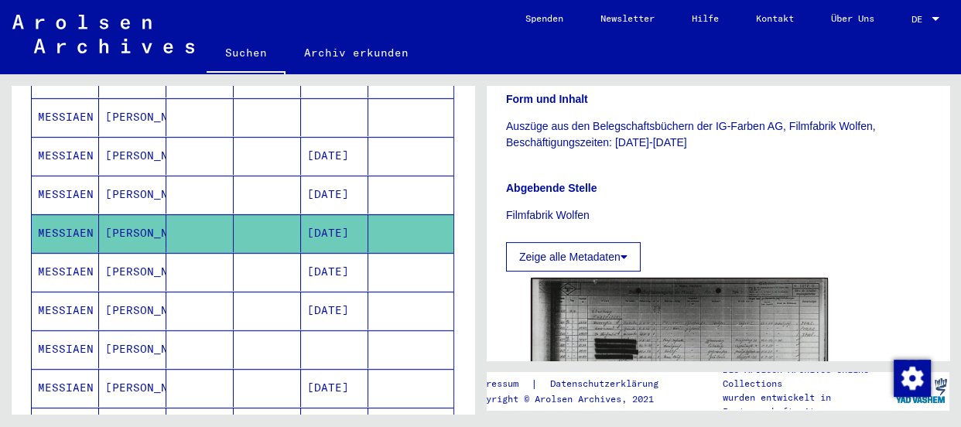
scroll to position [659, 0]
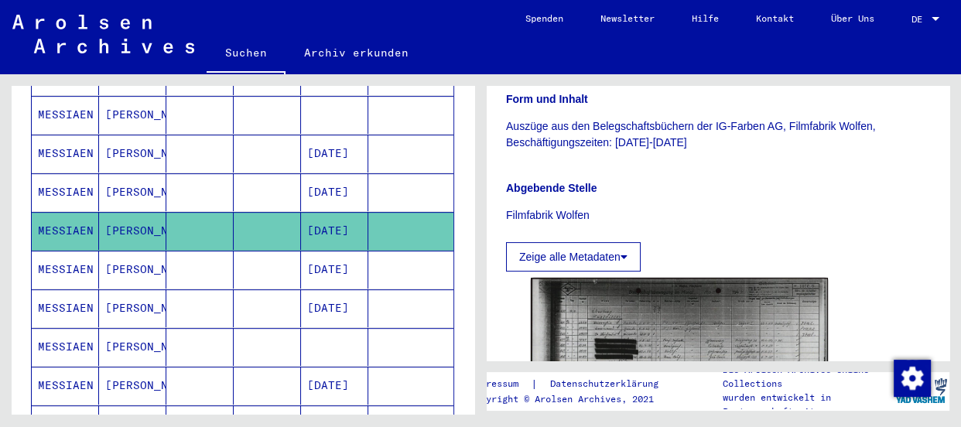
click at [45, 251] on mat-cell "MESSIAEN" at bounding box center [65, 270] width 67 height 38
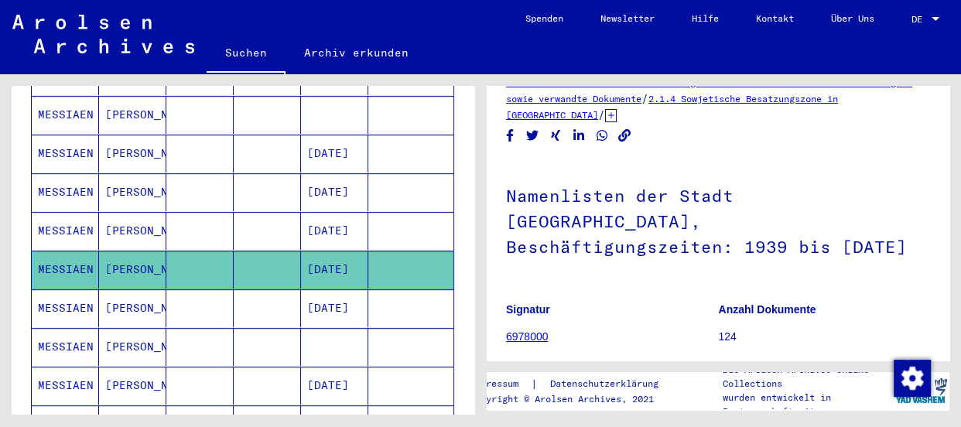
scroll to position [70, 0]
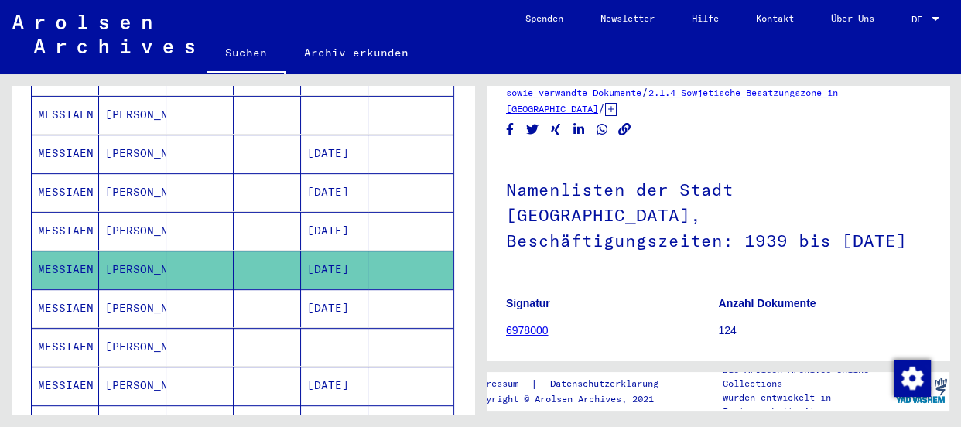
click at [555, 172] on h1 "Namenlisten der Stadt [GEOGRAPHIC_DATA], Beschäftigungszeiten: 1939 bis [DATE]" at bounding box center [718, 213] width 424 height 119
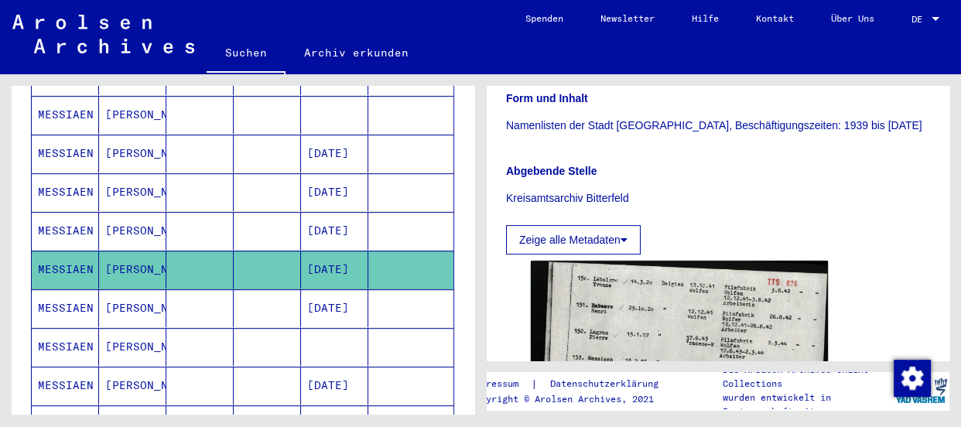
scroll to position [422, 0]
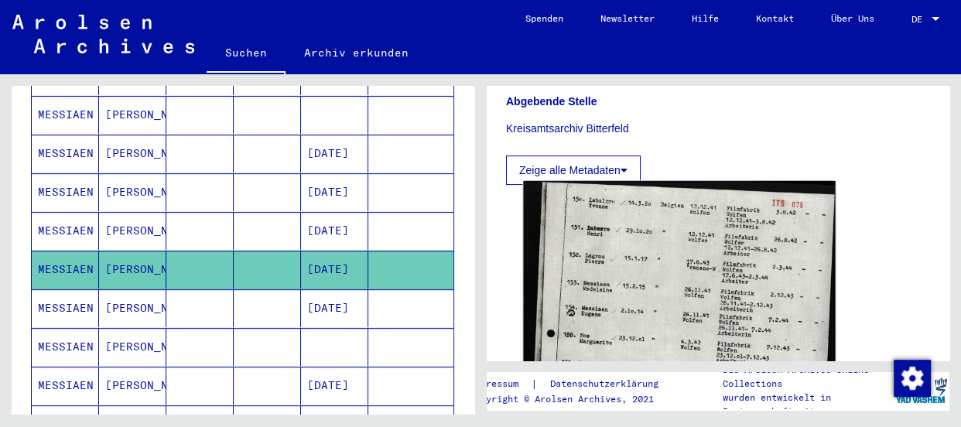
click at [610, 255] on img at bounding box center [679, 389] width 312 height 416
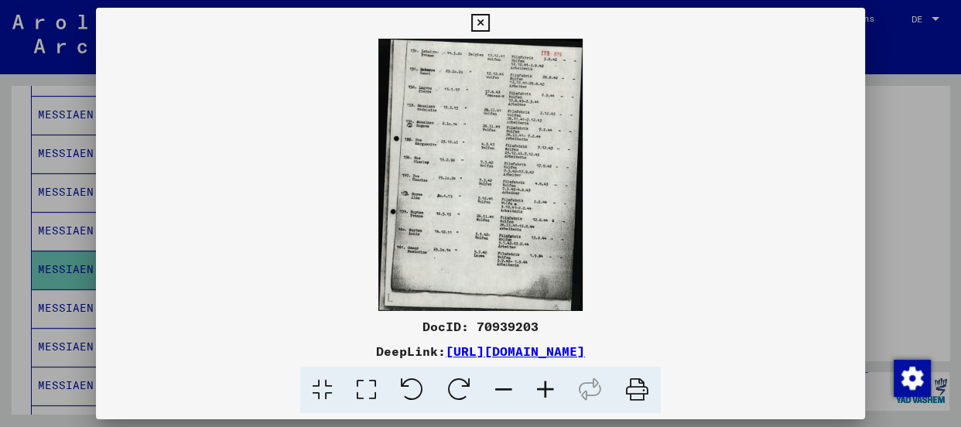
click at [545, 380] on icon at bounding box center [546, 390] width 42 height 47
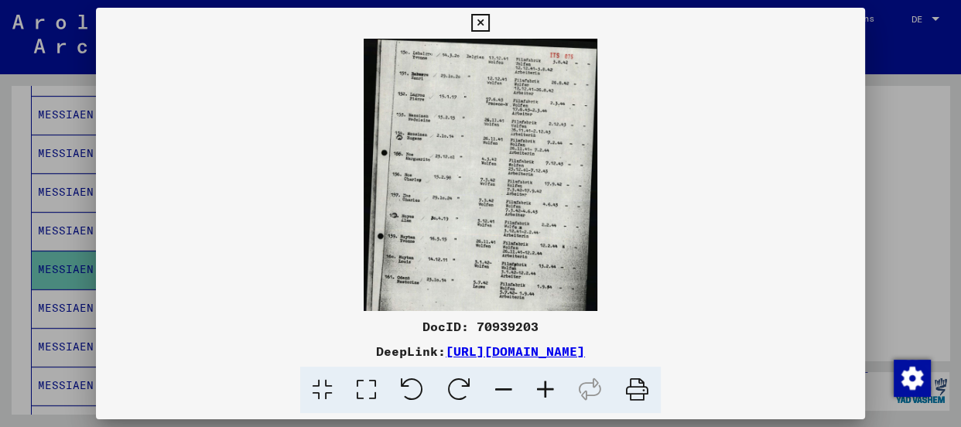
click at [545, 380] on icon at bounding box center [546, 390] width 42 height 47
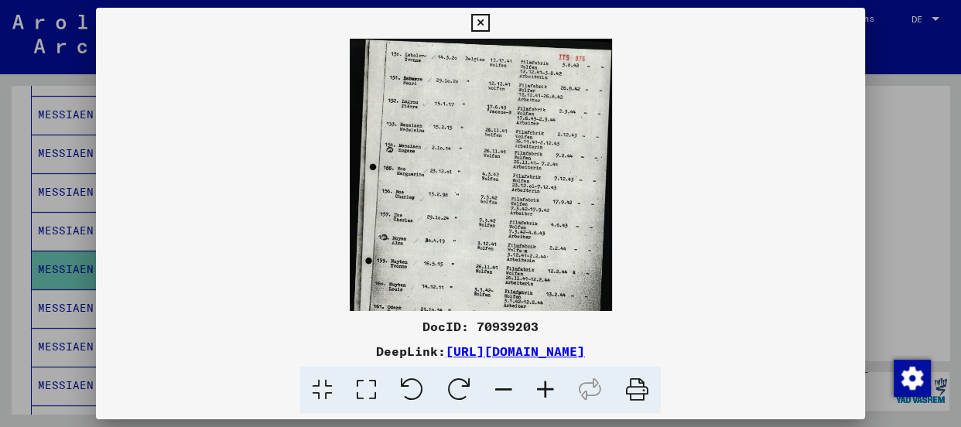
click at [545, 380] on icon at bounding box center [546, 390] width 42 height 47
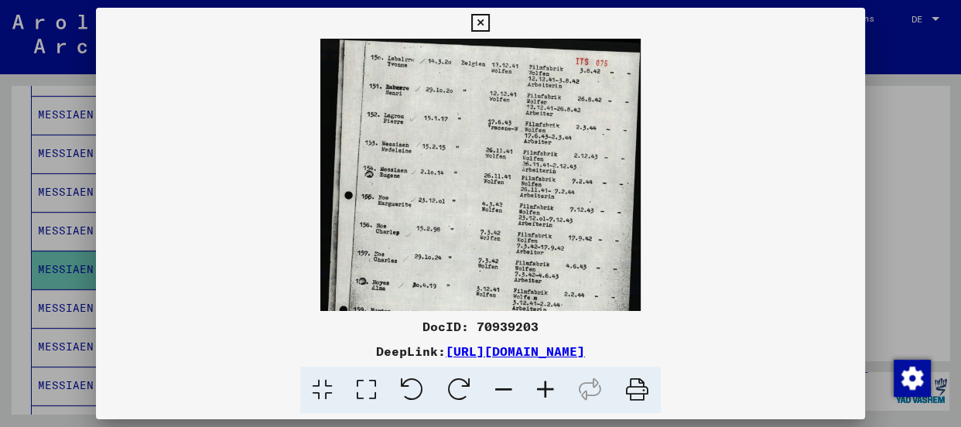
click at [545, 380] on icon at bounding box center [546, 390] width 42 height 47
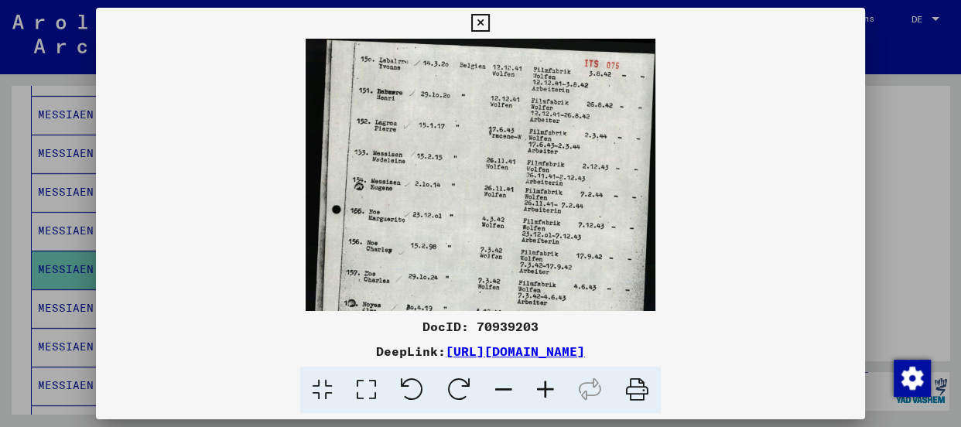
click at [545, 380] on icon at bounding box center [546, 390] width 42 height 47
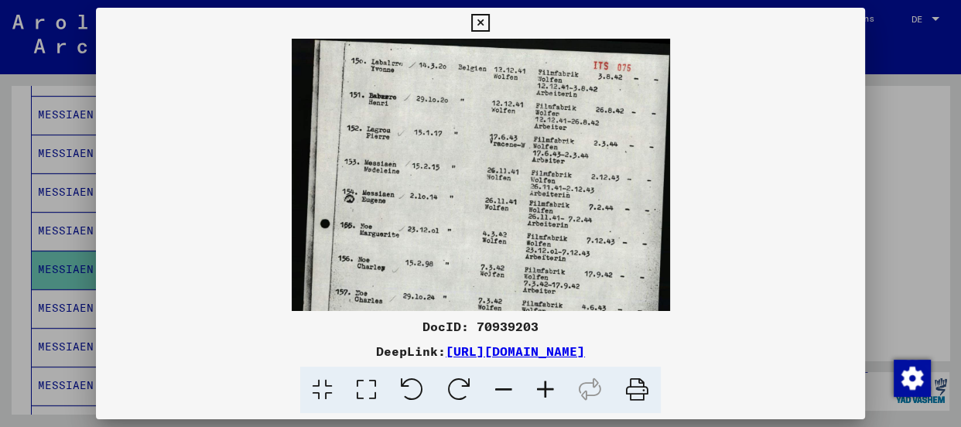
click at [545, 380] on icon at bounding box center [546, 390] width 42 height 47
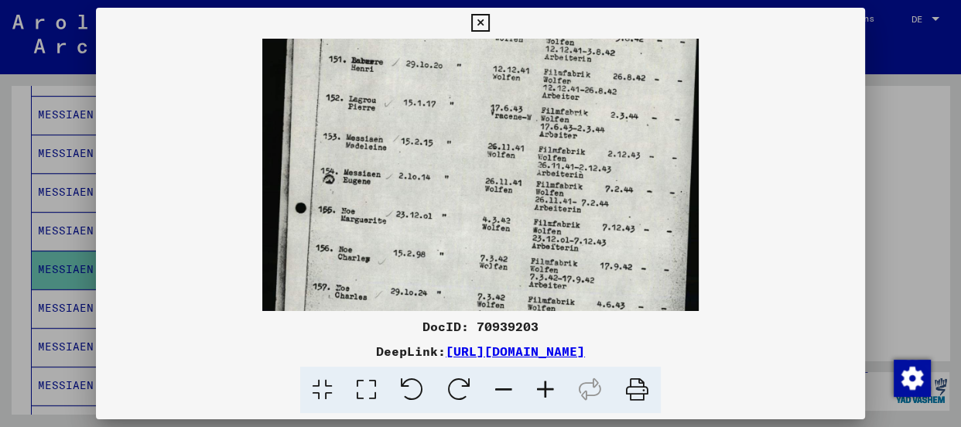
scroll to position [45, 0]
drag, startPoint x: 432, startPoint y: 190, endPoint x: 414, endPoint y: 141, distance: 51.9
click at [414, 141] on img at bounding box center [480, 285] width 436 height 582
click at [544, 389] on icon at bounding box center [546, 390] width 42 height 47
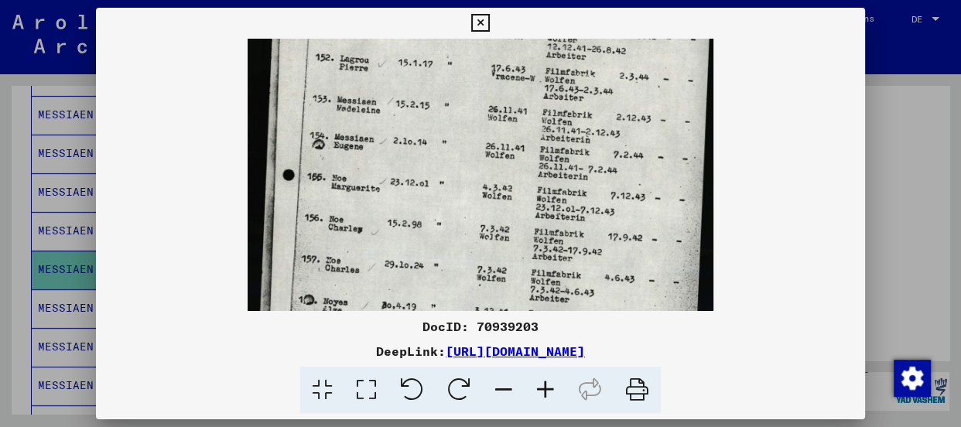
scroll to position [96, 0]
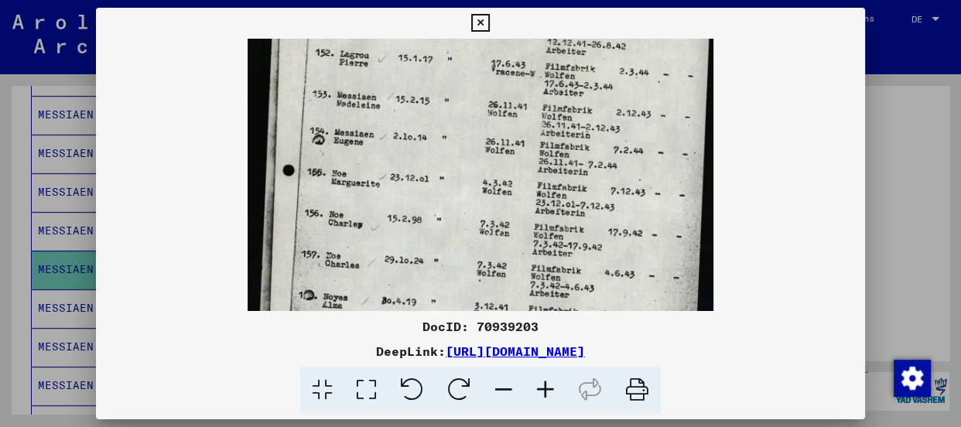
drag, startPoint x: 480, startPoint y: 97, endPoint x: 466, endPoint y: 94, distance: 14.1
click at [466, 94] on img at bounding box center [481, 253] width 466 height 621
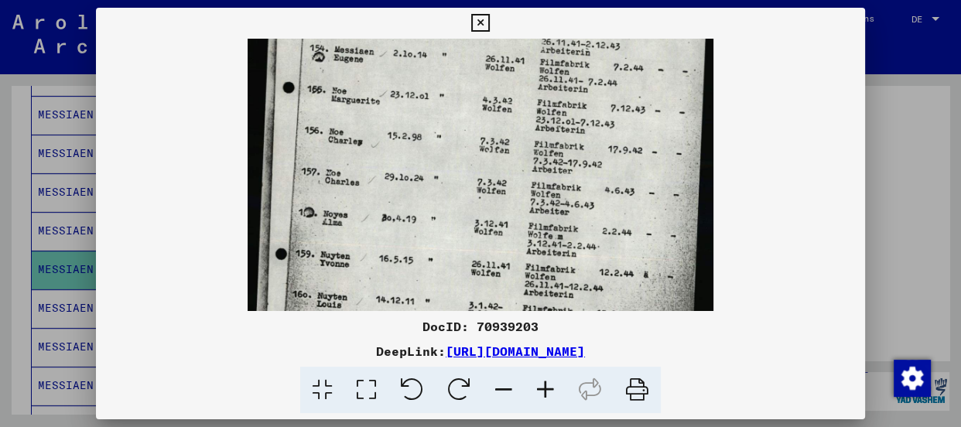
scroll to position [186, 0]
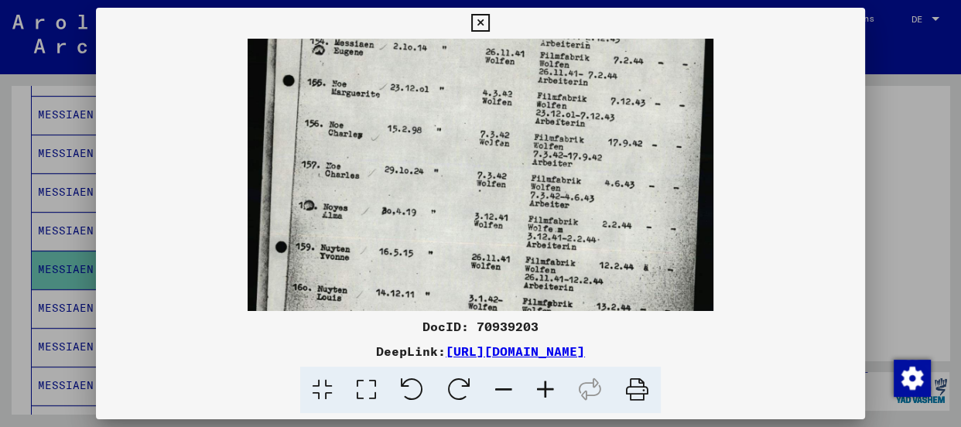
drag, startPoint x: 457, startPoint y: 286, endPoint x: 458, endPoint y: 193, distance: 93.6
click at [458, 193] on img at bounding box center [481, 163] width 466 height 621
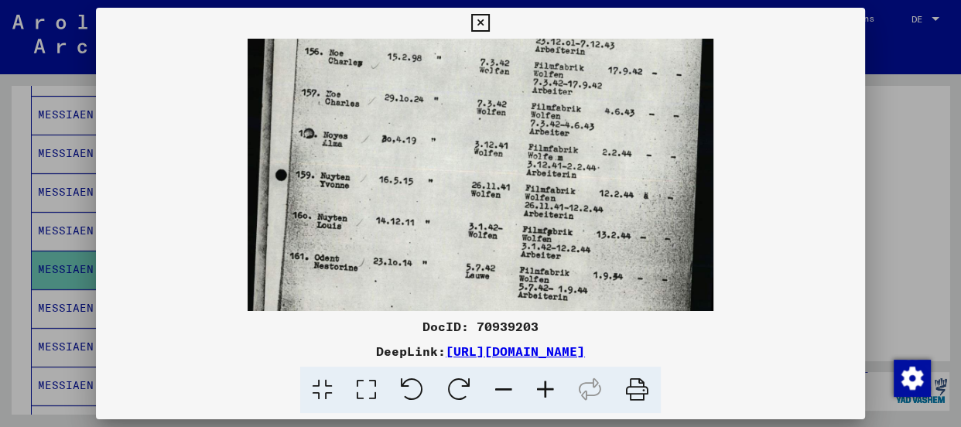
scroll to position [258, 0]
drag, startPoint x: 451, startPoint y: 251, endPoint x: 450, endPoint y: 177, distance: 74.3
click at [450, 177] on img at bounding box center [481, 90] width 466 height 621
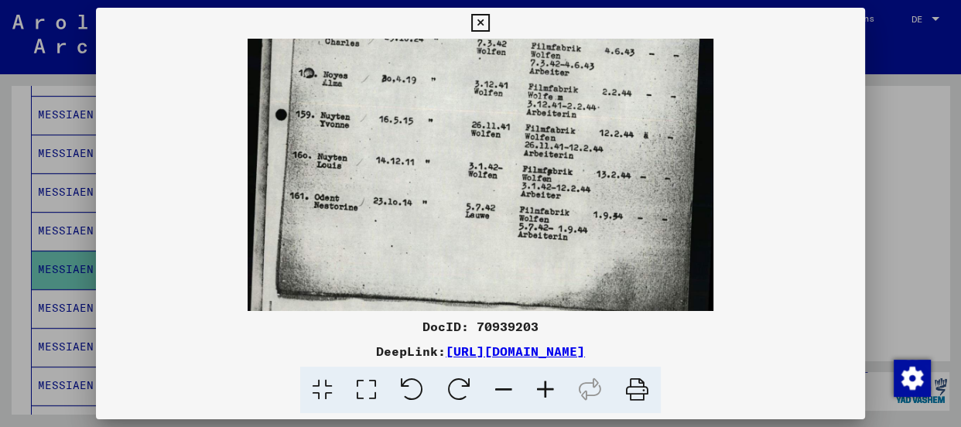
scroll to position [334, 0]
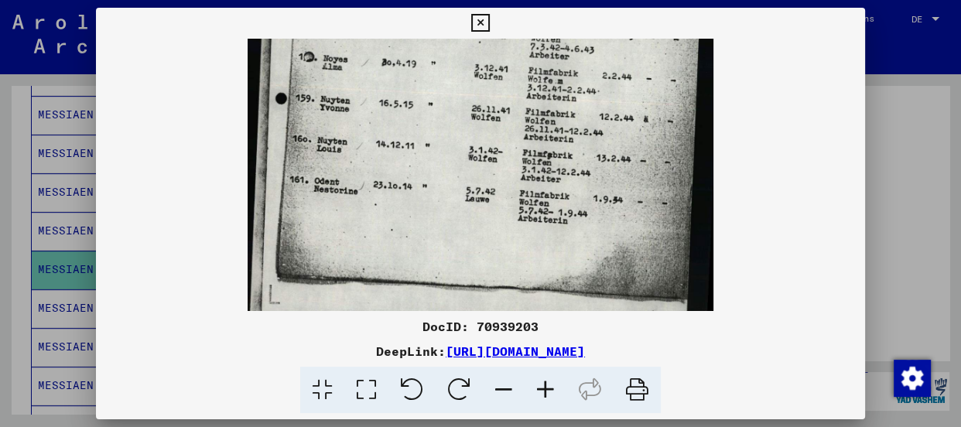
drag, startPoint x: 647, startPoint y: 251, endPoint x: 642, endPoint y: 190, distance: 60.5
click at [642, 190] on img at bounding box center [481, 14] width 466 height 621
click at [481, 23] on icon at bounding box center [480, 23] width 18 height 19
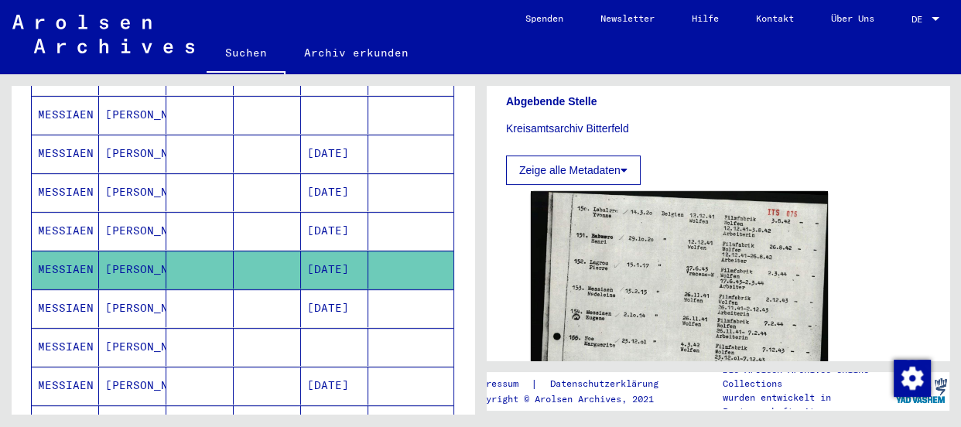
click at [459, 185] on div "Nachname Vorname Geburtsname Geburt‏ Geburtsdatum Prisoner # [PERSON_NAME] [DAT…" at bounding box center [243, 182] width 463 height 1113
click at [70, 289] on mat-cell "MESSIAEN" at bounding box center [65, 308] width 67 height 38
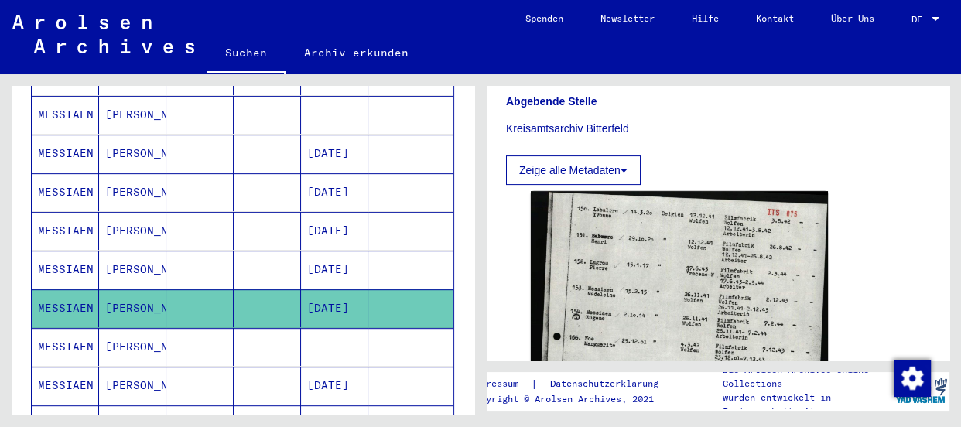
click at [48, 329] on mat-cell "MESSIAEN" at bounding box center [65, 347] width 67 height 38
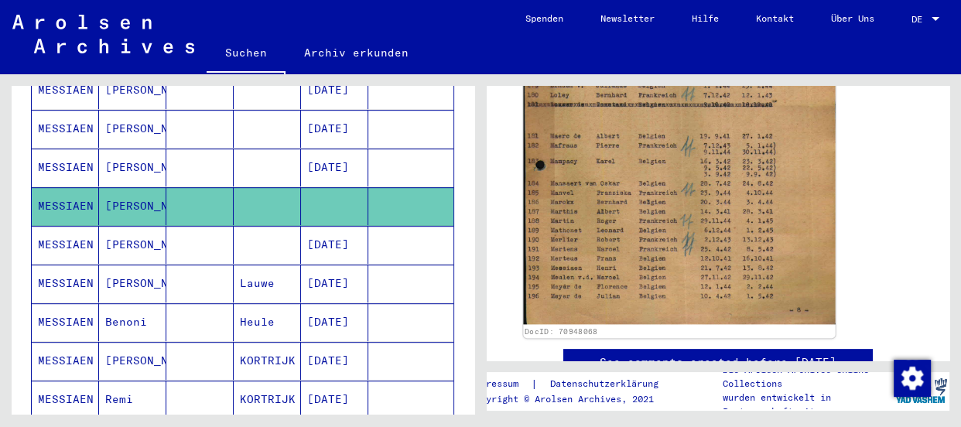
scroll to position [492, 0]
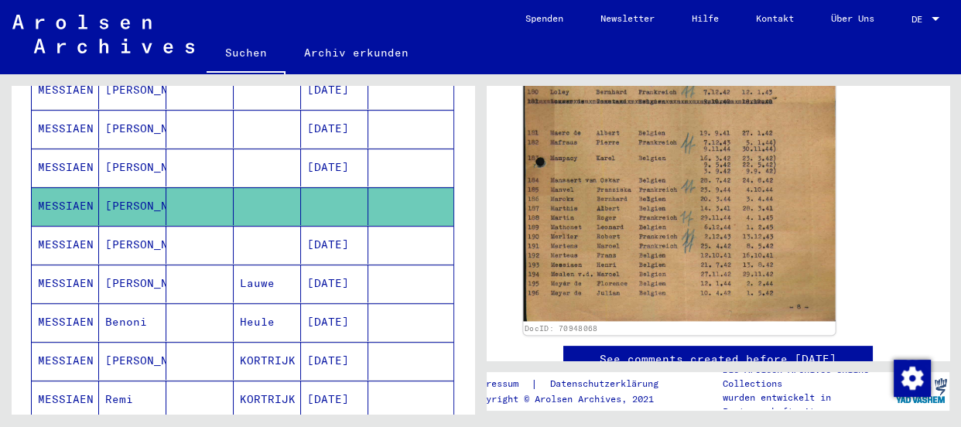
click at [658, 281] on img at bounding box center [679, 99] width 312 height 446
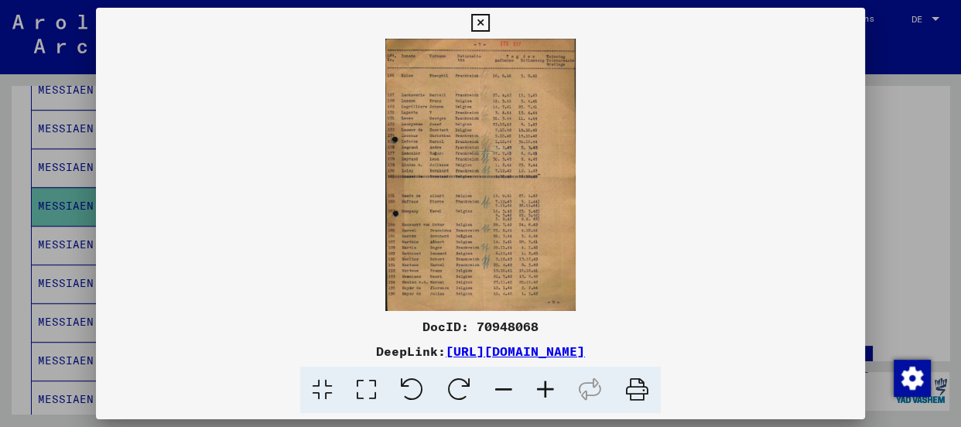
click at [546, 385] on icon at bounding box center [546, 390] width 42 height 47
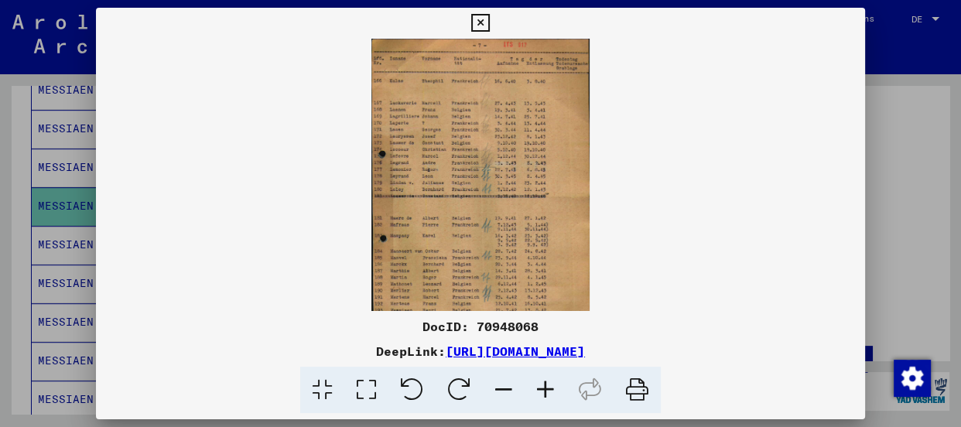
click at [546, 385] on icon at bounding box center [546, 390] width 42 height 47
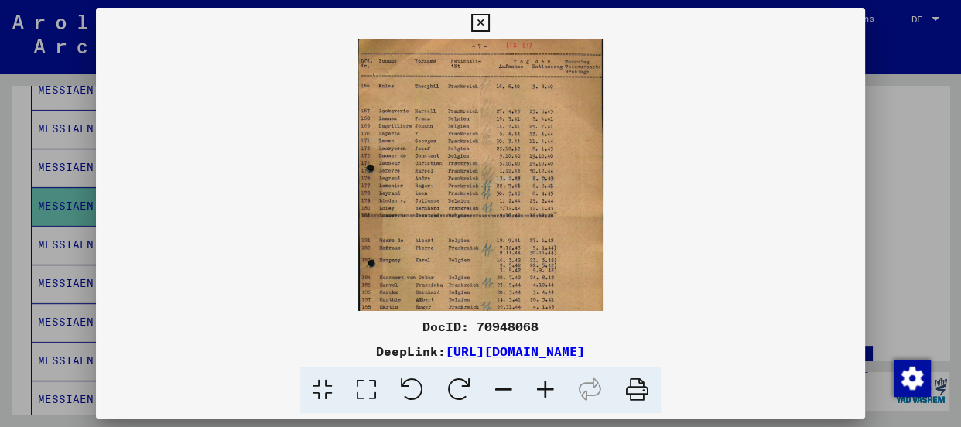
click at [546, 385] on icon at bounding box center [546, 390] width 42 height 47
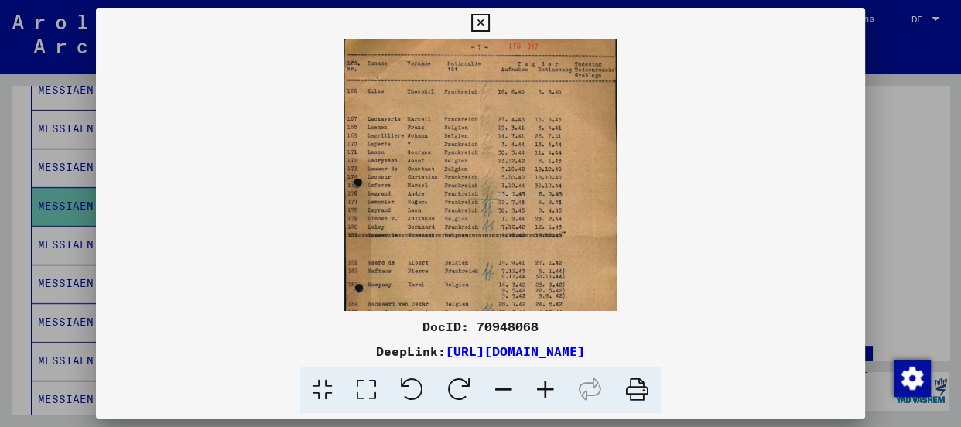
click at [546, 385] on icon at bounding box center [546, 390] width 42 height 47
click at [546, 383] on icon at bounding box center [546, 390] width 42 height 47
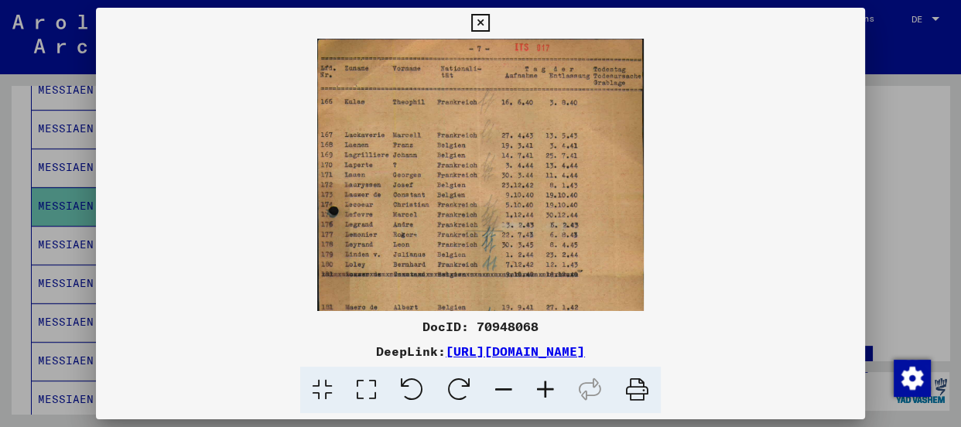
click at [546, 383] on icon at bounding box center [546, 390] width 42 height 47
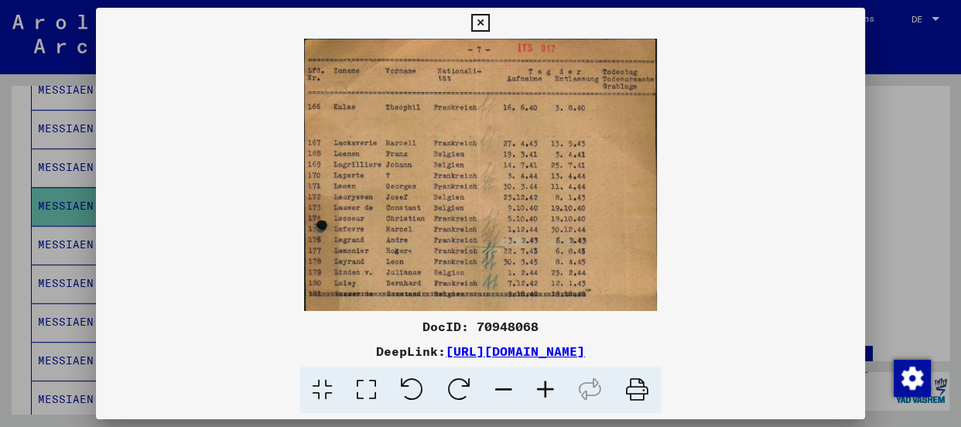
click at [546, 382] on icon at bounding box center [546, 390] width 42 height 47
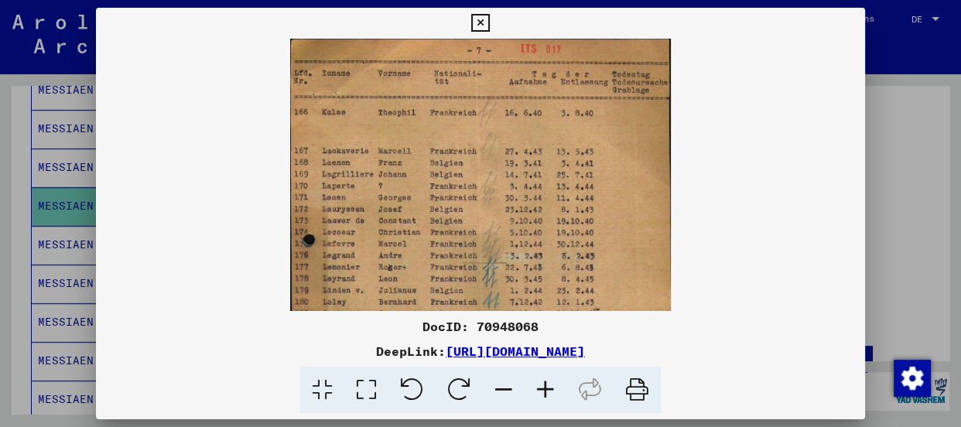
click at [546, 382] on icon at bounding box center [546, 390] width 42 height 47
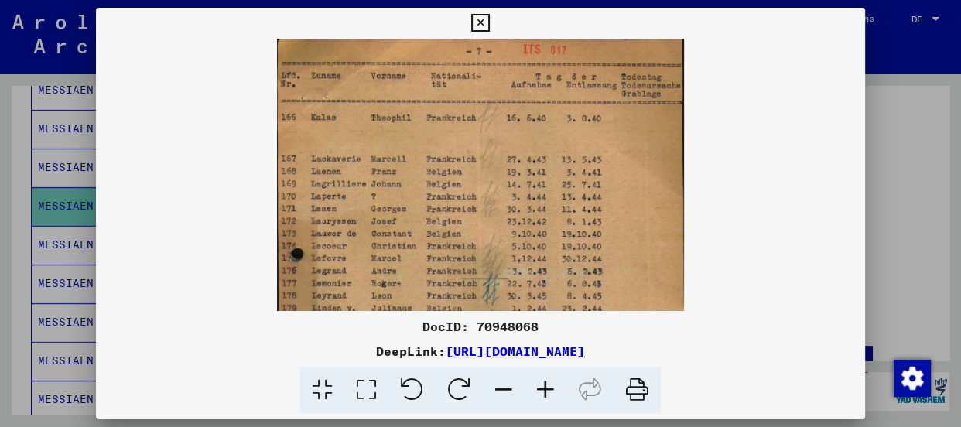
scroll to position [0, 0]
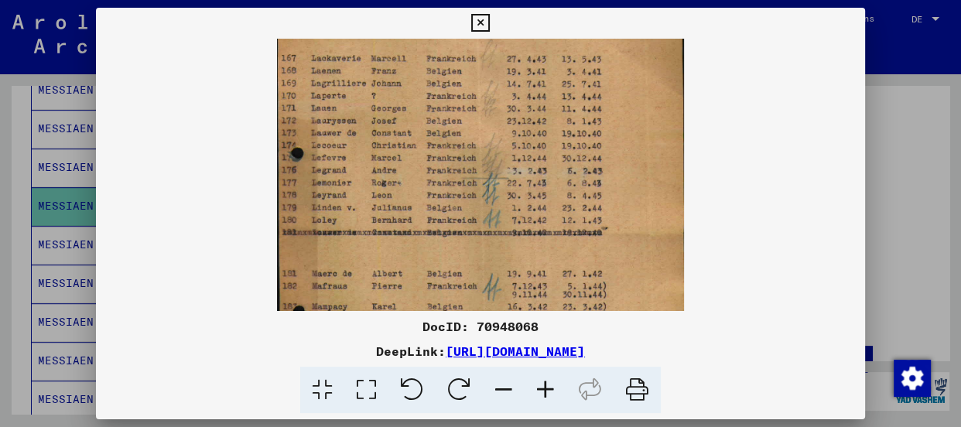
drag, startPoint x: 465, startPoint y: 229, endPoint x: 471, endPoint y: 130, distance: 99.2
click at [471, 130] on img at bounding box center [480, 229] width 407 height 582
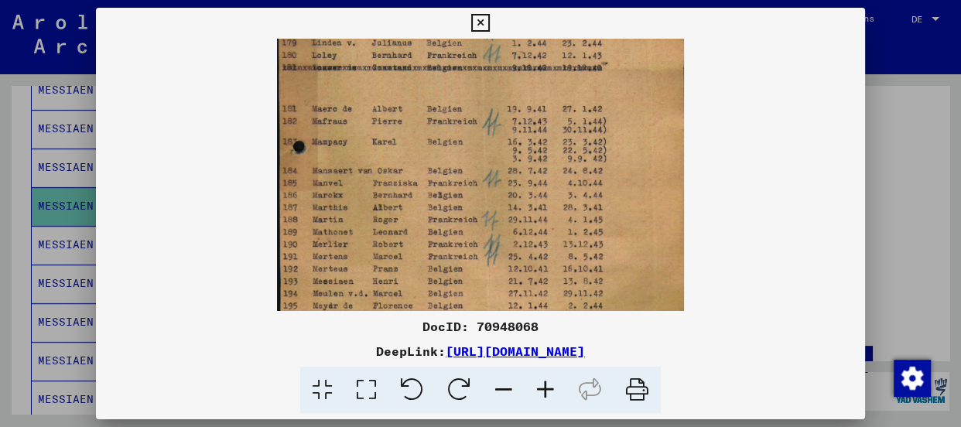
scroll to position [267, 0]
drag, startPoint x: 455, startPoint y: 288, endPoint x: 459, endPoint y: 122, distance: 165.6
click at [459, 122] on img at bounding box center [480, 63] width 407 height 582
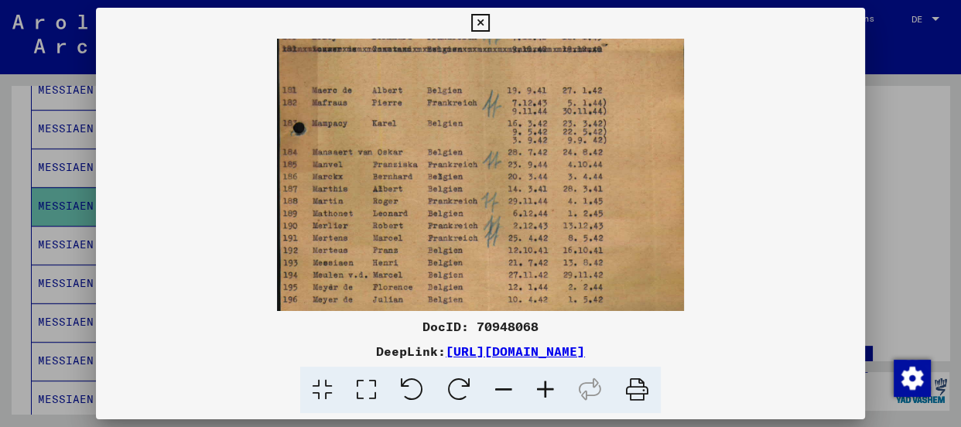
scroll to position [310, 0]
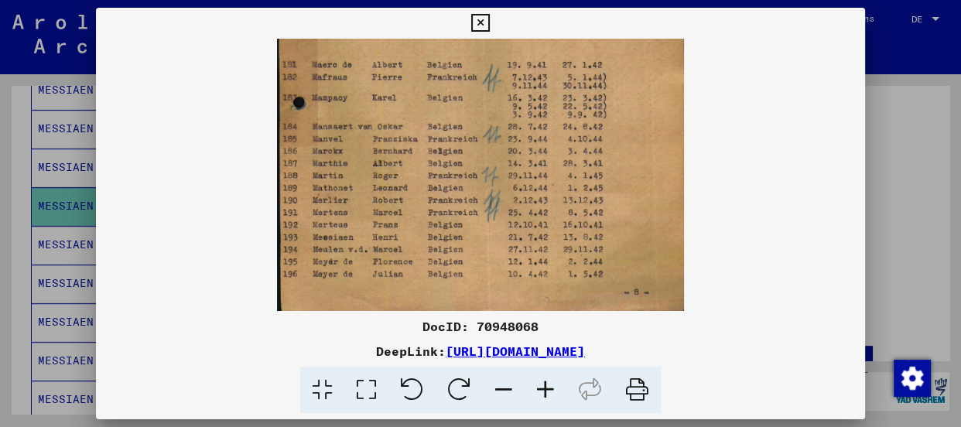
drag, startPoint x: 427, startPoint y: 289, endPoint x: 427, endPoint y: 205, distance: 84.3
click at [427, 205] on img at bounding box center [480, 20] width 407 height 582
click at [228, 198] on div at bounding box center [480, 175] width 769 height 272
drag, startPoint x: 484, startPoint y: 18, endPoint x: 476, endPoint y: 26, distance: 11.5
click at [485, 19] on icon at bounding box center [480, 23] width 18 height 19
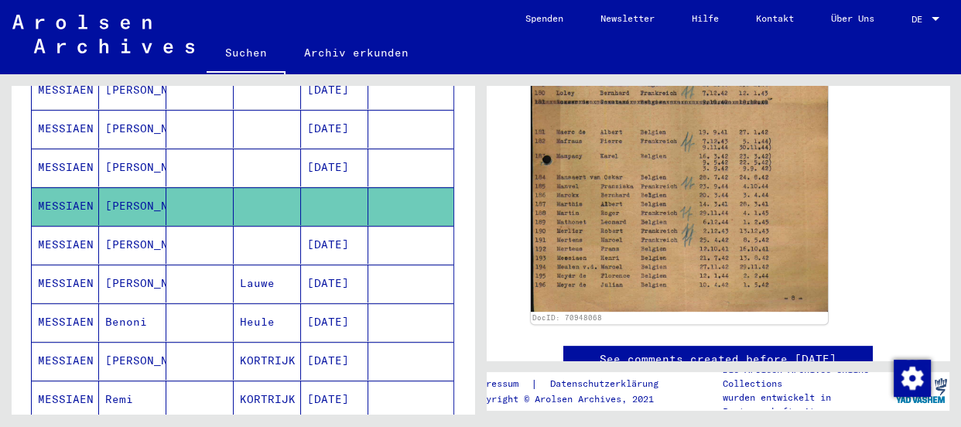
click at [62, 226] on mat-cell "MESSIAEN" at bounding box center [65, 245] width 67 height 38
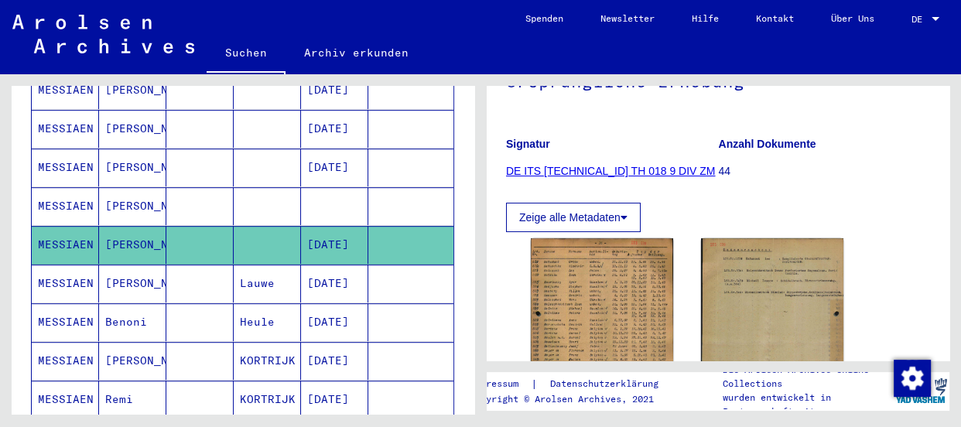
scroll to position [281, 0]
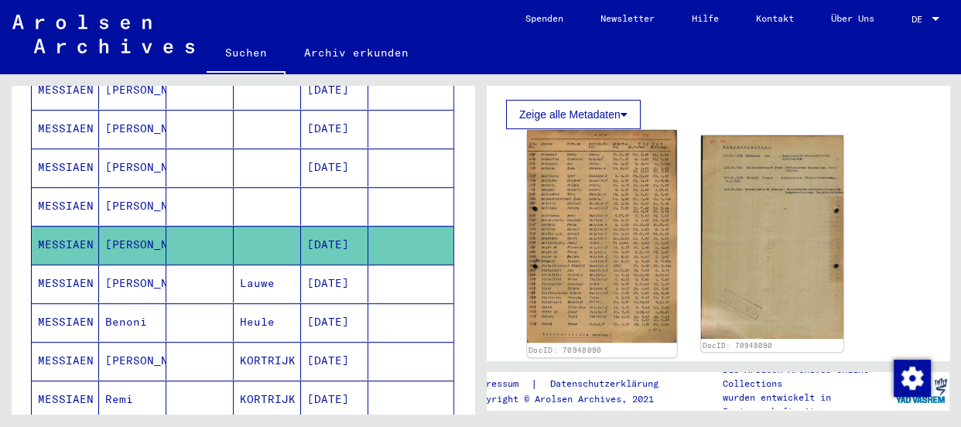
click at [646, 219] on img at bounding box center [601, 237] width 149 height 214
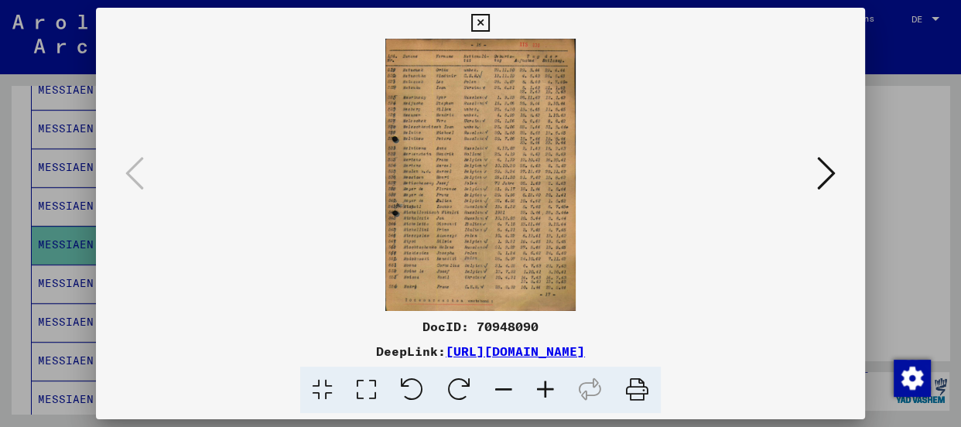
click at [539, 388] on icon at bounding box center [546, 390] width 42 height 47
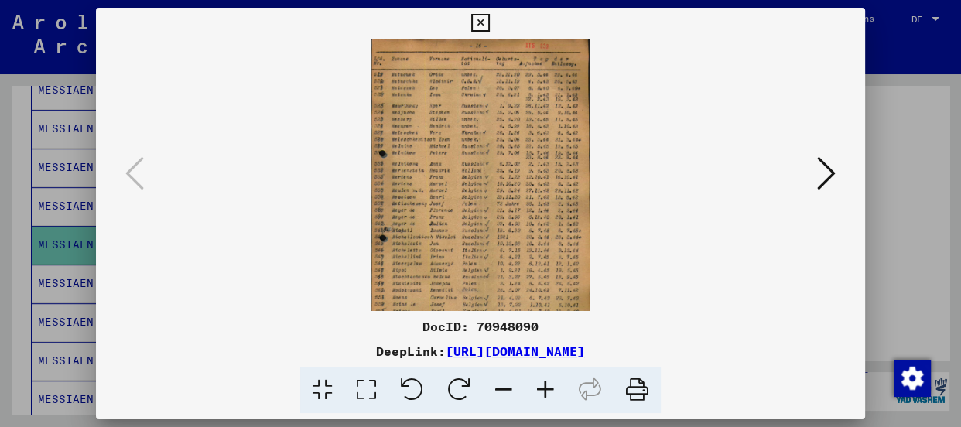
click at [539, 388] on icon at bounding box center [546, 390] width 42 height 47
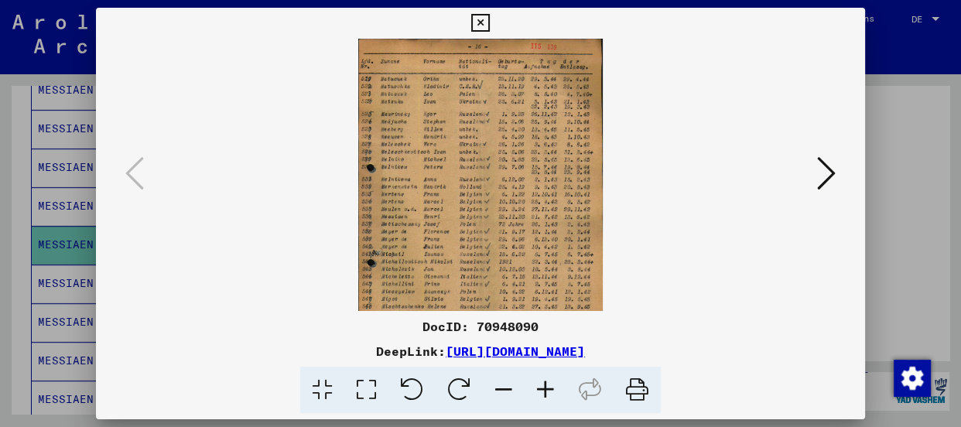
click at [539, 388] on icon at bounding box center [546, 390] width 42 height 47
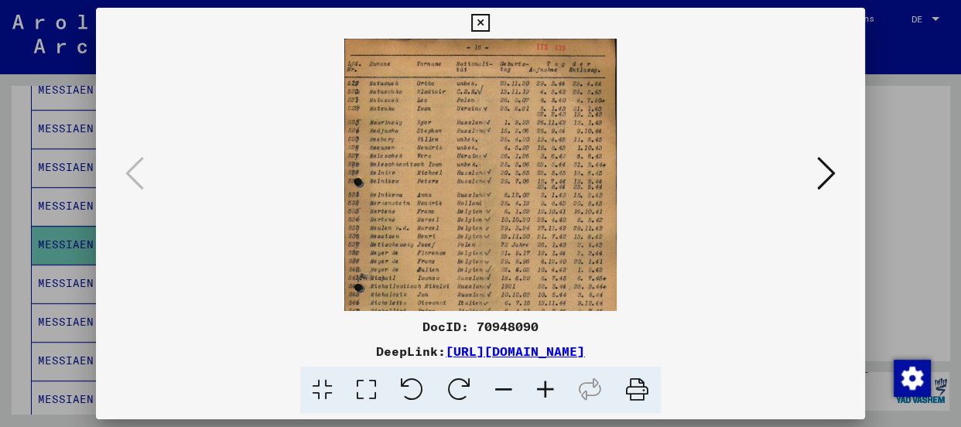
click at [539, 388] on icon at bounding box center [546, 390] width 42 height 47
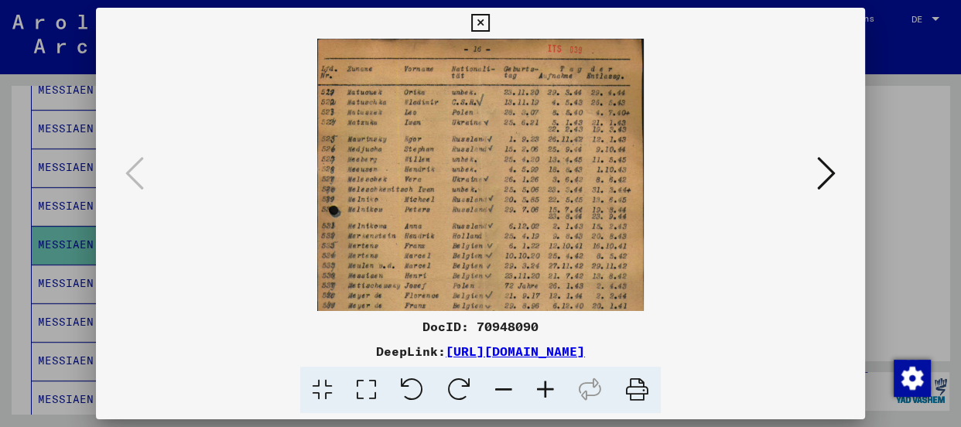
click at [539, 388] on icon at bounding box center [546, 390] width 42 height 47
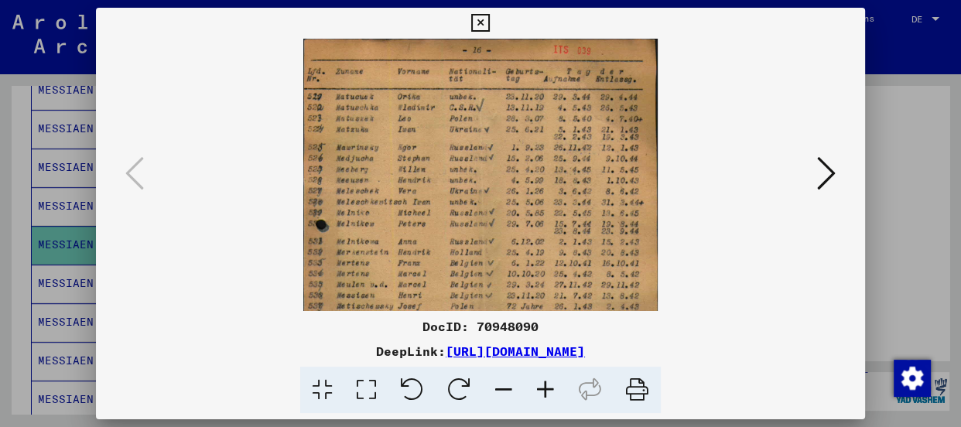
click at [539, 388] on icon at bounding box center [546, 390] width 42 height 47
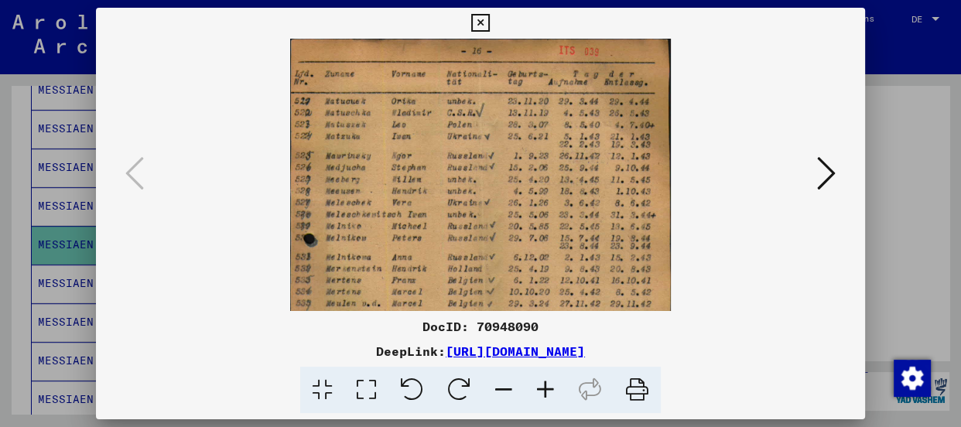
click at [539, 388] on icon at bounding box center [546, 390] width 42 height 47
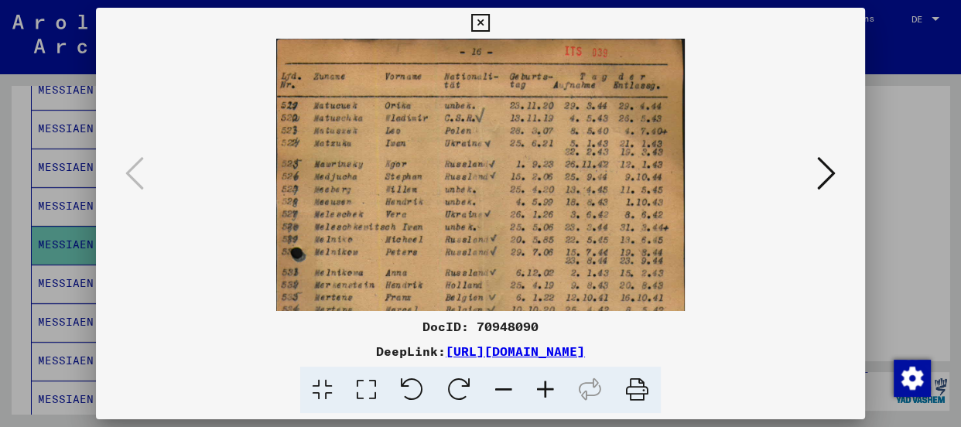
click at [539, 388] on icon at bounding box center [546, 390] width 42 height 47
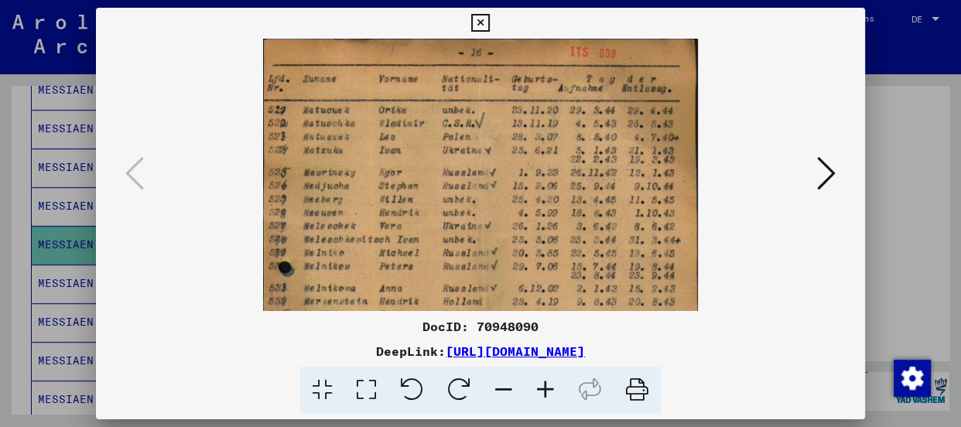
click at [539, 388] on icon at bounding box center [546, 390] width 42 height 47
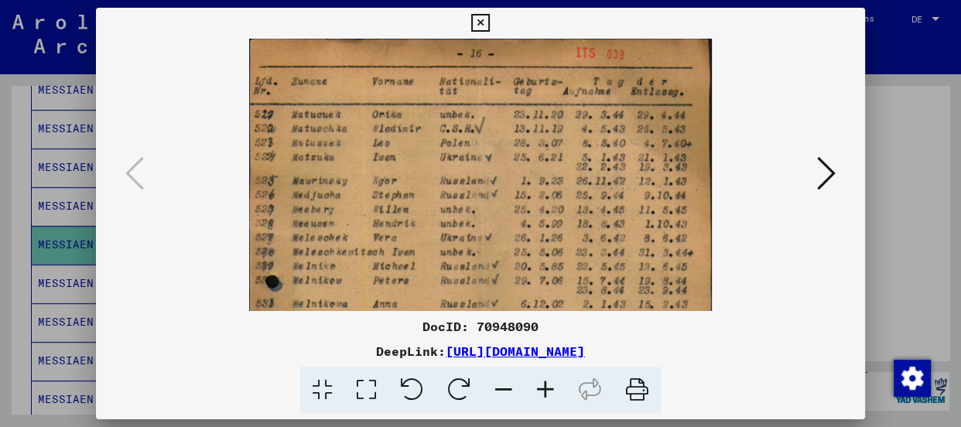
click at [539, 388] on icon at bounding box center [546, 390] width 42 height 47
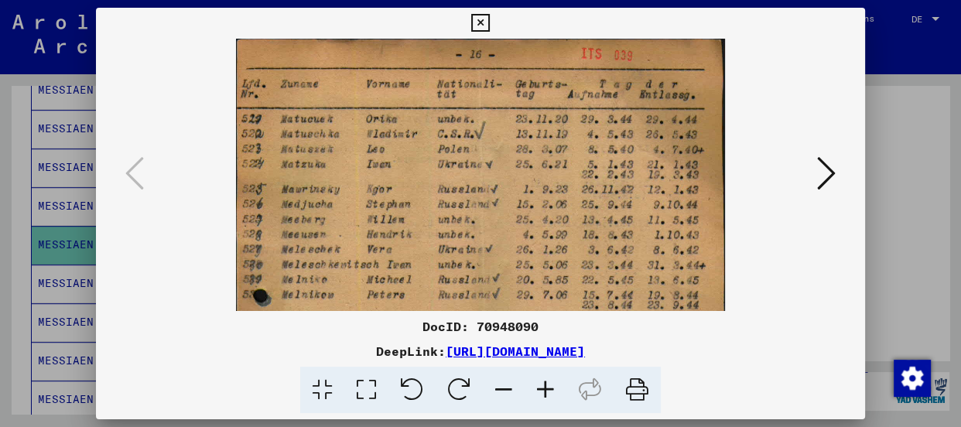
click at [453, 283] on img at bounding box center [481, 388] width 490 height 698
click at [477, 24] on icon at bounding box center [480, 23] width 18 height 19
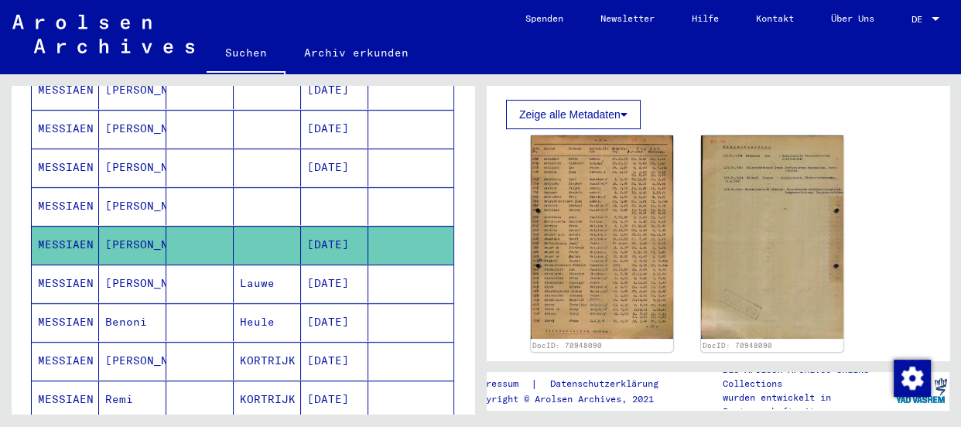
click at [50, 265] on mat-cell "MESSIAEN" at bounding box center [65, 284] width 67 height 38
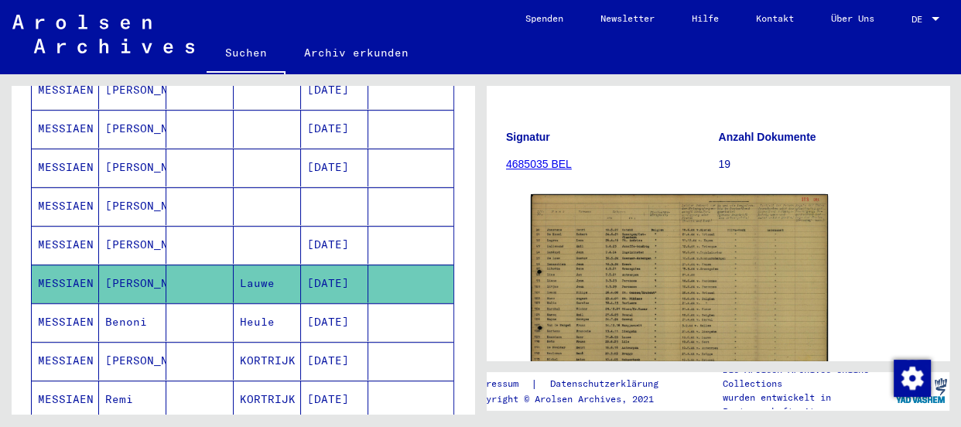
scroll to position [281, 0]
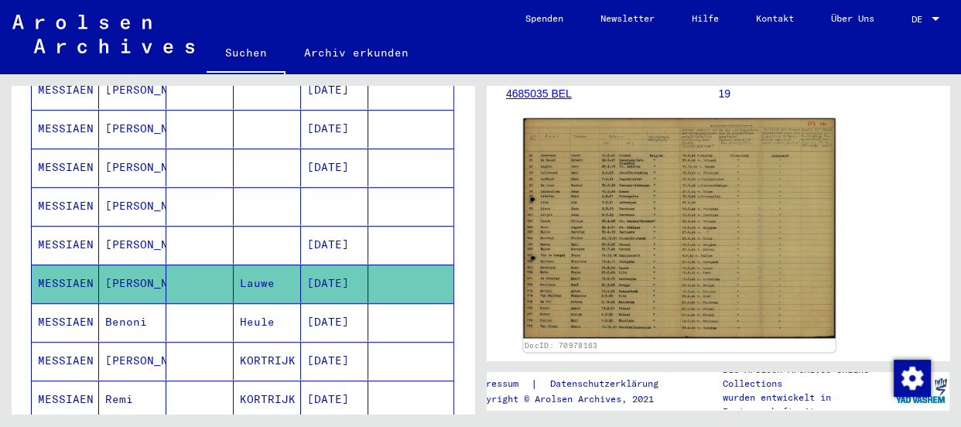
click at [733, 194] on img at bounding box center [679, 228] width 312 height 221
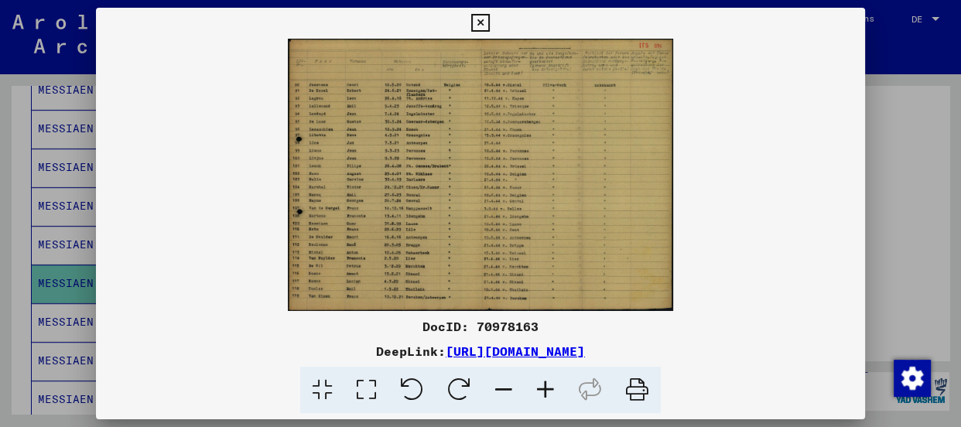
click at [535, 385] on icon at bounding box center [546, 390] width 42 height 47
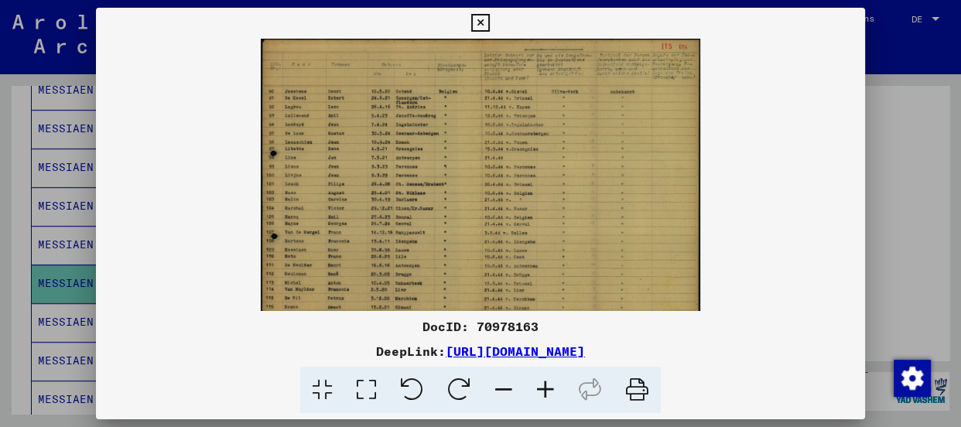
click at [535, 385] on icon at bounding box center [546, 390] width 42 height 47
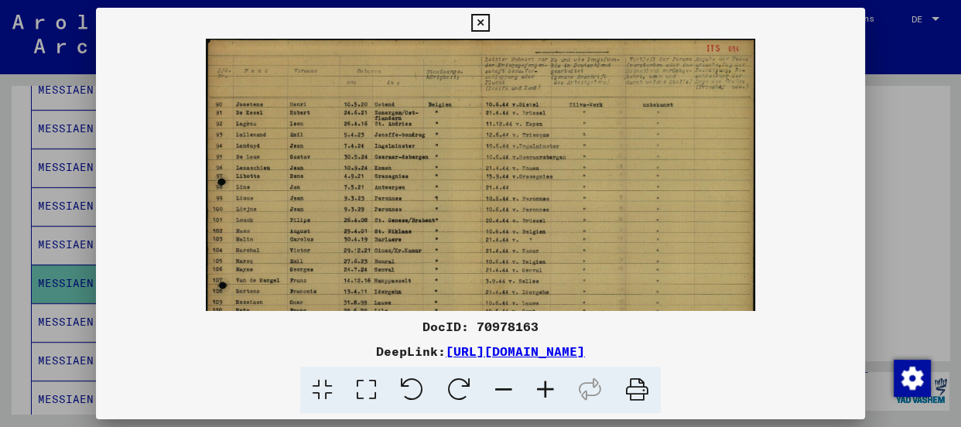
click at [535, 385] on icon at bounding box center [546, 390] width 42 height 47
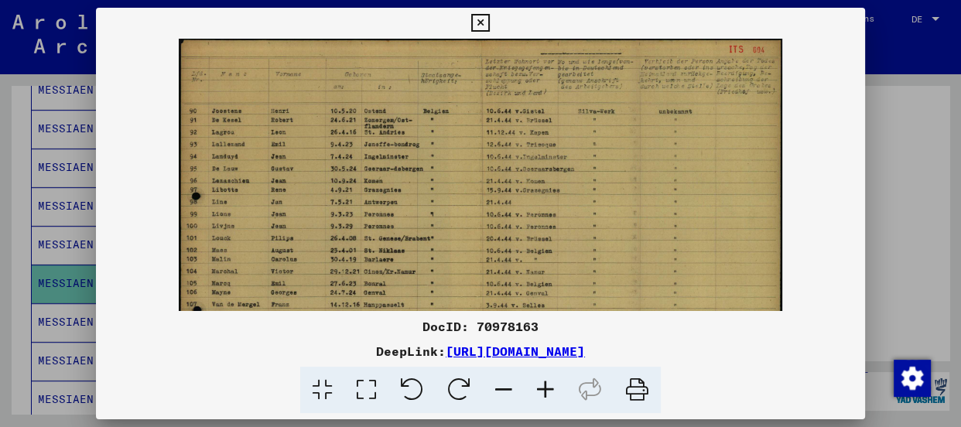
click at [535, 385] on icon at bounding box center [546, 390] width 42 height 47
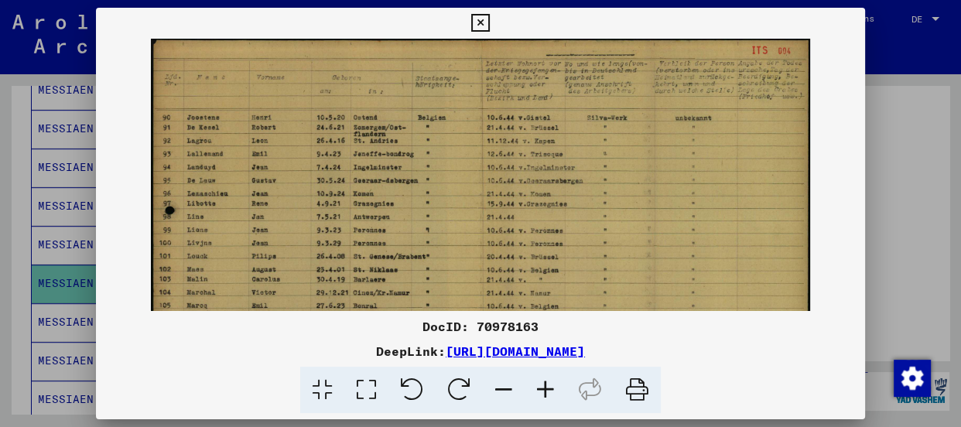
click at [535, 385] on icon at bounding box center [546, 390] width 42 height 47
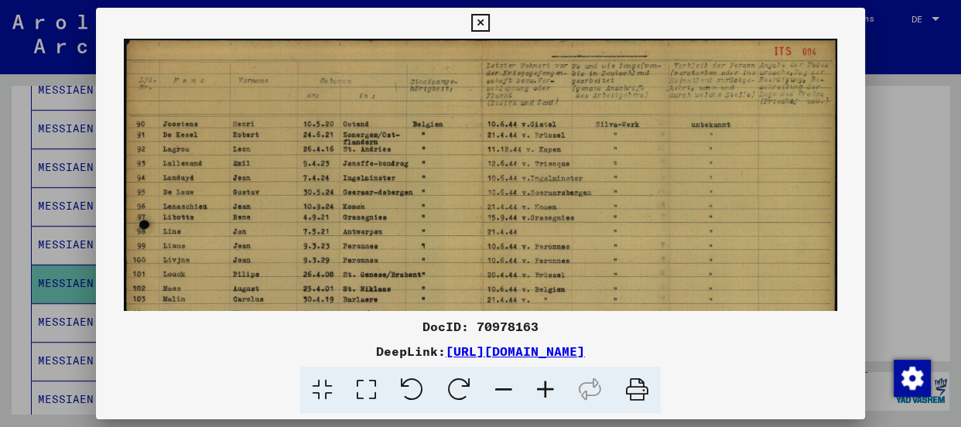
click at [535, 385] on icon at bounding box center [546, 390] width 42 height 47
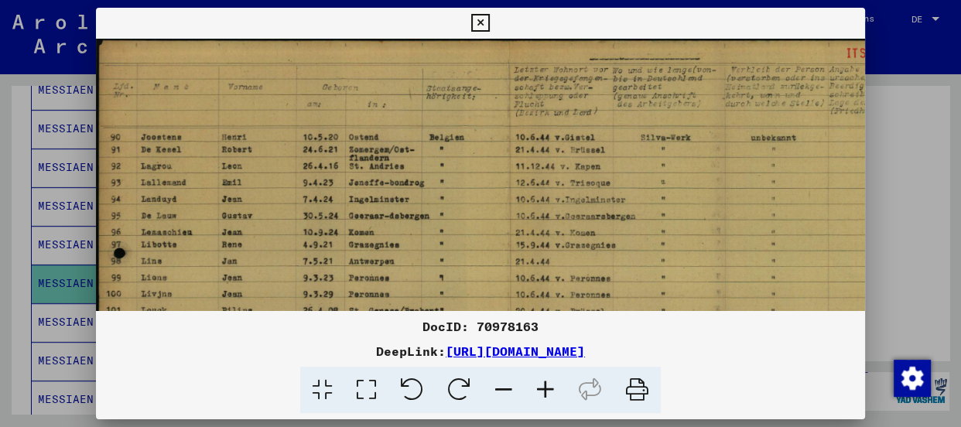
click at [535, 385] on icon at bounding box center [546, 390] width 42 height 47
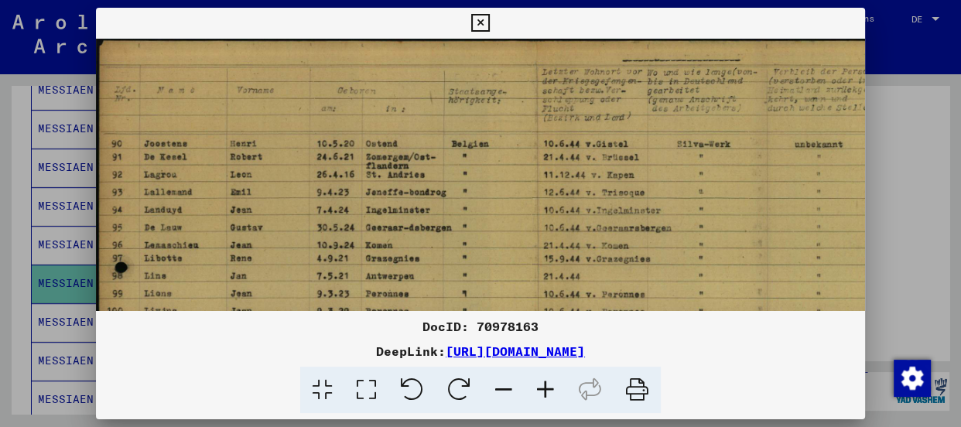
drag, startPoint x: 420, startPoint y: 170, endPoint x: 439, endPoint y: 190, distance: 27.4
click at [439, 190] on img at bounding box center [534, 349] width 877 height 621
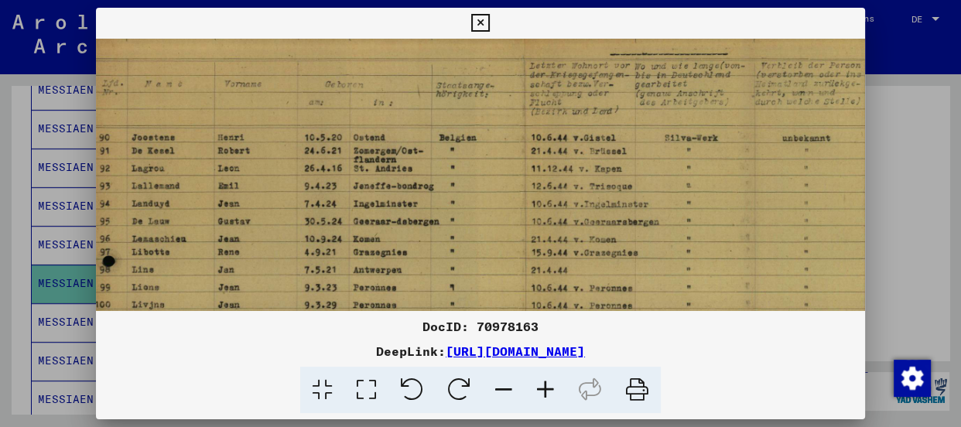
scroll to position [6, 0]
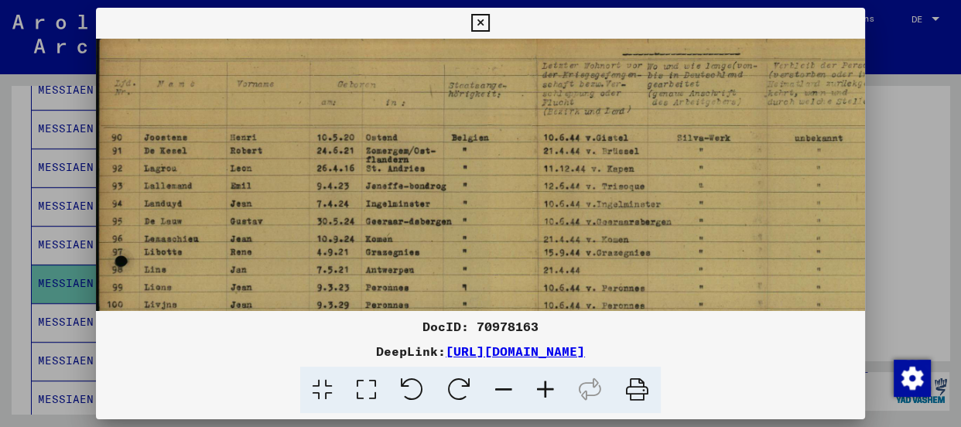
drag, startPoint x: 625, startPoint y: 86, endPoint x: 518, endPoint y: 106, distance: 108.7
click at [518, 106] on img at bounding box center [534, 342] width 877 height 621
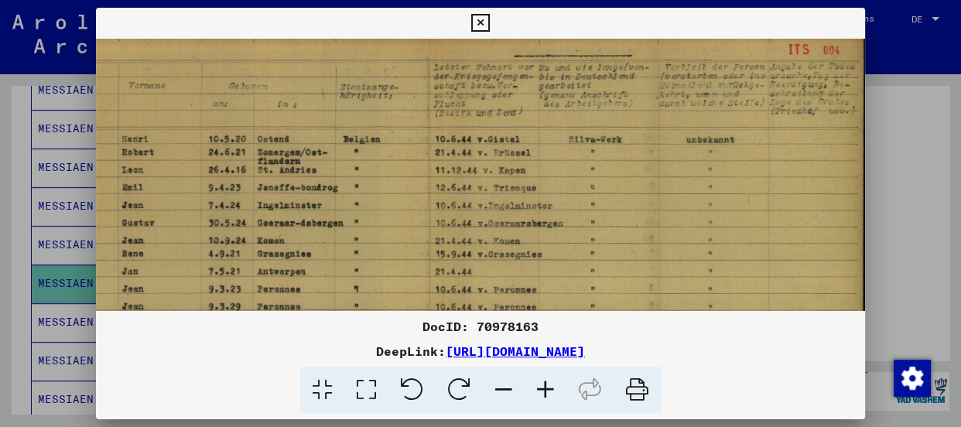
drag, startPoint x: 685, startPoint y: 145, endPoint x: 526, endPoint y: 147, distance: 158.6
click at [526, 147] on img at bounding box center [426, 344] width 877 height 621
click at [344, 155] on img at bounding box center [426, 344] width 877 height 621
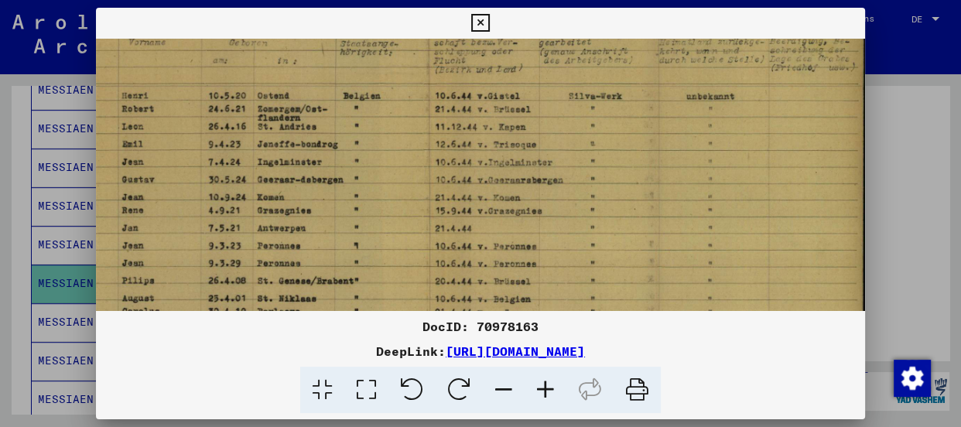
scroll to position [50, 108]
drag, startPoint x: 351, startPoint y: 239, endPoint x: 348, endPoint y: 190, distance: 49.6
click at [348, 190] on img at bounding box center [426, 299] width 877 height 621
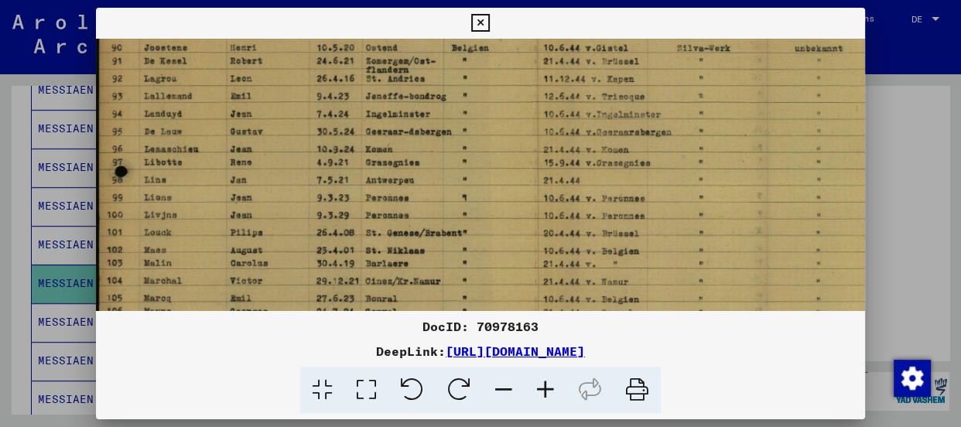
scroll to position [101, 0]
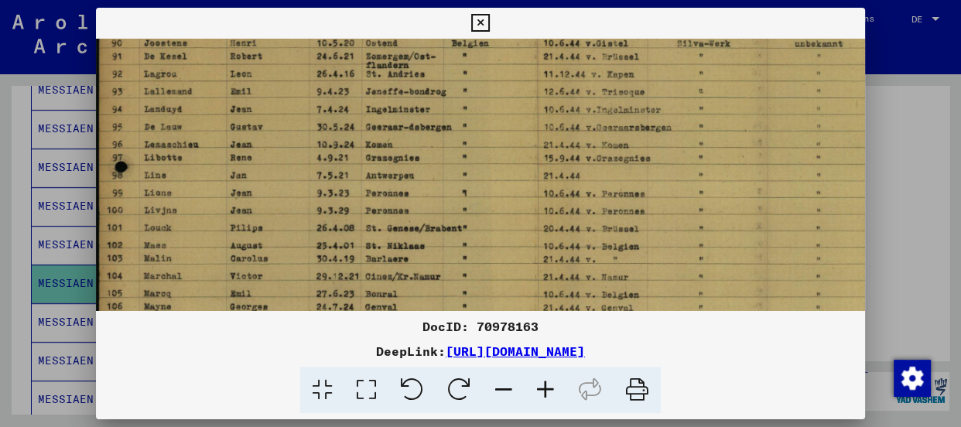
drag, startPoint x: 373, startPoint y: 176, endPoint x: 484, endPoint y: 123, distance: 122.5
click at [484, 123] on img at bounding box center [534, 248] width 877 height 621
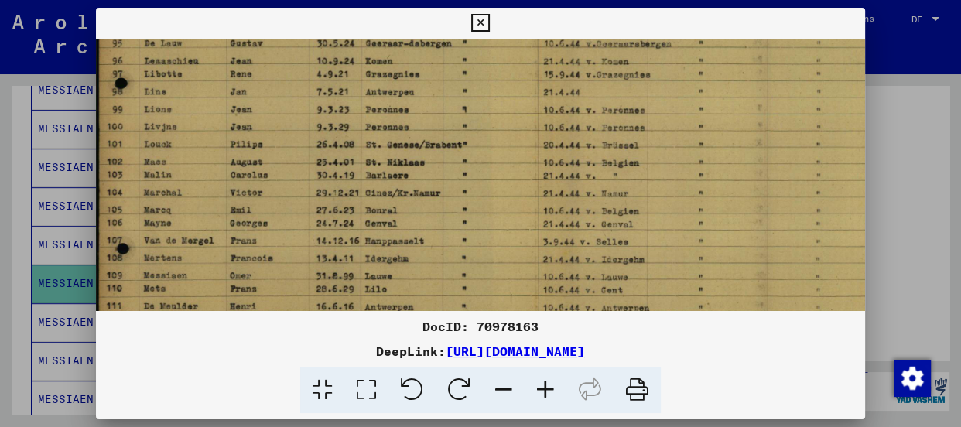
scroll to position [188, 0]
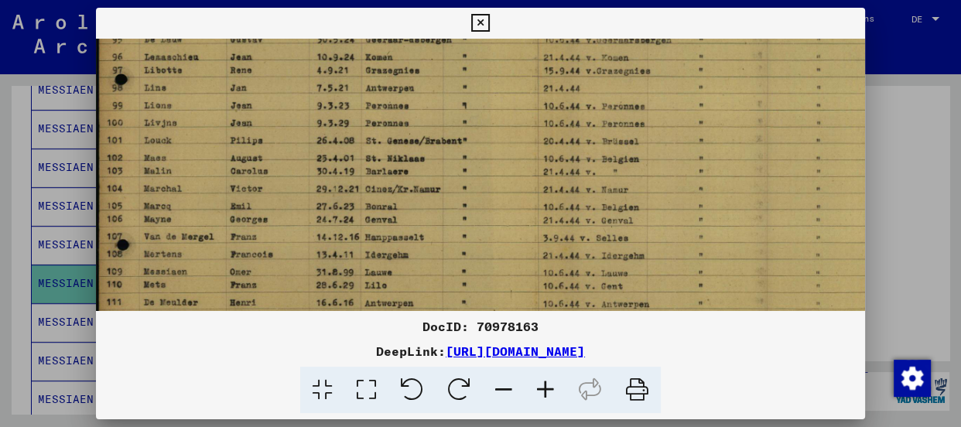
drag, startPoint x: 441, startPoint y: 190, endPoint x: 442, endPoint y: 99, distance: 91.3
click at [442, 99] on img at bounding box center [534, 161] width 877 height 621
click at [549, 388] on icon at bounding box center [546, 390] width 42 height 47
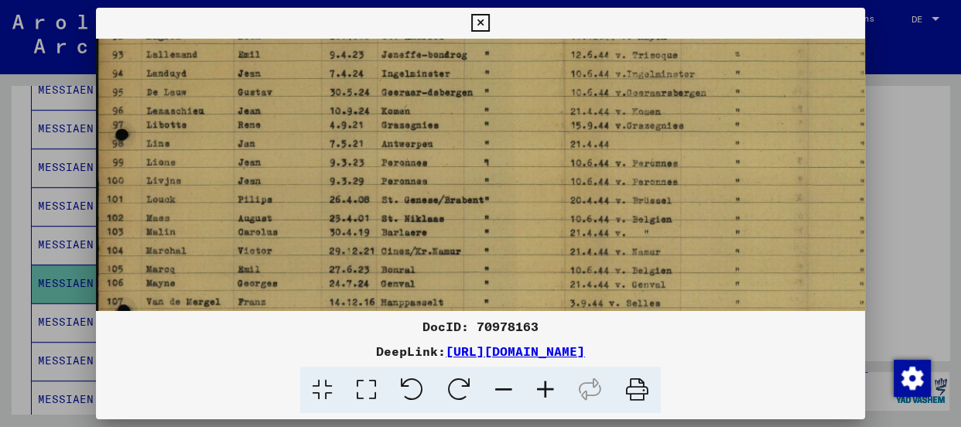
scroll to position [149, 0]
drag, startPoint x: 650, startPoint y: 83, endPoint x: 647, endPoint y: 118, distance: 35.0
click at [647, 118] on img at bounding box center [562, 218] width 932 height 659
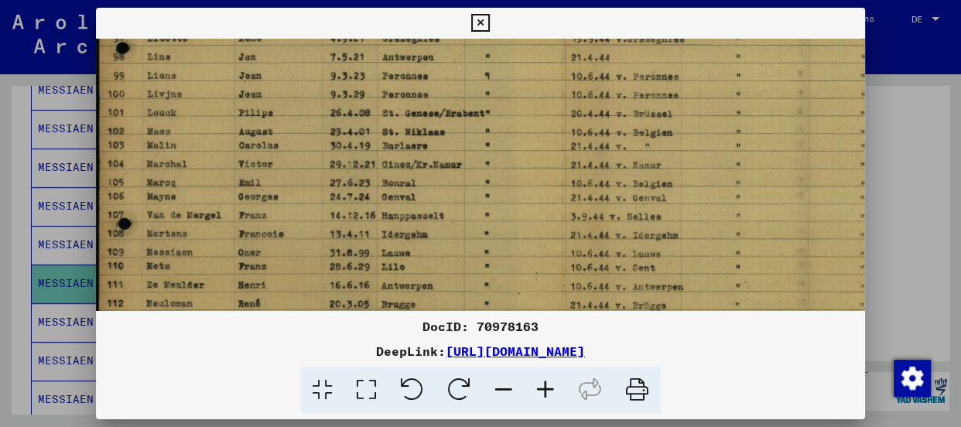
scroll to position [240, 2]
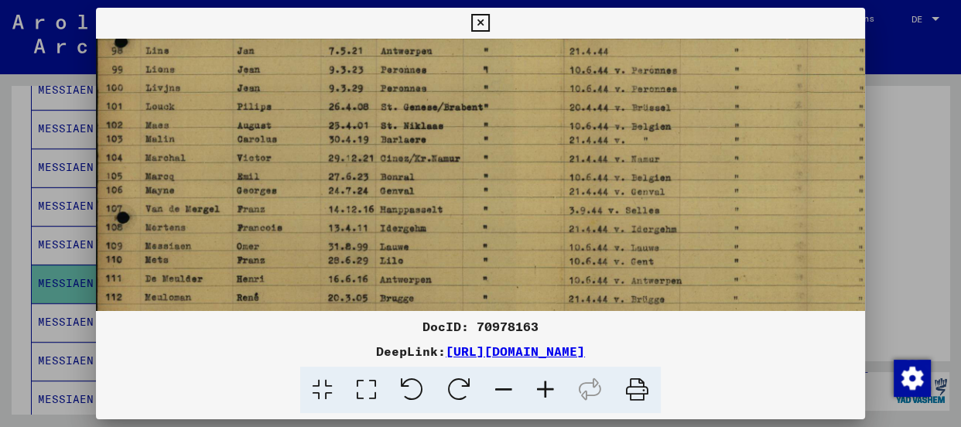
drag, startPoint x: 282, startPoint y: 180, endPoint x: 281, endPoint y: 87, distance: 92.1
click at [281, 87] on img at bounding box center [560, 128] width 932 height 659
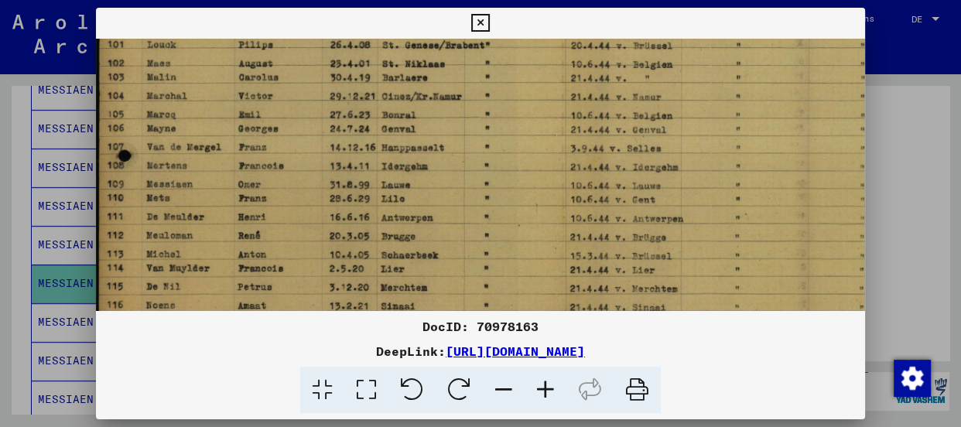
scroll to position [303, 0]
drag, startPoint x: 291, startPoint y: 242, endPoint x: 298, endPoint y: 173, distance: 70.0
click at [298, 173] on img at bounding box center [562, 65] width 932 height 659
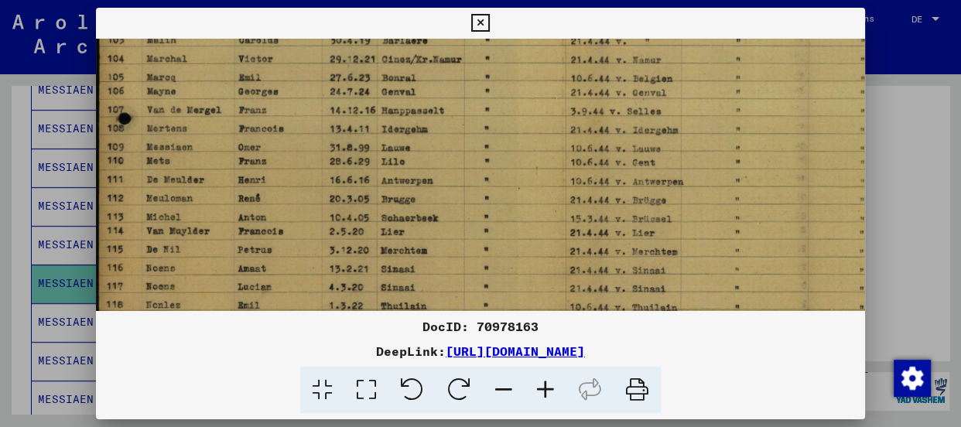
scroll to position [343, 0]
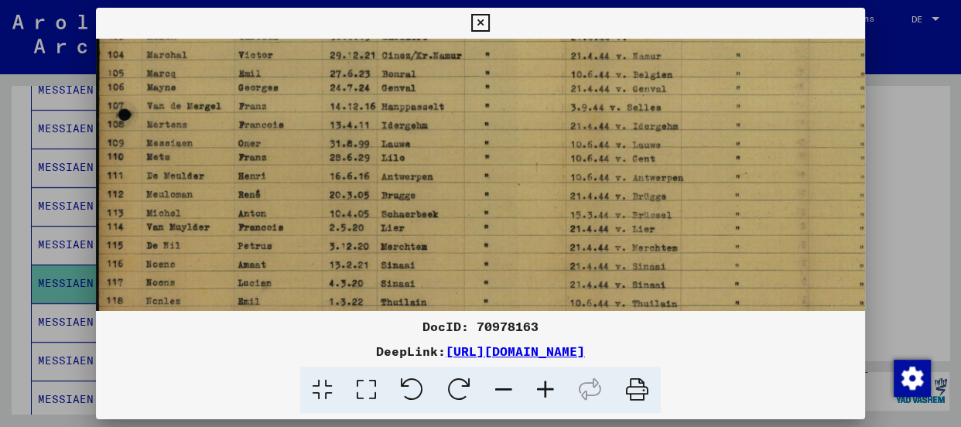
drag, startPoint x: 302, startPoint y: 210, endPoint x: 309, endPoint y: 166, distance: 44.7
click at [309, 166] on img at bounding box center [562, 25] width 932 height 659
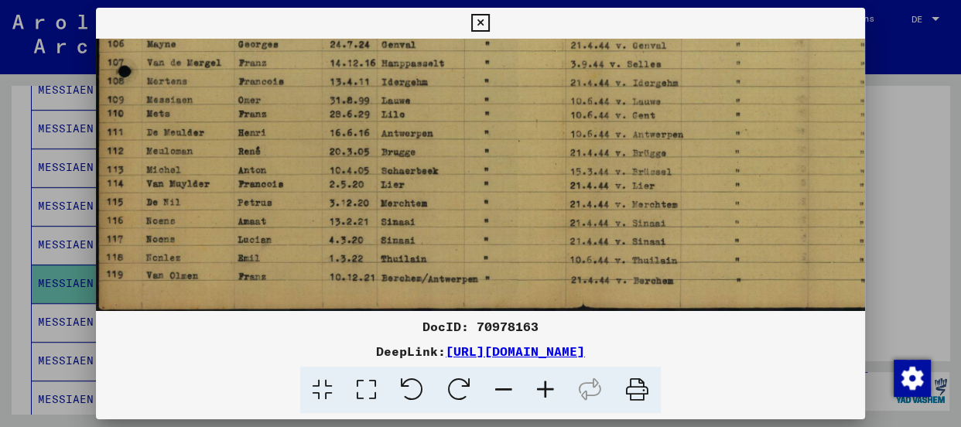
scroll to position [387, 0]
drag, startPoint x: 309, startPoint y: 224, endPoint x: 319, endPoint y: 158, distance: 67.3
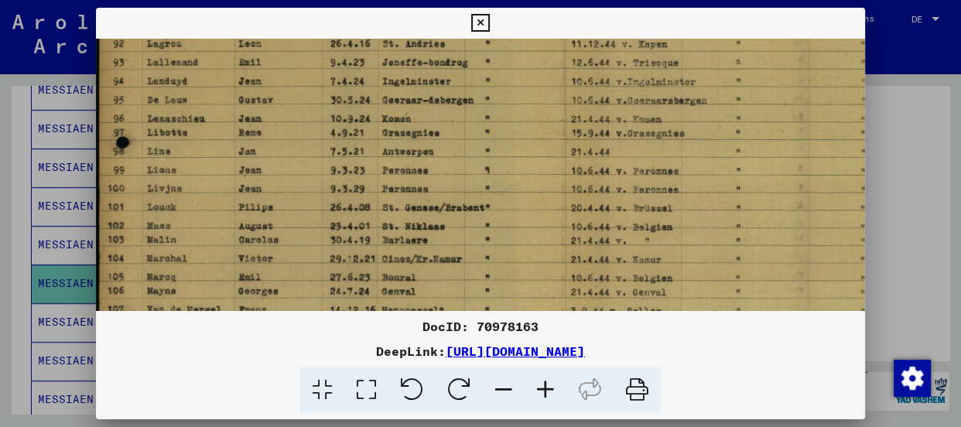
drag, startPoint x: 592, startPoint y: 66, endPoint x: 602, endPoint y: 316, distance: 250.1
click at [602, 316] on div "DocID: 70978163 DeepLink: [URL][DOMAIN_NAME]" at bounding box center [480, 211] width 769 height 406
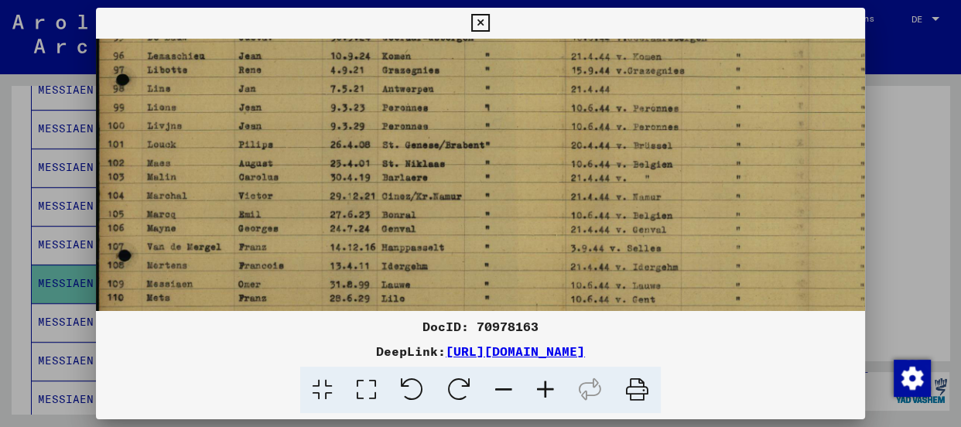
scroll to position [207, 0]
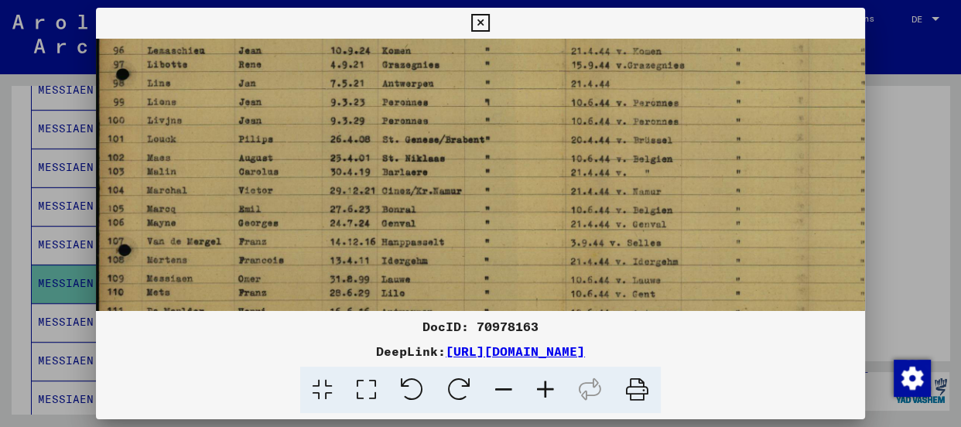
drag, startPoint x: 602, startPoint y: 147, endPoint x: 549, endPoint y: 80, distance: 85.4
click at [549, 80] on img at bounding box center [562, 160] width 932 height 659
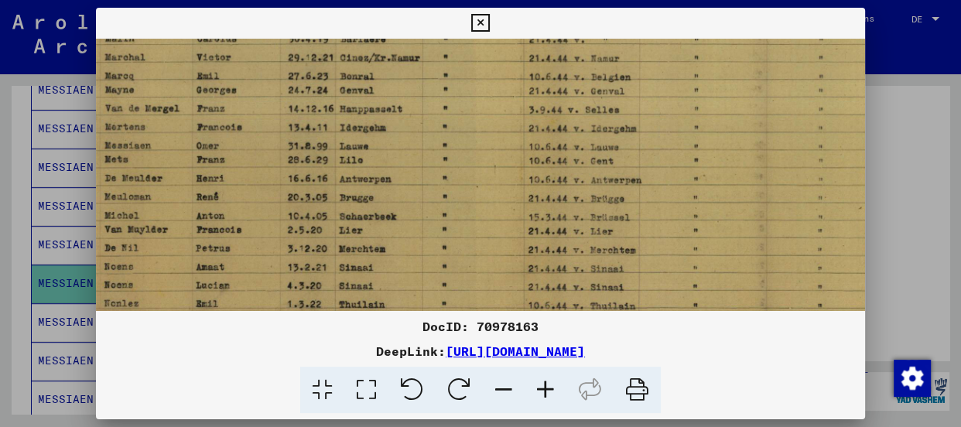
scroll to position [342, 39]
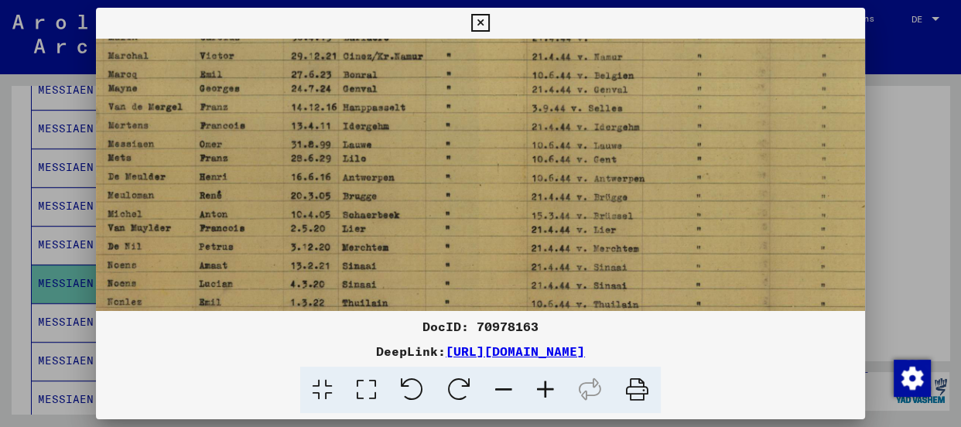
drag, startPoint x: 525, startPoint y: 183, endPoint x: 463, endPoint y: 42, distance: 154.2
click at [463, 42] on img at bounding box center [523, 26] width 932 height 659
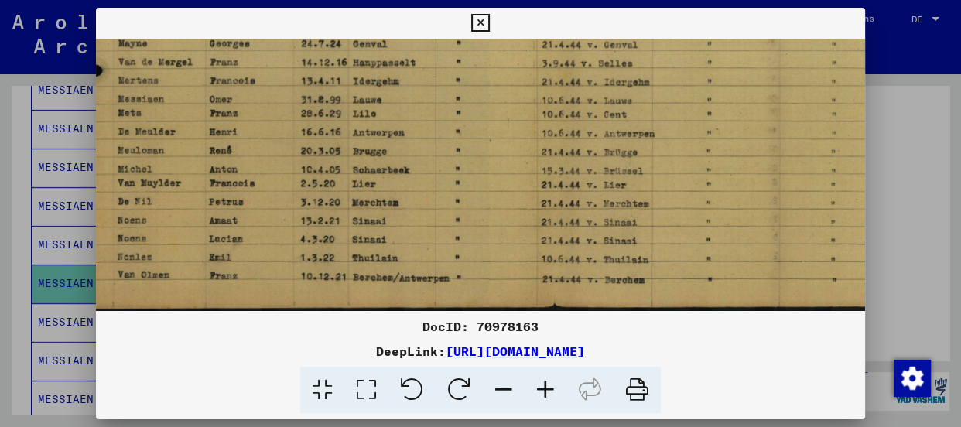
scroll to position [387, 28]
drag, startPoint x: 345, startPoint y: 200, endPoint x: 357, endPoint y: 101, distance: 100.6
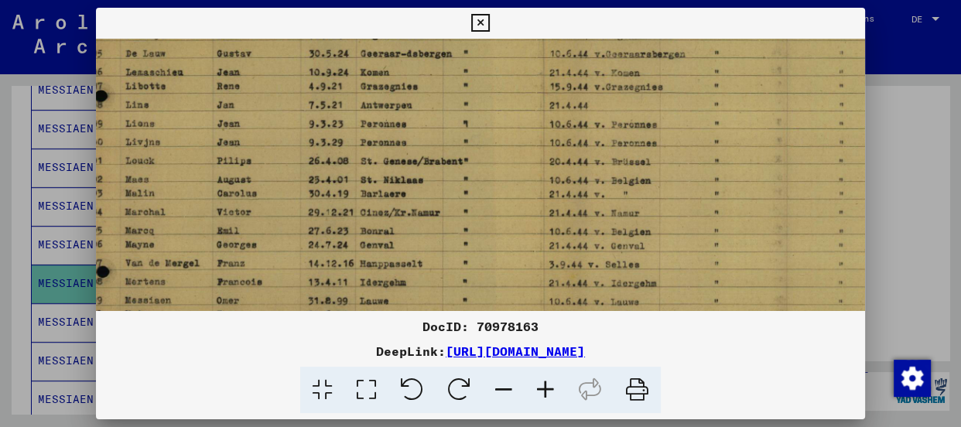
scroll to position [184, 22]
drag, startPoint x: 423, startPoint y: 162, endPoint x: 430, endPoint y: 382, distance: 219.9
click at [430, 382] on div "DocID: 70978163 DeepLink: [URL][DOMAIN_NAME]" at bounding box center [480, 211] width 769 height 406
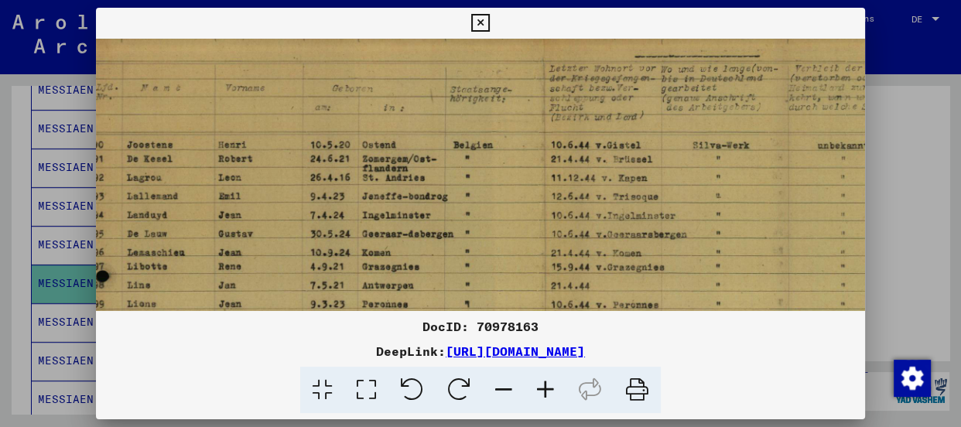
scroll to position [0, 20]
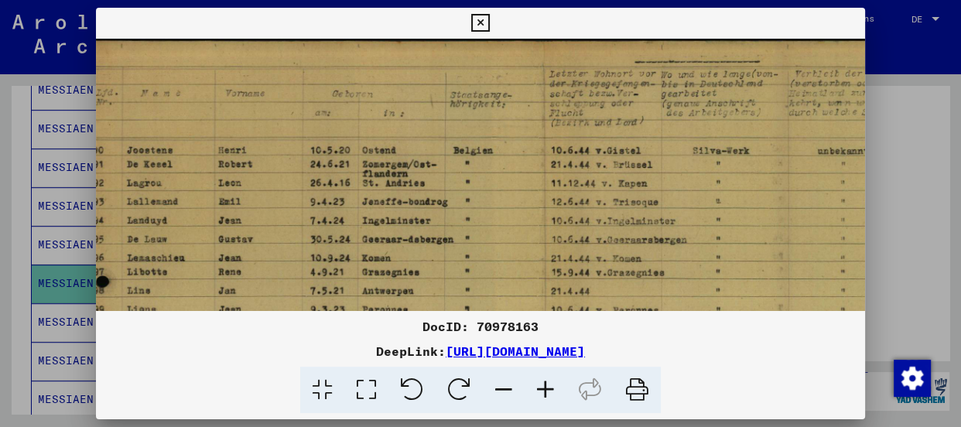
drag, startPoint x: 477, startPoint y: 130, endPoint x: 479, endPoint y: 330, distance: 200.4
click at [479, 330] on div "DocID: 70978163 DeepLink: [URL][DOMAIN_NAME]" at bounding box center [480, 211] width 769 height 406
click at [386, 71] on img at bounding box center [542, 368] width 932 height 659
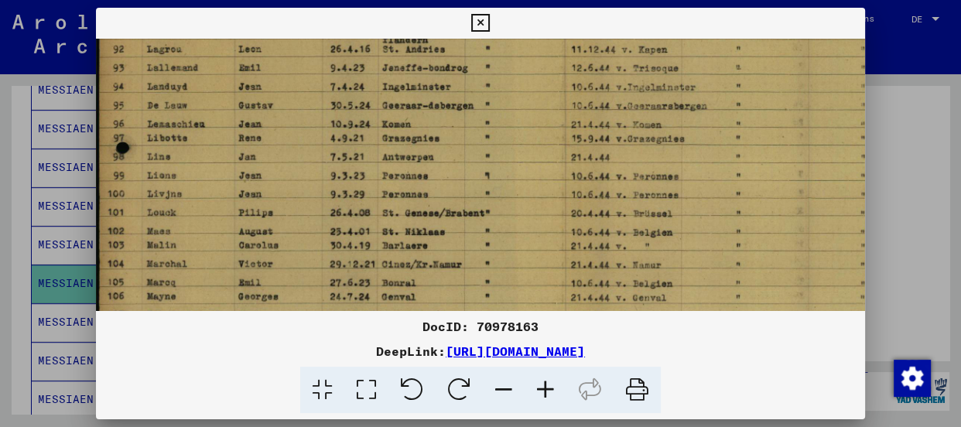
scroll to position [139, 0]
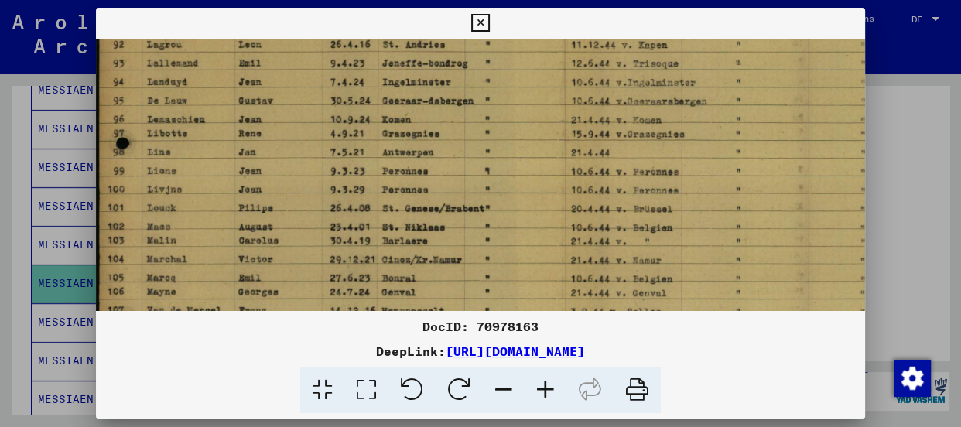
drag, startPoint x: 302, startPoint y: 255, endPoint x: 329, endPoint y: 109, distance: 148.7
click at [329, 109] on img at bounding box center [562, 229] width 932 height 659
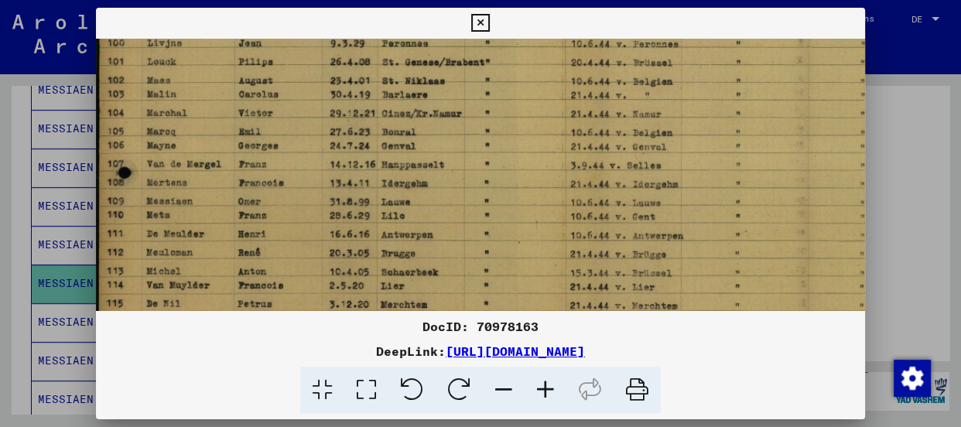
scroll to position [310, 0]
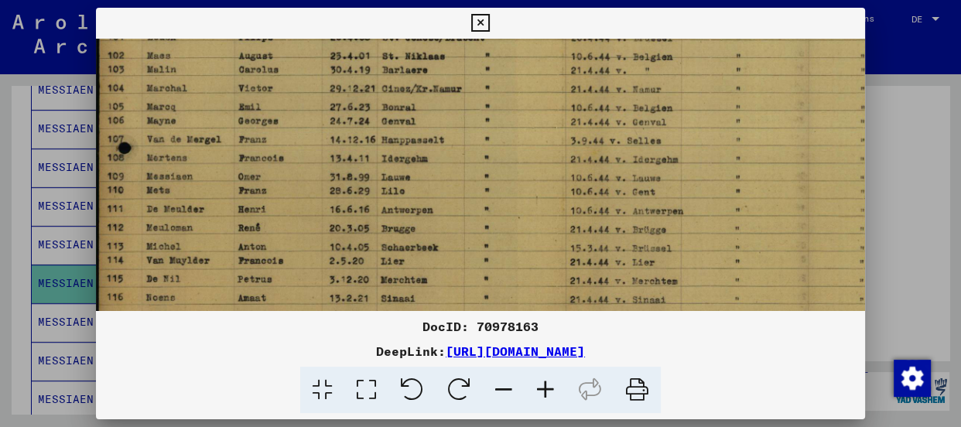
drag, startPoint x: 315, startPoint y: 265, endPoint x: 338, endPoint y: 87, distance: 178.7
click at [338, 87] on img at bounding box center [562, 58] width 932 height 659
click at [474, 20] on icon at bounding box center [480, 23] width 18 height 19
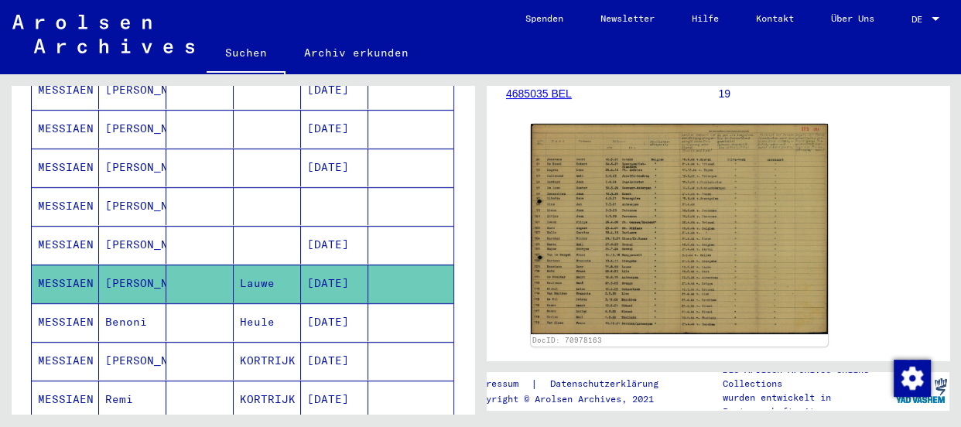
click at [54, 303] on mat-cell "MESSIAEN" at bounding box center [65, 322] width 67 height 38
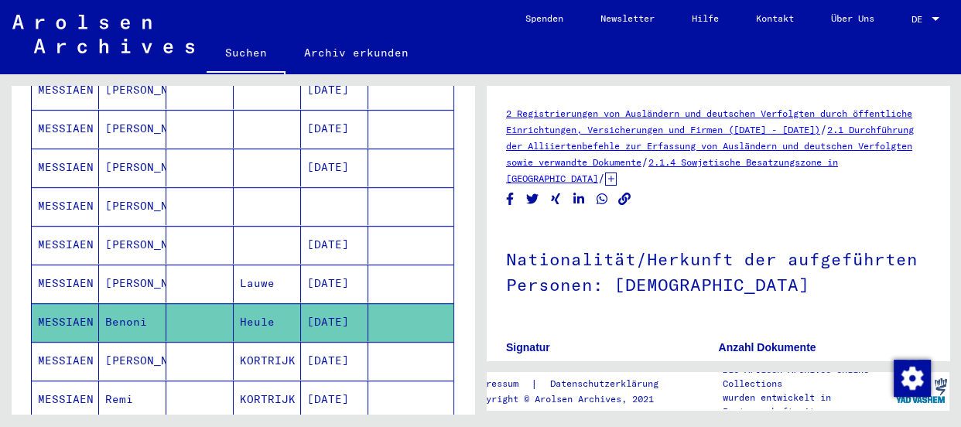
drag, startPoint x: 758, startPoint y: 290, endPoint x: 765, endPoint y: 224, distance: 66.1
click at [765, 224] on h1 "Nationalität/Herkunft der aufgeführten Personen: [DEMOGRAPHIC_DATA]" at bounding box center [718, 271] width 424 height 94
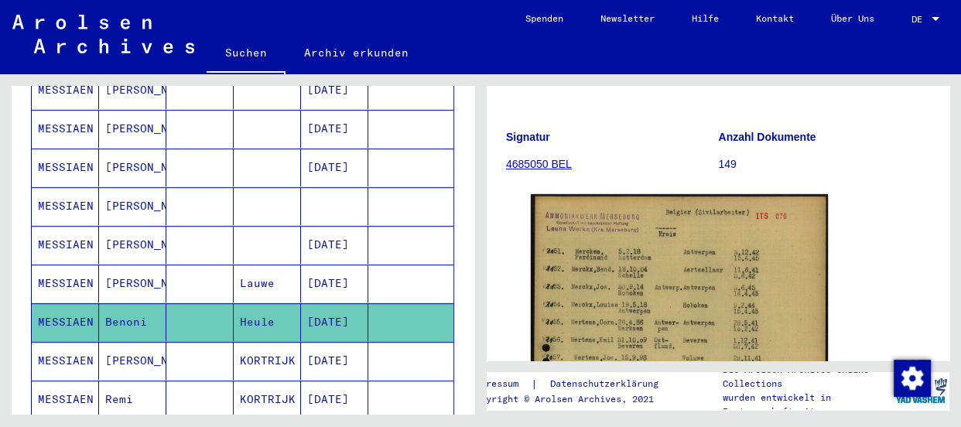
scroll to position [281, 0]
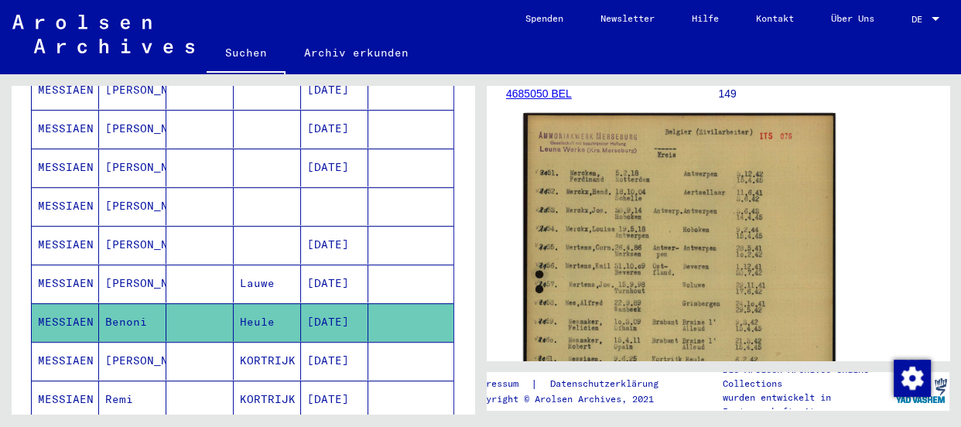
click at [686, 224] on img at bounding box center [679, 332] width 312 height 439
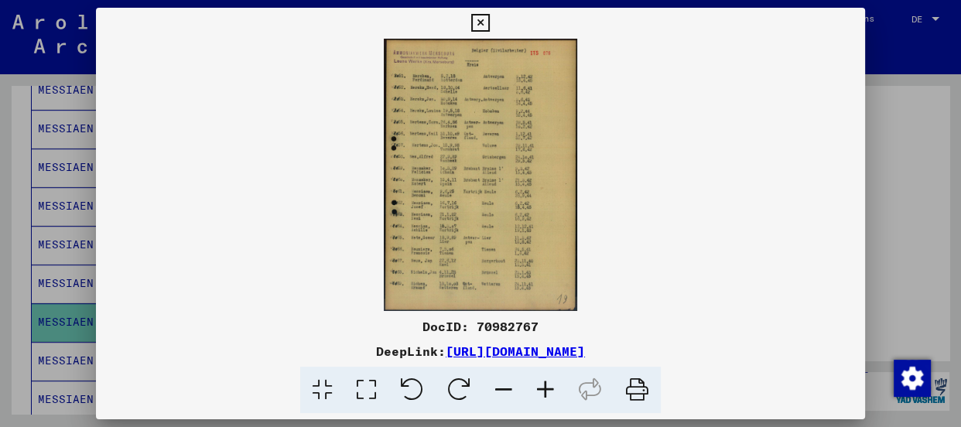
click at [539, 388] on icon at bounding box center [546, 390] width 42 height 47
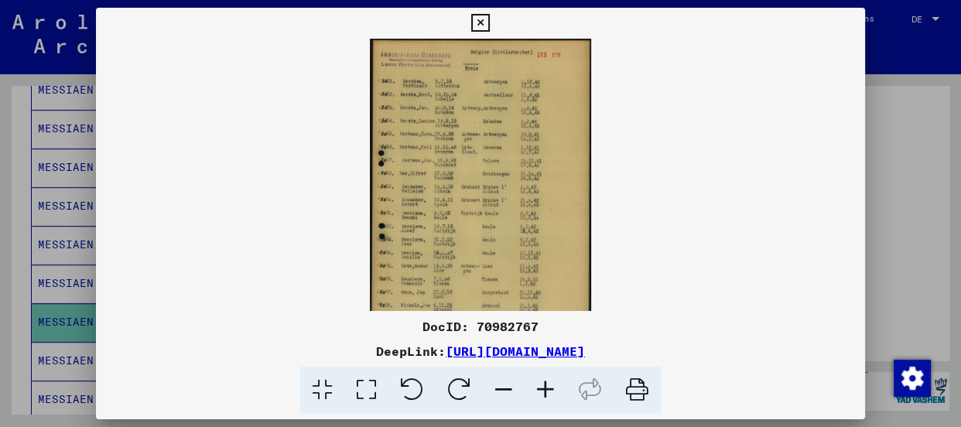
click at [539, 388] on icon at bounding box center [546, 390] width 42 height 47
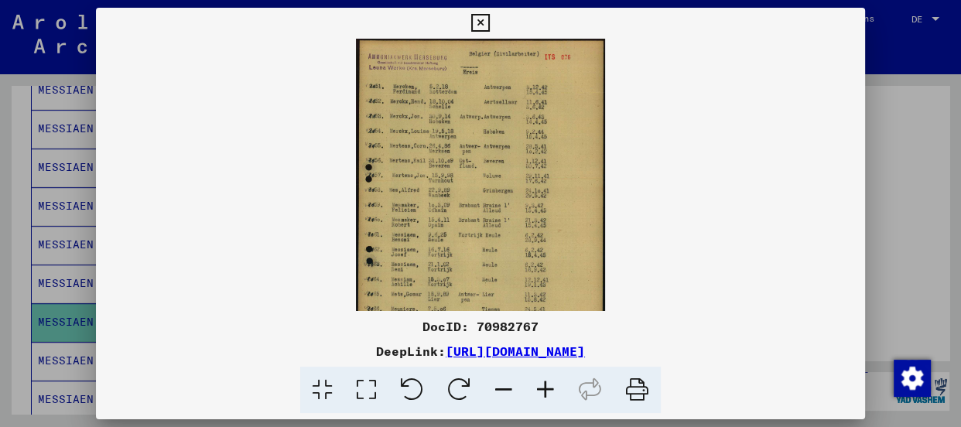
click at [539, 388] on icon at bounding box center [546, 390] width 42 height 47
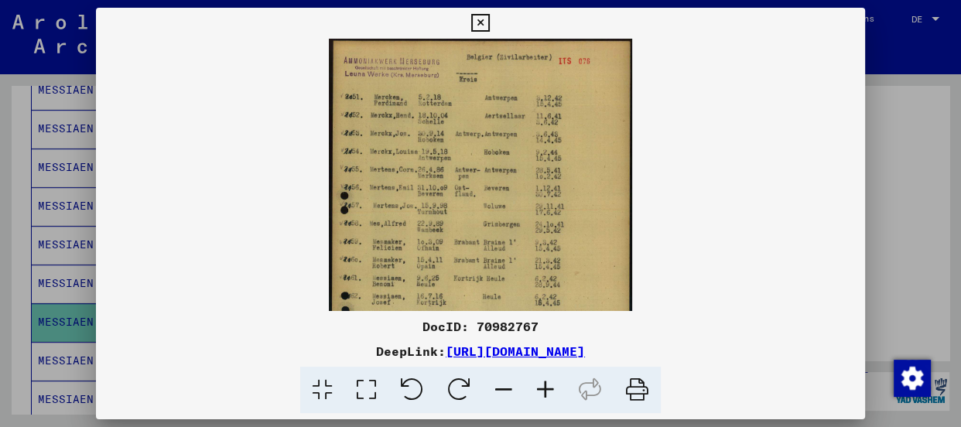
click at [539, 388] on icon at bounding box center [546, 390] width 42 height 47
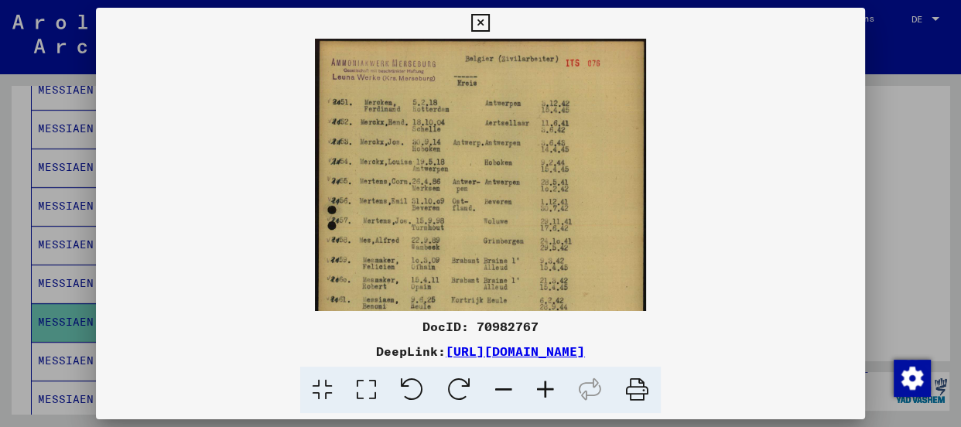
click at [539, 388] on icon at bounding box center [546, 390] width 42 height 47
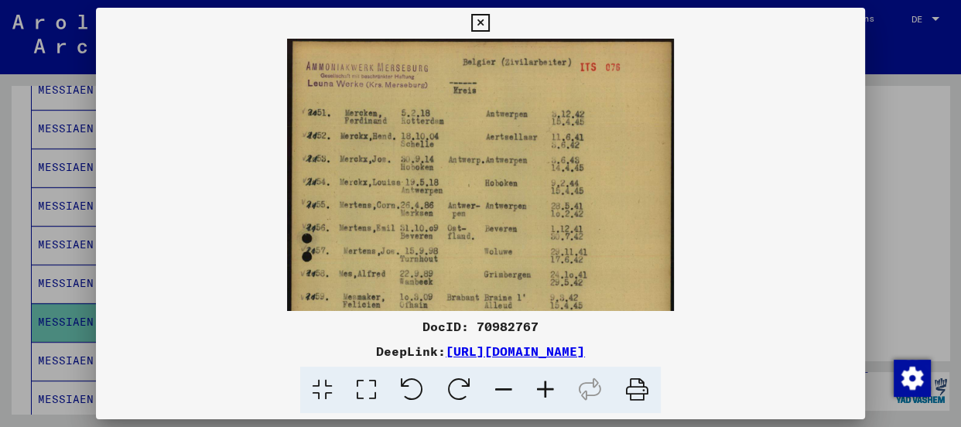
click at [539, 388] on icon at bounding box center [546, 390] width 42 height 47
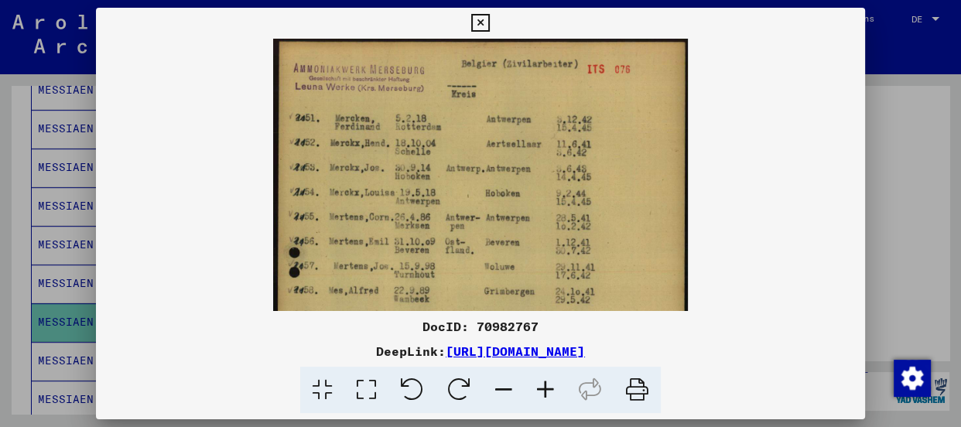
click at [539, 388] on icon at bounding box center [546, 390] width 42 height 47
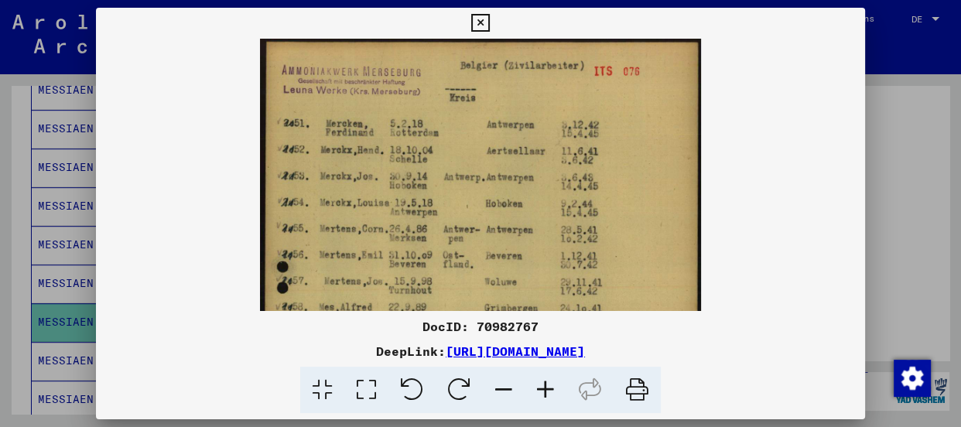
click at [539, 388] on icon at bounding box center [546, 390] width 42 height 47
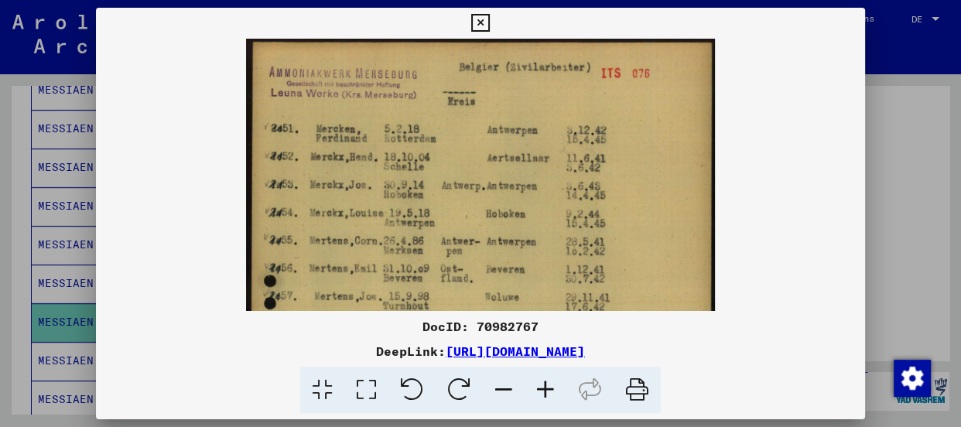
click at [539, 388] on icon at bounding box center [546, 390] width 42 height 47
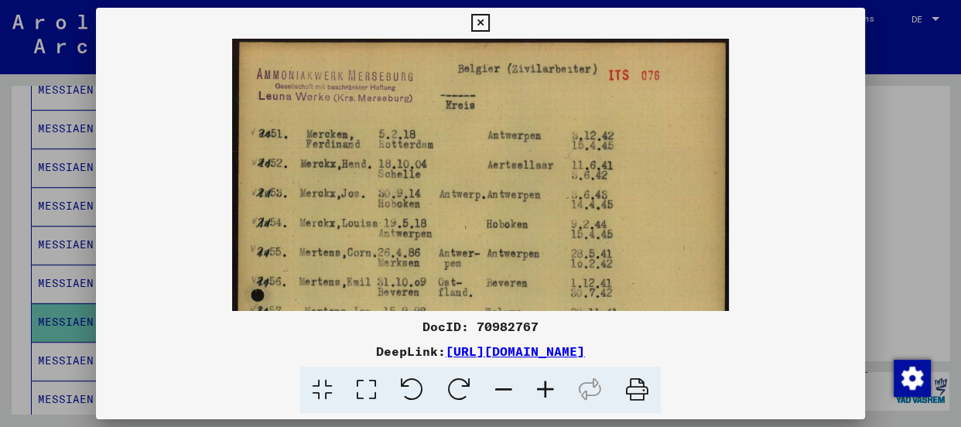
drag, startPoint x: 416, startPoint y: 97, endPoint x: 426, endPoint y: 203, distance: 107.3
click at [423, 196] on img at bounding box center [480, 388] width 497 height 698
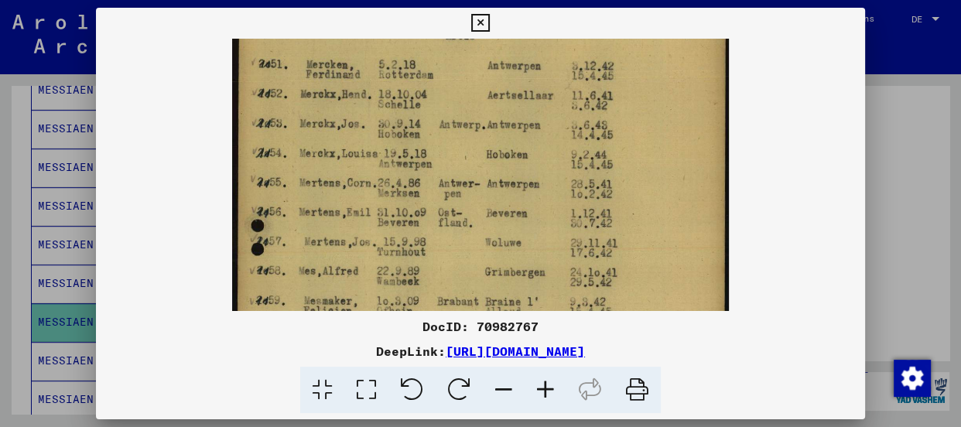
scroll to position [72, 0]
drag, startPoint x: 473, startPoint y: 274, endPoint x: 470, endPoint y: 194, distance: 79.7
click at [470, 194] on img at bounding box center [480, 316] width 497 height 698
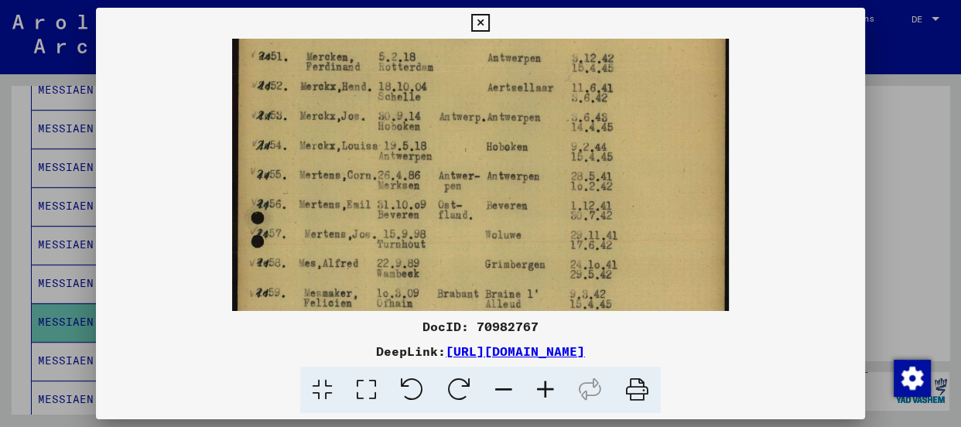
drag, startPoint x: 465, startPoint y: 110, endPoint x: 464, endPoint y: 124, distance: 13.9
click at [464, 124] on img at bounding box center [480, 310] width 497 height 698
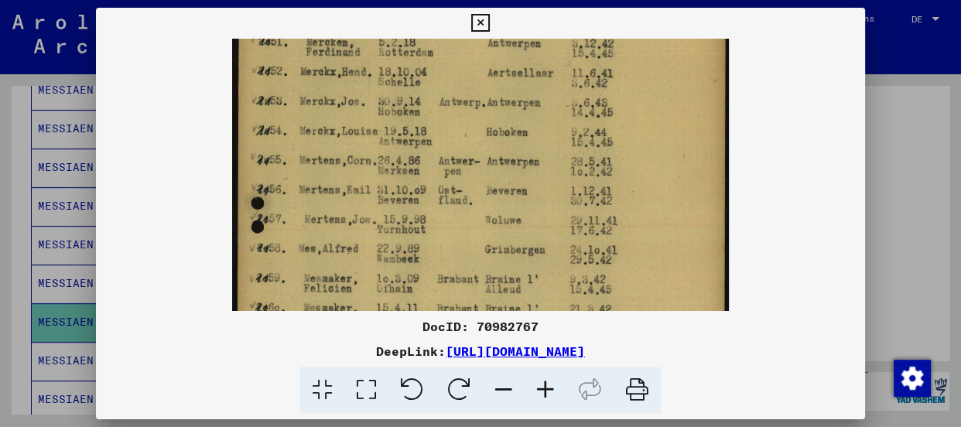
scroll to position [99, 0]
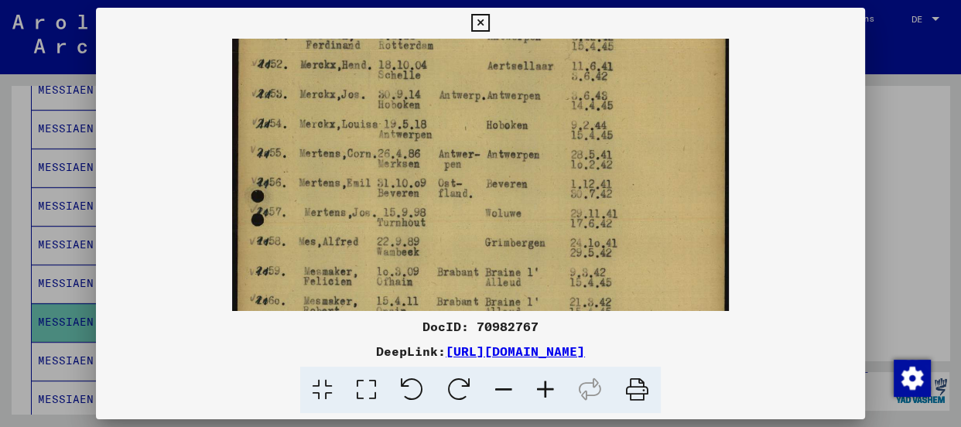
drag, startPoint x: 462, startPoint y: 194, endPoint x: 457, endPoint y: 171, distance: 23.7
click at [457, 171] on img at bounding box center [480, 289] width 497 height 698
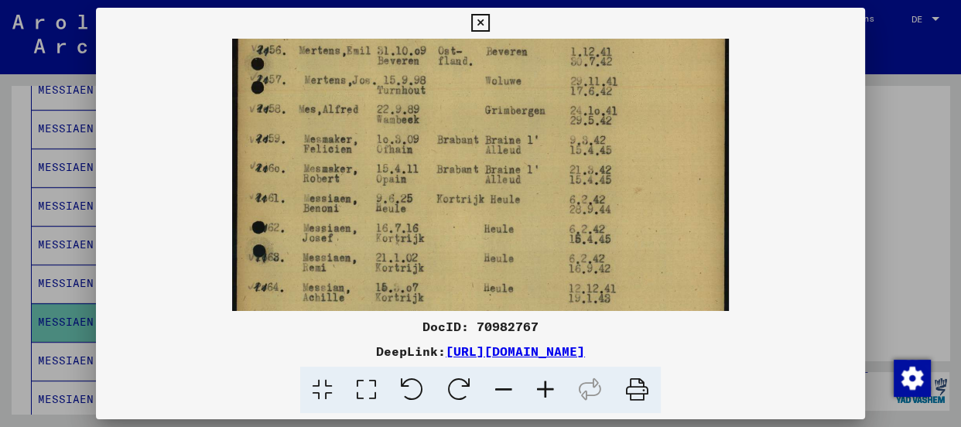
scroll to position [237, 0]
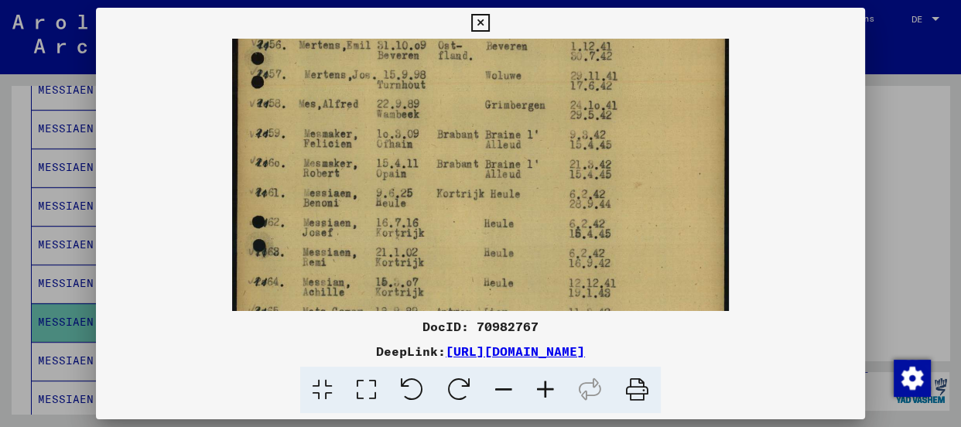
drag, startPoint x: 444, startPoint y: 207, endPoint x: 456, endPoint y: 56, distance: 152.1
click at [456, 56] on img at bounding box center [480, 151] width 497 height 698
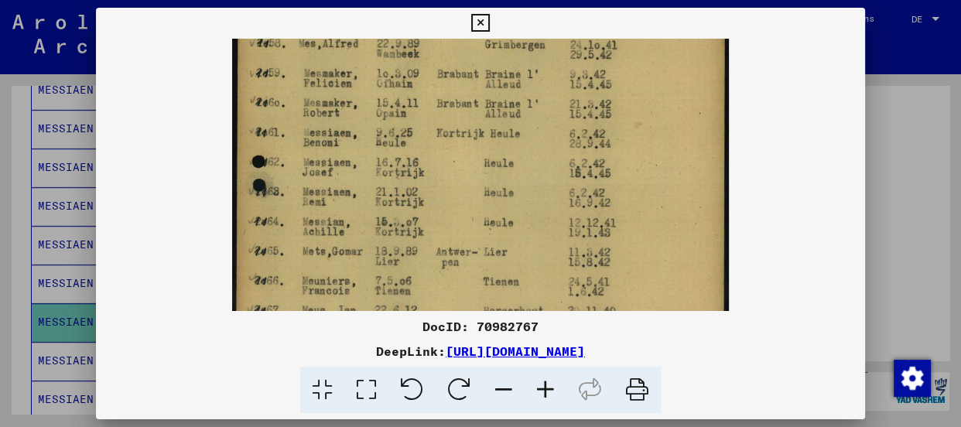
scroll to position [298, 0]
drag, startPoint x: 446, startPoint y: 214, endPoint x: 447, endPoint y: 147, distance: 67.3
click at [447, 147] on img at bounding box center [480, 90] width 497 height 698
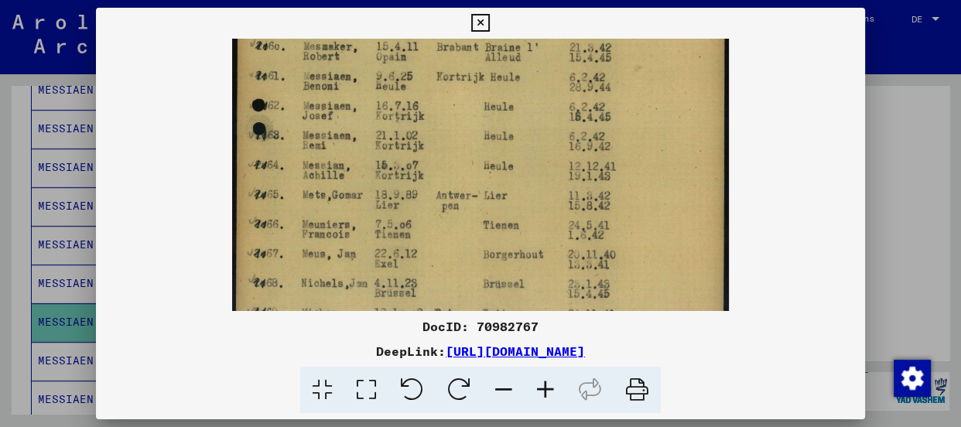
scroll to position [358, 0]
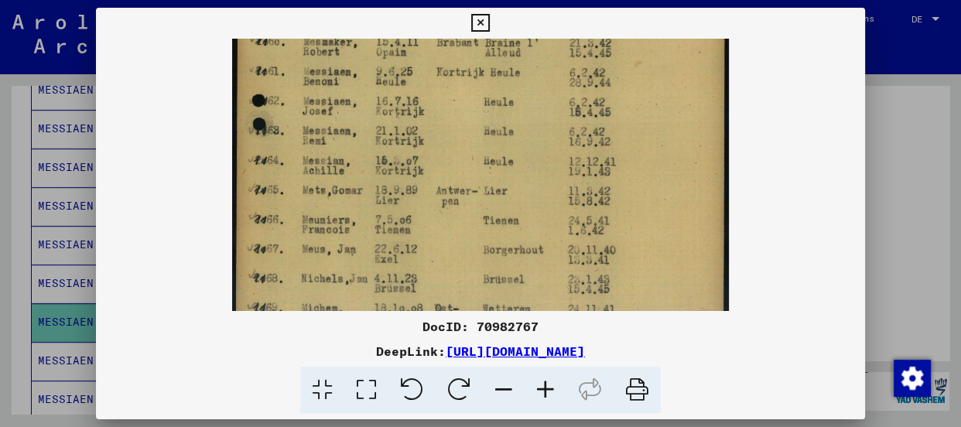
drag, startPoint x: 456, startPoint y: 203, endPoint x: 452, endPoint y: 138, distance: 65.9
click at [452, 138] on img at bounding box center [480, 29] width 497 height 698
click at [679, 139] on img at bounding box center [480, 29] width 497 height 698
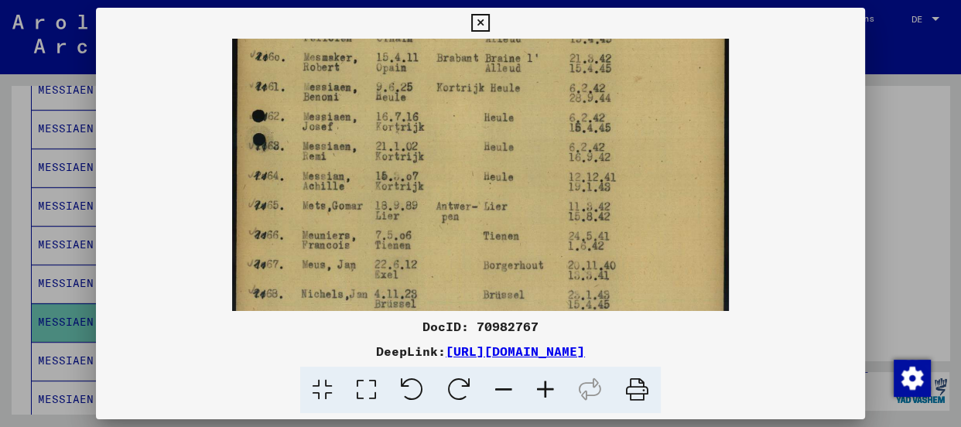
scroll to position [333, 0]
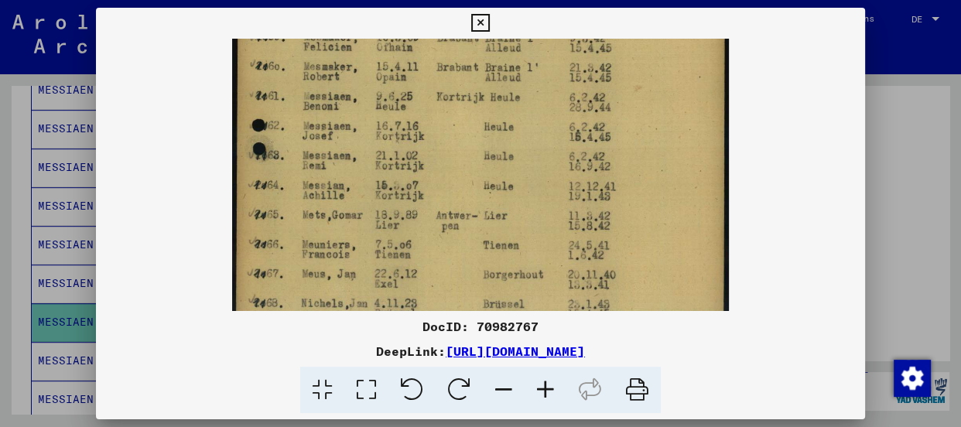
drag, startPoint x: 549, startPoint y: 193, endPoint x: 535, endPoint y: 213, distance: 24.0
click at [535, 213] on img at bounding box center [480, 54] width 497 height 698
click at [478, 14] on icon at bounding box center [480, 23] width 18 height 19
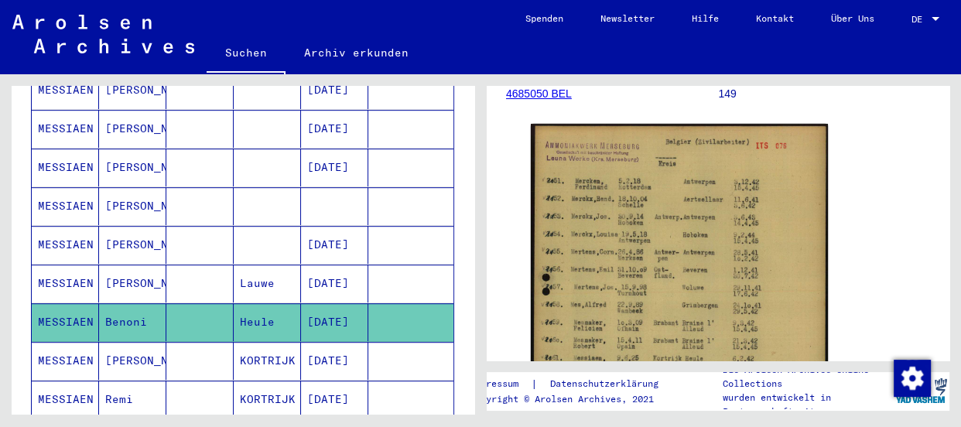
click at [56, 335] on icon at bounding box center [64, 365] width 39 height 62
click at [43, 342] on mat-cell "MESSIAEN" at bounding box center [65, 361] width 67 height 38
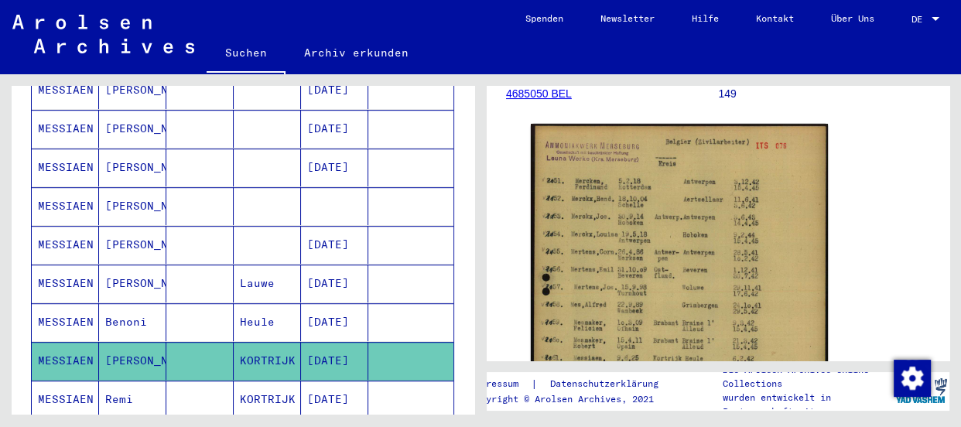
click at [39, 381] on mat-cell "MESSIAEN" at bounding box center [65, 400] width 67 height 38
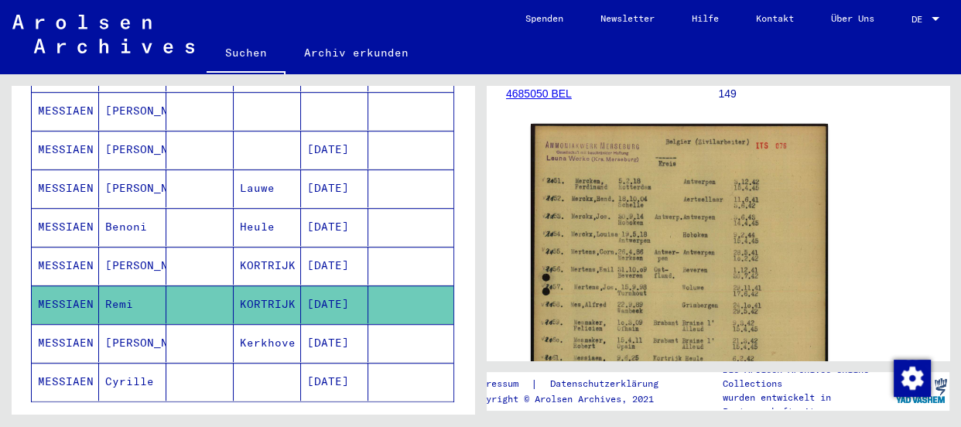
scroll to position [941, 0]
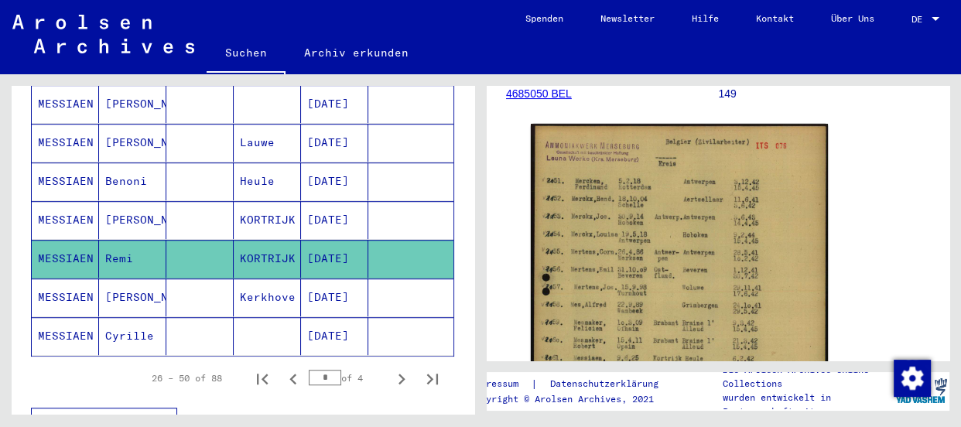
click at [46, 279] on mat-cell "MESSIAEN" at bounding box center [65, 298] width 67 height 38
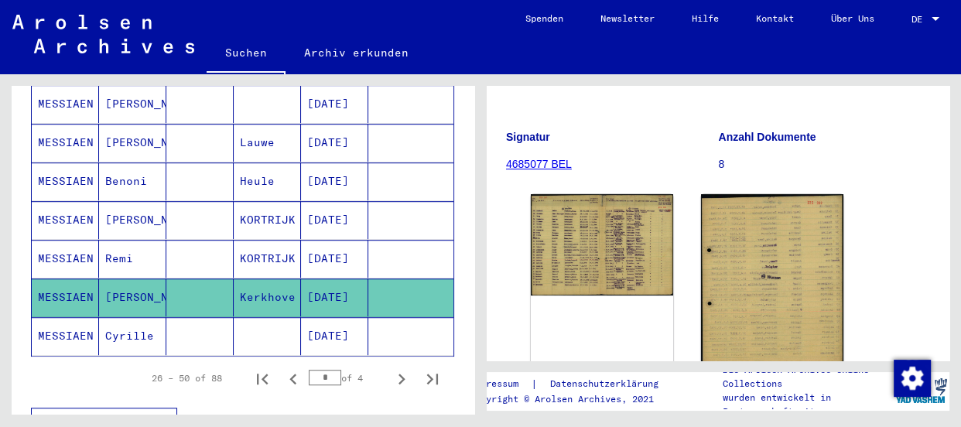
scroll to position [281, 0]
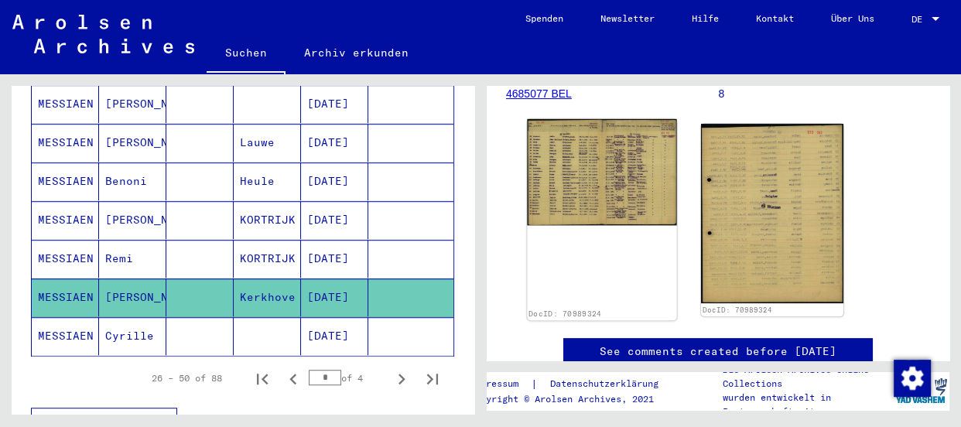
click at [607, 179] on img at bounding box center [601, 172] width 149 height 106
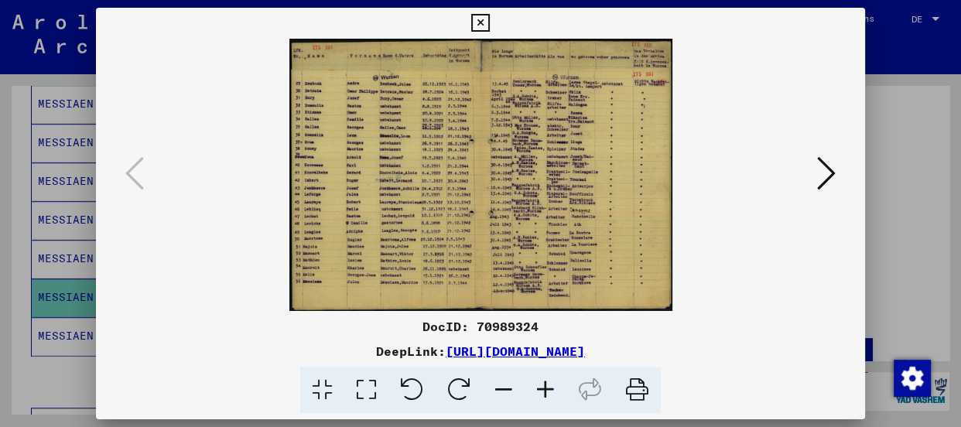
click at [547, 389] on icon at bounding box center [546, 390] width 42 height 47
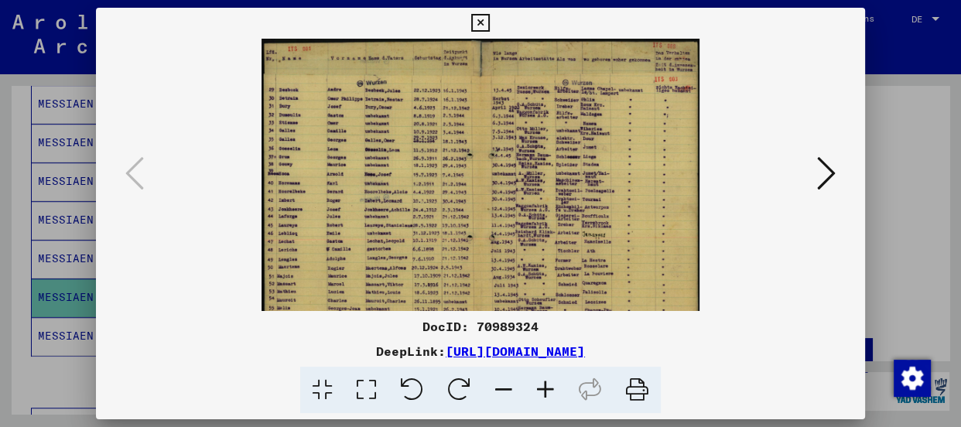
click at [547, 389] on icon at bounding box center [546, 390] width 42 height 47
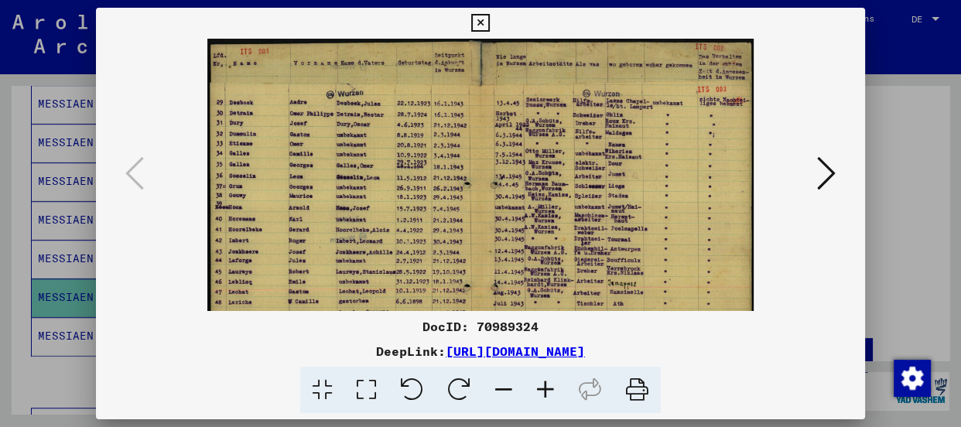
click at [548, 388] on icon at bounding box center [546, 390] width 42 height 47
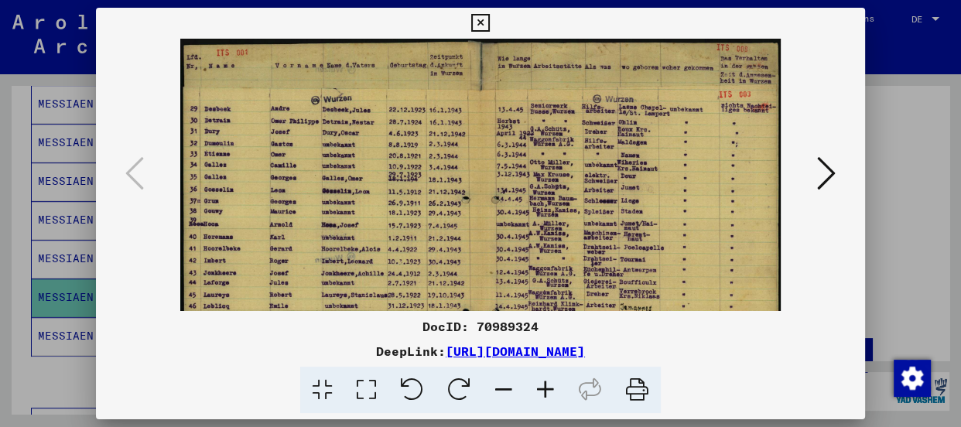
click at [548, 388] on icon at bounding box center [546, 390] width 42 height 47
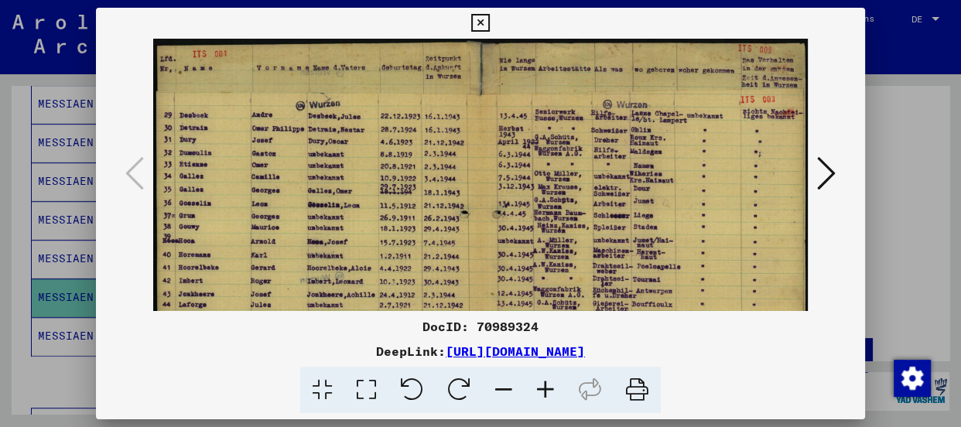
click at [548, 388] on icon at bounding box center [546, 390] width 42 height 47
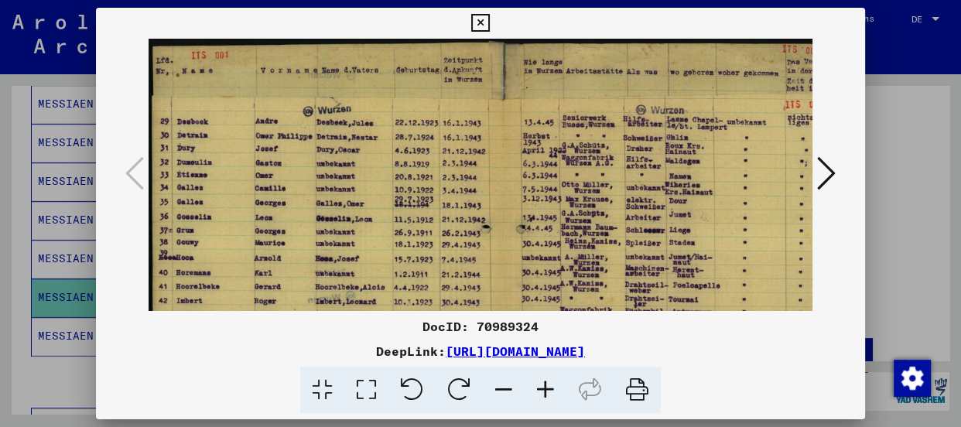
click at [548, 388] on icon at bounding box center [546, 390] width 42 height 47
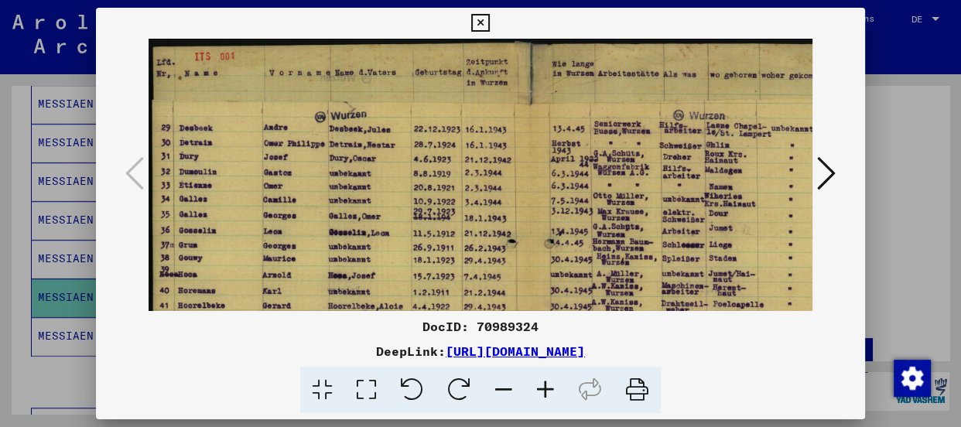
click at [548, 388] on icon at bounding box center [546, 390] width 42 height 47
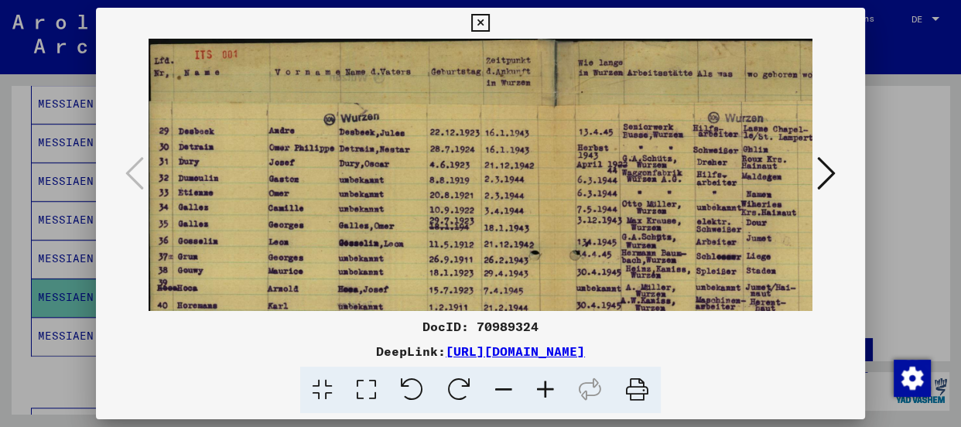
scroll to position [3, 0]
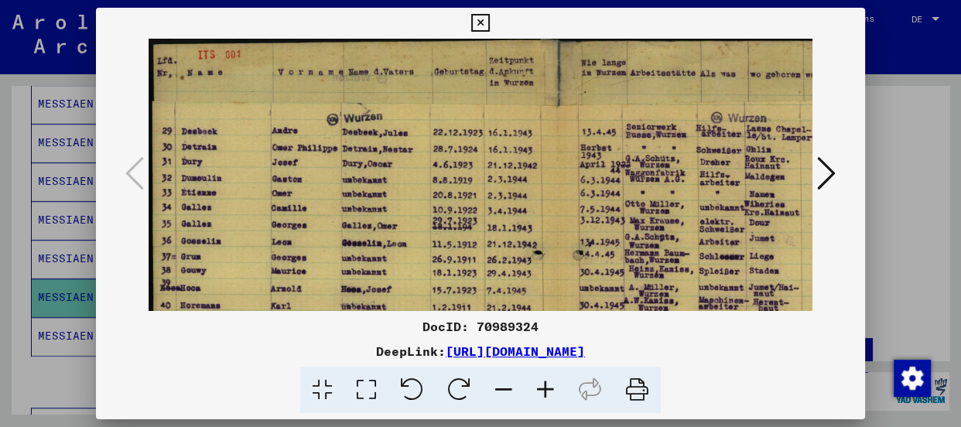
drag, startPoint x: 600, startPoint y: 180, endPoint x: 619, endPoint y: 180, distance: 19.4
click at [619, 180] on img at bounding box center [558, 327] width 819 height 582
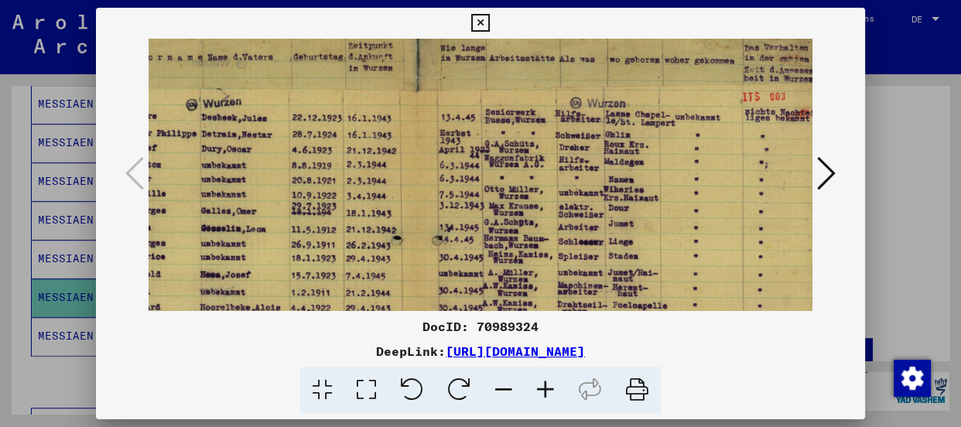
scroll to position [22, 139]
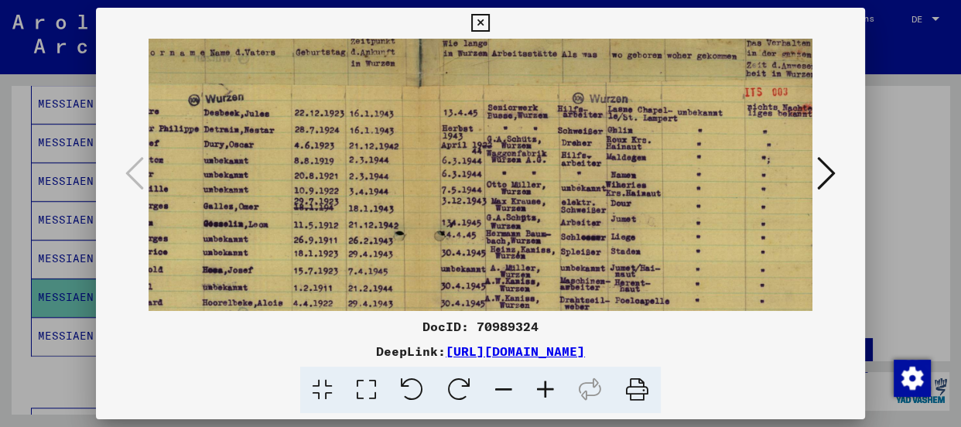
drag, startPoint x: 758, startPoint y: 157, endPoint x: 569, endPoint y: 138, distance: 189.8
click at [569, 138] on img at bounding box center [419, 307] width 819 height 582
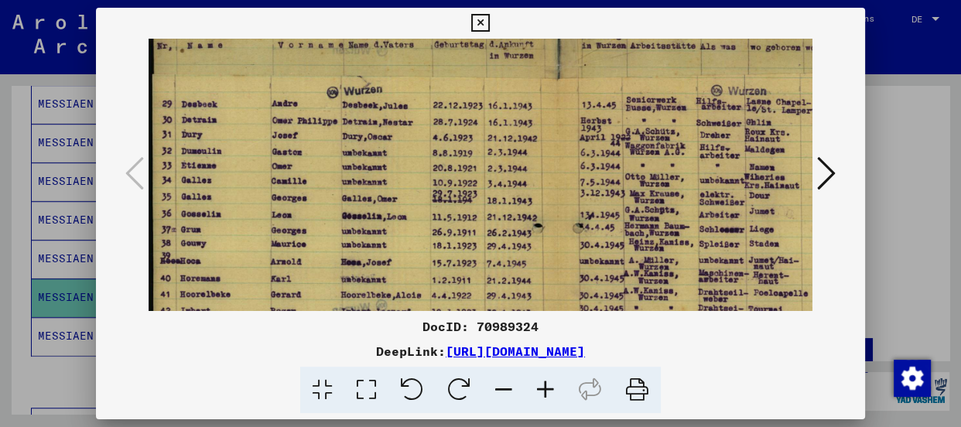
scroll to position [31, 0]
drag, startPoint x: 253, startPoint y: 132, endPoint x: 416, endPoint y: 123, distance: 163.5
click at [416, 123] on img at bounding box center [558, 299] width 819 height 582
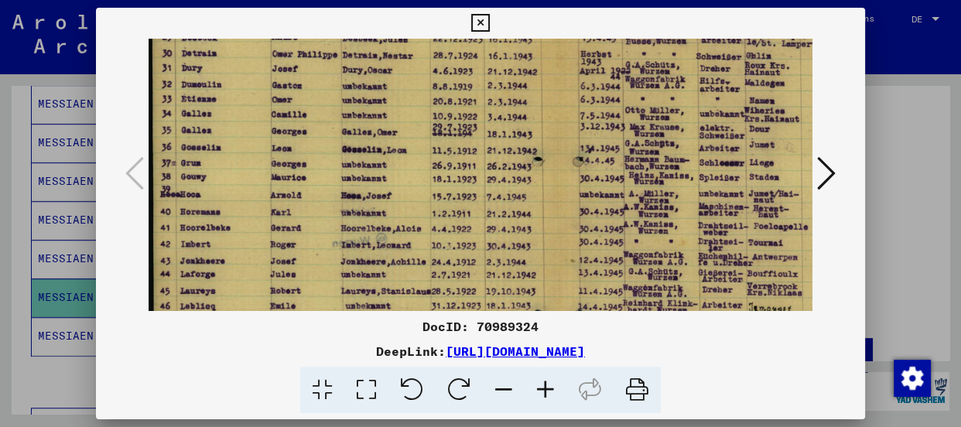
scroll to position [97, 0]
drag, startPoint x: 392, startPoint y: 262, endPoint x: 393, endPoint y: 188, distance: 73.5
click at [393, 188] on img at bounding box center [558, 232] width 819 height 582
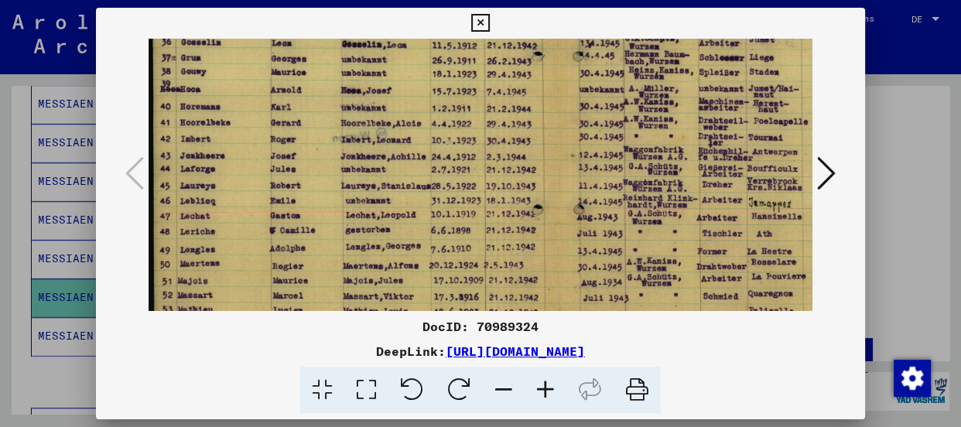
scroll to position [205, 0]
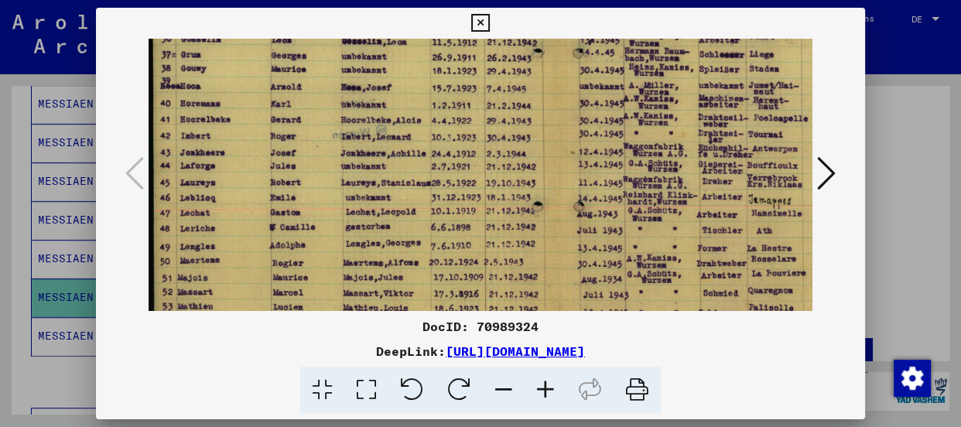
drag, startPoint x: 361, startPoint y: 256, endPoint x: 361, endPoint y: 147, distance: 109.1
click at [361, 147] on img at bounding box center [558, 125] width 819 height 582
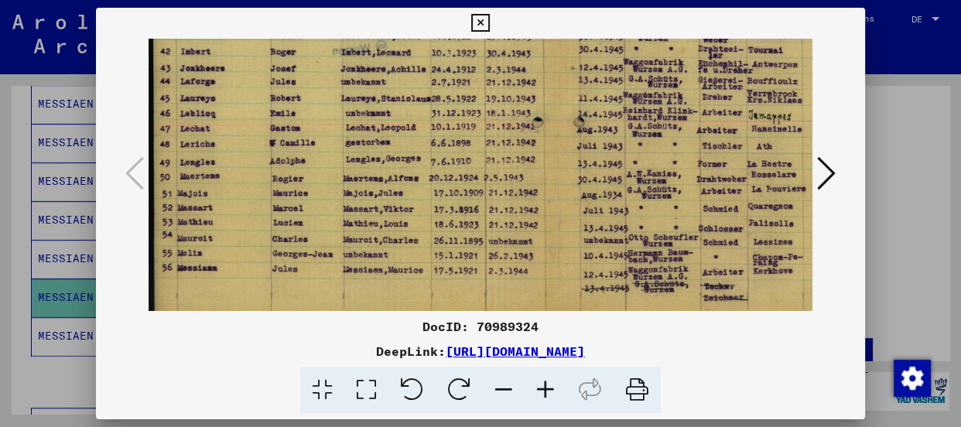
scroll to position [291, 0]
drag, startPoint x: 343, startPoint y: 240, endPoint x: 348, endPoint y: 145, distance: 94.6
click at [348, 145] on img at bounding box center [558, 39] width 819 height 582
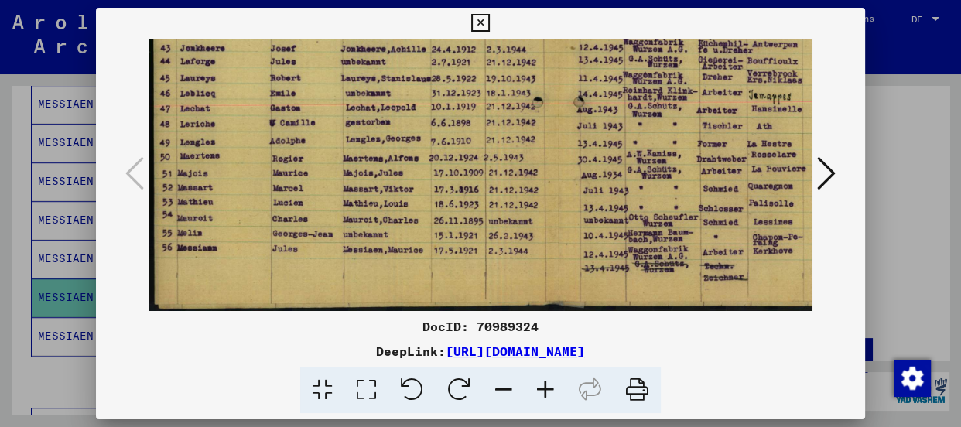
drag, startPoint x: 355, startPoint y: 210, endPoint x: 362, endPoint y: 148, distance: 63.1
click at [362, 148] on img at bounding box center [558, 20] width 819 height 582
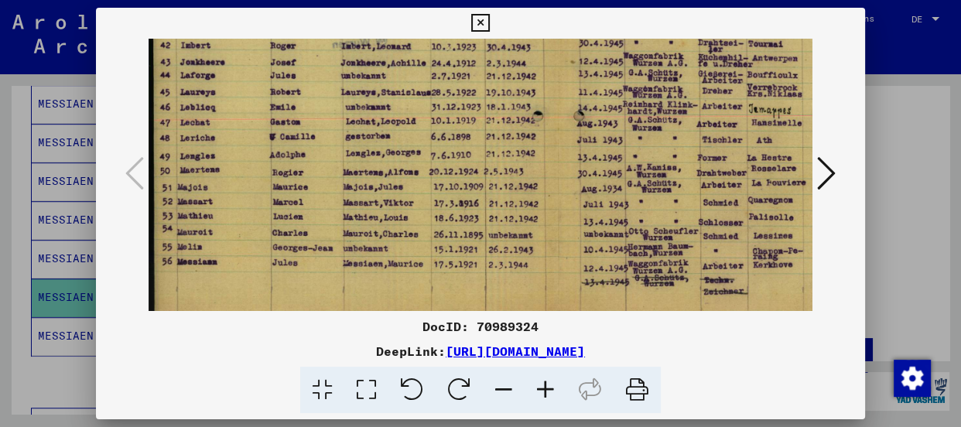
scroll to position [291, 0]
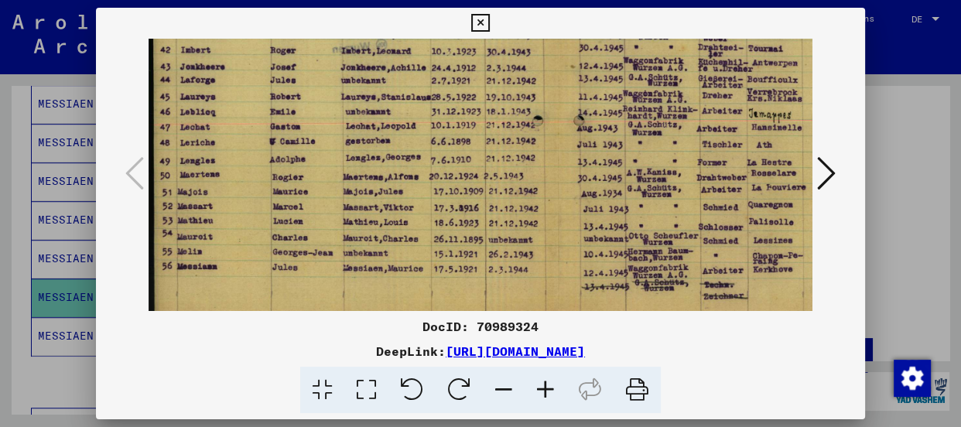
drag, startPoint x: 377, startPoint y: 214, endPoint x: 378, endPoint y: 234, distance: 20.2
click at [378, 234] on img at bounding box center [558, 39] width 819 height 582
click at [418, 289] on img at bounding box center [558, 39] width 819 height 582
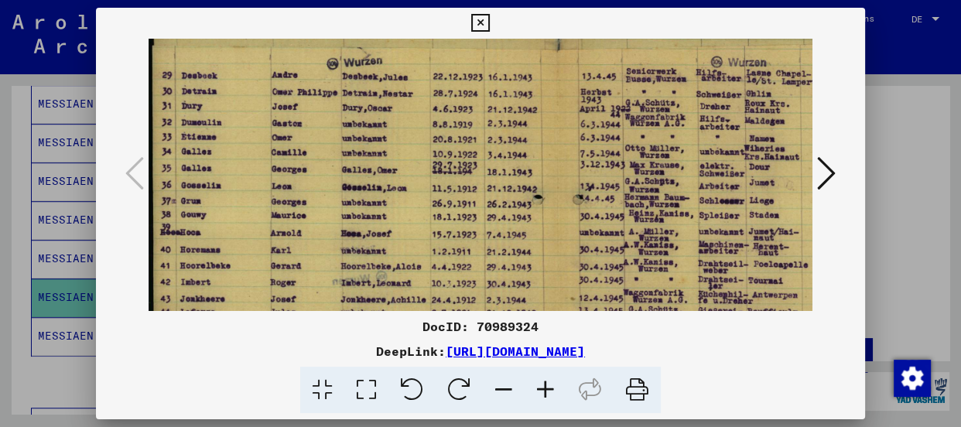
drag, startPoint x: 402, startPoint y: 61, endPoint x: 402, endPoint y: 303, distance: 242.2
click at [402, 303] on img at bounding box center [558, 271] width 819 height 582
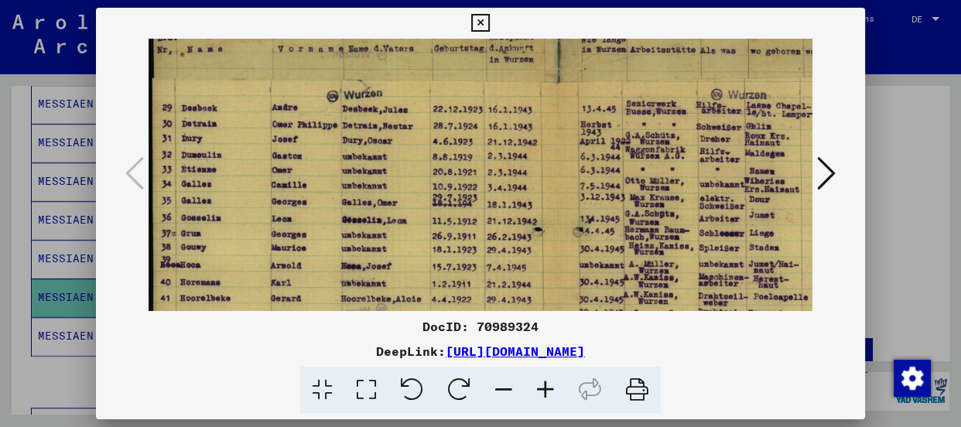
scroll to position [0, 0]
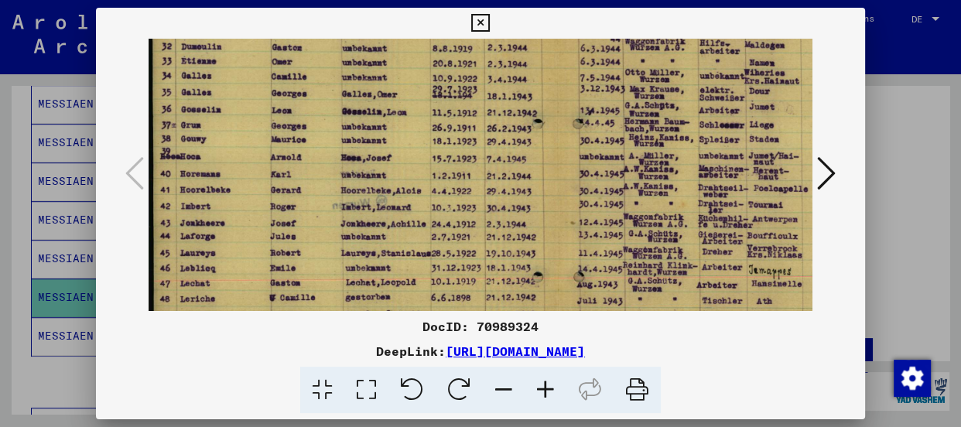
drag, startPoint x: 386, startPoint y: 130, endPoint x: 388, endPoint y: 84, distance: 45.7
click at [388, 84] on img at bounding box center [558, 195] width 819 height 582
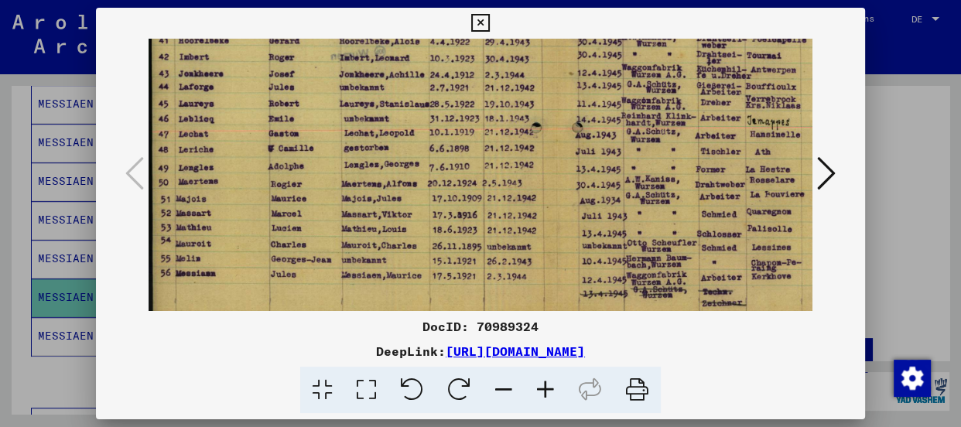
scroll to position [285, 2]
drag, startPoint x: 389, startPoint y: 238, endPoint x: 387, endPoint y: 98, distance: 139.3
click at [387, 98] on img at bounding box center [556, 45] width 819 height 582
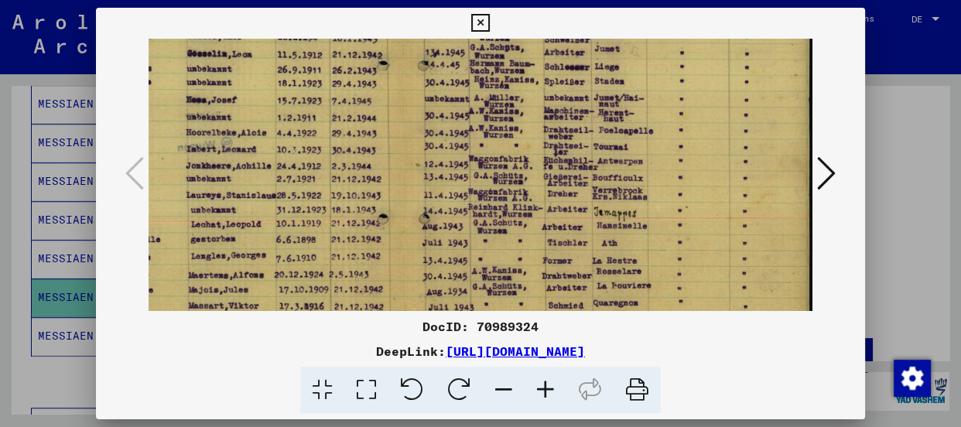
drag, startPoint x: 572, startPoint y: 239, endPoint x: 382, endPoint y: 333, distance: 211.4
click at [382, 333] on div "DocID: 70989324 DeepLink: [URL][DOMAIN_NAME]" at bounding box center [480, 211] width 769 height 406
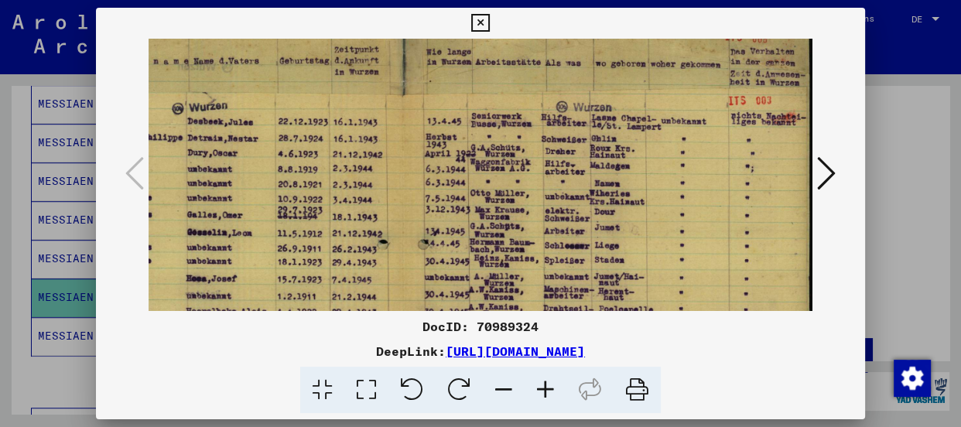
scroll to position [13, 155]
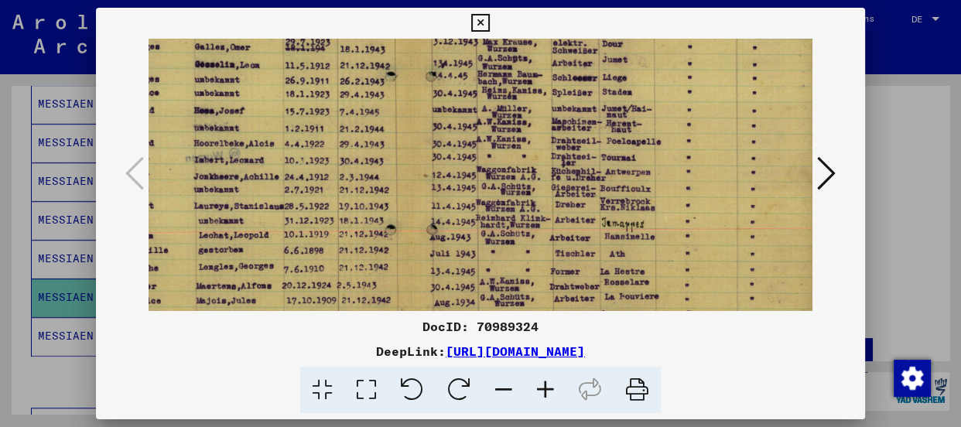
drag, startPoint x: 491, startPoint y: 135, endPoint x: 488, endPoint y: 147, distance: 12.6
click at [488, 147] on img at bounding box center [411, 148] width 819 height 582
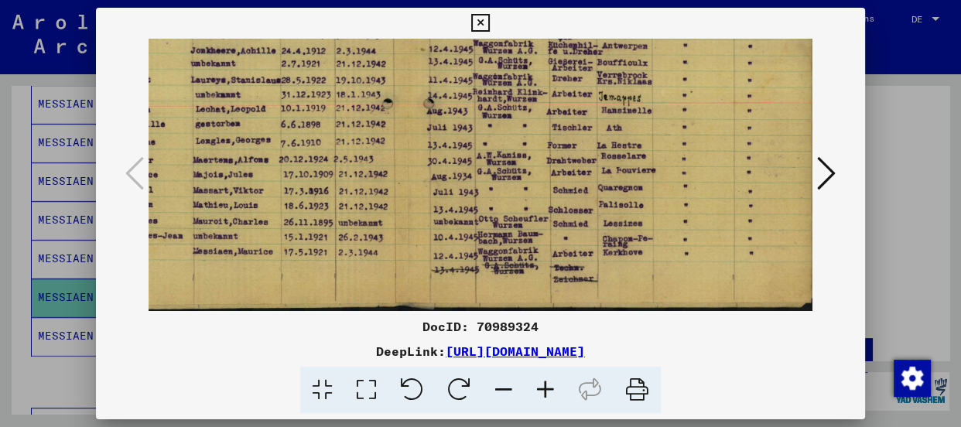
scroll to position [310, 150]
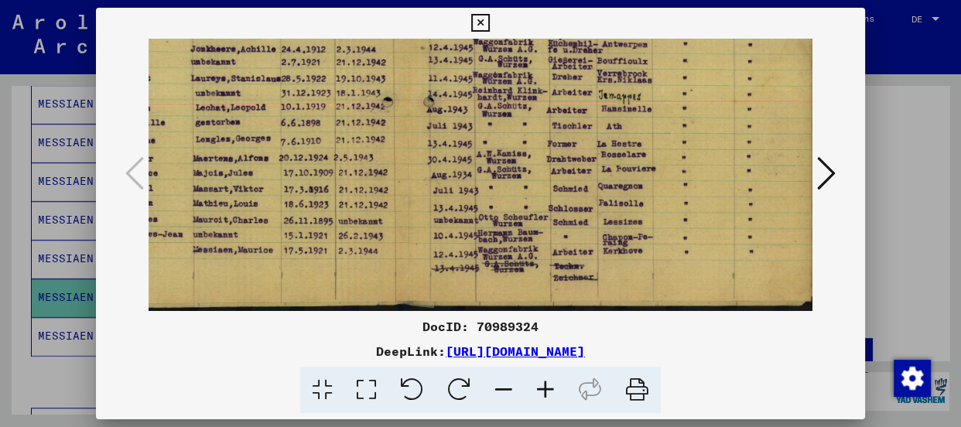
drag, startPoint x: 492, startPoint y: 286, endPoint x: 488, endPoint y: 147, distance: 139.3
click at [488, 147] on img at bounding box center [407, 20] width 819 height 582
click at [621, 275] on img at bounding box center [407, 20] width 819 height 582
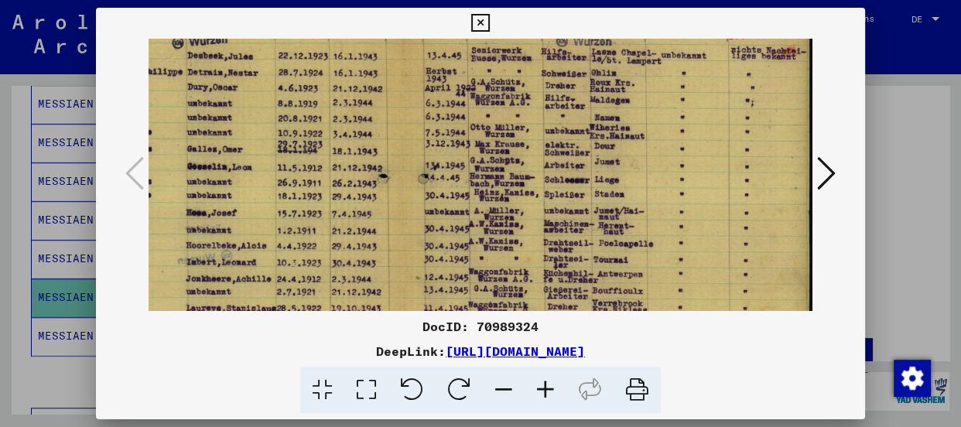
scroll to position [68, 155]
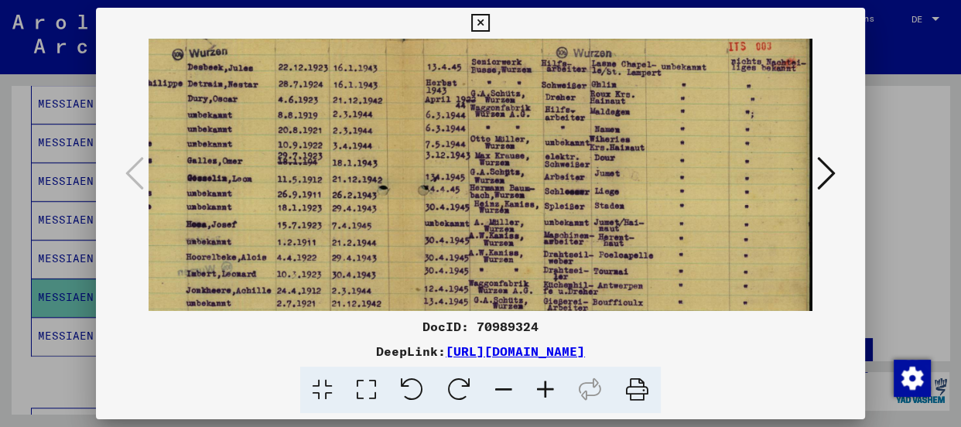
drag, startPoint x: 728, startPoint y: 60, endPoint x: 646, endPoint y: 306, distance: 259.4
click at [646, 306] on img at bounding box center [403, 262] width 819 height 582
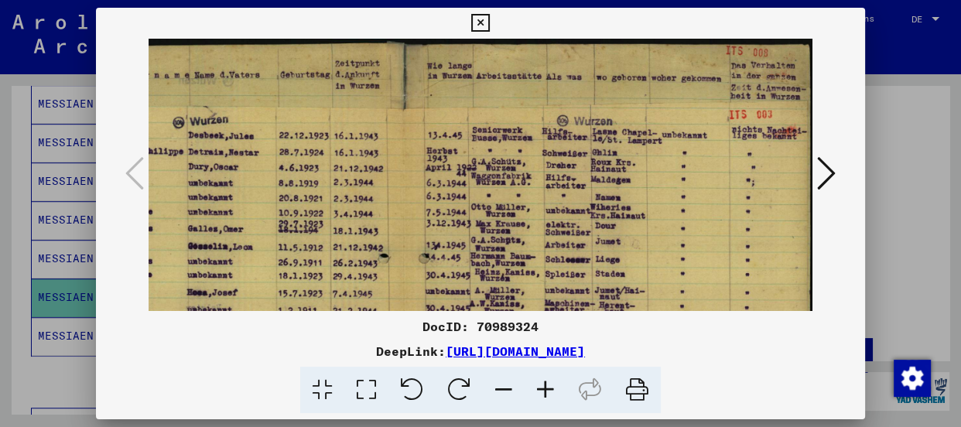
scroll to position [0, 154]
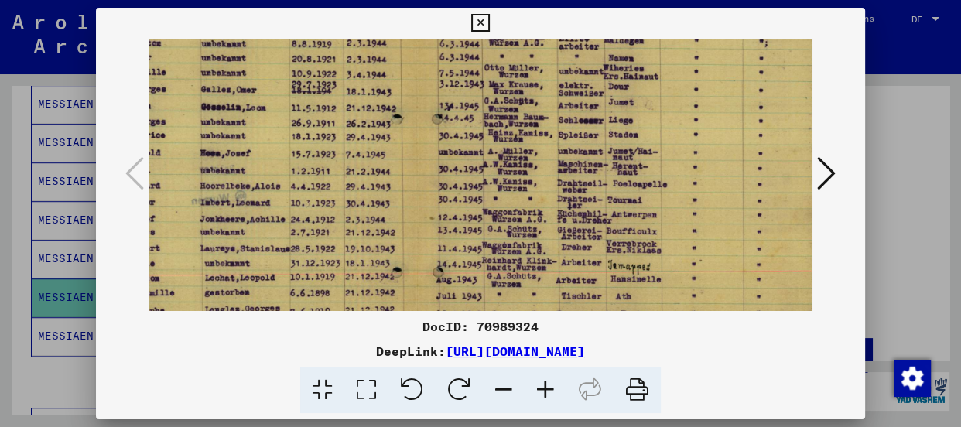
drag, startPoint x: 710, startPoint y: 164, endPoint x: 724, endPoint y: 97, distance: 68.1
click at [724, 97] on img at bounding box center [417, 190] width 819 height 582
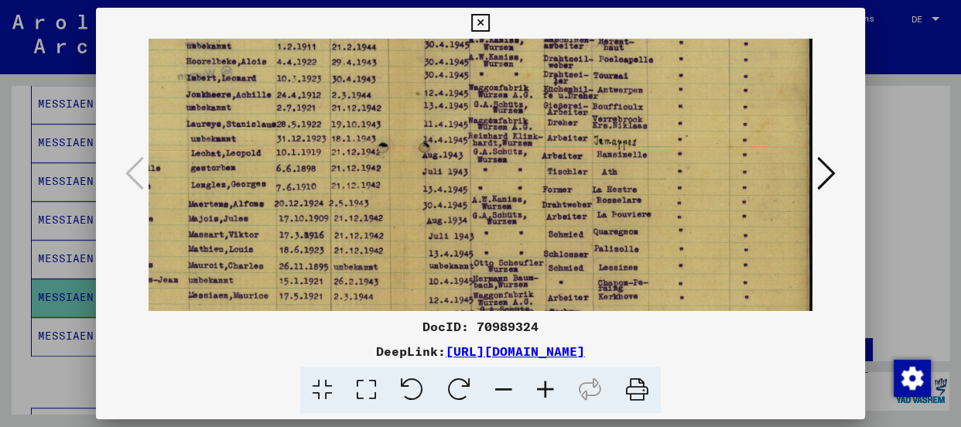
scroll to position [310, 155]
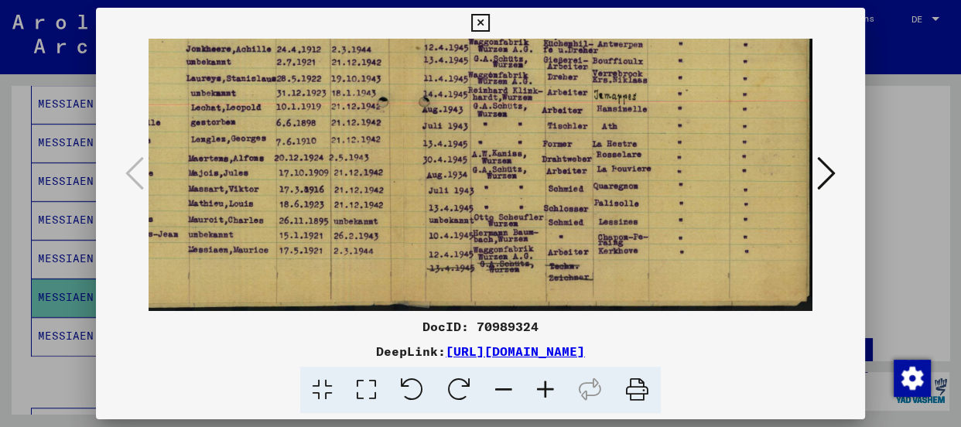
drag, startPoint x: 662, startPoint y: 260, endPoint x: 638, endPoint y: 76, distance: 185.6
click at [638, 76] on img at bounding box center [403, 20] width 819 height 582
drag, startPoint x: 610, startPoint y: 239, endPoint x: 605, endPoint y: 178, distance: 61.3
click at [605, 178] on img at bounding box center [403, 20] width 819 height 582
click at [347, 275] on img at bounding box center [403, 20] width 819 height 582
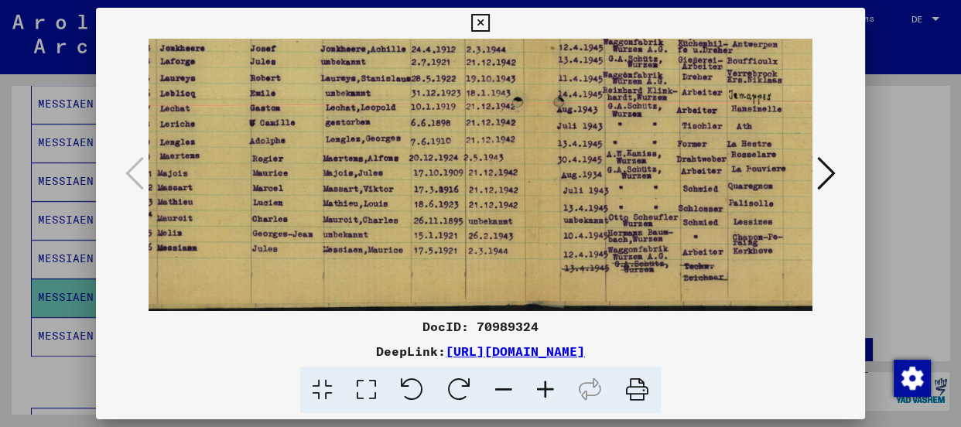
scroll to position [310, 0]
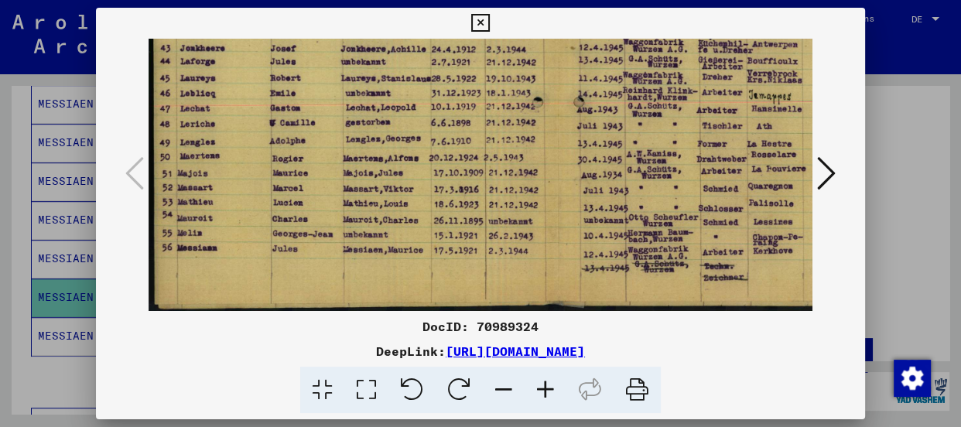
drag, startPoint x: 368, startPoint y: 221, endPoint x: 550, endPoint y: 199, distance: 183.2
click at [550, 199] on img at bounding box center [558, 20] width 819 height 582
click at [830, 177] on icon at bounding box center [826, 173] width 19 height 37
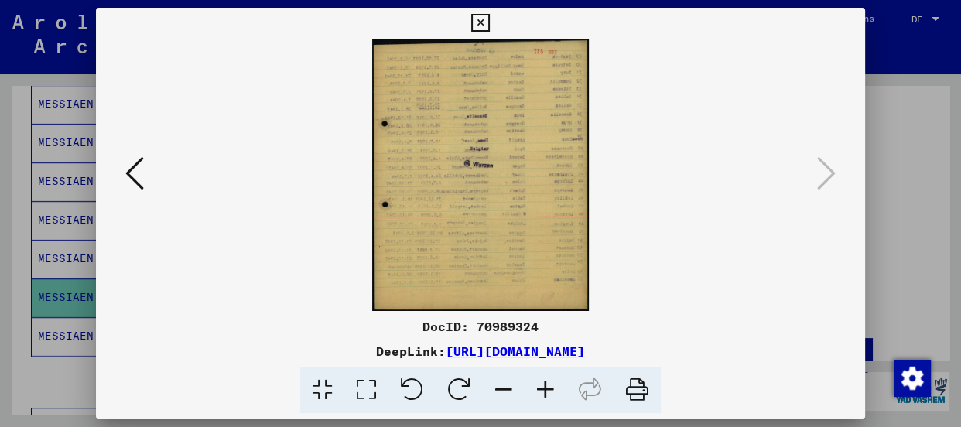
click at [539, 386] on icon at bounding box center [546, 390] width 42 height 47
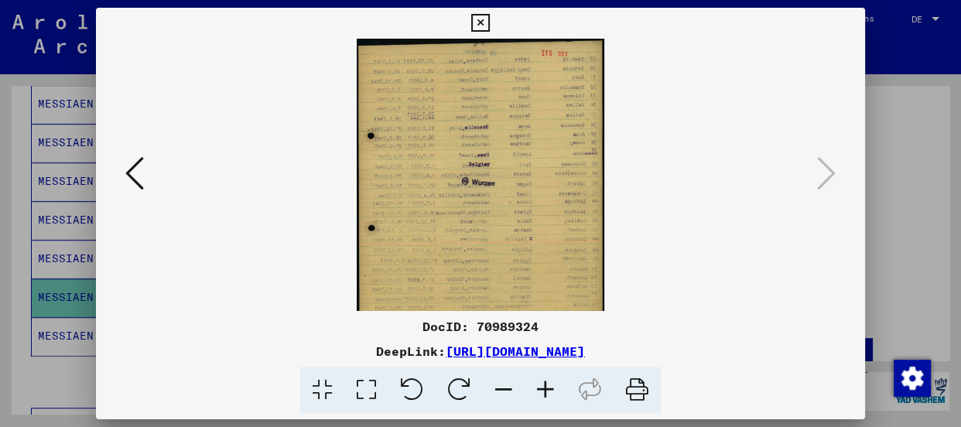
click at [539, 386] on icon at bounding box center [546, 390] width 42 height 47
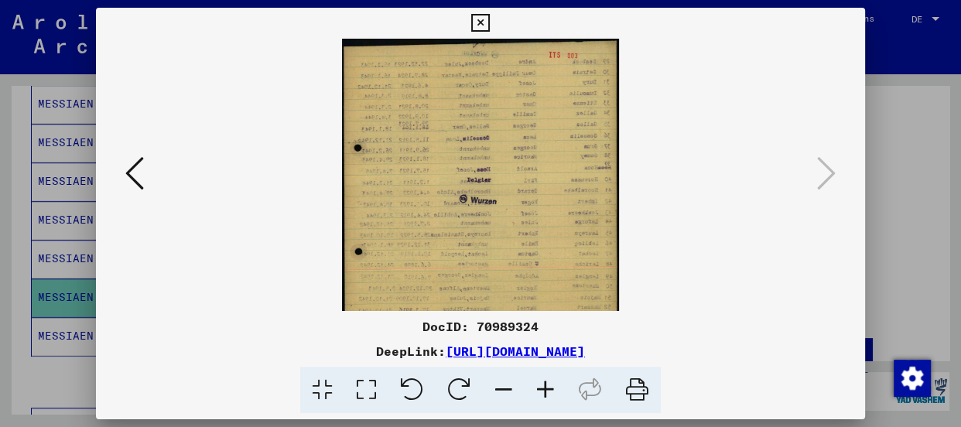
click at [539, 386] on icon at bounding box center [546, 390] width 42 height 47
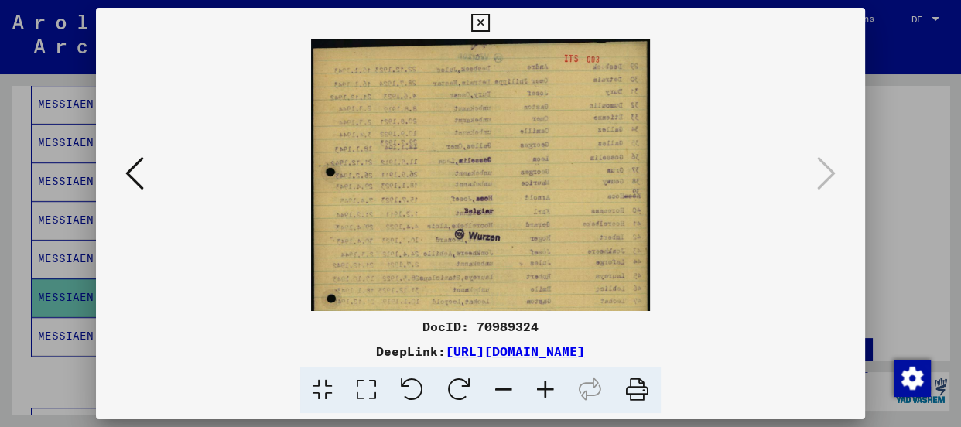
click at [539, 386] on icon at bounding box center [546, 390] width 42 height 47
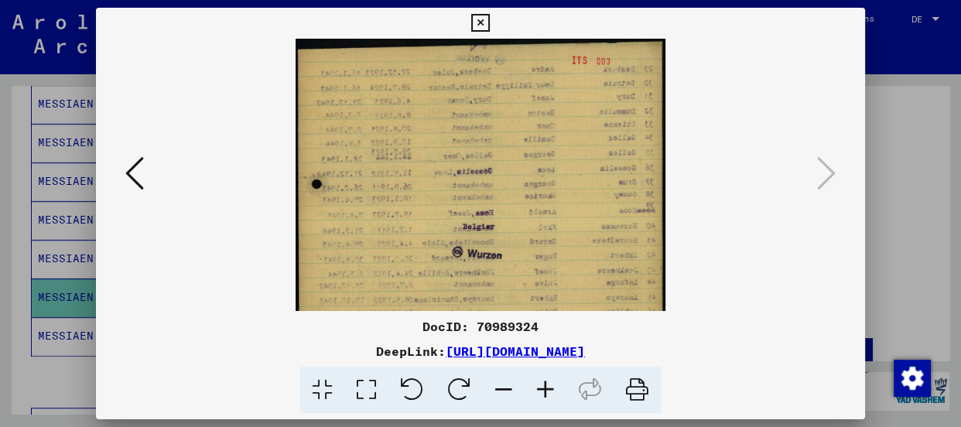
click at [539, 386] on icon at bounding box center [546, 390] width 42 height 47
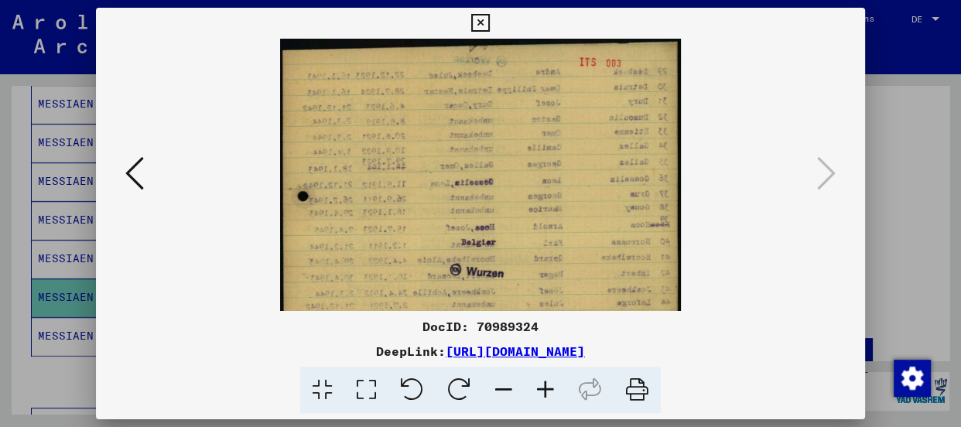
click at [481, 23] on icon at bounding box center [480, 23] width 18 height 19
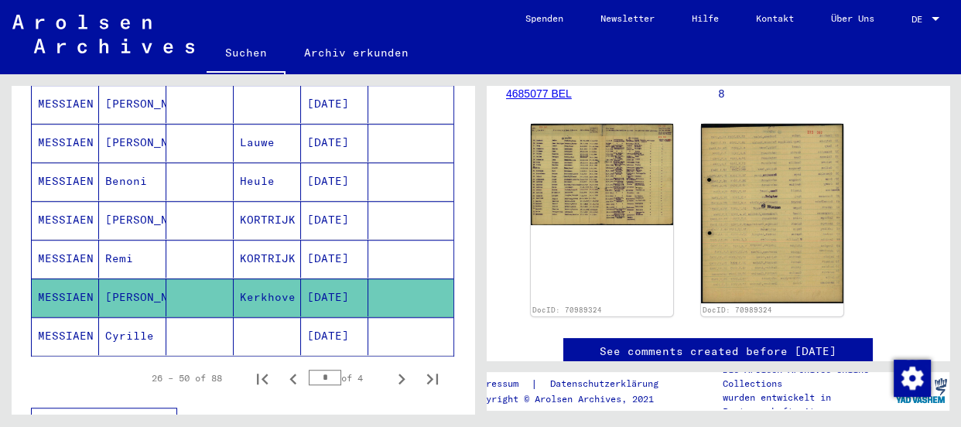
click at [52, 317] on mat-cell "MESSIAEN" at bounding box center [65, 336] width 67 height 38
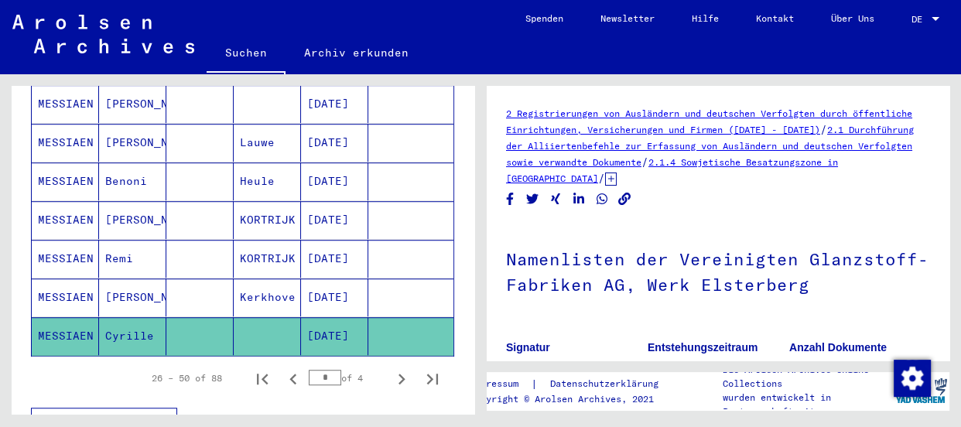
scroll to position [140, 0]
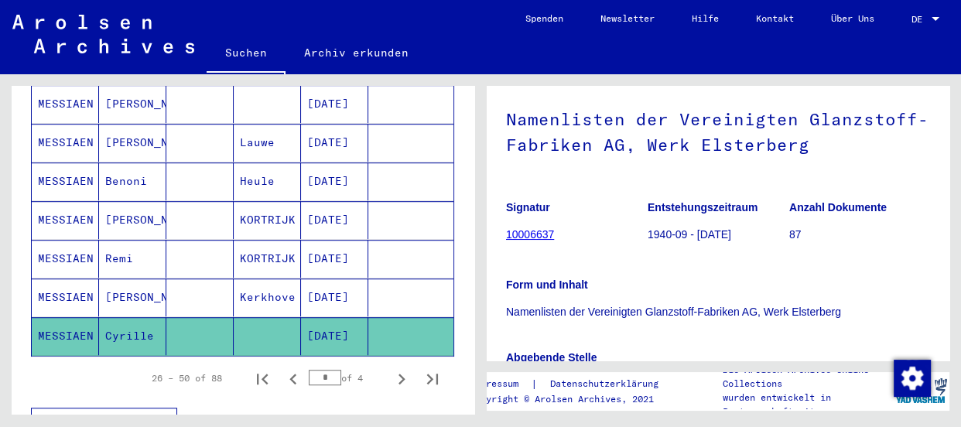
click at [602, 168] on h1 "Namenlisten der Vereinigten Glanzstoff-Fabriken AG, Werk Elsterberg" at bounding box center [718, 131] width 424 height 94
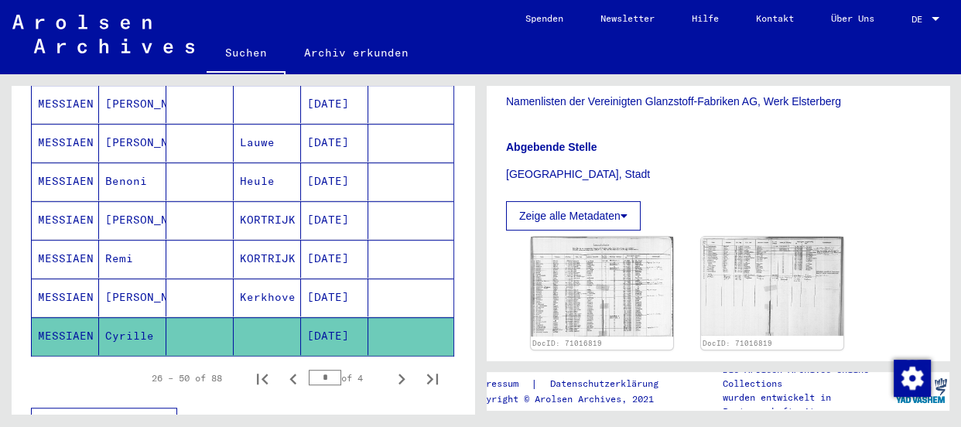
scroll to position [351, 0]
click at [627, 267] on img at bounding box center [601, 286] width 149 height 105
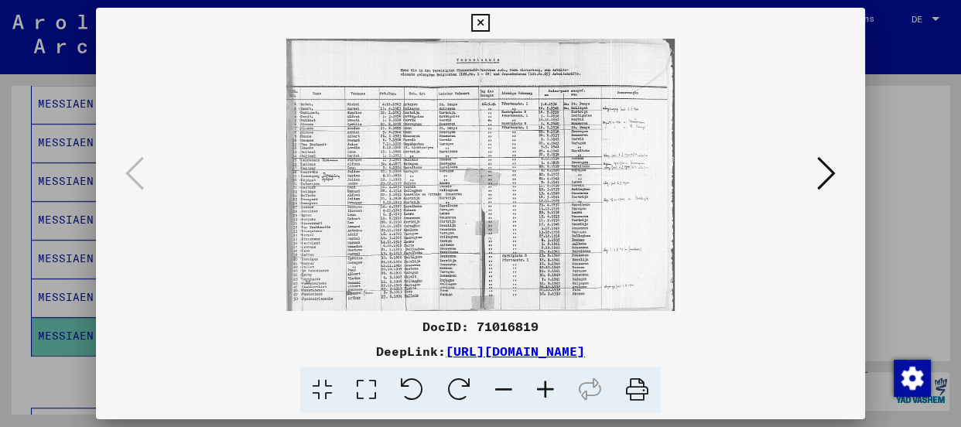
click at [540, 379] on icon at bounding box center [546, 390] width 42 height 47
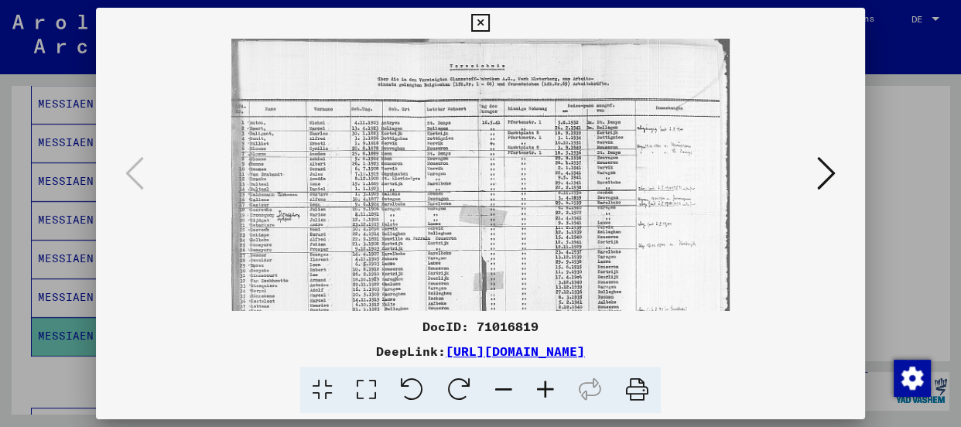
click at [540, 379] on icon at bounding box center [546, 390] width 42 height 47
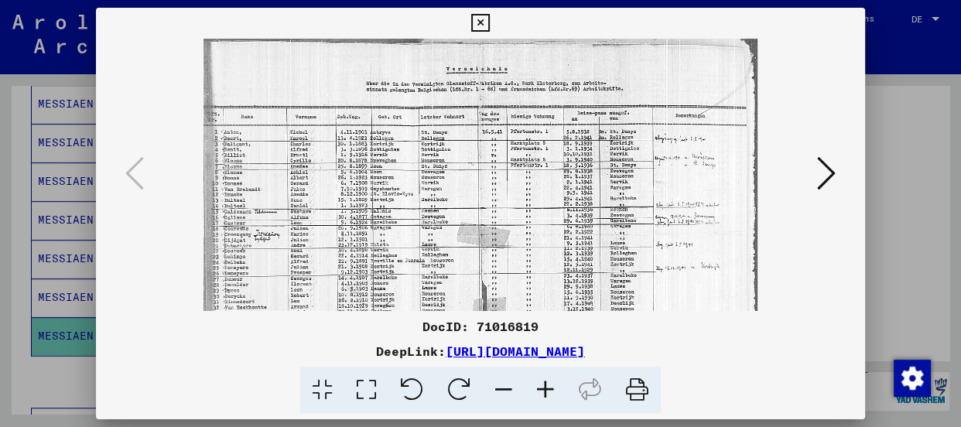
click at [540, 379] on icon at bounding box center [546, 390] width 42 height 47
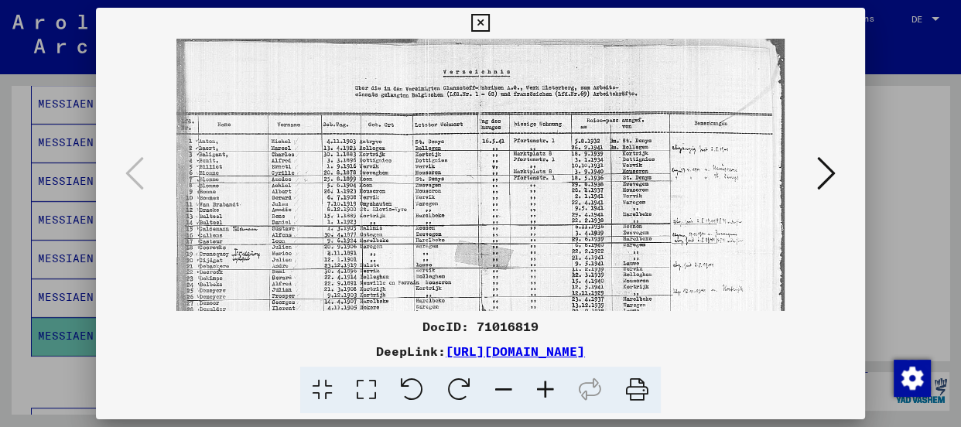
click at [540, 379] on icon at bounding box center [546, 390] width 42 height 47
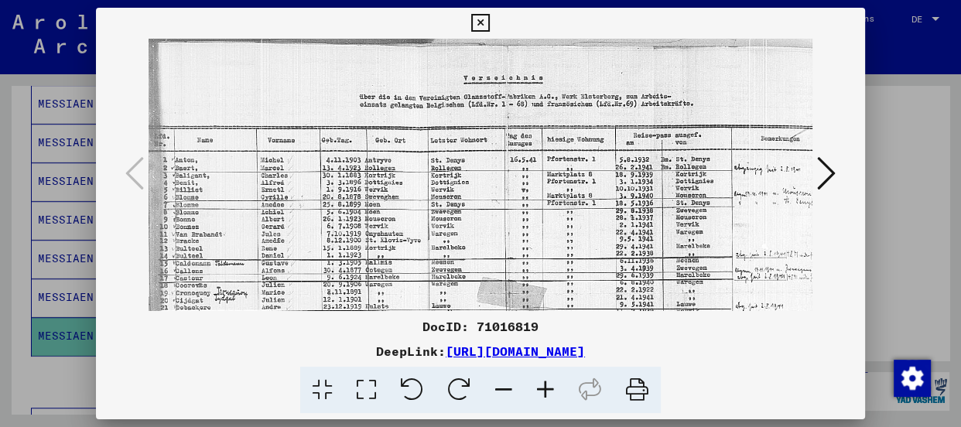
click at [540, 379] on icon at bounding box center [546, 390] width 42 height 47
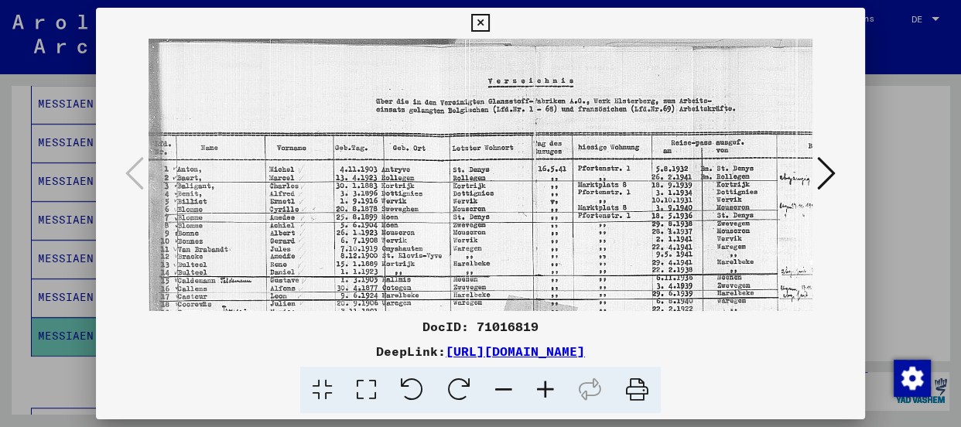
click at [540, 379] on icon at bounding box center [546, 390] width 42 height 47
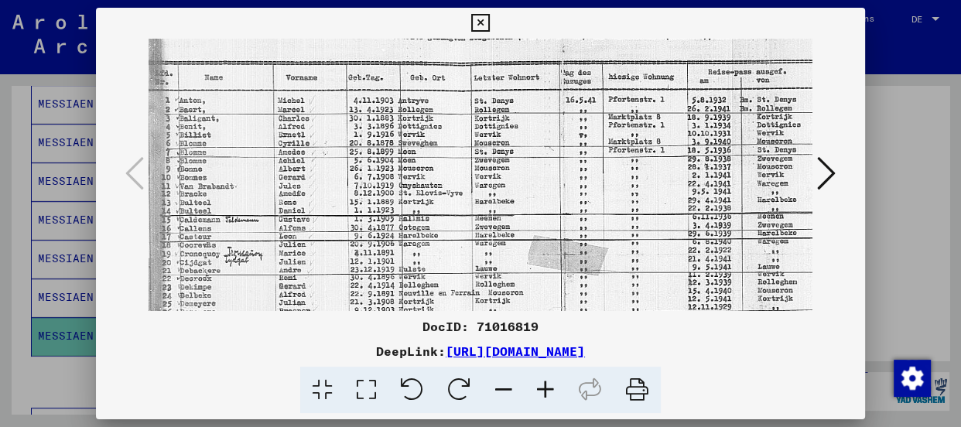
scroll to position [94, 0]
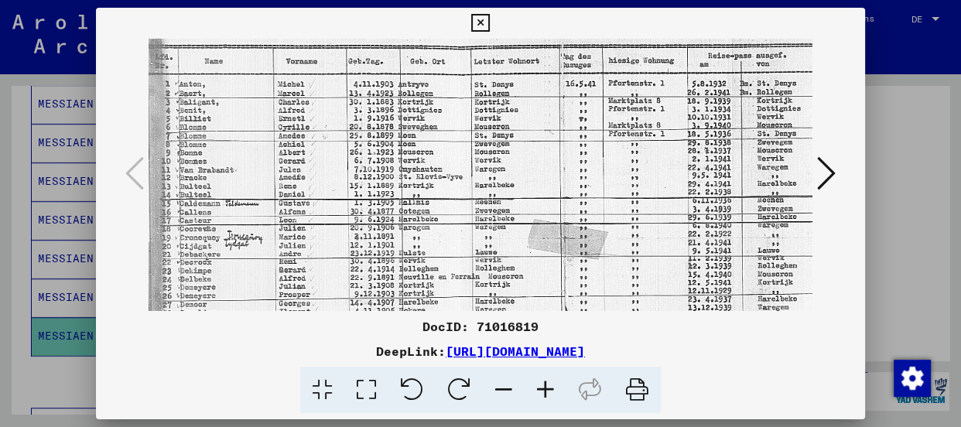
drag, startPoint x: 426, startPoint y: 224, endPoint x: 430, endPoint y: 124, distance: 100.7
click at [430, 124] on img at bounding box center [563, 235] width 829 height 582
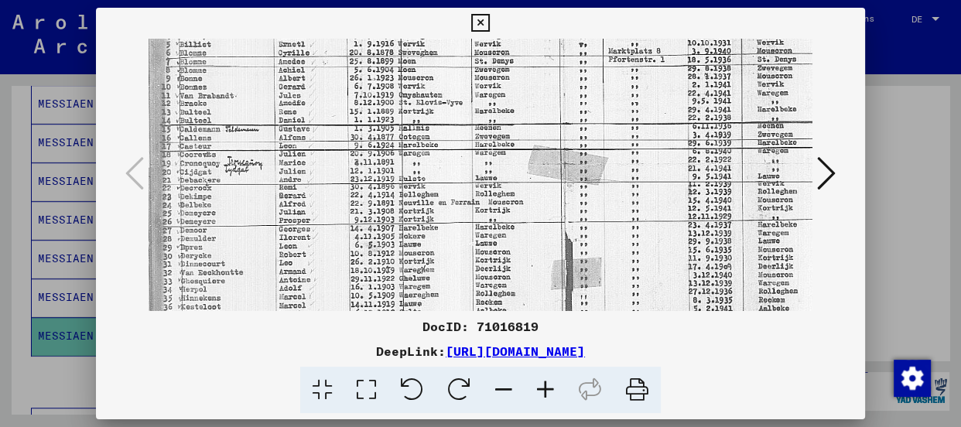
scroll to position [169, 0]
drag, startPoint x: 295, startPoint y: 162, endPoint x: 294, endPoint y: 80, distance: 82.0
click at [294, 80] on img at bounding box center [563, 160] width 829 height 582
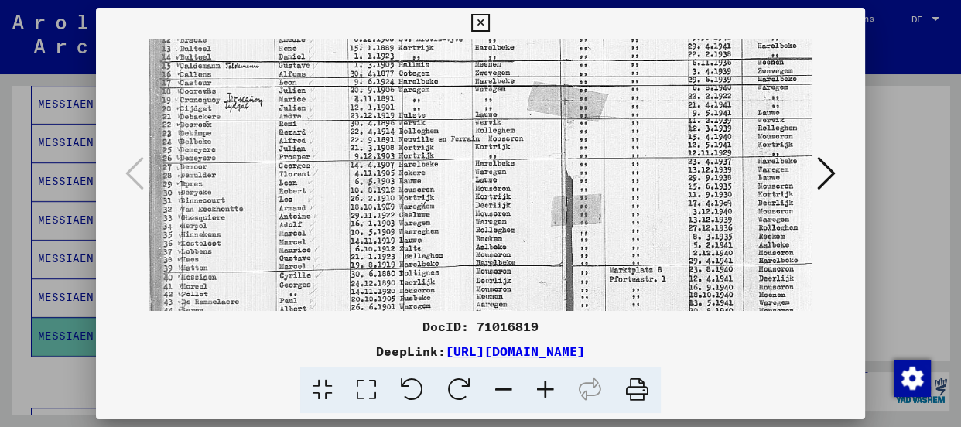
scroll to position [235, 0]
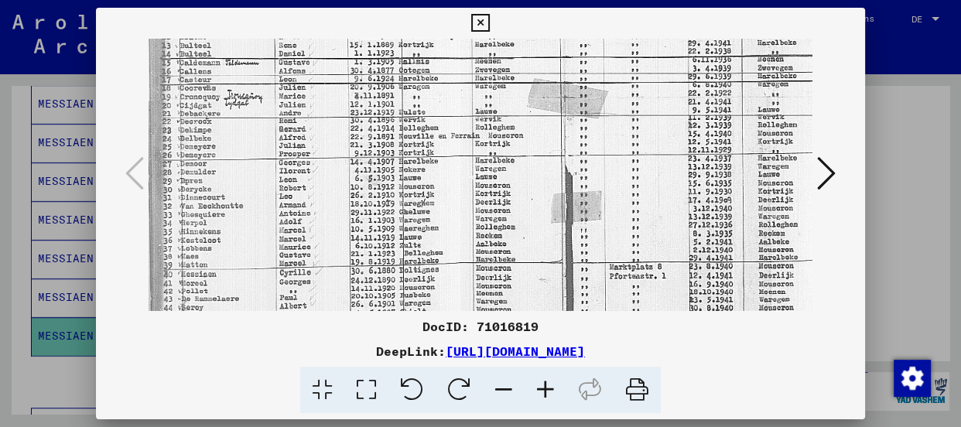
drag, startPoint x: 303, startPoint y: 182, endPoint x: 305, endPoint y: 111, distance: 70.5
click at [305, 111] on img at bounding box center [563, 94] width 829 height 582
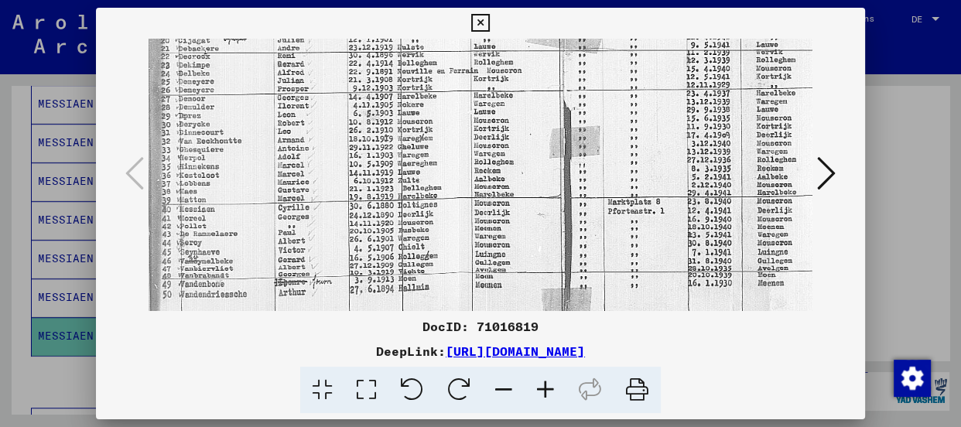
scroll to position [303, 2]
drag, startPoint x: 277, startPoint y: 242, endPoint x: 275, endPoint y: 170, distance: 72.0
click at [275, 170] on img at bounding box center [561, 27] width 829 height 582
click at [543, 386] on icon at bounding box center [546, 390] width 42 height 47
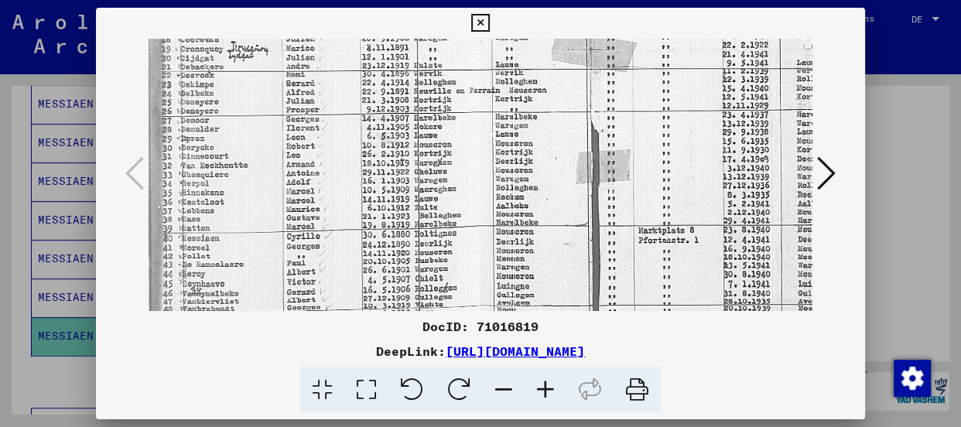
click at [543, 386] on icon at bounding box center [546, 390] width 42 height 47
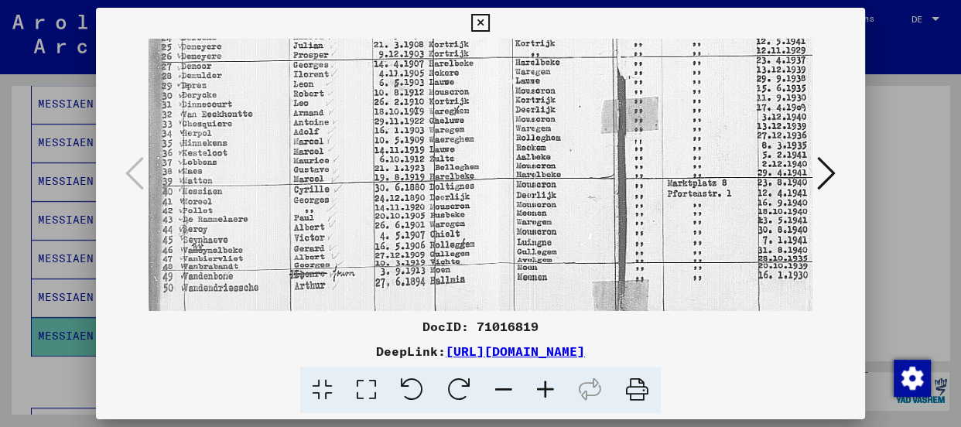
scroll to position [381, 3]
drag, startPoint x: 400, startPoint y: 238, endPoint x: 398, endPoint y: 152, distance: 86.7
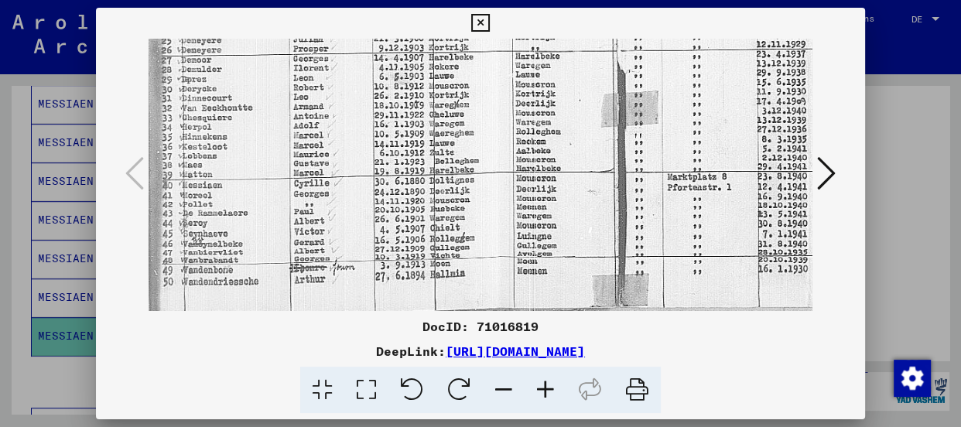
scroll to position [387, 5]
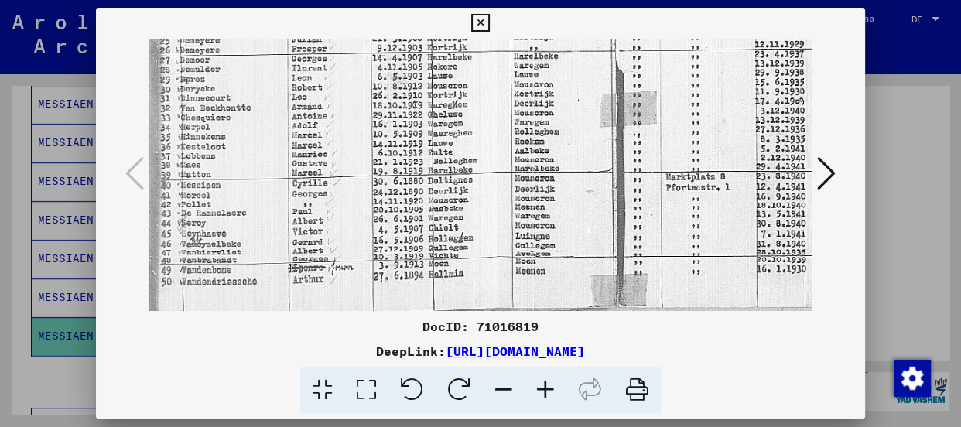
drag, startPoint x: 385, startPoint y: 258, endPoint x: 383, endPoint y: 195, distance: 63.5
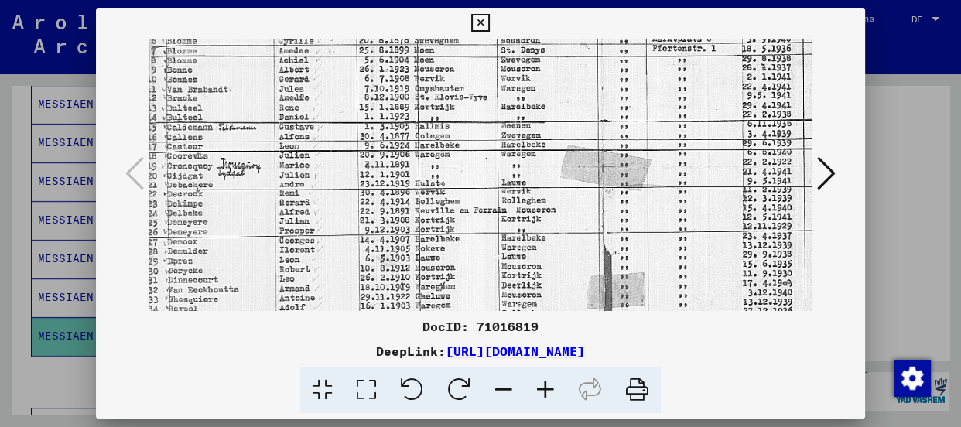
drag, startPoint x: 618, startPoint y: 109, endPoint x: 604, endPoint y: 201, distance: 93.1
click at [604, 288] on img at bounding box center [601, 163] width 939 height 659
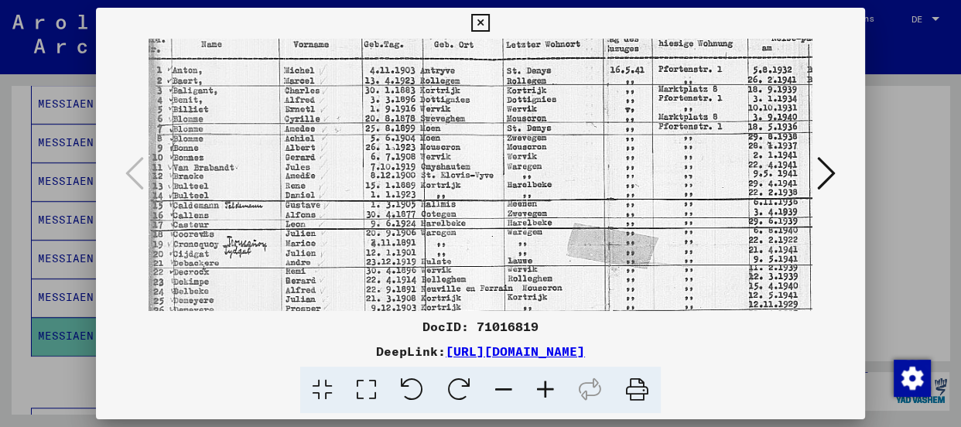
scroll to position [128, 11]
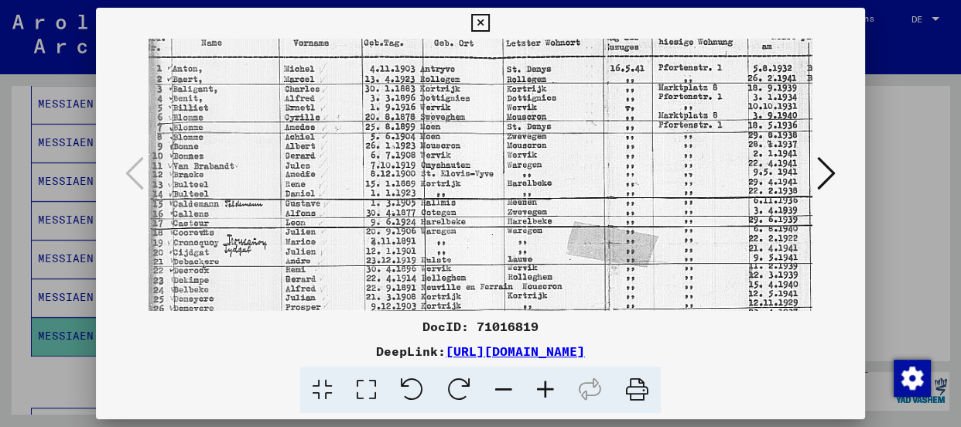
drag, startPoint x: 614, startPoint y: 127, endPoint x: 621, endPoint y: 203, distance: 76.1
click at [621, 203] on img at bounding box center [607, 239] width 939 height 659
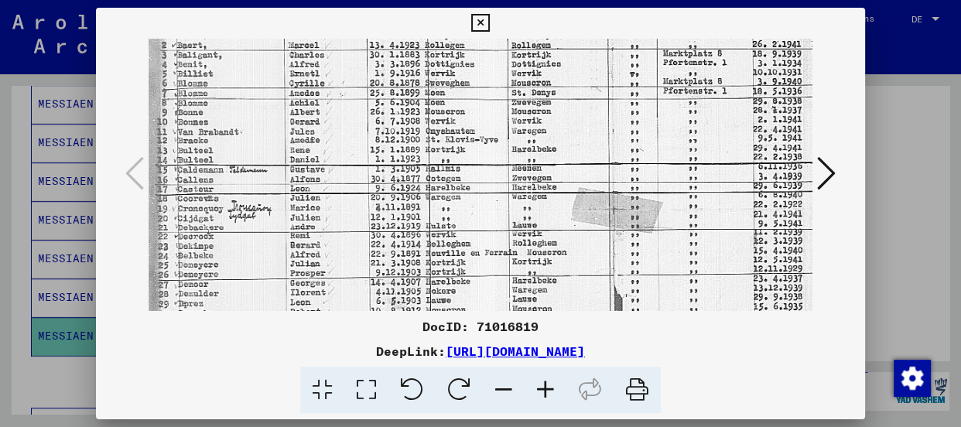
scroll to position [164, 6]
drag, startPoint x: 620, startPoint y: 190, endPoint x: 625, endPoint y: 153, distance: 37.5
click at [625, 153] on img at bounding box center [611, 204] width 939 height 659
click at [607, 165] on img at bounding box center [611, 204] width 939 height 659
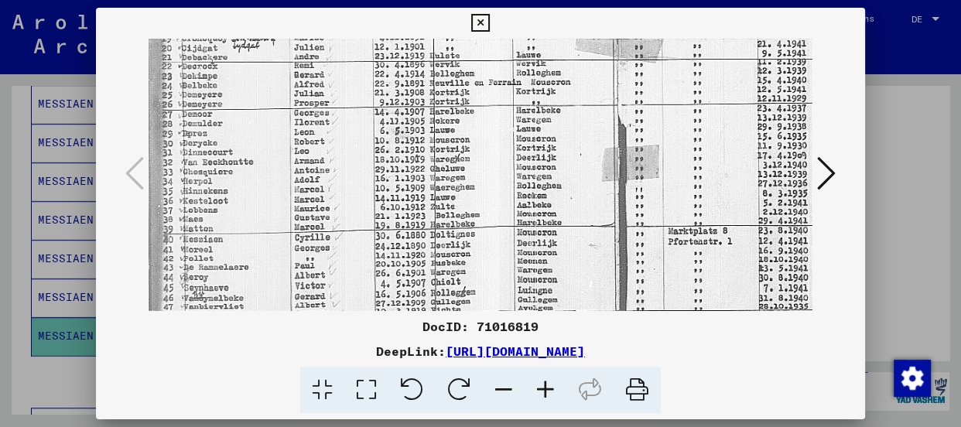
scroll to position [340, 2]
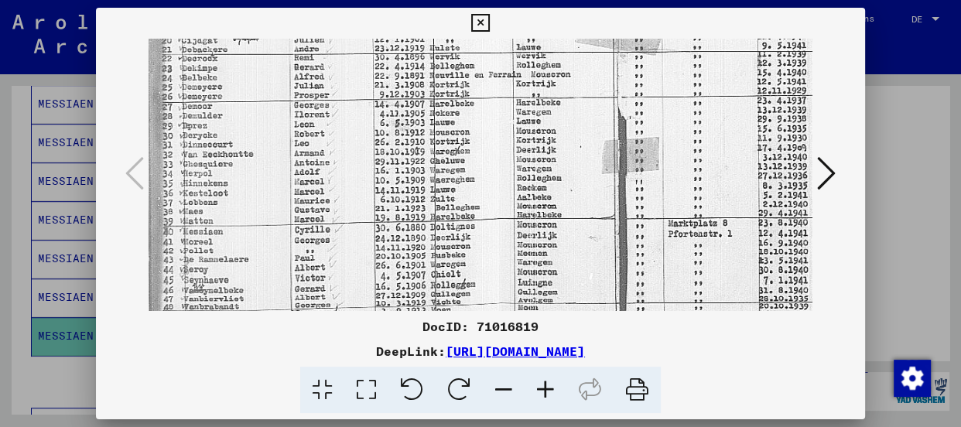
drag, startPoint x: 481, startPoint y: 240, endPoint x: 490, endPoint y: 58, distance: 182.0
click at [490, 58] on img at bounding box center [615, 27] width 939 height 659
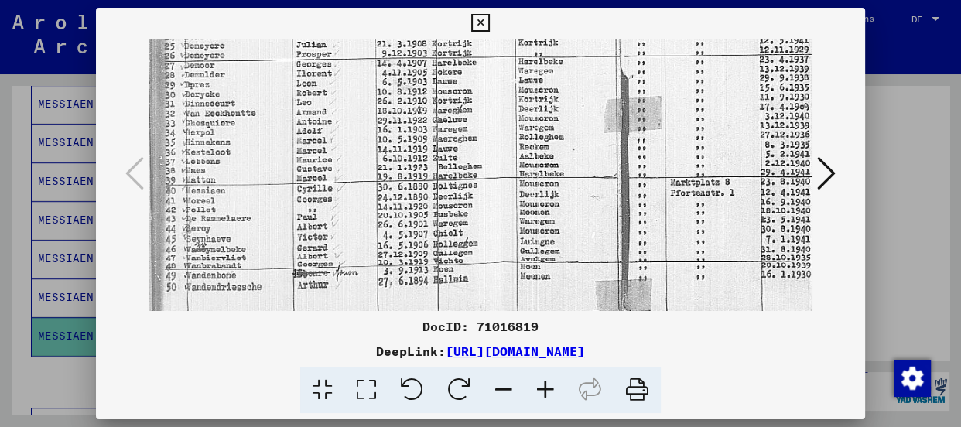
scroll to position [387, 0]
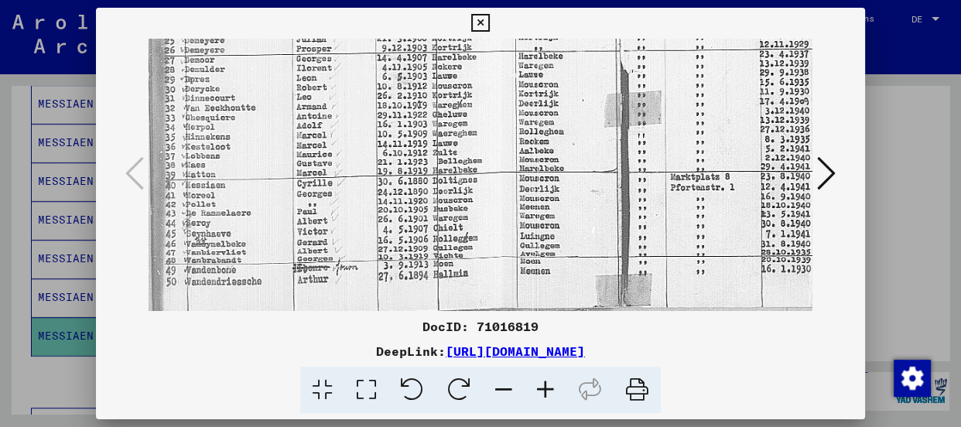
drag, startPoint x: 499, startPoint y: 279, endPoint x: 502, endPoint y: 217, distance: 62.8
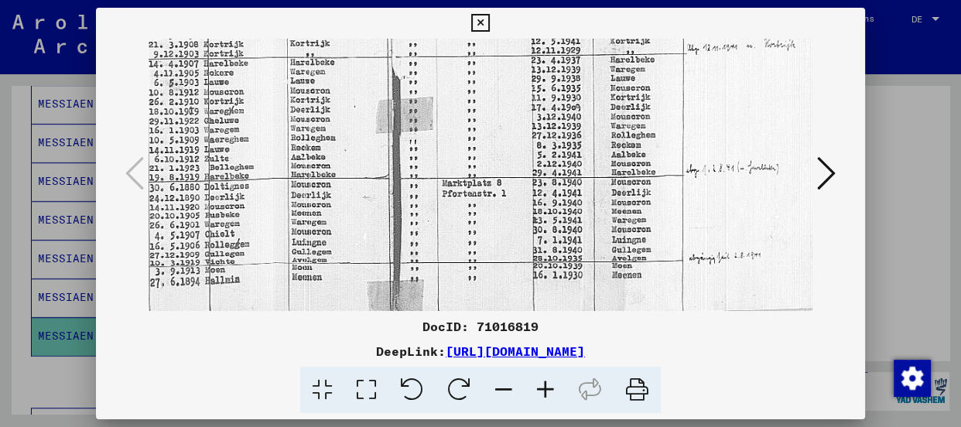
scroll to position [380, 231]
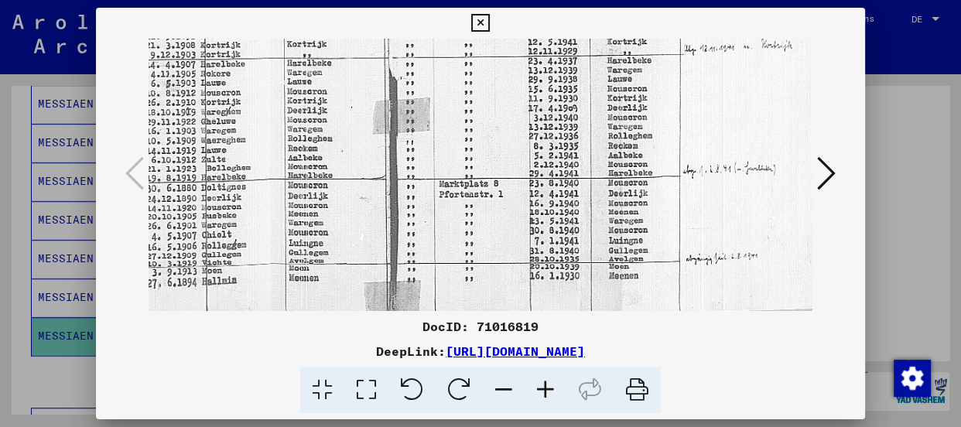
drag, startPoint x: 502, startPoint y: 217, endPoint x: 271, endPoint y: 224, distance: 231.5
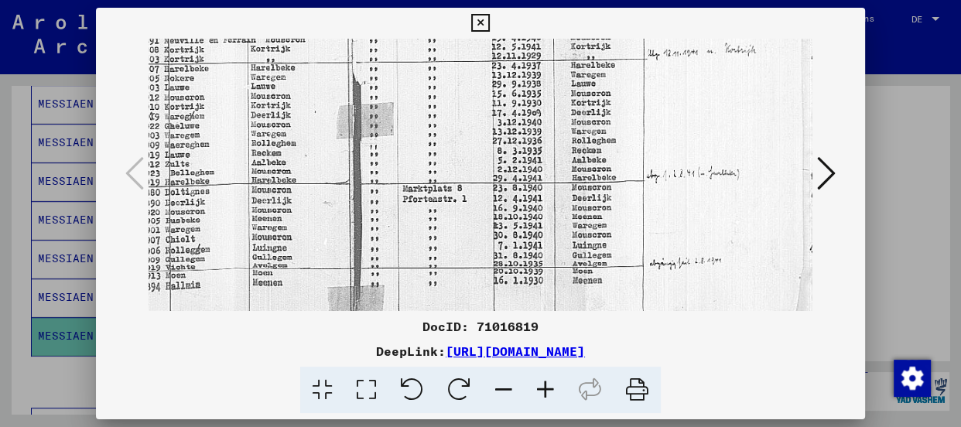
scroll to position [375, 275]
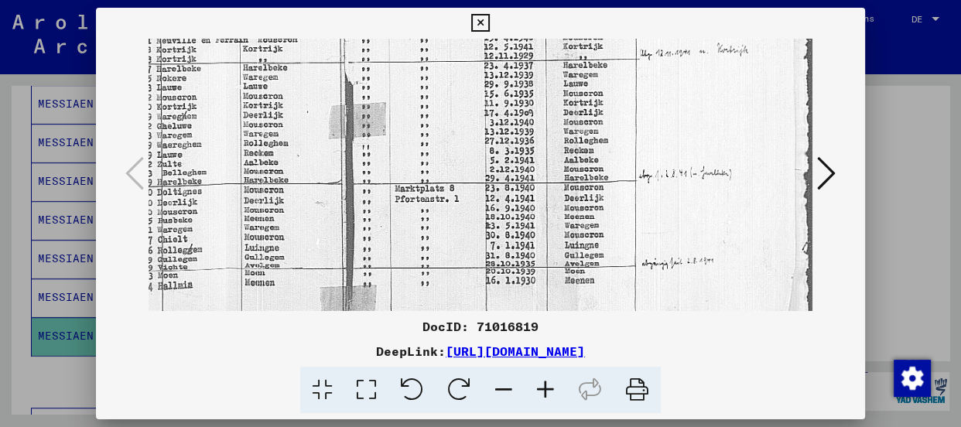
drag, startPoint x: 613, startPoint y: 195, endPoint x: 549, endPoint y: 200, distance: 63.7
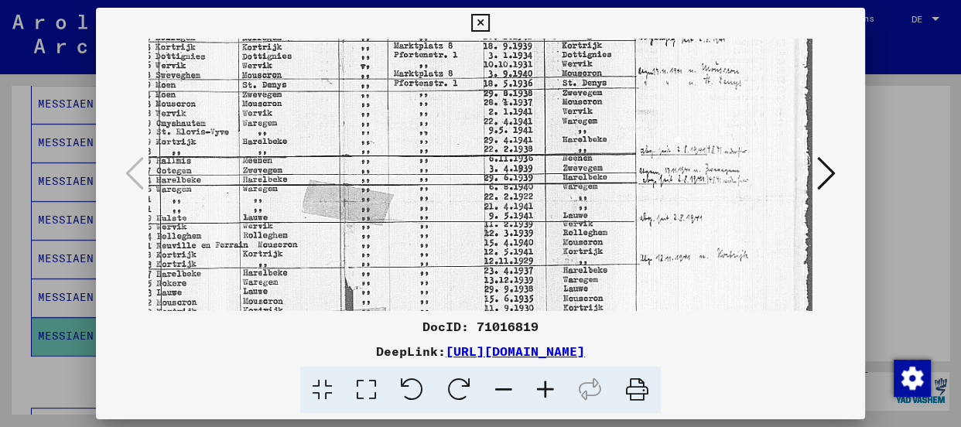
drag, startPoint x: 610, startPoint y: 115, endPoint x: 601, endPoint y: 333, distance: 218.4
click at [601, 333] on div "DocID: 71016819 DeepLink: [URL][DOMAIN_NAME]" at bounding box center [480, 211] width 769 height 406
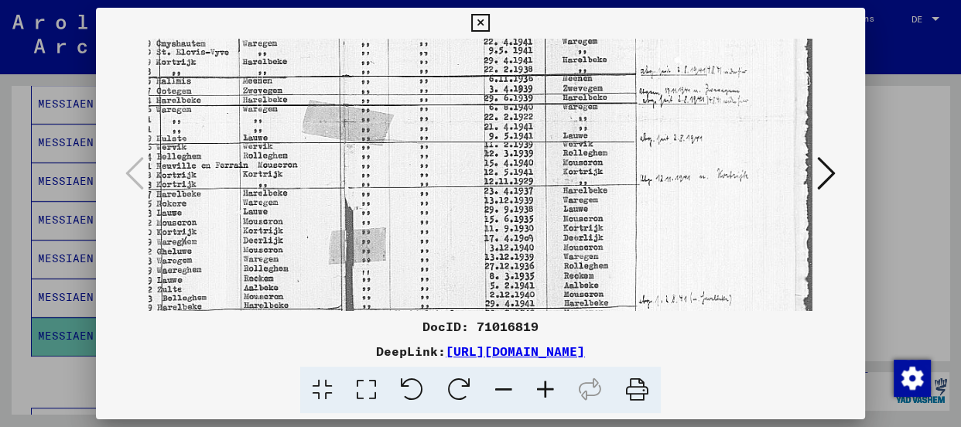
scroll to position [252, 275]
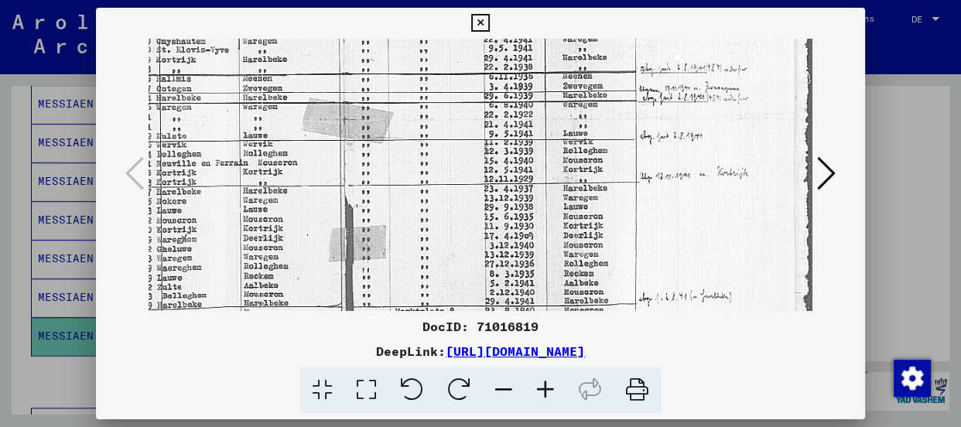
drag, startPoint x: 607, startPoint y: 144, endPoint x: 598, endPoint y: 54, distance: 90.2
click at [598, 54] on img at bounding box center [342, 115] width 939 height 659
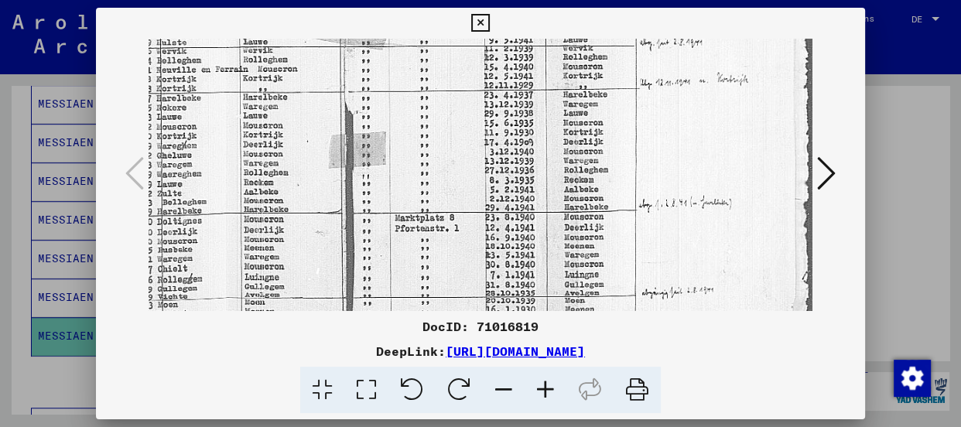
scroll to position [348, 275]
drag, startPoint x: 588, startPoint y: 258, endPoint x: 585, endPoint y: 159, distance: 99.1
click at [585, 159] on img at bounding box center [342, 19] width 939 height 659
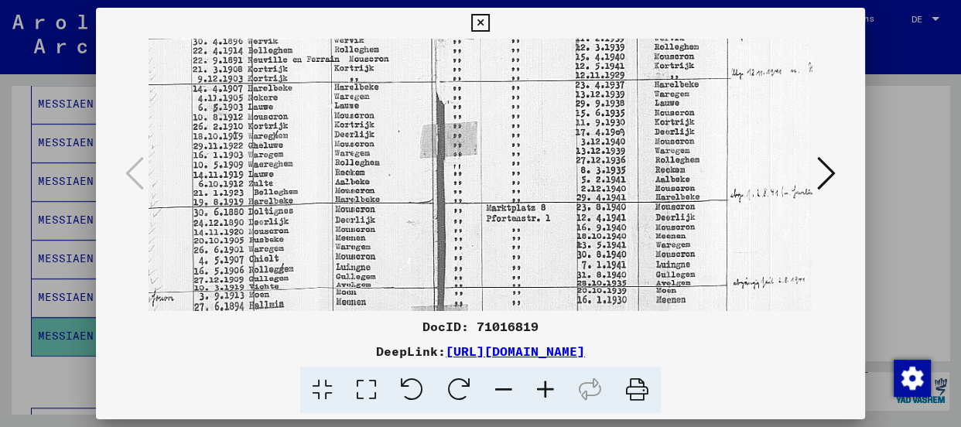
scroll to position [356, 185]
drag, startPoint x: 463, startPoint y: 185, endPoint x: 569, endPoint y: 176, distance: 105.6
click at [569, 176] on img at bounding box center [433, 12] width 939 height 659
click at [511, 193] on img at bounding box center [433, 12] width 939 height 659
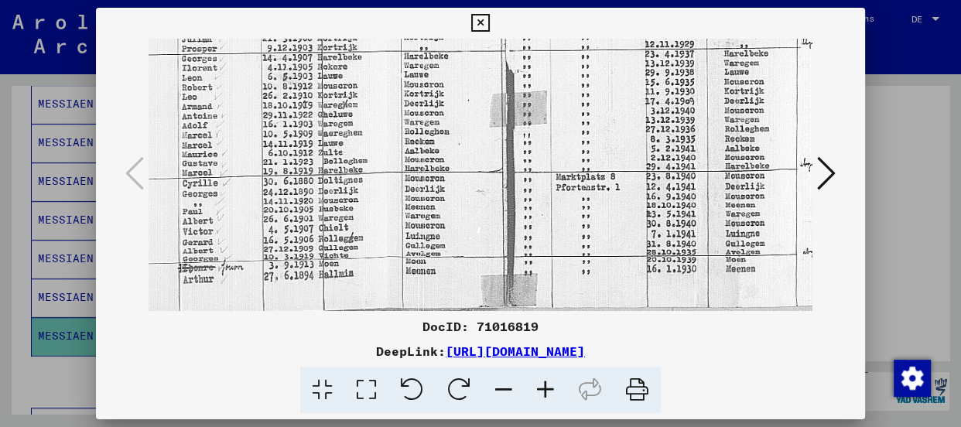
scroll to position [387, 114]
drag, startPoint x: 361, startPoint y: 240, endPoint x: 436, endPoint y: 205, distance: 83.4
click at [480, 19] on icon at bounding box center [480, 23] width 18 height 19
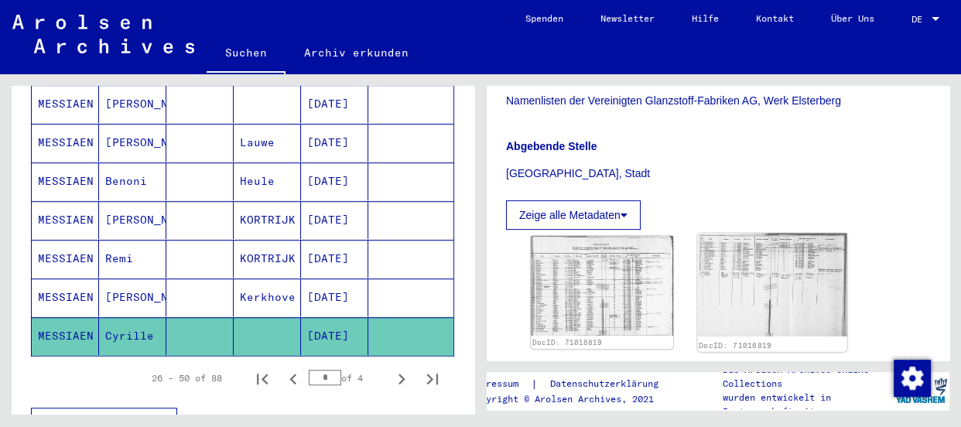
click at [713, 258] on img at bounding box center [771, 286] width 149 height 104
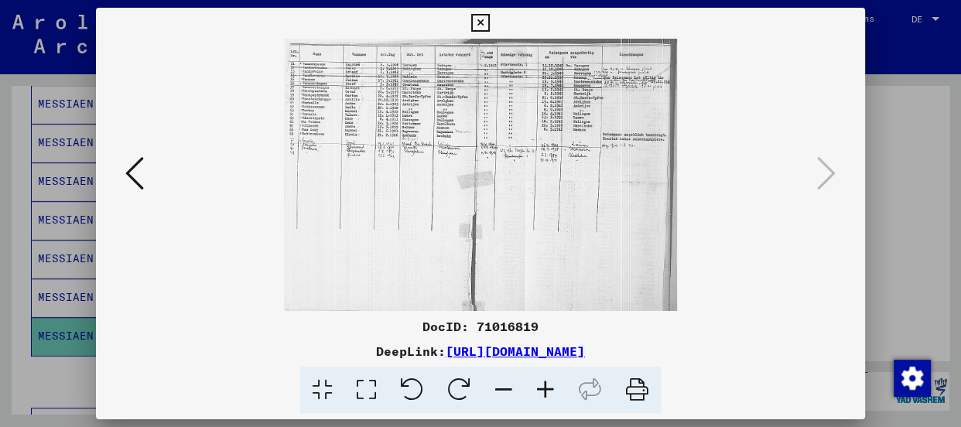
click at [552, 391] on icon at bounding box center [546, 390] width 42 height 47
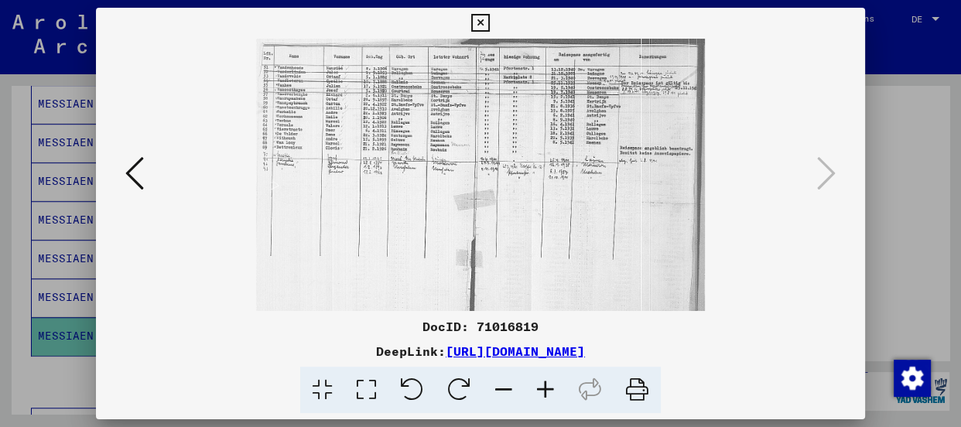
click at [551, 390] on icon at bounding box center [546, 390] width 42 height 47
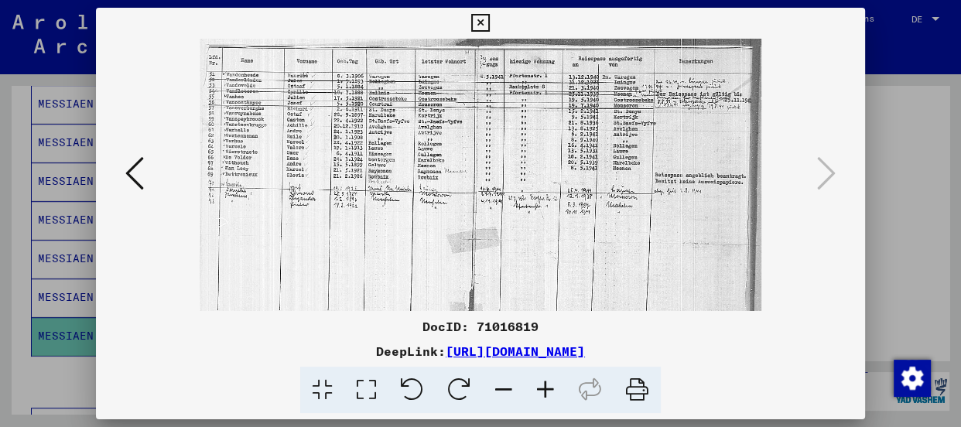
click at [551, 390] on icon at bounding box center [546, 390] width 42 height 47
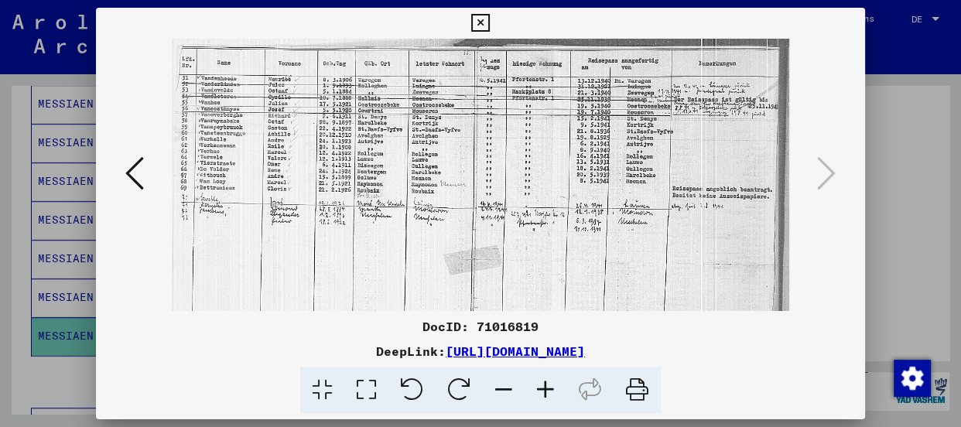
click at [551, 390] on icon at bounding box center [546, 390] width 42 height 47
click at [551, 389] on icon at bounding box center [546, 390] width 42 height 47
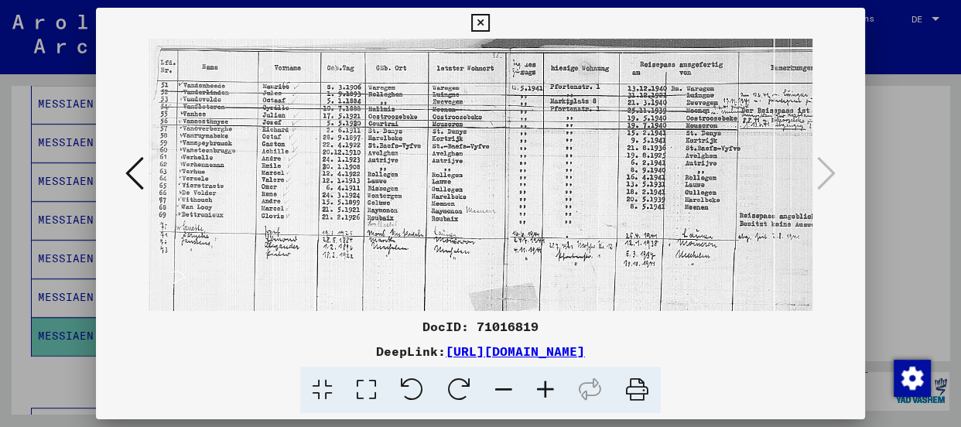
click at [551, 389] on icon at bounding box center [546, 390] width 42 height 47
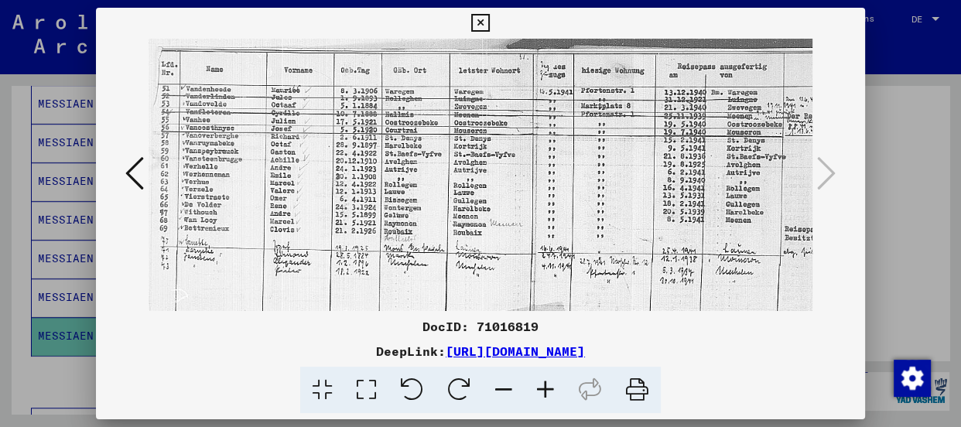
click at [551, 389] on icon at bounding box center [546, 390] width 42 height 47
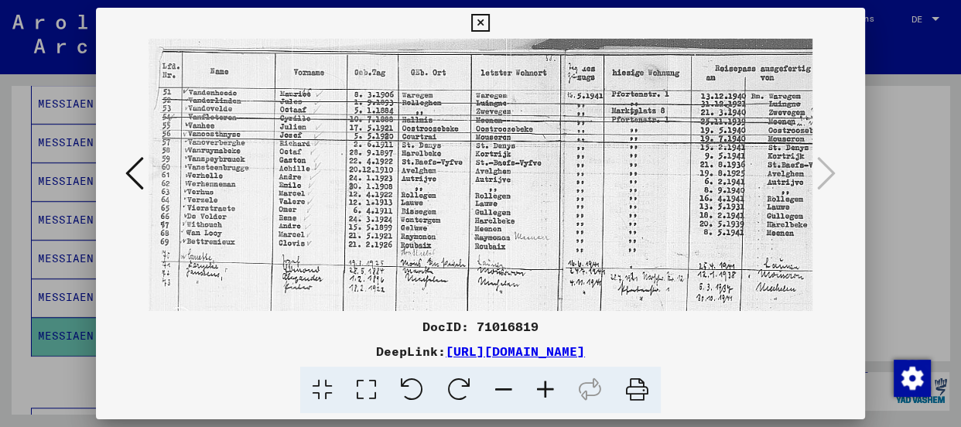
click at [551, 389] on icon at bounding box center [546, 390] width 42 height 47
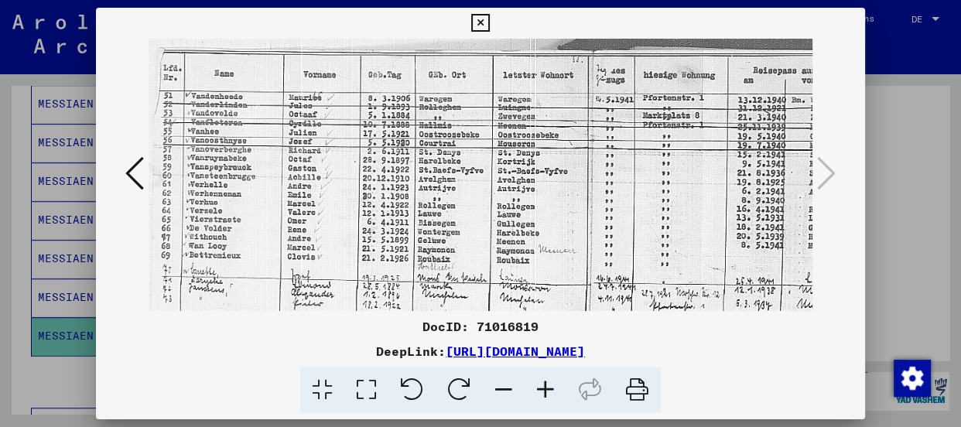
click at [551, 389] on icon at bounding box center [546, 390] width 42 height 47
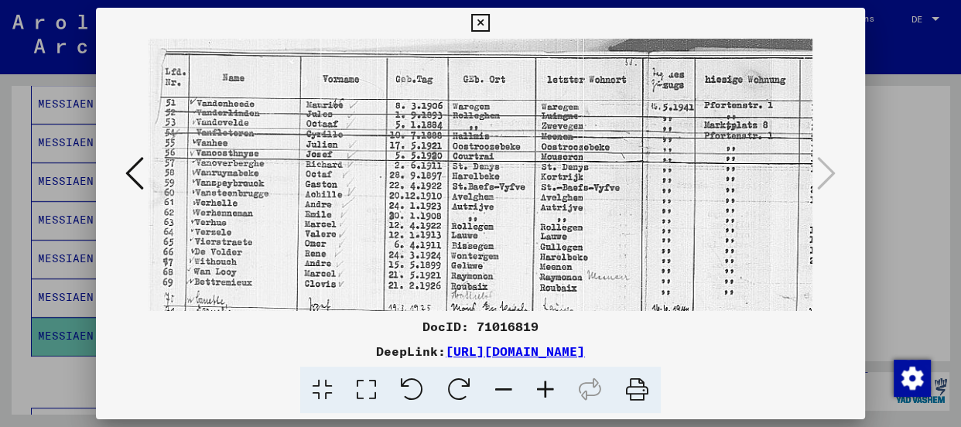
click at [551, 389] on icon at bounding box center [546, 390] width 42 height 47
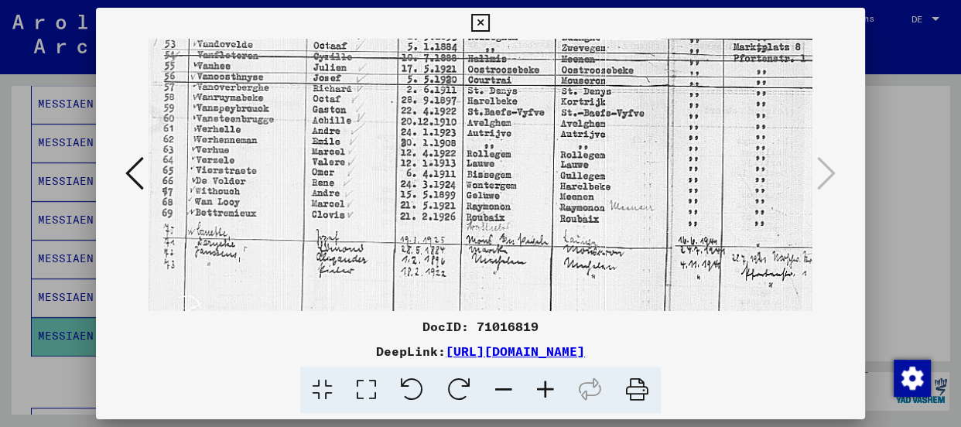
scroll to position [85, 2]
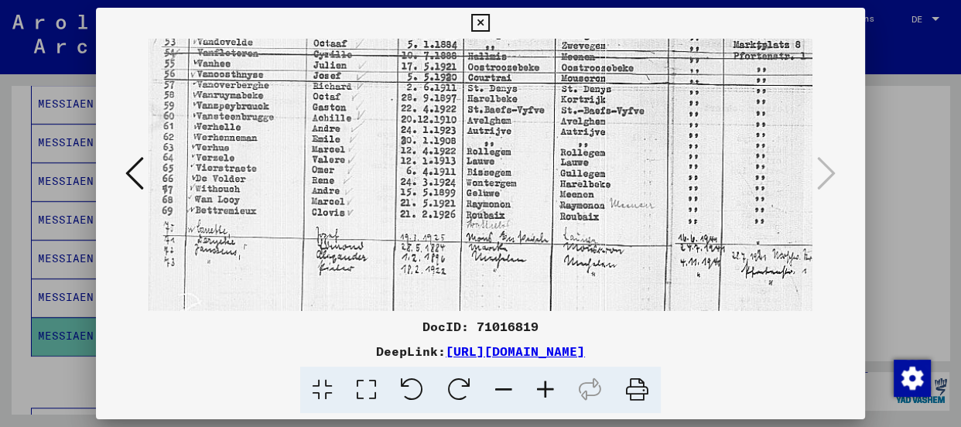
drag, startPoint x: 358, startPoint y: 257, endPoint x: 356, endPoint y: 166, distance: 90.6
click at [356, 166] on img at bounding box center [679, 322] width 1064 height 737
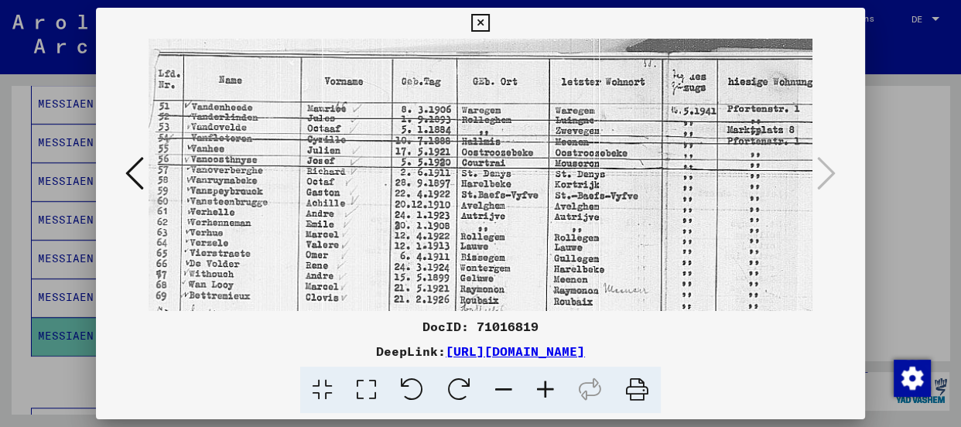
scroll to position [0, 8]
drag, startPoint x: 381, startPoint y: 131, endPoint x: 374, endPoint y: 330, distance: 199.0
click at [374, 330] on div "DocID: 71016819 DeepLink: [URL][DOMAIN_NAME]" at bounding box center [480, 211] width 769 height 406
click at [476, 18] on icon at bounding box center [480, 23] width 18 height 19
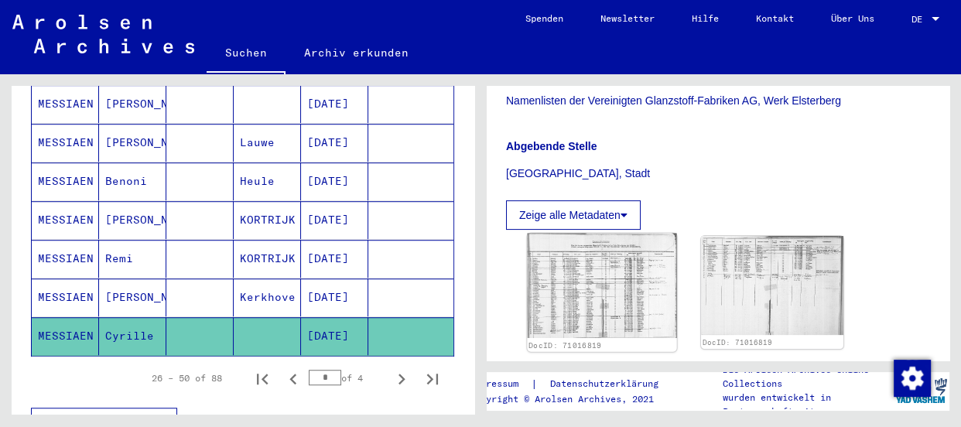
click at [577, 296] on img at bounding box center [601, 286] width 149 height 105
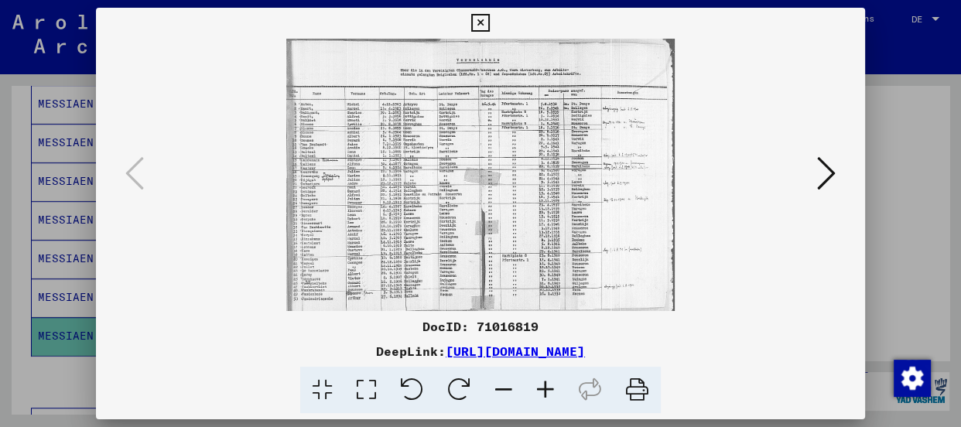
click at [535, 383] on icon at bounding box center [546, 390] width 42 height 47
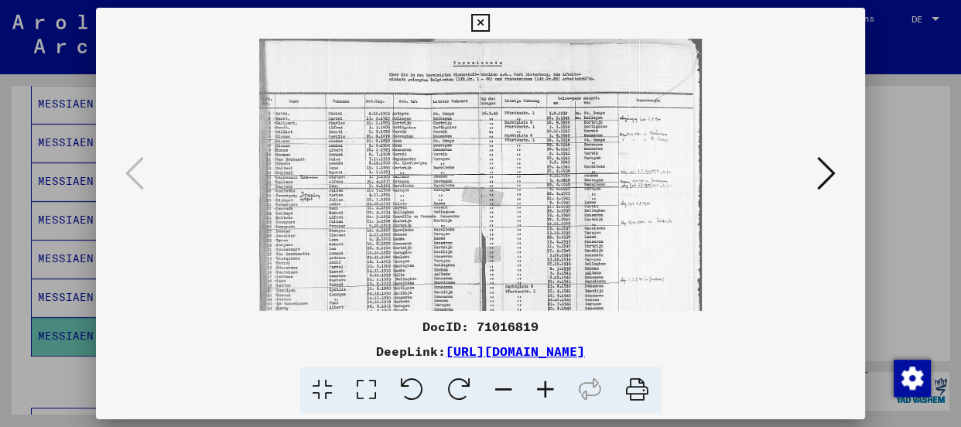
click at [538, 384] on icon at bounding box center [546, 390] width 42 height 47
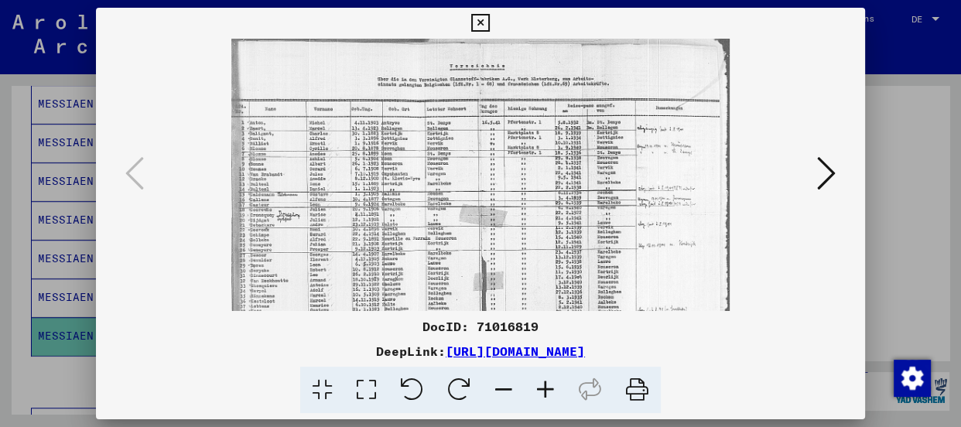
click at [538, 384] on icon at bounding box center [546, 390] width 42 height 47
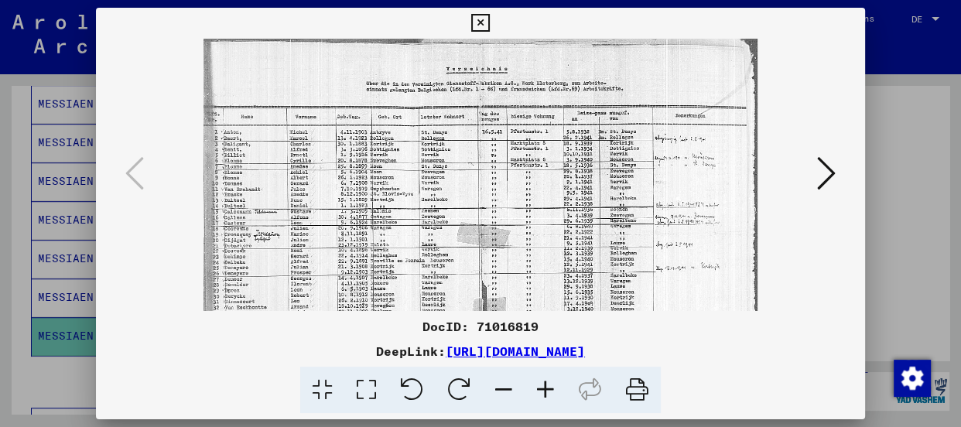
click at [538, 384] on icon at bounding box center [546, 390] width 42 height 47
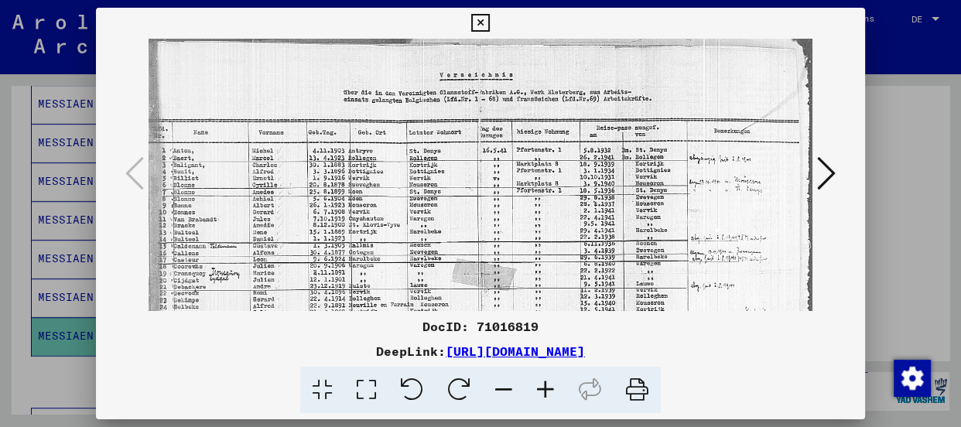
click at [538, 384] on icon at bounding box center [546, 390] width 42 height 47
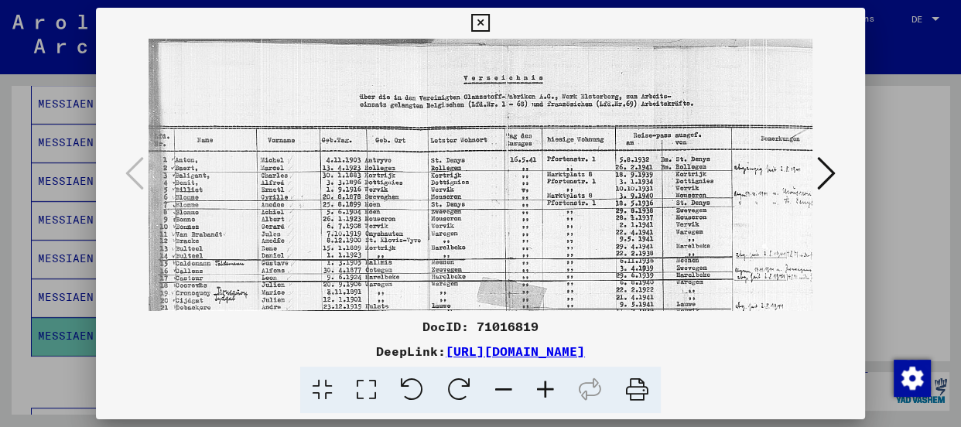
click at [538, 384] on icon at bounding box center [546, 390] width 42 height 47
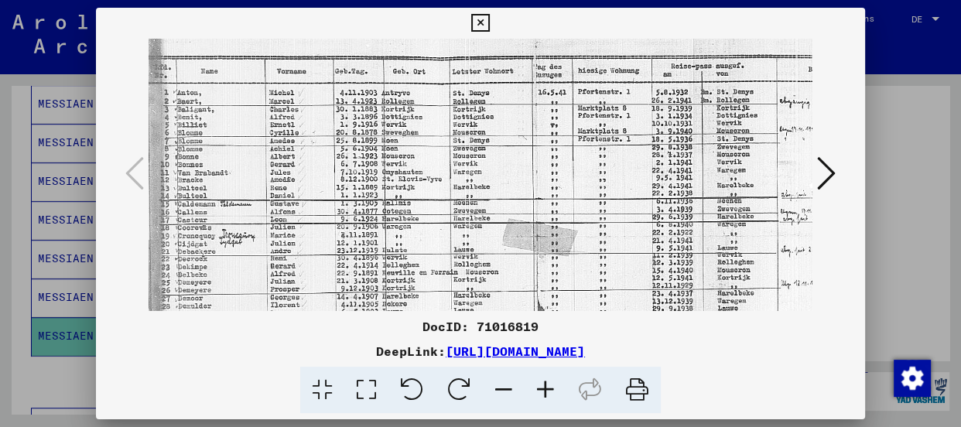
scroll to position [87, 0]
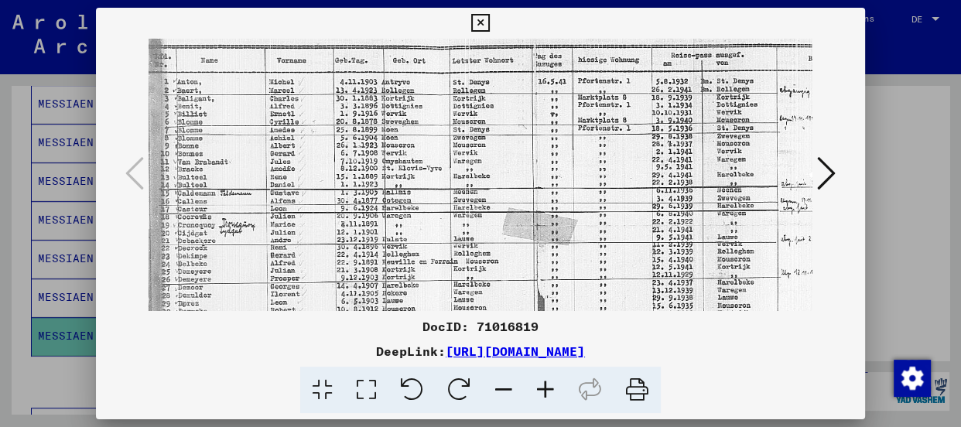
drag, startPoint x: 488, startPoint y: 230, endPoint x: 487, endPoint y: 141, distance: 89.0
click at [487, 141] on img at bounding box center [536, 222] width 774 height 543
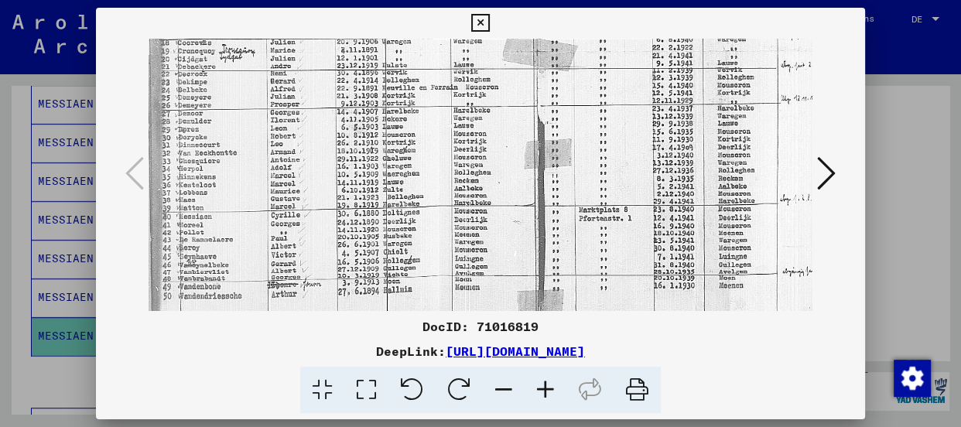
scroll to position [271, 0]
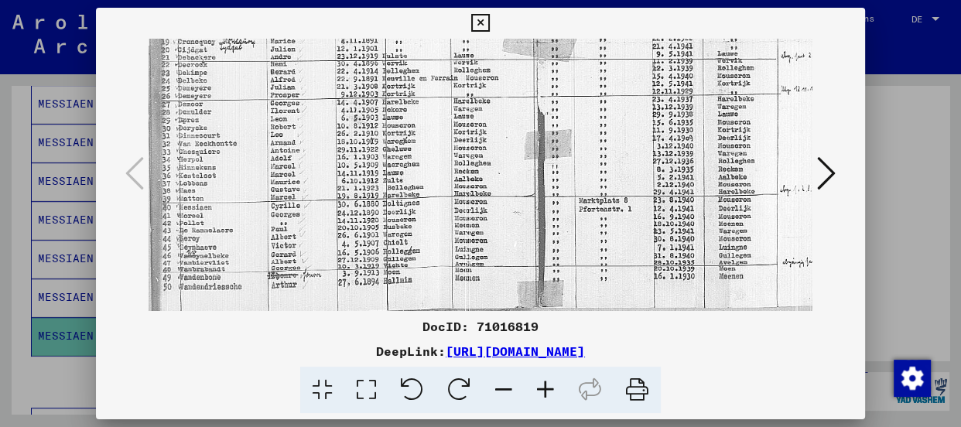
drag, startPoint x: 483, startPoint y: 244, endPoint x: 484, endPoint y: 55, distance: 188.8
click at [484, 55] on img at bounding box center [536, 39] width 774 height 543
click at [482, 24] on icon at bounding box center [480, 23] width 18 height 19
